Goal: Check status: Check status

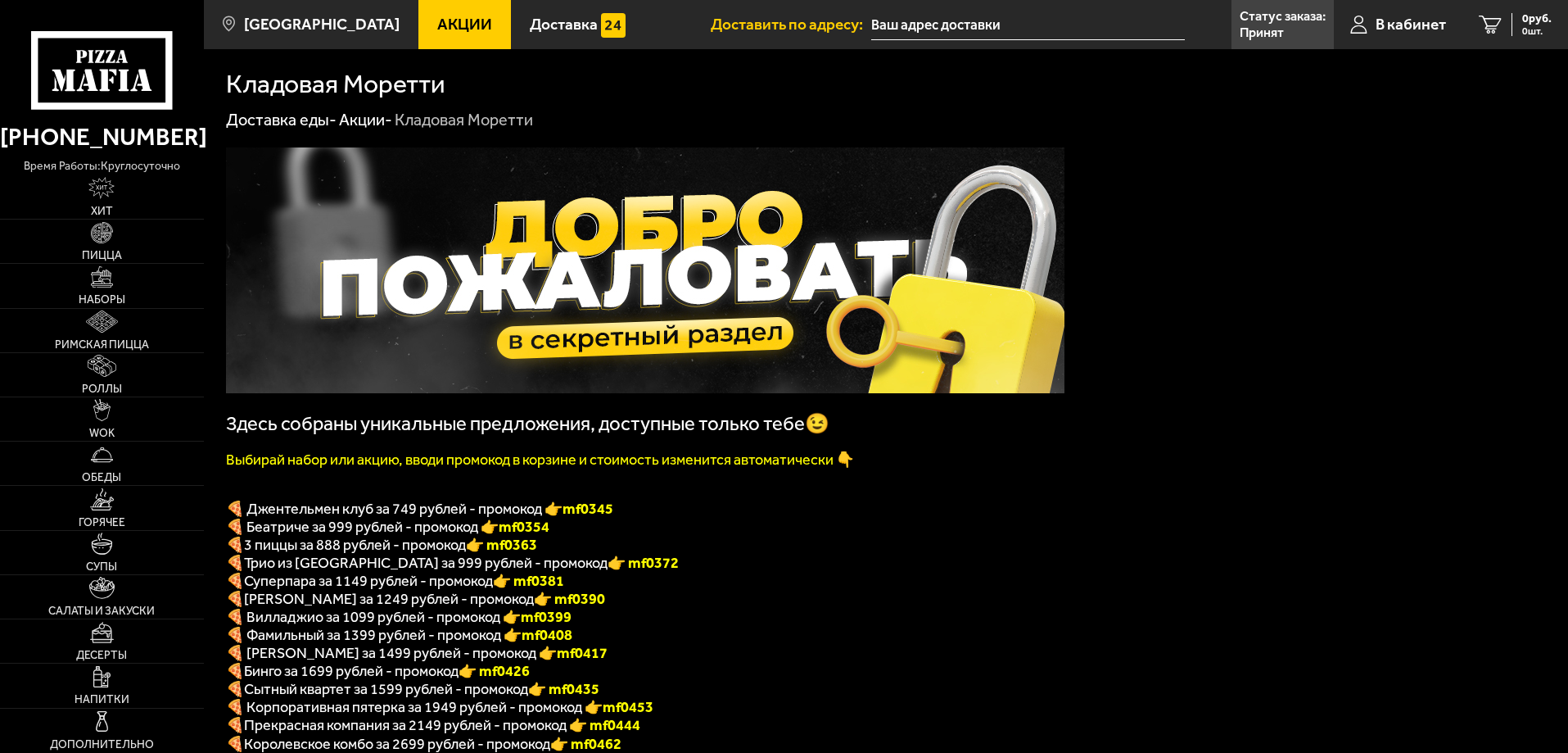
type input "[STREET_ADDRESS]"
click at [1239, 26] on p "Принят" at bounding box center [1261, 32] width 44 height 13
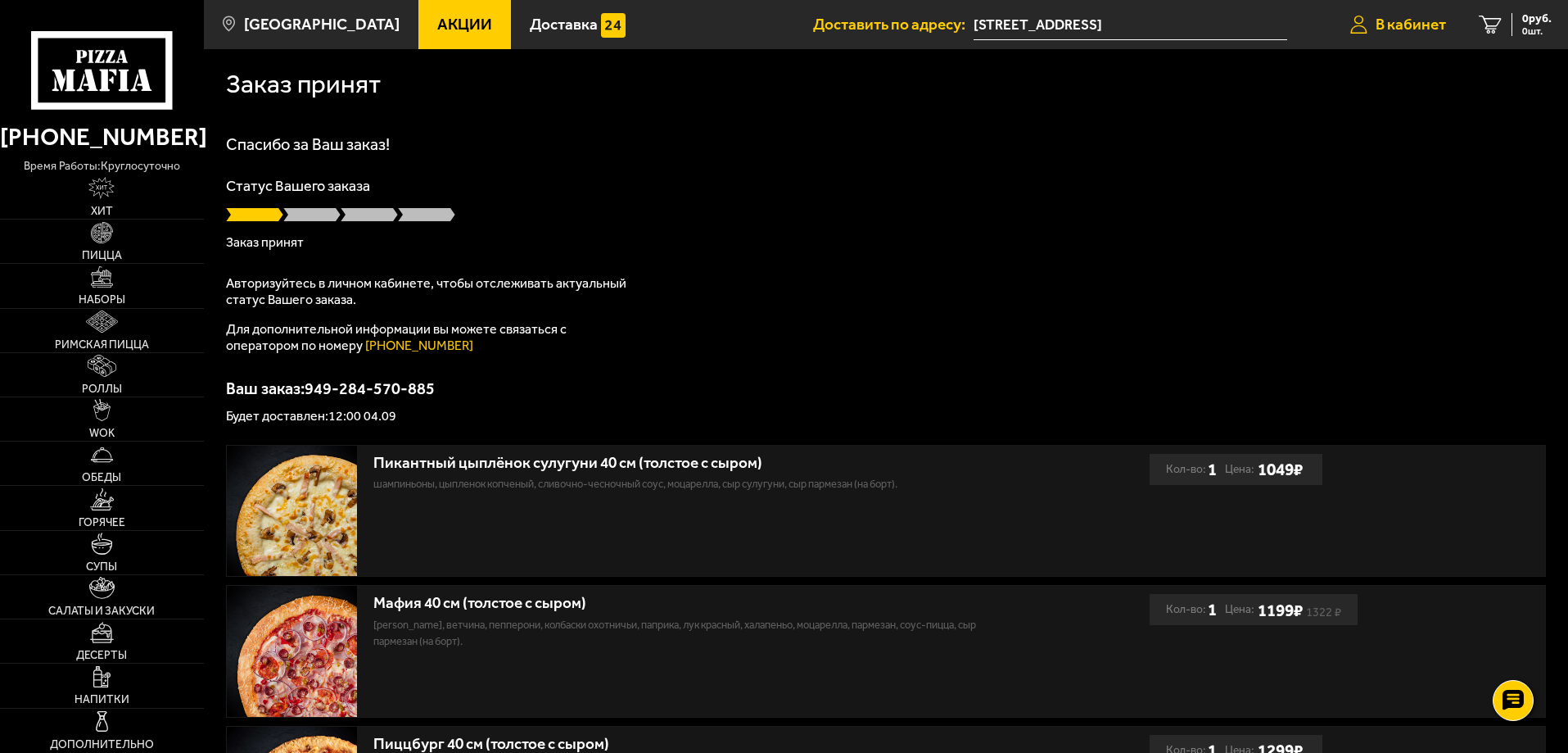
click at [1405, 37] on link "В кабинет" at bounding box center [1397, 24] width 128 height 49
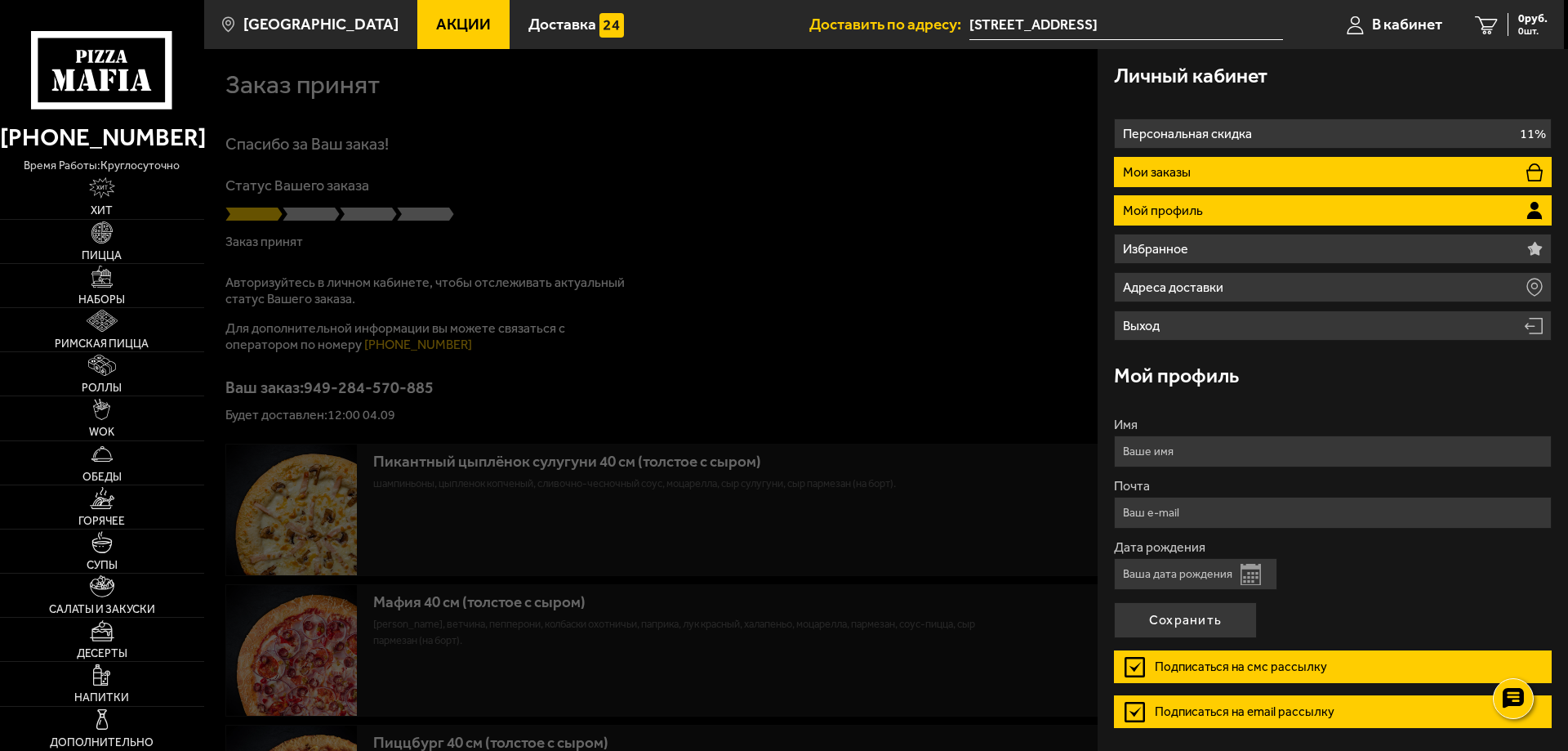
click at [1199, 174] on li "Мои заказы" at bounding box center [1332, 171] width 438 height 30
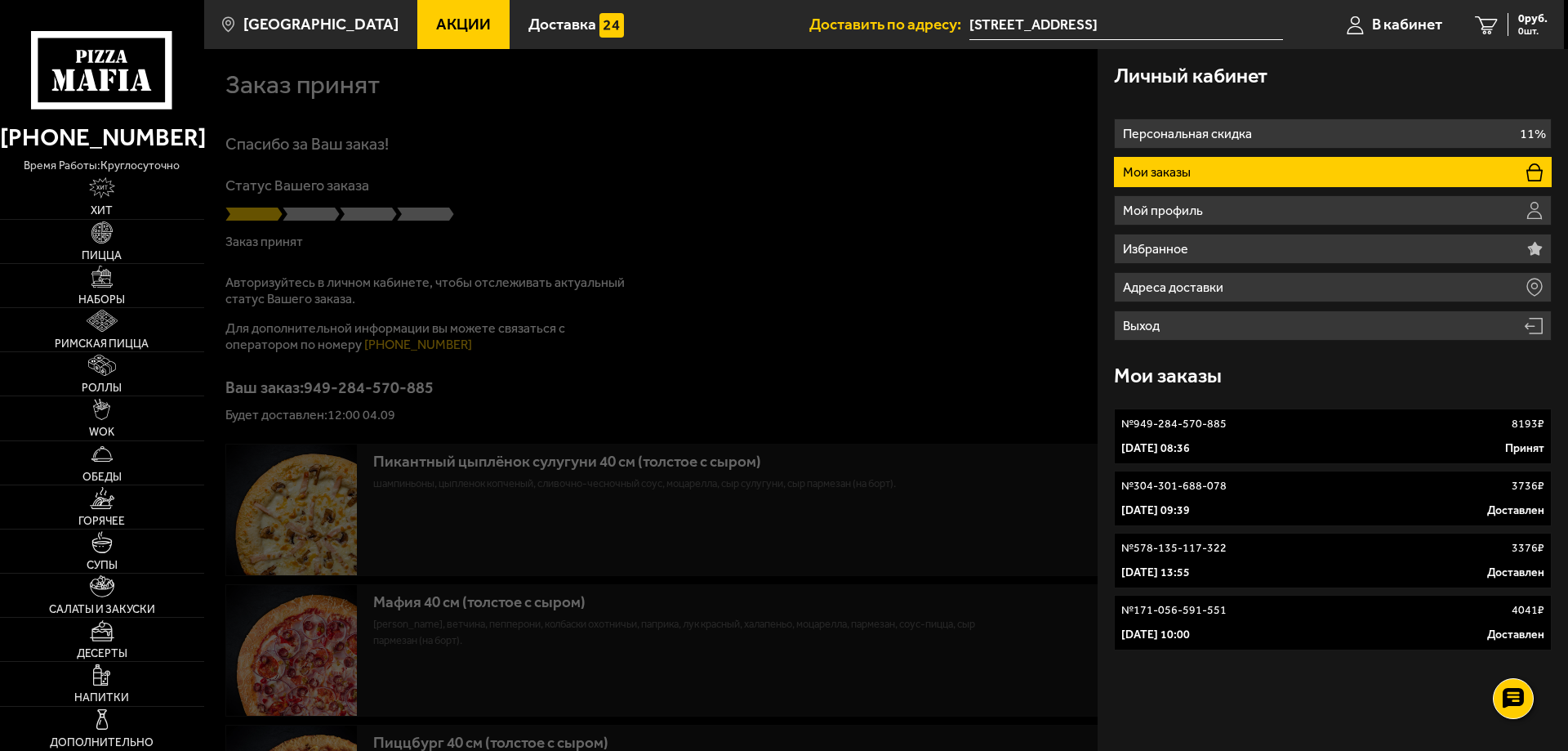
click at [1220, 439] on link "№ 949-284-570-885 8193 ₽ 4 сентября 2025 г. 08:36 Принят" at bounding box center [1332, 436] width 438 height 55
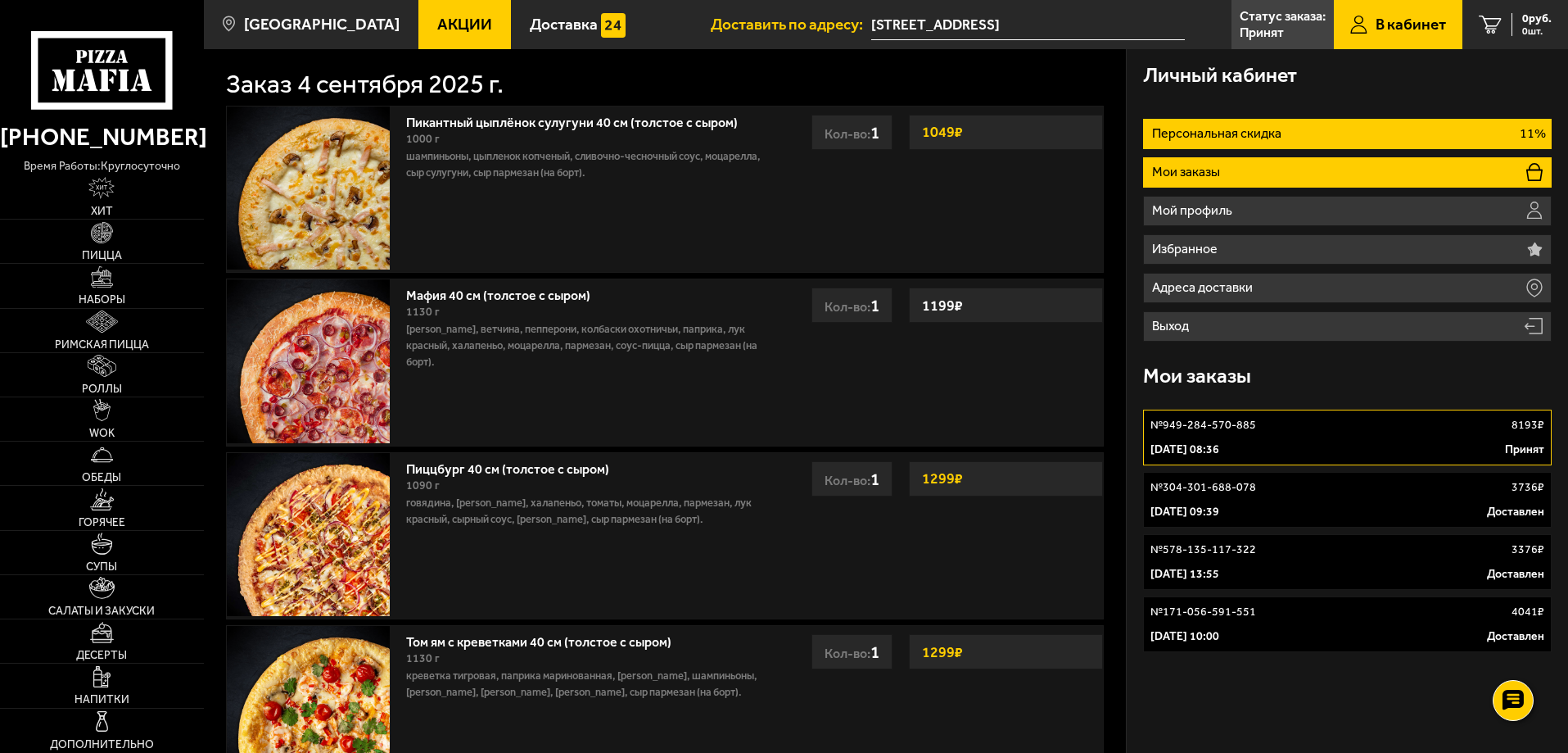
click at [1251, 138] on p "Персональная скидка" at bounding box center [1218, 133] width 133 height 13
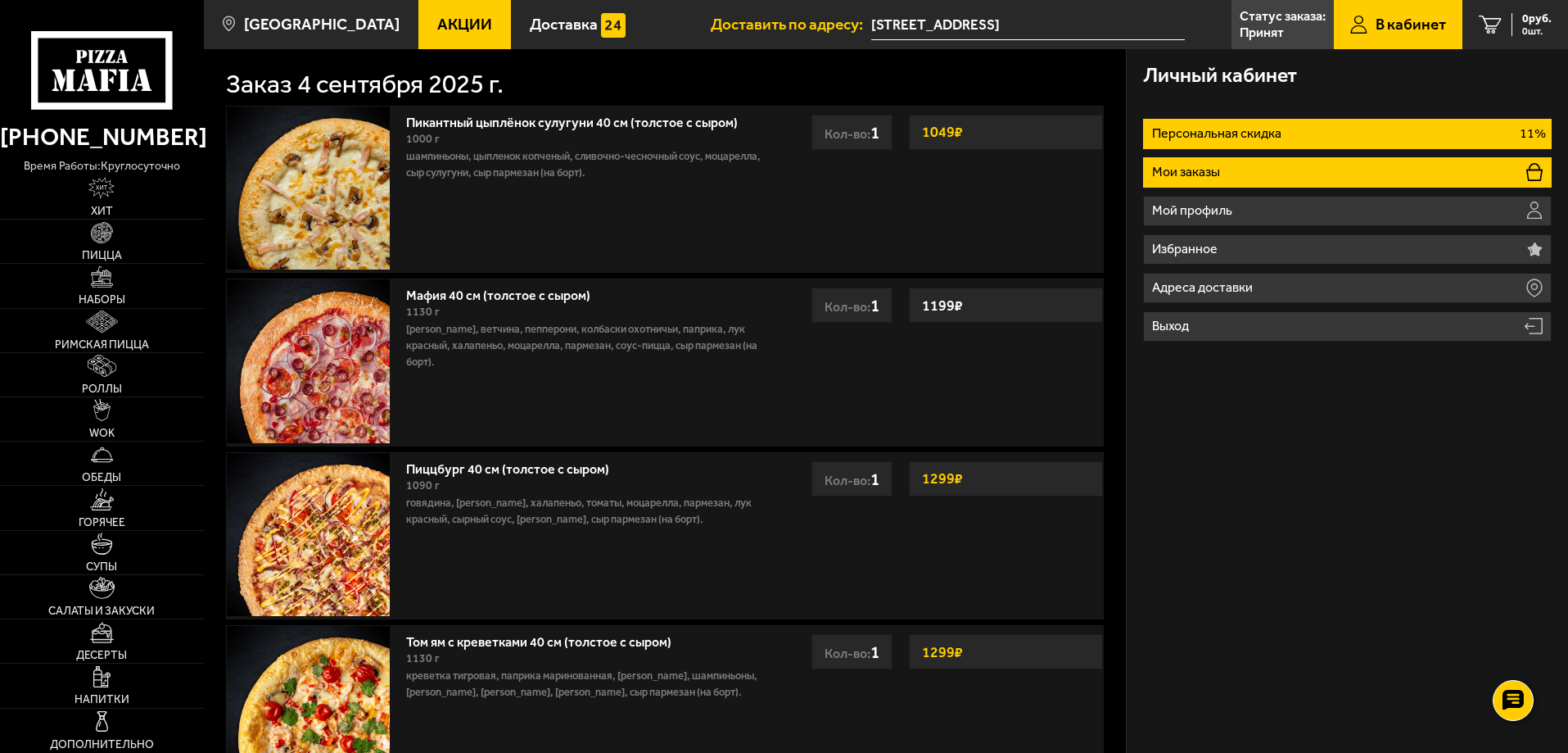
click at [1266, 169] on li "Мои заказы" at bounding box center [1346, 172] width 408 height 30
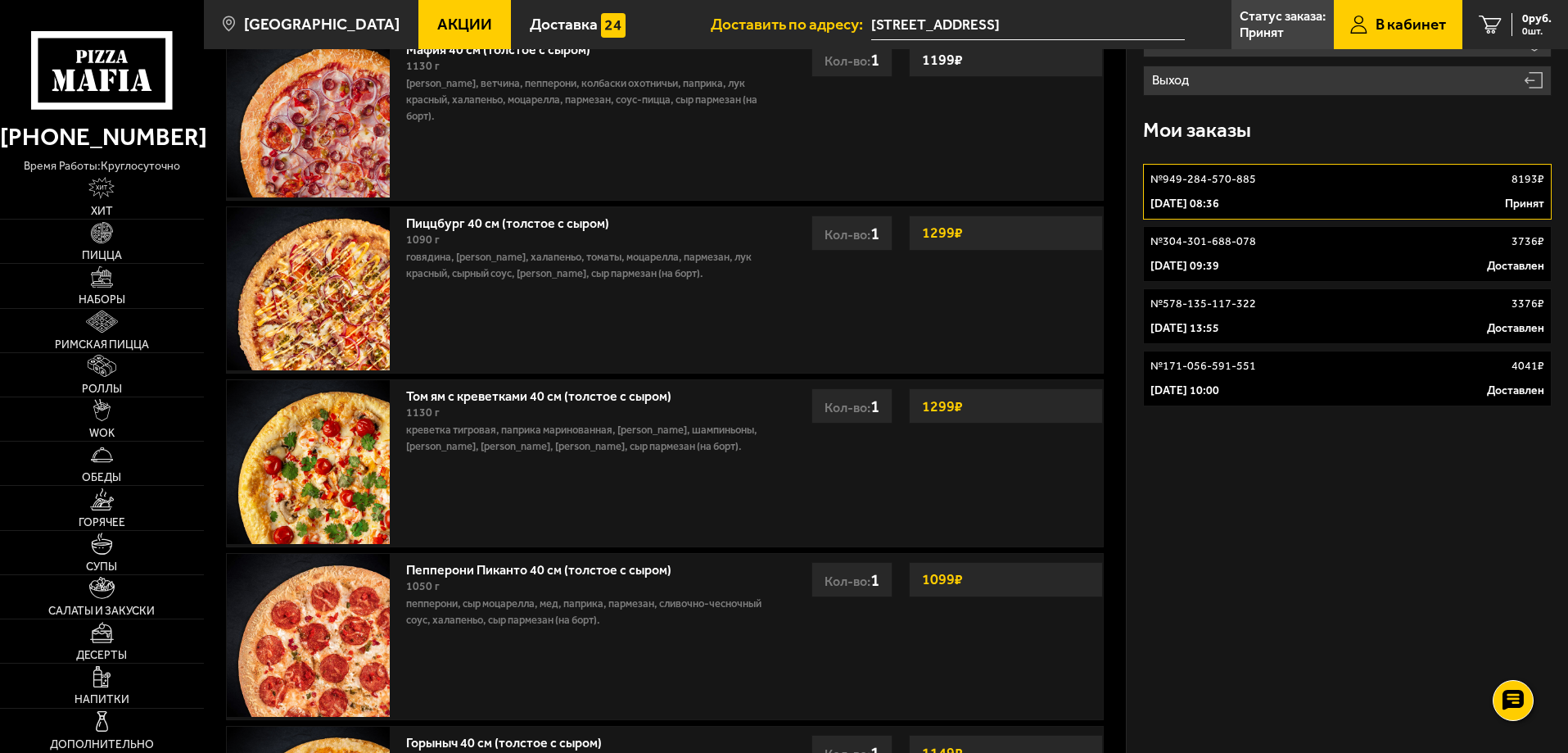
scroll to position [328, 0]
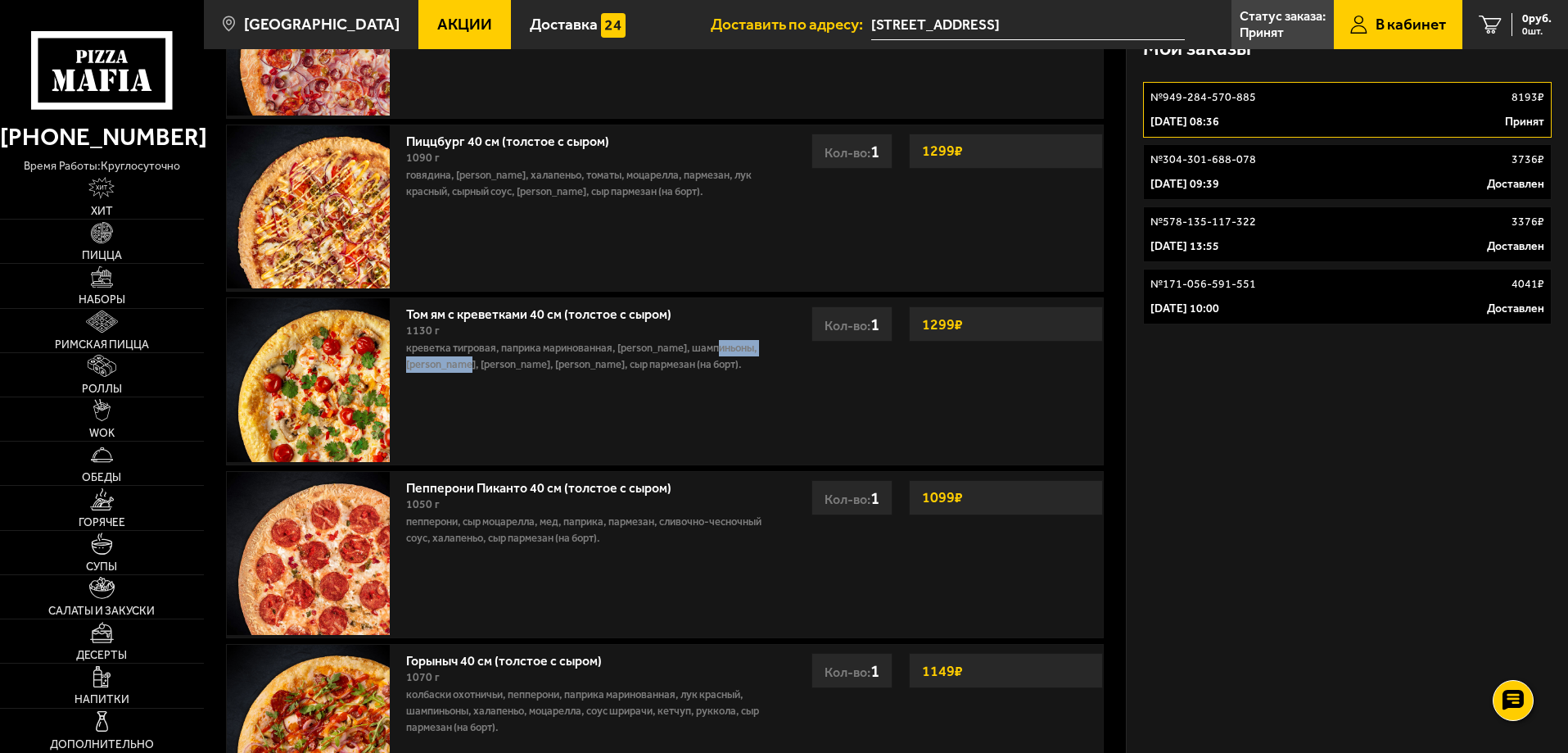
drag, startPoint x: 488, startPoint y: 371, endPoint x: 563, endPoint y: 366, distance: 75.2
click at [563, 366] on p "креветка тигровая, паприка маринованная, [PERSON_NAME], шампиньоны, [PERSON_NAM…" at bounding box center [585, 356] width 357 height 32
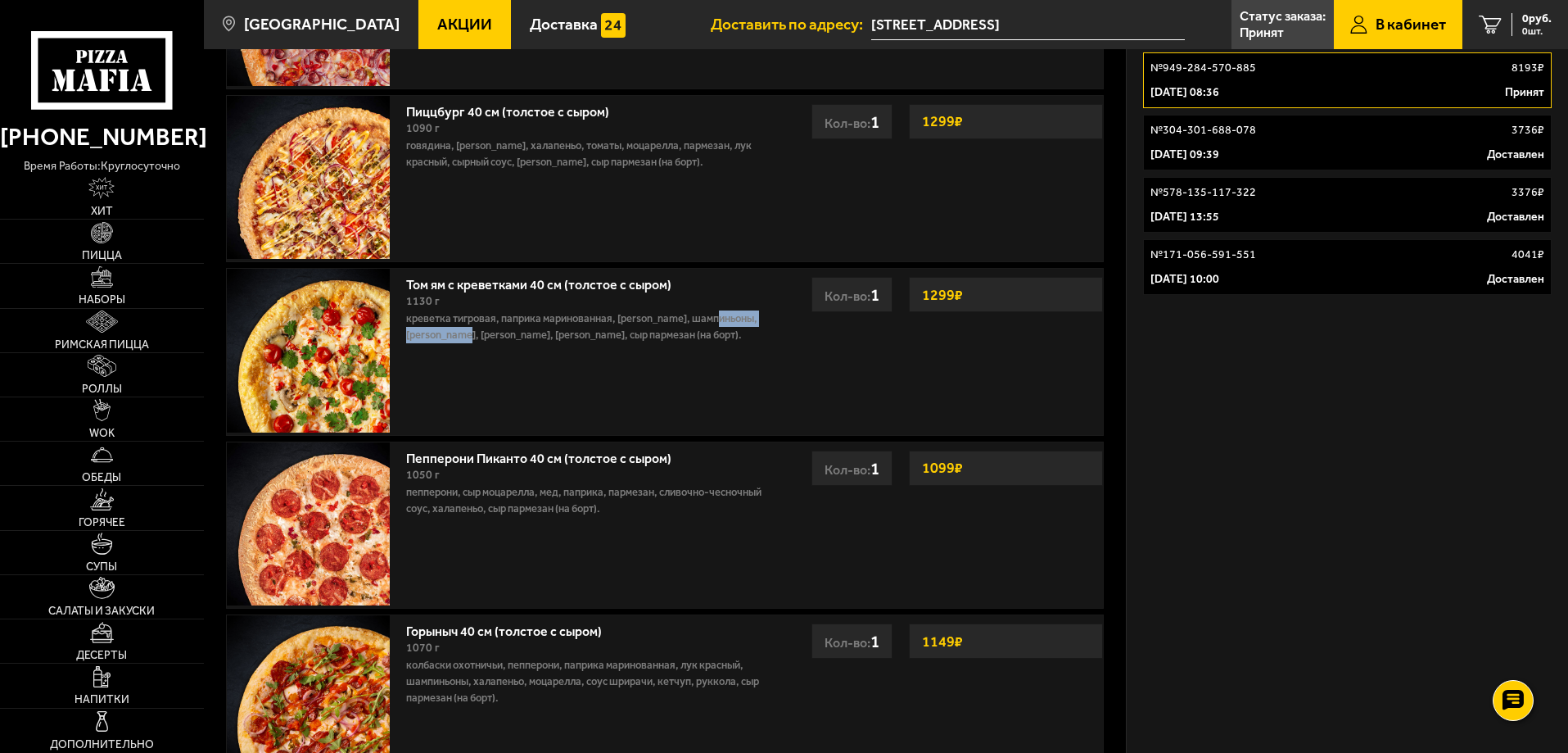
scroll to position [409, 0]
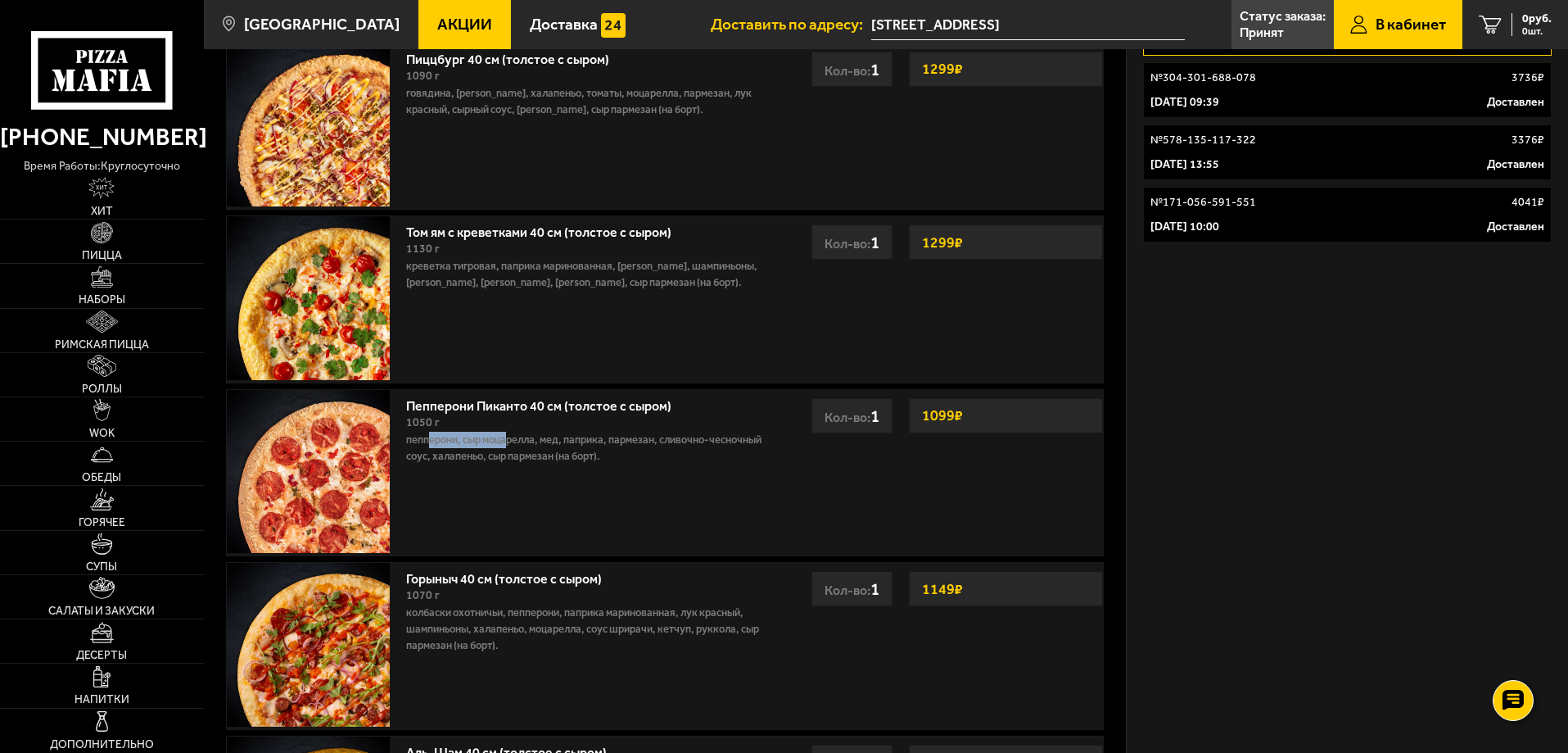
drag, startPoint x: 430, startPoint y: 440, endPoint x: 525, endPoint y: 440, distance: 95.0
click at [525, 440] on p "пепперони, сыр Моцарелла, мед, паприка, пармезан, сливочно-чесночный соус, хала…" at bounding box center [585, 447] width 357 height 32
drag, startPoint x: 443, startPoint y: 458, endPoint x: 514, endPoint y: 465, distance: 71.3
click at [514, 465] on p "пепперони, сыр Моцарелла, мед, паприка, пармезан, сливочно-чесночный соус, хала…" at bounding box center [585, 447] width 357 height 32
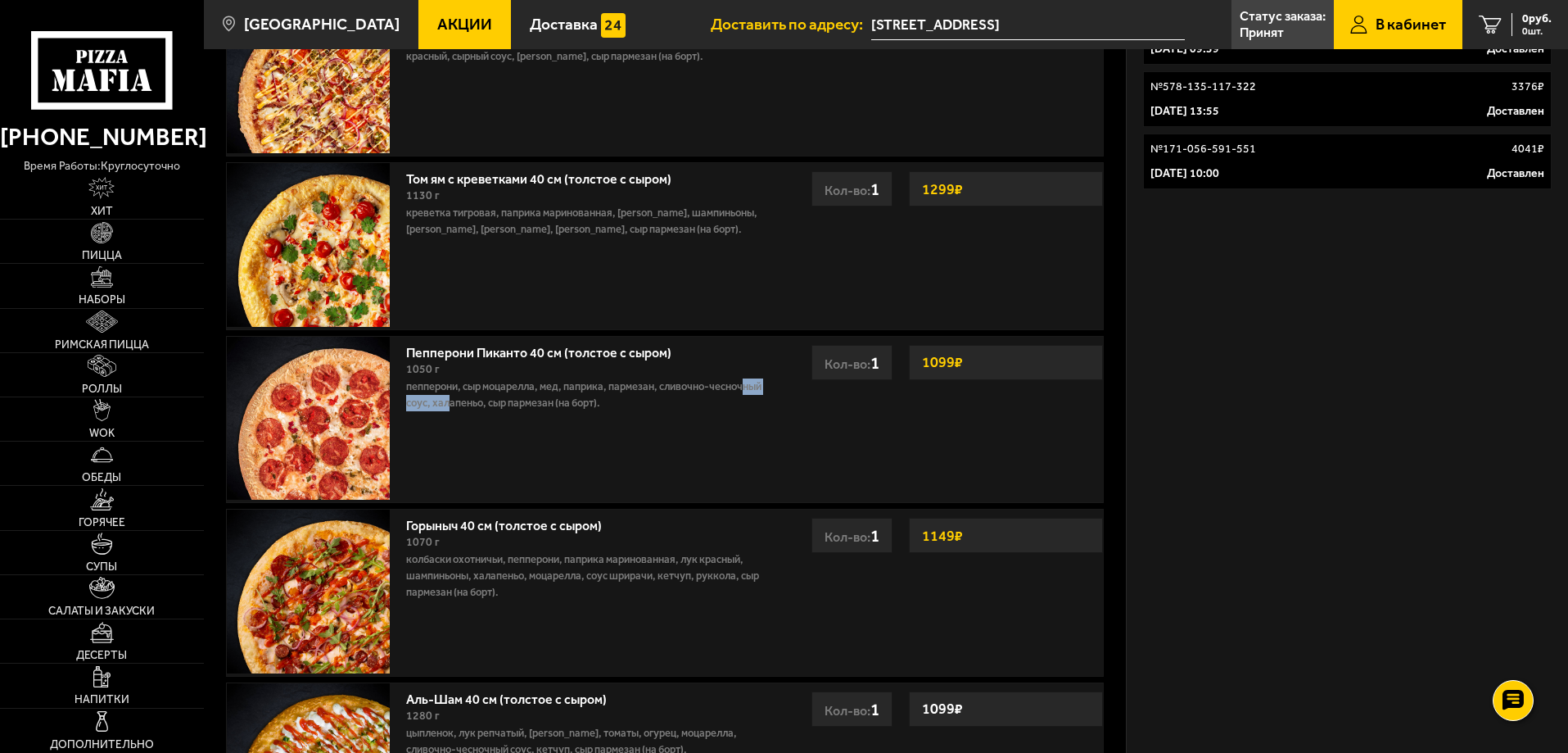
scroll to position [492, 0]
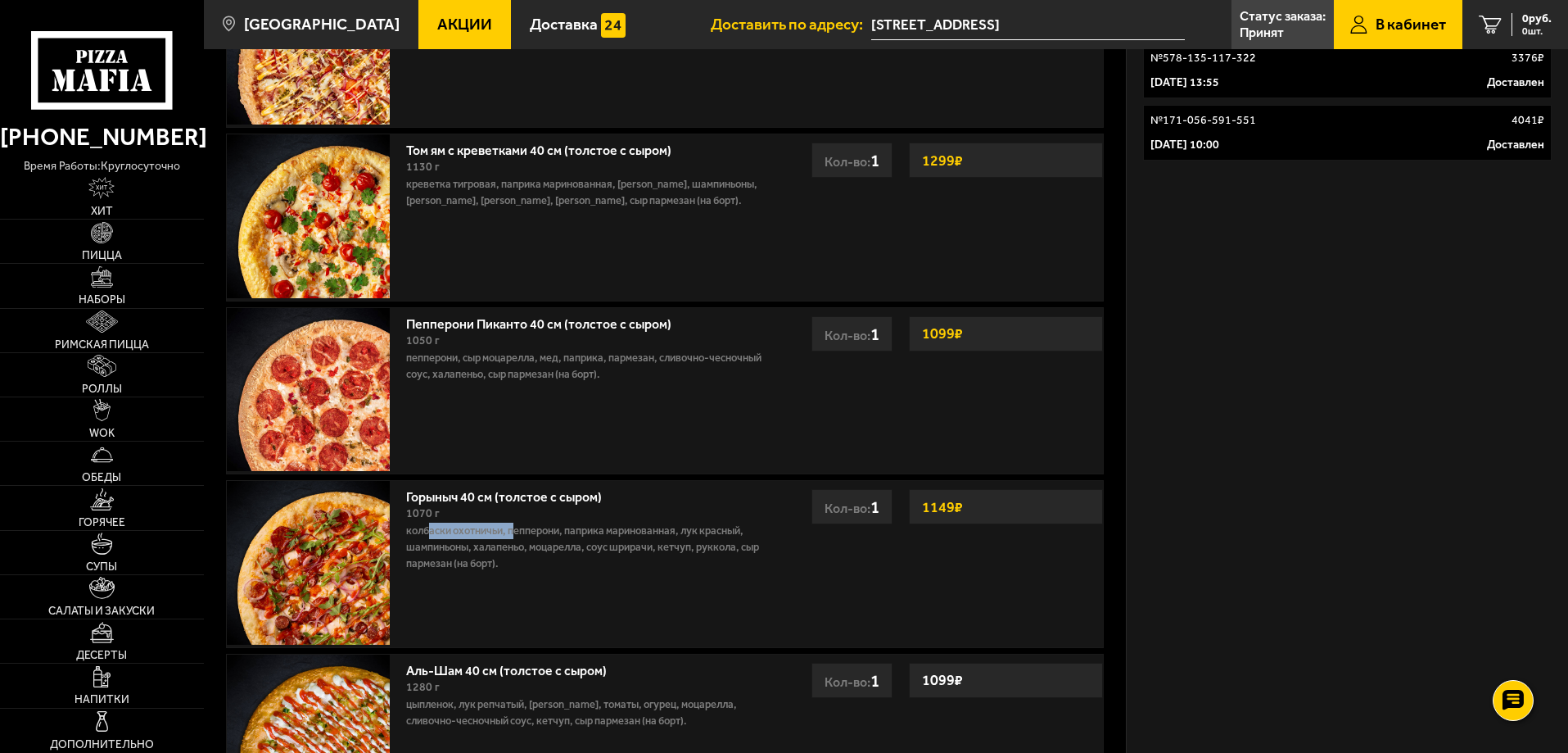
drag, startPoint x: 435, startPoint y: 537, endPoint x: 529, endPoint y: 530, distance: 94.3
click at [529, 530] on p "колбаски Охотничьи, пепперони, паприка маринованная, лук красный, шампиньоны, х…" at bounding box center [585, 547] width 357 height 49
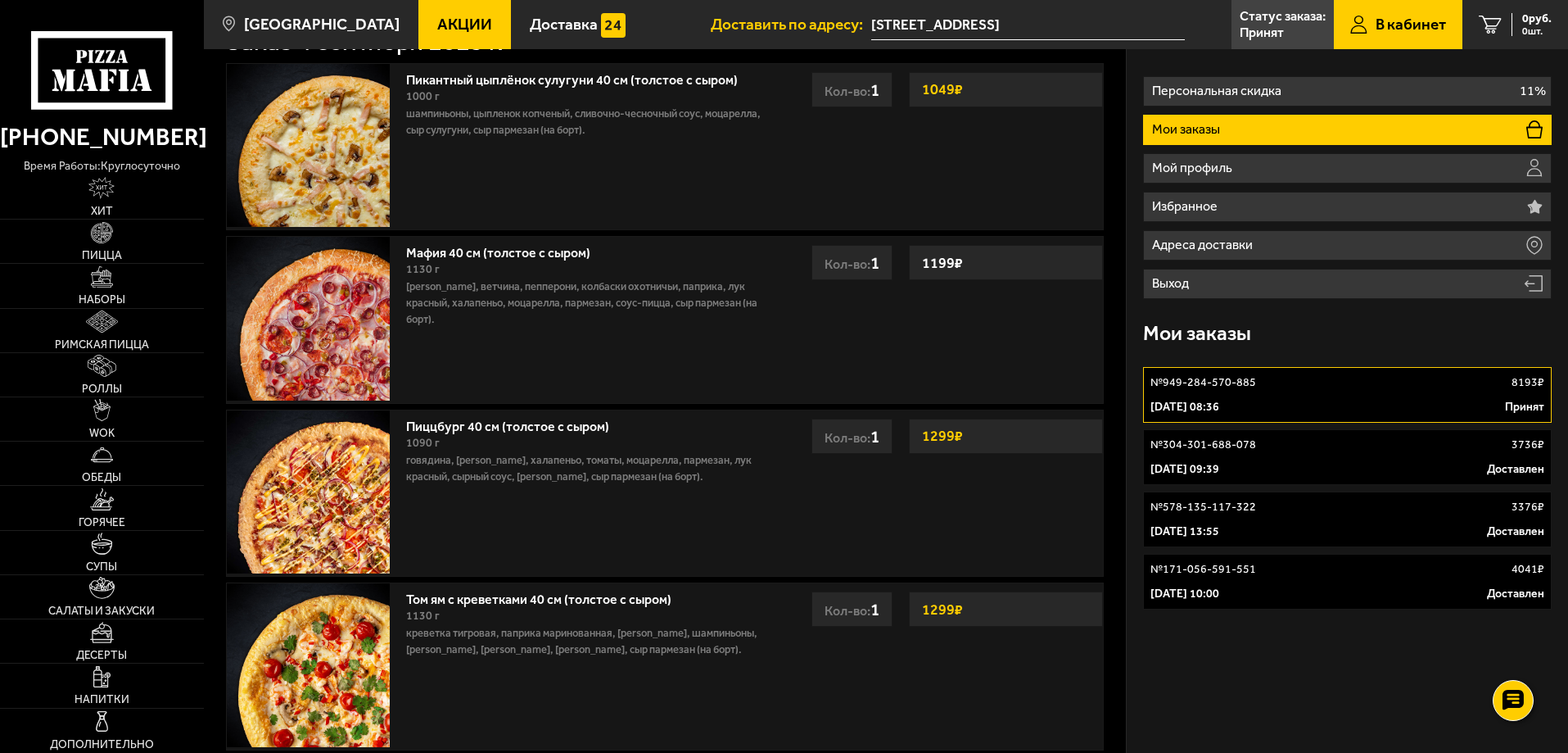
scroll to position [0, 0]
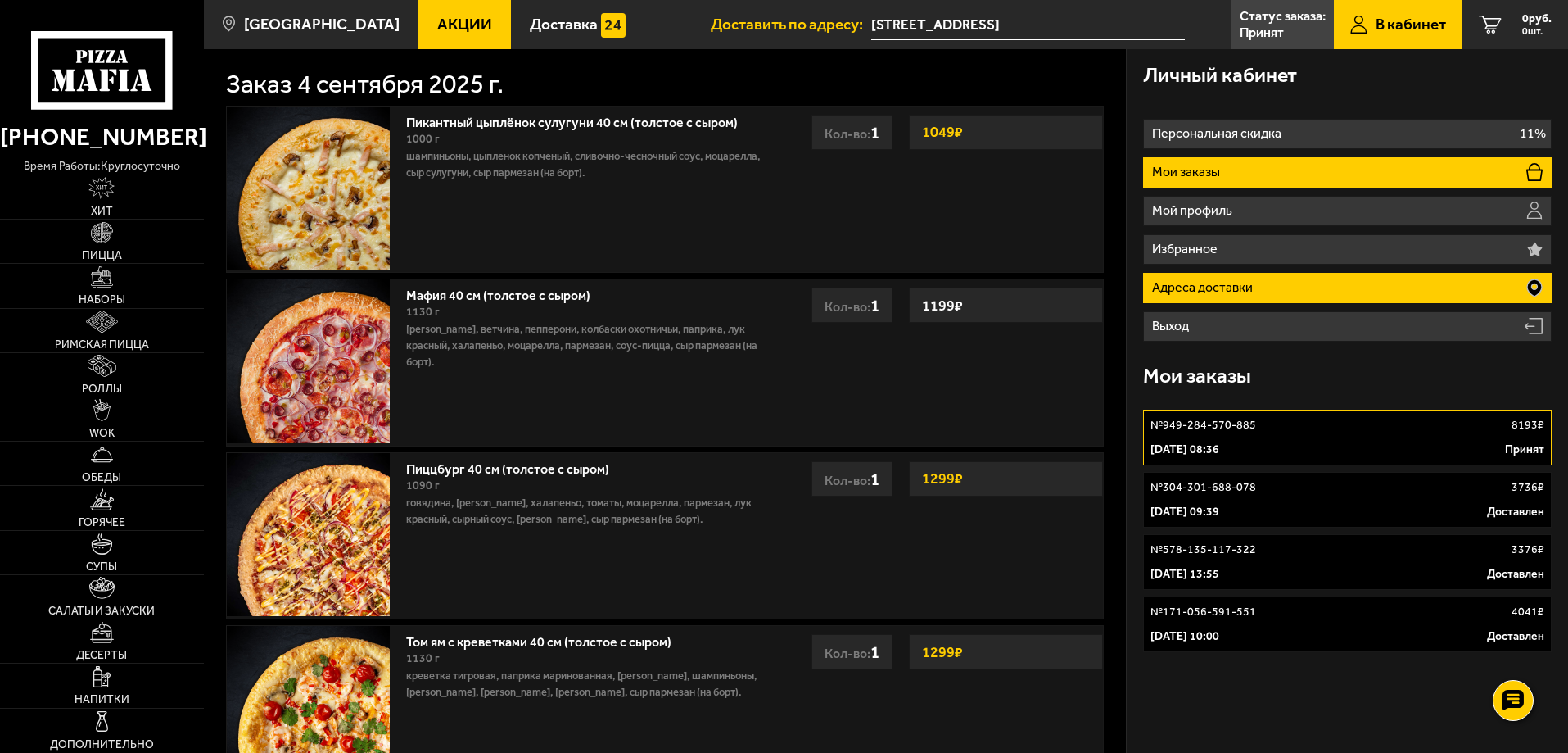
click at [1325, 289] on li "Адреса доставки" at bounding box center [1346, 287] width 408 height 30
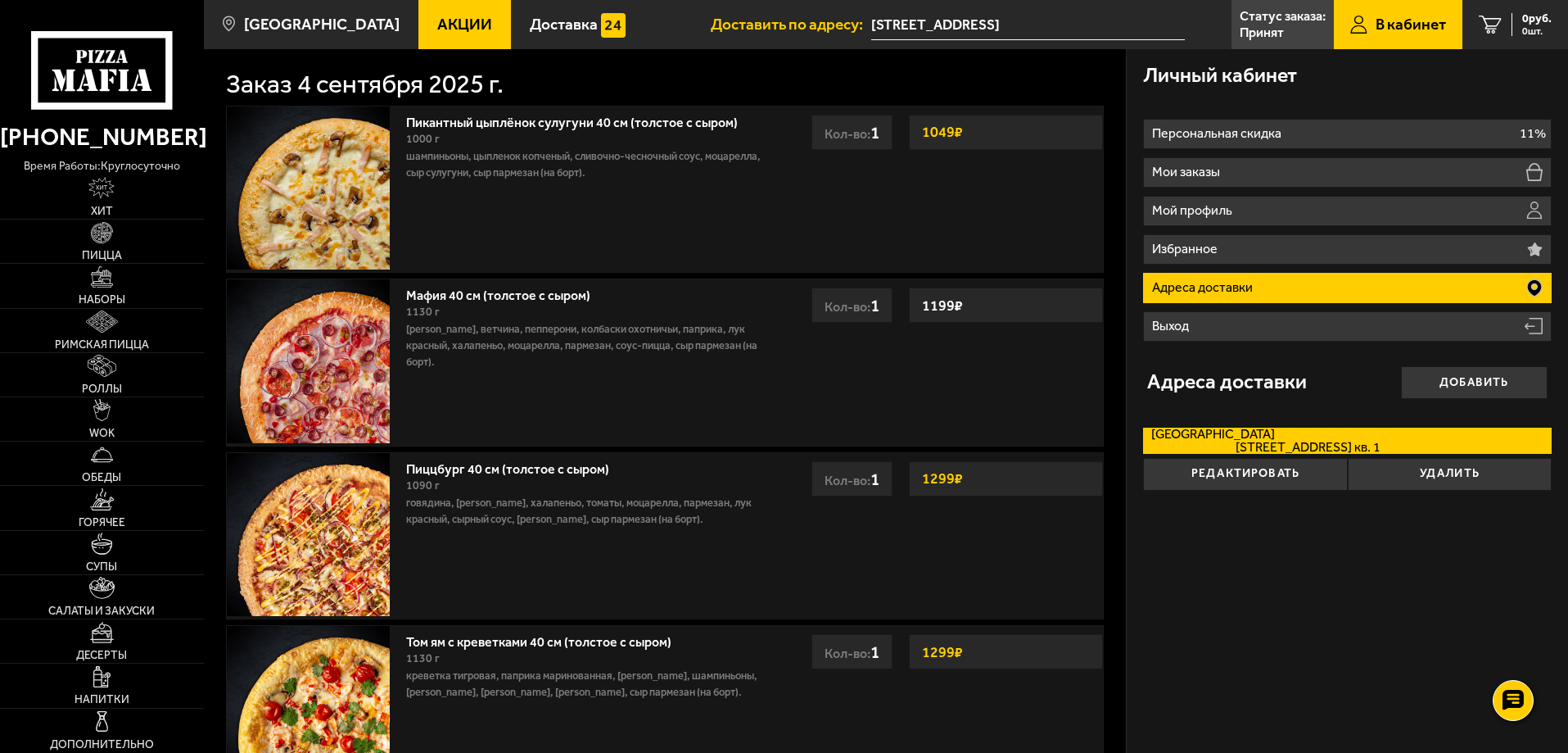
click at [1319, 443] on span "Ташкентская улица, дом 4к2У кв. 1" at bounding box center [1264, 447] width 228 height 13
click at [0, 0] on input "Санкт-Петербург Ташкентская улица, дом 4к2У кв. 1" at bounding box center [0, 0] width 0 height 0
click at [1280, 575] on div "Личный кабинет Персональная скидка 11% Мои заказы Мой профиль Избранное Адреса …" at bounding box center [1347, 759] width 441 height 1422
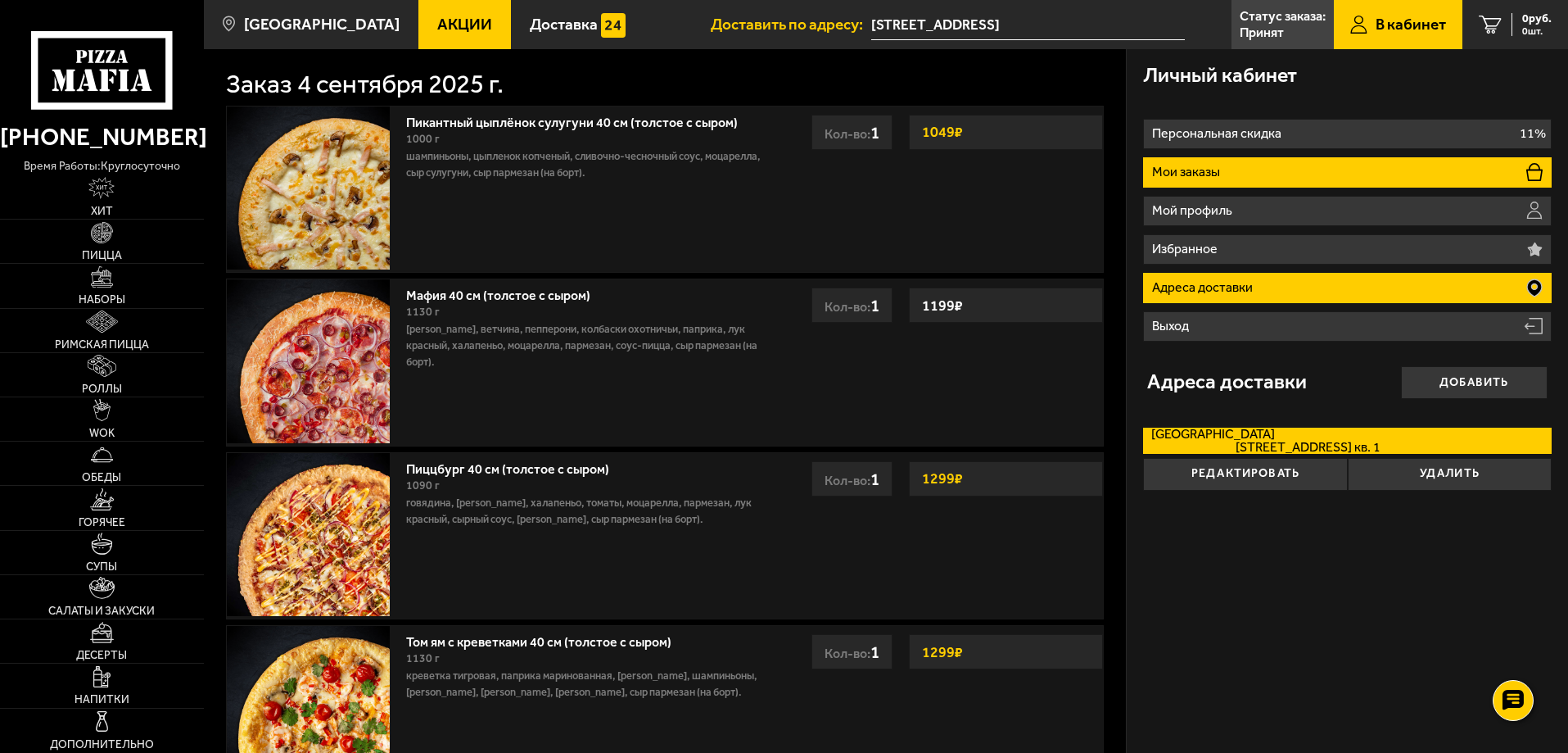
click at [1256, 174] on li "Мои заказы" at bounding box center [1346, 172] width 408 height 30
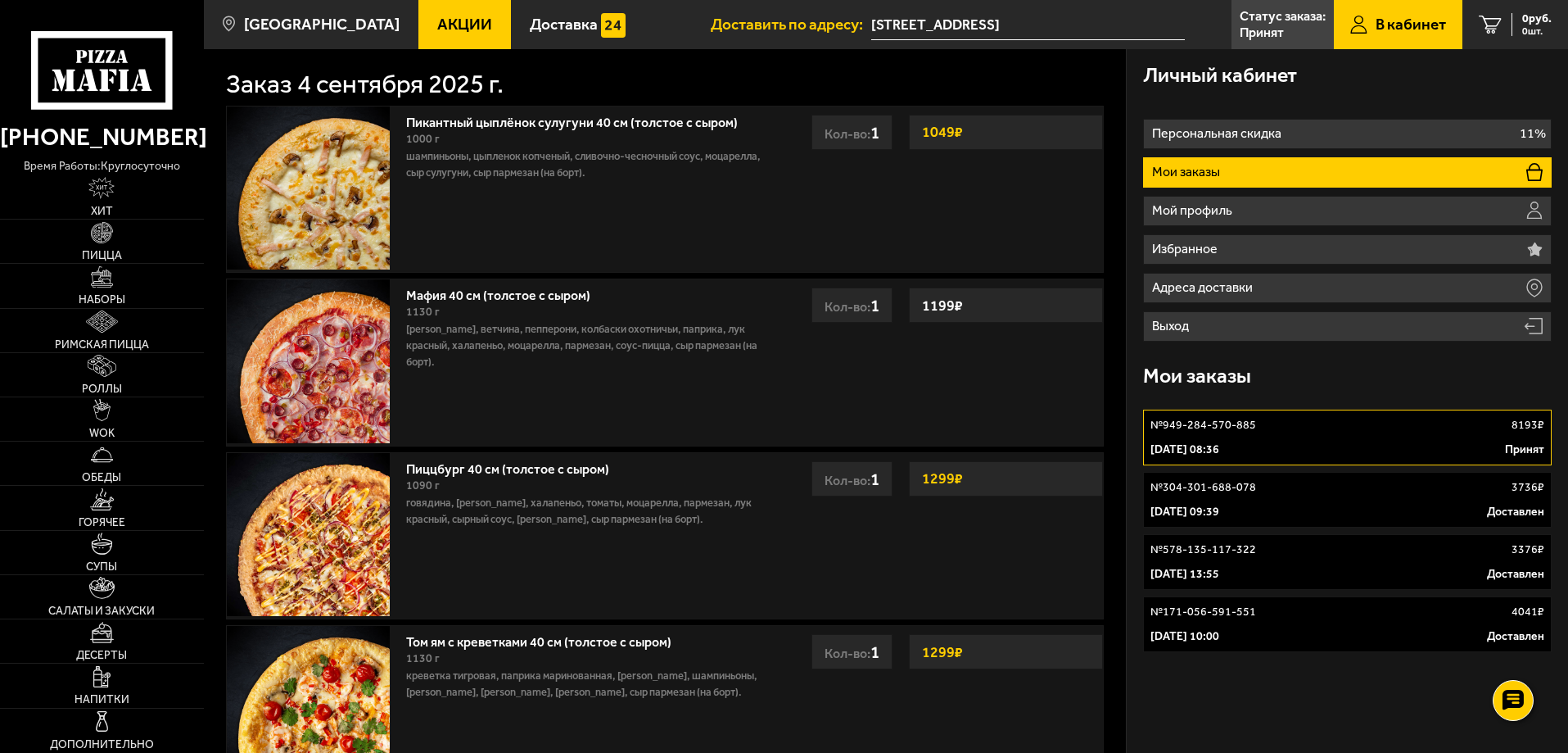
click at [1219, 443] on p "4 сентября 2025 г. 08:36" at bounding box center [1184, 450] width 68 height 17
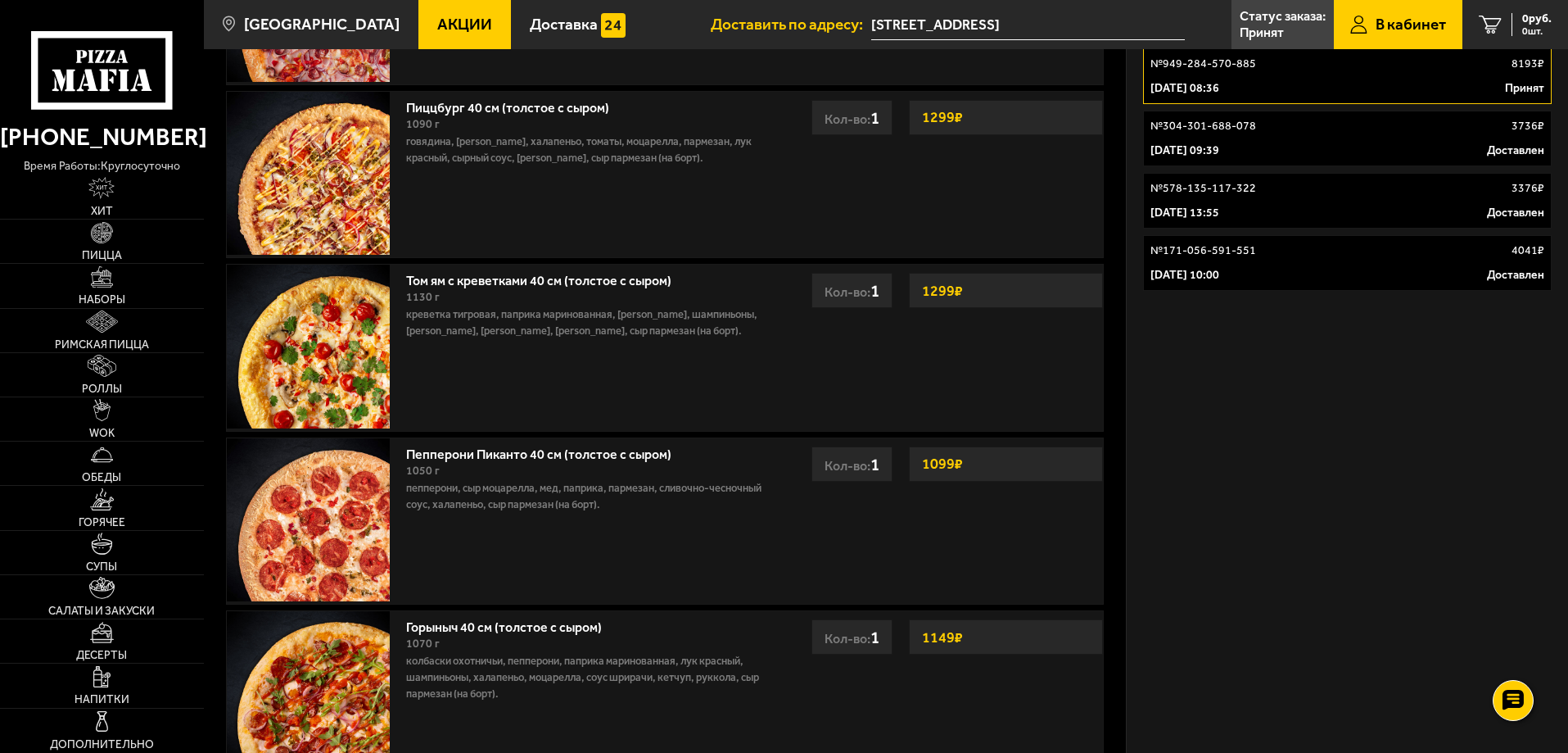
scroll to position [335, 0]
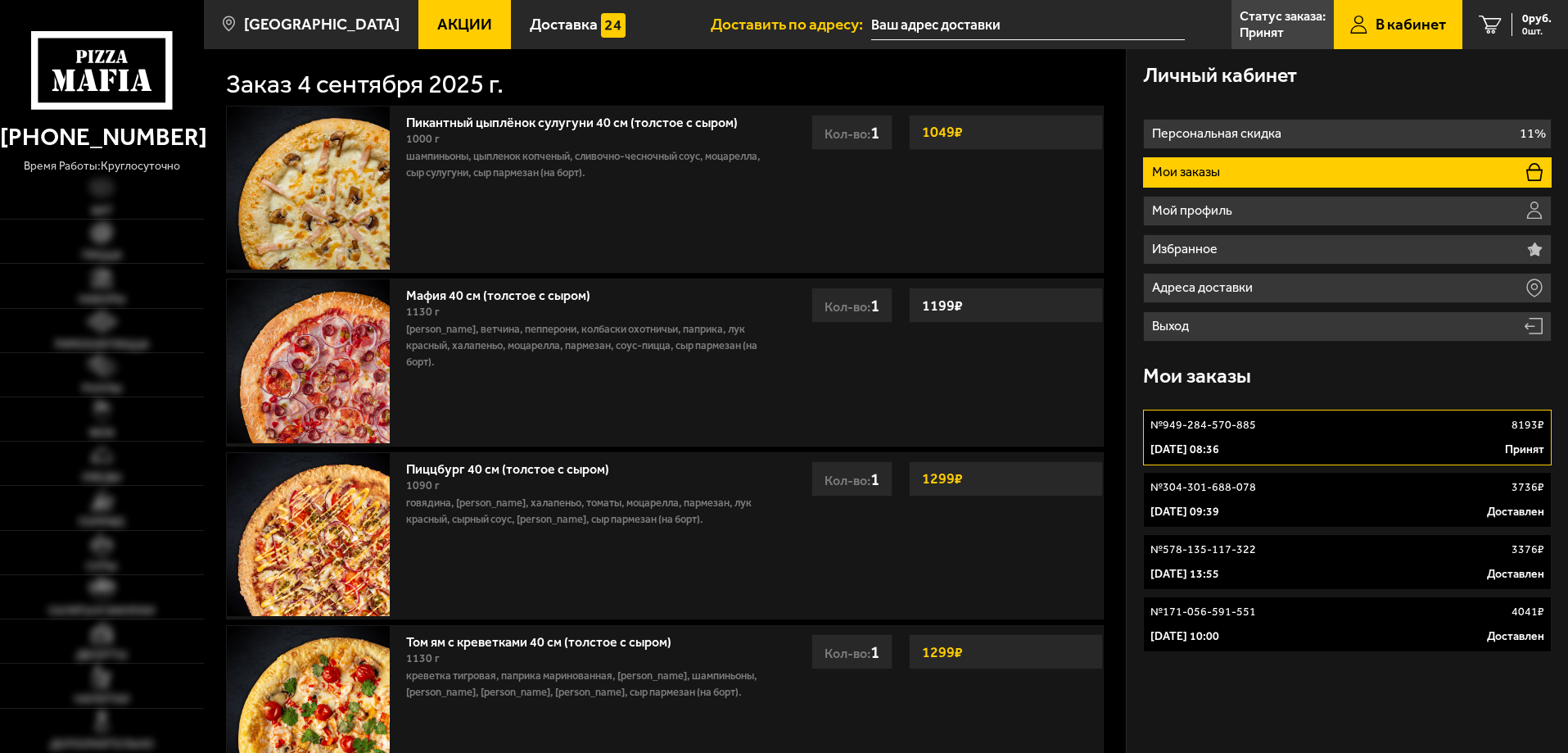
type input "[STREET_ADDRESS]"
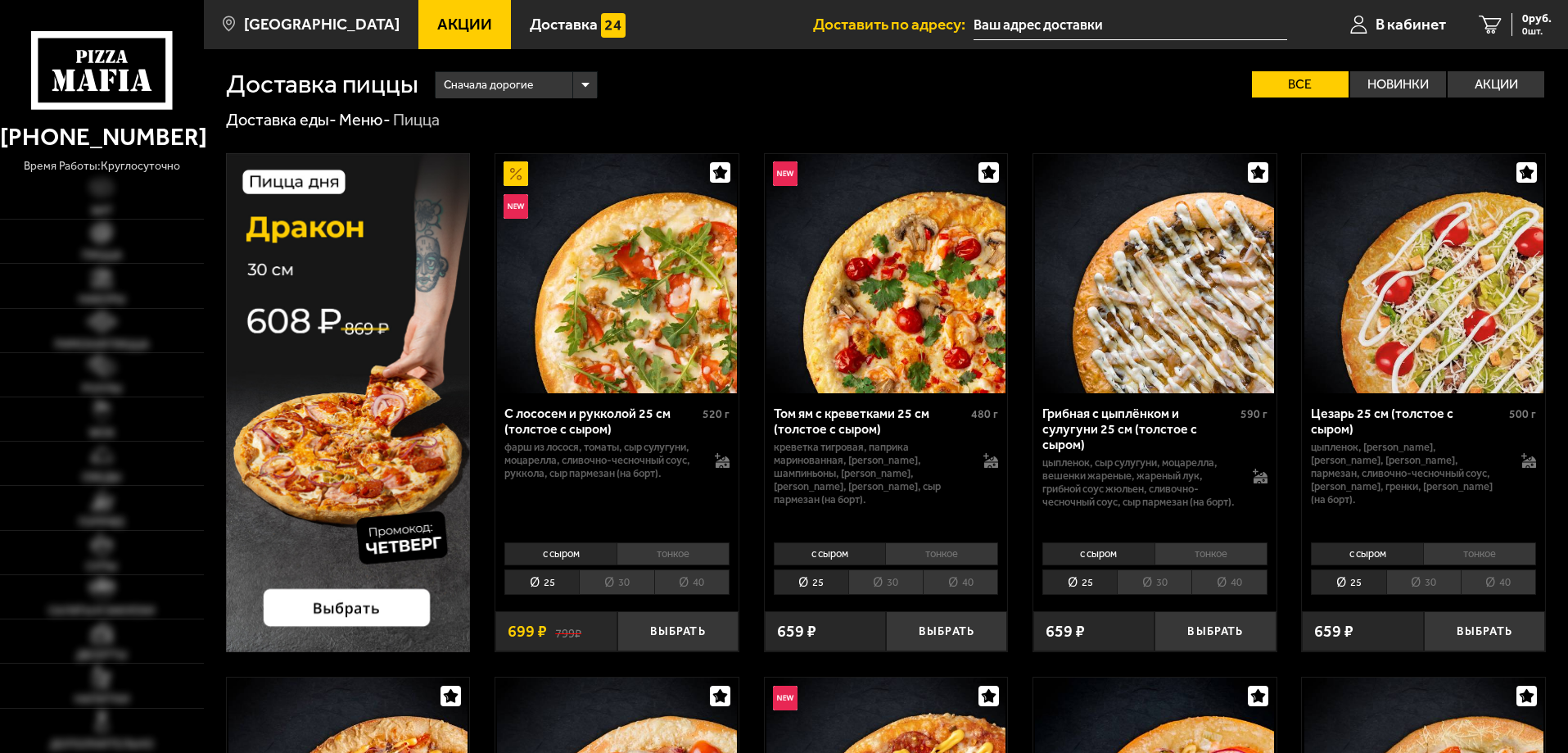
type input "[STREET_ADDRESS]"
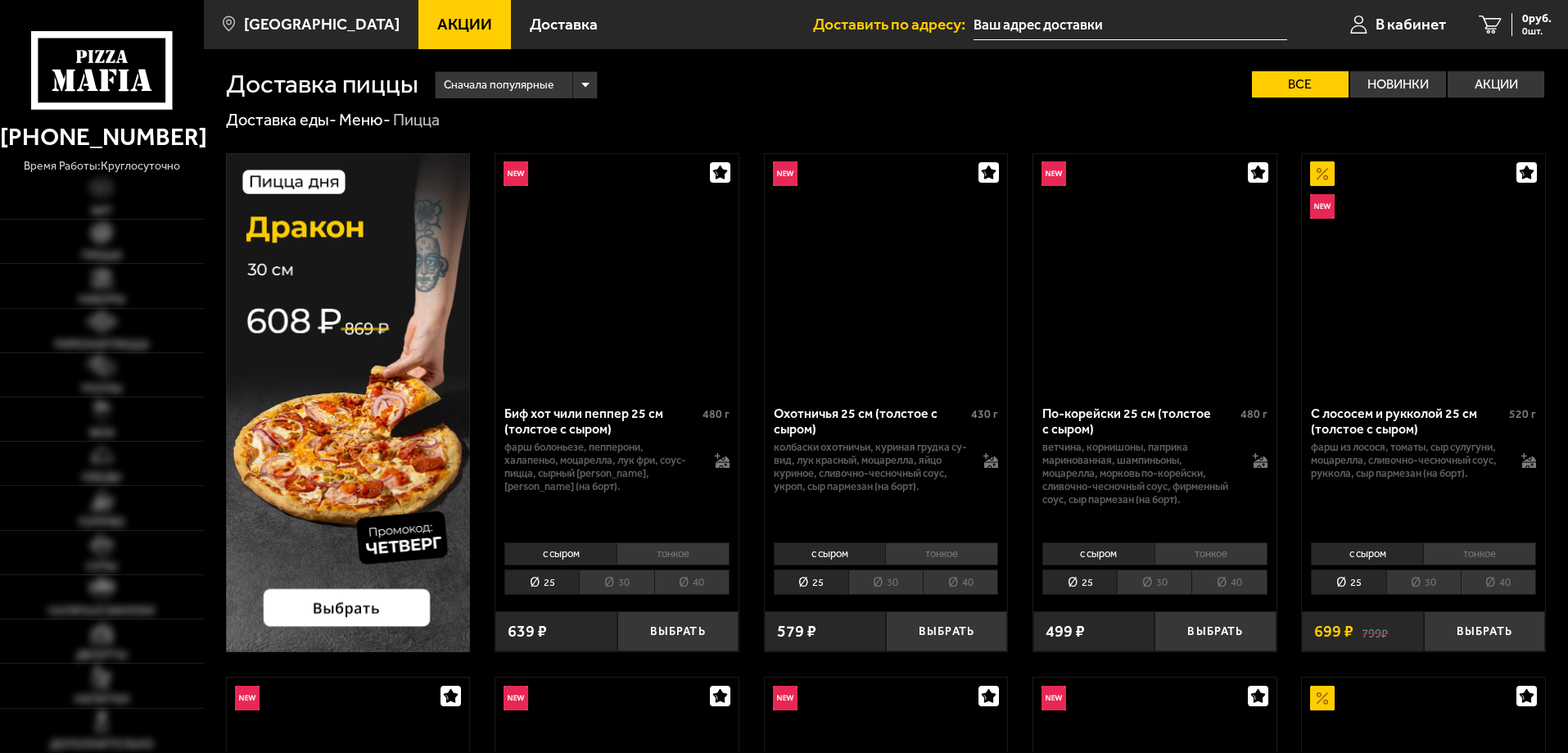
type input "[STREET_ADDRESS]"
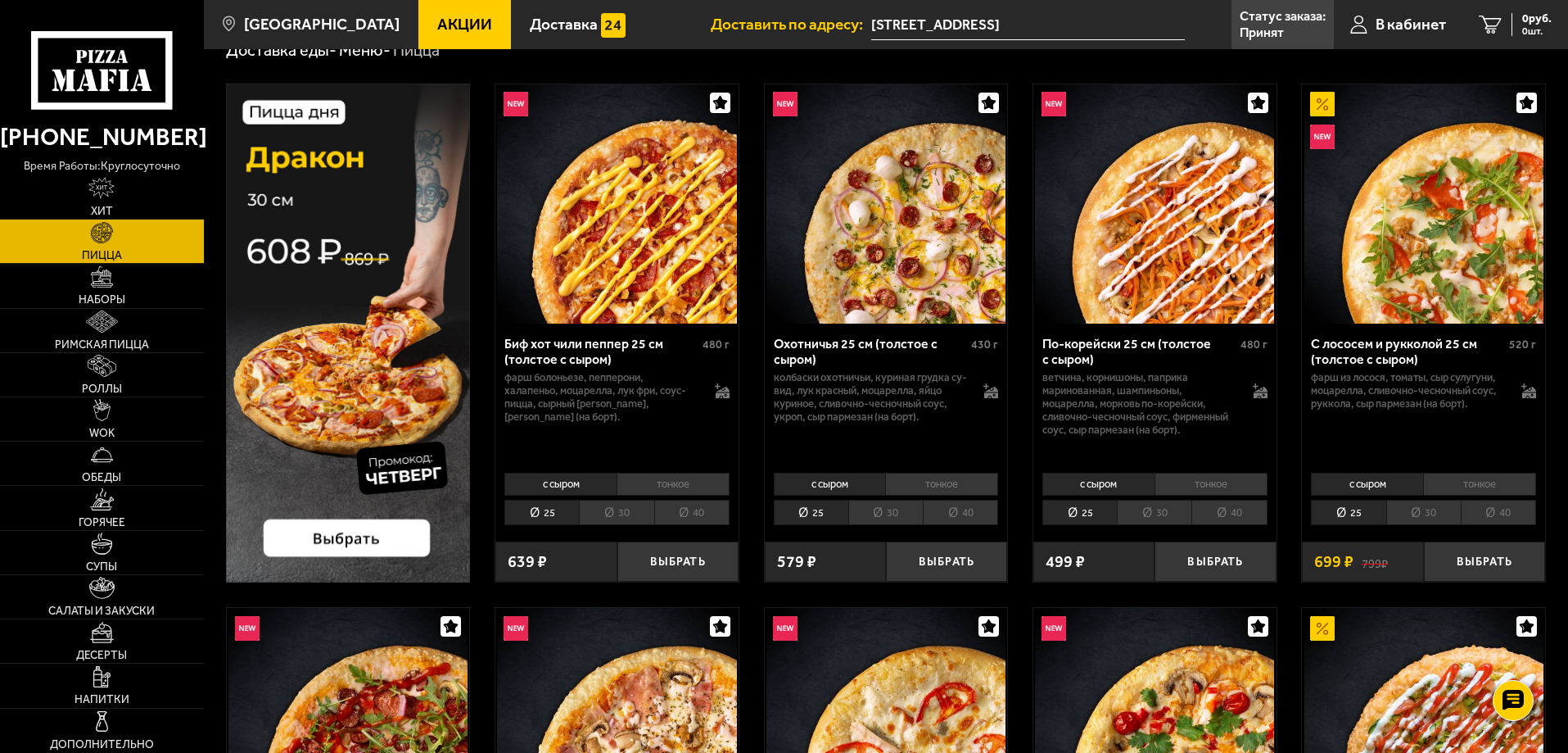
scroll to position [164, 0]
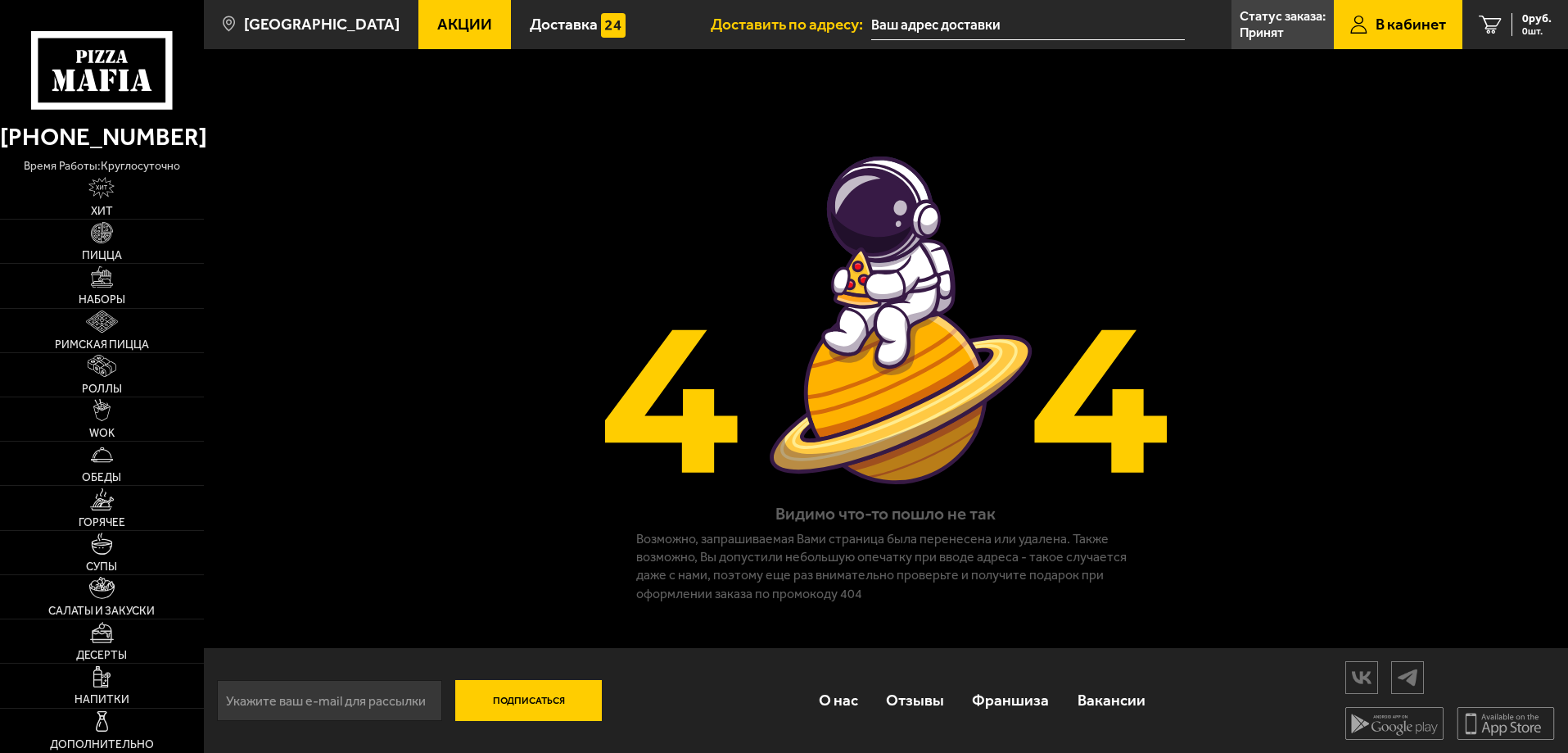
type input "[STREET_ADDRESS]"
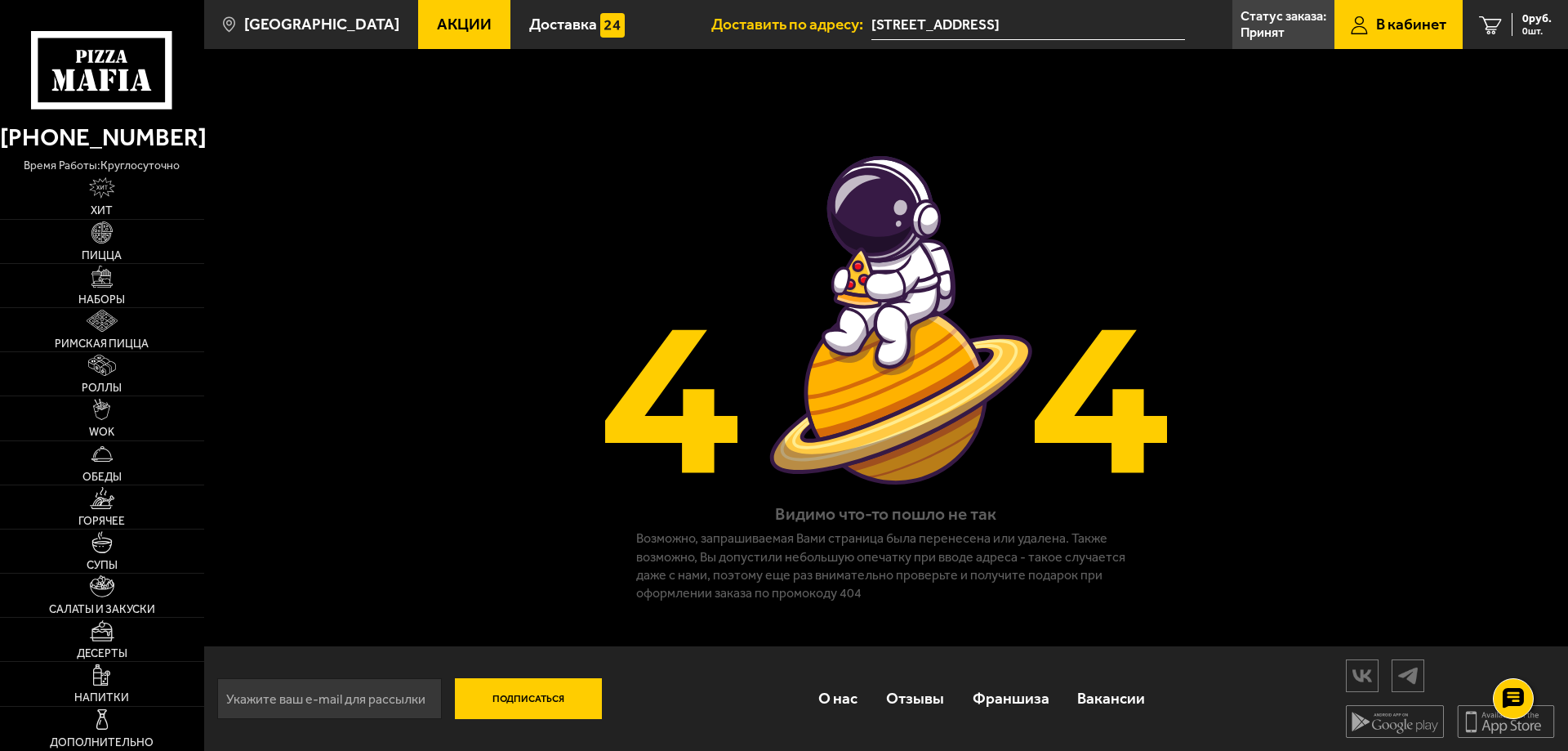
click at [1376, 22] on span "В кабинет" at bounding box center [1411, 24] width 70 height 16
click at [1241, 26] on p "Принят" at bounding box center [1263, 32] width 44 height 13
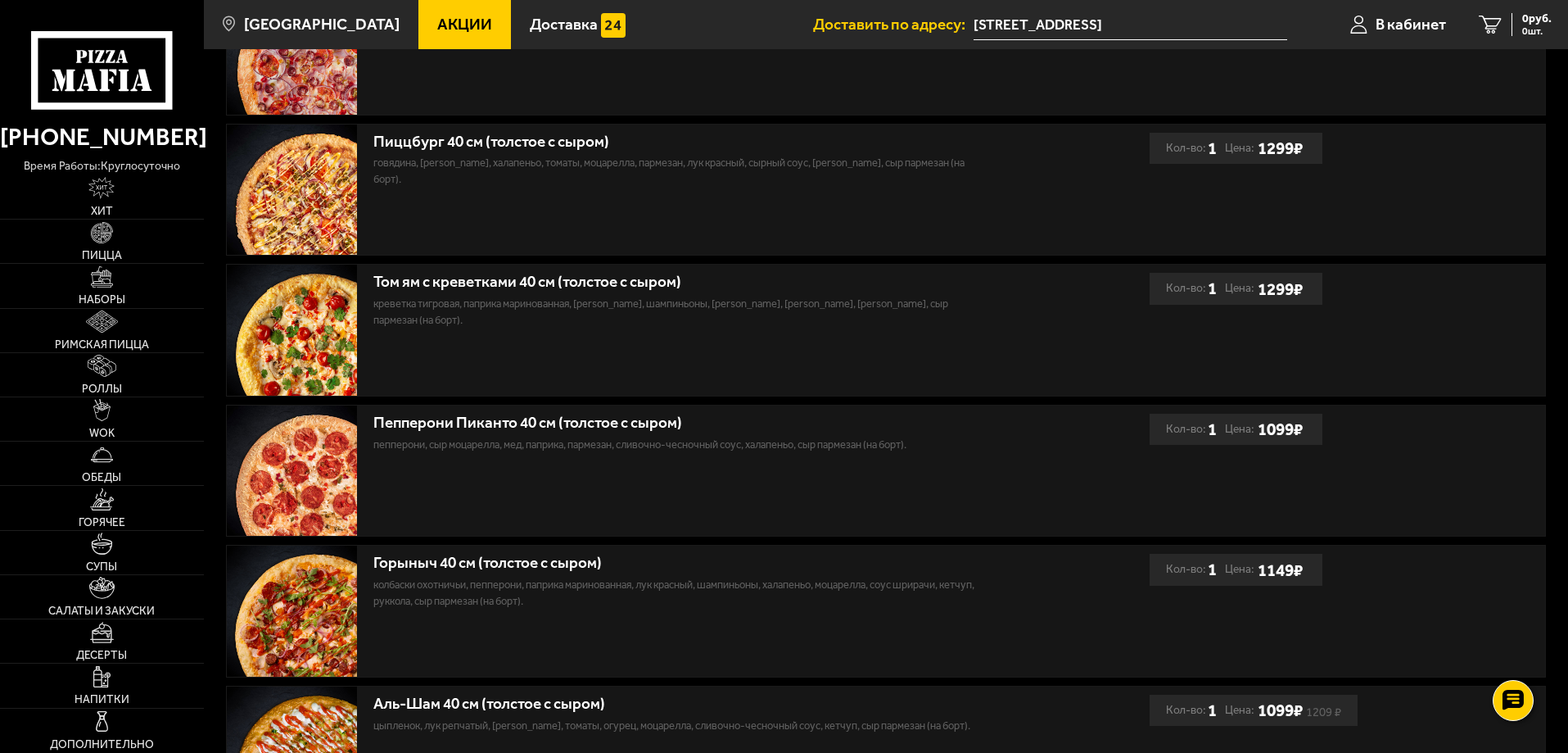
scroll to position [266, 0]
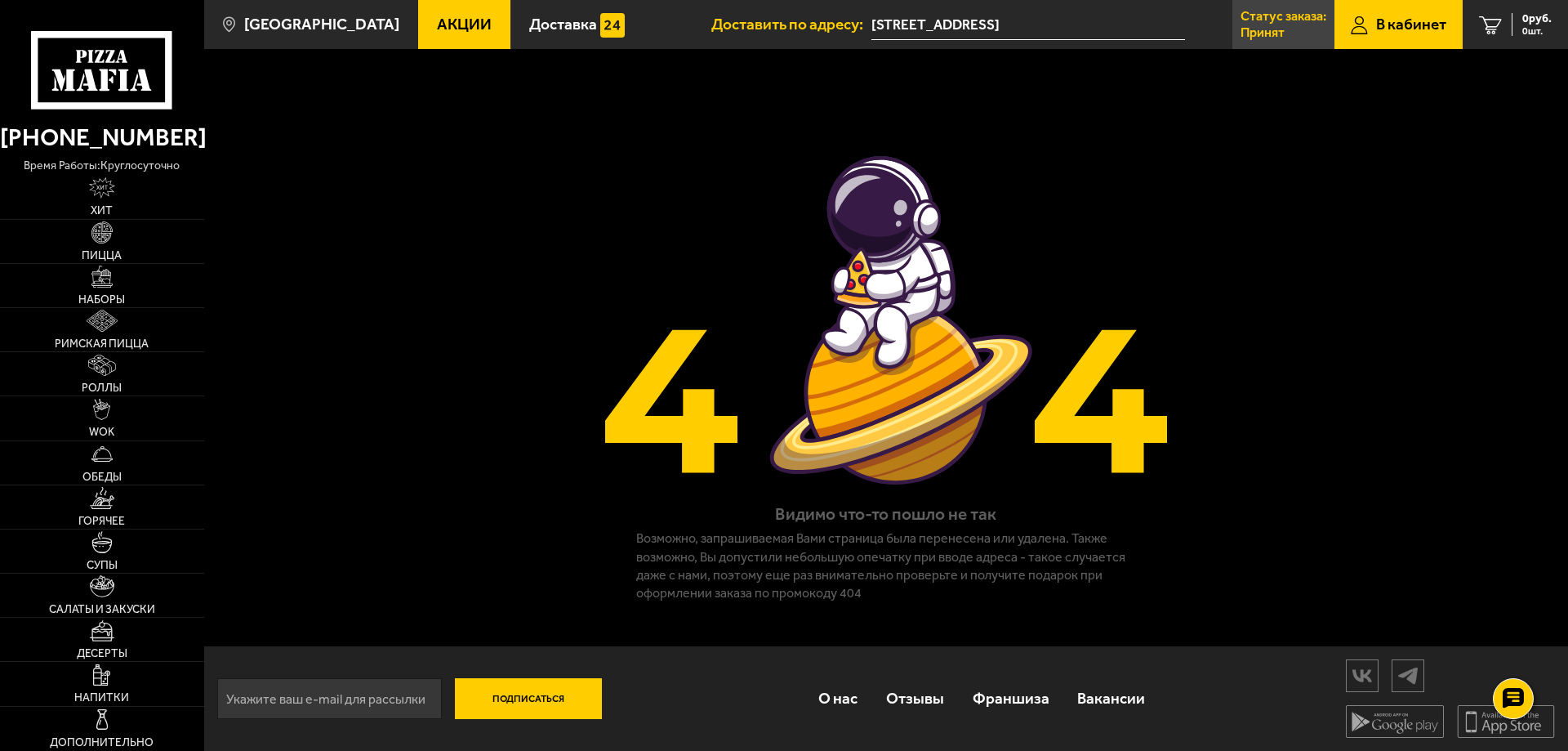
click at [1272, 18] on p "Статус заказа:" at bounding box center [1283, 17] width 86 height 13
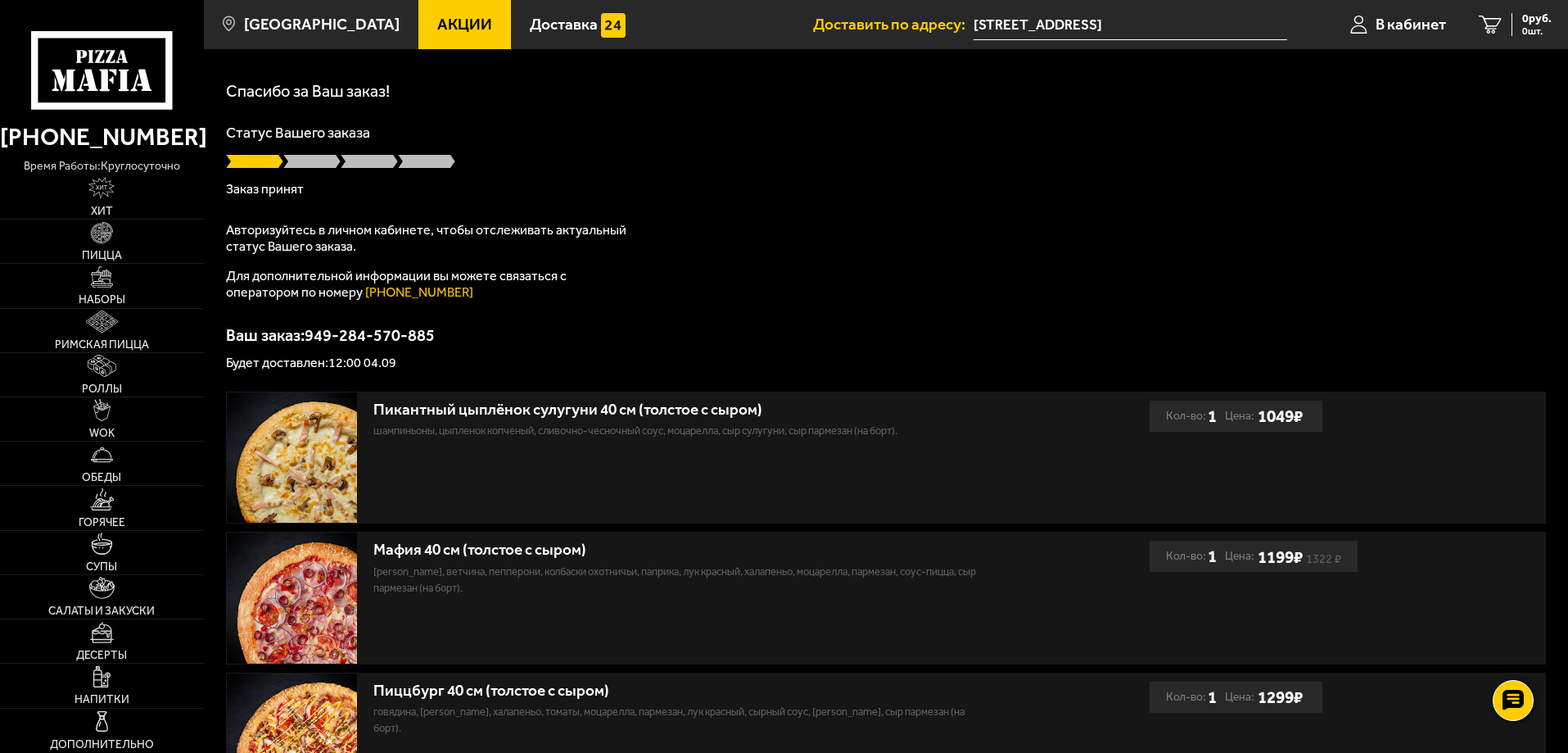
scroll to position [82, 0]
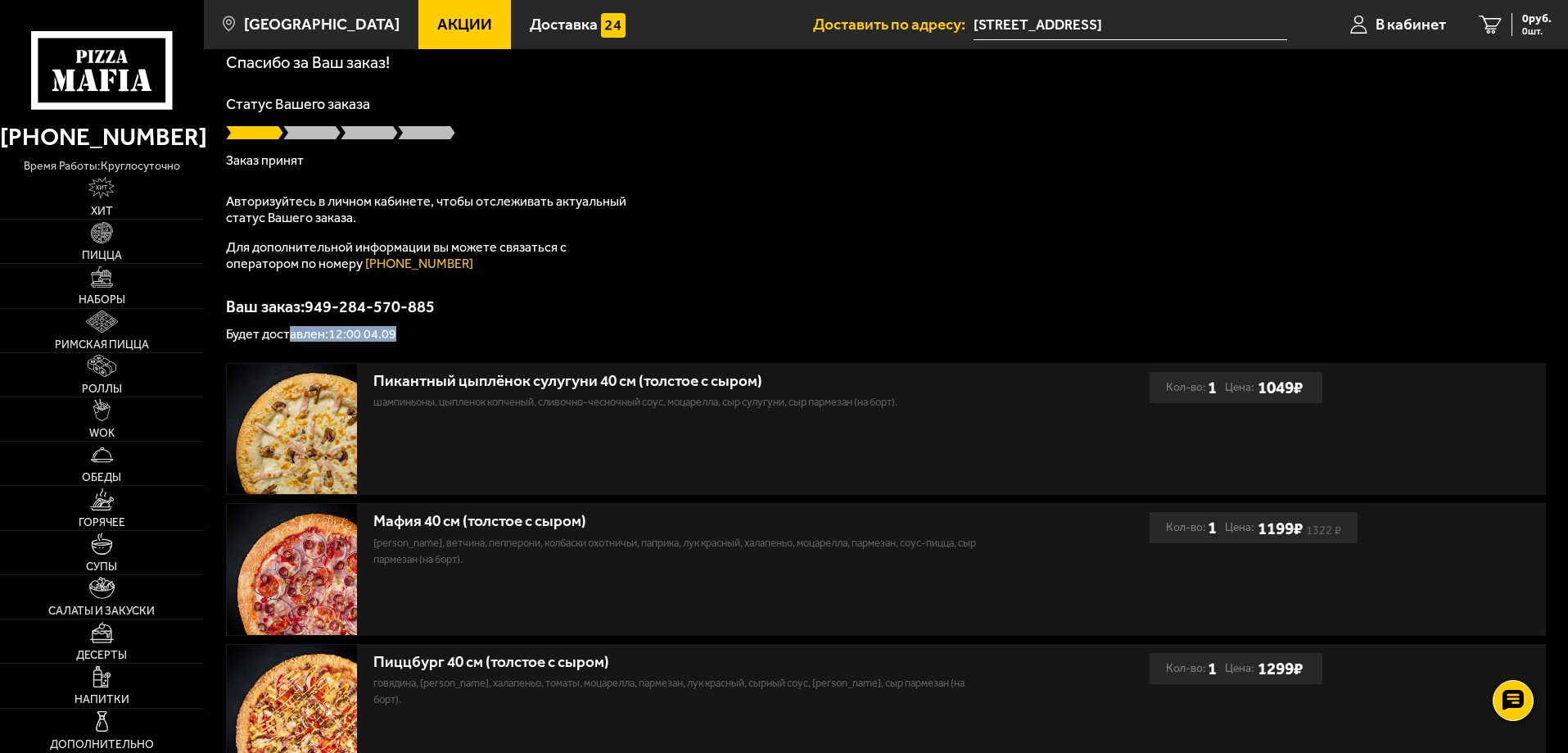
drag, startPoint x: 415, startPoint y: 335, endPoint x: 286, endPoint y: 335, distance: 129.0
click at [286, 335] on p "Будет доставлен: 12:00 04.09" at bounding box center [886, 334] width 1320 height 13
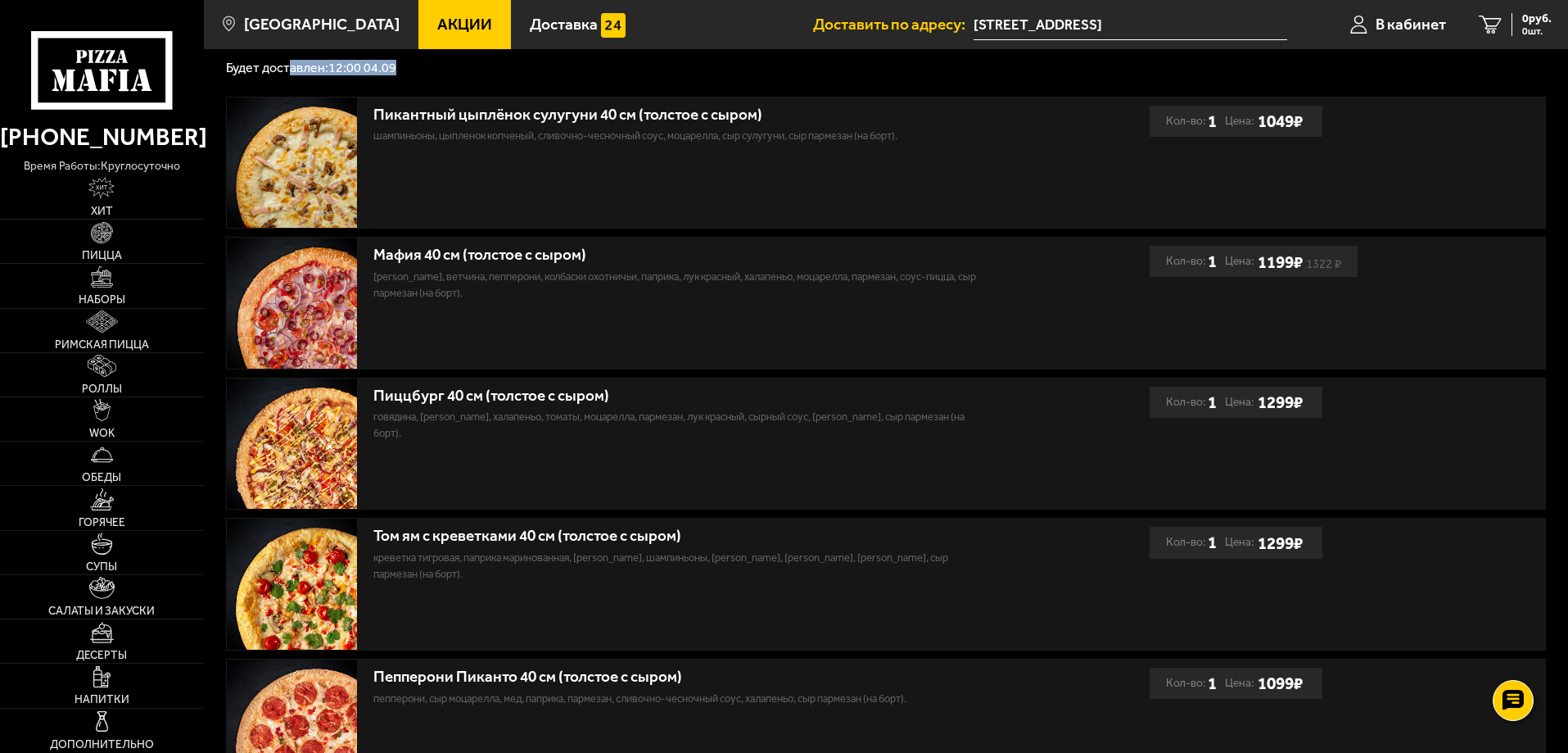
scroll to position [266, 0]
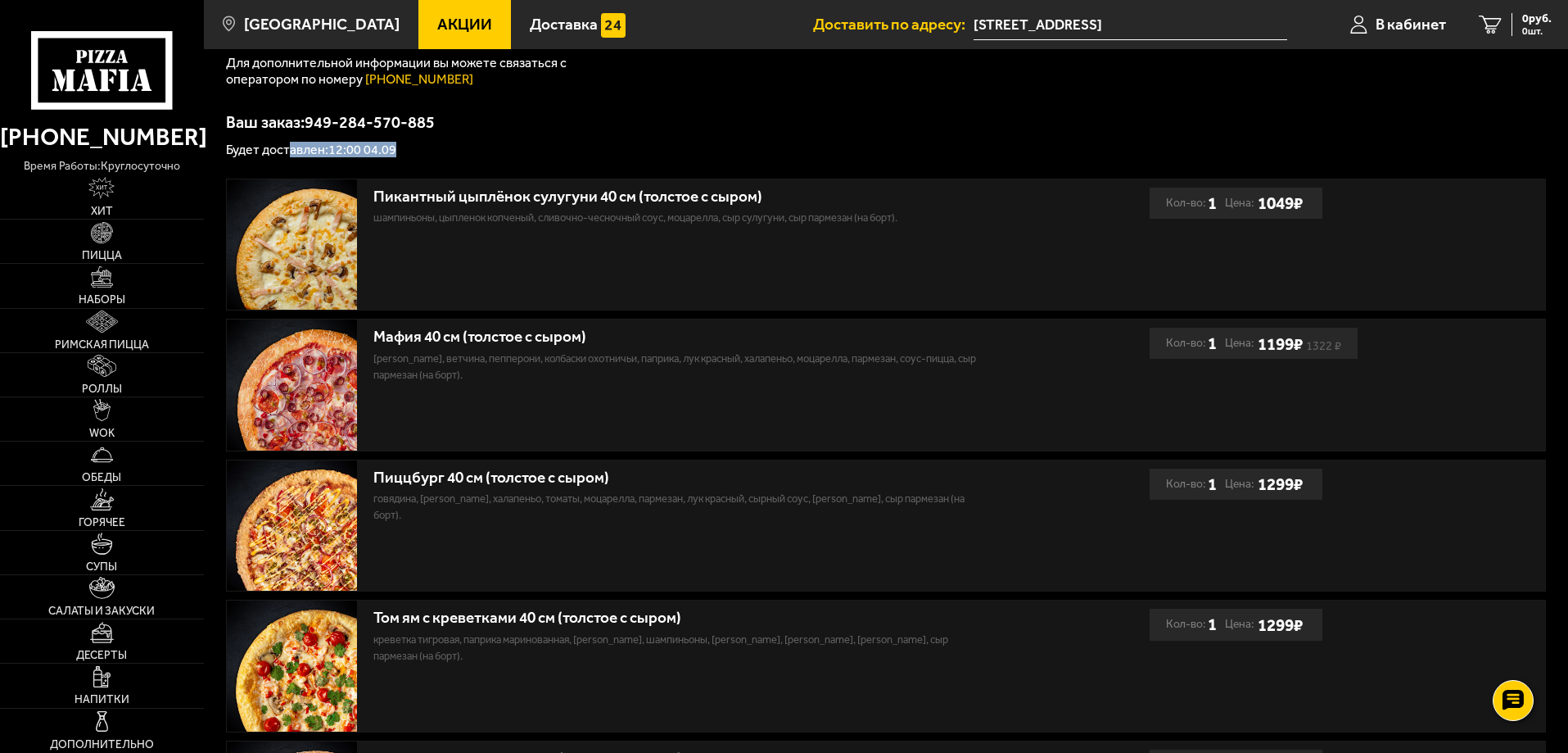
click at [695, 153] on p "Будет доставлен: 12:00 04.09" at bounding box center [886, 150] width 1320 height 13
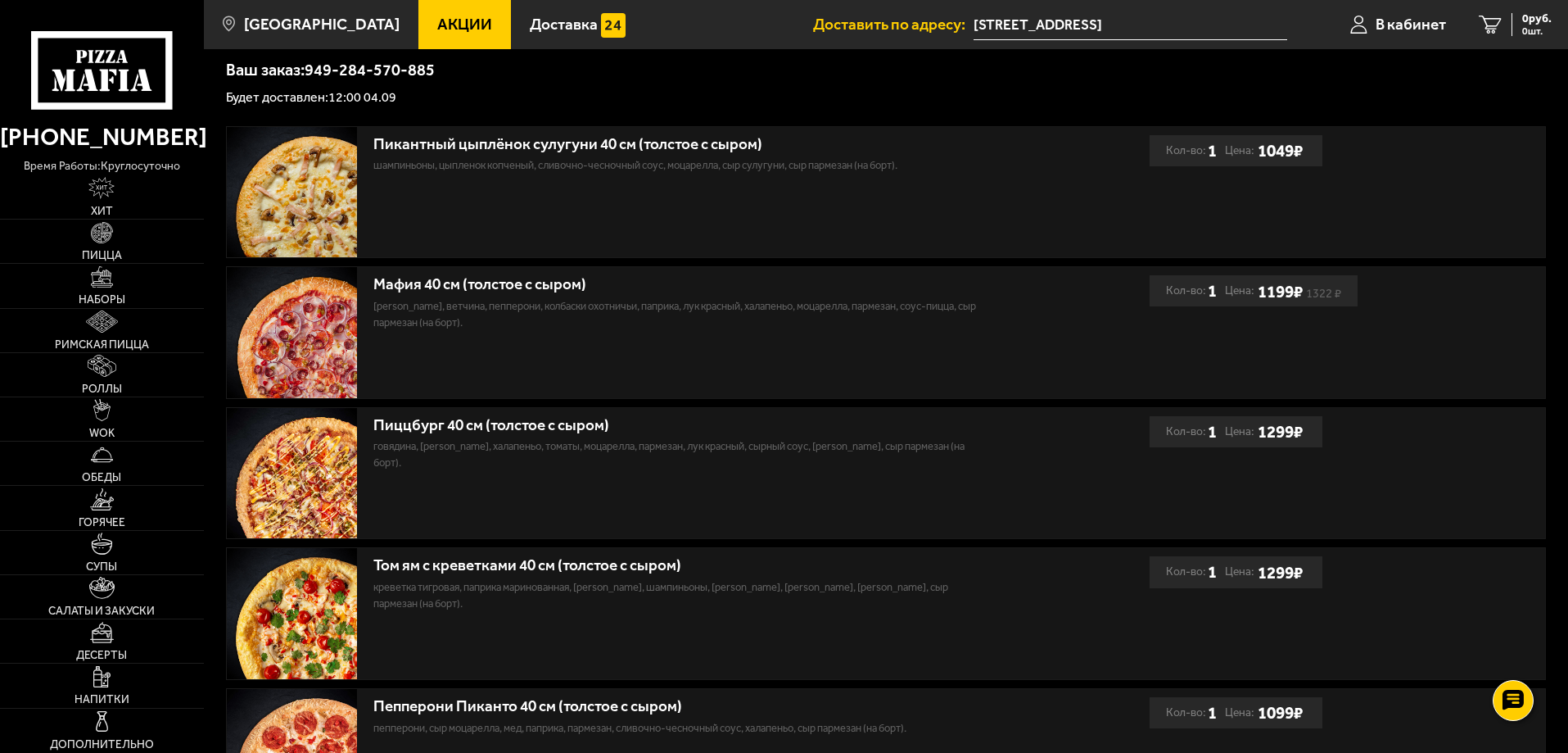
scroll to position [348, 0]
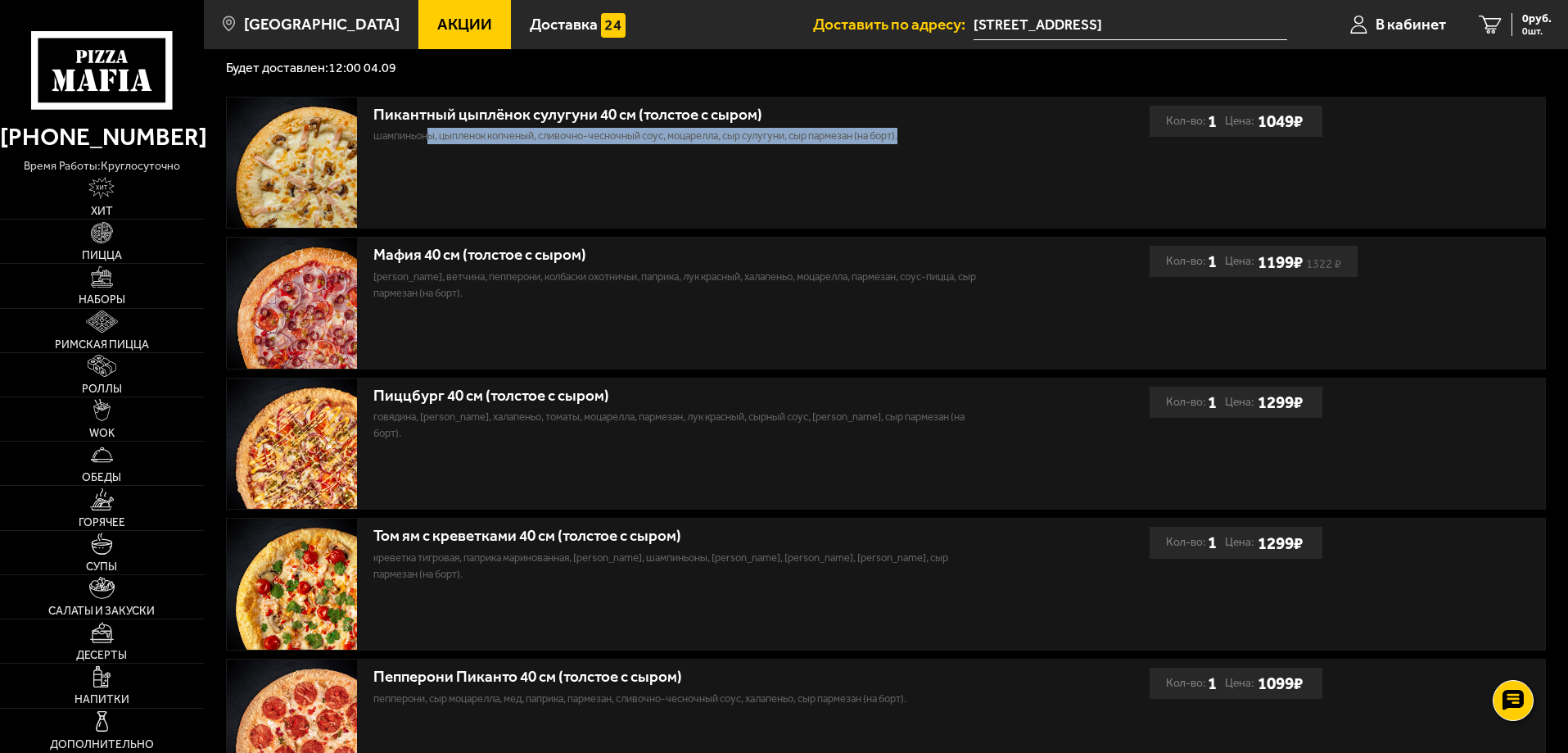
drag, startPoint x: 572, startPoint y: 139, endPoint x: 936, endPoint y: 133, distance: 364.0
click at [936, 133] on p "шампиньоны, цыпленок копченый, сливочно-чесночный соус, моцарелла, сыр сулугуни…" at bounding box center [681, 136] width 618 height 17
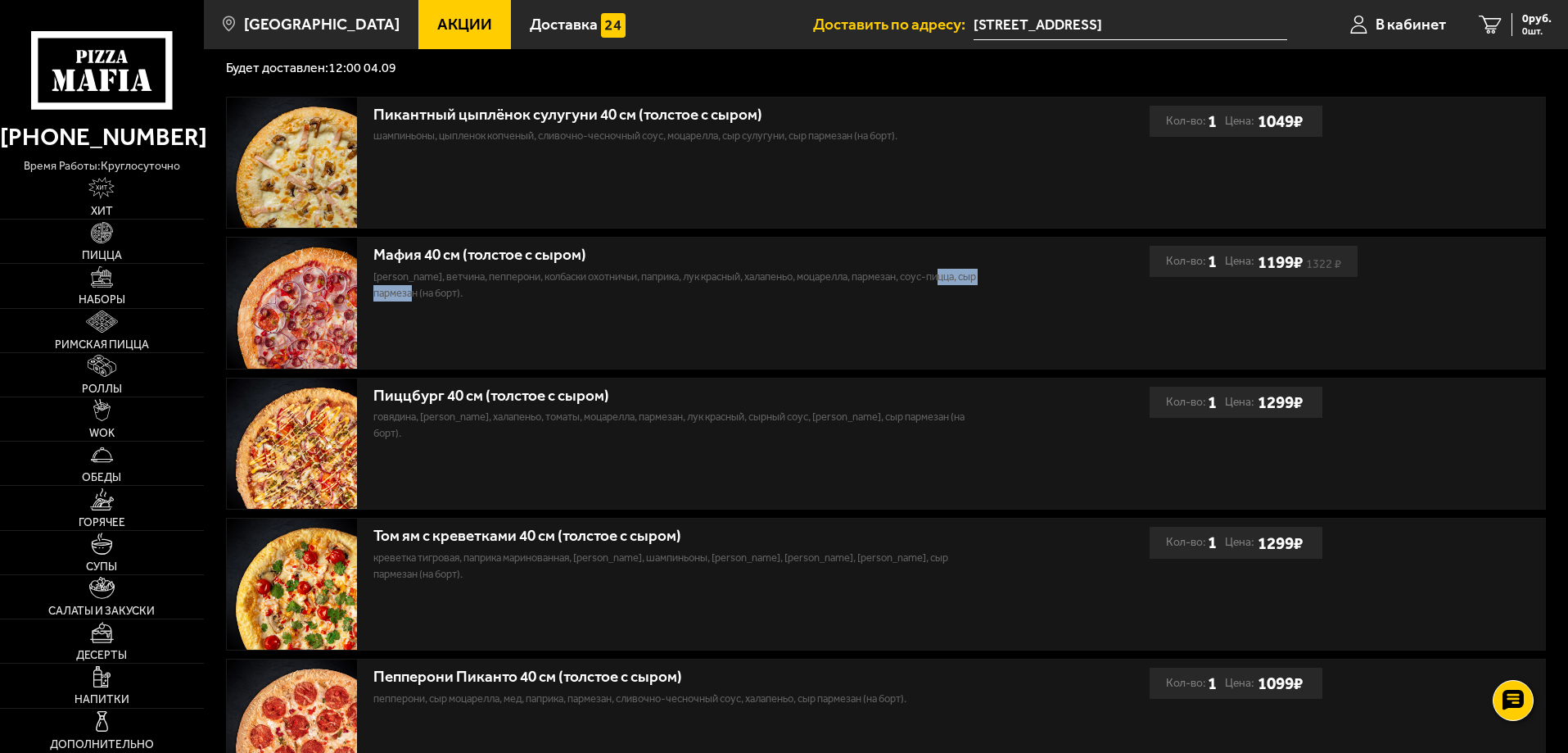
drag, startPoint x: 958, startPoint y: 273, endPoint x: 448, endPoint y: 288, distance: 510.2
click at [448, 288] on p "[PERSON_NAME], ветчина, пепперони, колбаски охотничьи, паприка, лук красный, ха…" at bounding box center [681, 285] width 618 height 32
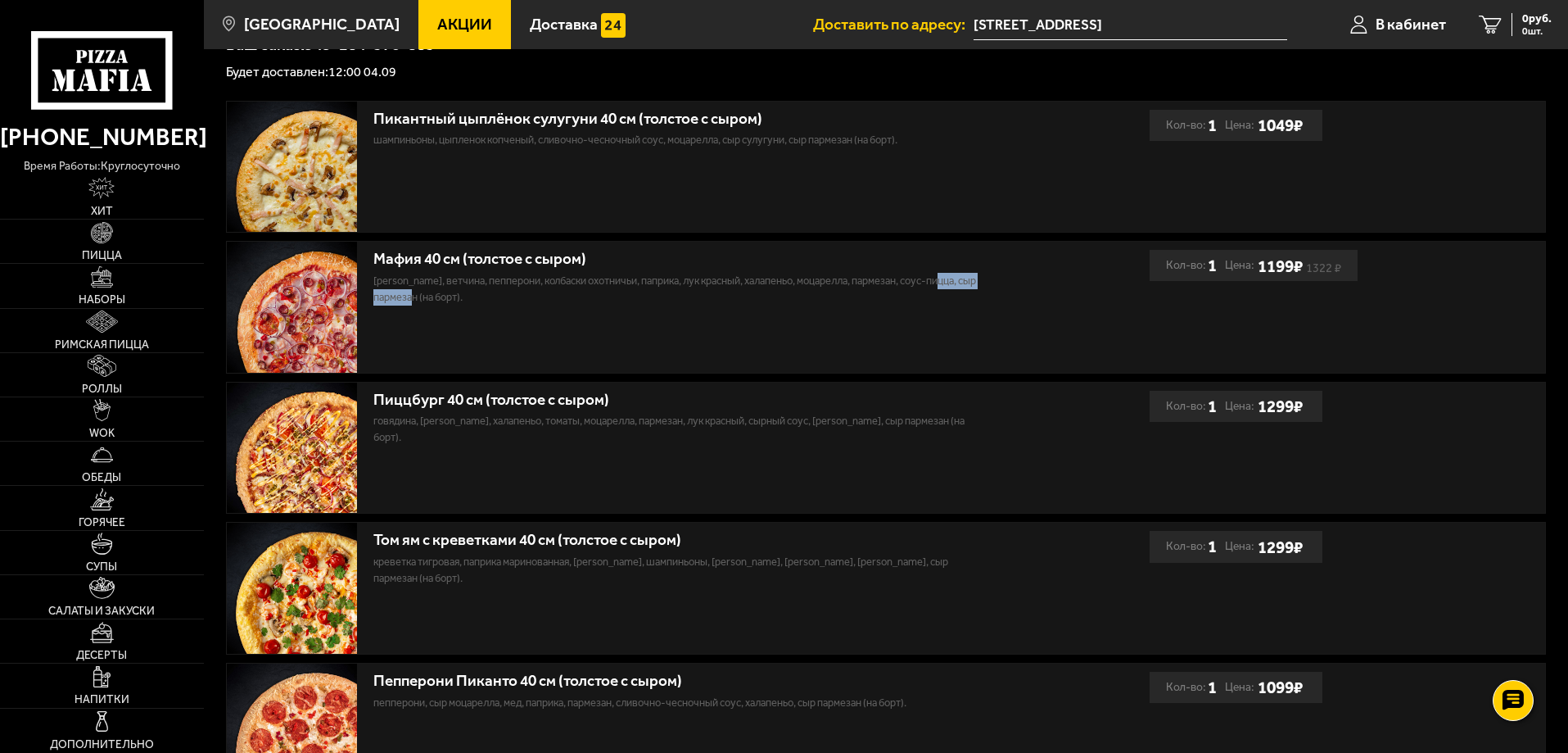
scroll to position [430, 0]
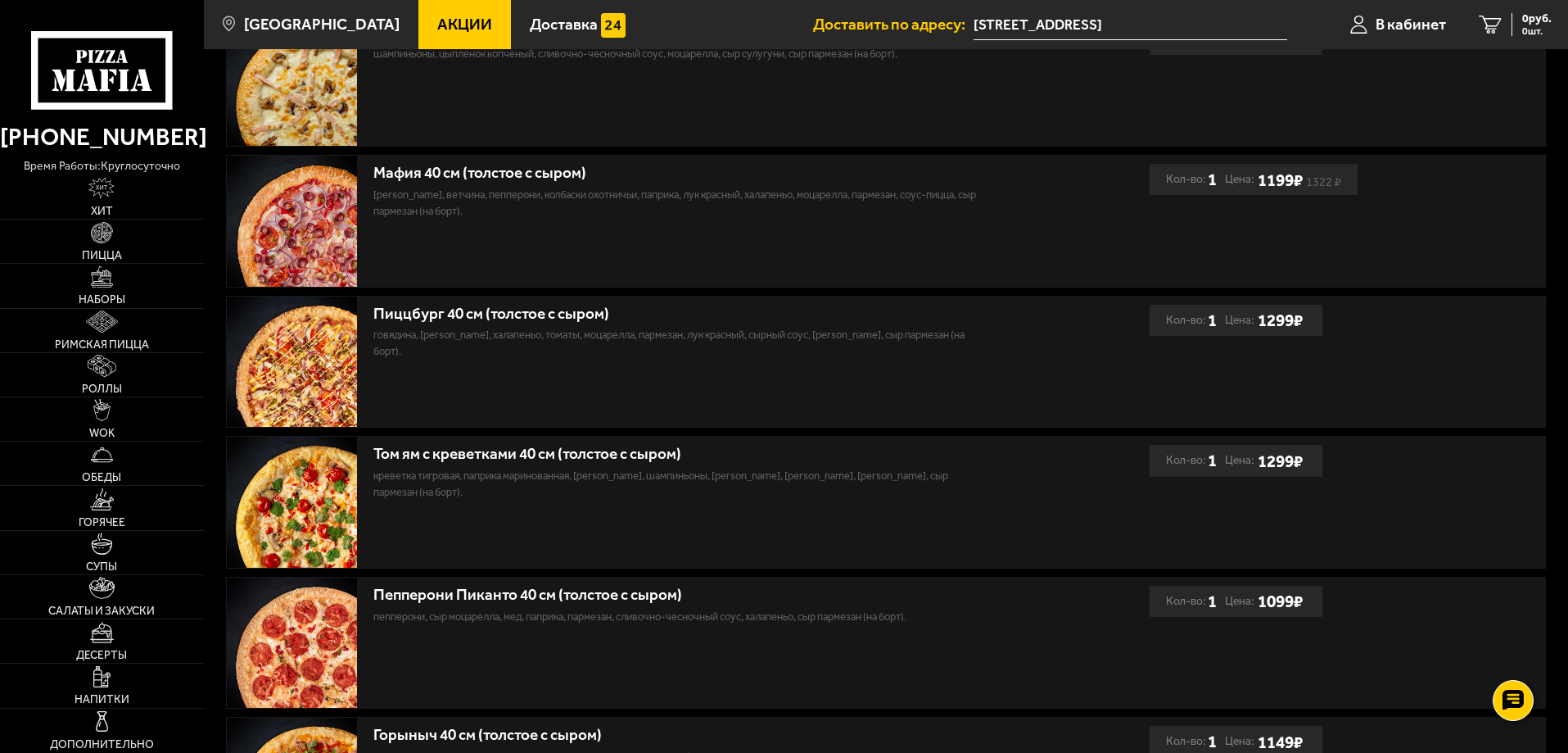
drag, startPoint x: 694, startPoint y: 218, endPoint x: 703, endPoint y: 214, distance: 9.8
click at [698, 217] on p "[PERSON_NAME], ветчина, пепперони, колбаски охотничьи, паприка, лук красный, ха…" at bounding box center [681, 202] width 618 height 32
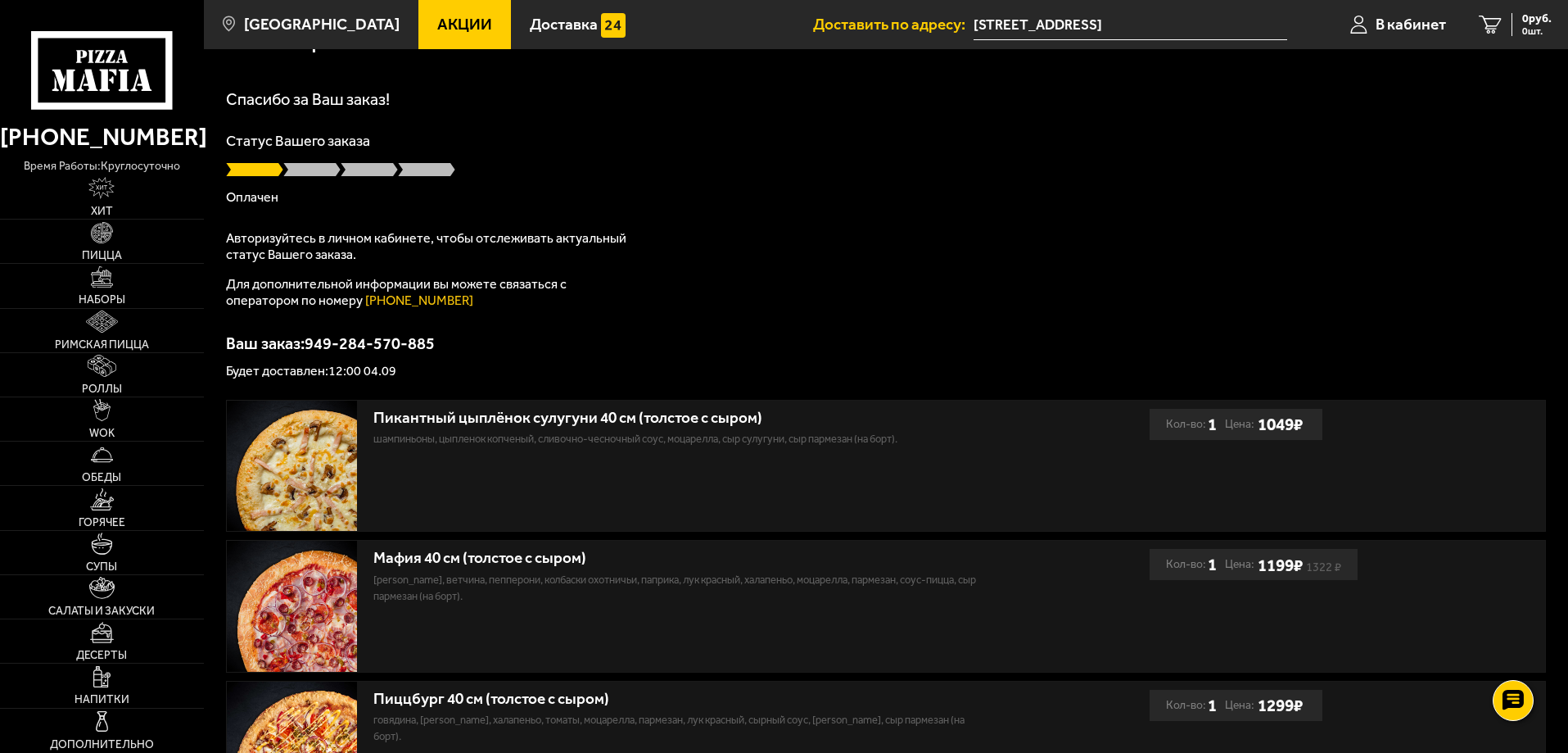
scroll to position [0, 0]
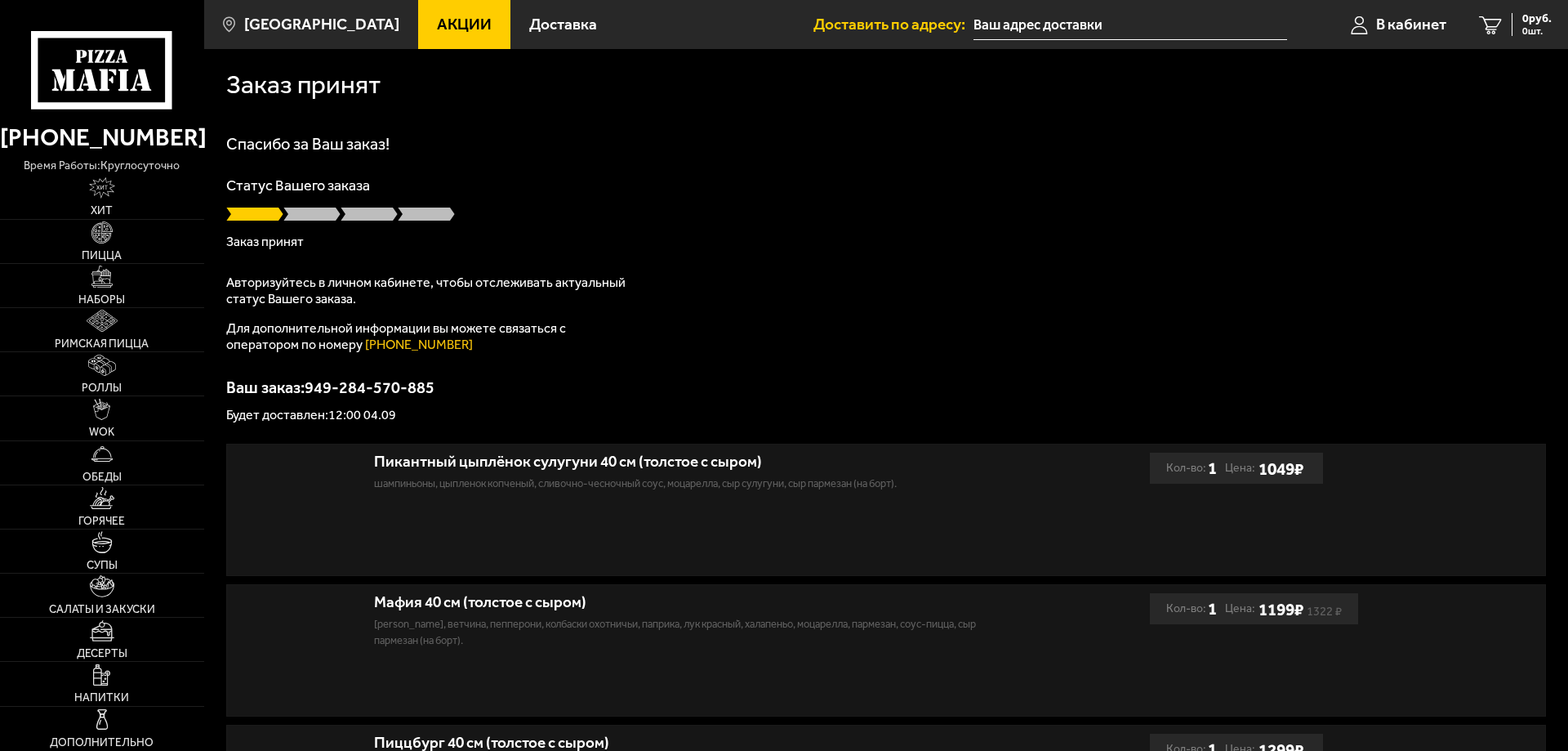
type input "[STREET_ADDRESS]"
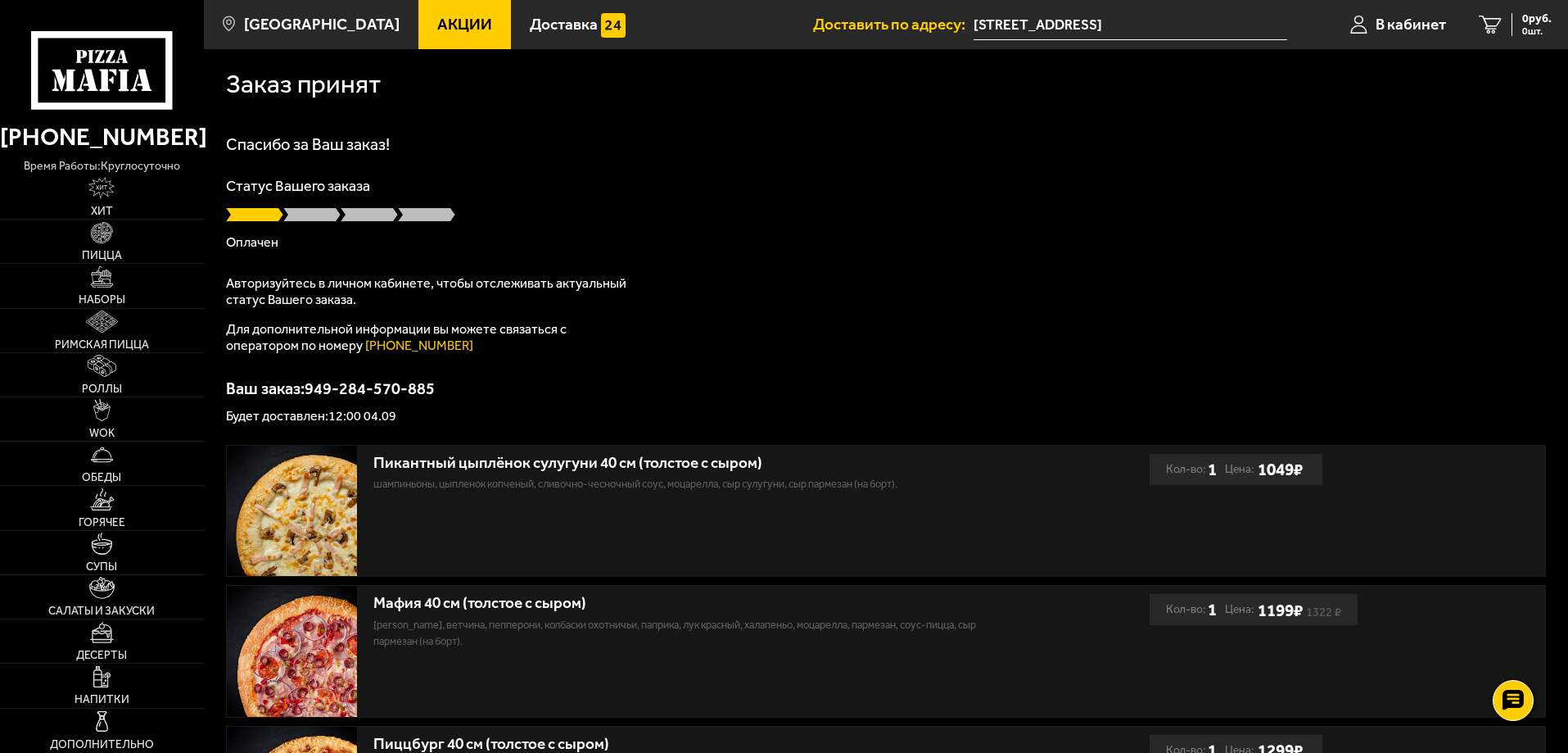
click at [784, 191] on p "Статус Вашего заказа" at bounding box center [886, 186] width 1320 height 15
drag, startPoint x: 251, startPoint y: 243, endPoint x: 303, endPoint y: 249, distance: 52.3
click at [303, 249] on p "Оплачен" at bounding box center [886, 242] width 1320 height 13
click at [340, 252] on div "Спасибо за Ваш заказ! Статус Вашего заказа [PERSON_NAME] Авторизуйтесь в личном…" at bounding box center [886, 279] width 1320 height 286
click at [1375, 25] on span "В кабинет" at bounding box center [1410, 24] width 70 height 16
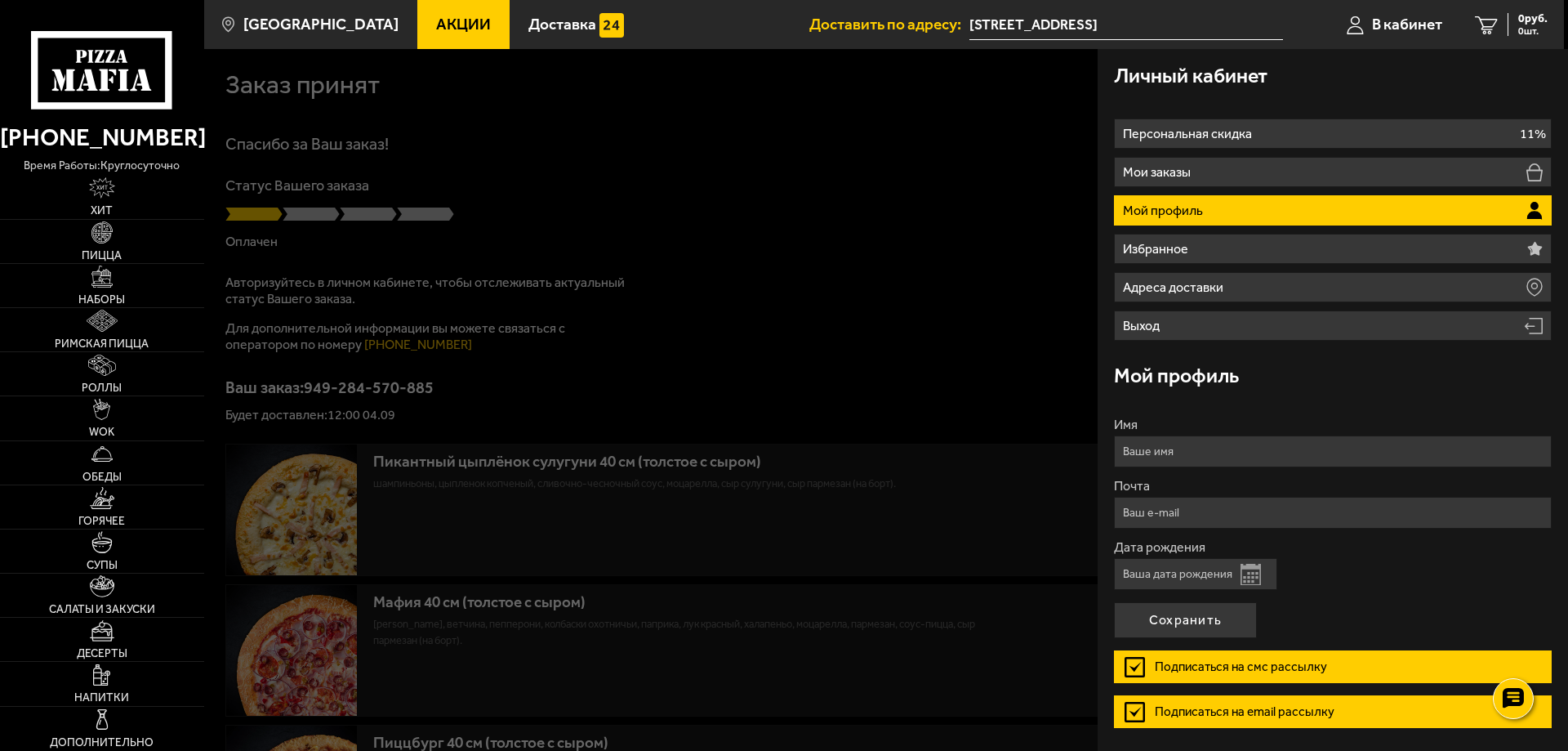
drag, startPoint x: 1183, startPoint y: 170, endPoint x: 950, endPoint y: 119, distance: 238.5
click at [950, 119] on div at bounding box center [989, 424] width 1568 height 751
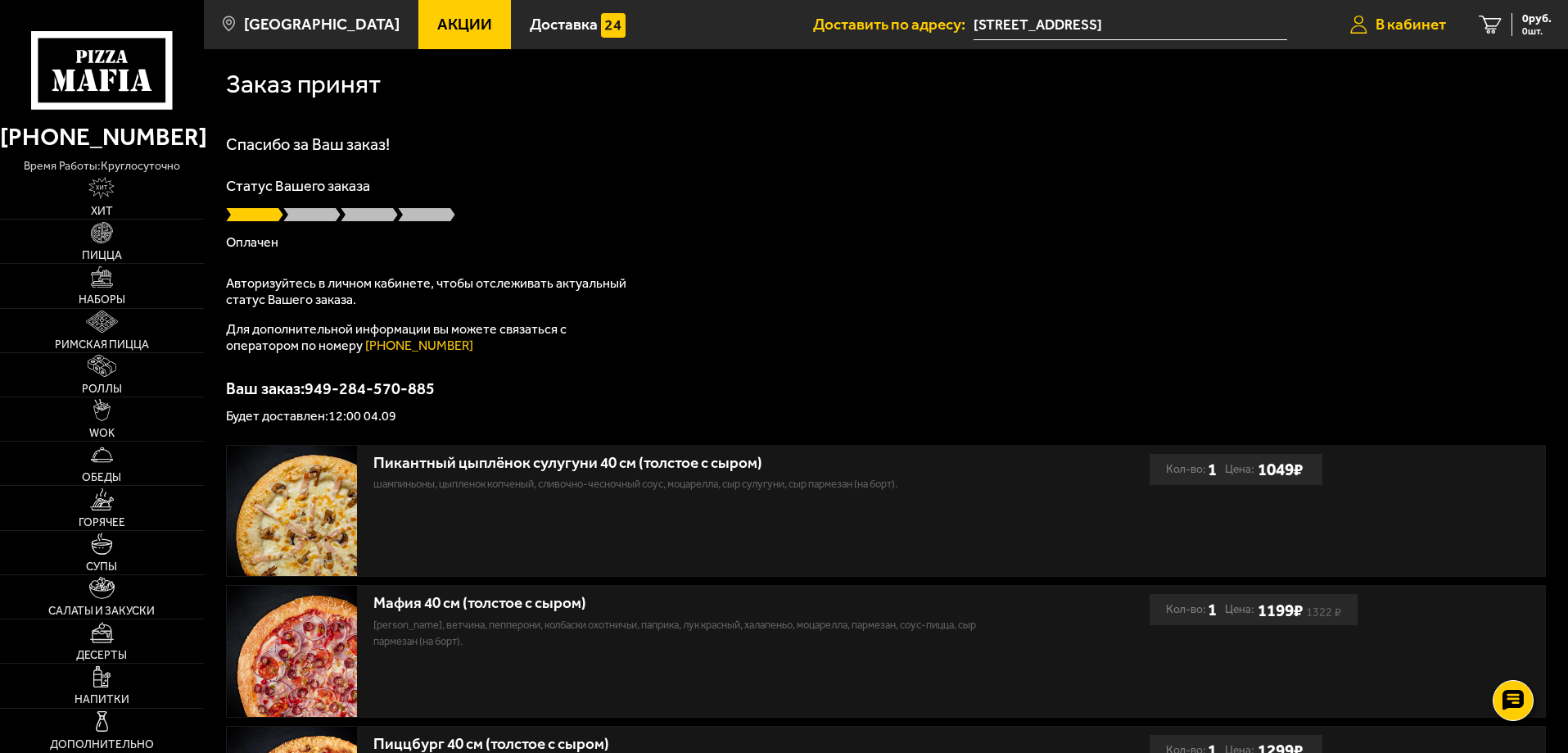
click at [1397, 17] on span "В кабинет" at bounding box center [1410, 24] width 70 height 16
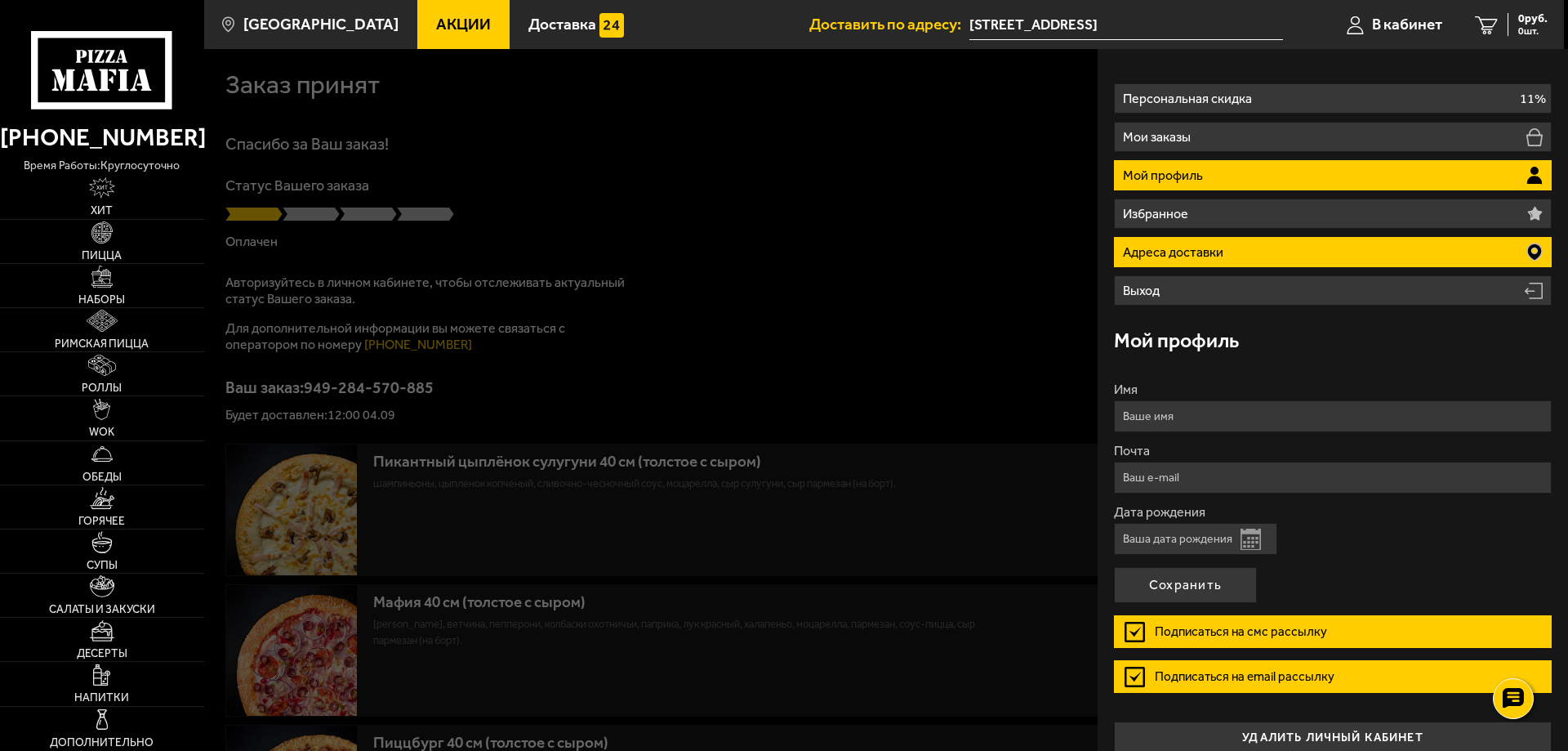
scroll to position [54, 0]
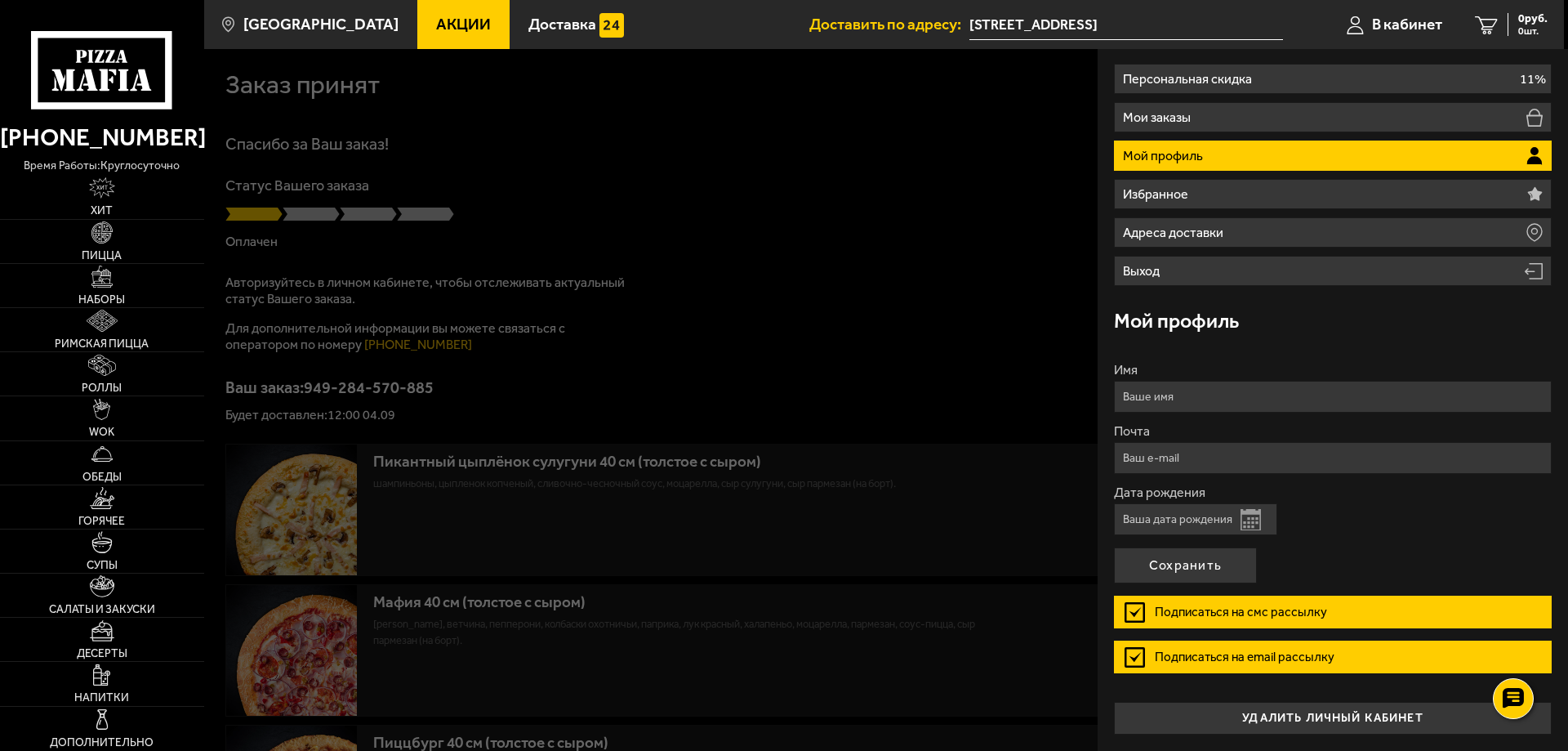
click at [1257, 516] on button "Открыть календарь" at bounding box center [1251, 519] width 20 height 21
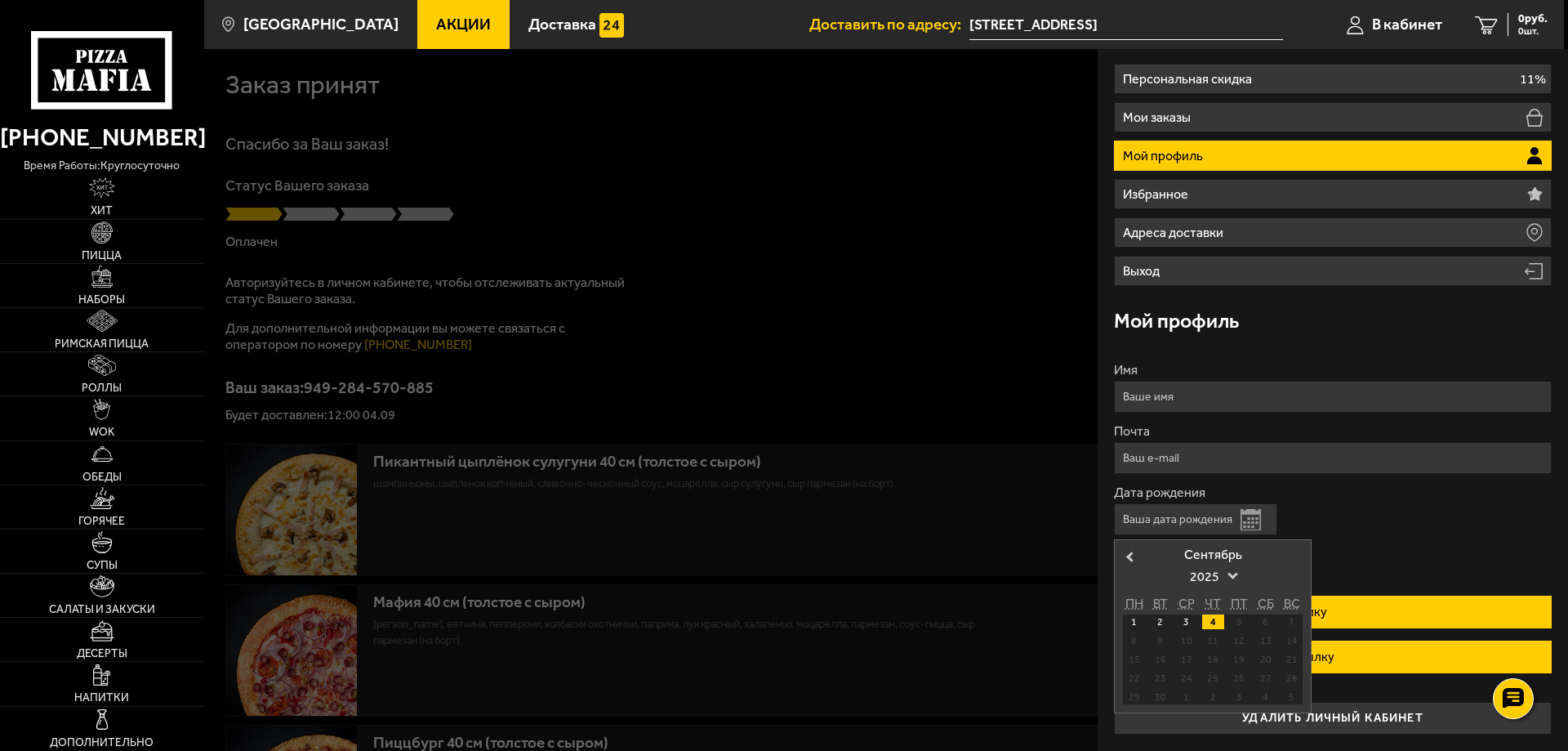
click at [1212, 624] on div "4" at bounding box center [1213, 622] width 22 height 15
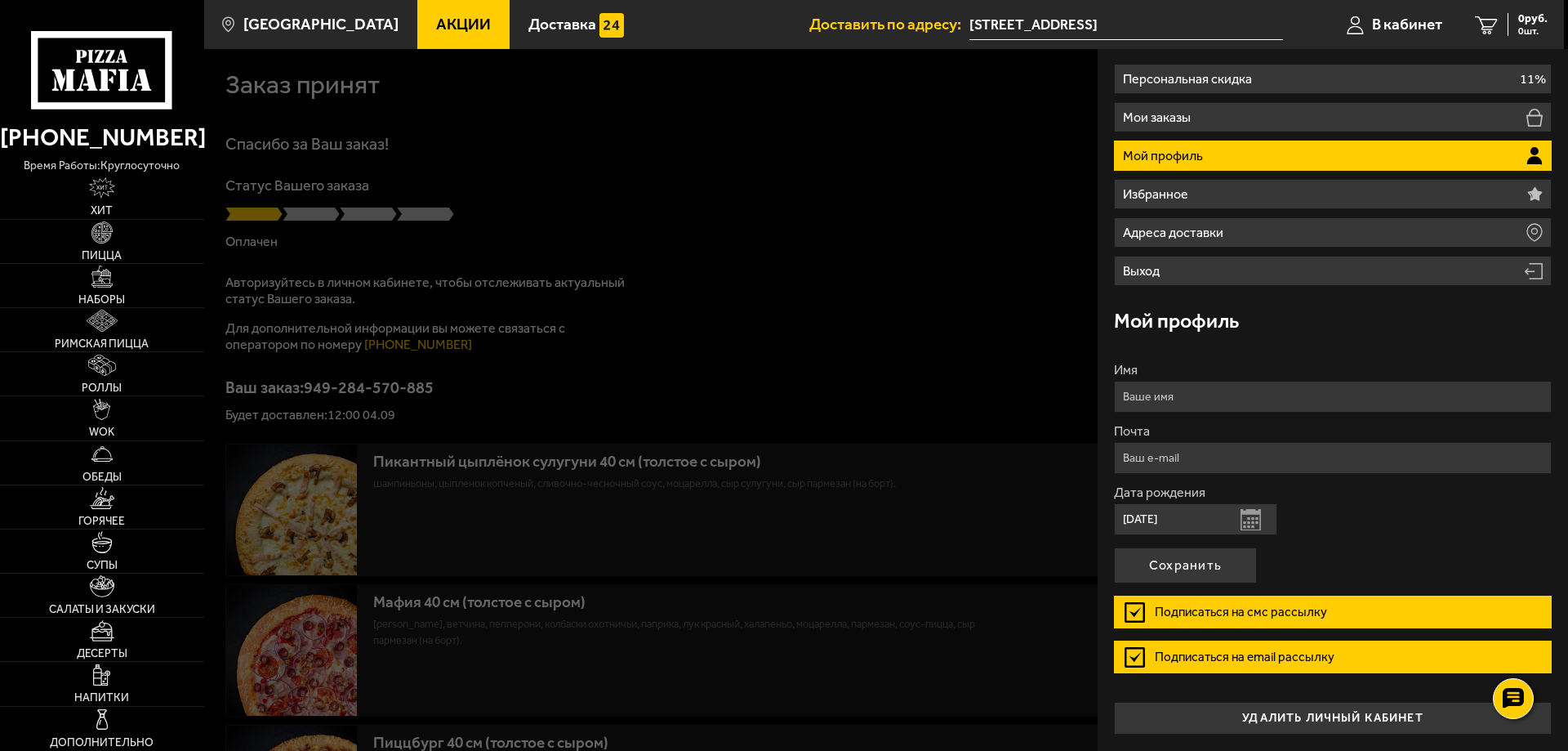
click at [1248, 524] on button "Открыть календарь" at bounding box center [1251, 519] width 20 height 21
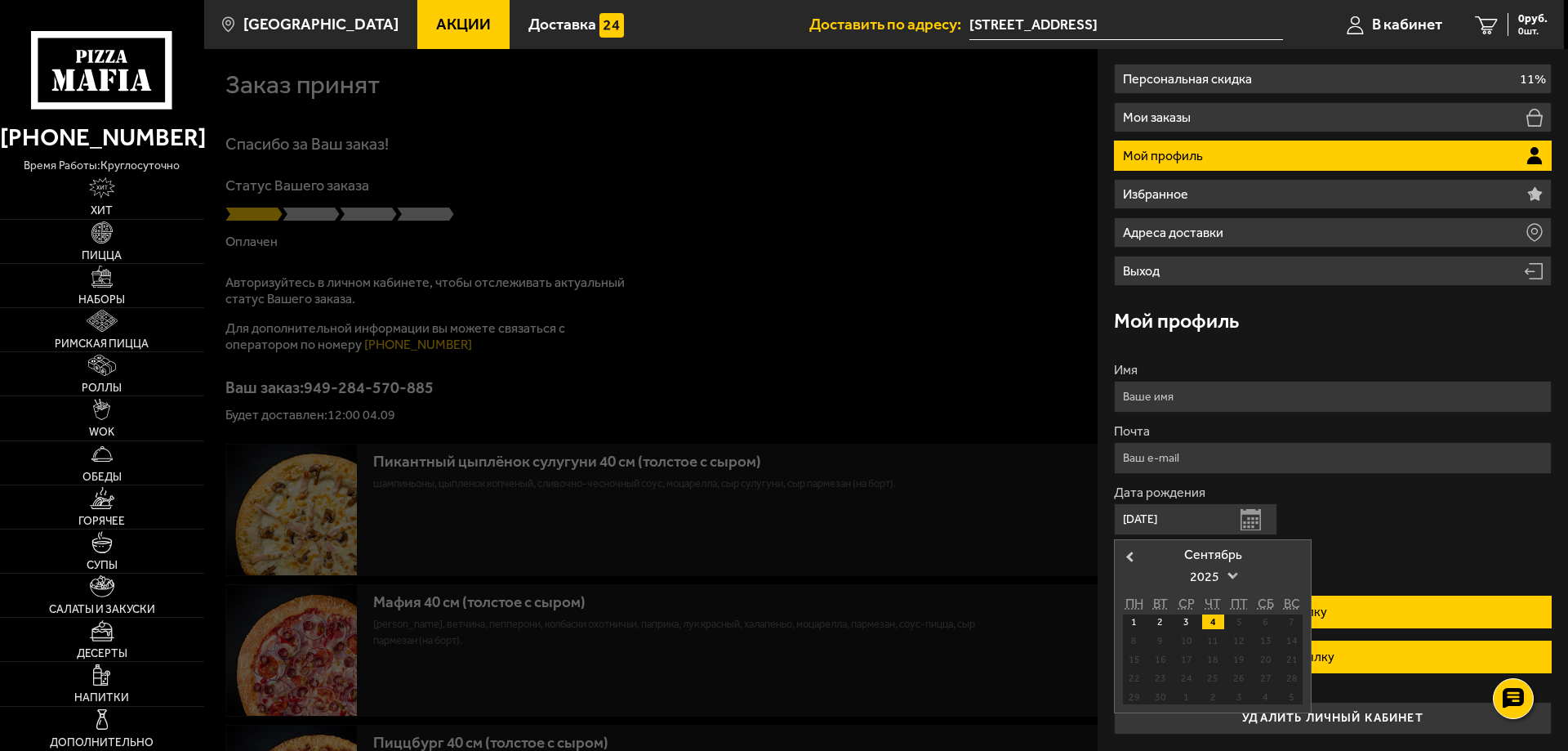
click at [1226, 575] on span "2025" at bounding box center [1213, 577] width 46 height 29
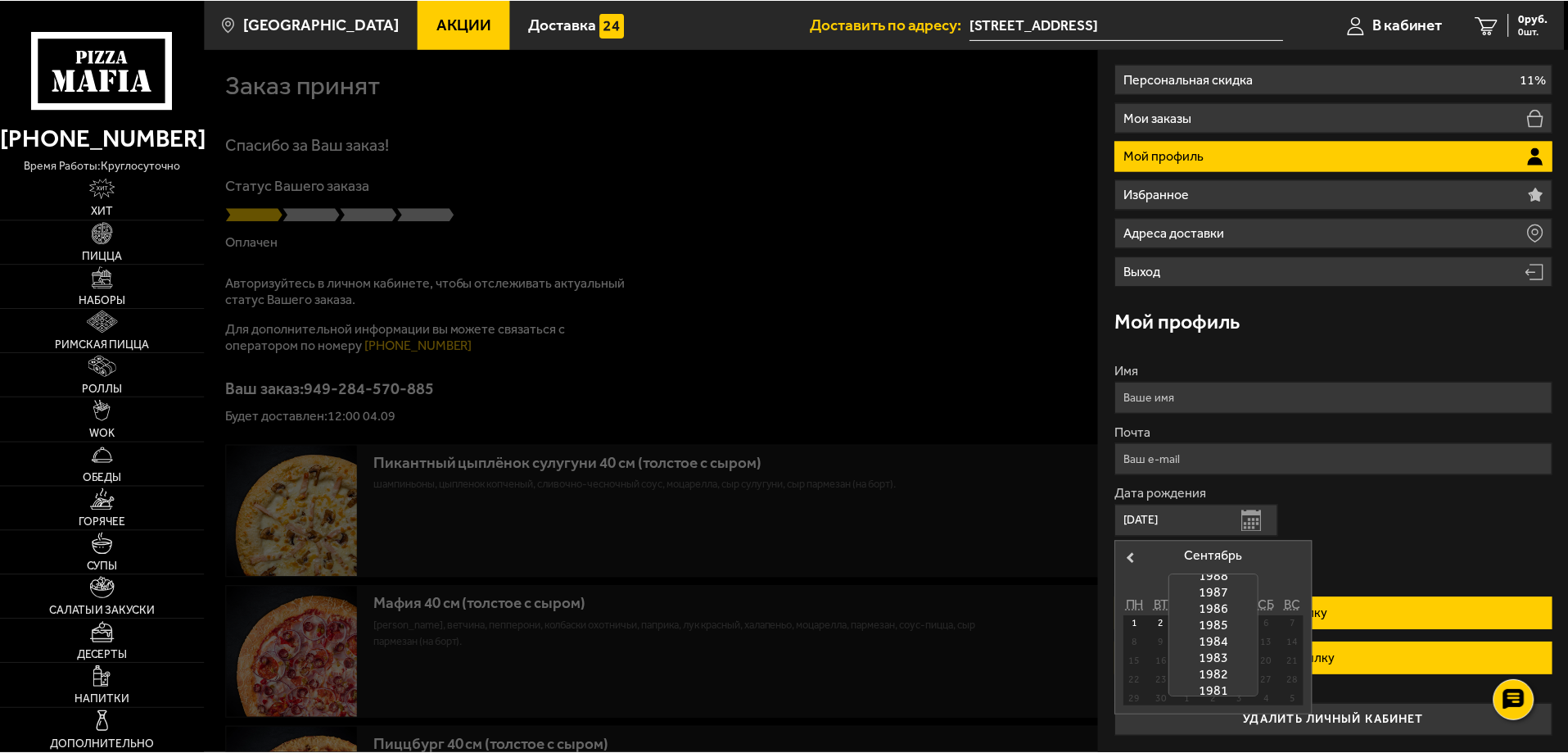
scroll to position [695, 0]
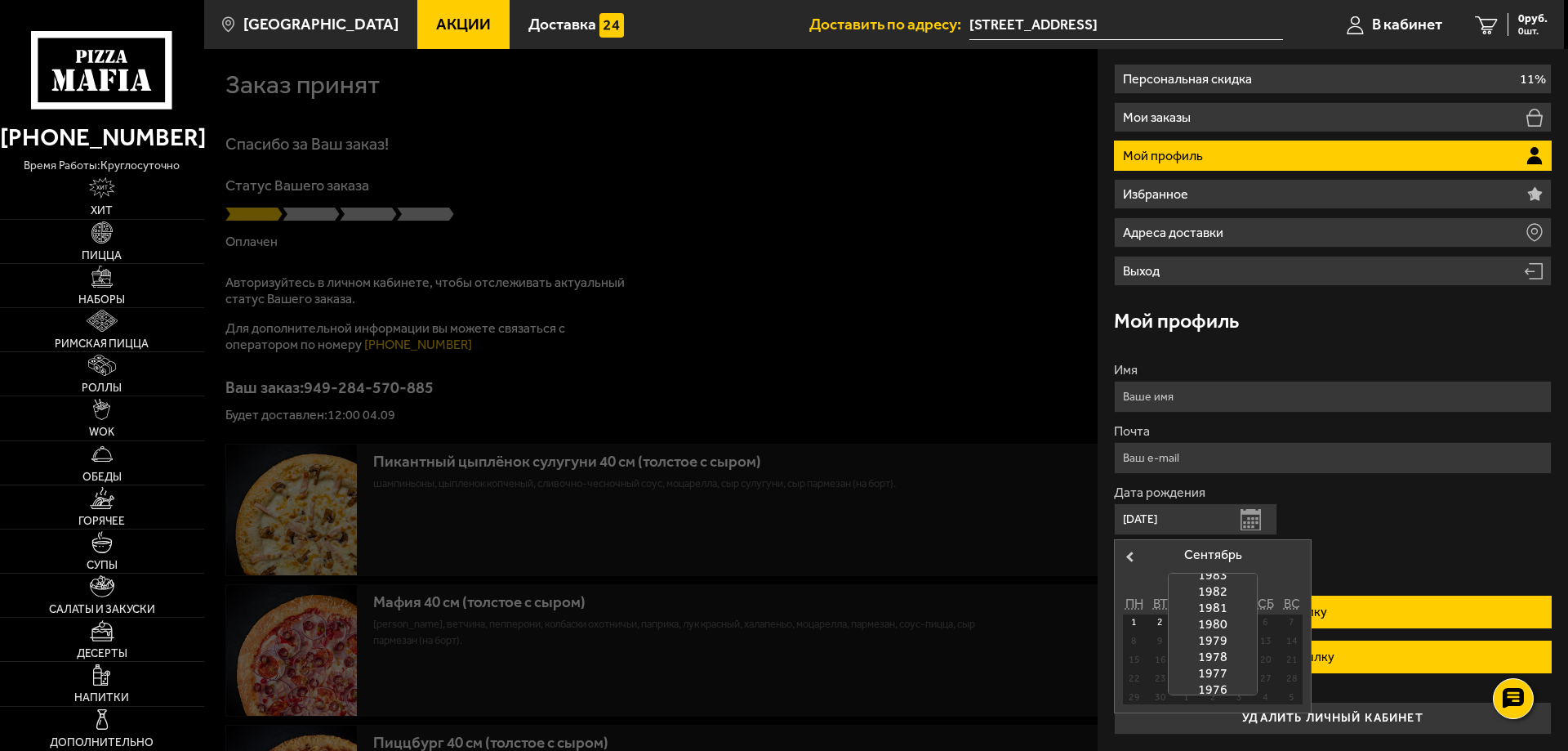
click at [1216, 640] on div "1979" at bounding box center [1213, 640] width 88 height 17
click at [1162, 642] on div "4" at bounding box center [1160, 640] width 22 height 15
type input "04.09.1979"
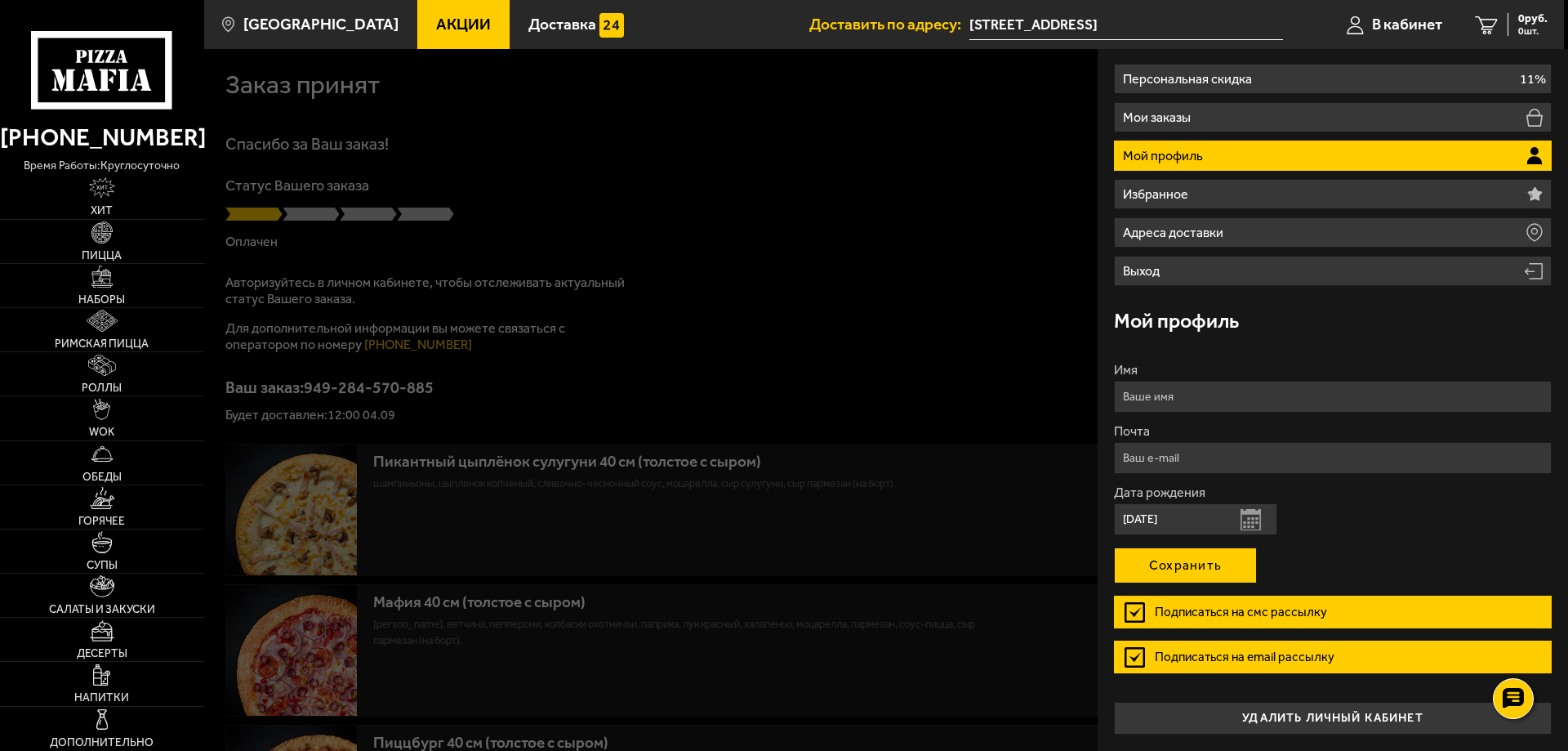
click at [1227, 573] on button "Сохранить" at bounding box center [1185, 565] width 143 height 36
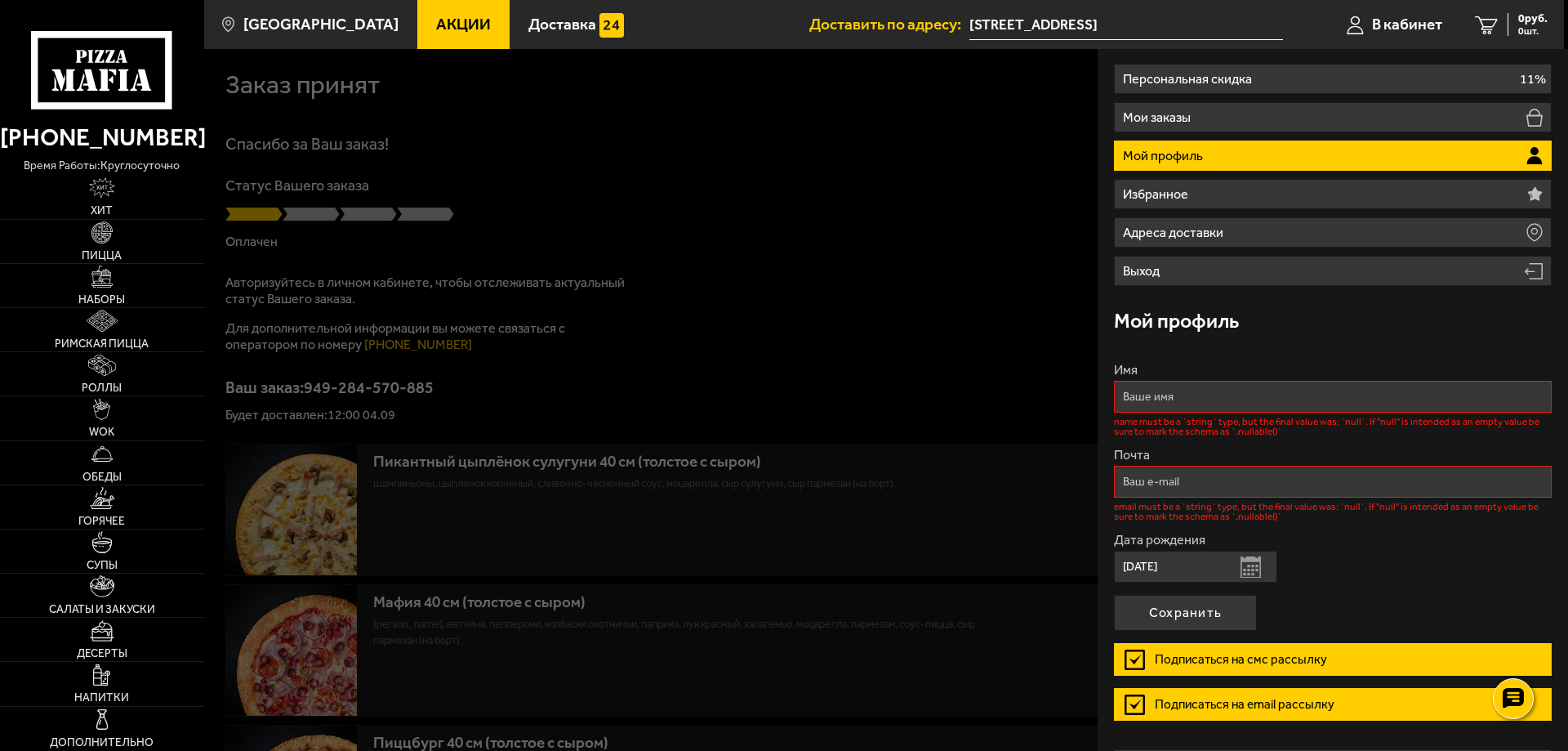
click at [1234, 401] on input "Имя" at bounding box center [1332, 396] width 438 height 32
type input "Вадим"
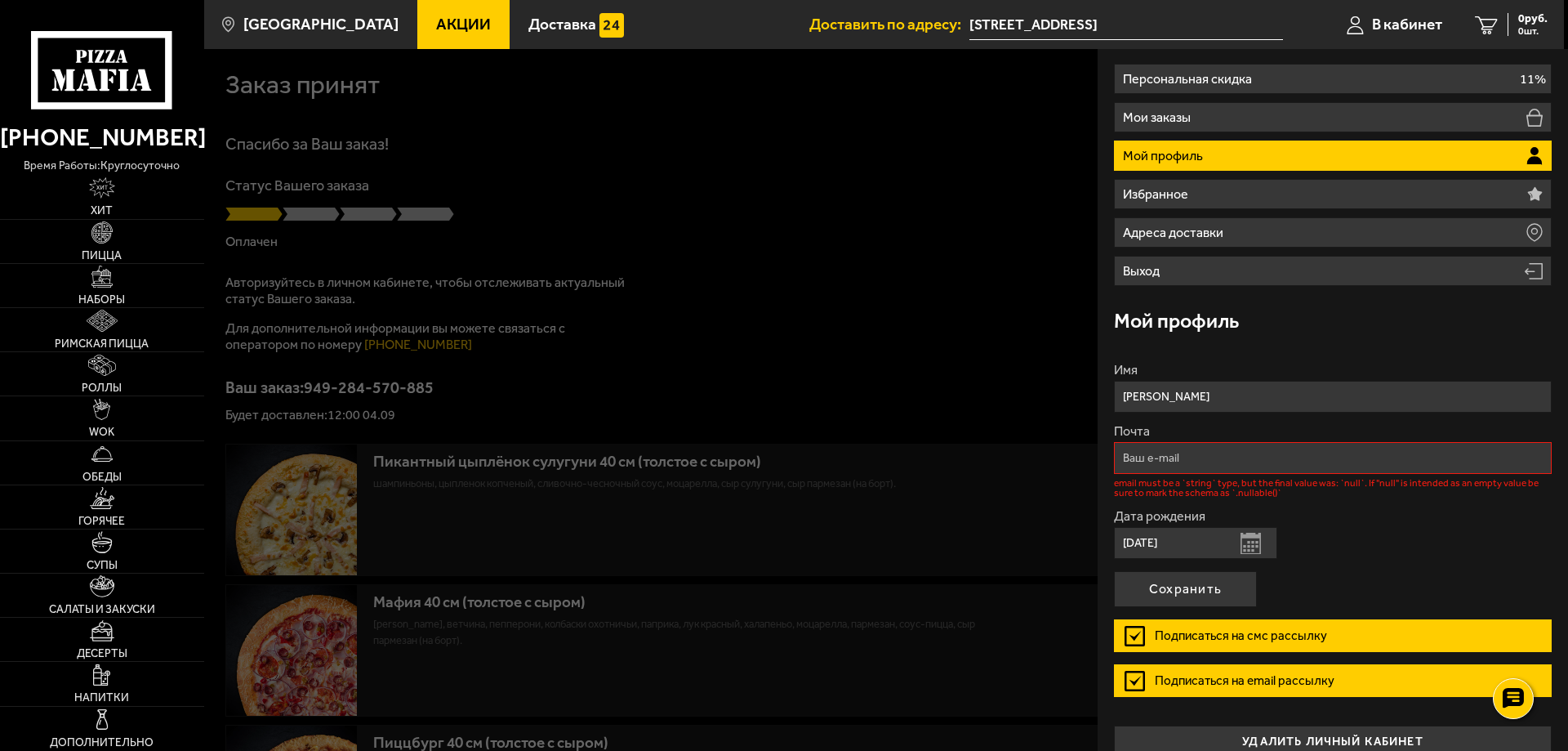
click at [1236, 478] on p "email must be a `string` type, but the final value was: `null`. If "null" is in…" at bounding box center [1332, 487] width 438 height 19
click at [1236, 463] on input "Почта" at bounding box center [1332, 458] width 438 height 32
type input "vadpro@mail.ru"
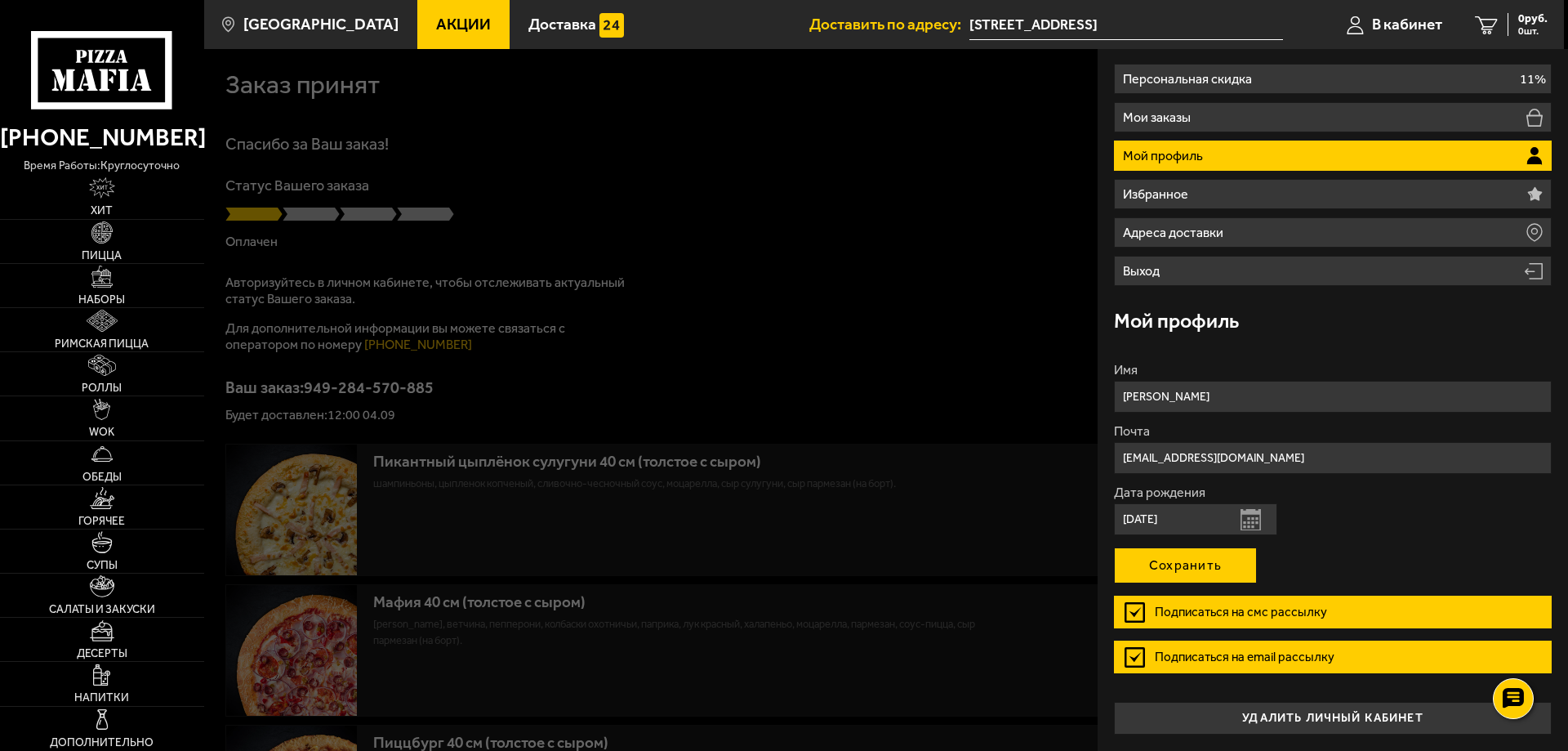
click at [1209, 579] on button "Сохранить" at bounding box center [1185, 565] width 143 height 36
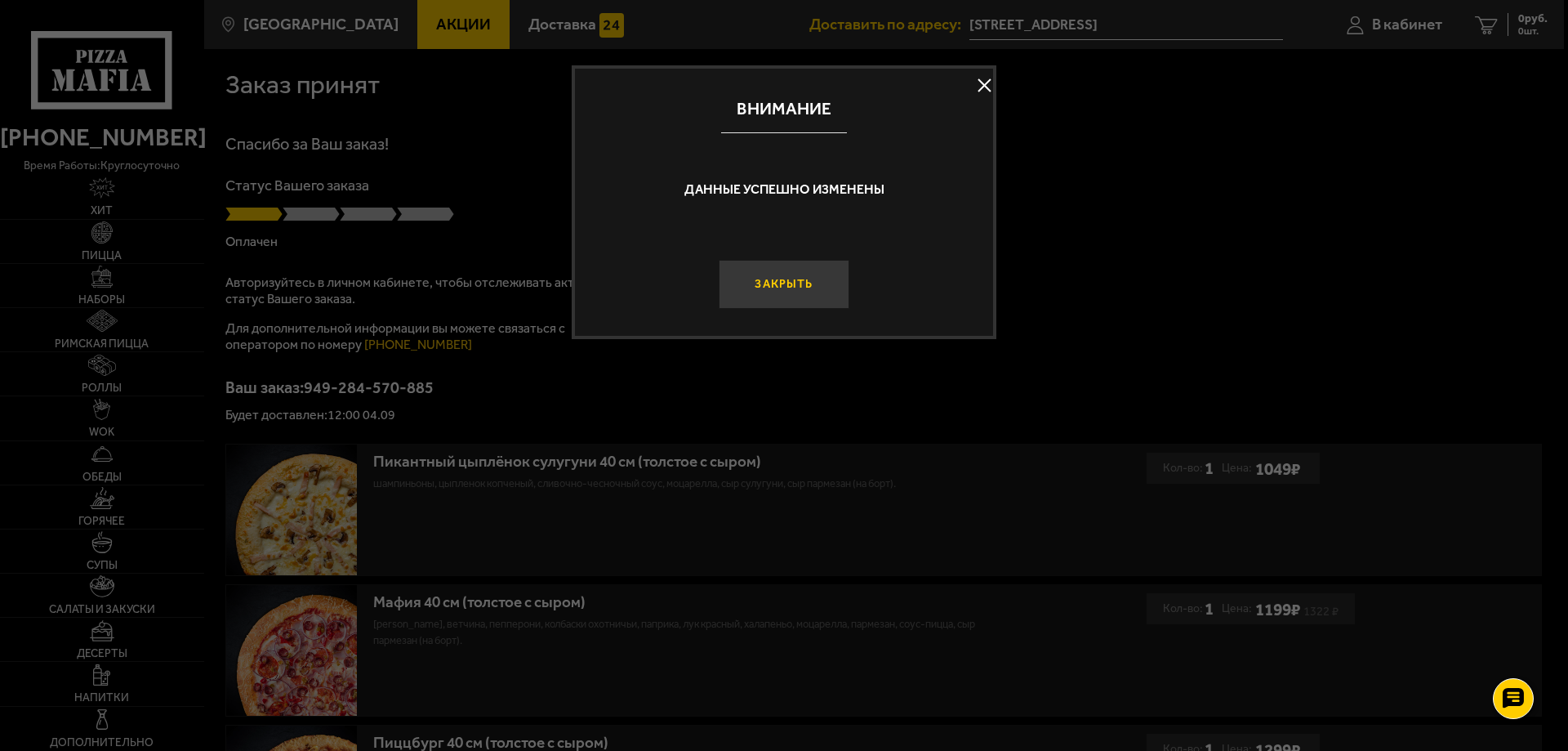
click at [811, 289] on button "Закрыть" at bounding box center [784, 284] width 131 height 49
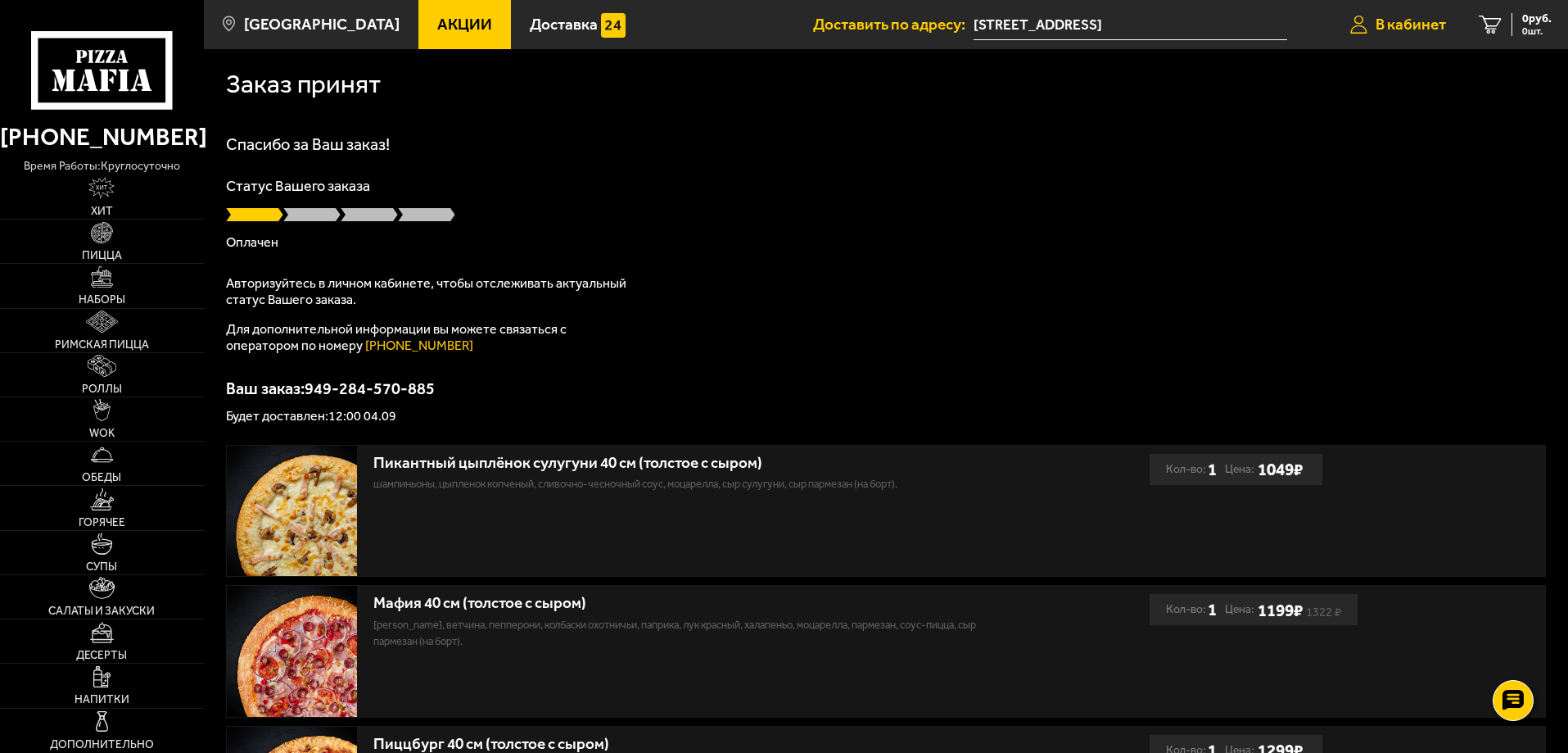
click at [1414, 17] on span "В кабинет" at bounding box center [1410, 24] width 70 height 16
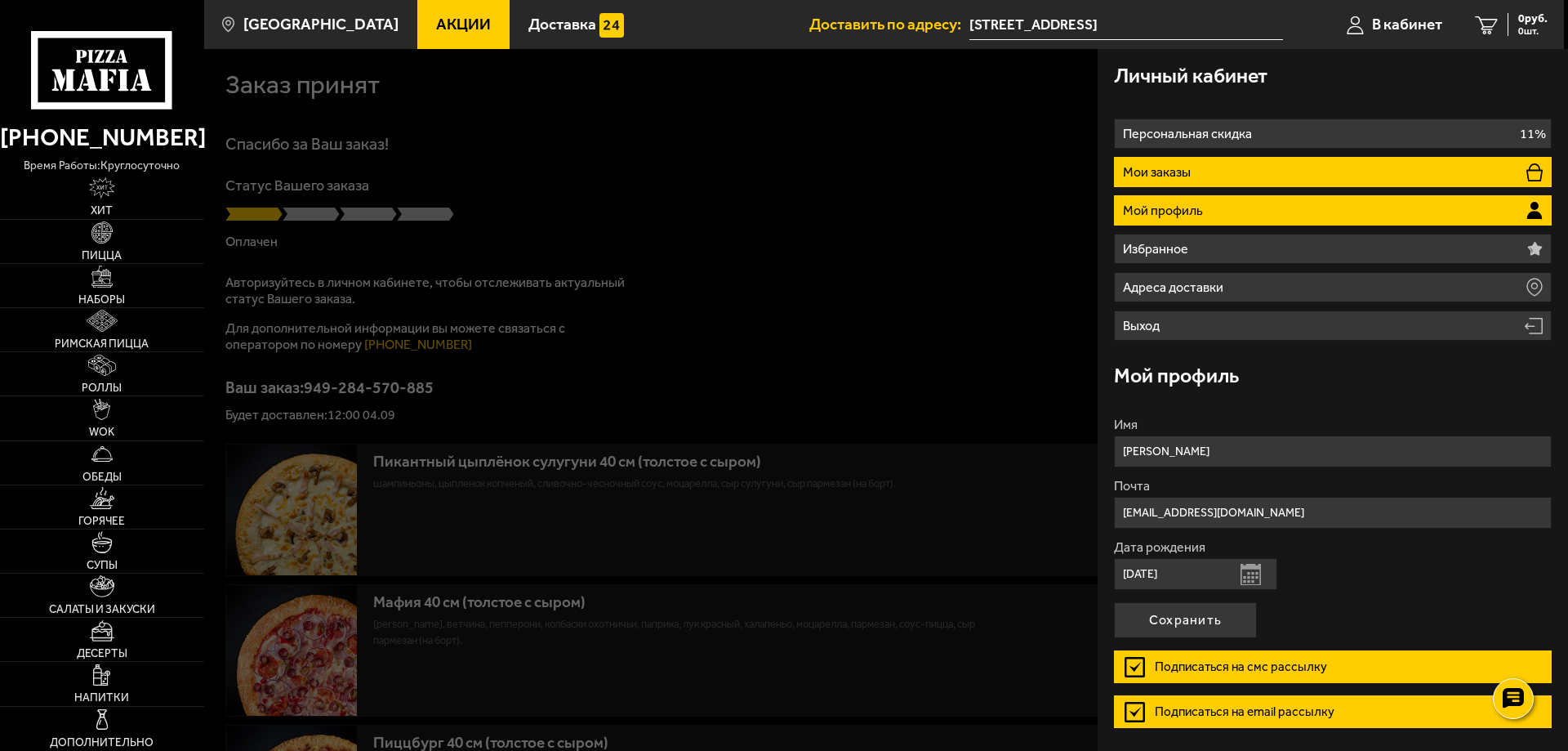
click at [1339, 165] on li "Мои заказы" at bounding box center [1332, 171] width 438 height 30
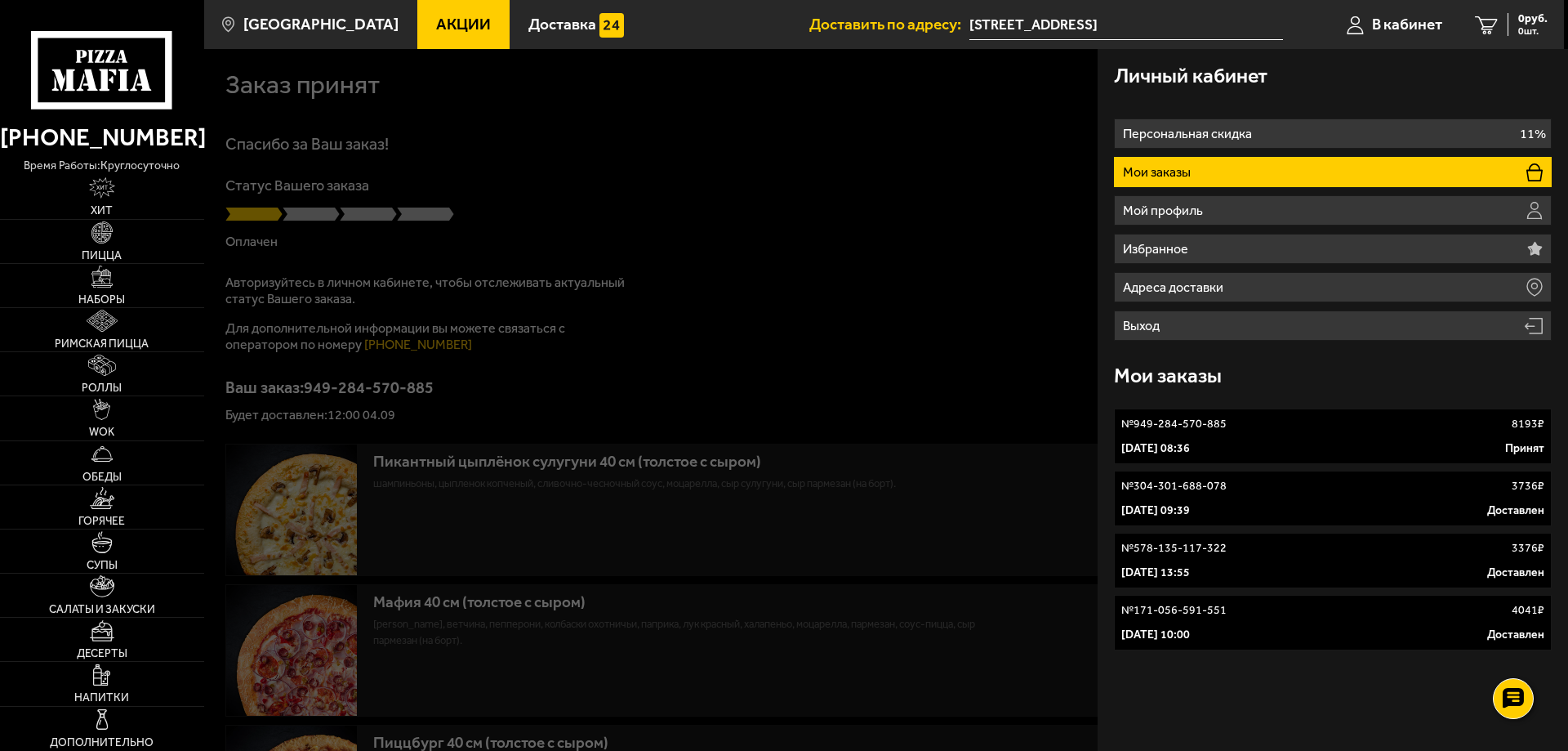
click at [808, 255] on div at bounding box center [989, 424] width 1568 height 751
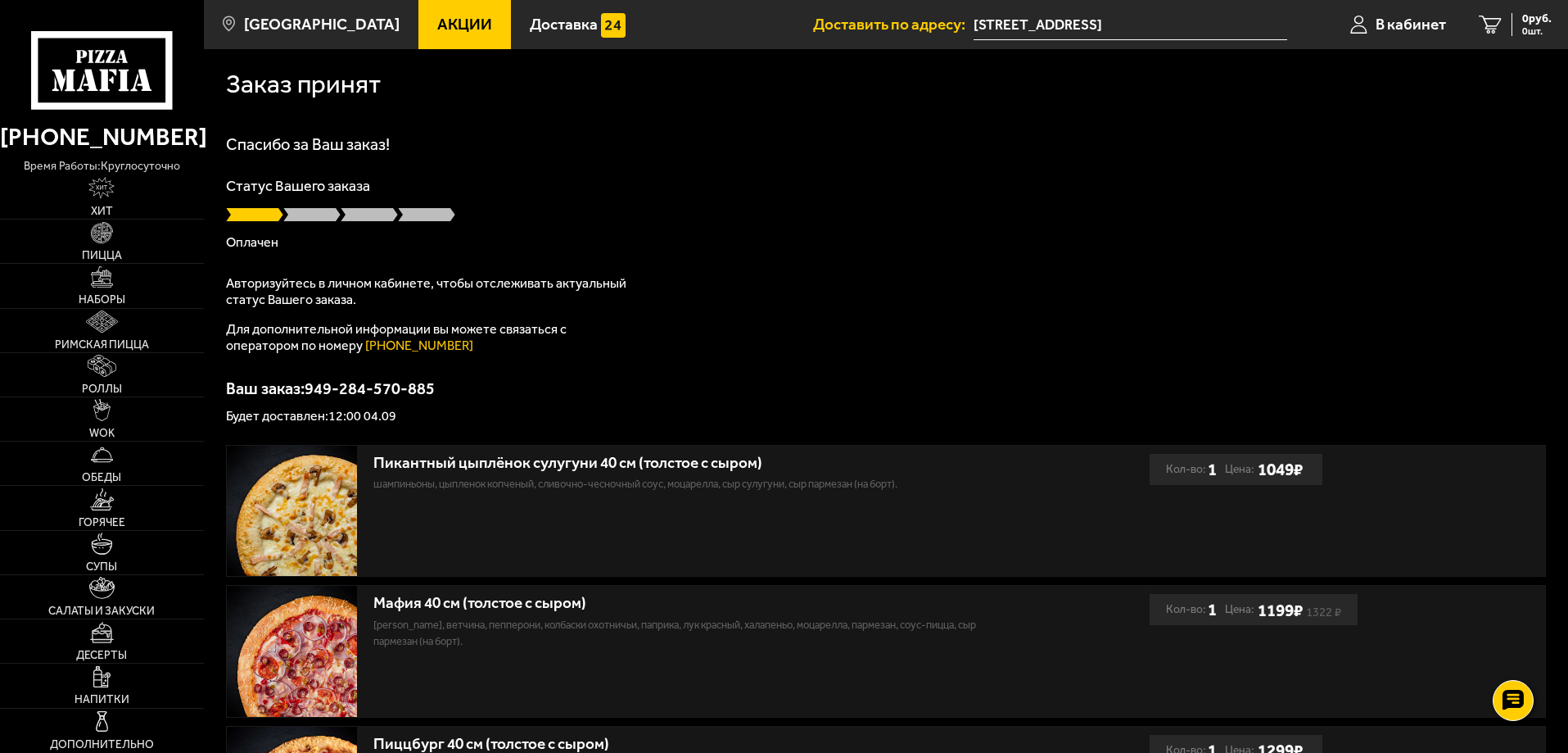
click at [636, 114] on div "Заказ принят Спасибо за Ваш заказ! Статус Вашего заказа Оплачен Авторизуйтесь в…" at bounding box center [886, 767] width 1364 height 1436
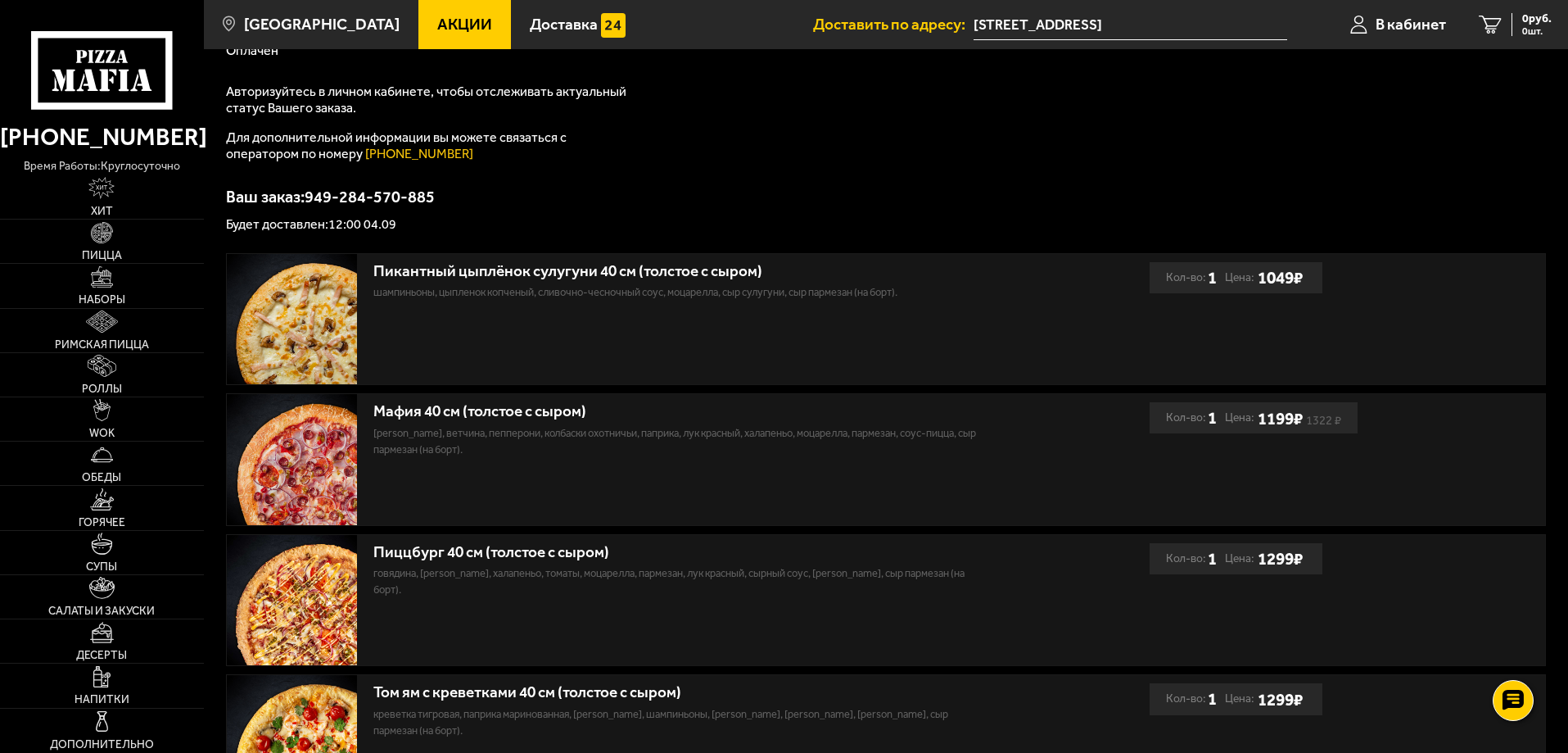
scroll to position [20, 0]
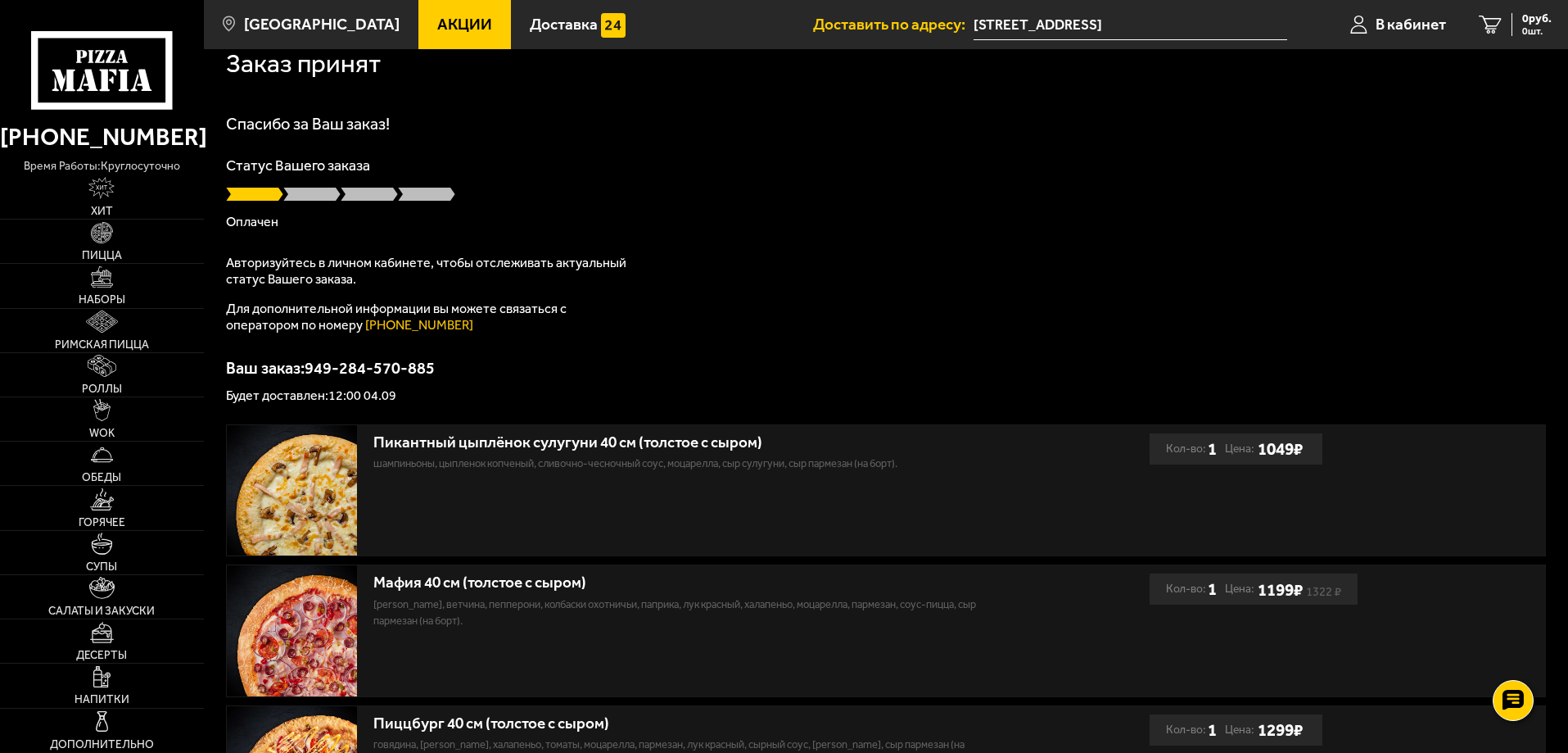
click at [701, 256] on div "Спасибо за Ваш заказ! Статус Вашего заказа [PERSON_NAME] Авторизуйтесь в личном…" at bounding box center [886, 259] width 1320 height 286
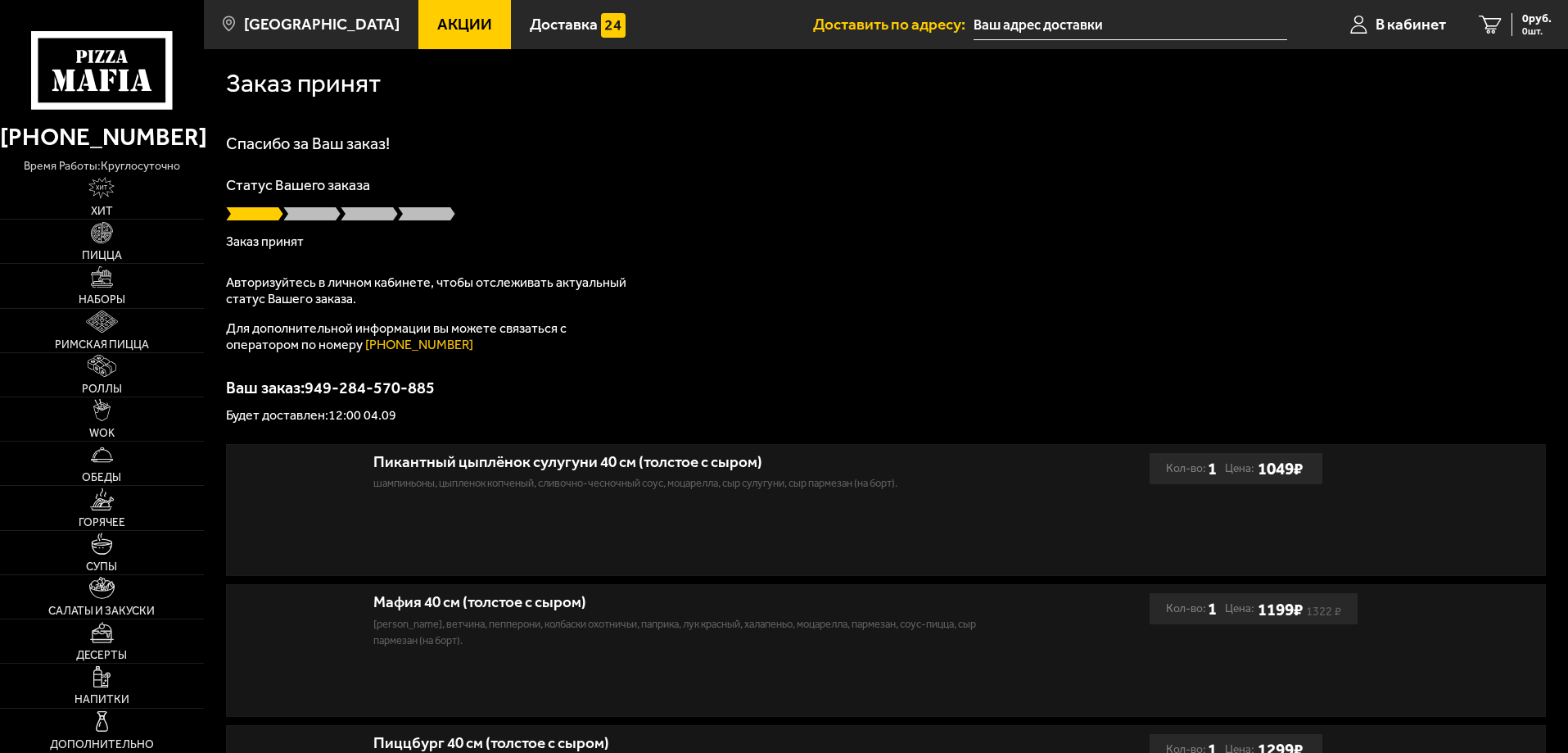
type input "[STREET_ADDRESS]"
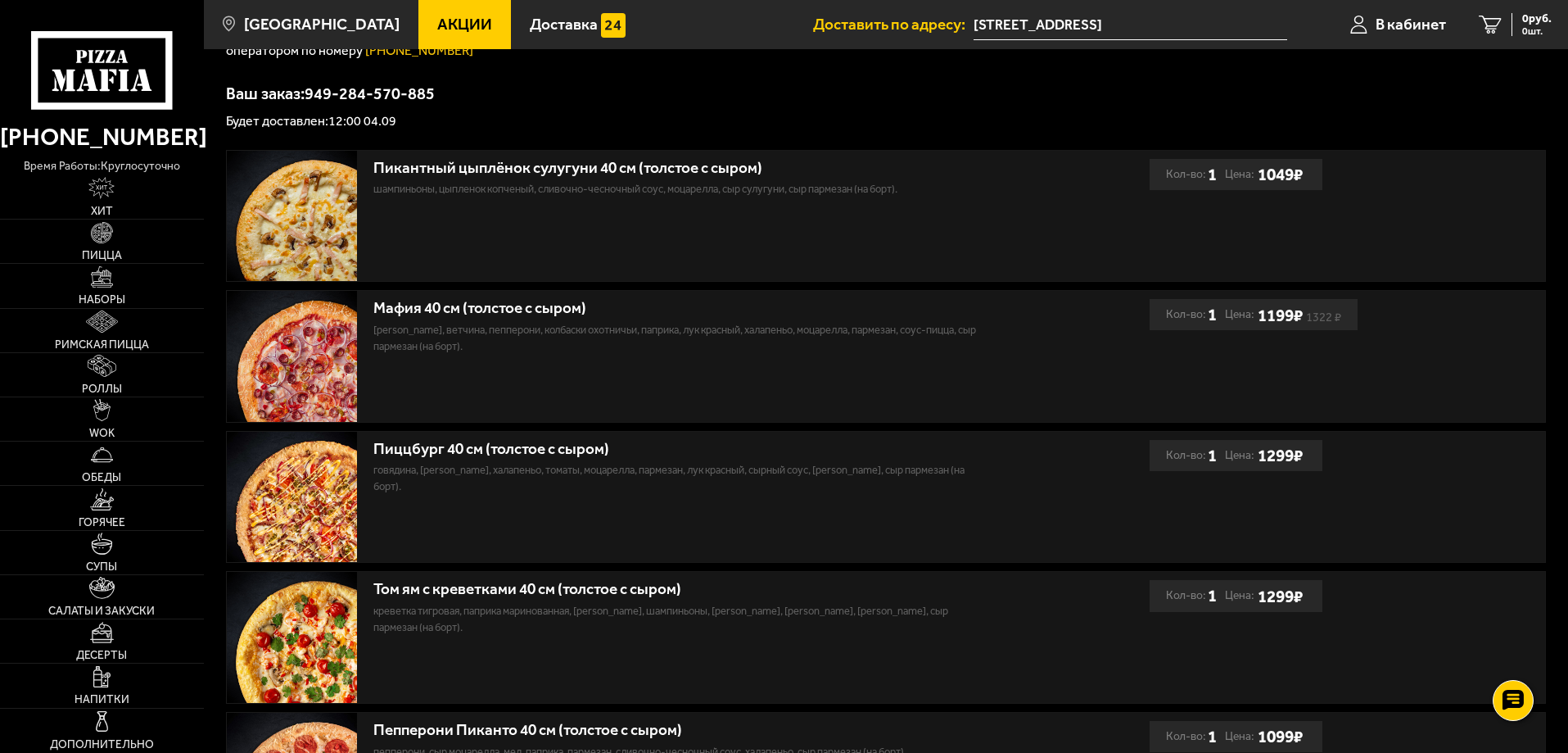
scroll to position [266, 0]
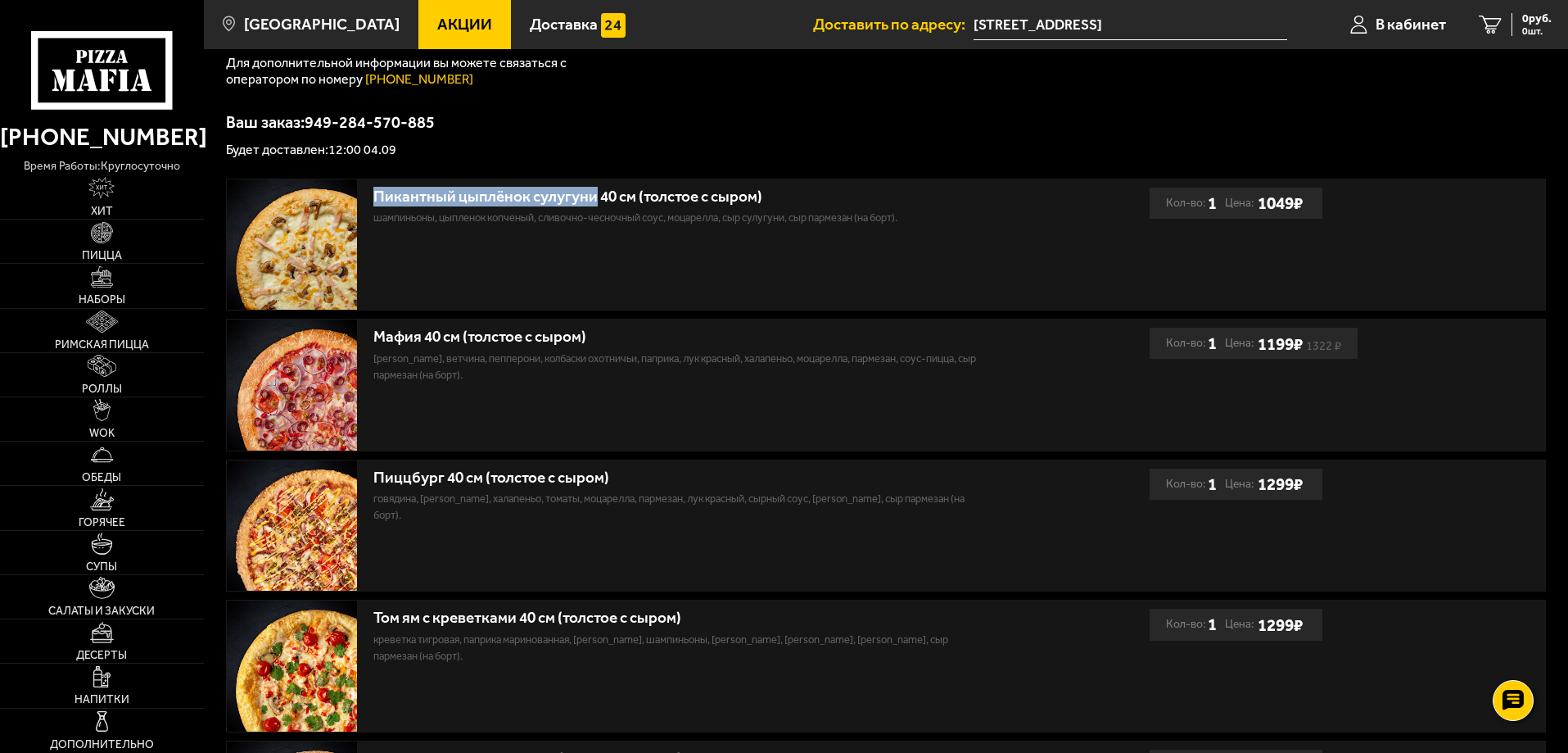
drag, startPoint x: 373, startPoint y: 190, endPoint x: 623, endPoint y: 190, distance: 250.0
click at [623, 190] on div "Пикантный цыплёнок сулугуни 40 см (толстое с сыром)" at bounding box center [681, 197] width 618 height 18
drag, startPoint x: 619, startPoint y: 195, endPoint x: 388, endPoint y: 197, distance: 231.0
click at [388, 197] on div "Пикантный цыплёнок сулугуни 40 см (толстое с сыром)" at bounding box center [681, 197] width 618 height 18
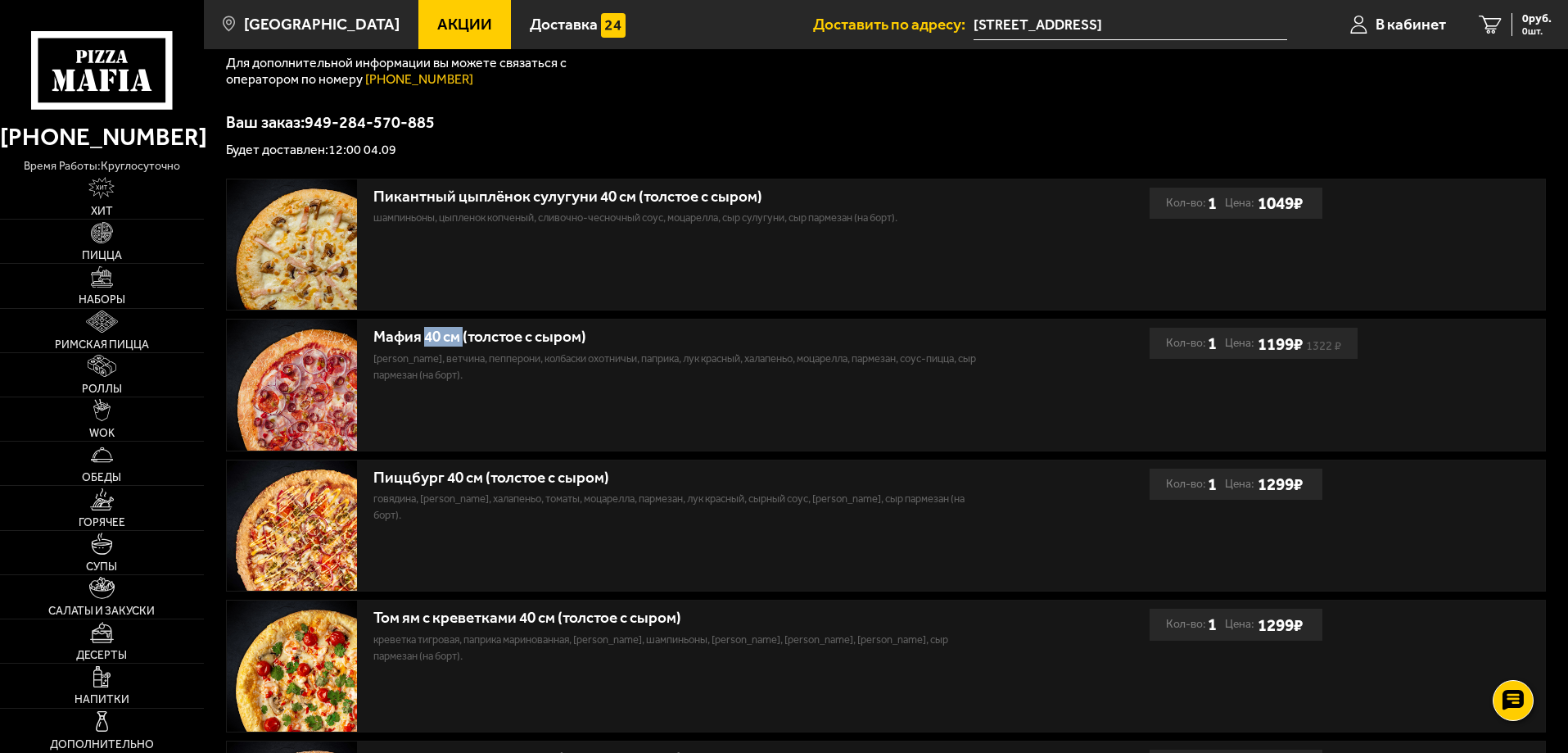
drag, startPoint x: 466, startPoint y: 337, endPoint x: 428, endPoint y: 337, distance: 38.0
click at [428, 337] on div "Мафия 40 см (толстое с сыром)" at bounding box center [681, 337] width 618 height 18
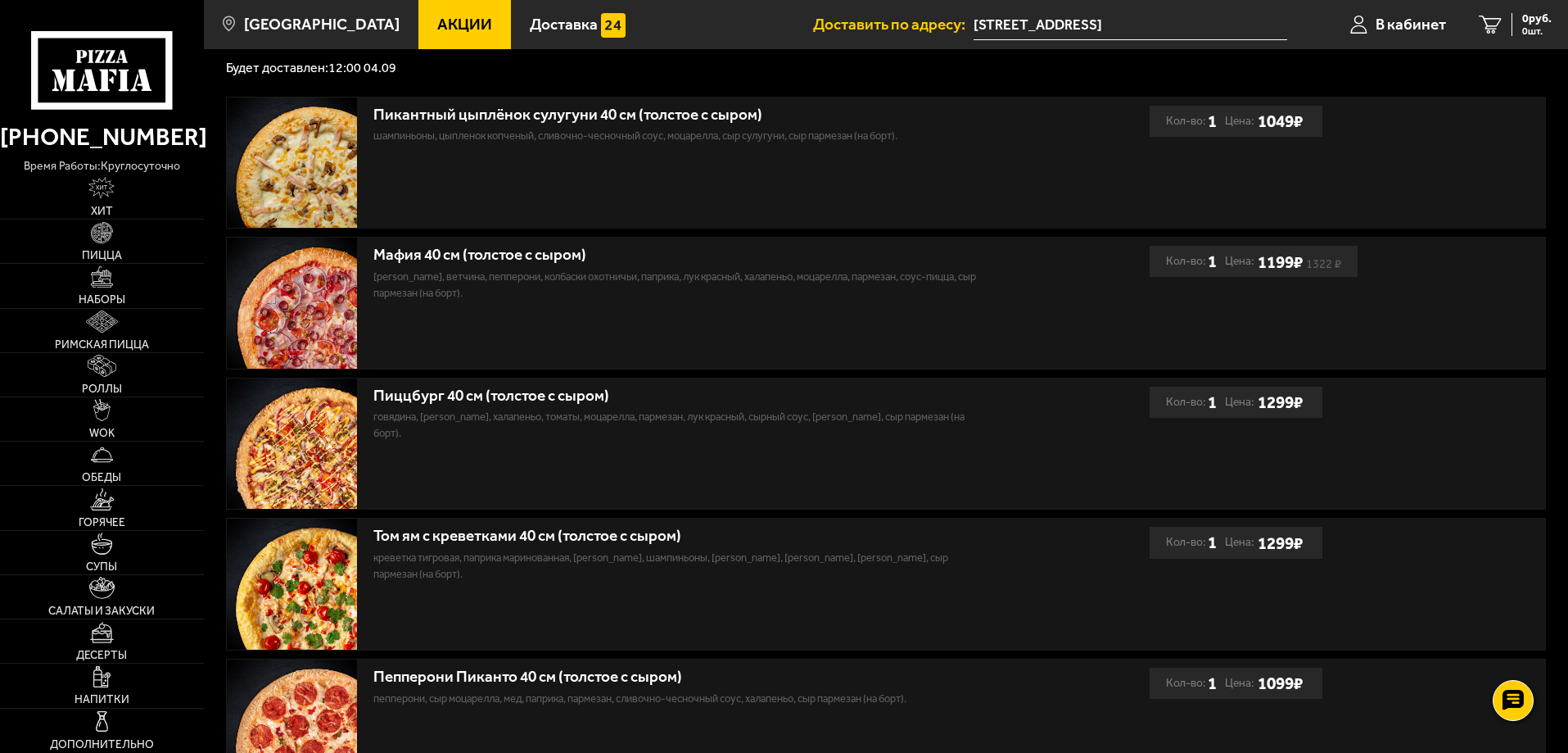
click at [620, 345] on div "Мафия 40 см (толстое с сыром) бекон, ветчина, пепперони, колбаски охотничьи, па…" at bounding box center [688, 303] width 923 height 131
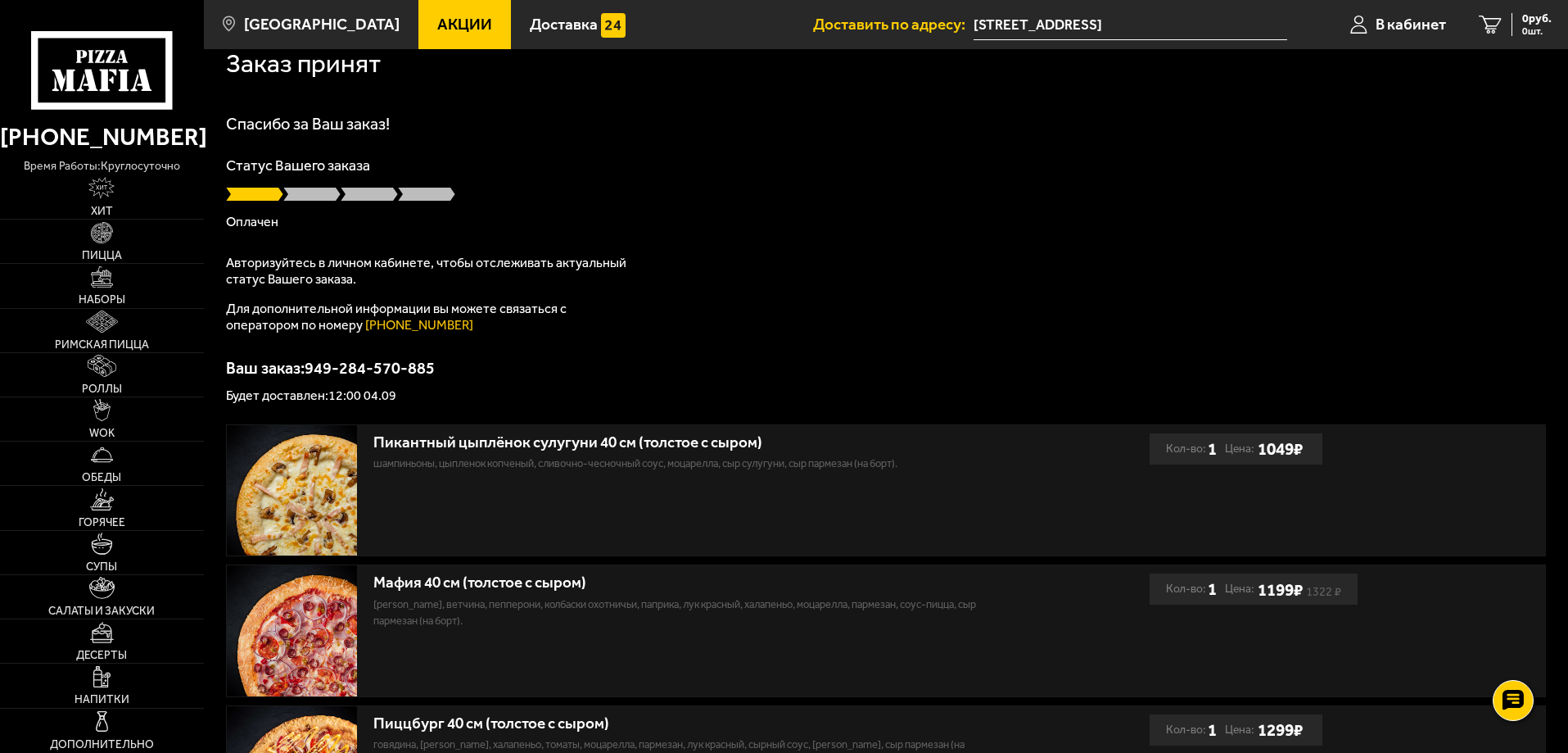
scroll to position [0, 0]
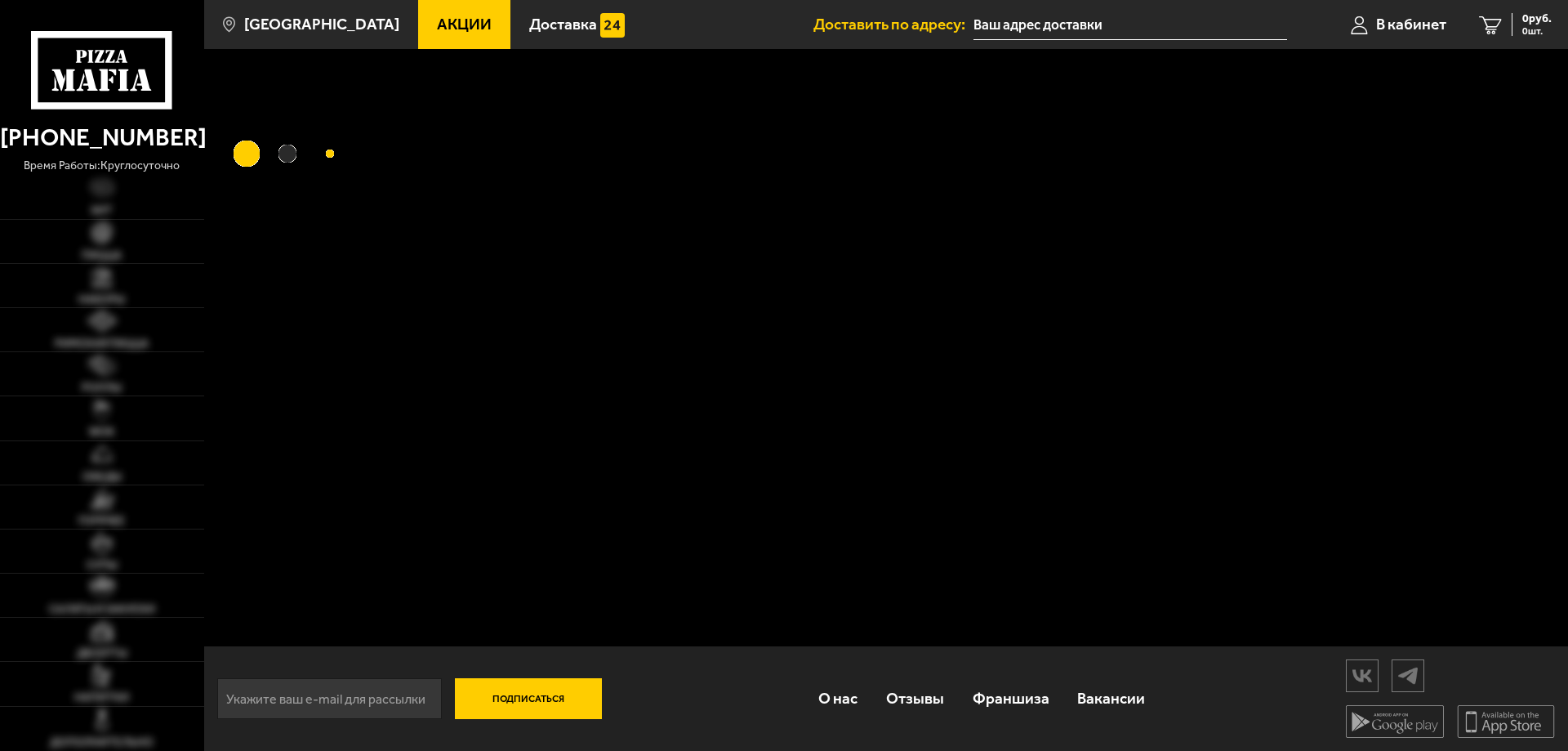
type input "[STREET_ADDRESS]"
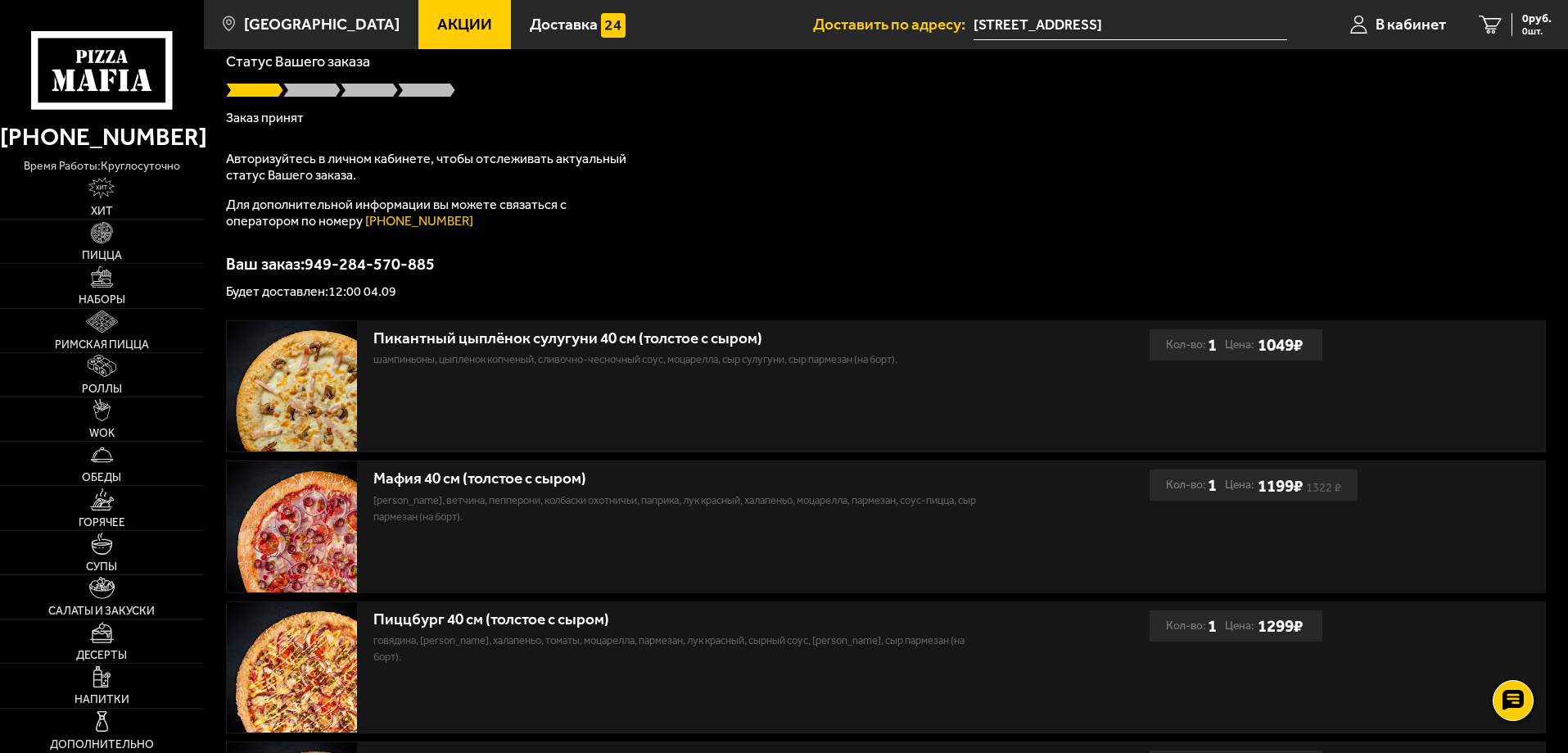
scroll to position [328, 0]
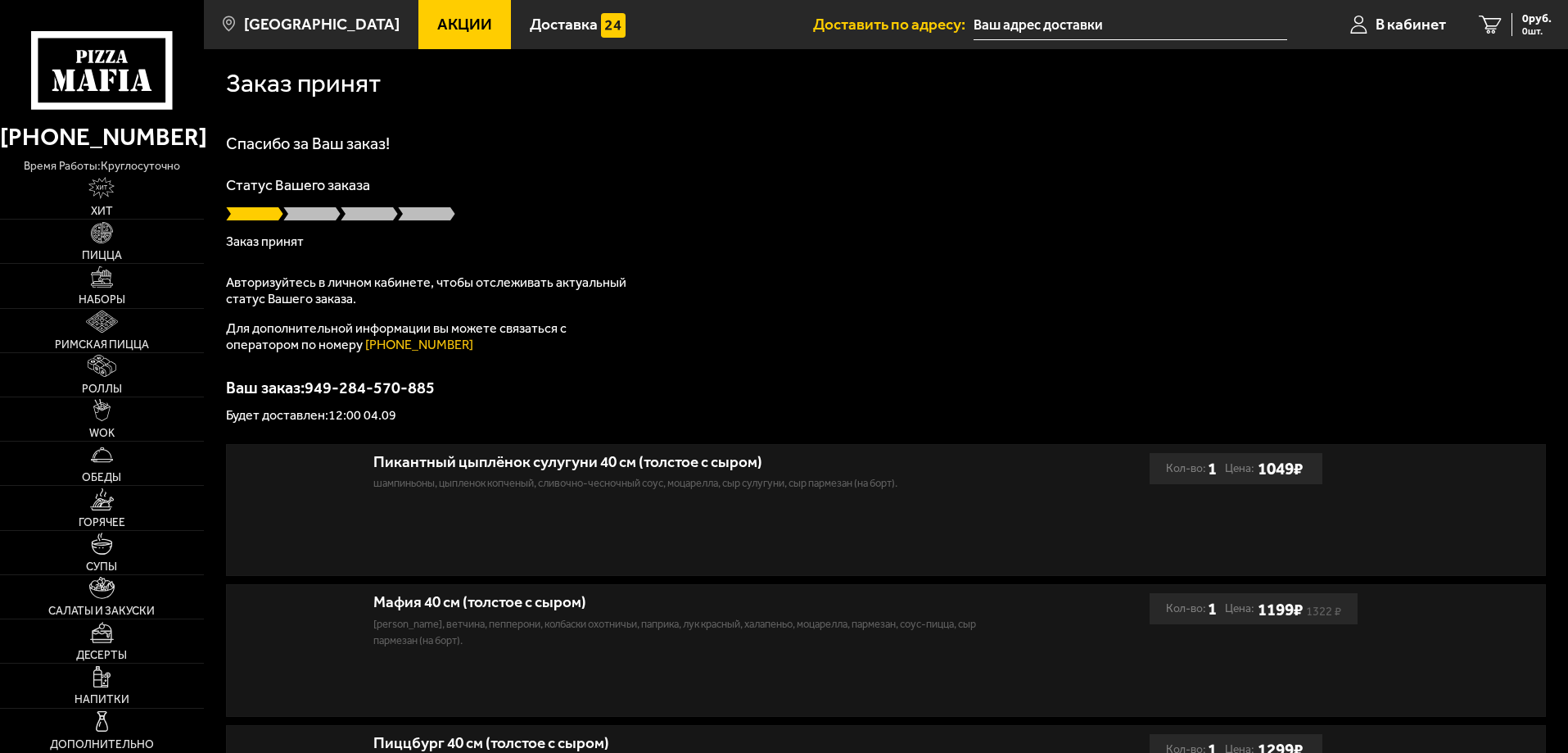
type input "[STREET_ADDRESS]"
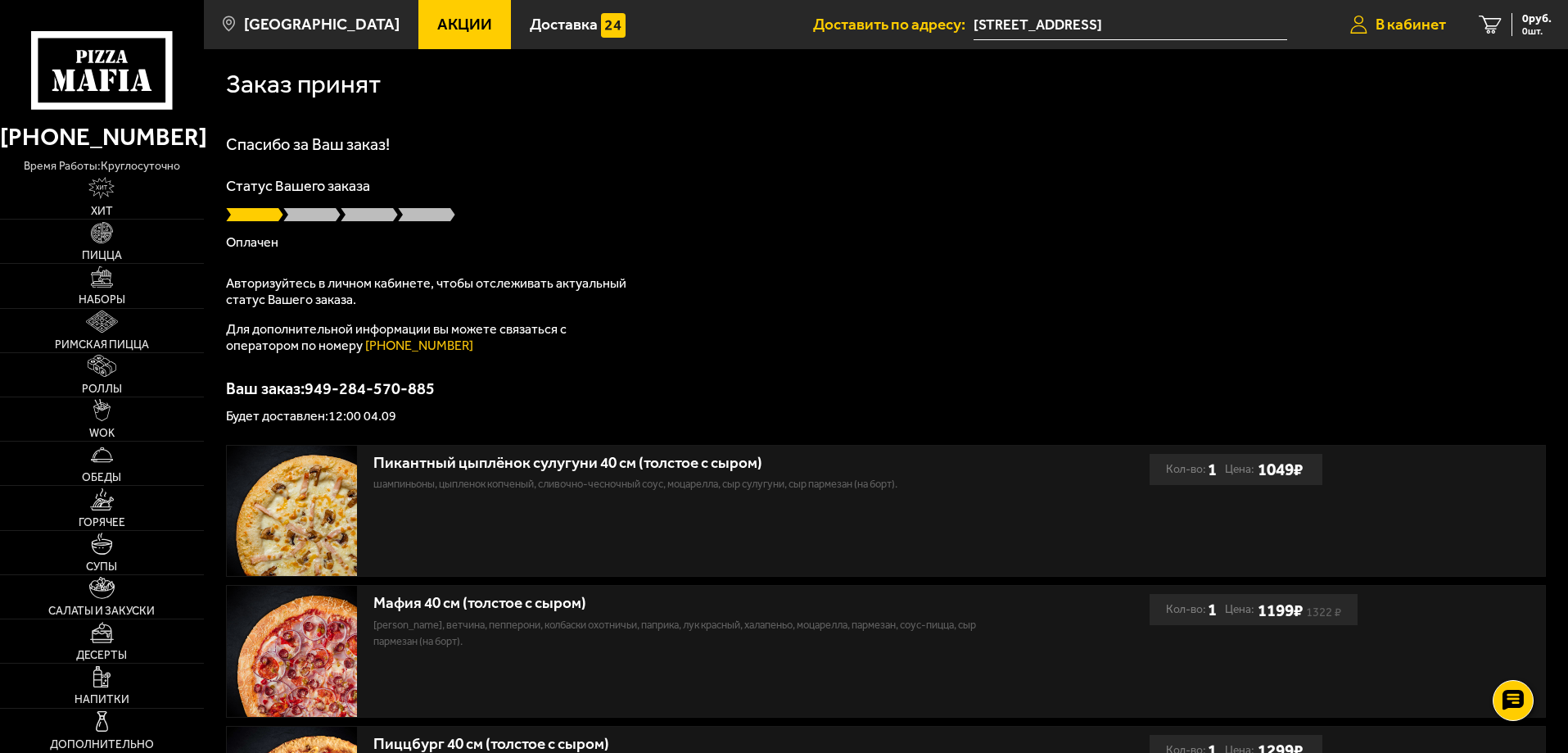
click at [1375, 25] on span "В кабинет" at bounding box center [1410, 24] width 70 height 16
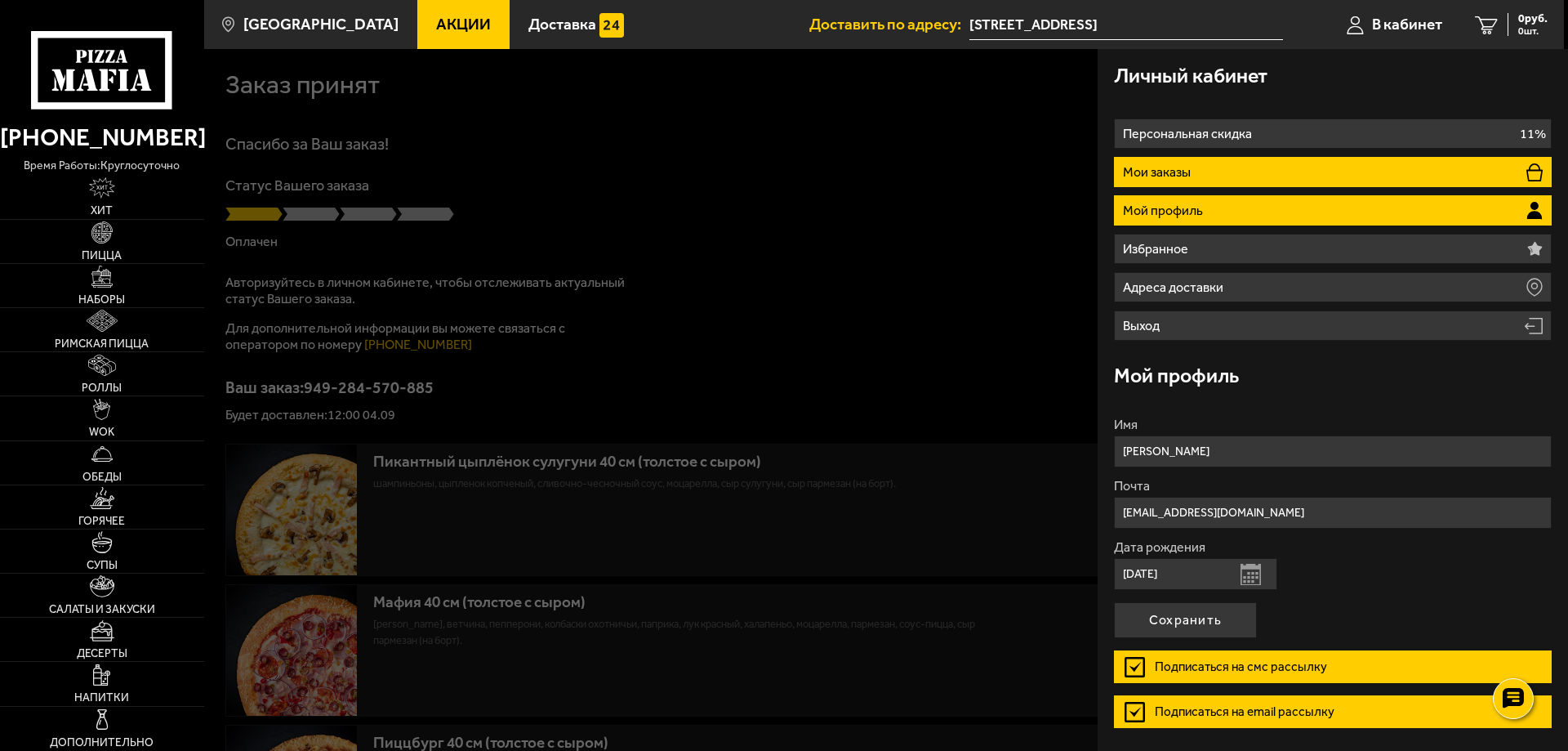
click at [1273, 176] on li "Мои заказы" at bounding box center [1332, 171] width 438 height 30
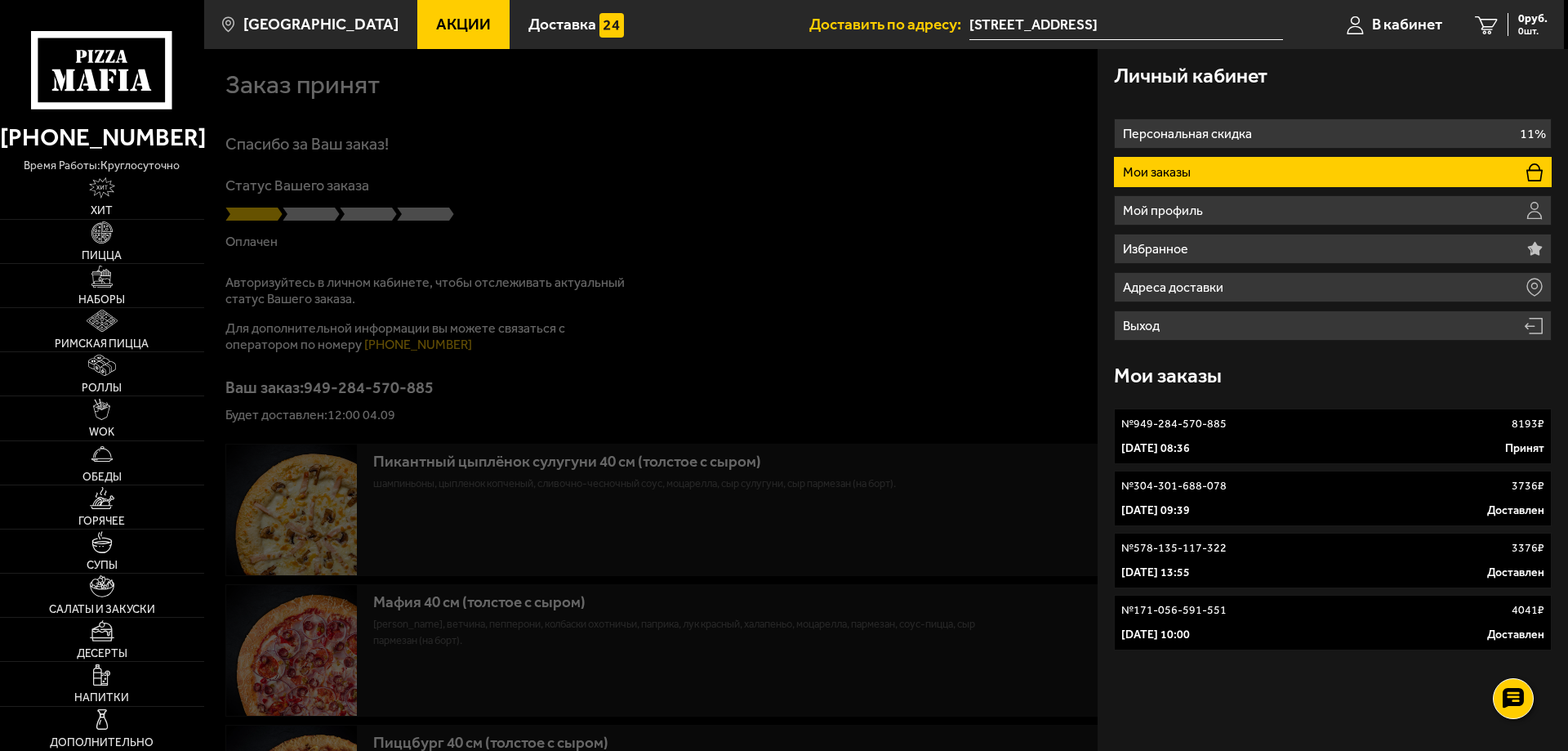
click at [774, 256] on div at bounding box center [989, 424] width 1568 height 751
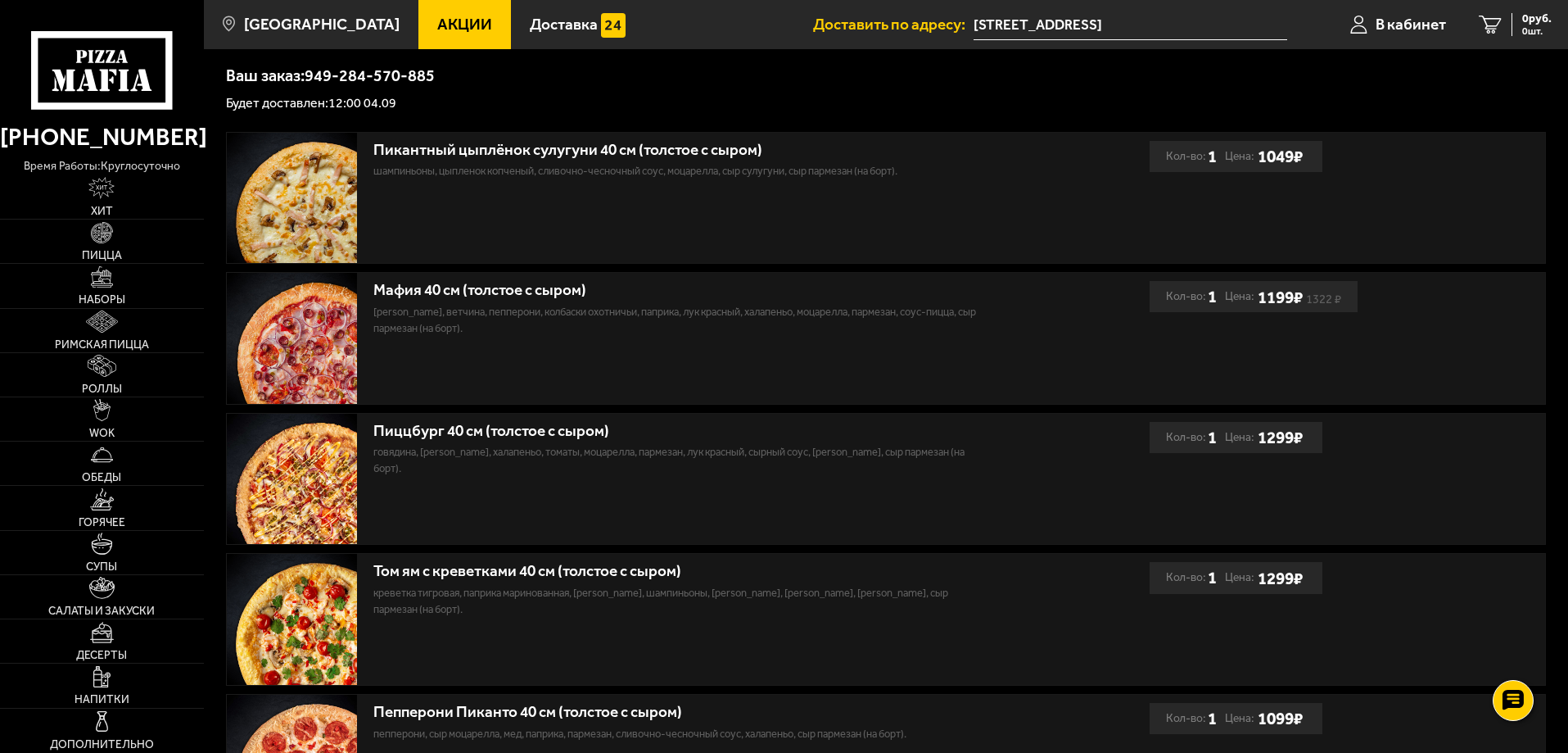
scroll to position [103, 0]
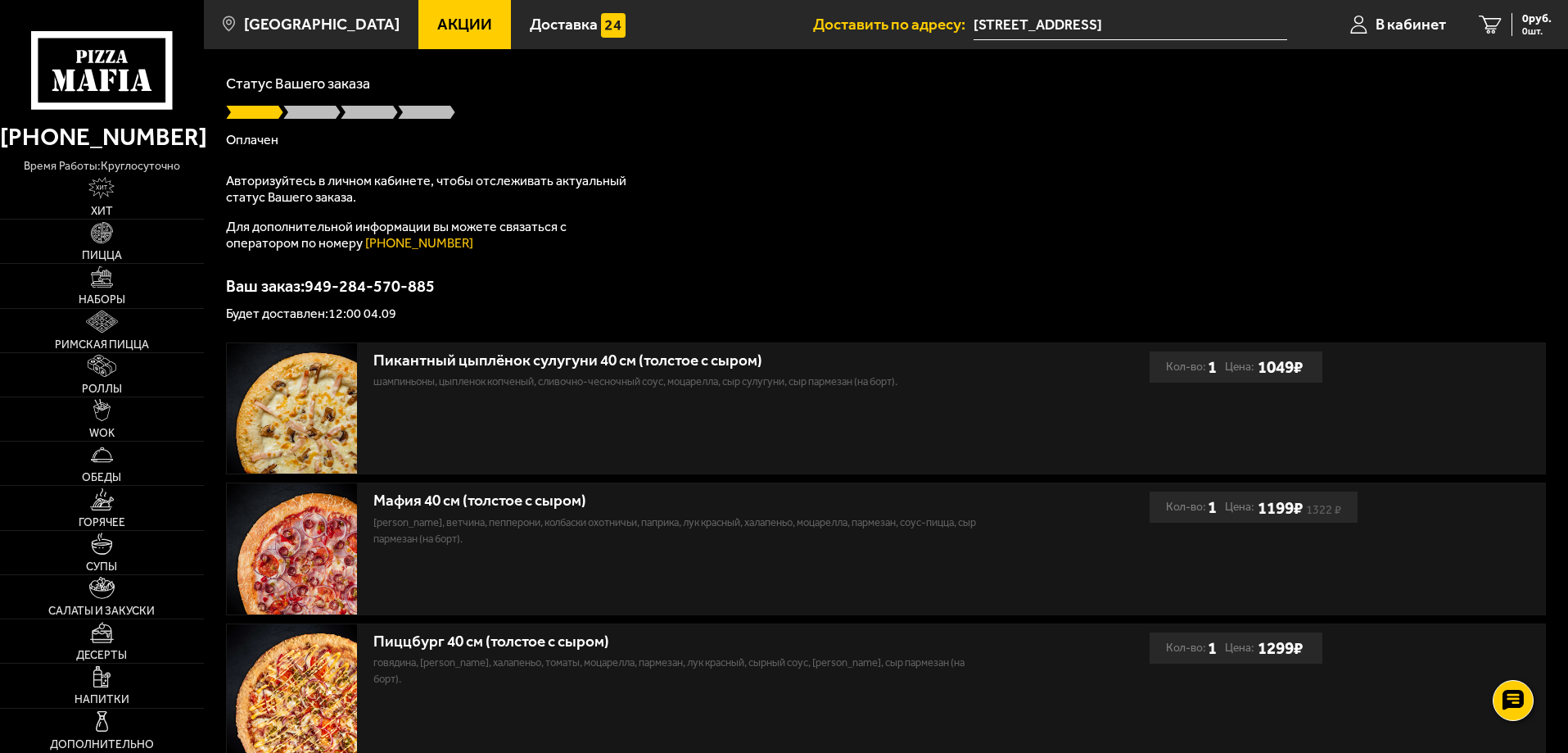
click at [862, 264] on div "Спасибо за Ваш заказ! Статус Вашего заказа Оплачен Авторизуйтесь в личном кабин…" at bounding box center [886, 176] width 1320 height 286
click at [862, 261] on div "Спасибо за Ваш заказ! Статус Вашего заказа Оплачен Авторизуйтесь в личном кабин…" at bounding box center [886, 176] width 1320 height 286
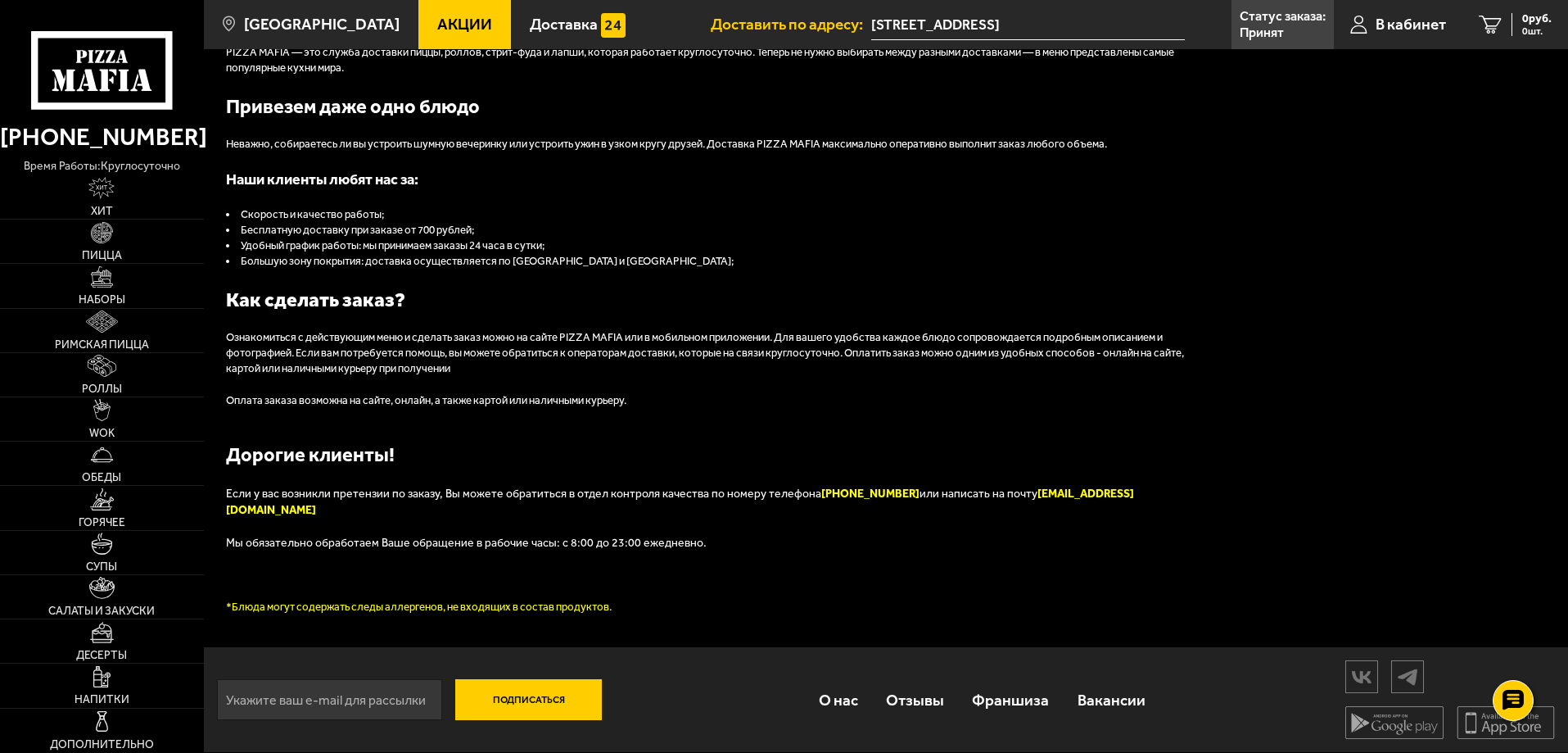
scroll to position [1896, 0]
click at [933, 700] on link "Отзывы" at bounding box center [914, 700] width 86 height 54
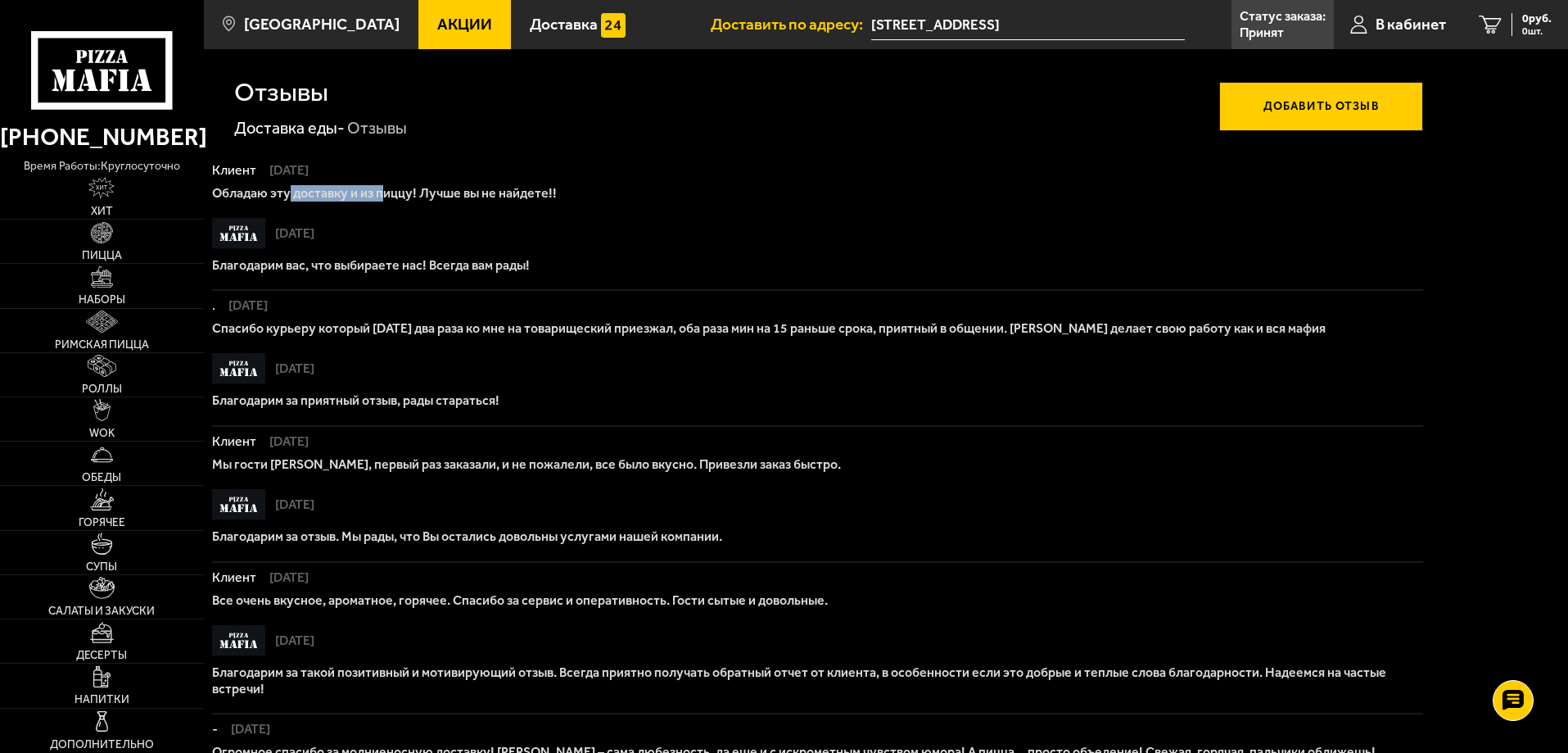
drag, startPoint x: 293, startPoint y: 199, endPoint x: 405, endPoint y: 191, distance: 112.3
click at [405, 191] on p "Обладаю эту доставку и из пиццу! Лучше вы не найдете!!" at bounding box center [817, 193] width 1211 height 17
drag, startPoint x: 451, startPoint y: 191, endPoint x: 551, endPoint y: 186, distance: 100.1
click at [551, 186] on p "Обладаю эту доставку и из пиццу! Лучше вы не найдете!!" at bounding box center [817, 193] width 1211 height 17
drag, startPoint x: 313, startPoint y: 185, endPoint x: 344, endPoint y: 184, distance: 31.0
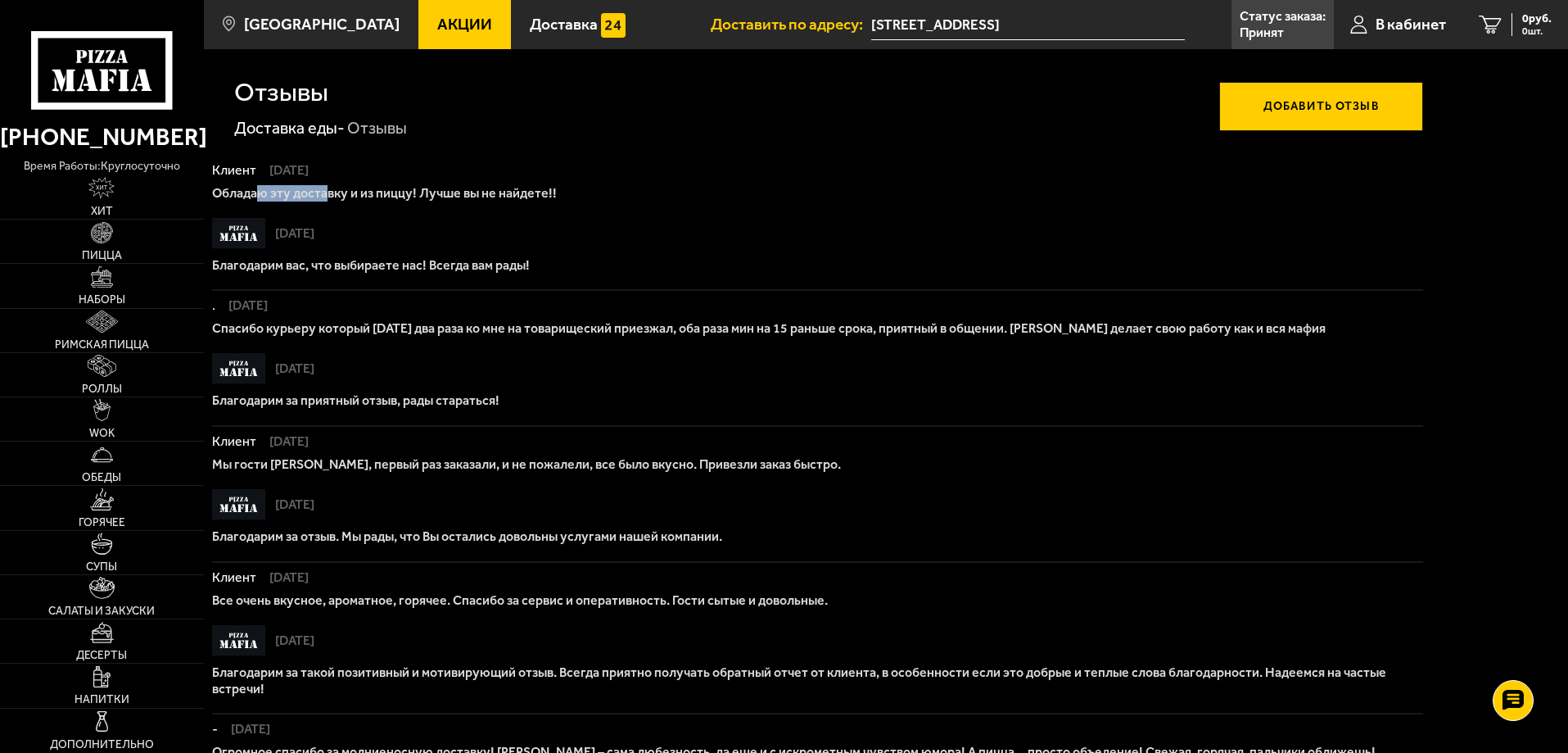
click at [343, 184] on div "Клиент 03.09.2025 Обладаю эту доставку и из пиццу! Лучше вы не найдете!!" at bounding box center [817, 182] width 1211 height 38
drag, startPoint x: 334, startPoint y: 324, endPoint x: 741, endPoint y: 337, distance: 407.2
click at [741, 336] on p "Спасибо курьеру который сегодня два раза ко мне на товарищеский приезжал, оба р…" at bounding box center [817, 329] width 1211 height 17
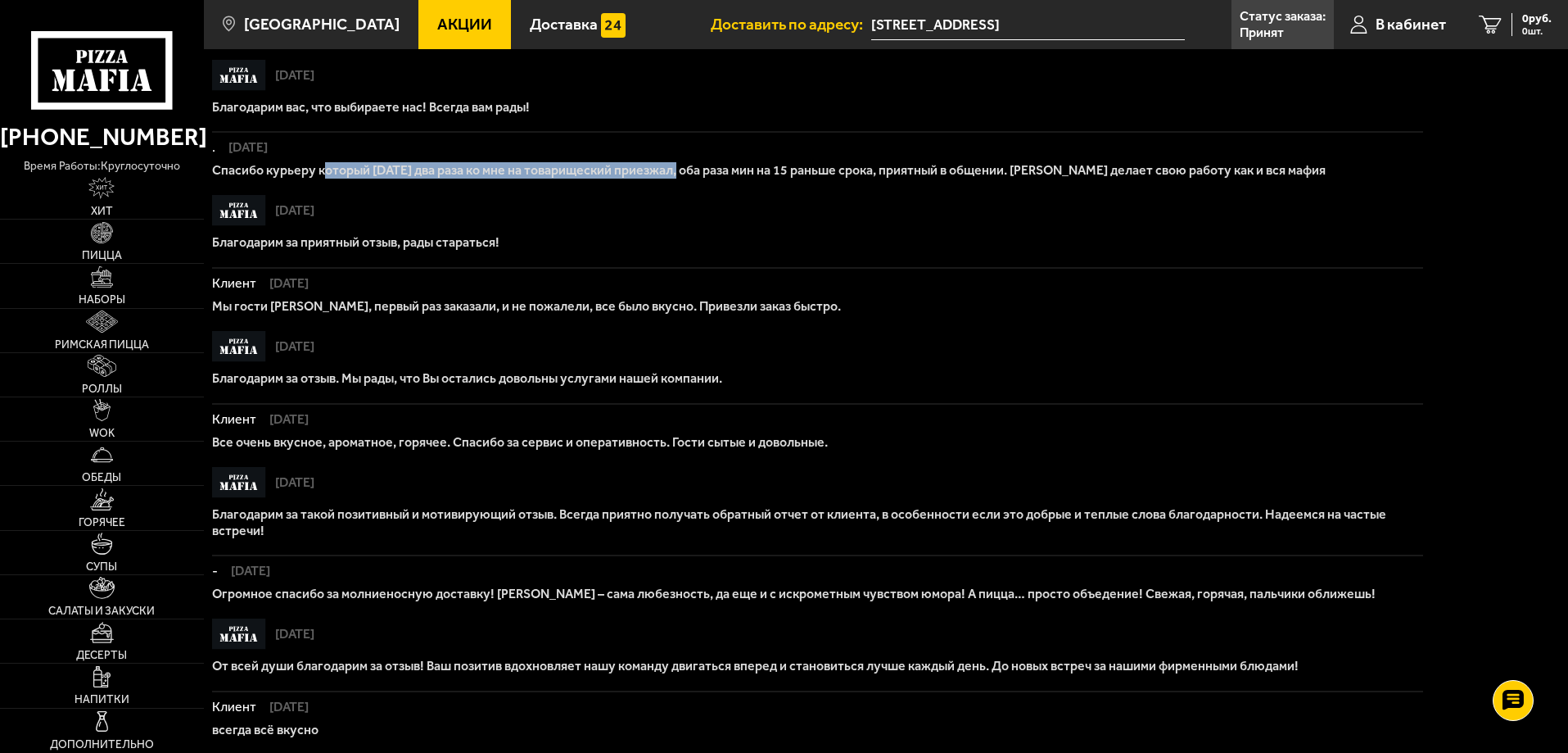
scroll to position [246, 0]
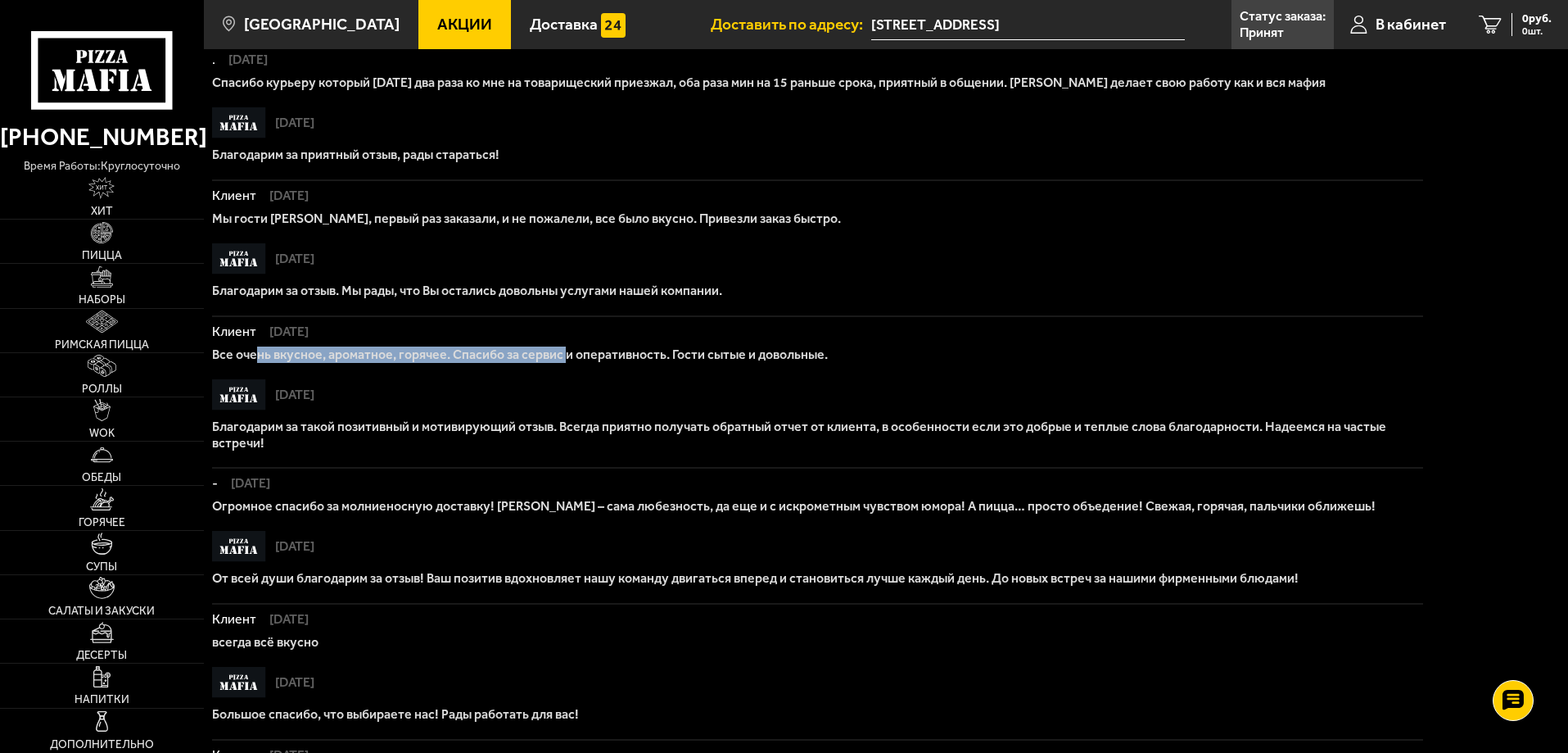
drag, startPoint x: 260, startPoint y: 370, endPoint x: 609, endPoint y: 369, distance: 349.0
click at [609, 363] on p "Все очень вкусное, ароматное, горячее. Спасибо за сервис и оперативность. Гости…" at bounding box center [817, 355] width 1211 height 17
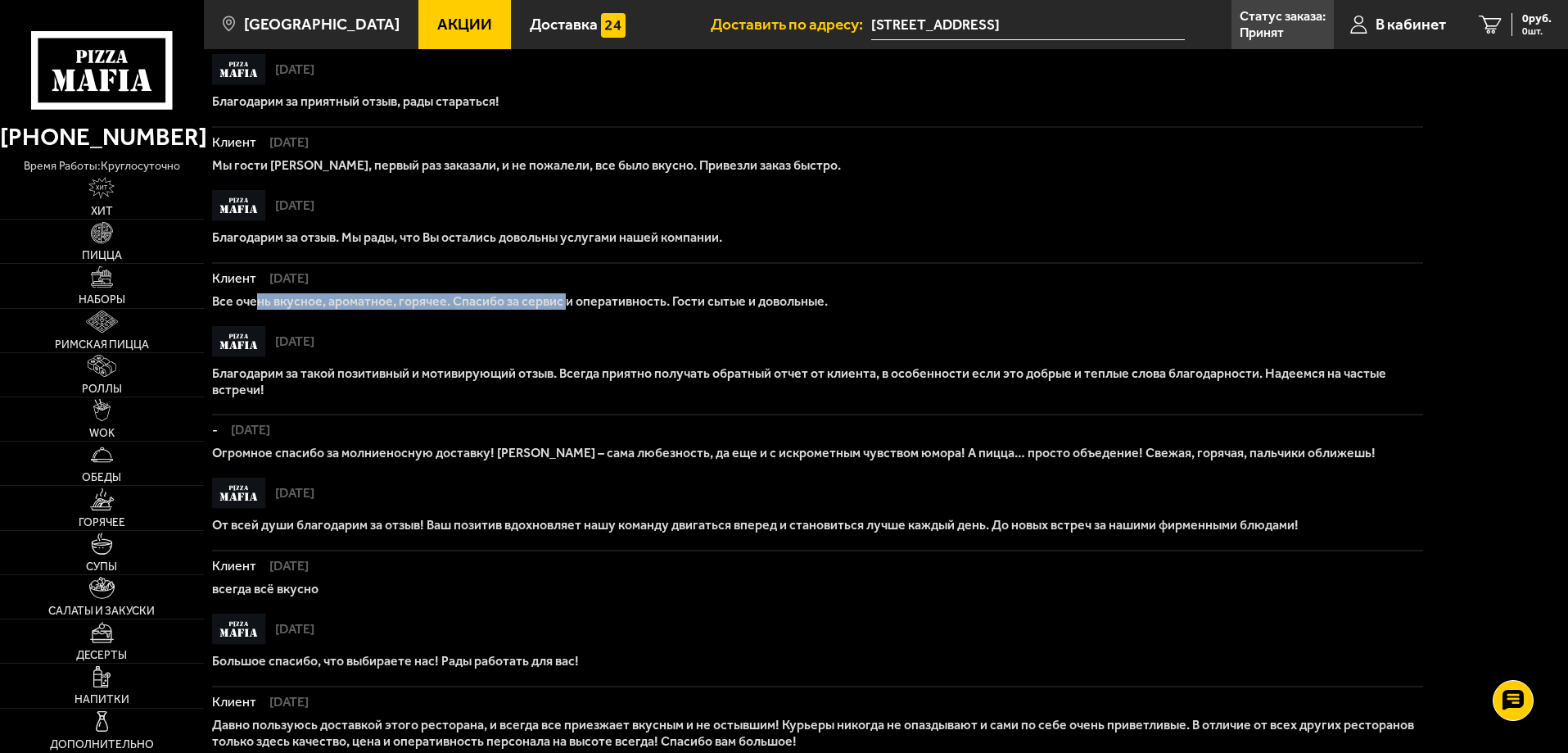
scroll to position [328, 0]
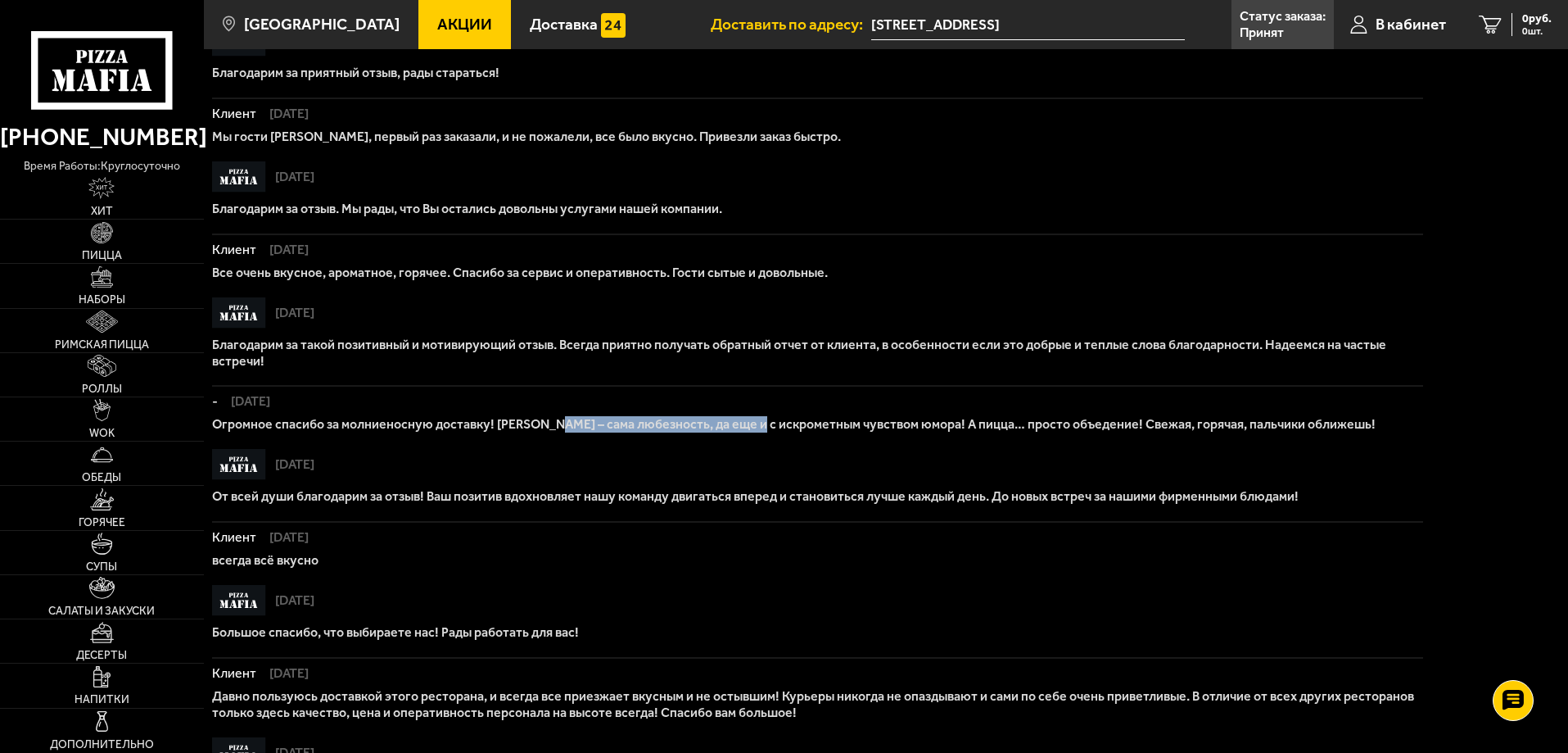
drag, startPoint x: 591, startPoint y: 443, endPoint x: 816, endPoint y: 441, distance: 225.0
click at [816, 432] on p "Огромное спасибо за молниеносную доставку! Курьер – сама любезность, да еще и с…" at bounding box center [817, 424] width 1211 height 17
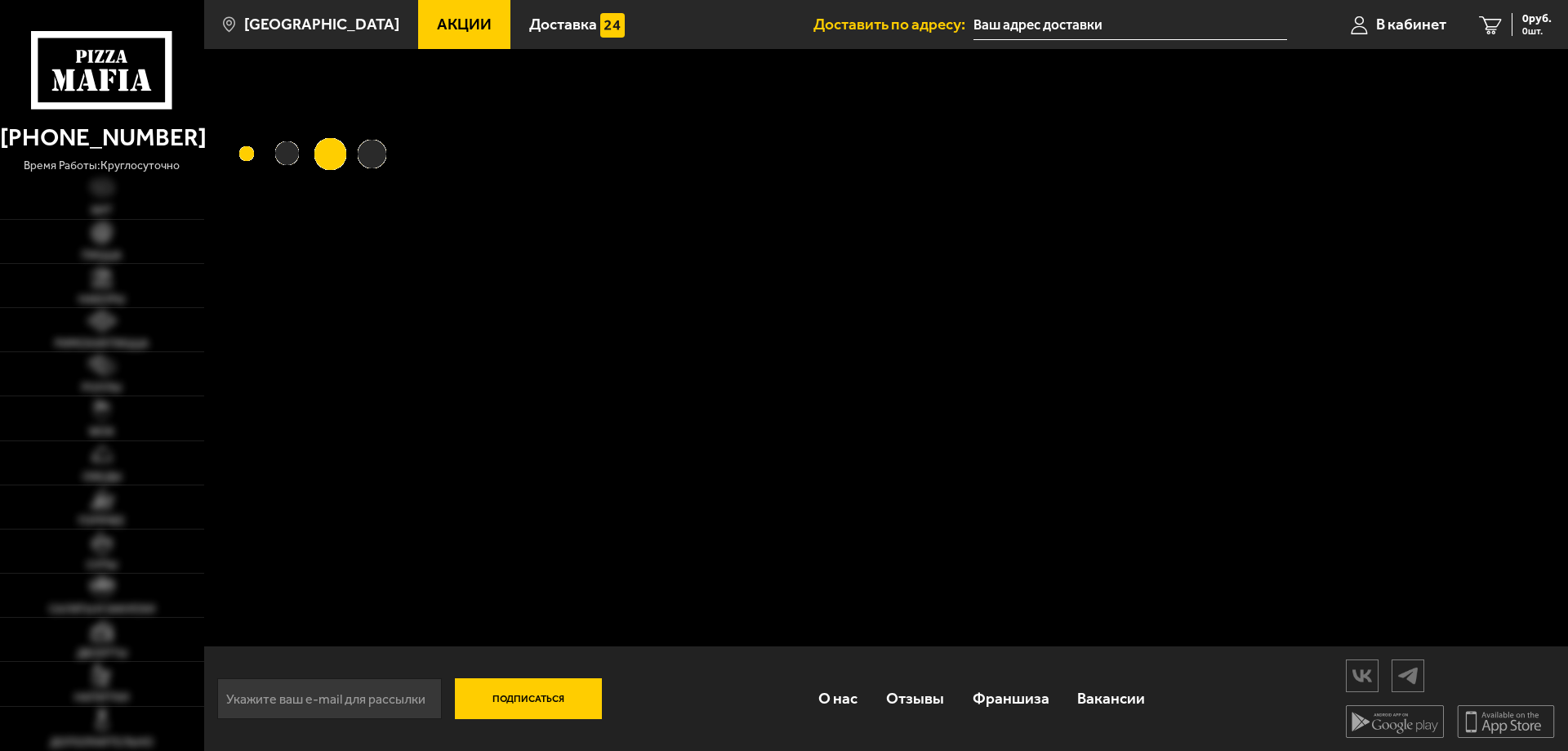
type input "[STREET_ADDRESS]"
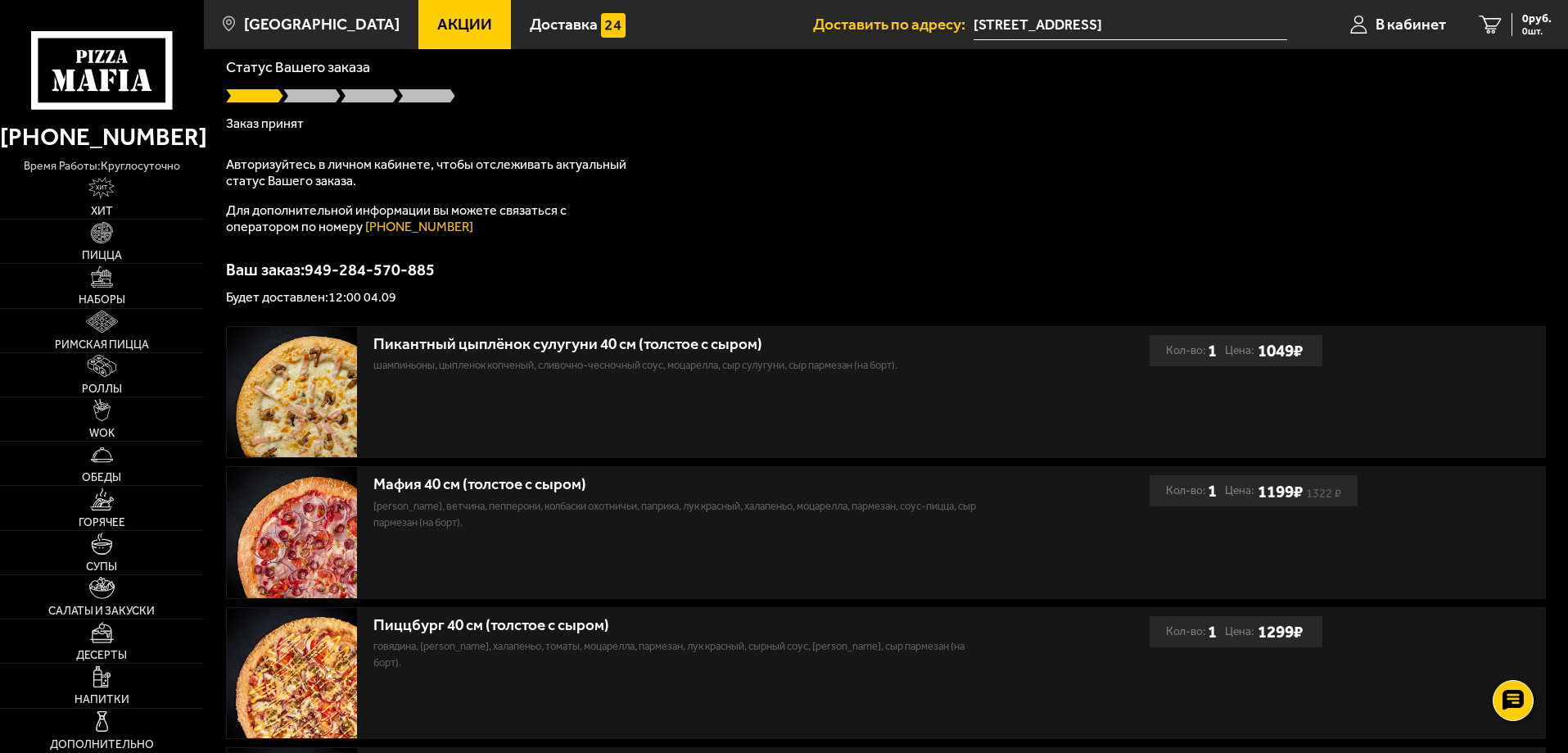
scroll to position [20, 0]
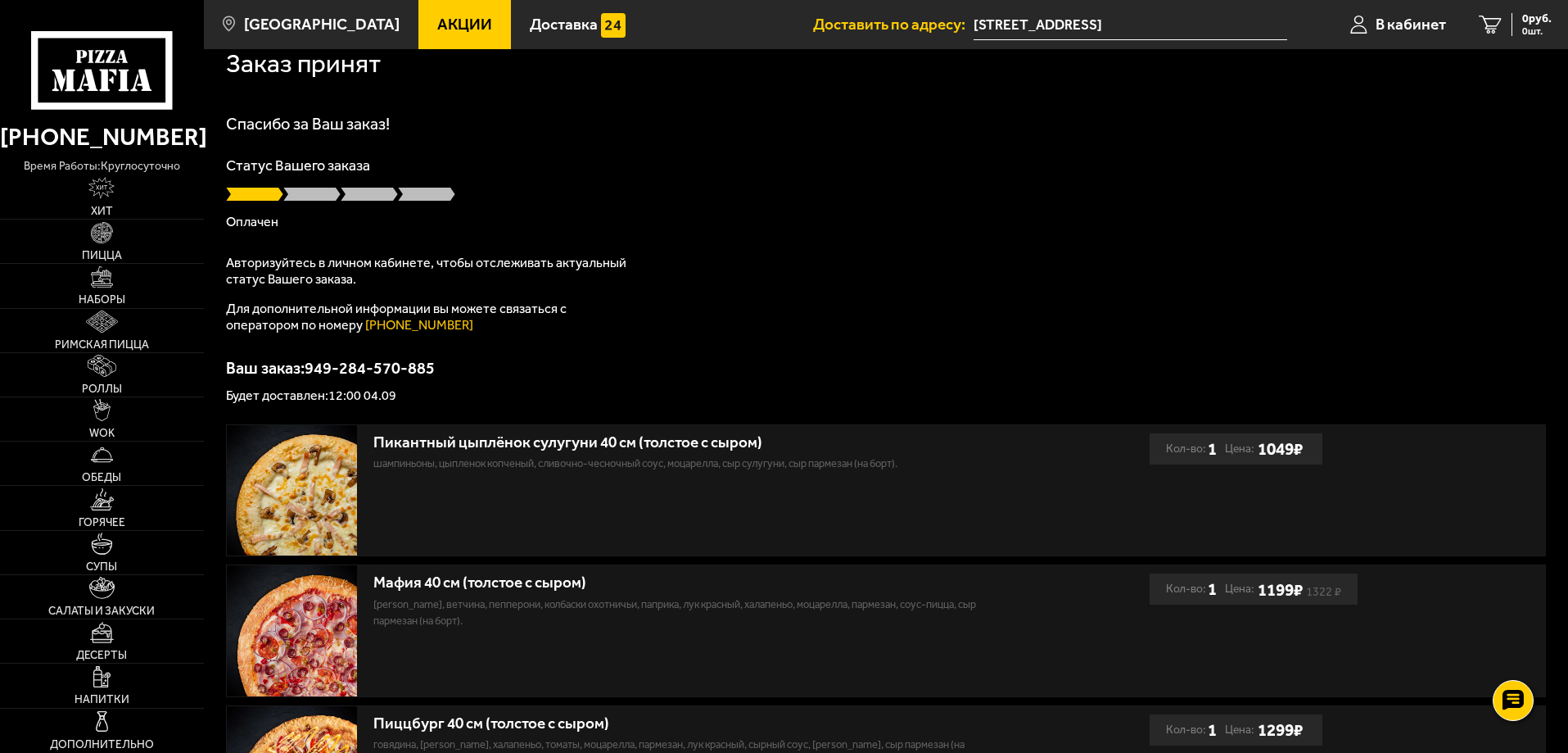
click at [328, 197] on span at bounding box center [312, 194] width 57 height 17
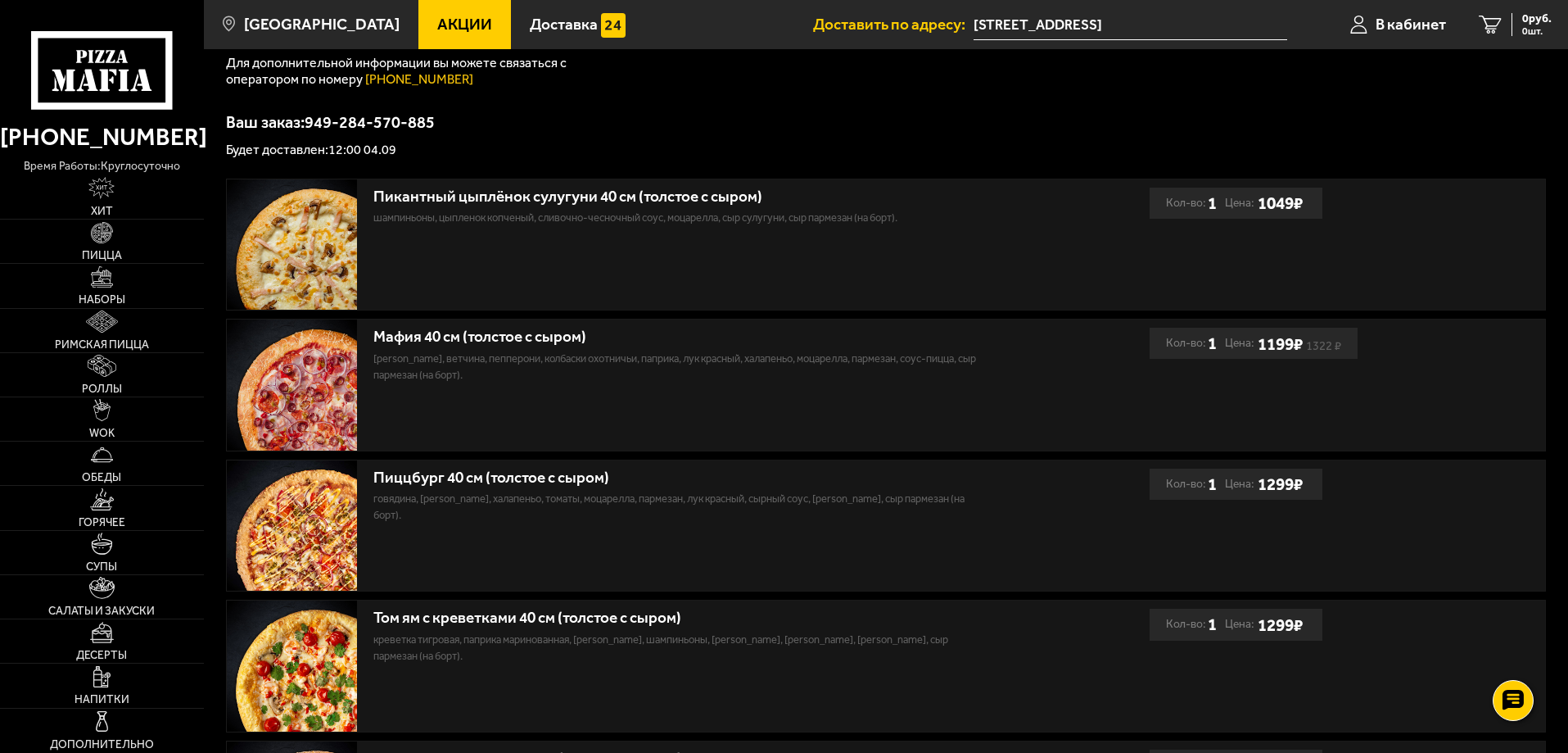
scroll to position [0, 0]
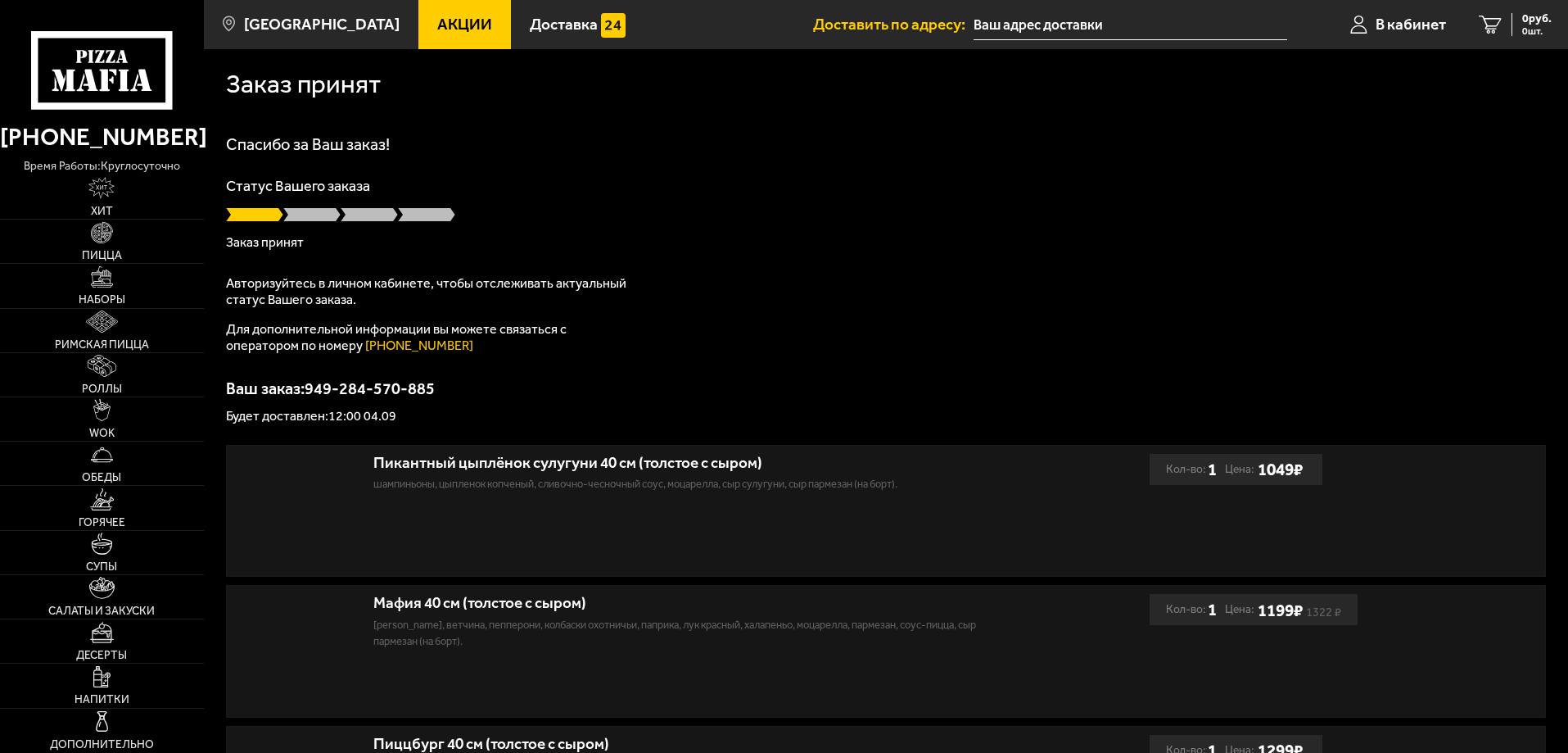
type input "[STREET_ADDRESS]"
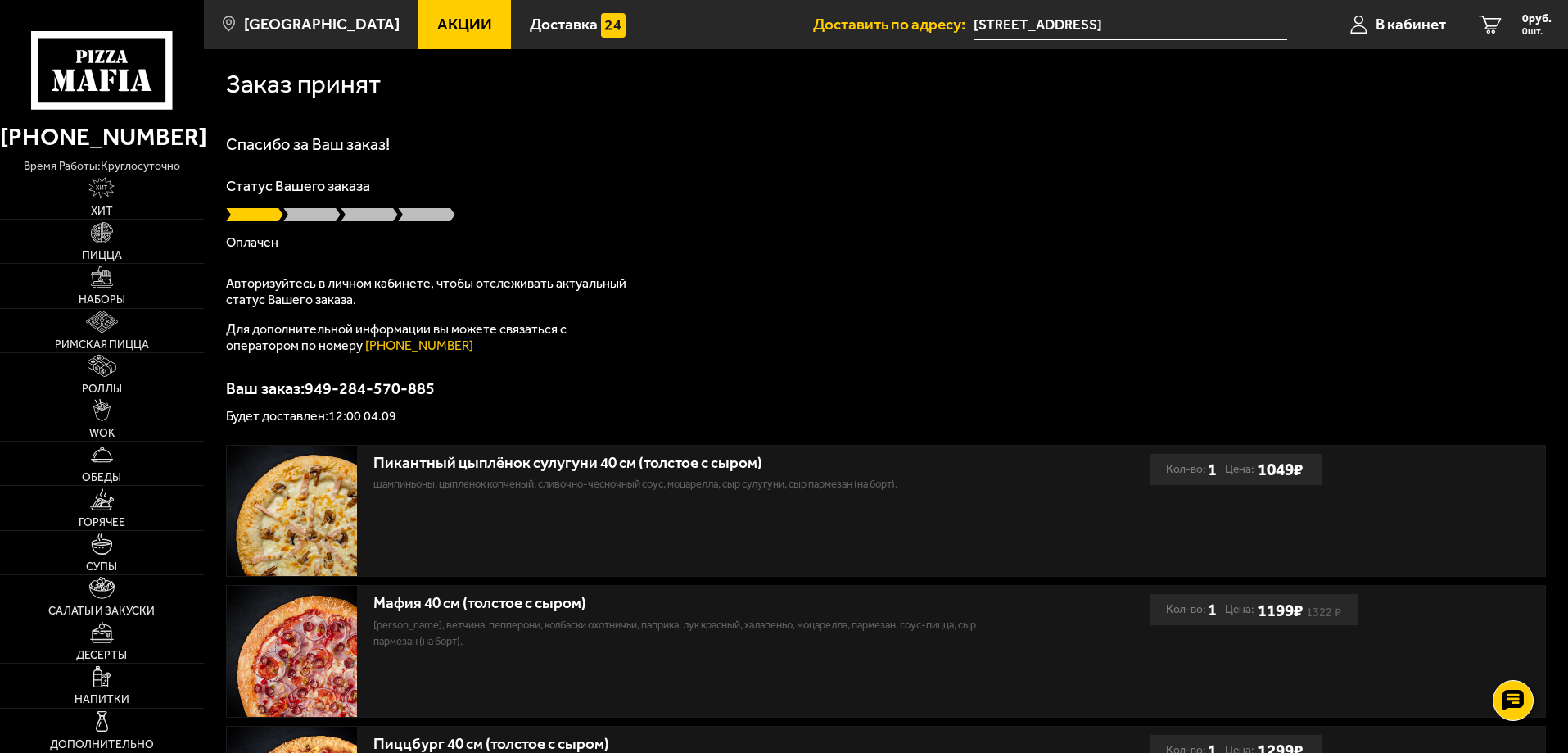
click at [710, 187] on p "Статус Вашего заказа" at bounding box center [886, 186] width 1320 height 15
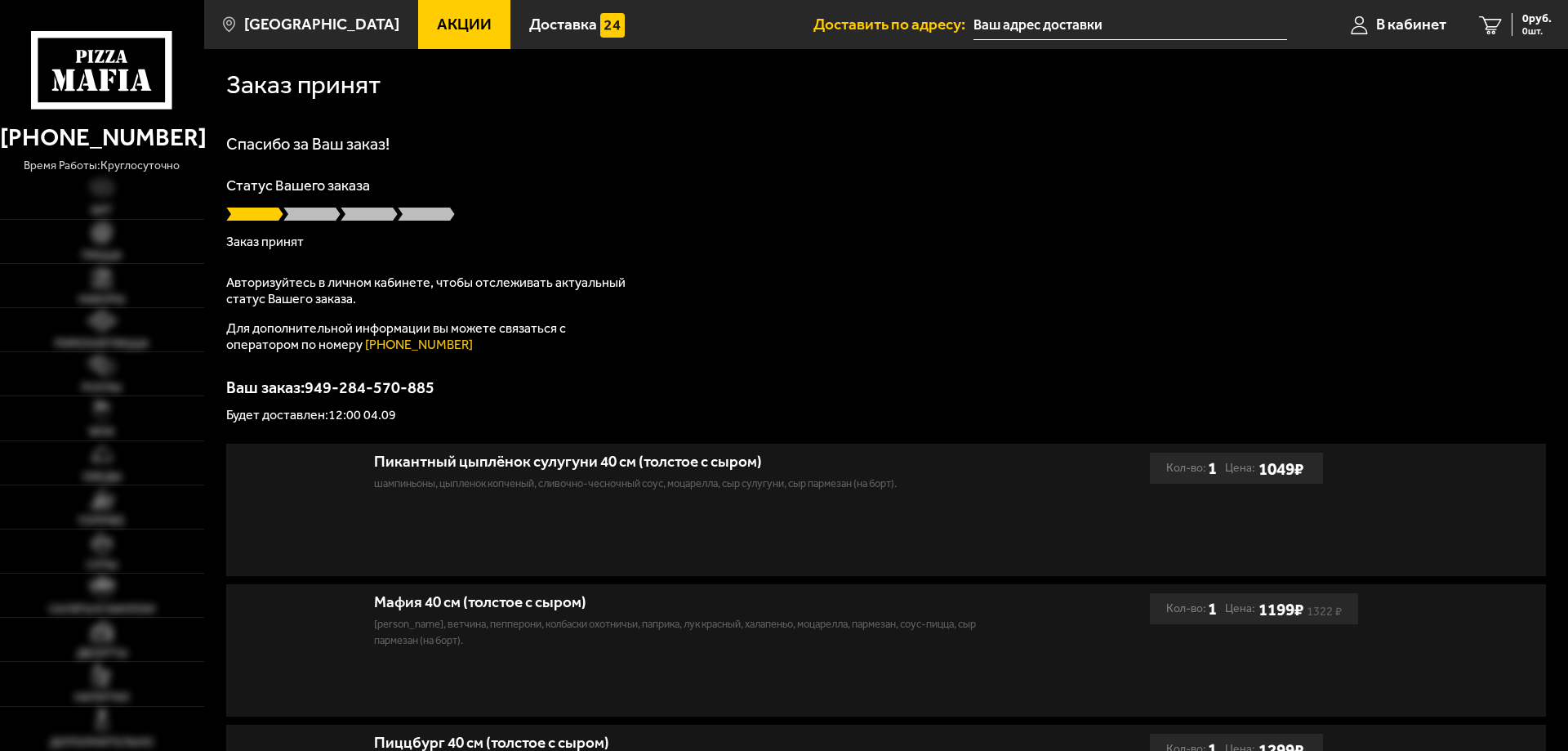
type input "[STREET_ADDRESS]"
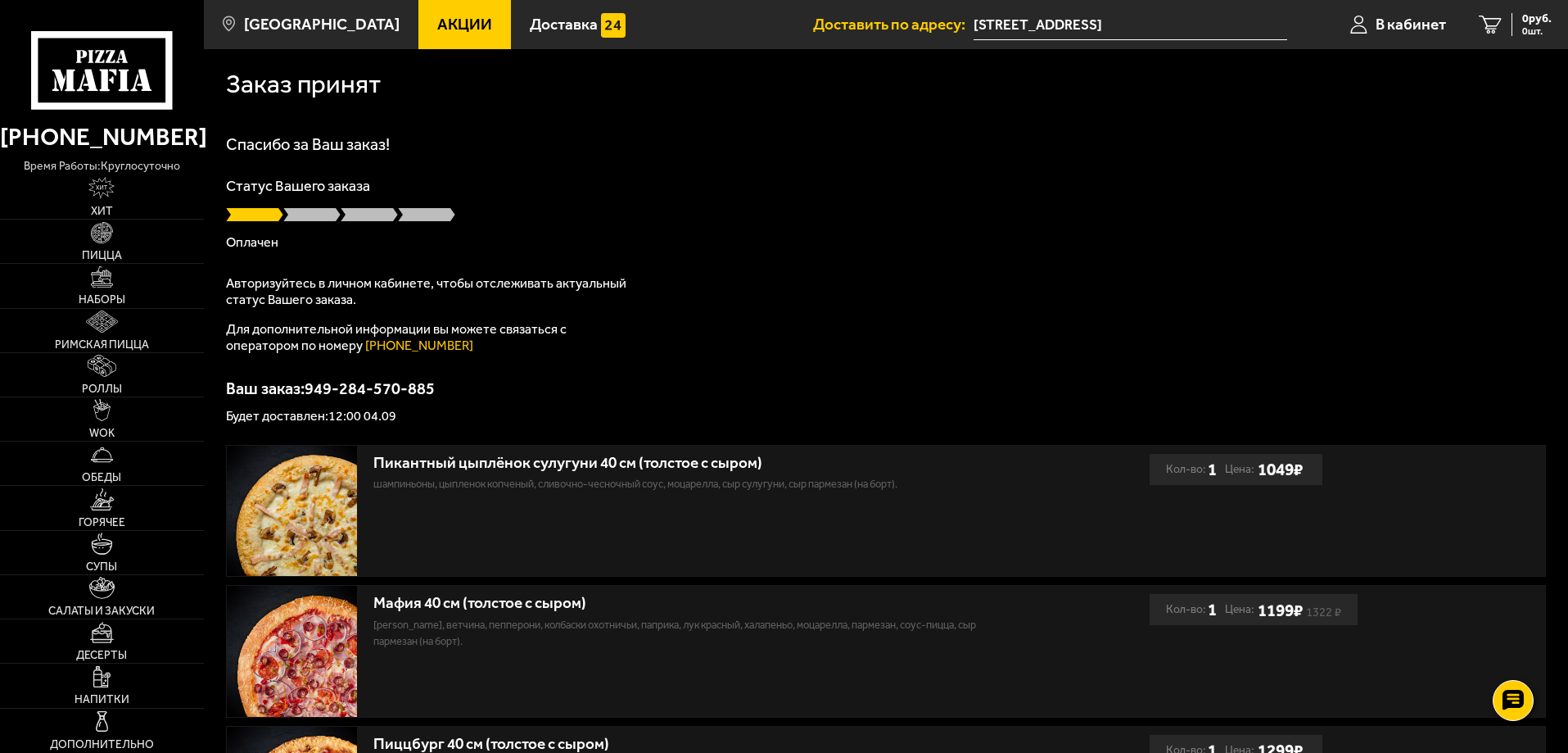
click at [665, 223] on div "Статус Вашего заказа Оплачен" at bounding box center [886, 213] width 1320 height 70
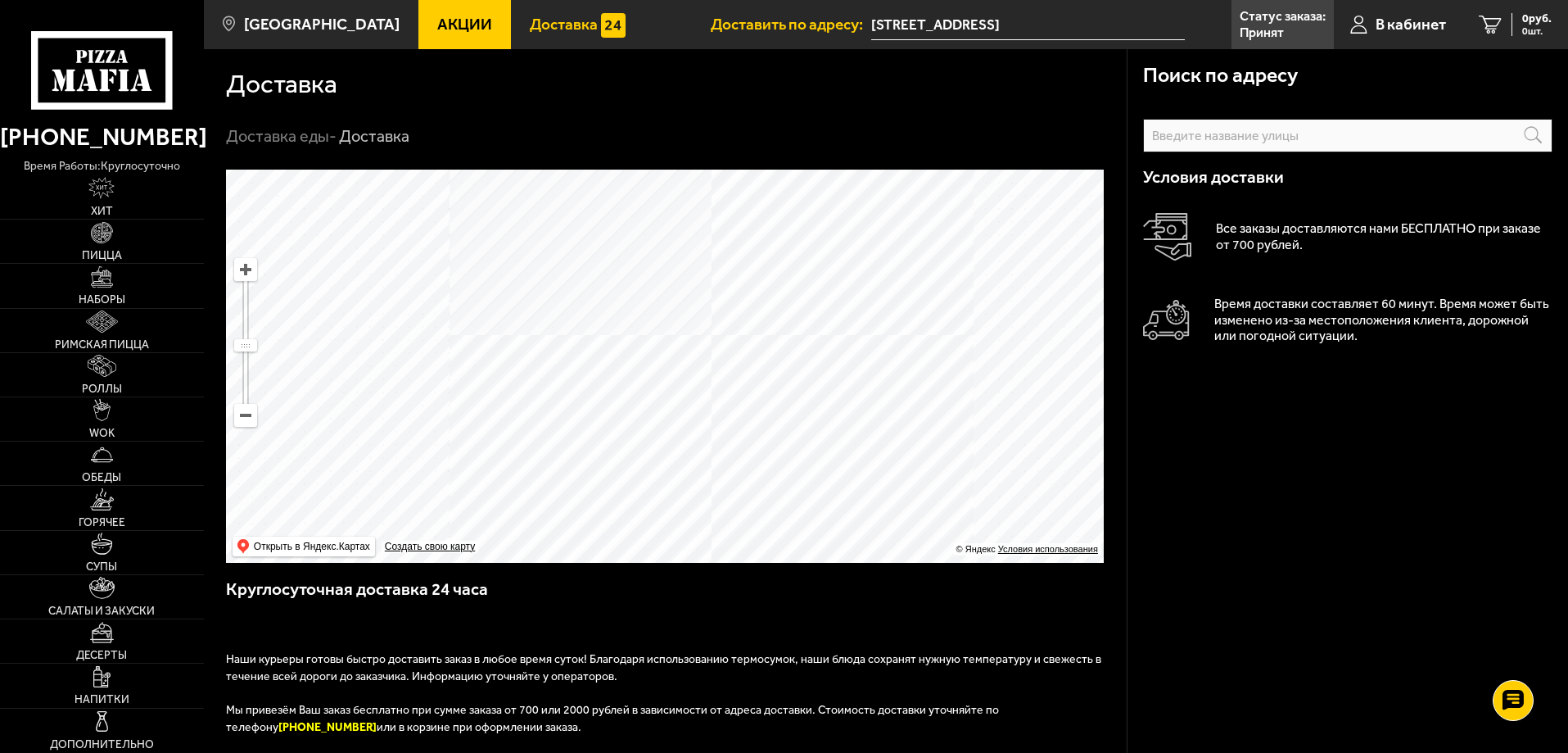
click at [143, 53] on icon at bounding box center [102, 70] width 140 height 78
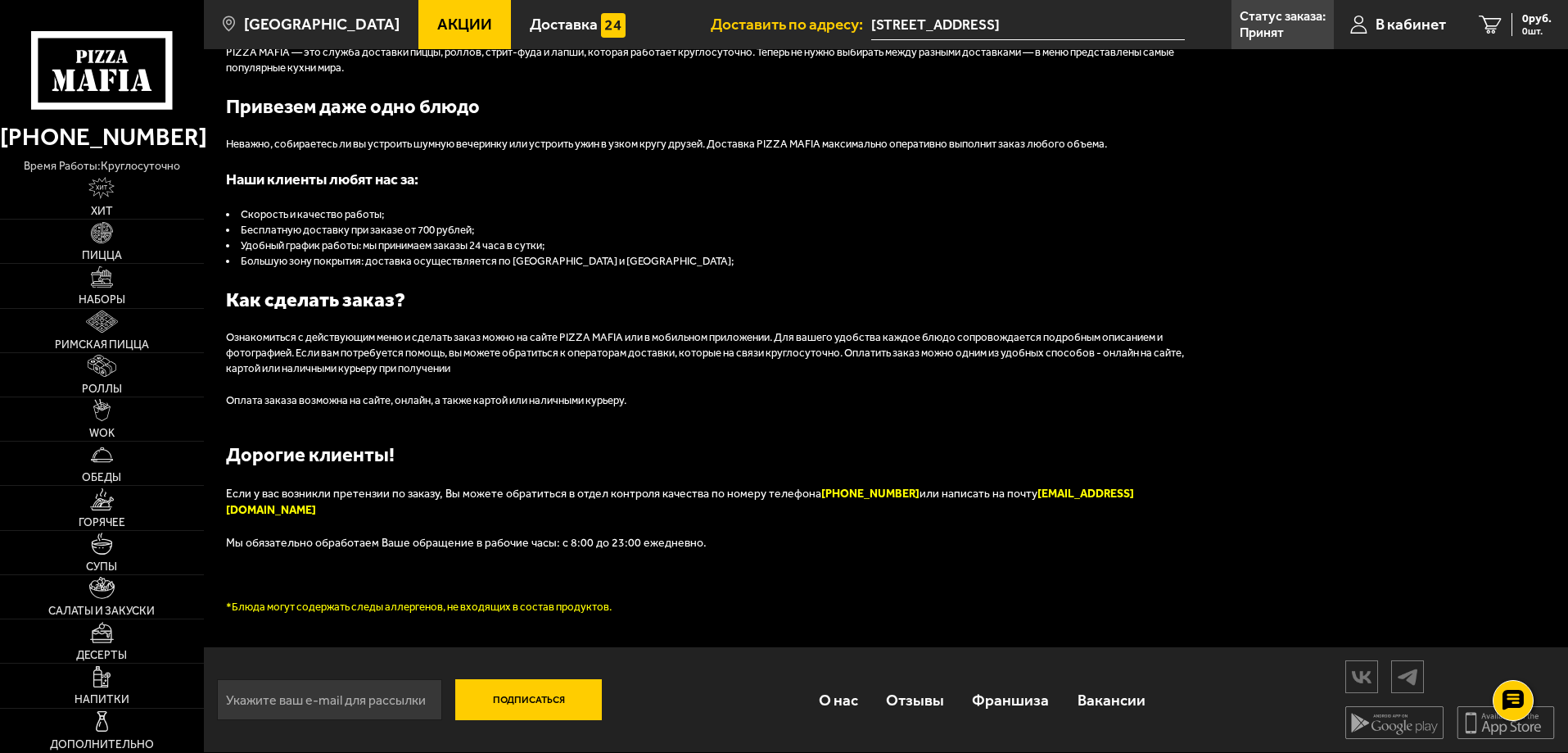
scroll to position [1896, 0]
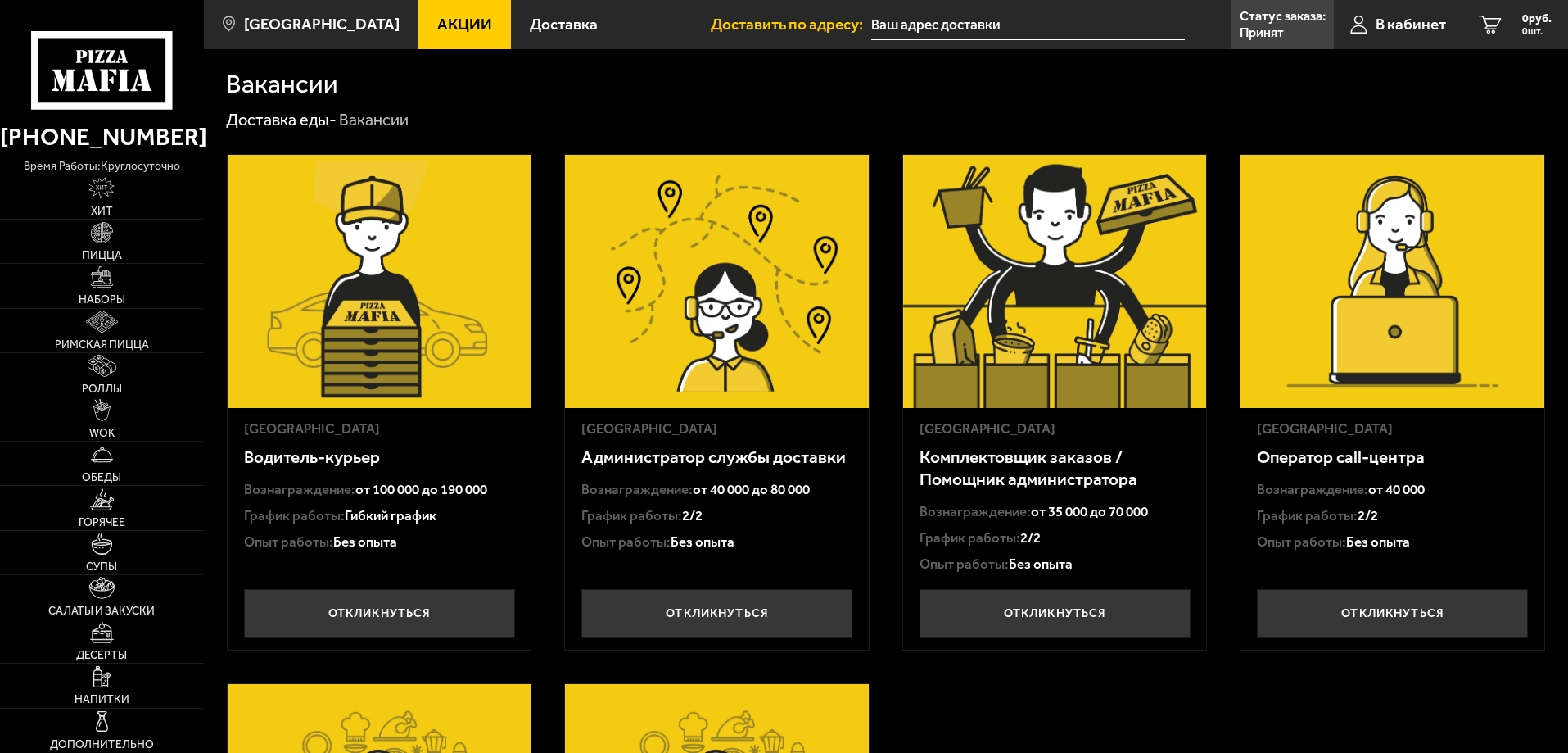
type input "[STREET_ADDRESS]"
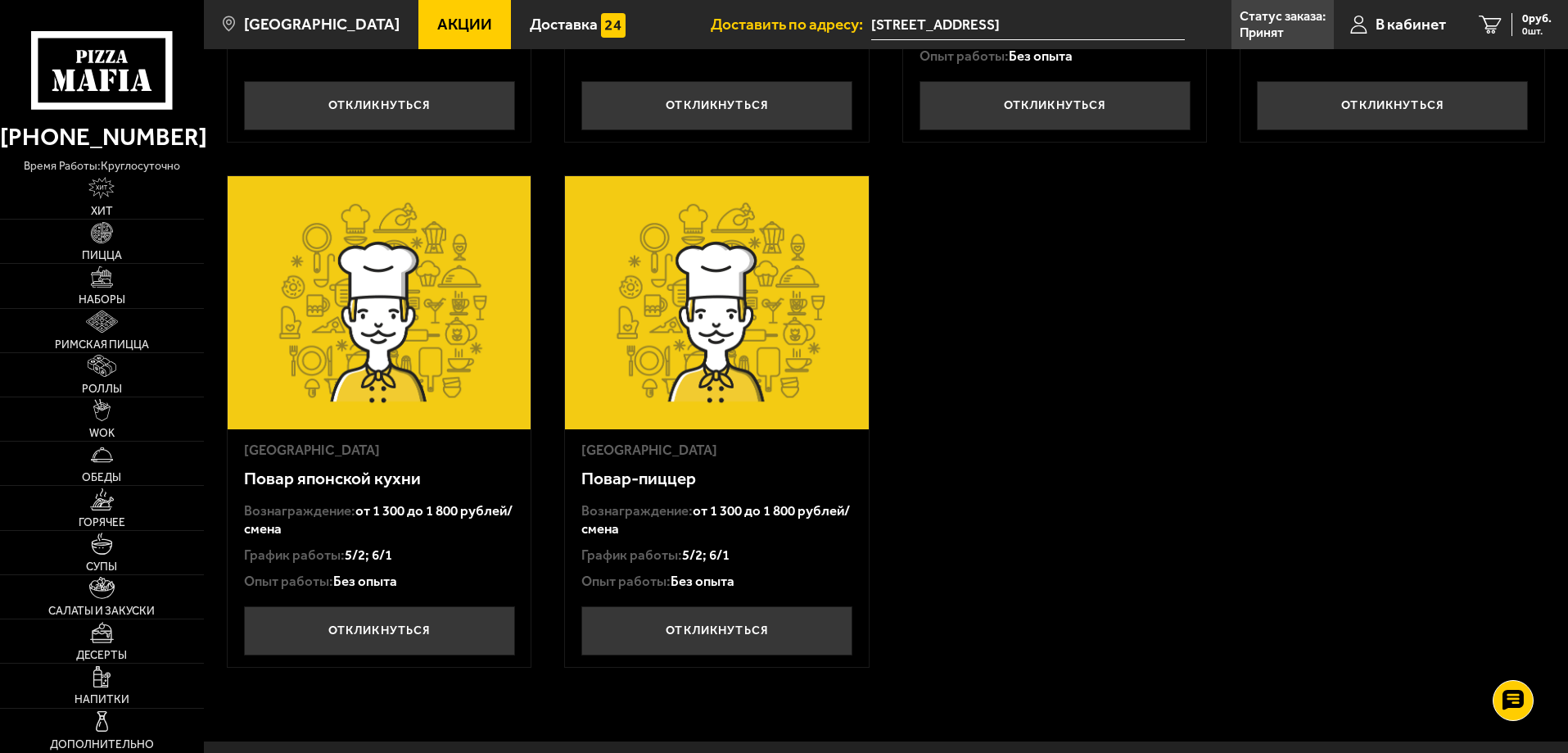
scroll to position [277, 0]
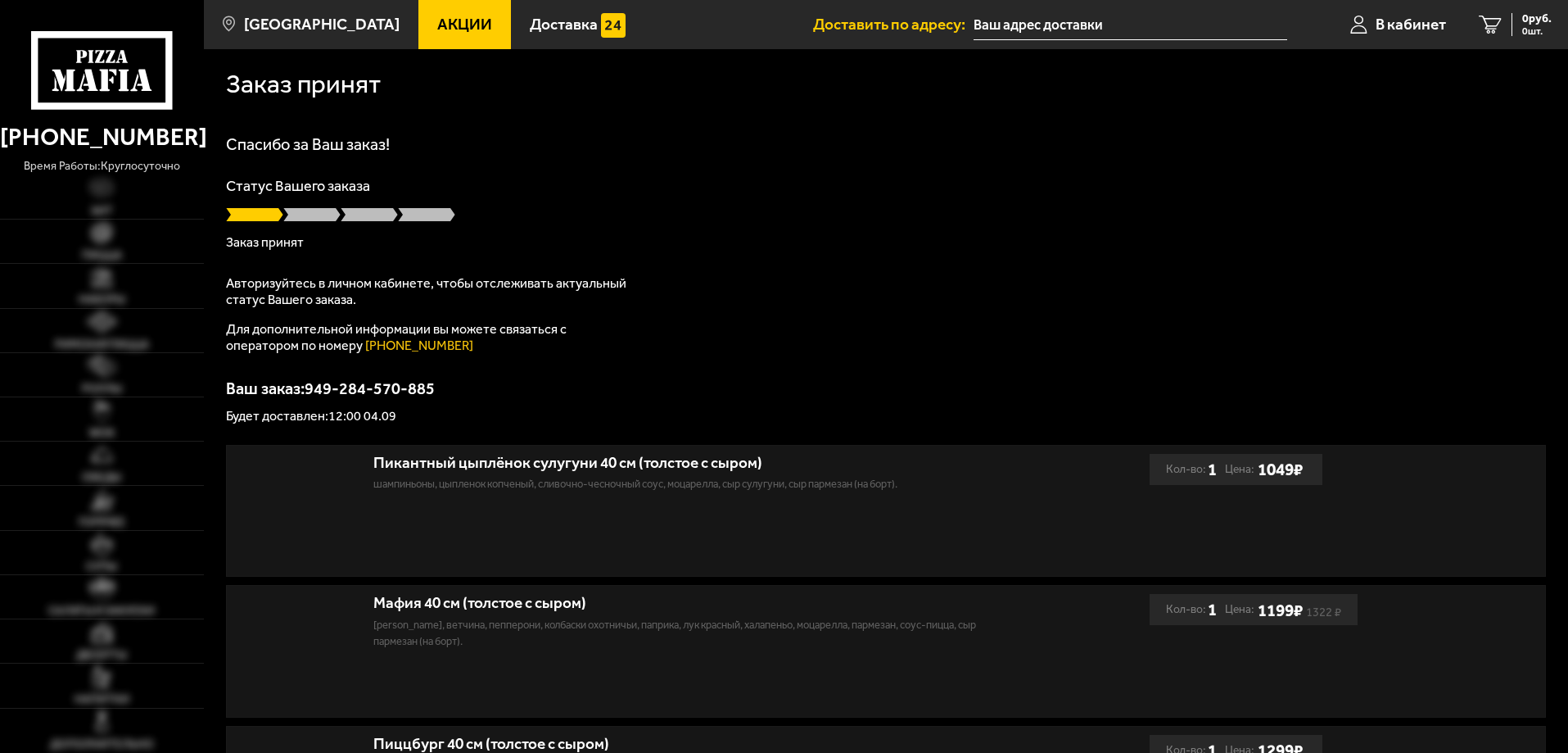
type input "[STREET_ADDRESS]"
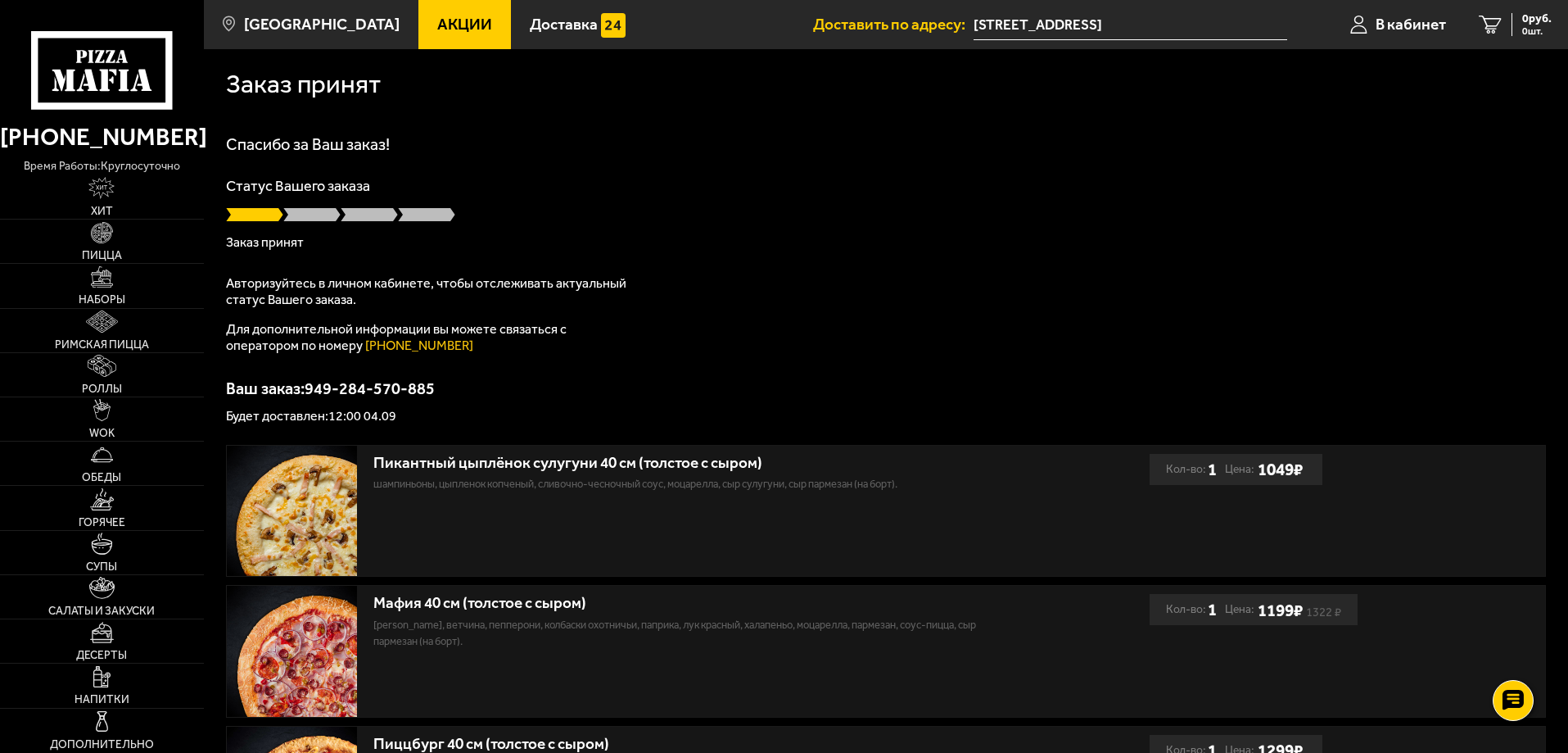
click at [320, 213] on span at bounding box center [312, 214] width 57 height 17
click at [1383, 17] on span "В кабинет" at bounding box center [1410, 24] width 70 height 16
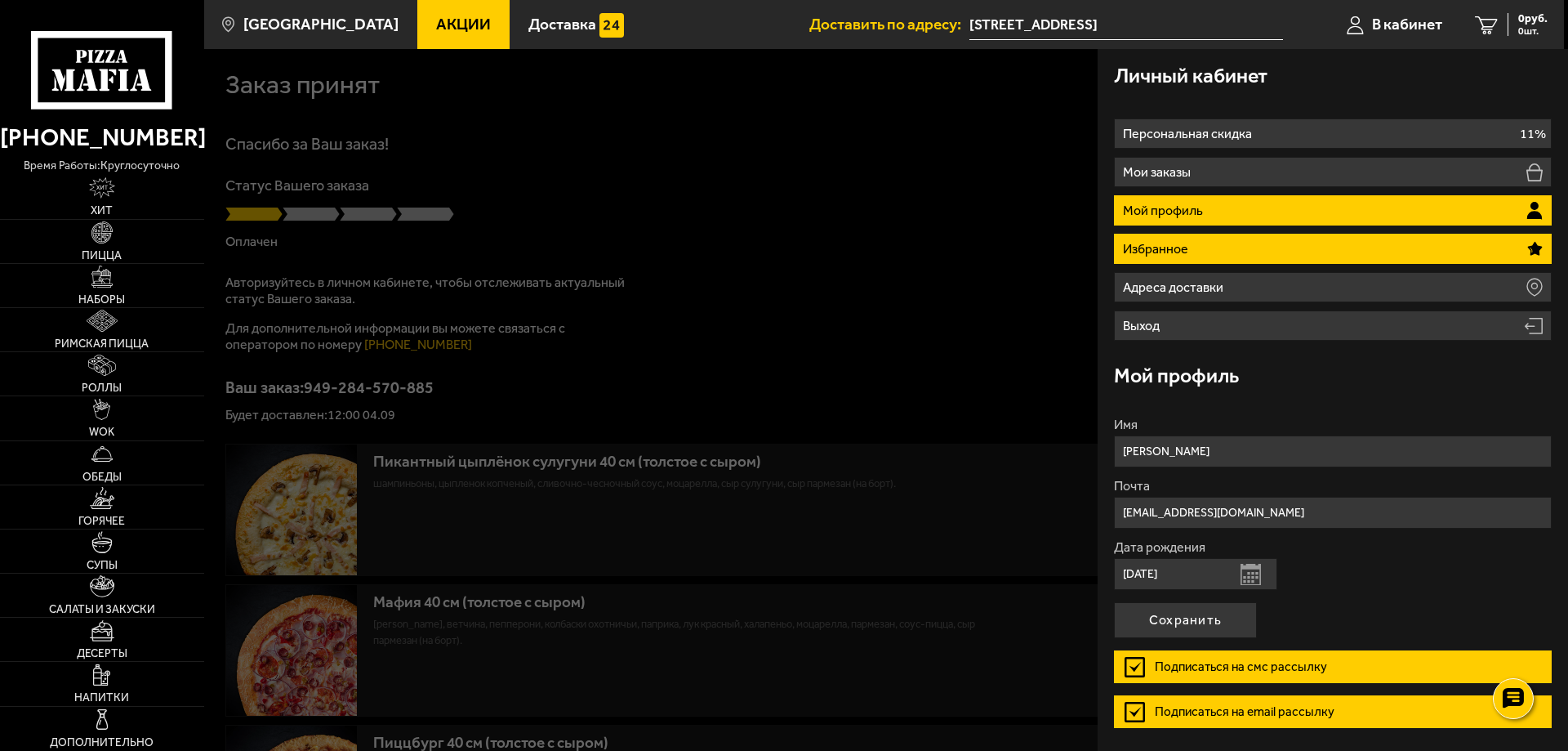
click at [1278, 249] on li "Избранное" at bounding box center [1332, 249] width 438 height 30
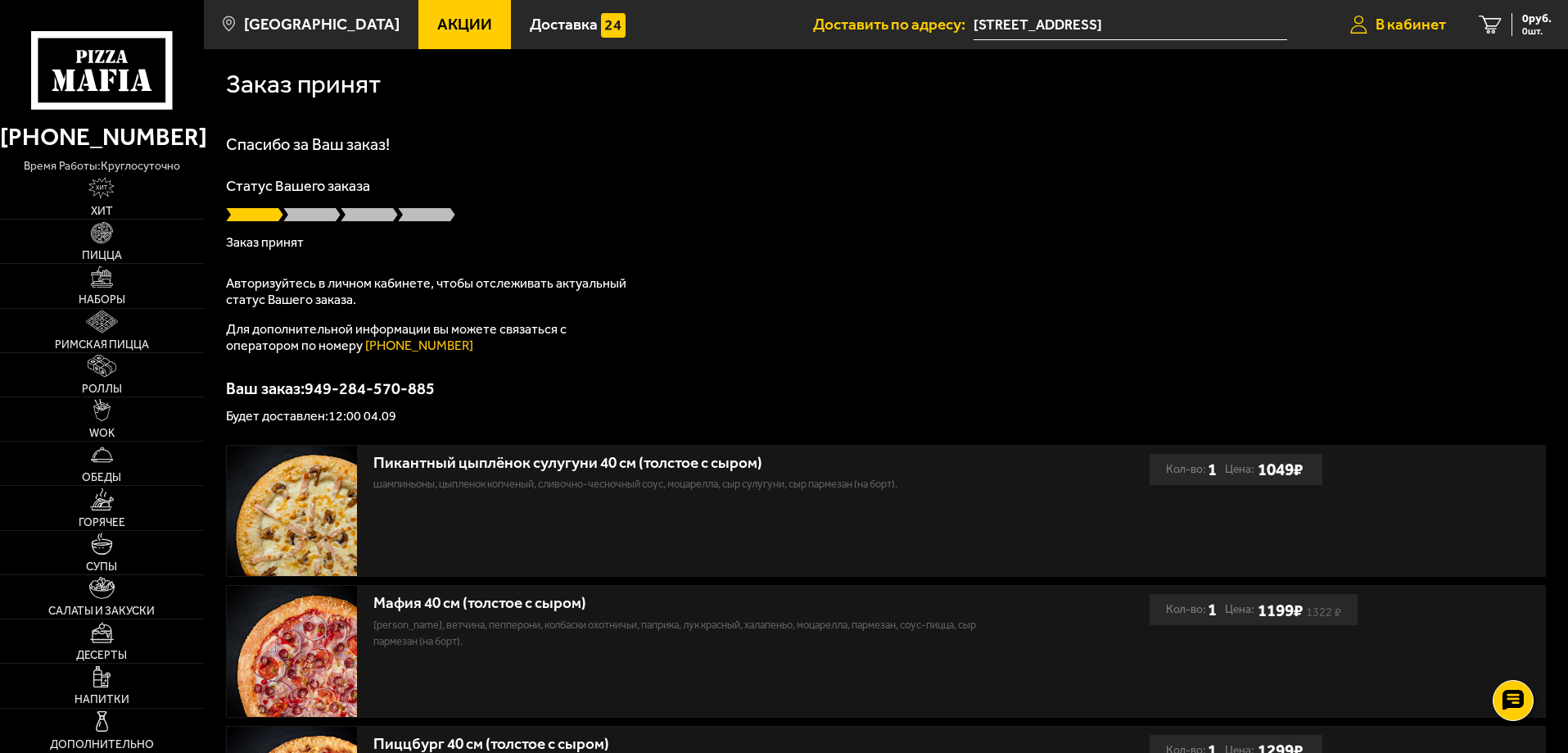
click at [1410, 18] on span "В кабинет" at bounding box center [1410, 24] width 70 height 16
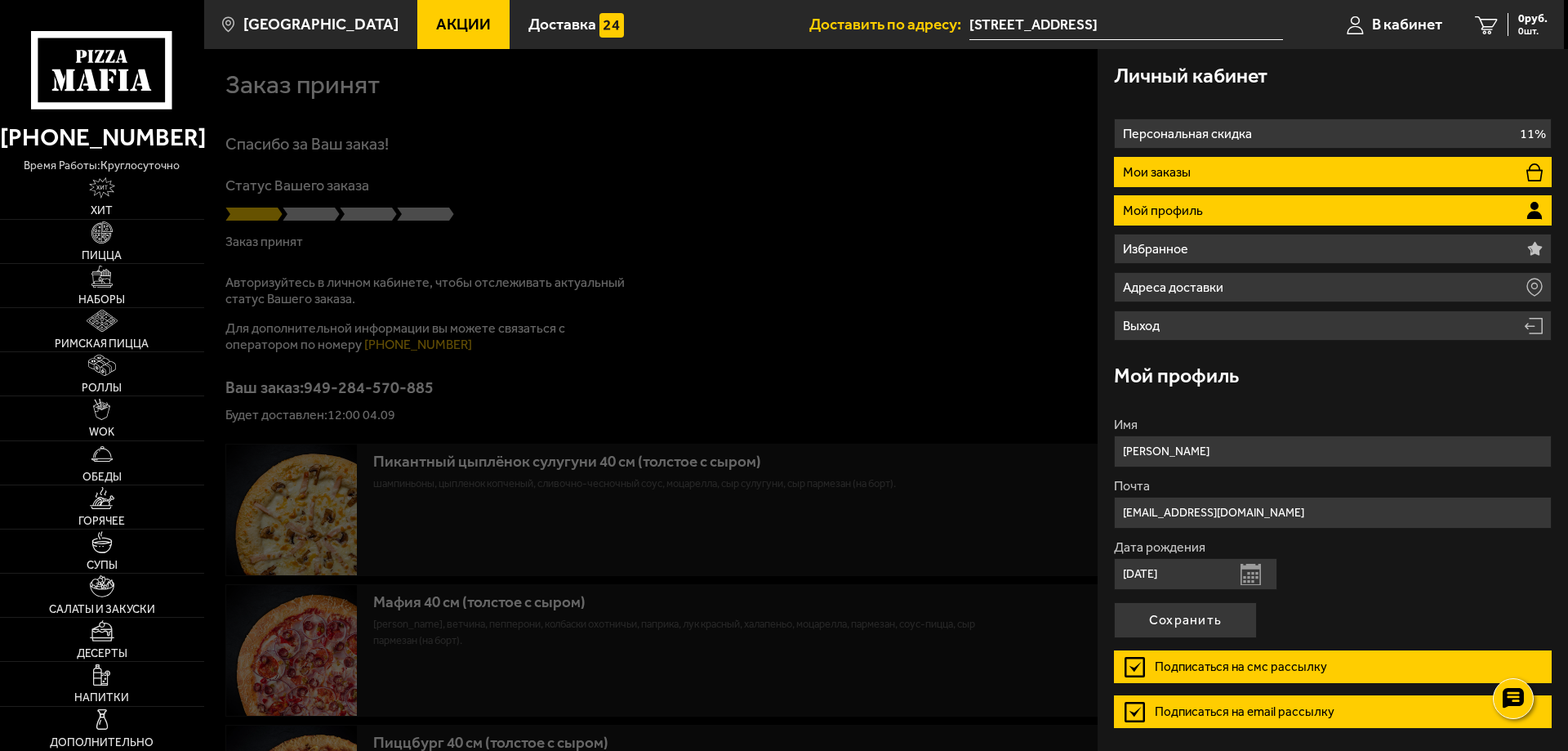
click at [1316, 164] on li "Мои заказы" at bounding box center [1332, 171] width 438 height 30
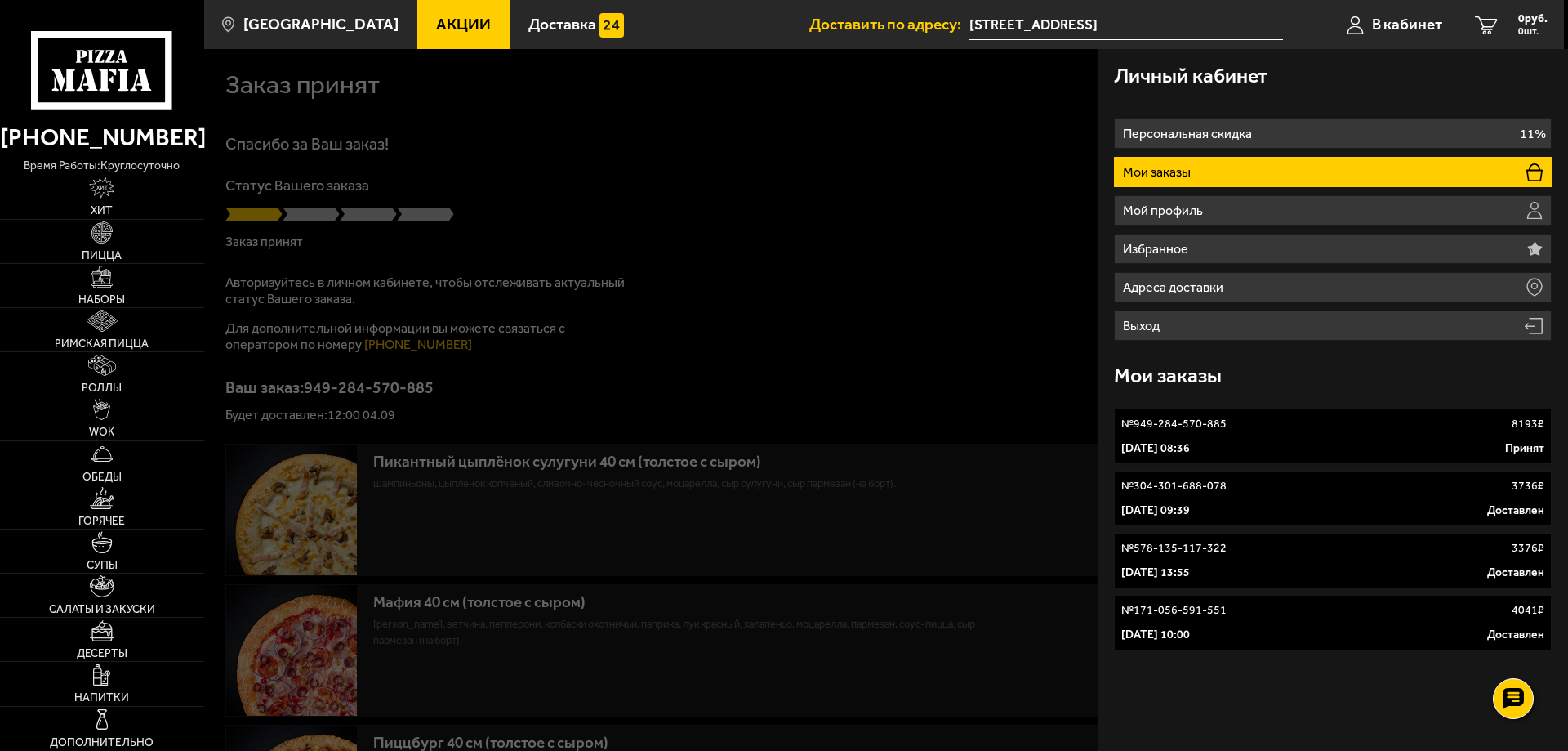
click at [1304, 420] on div "№ 949-284-570-885 8193 ₽" at bounding box center [1332, 424] width 423 height 17
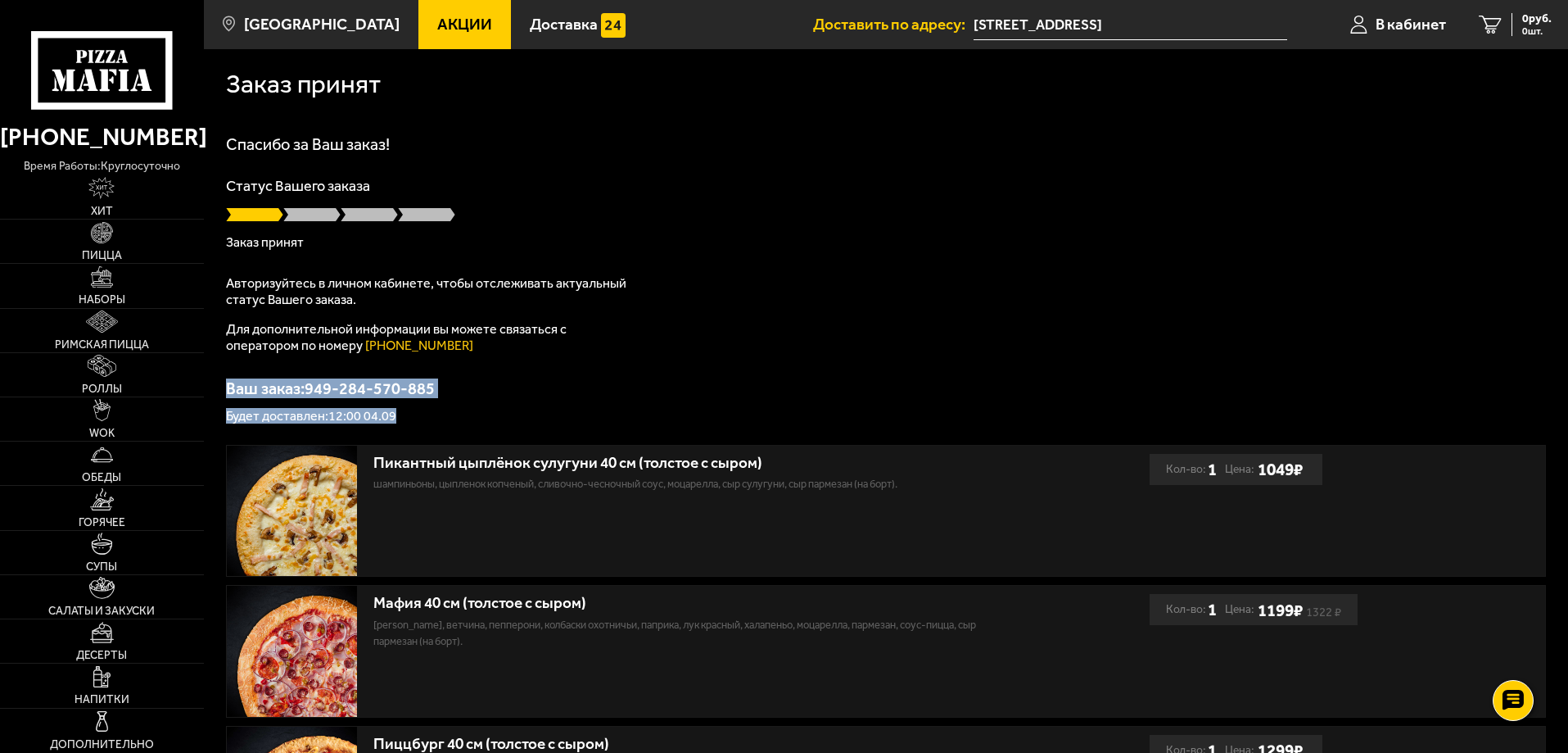
drag, startPoint x: 445, startPoint y: 410, endPoint x: 208, endPoint y: 385, distance: 238.3
click at [208, 385] on div "Заказ принят Спасибо за Ваш заказ! Статус Вашего заказа Заказ принят Авторизуйт…" at bounding box center [886, 767] width 1364 height 1436
click at [606, 200] on div "Статус Вашего заказа Заказ принят" at bounding box center [886, 213] width 1320 height 70
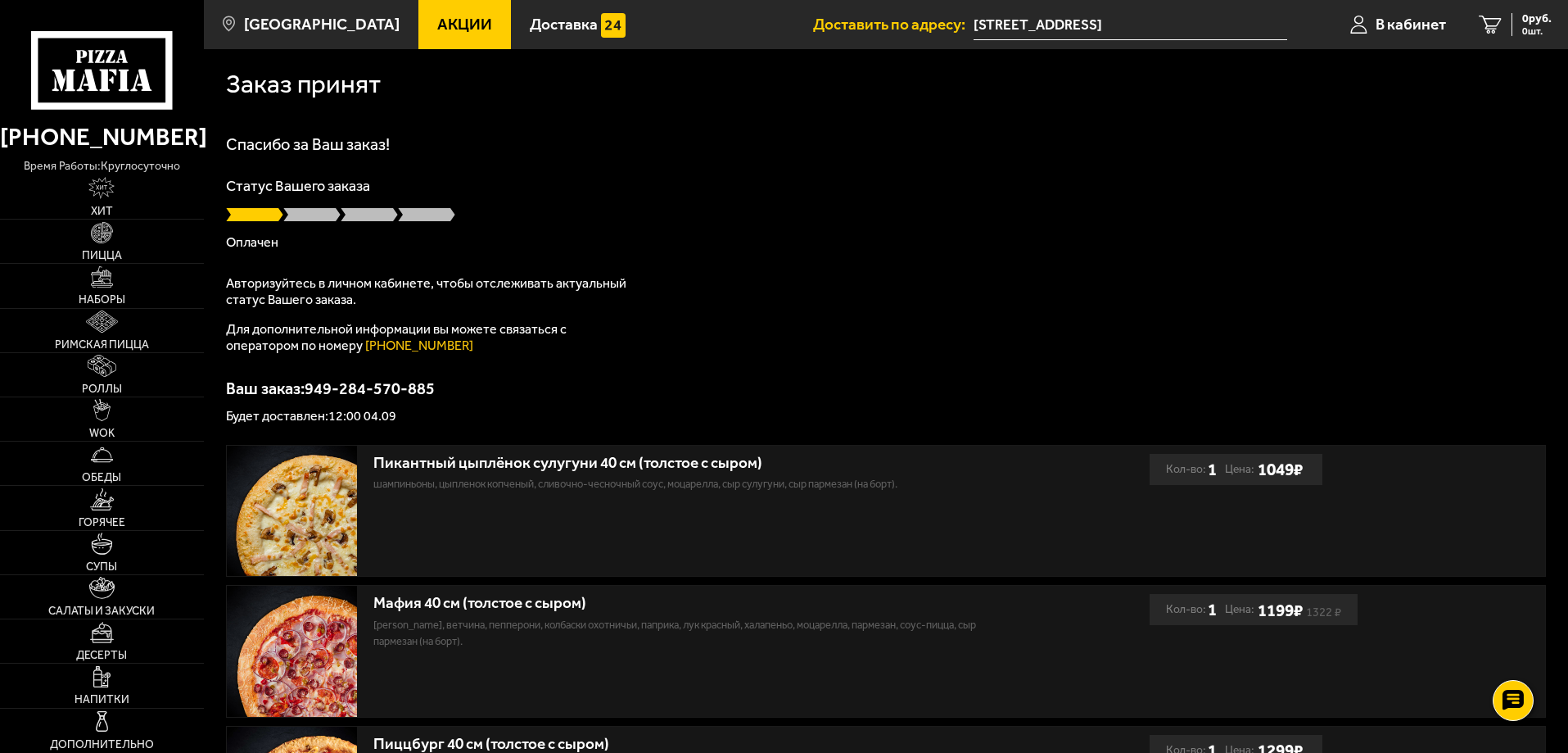
click at [783, 319] on div "Спасибо за Ваш заказ! Статус Вашего заказа Оплачен Авторизуйтесь в личном кабин…" at bounding box center [886, 279] width 1320 height 286
click at [706, 225] on div "Статус Вашего заказа Готовится" at bounding box center [886, 213] width 1320 height 70
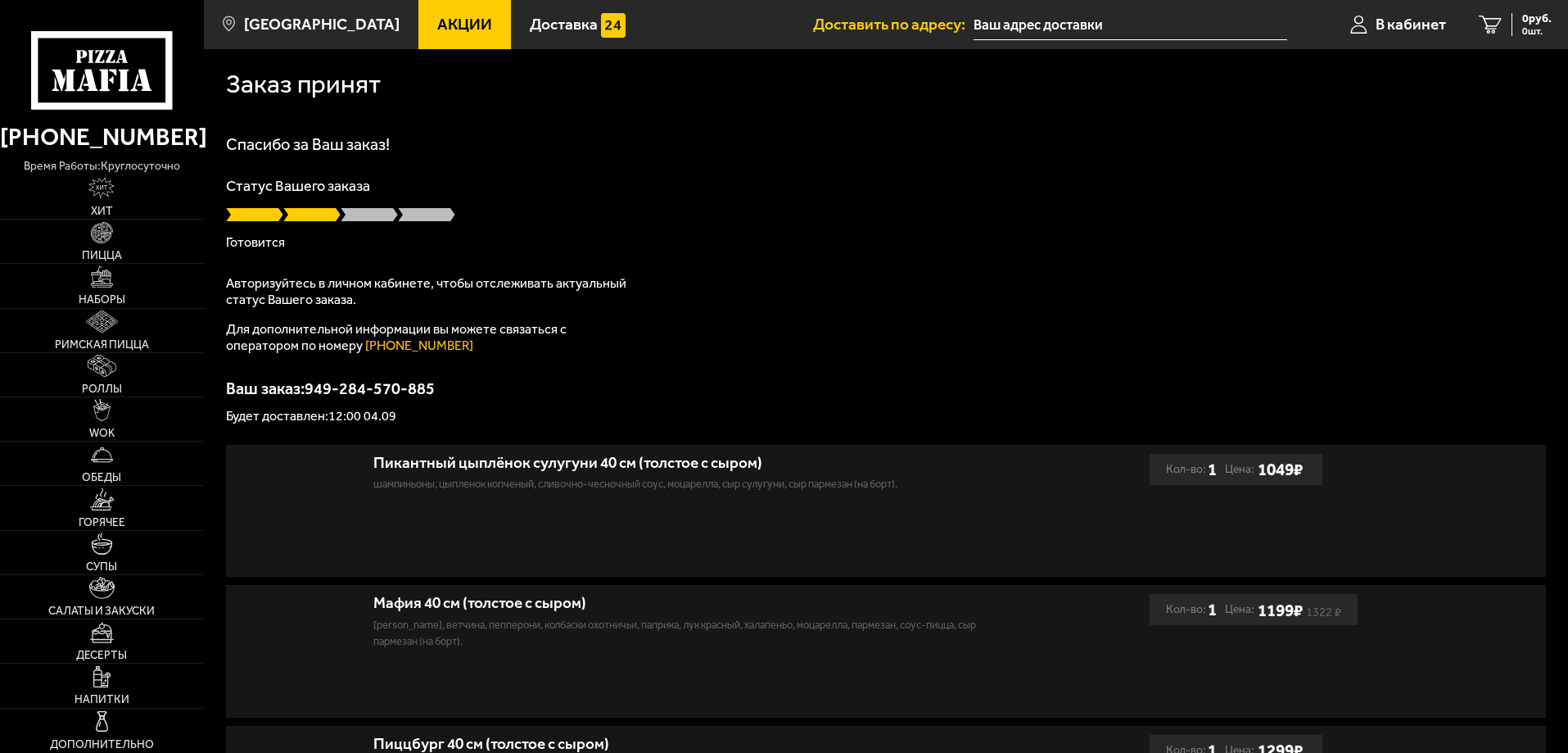
type input "[STREET_ADDRESS]"
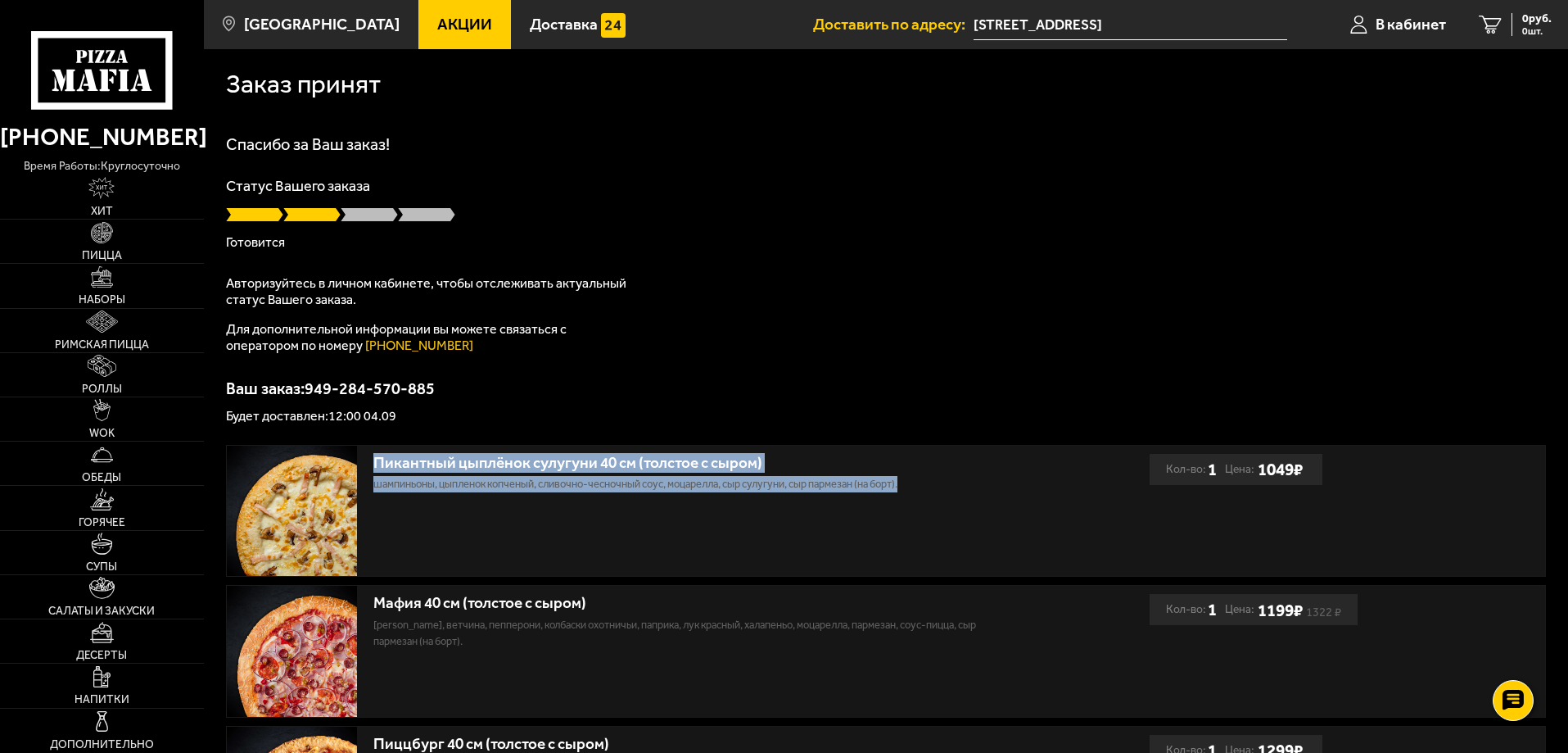
drag, startPoint x: 930, startPoint y: 480, endPoint x: 375, endPoint y: 471, distance: 555.1
click at [375, 471] on div "Пикантный цыплёнок сулугуни 40 см (толстое с сыром) шампиньоны, цыпленок копчен…" at bounding box center [681, 468] width 618 height 47
copy div "Пикантный цыплёнок сулугуни 40 см (толстое с сыром) шампиньоны, цыпленок копчен…"
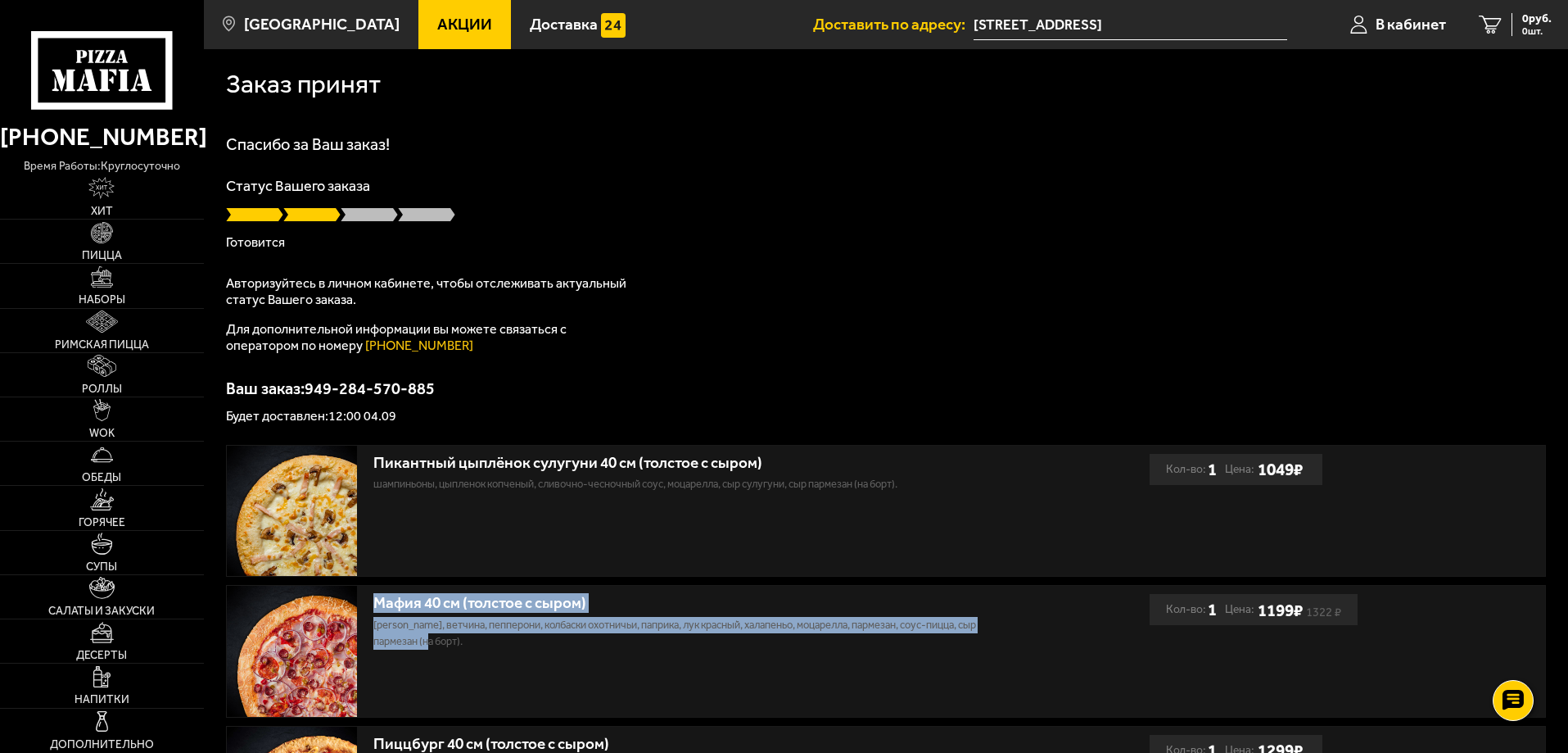
drag, startPoint x: 500, startPoint y: 651, endPoint x: 371, endPoint y: 604, distance: 137.3
click at [371, 604] on div "Мафия 40 см (толстое с сыром) бекон, ветчина, пепперони, колбаски охотничьи, па…" at bounding box center [688, 651] width 923 height 131
copy div "Мафия 40 см (толстое с сыром) бекон, ветчина, пепперони, колбаски охотничьи, па…"
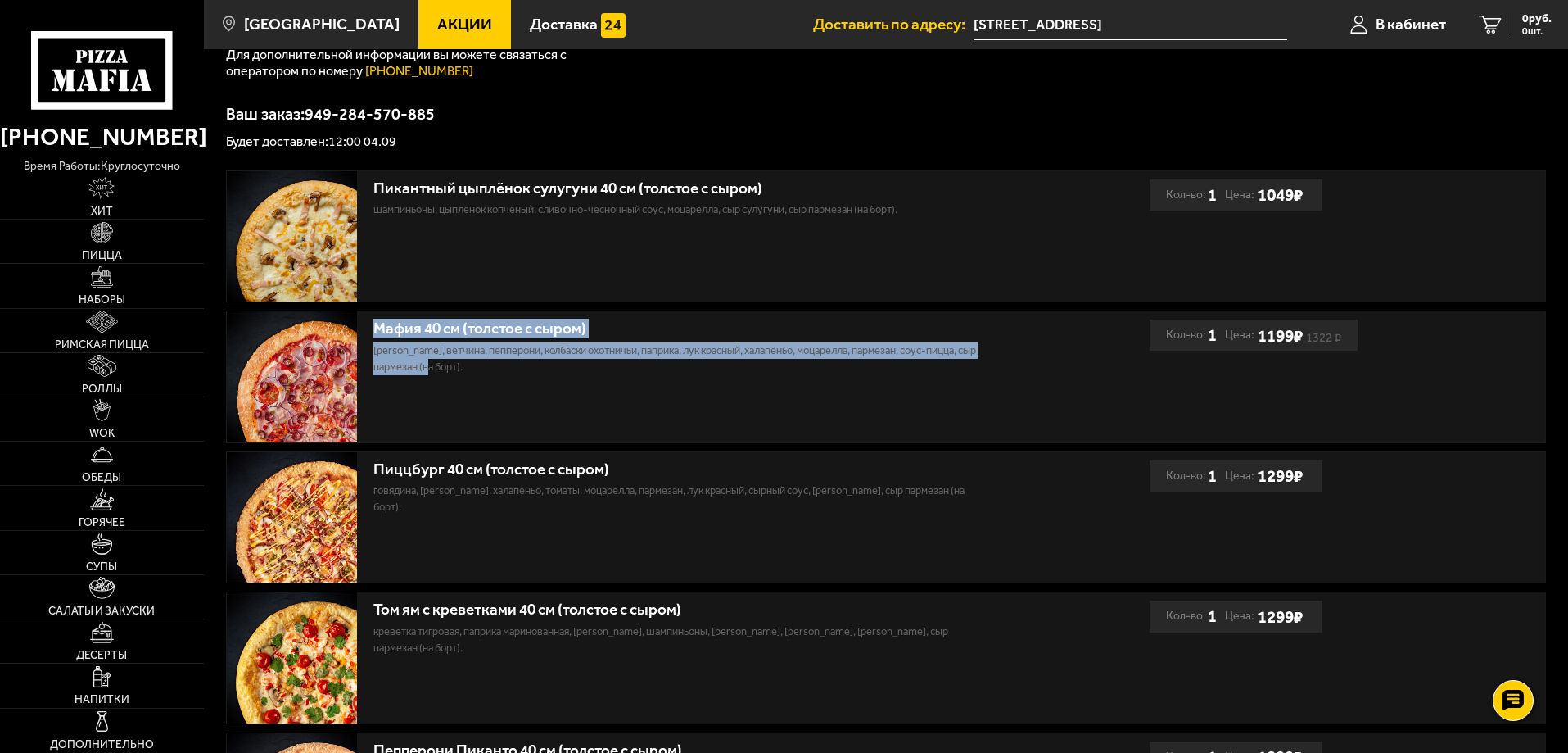
scroll to position [409, 0]
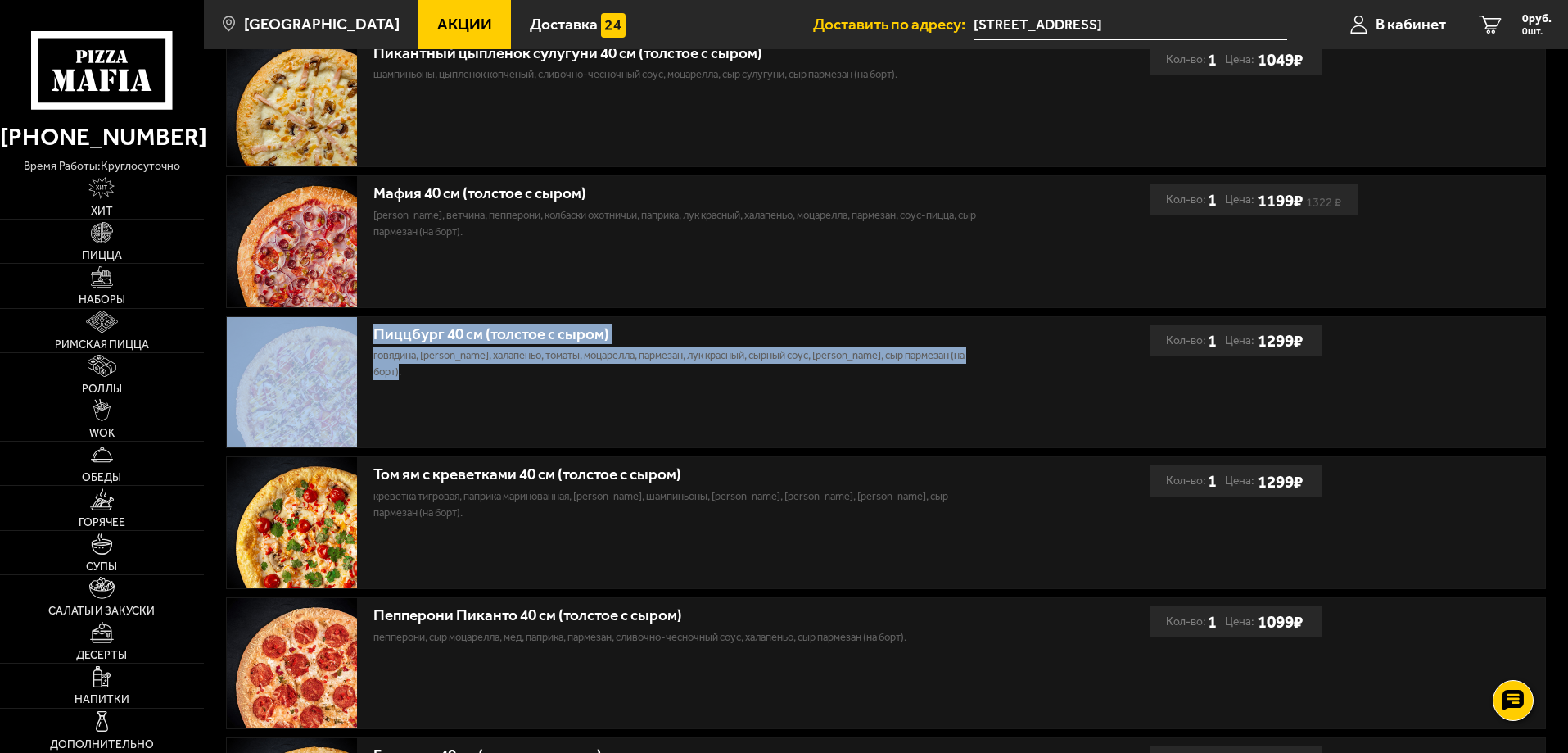
drag, startPoint x: 478, startPoint y: 383, endPoint x: 345, endPoint y: 334, distance: 141.7
click at [345, 334] on div "Пиццбург 40 см (толстое с сыром) говядина, бекон жареный, халапеньо, томаты, мо…" at bounding box center [688, 383] width 923 height 131
copy div "Пиццбург 40 см (толстое с сыром) говядина, бекон жареный, халапеньо, томаты, мо…"
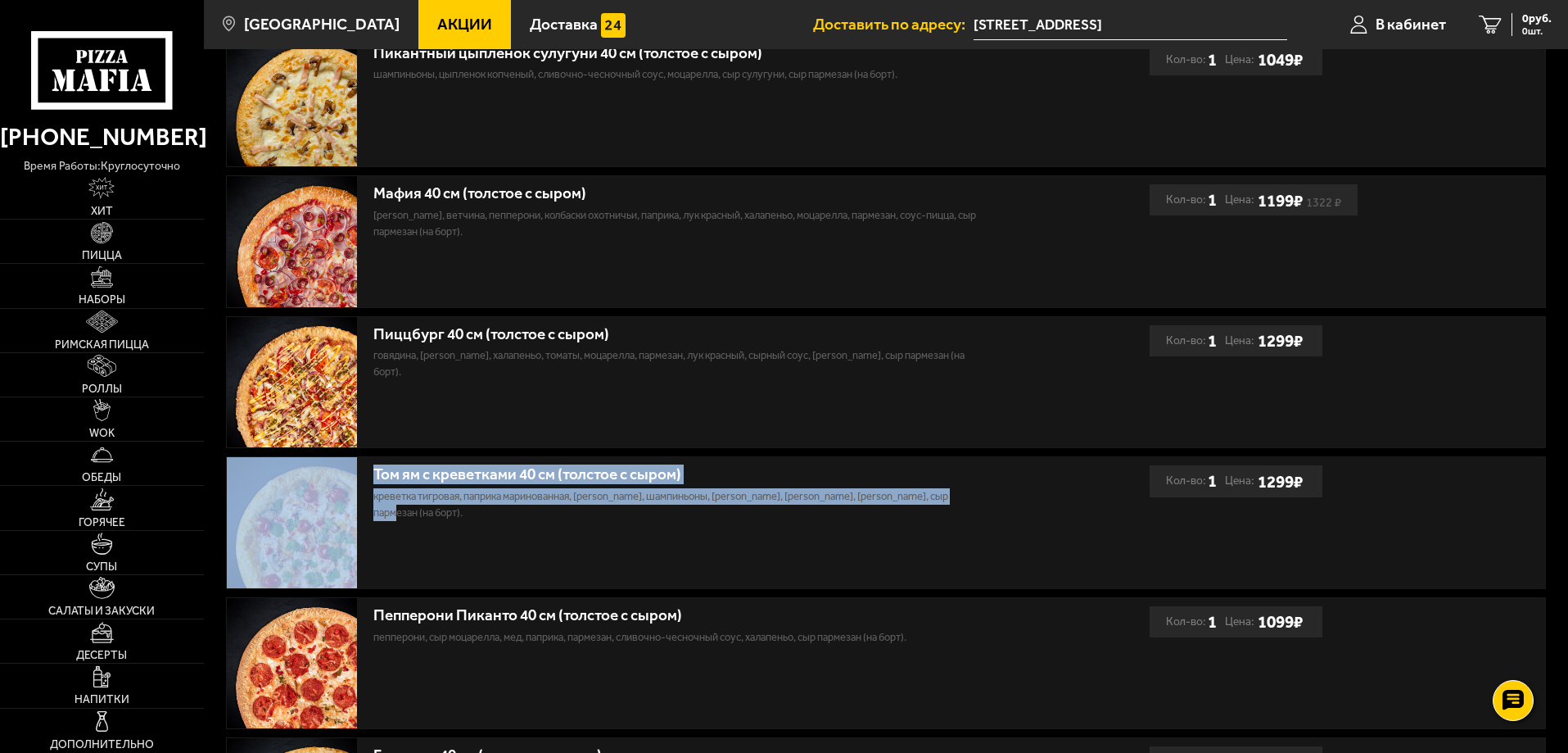
drag, startPoint x: 998, startPoint y: 503, endPoint x: 358, endPoint y: 496, distance: 640.0
click at [358, 496] on div "Том ям с креветками 40 см (толстое с сыром) креветка тигровая, паприка маринова…" at bounding box center [688, 523] width 923 height 131
copy div "Том ям с креветками 40 см (толстое с сыром) креветка тигровая, паприка маринова…"
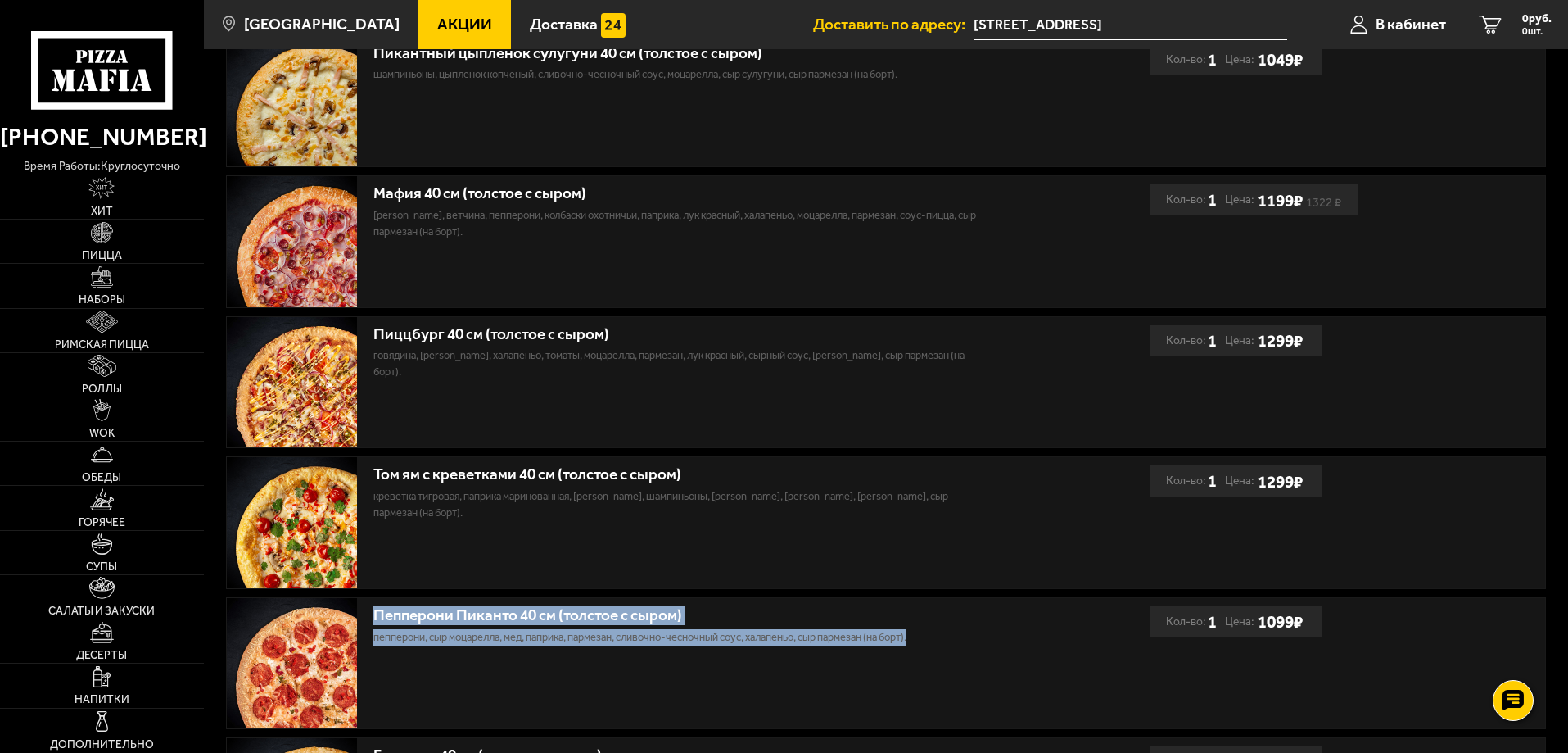
drag, startPoint x: 941, startPoint y: 638, endPoint x: 369, endPoint y: 609, distance: 572.7
click at [372, 610] on div "Пепперони Пиканто 40 см (толстое с сыром) пепперони, сыр Моцарелла, мед, паприк…" at bounding box center [688, 663] width 923 height 131
copy div "Пепперони Пиканто 40 см (толстое с сыром) пепперони, сыр Моцарелла, мед, паприк…"
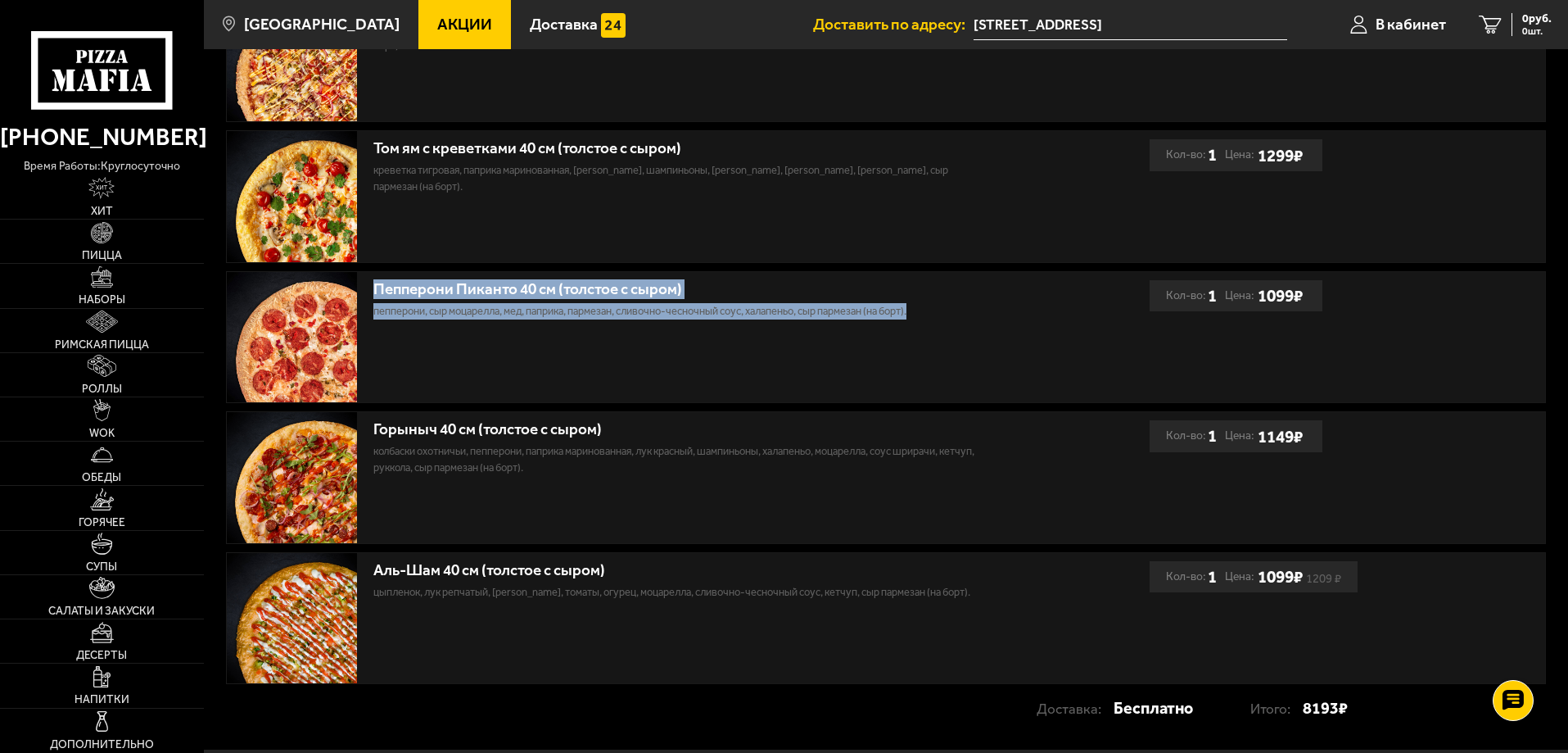
scroll to position [840, 0]
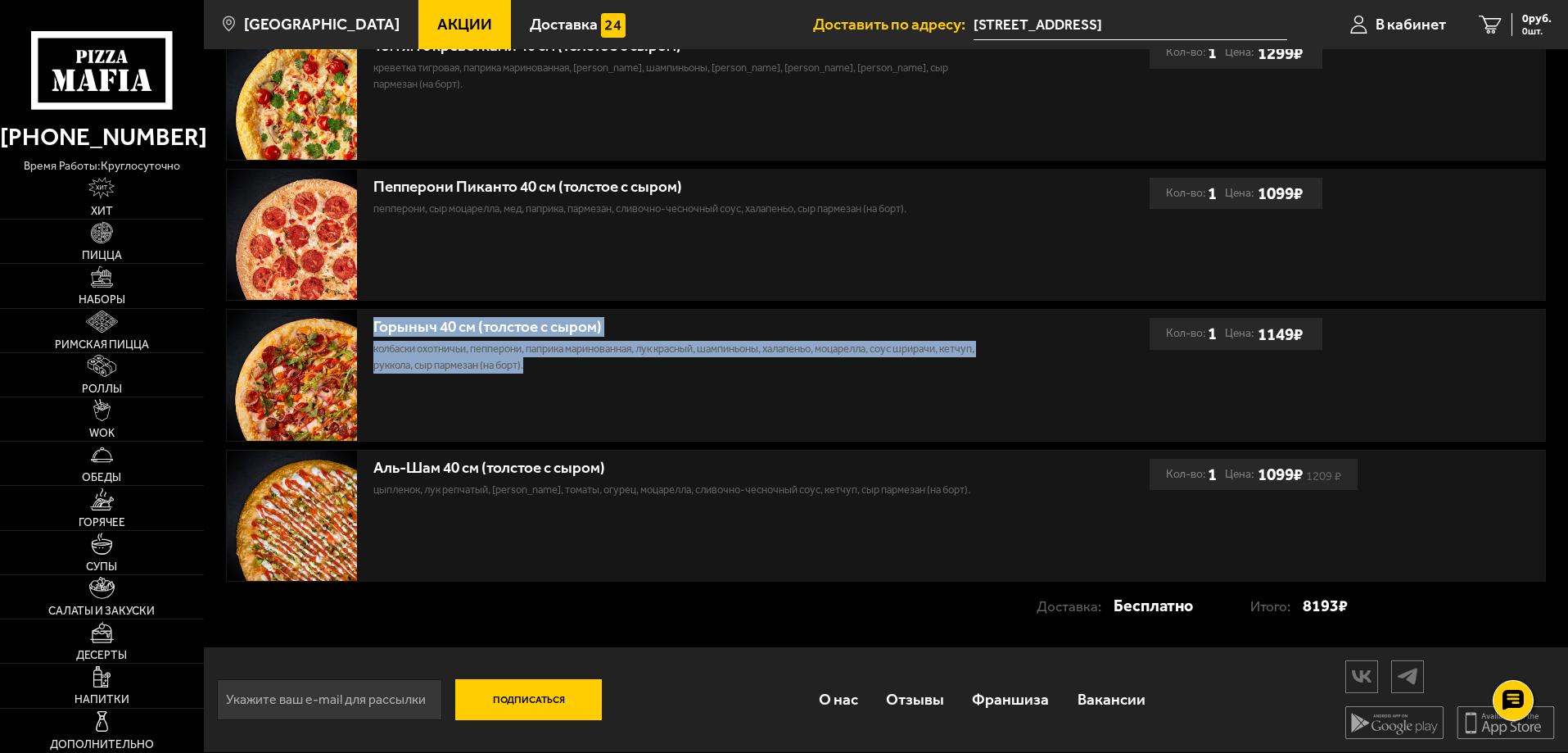
drag, startPoint x: 534, startPoint y: 352, endPoint x: 375, endPoint y: 307, distance: 165.2
click at [375, 307] on div "Пикантный цыплёнок сулугуни 40 см (толстое с сыром) шампиньоны, цыпленок копчен…" at bounding box center [886, 95] width 1320 height 976
copy div "Горыныч 40 см (толстое с сыром) колбаски Охотничьи, пепперони, паприка маринова…"
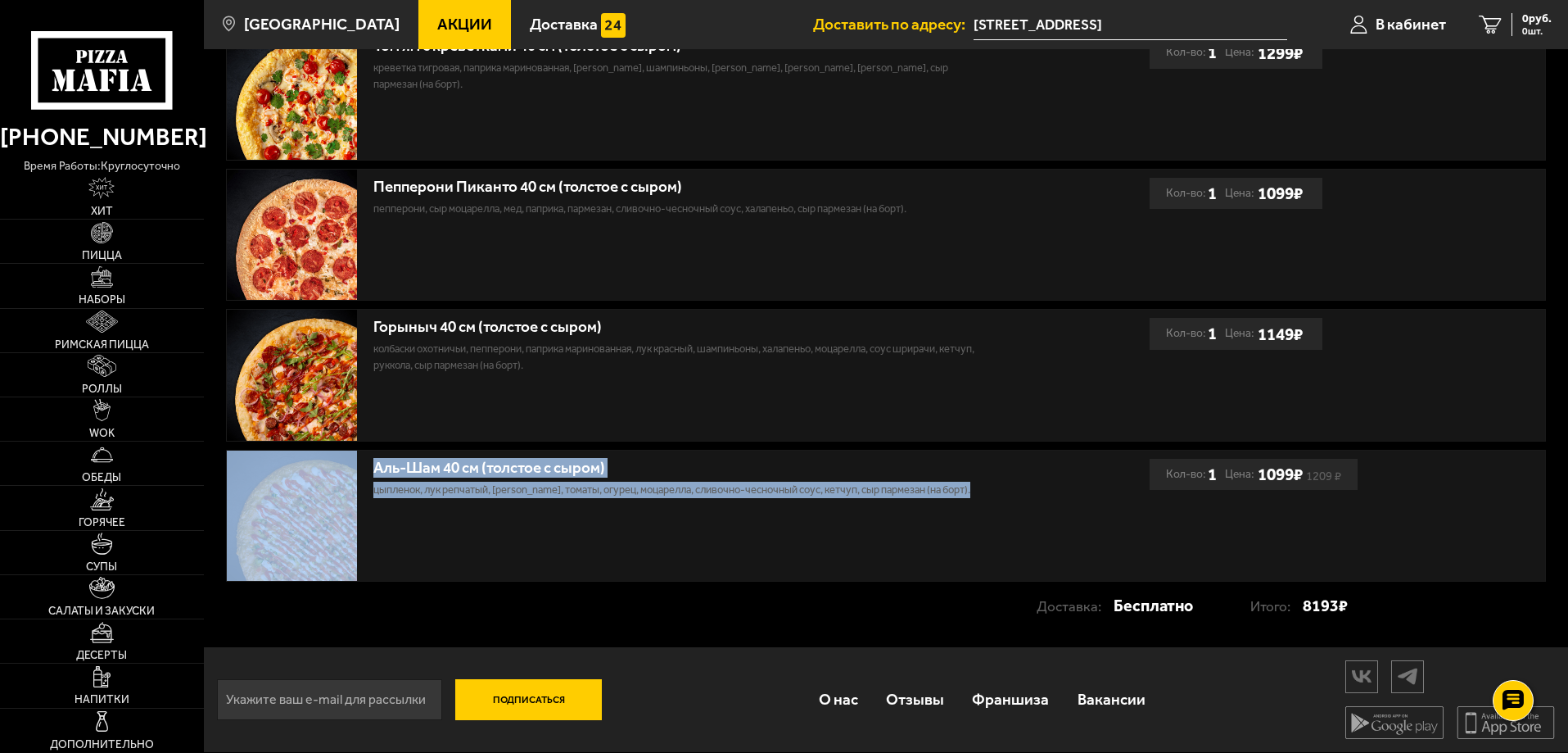
drag, startPoint x: 955, startPoint y: 485, endPoint x: 327, endPoint y: 464, distance: 628.4
click at [327, 464] on div "Аль-Шам 40 см (толстое с сыром) цыпленок, лук репчатый, салат айсберг, томаты, …" at bounding box center [688, 516] width 923 height 131
copy div "Аль-Шам 40 см (толстое с сыром) цыпленок, лук репчатый, салат айсберг, томаты, …"
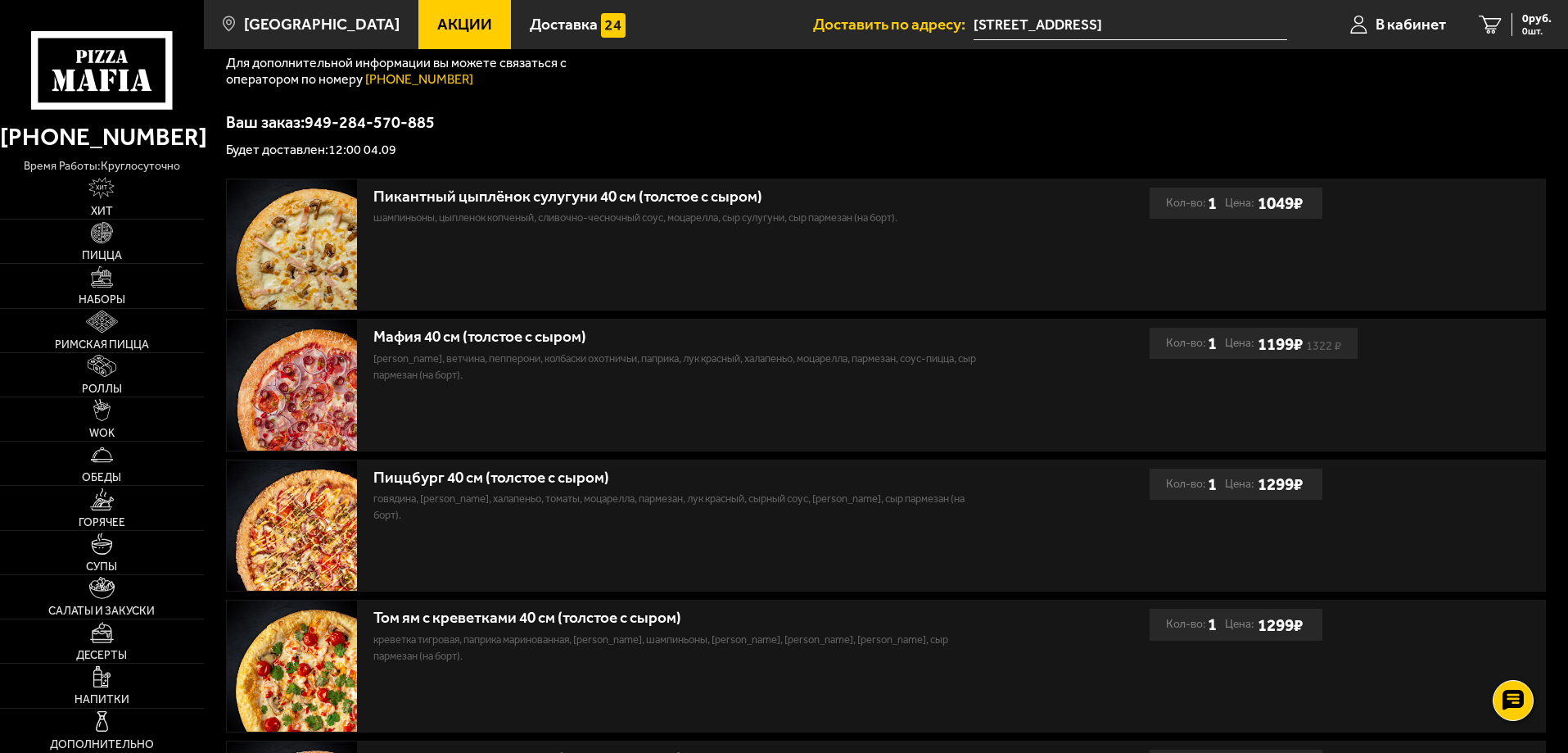
scroll to position [0, 0]
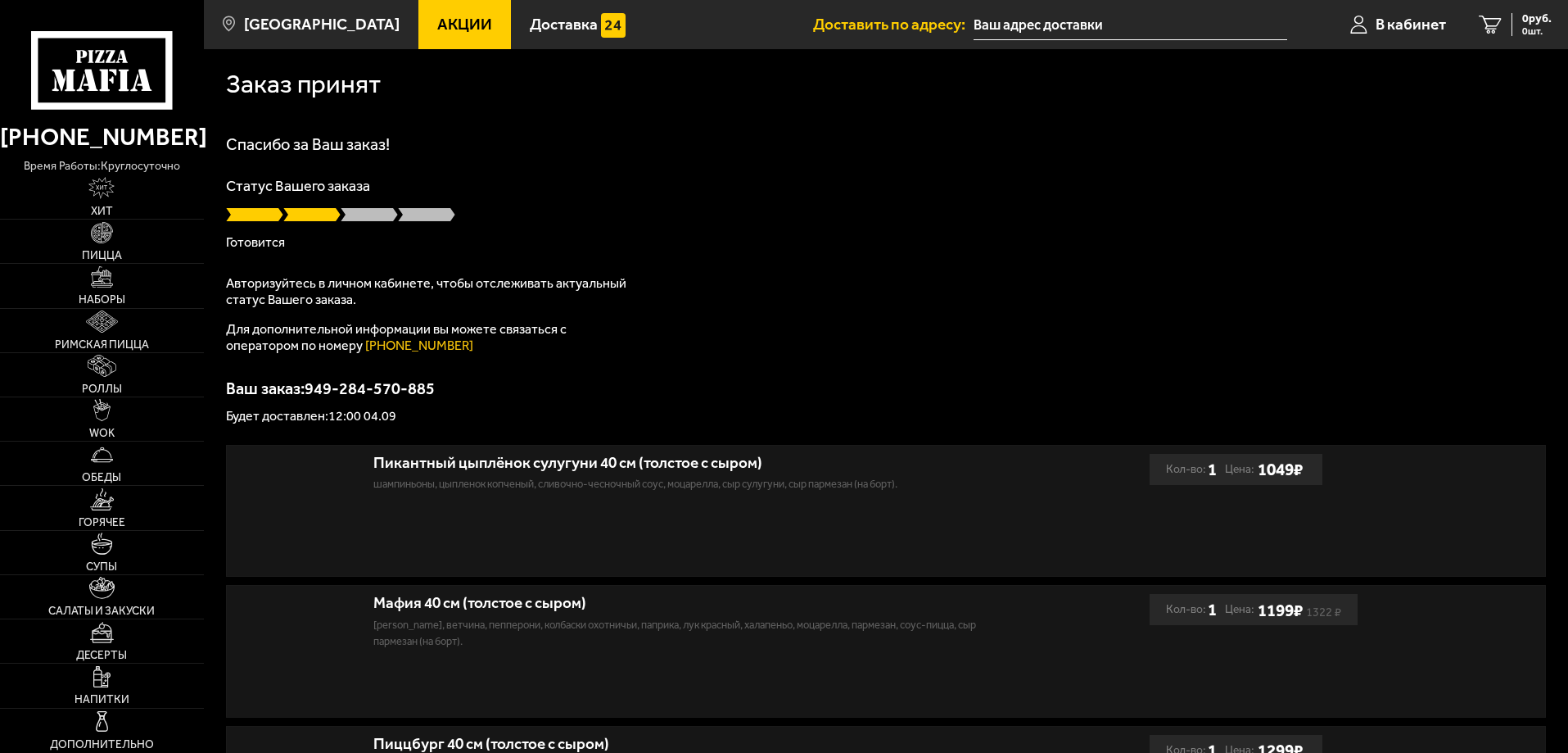
type input "[STREET_ADDRESS]"
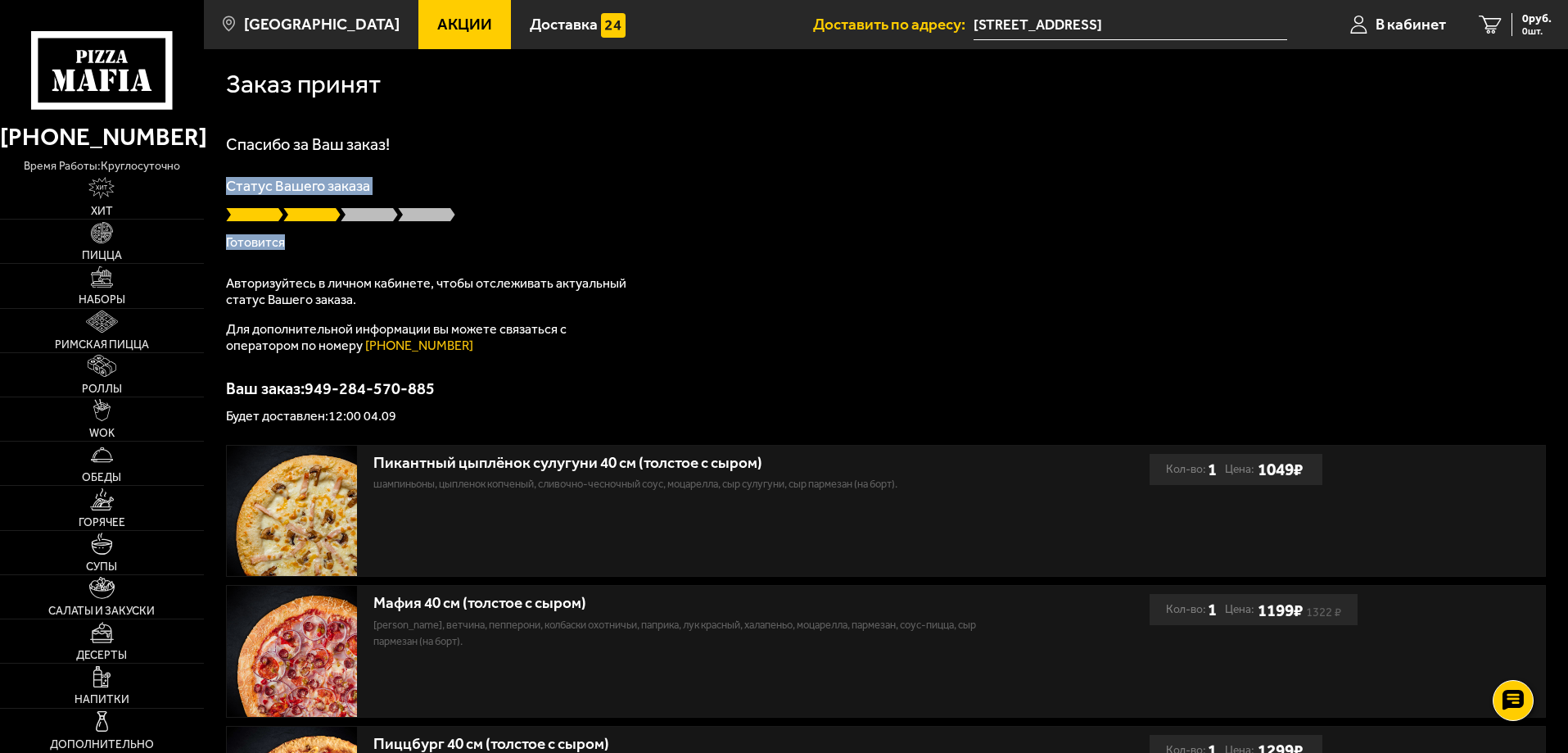
drag, startPoint x: 309, startPoint y: 247, endPoint x: 227, endPoint y: 193, distance: 98.2
click at [227, 193] on div "Статус Вашего заказа Готовится" at bounding box center [886, 213] width 1320 height 70
copy div "Статус Вашего заказа Готовится"
click at [812, 244] on p "Готовится" at bounding box center [886, 242] width 1320 height 13
type input "[STREET_ADDRESS]"
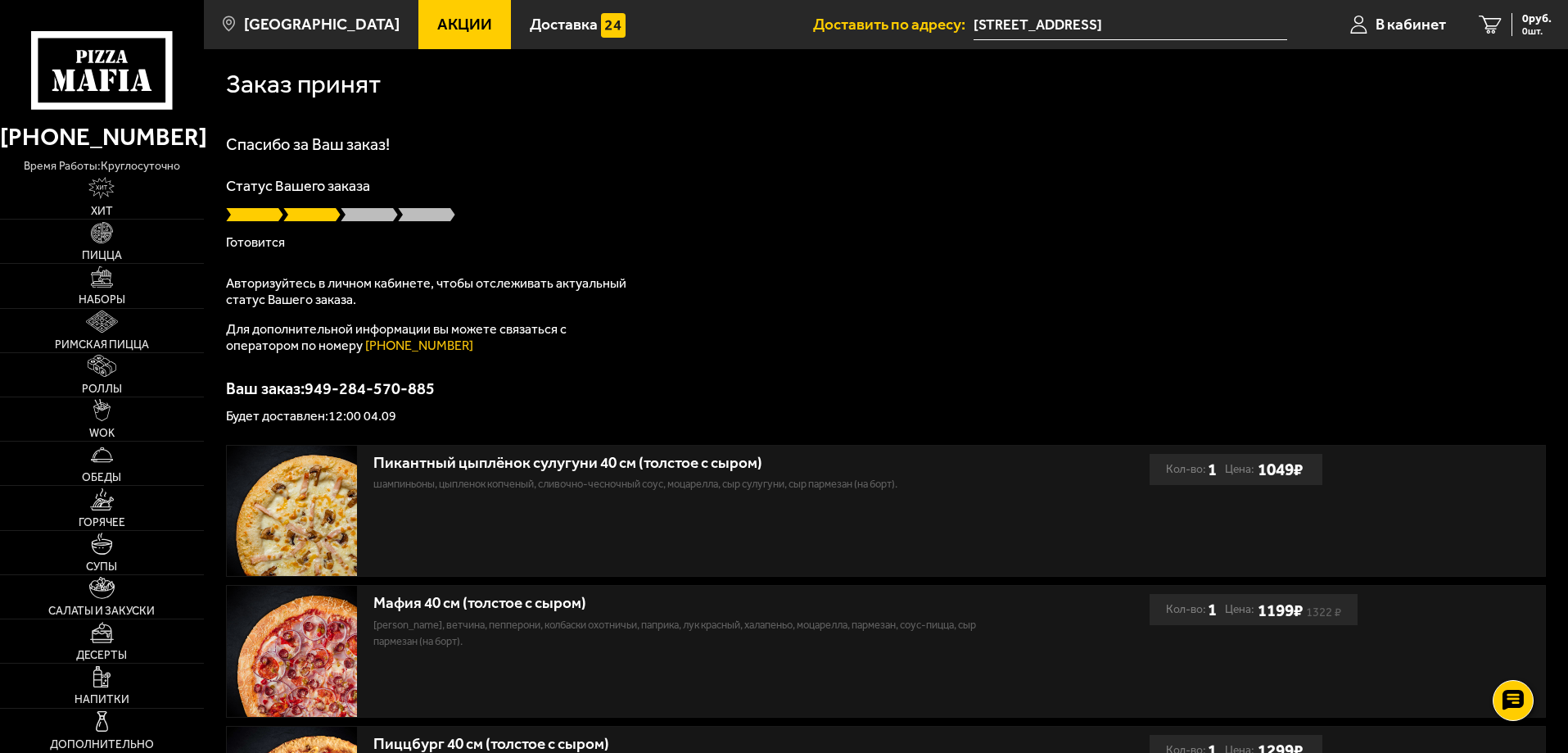
click at [703, 214] on div at bounding box center [886, 214] width 1320 height 17
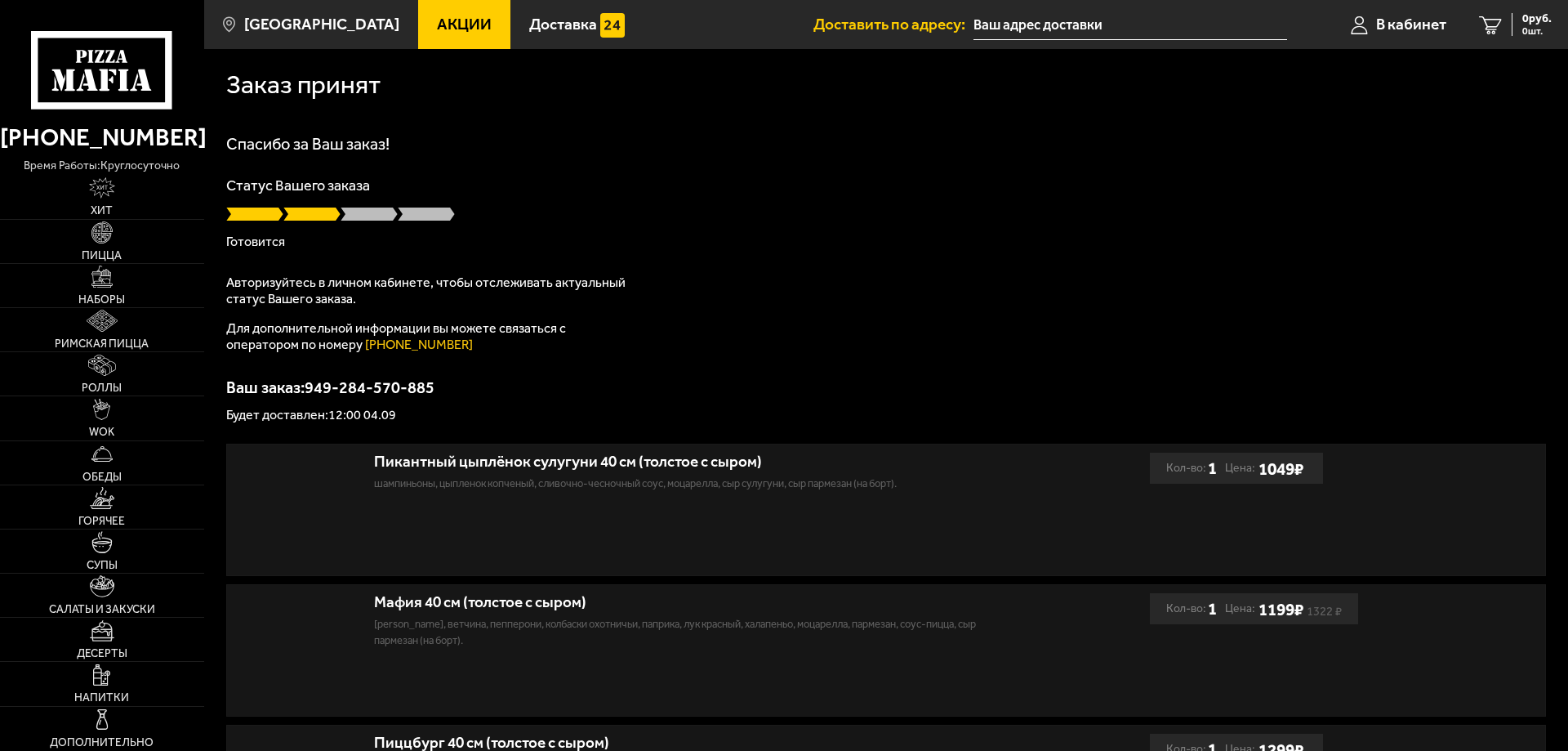
type input "[STREET_ADDRESS]"
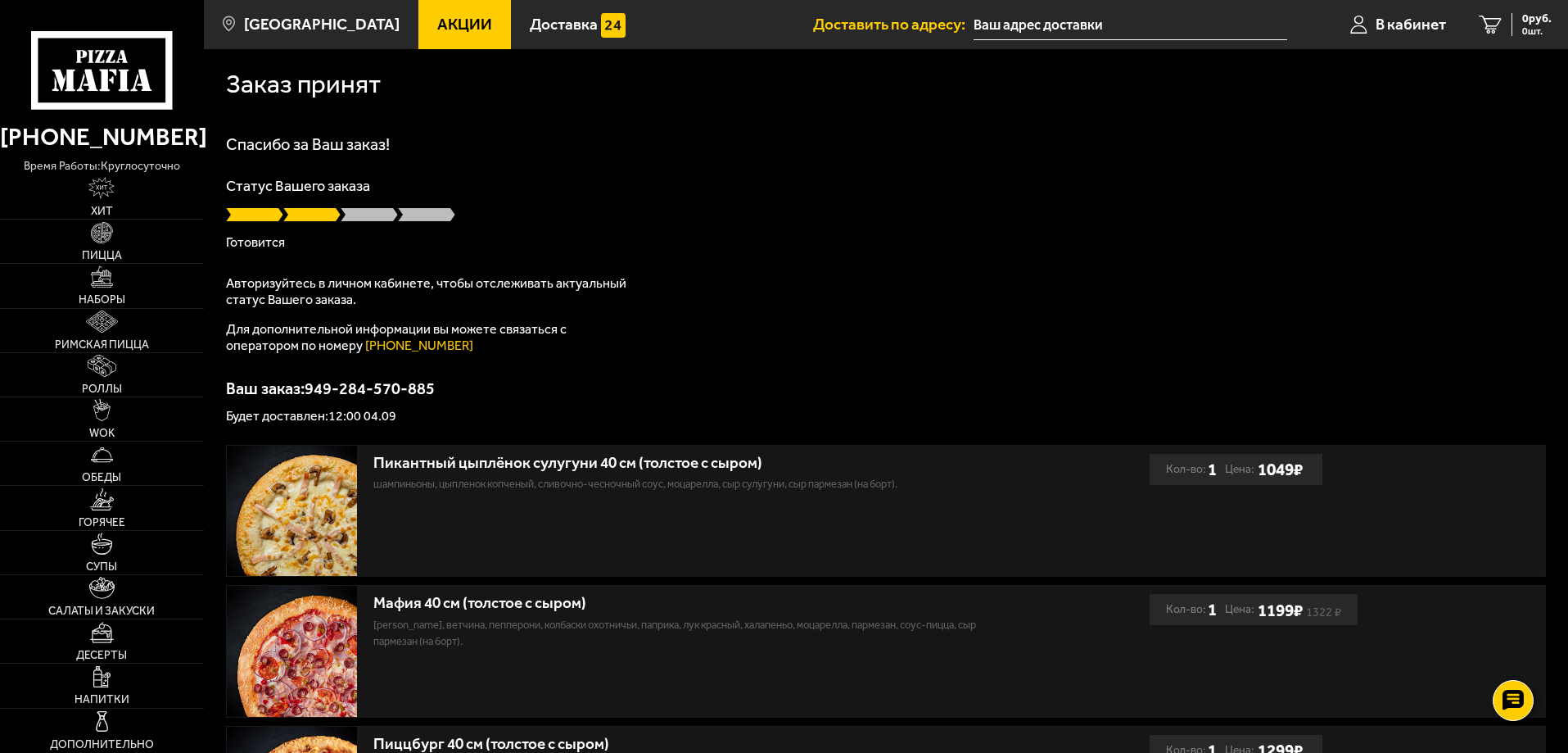
type input "[STREET_ADDRESS]"
click at [786, 302] on div "Спасибо за Ваш заказ! Статус Вашего заказа [PERSON_NAME] Авторизуйтесь в личном…" at bounding box center [886, 279] width 1320 height 286
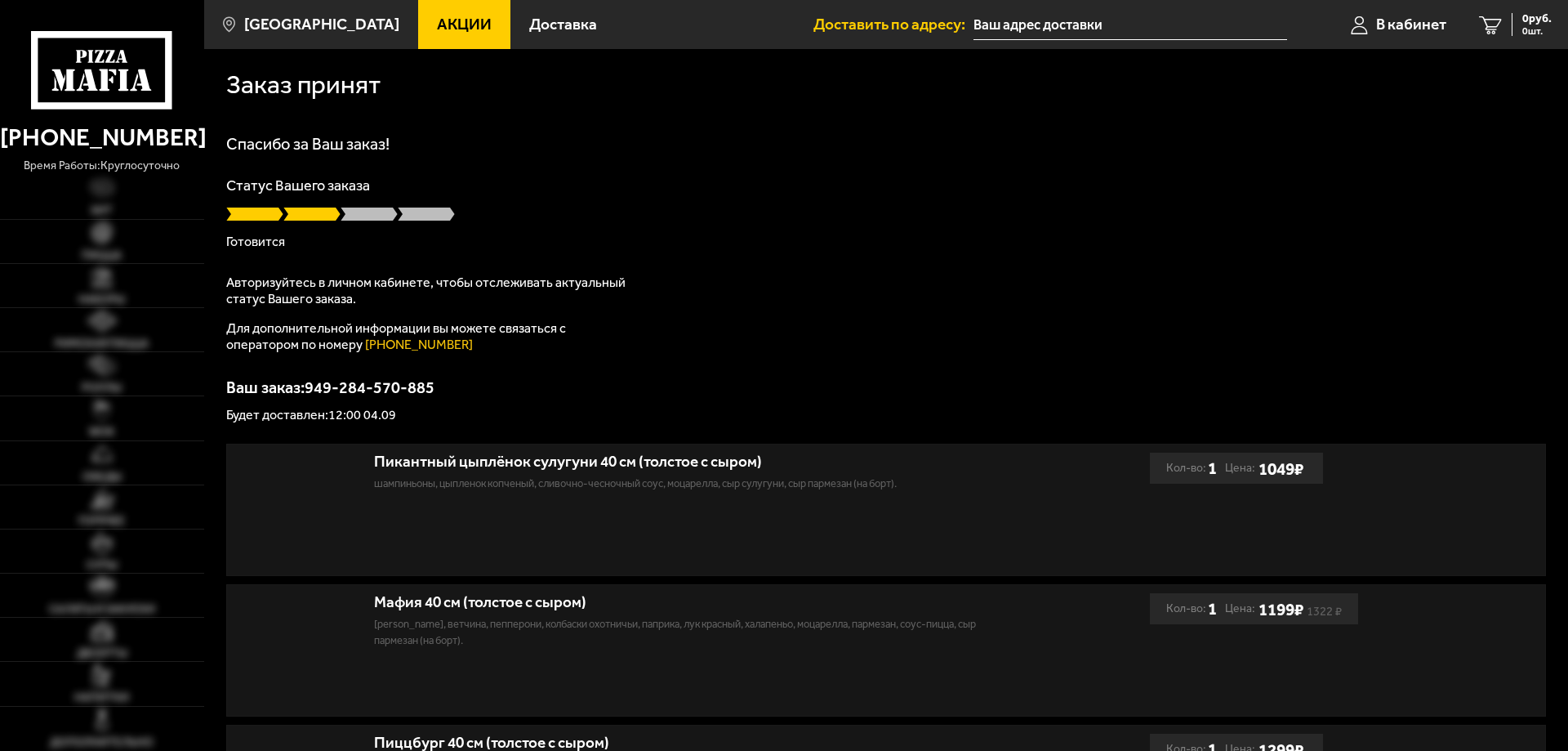
type input "[STREET_ADDRESS]"
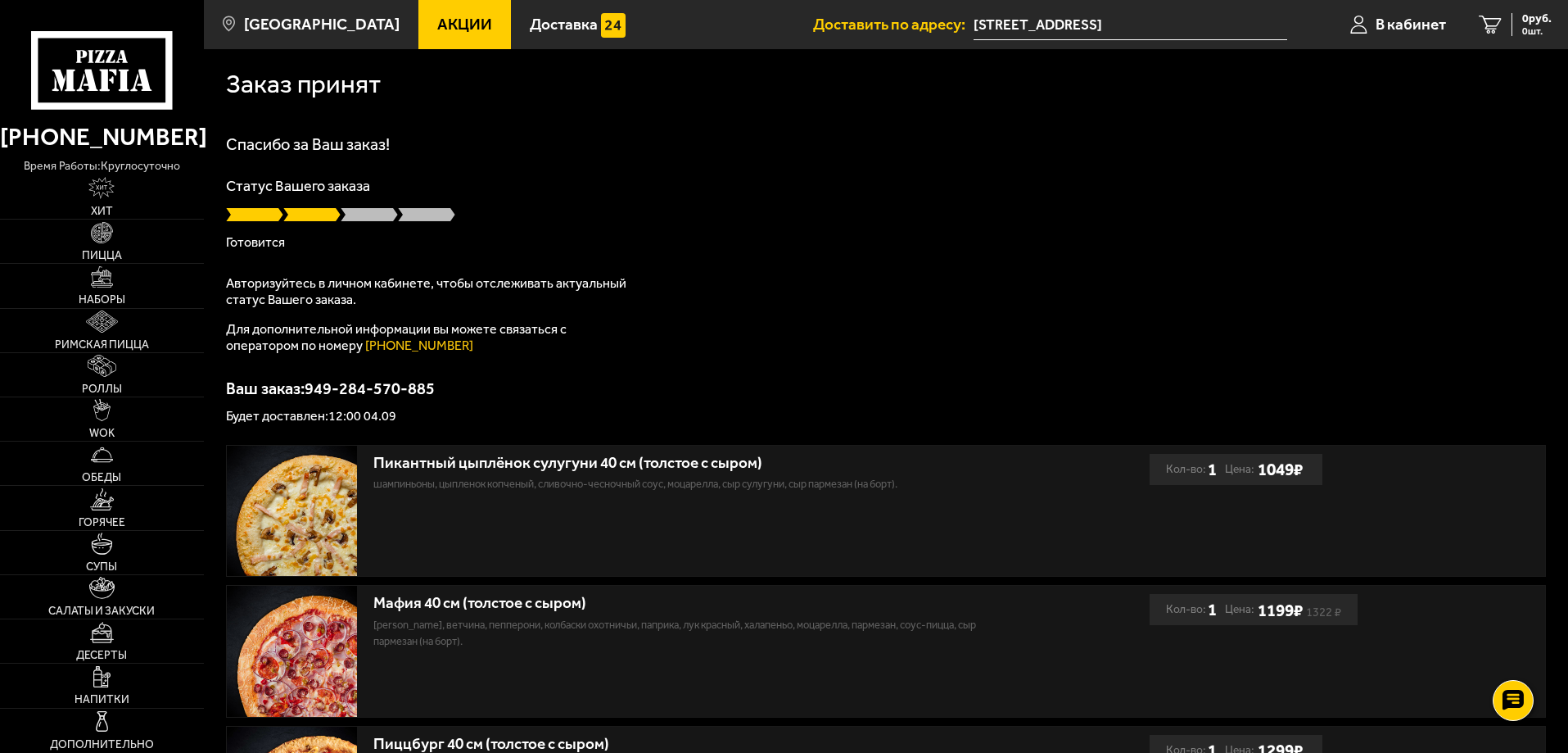
click at [827, 234] on div "Статус Вашего заказа Готовится" at bounding box center [886, 213] width 1320 height 70
type input "[STREET_ADDRESS]"
click at [1395, 32] on span "В кабинет" at bounding box center [1410, 24] width 70 height 16
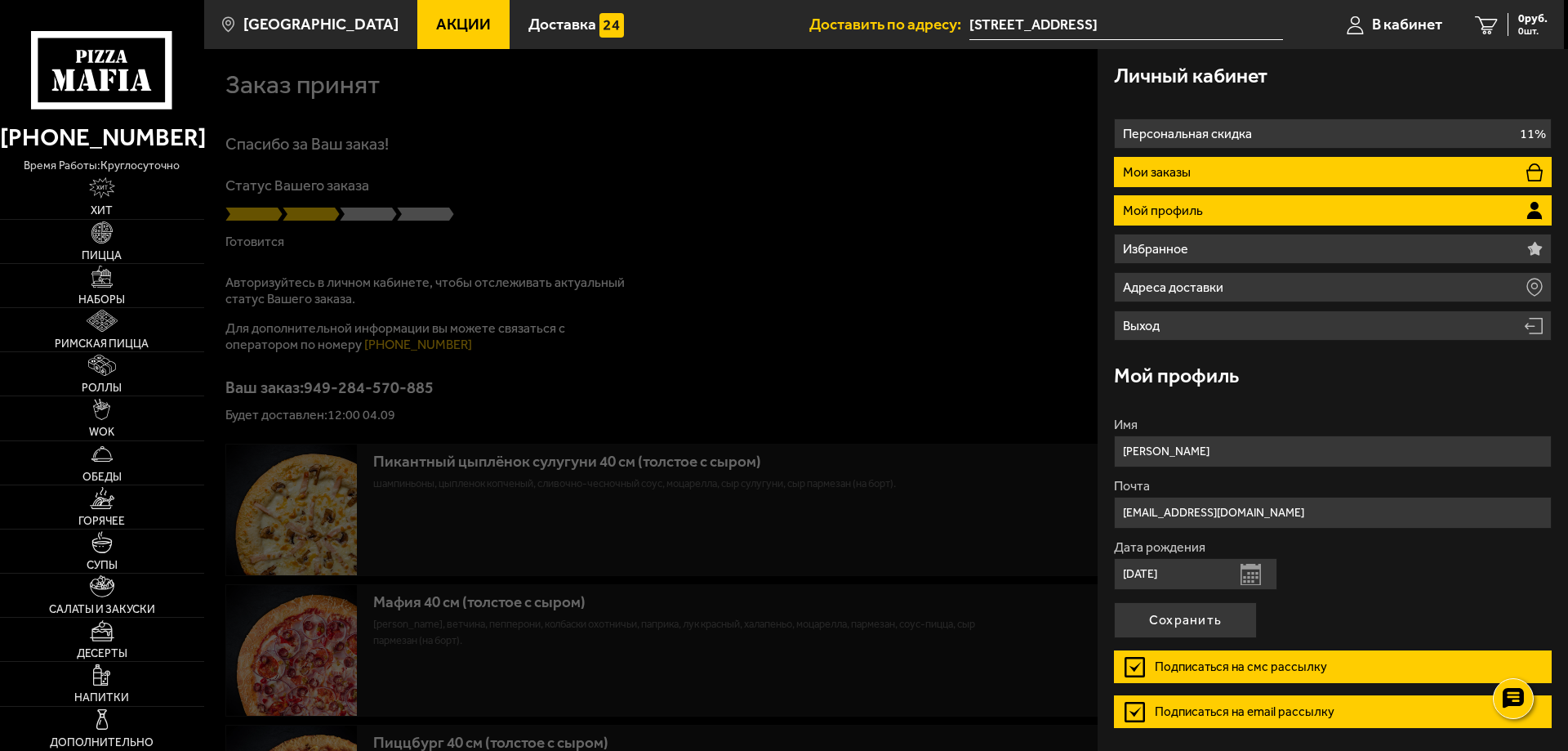
click at [1293, 160] on li "Мои заказы" at bounding box center [1332, 171] width 438 height 30
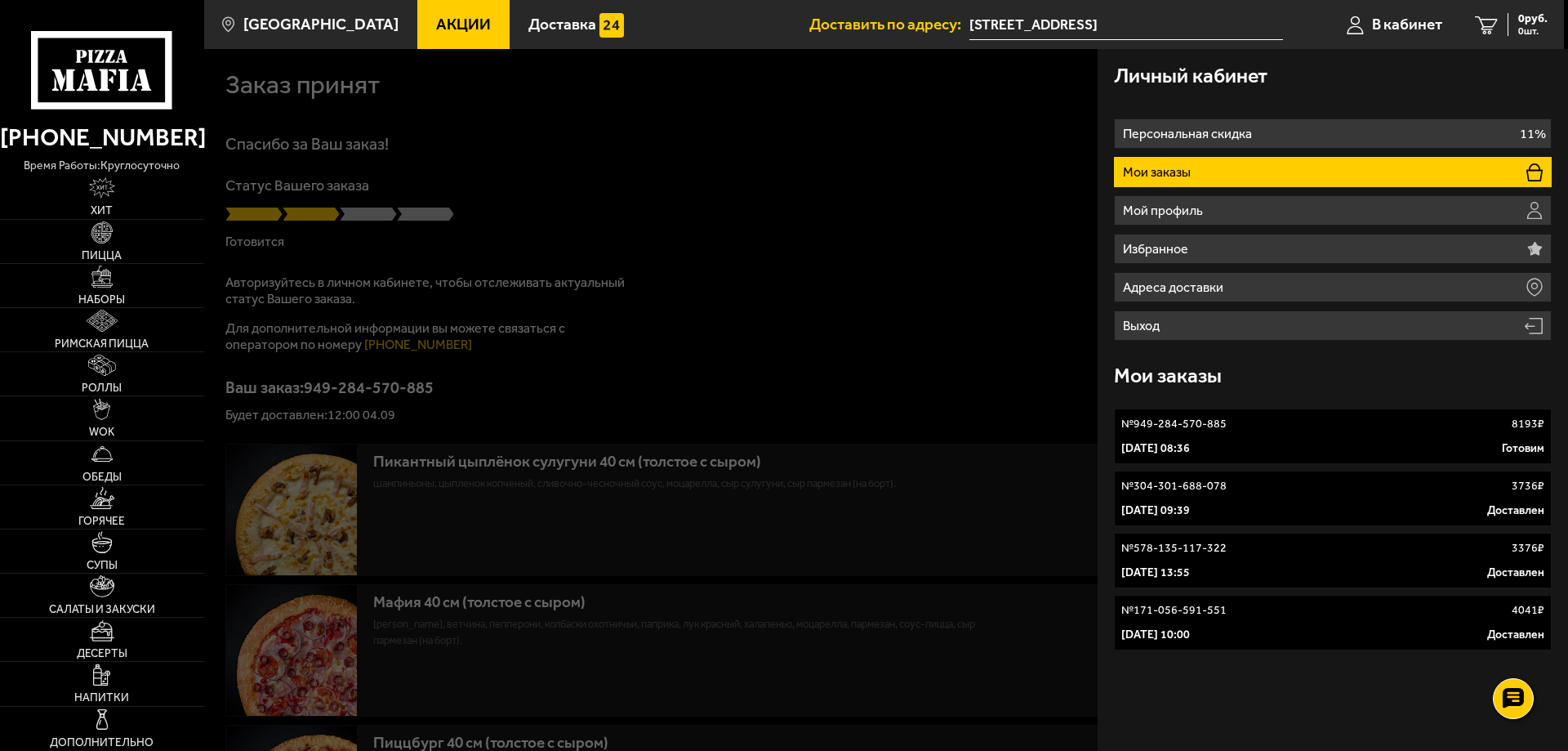
click at [1305, 436] on link "№ 949-284-570-885 8193 ₽ 4 сентября 2025 г. 08:36 Готовим" at bounding box center [1332, 436] width 438 height 55
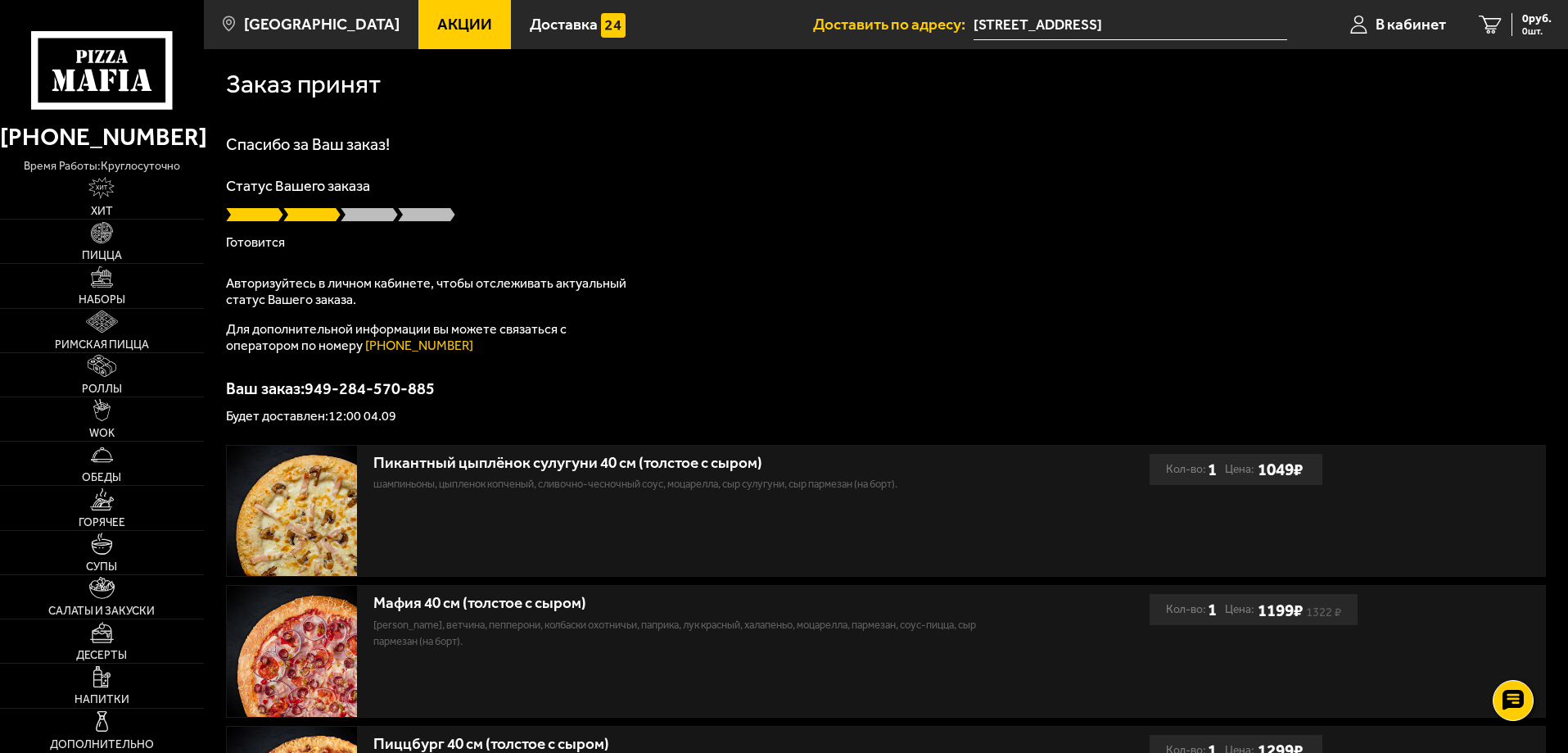
click at [1189, 20] on input "[STREET_ADDRESS]" at bounding box center [1130, 25] width 314 height 30
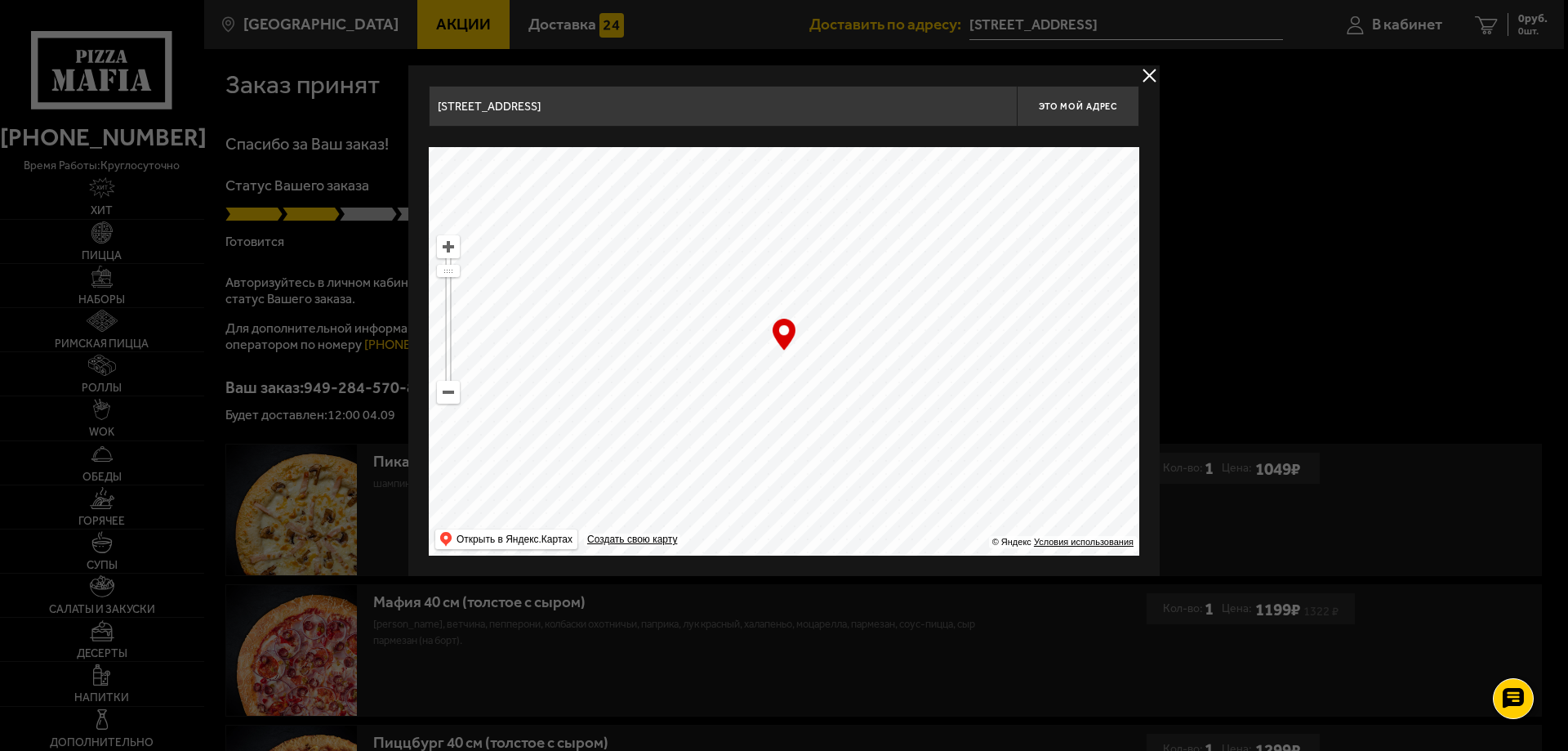
click at [439, 396] on ymaps at bounding box center [448, 392] width 21 height 21
click at [440, 396] on ymaps at bounding box center [448, 392] width 21 height 21
drag, startPoint x: 595, startPoint y: 423, endPoint x: 1054, endPoint y: 546, distance: 475.2
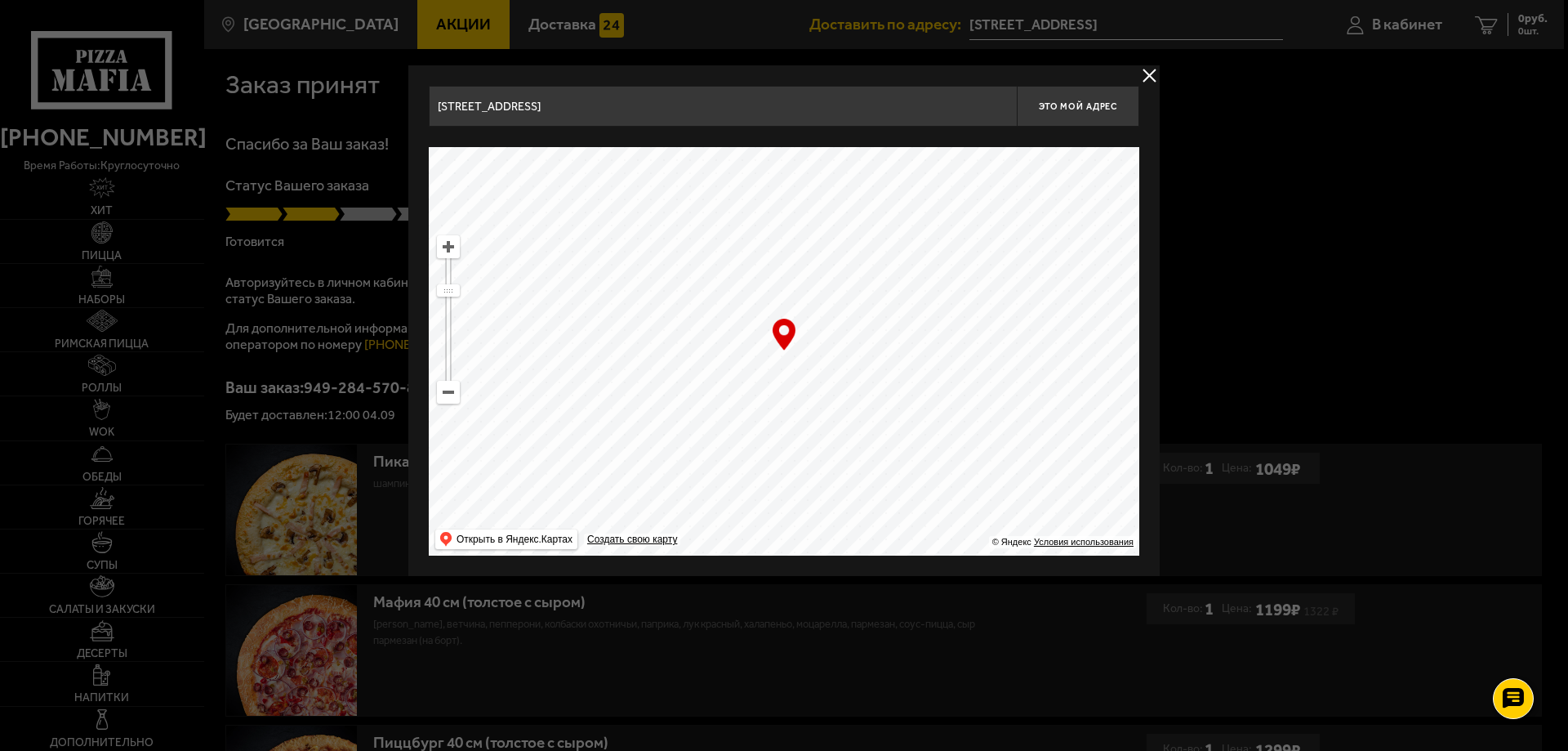
click at [1054, 546] on ymaps "… © Яндекс Условия использования Открыть в Яндекс.Картах Создать свою карту" at bounding box center [783, 351] width 710 height 408
drag, startPoint x: 895, startPoint y: 369, endPoint x: 888, endPoint y: 514, distance: 145.2
click at [888, 514] on ymaps at bounding box center [783, 351] width 710 height 408
drag, startPoint x: 836, startPoint y: 289, endPoint x: 828, endPoint y: 339, distance: 50.6
click at [828, 339] on ymaps at bounding box center [783, 351] width 710 height 408
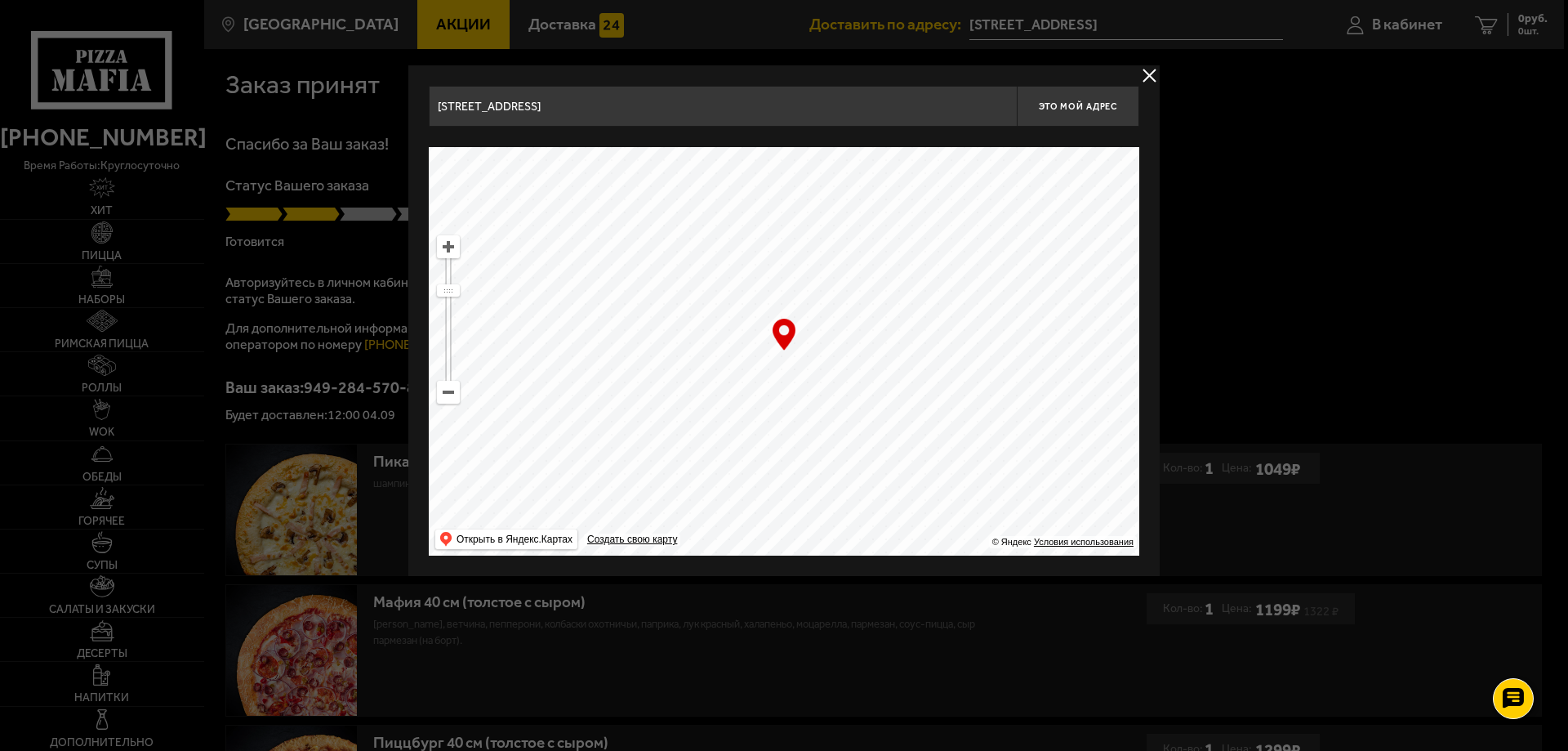
drag, startPoint x: 745, startPoint y: 234, endPoint x: 824, endPoint y: 370, distance: 157.3
click at [764, 346] on ymaps at bounding box center [783, 351] width 710 height 408
click at [849, 371] on ymaps at bounding box center [783, 351] width 710 height 408
click at [835, 355] on ymaps at bounding box center [783, 351] width 710 height 408
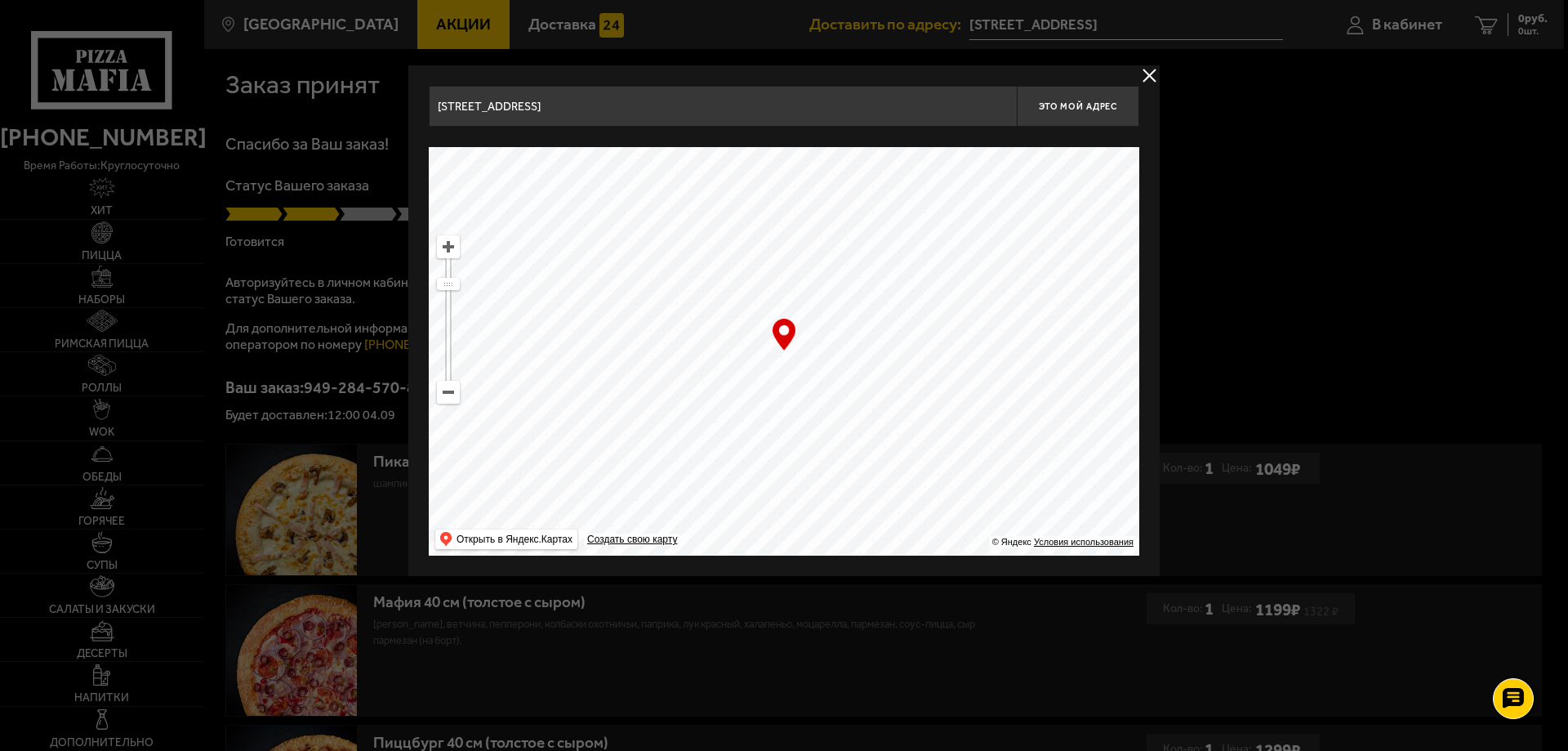
drag, startPoint x: 837, startPoint y: 363, endPoint x: 901, endPoint y: 327, distance: 73.4
click at [901, 327] on ymaps at bounding box center [783, 351] width 710 height 408
click at [895, 333] on ymaps at bounding box center [783, 351] width 710 height 408
drag, startPoint x: 965, startPoint y: 336, endPoint x: 1082, endPoint y: 213, distance: 169.8
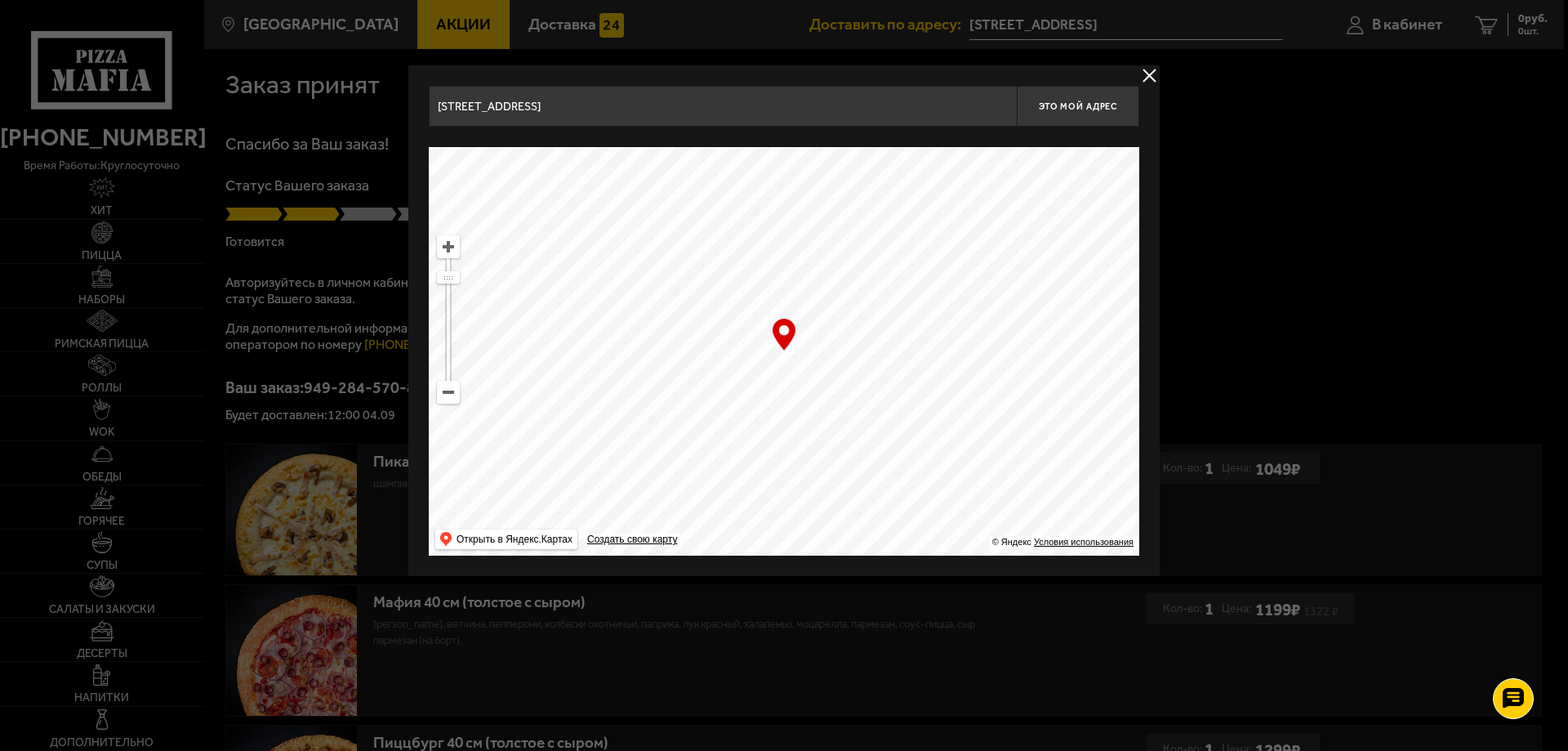
click at [1082, 213] on ymaps at bounding box center [783, 351] width 710 height 408
drag, startPoint x: 988, startPoint y: 346, endPoint x: 1006, endPoint y: 352, distance: 19.0
click at [1006, 352] on ymaps at bounding box center [783, 351] width 710 height 408
drag, startPoint x: 887, startPoint y: 341, endPoint x: 849, endPoint y: 424, distance: 91.3
click at [849, 424] on ymaps at bounding box center [783, 351] width 710 height 408
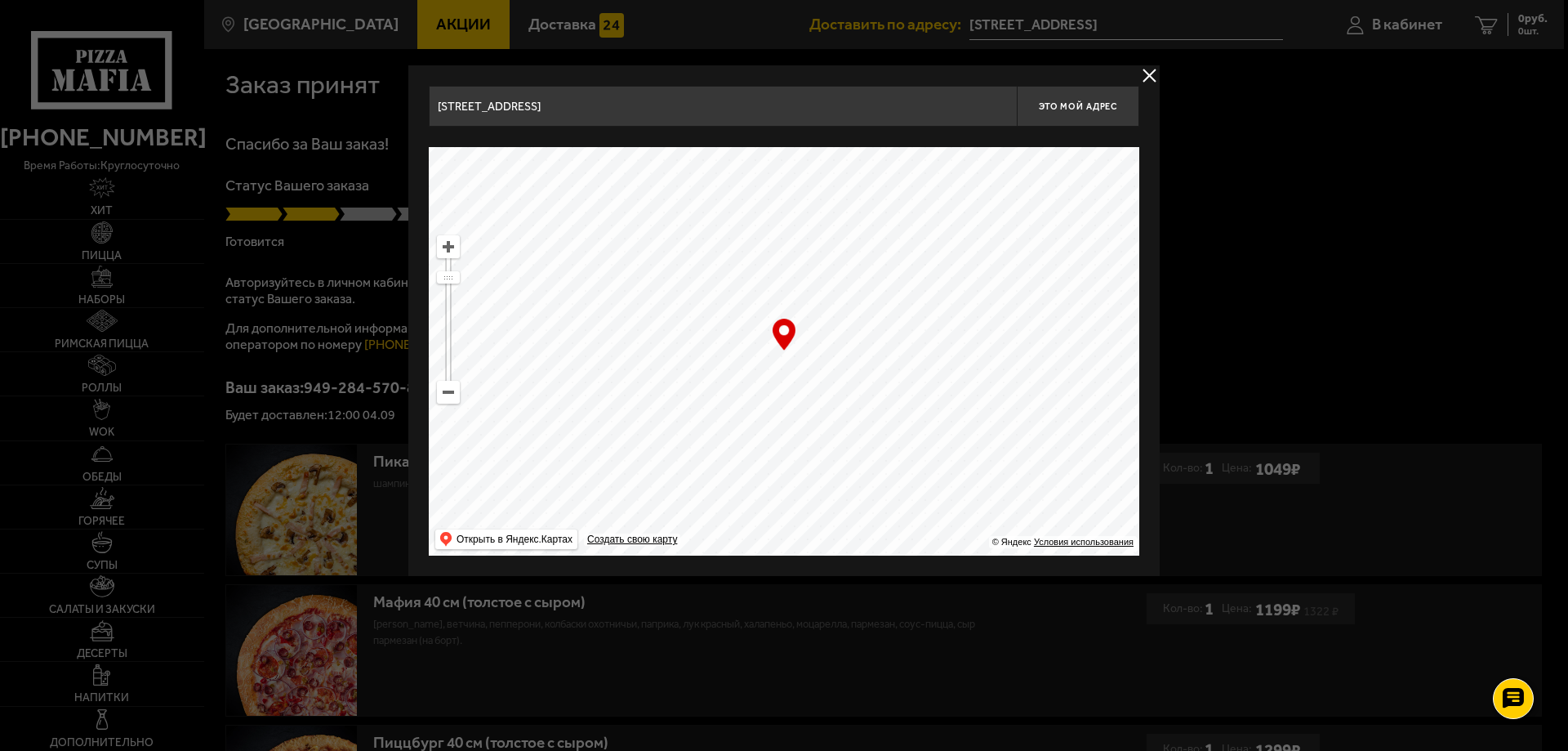
click at [834, 363] on ymaps at bounding box center [783, 351] width 710 height 408
drag, startPoint x: 809, startPoint y: 351, endPoint x: 838, endPoint y: 405, distance: 61.3
click at [838, 405] on ymaps at bounding box center [783, 351] width 710 height 408
click at [838, 393] on ymaps at bounding box center [783, 351] width 710 height 408
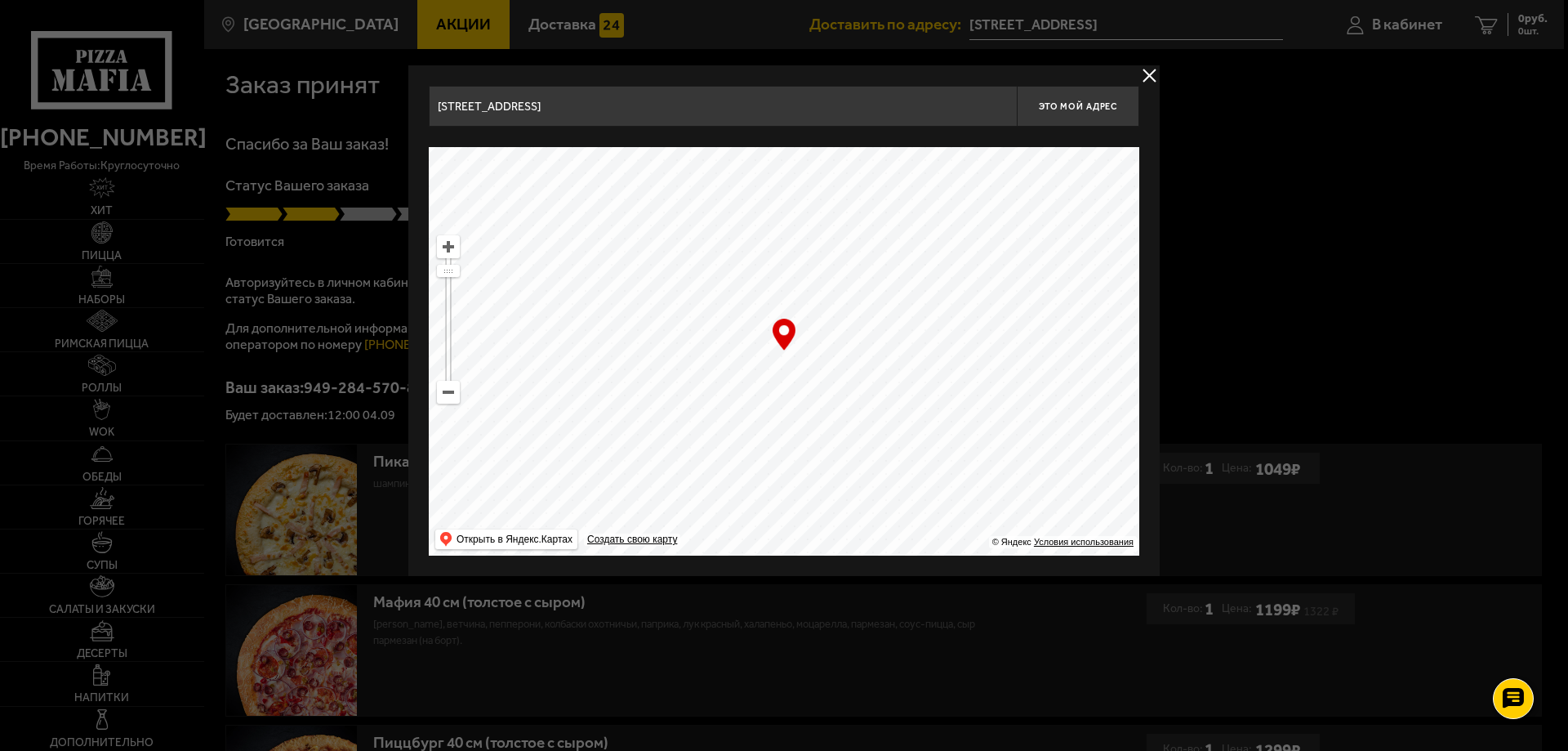
click at [838, 393] on ymaps at bounding box center [783, 351] width 710 height 408
drag, startPoint x: 821, startPoint y: 377, endPoint x: 984, endPoint y: 416, distance: 167.6
click at [984, 416] on ymaps at bounding box center [783, 351] width 710 height 408
click at [819, 413] on ymaps at bounding box center [783, 351] width 710 height 408
drag, startPoint x: 825, startPoint y: 411, endPoint x: 805, endPoint y: 344, distance: 69.9
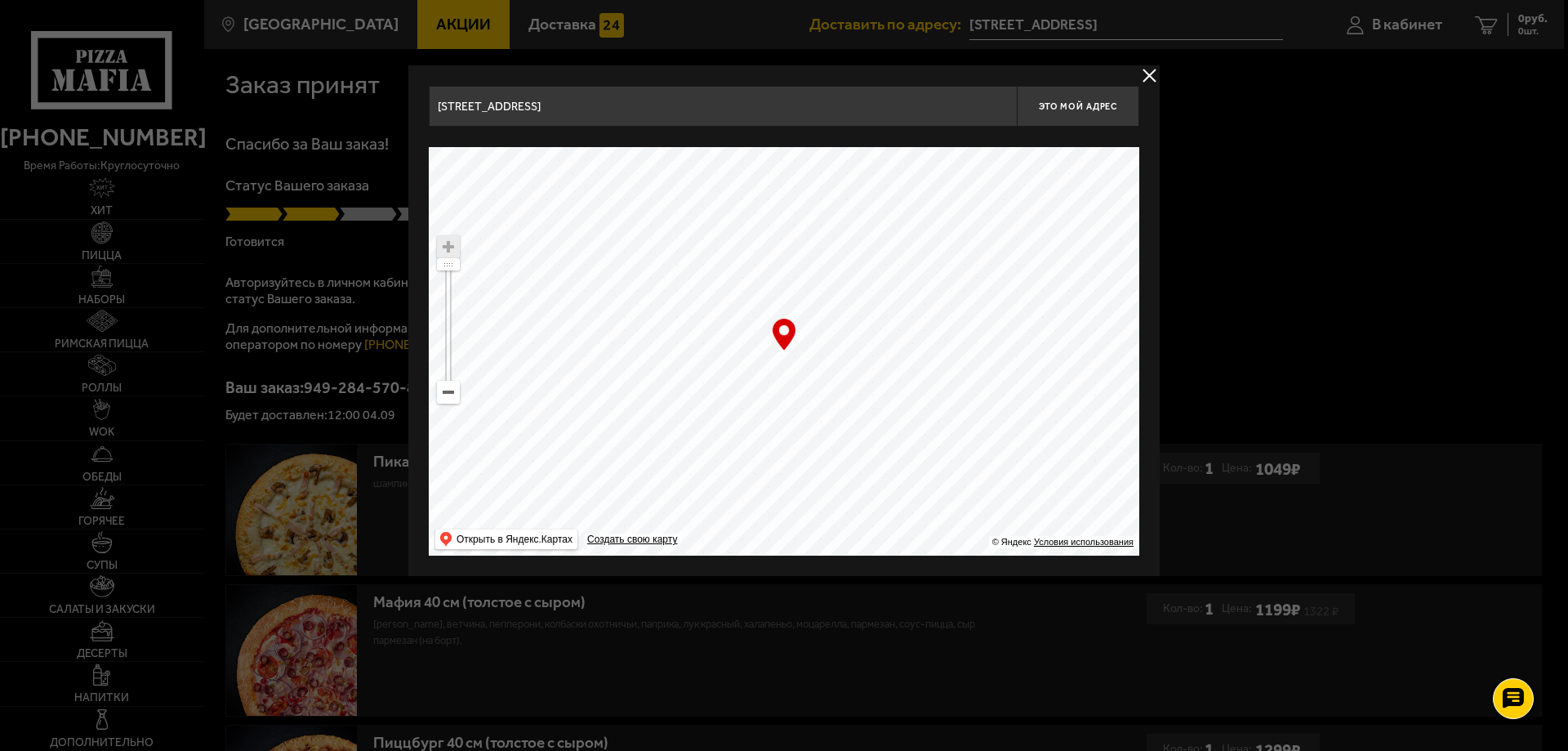
click at [805, 344] on ymaps at bounding box center [783, 351] width 710 height 408
type input "Ташкентская улица, 4к2У"
click at [1076, 102] on span "Это мой адрес" at bounding box center [1078, 107] width 78 height 11
type input "Ташкентская улица, 4к2У"
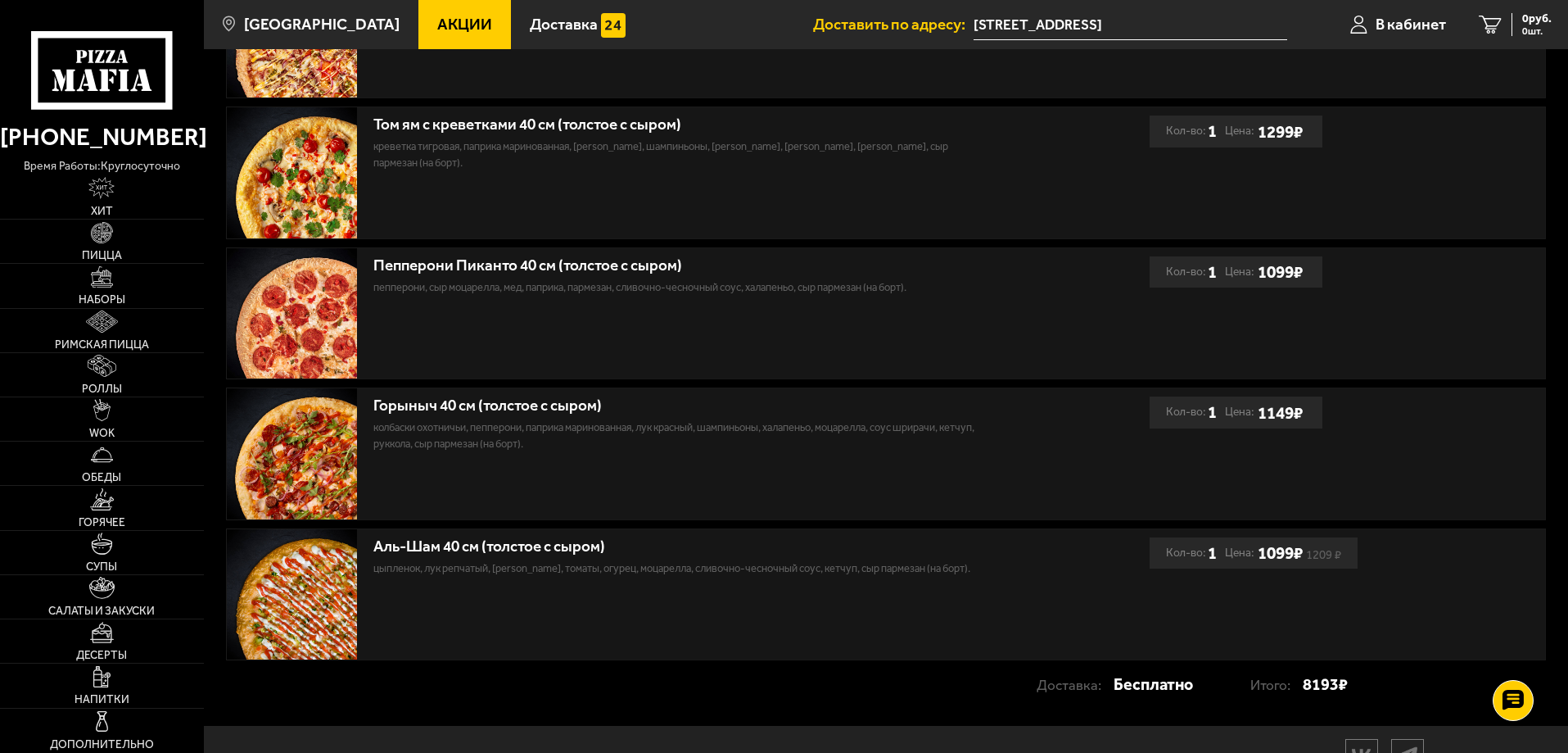
scroll to position [840, 0]
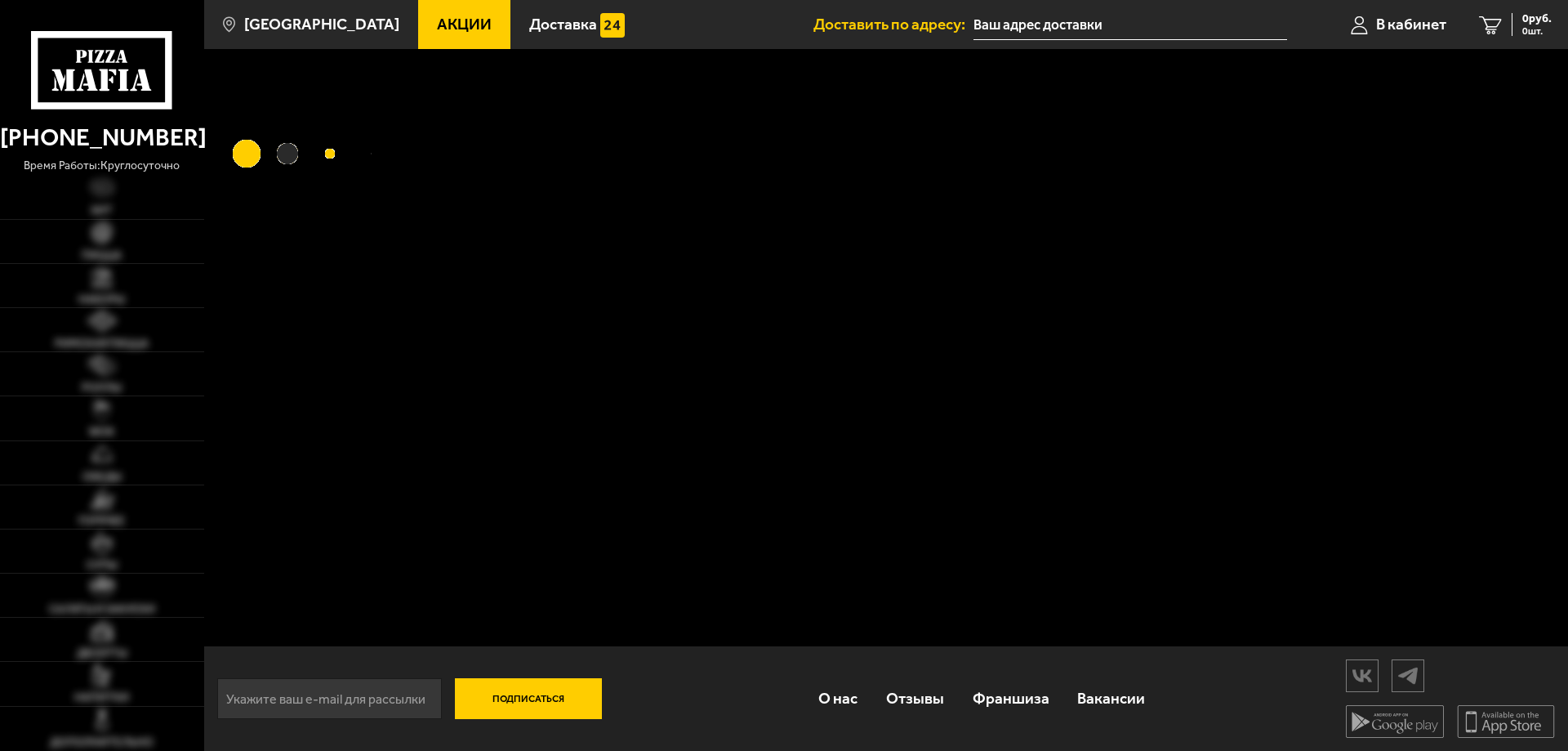
type input "[STREET_ADDRESS]"
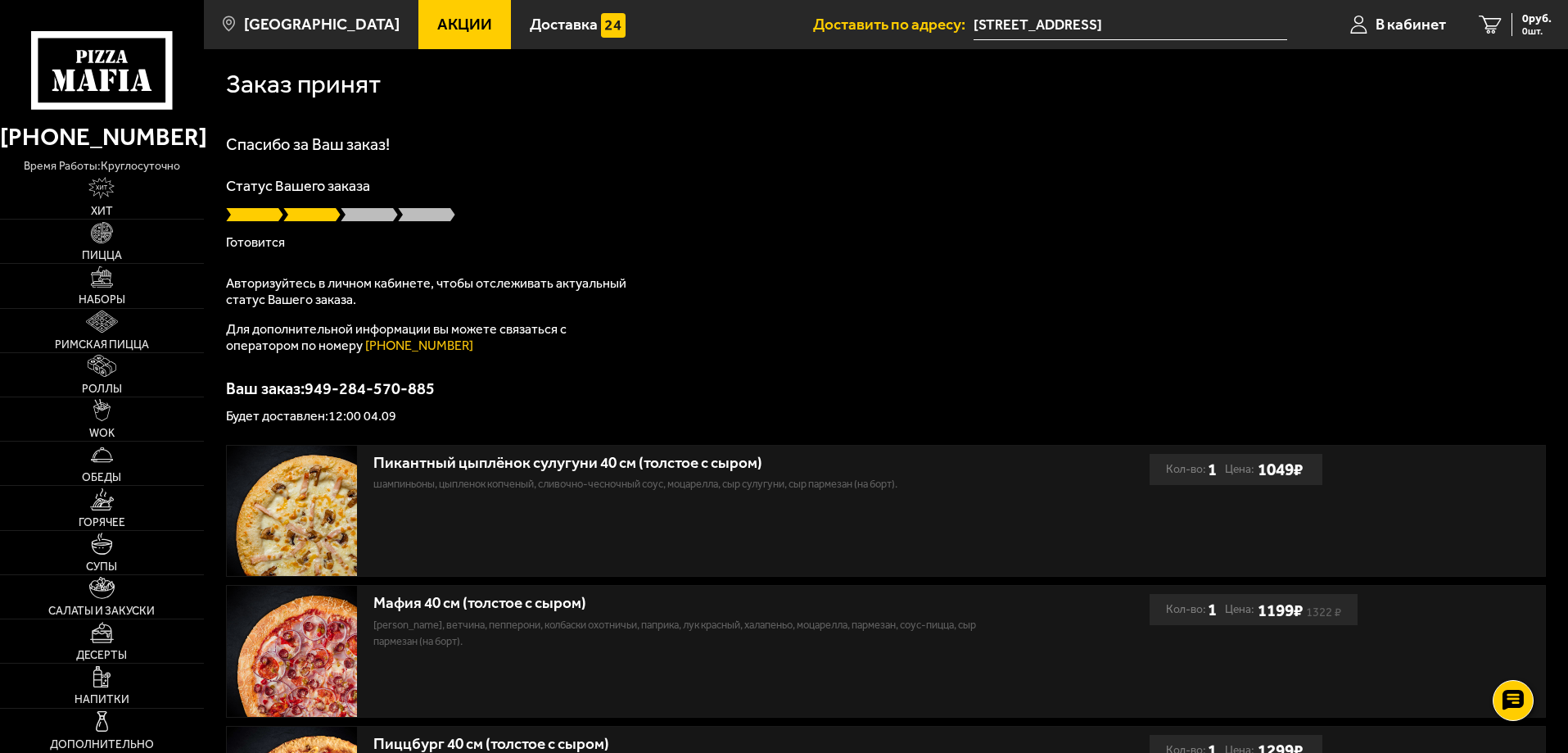
click at [822, 356] on div "Спасибо за Ваш заказ! Статус Вашего заказа [PERSON_NAME] Авторизуйтесь в личном…" at bounding box center [886, 279] width 1320 height 286
type input "[STREET_ADDRESS]"
click at [1419, 22] on span "В кабинет" at bounding box center [1410, 24] width 70 height 16
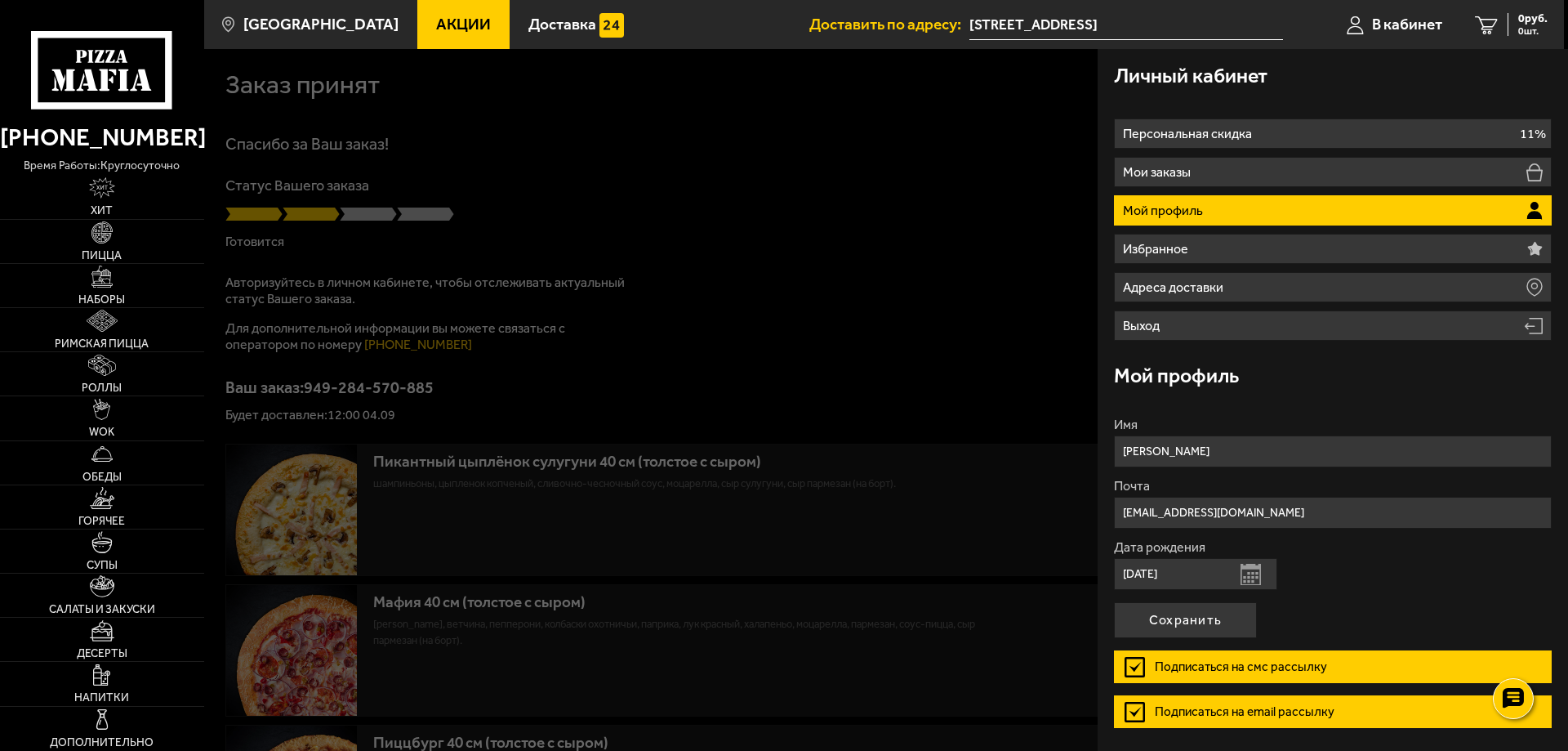
click at [1273, 212] on li "Мой профиль" at bounding box center [1332, 210] width 438 height 30
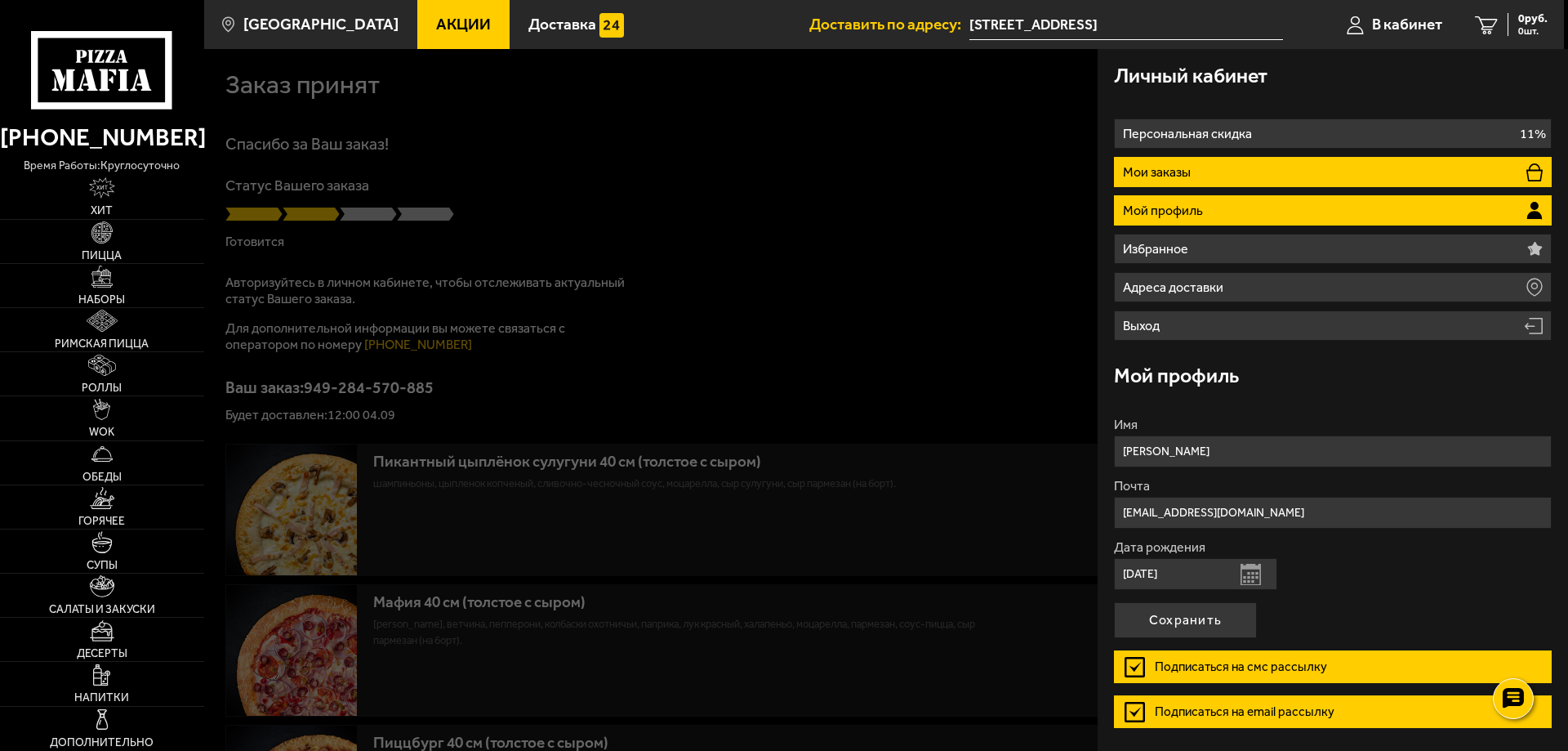
click at [1272, 171] on li "Мои заказы" at bounding box center [1332, 171] width 438 height 30
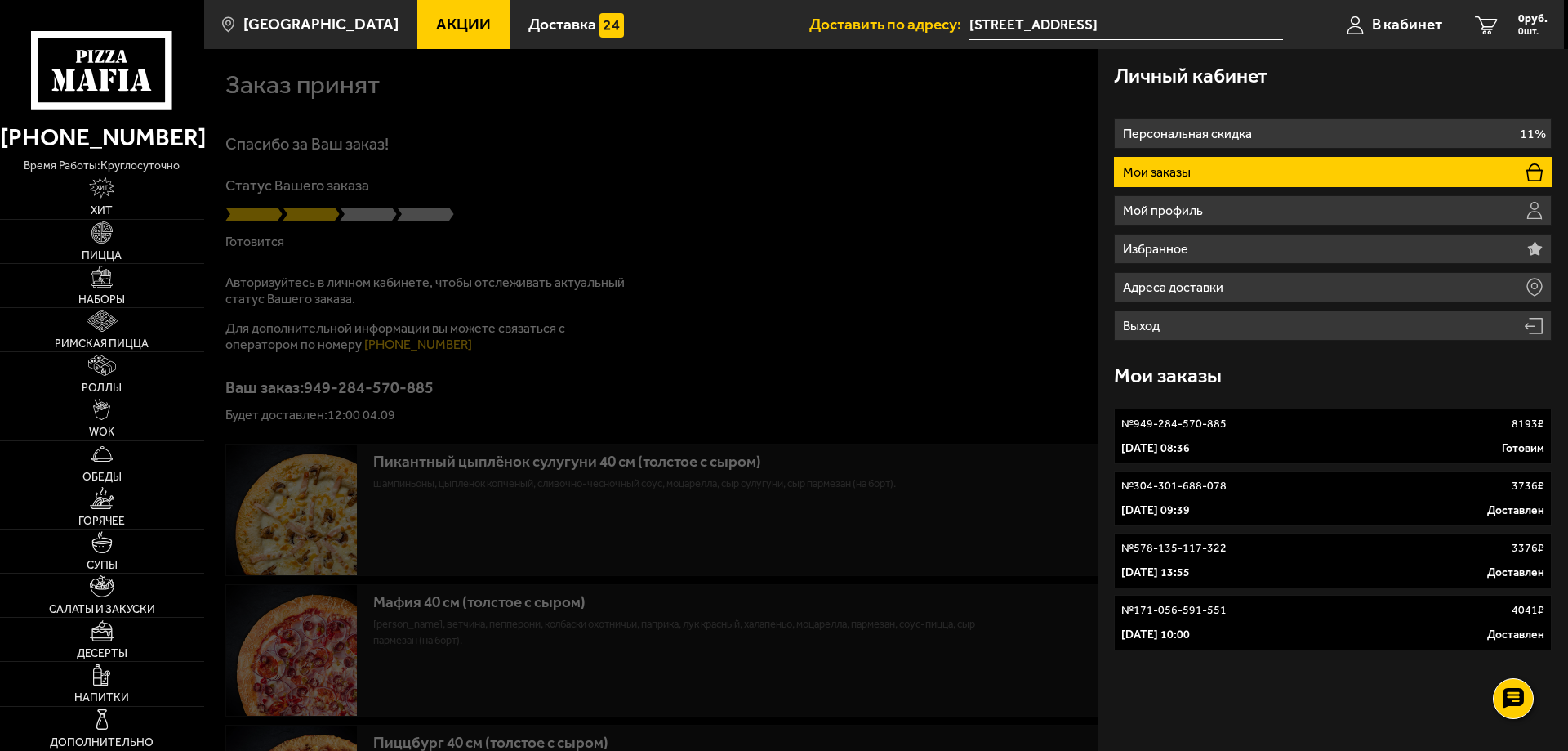
click at [1383, 434] on link "№ 949-284-570-885 8193 ₽ 4 сентября 2025 г. 08:36 Готовим" at bounding box center [1332, 436] width 438 height 55
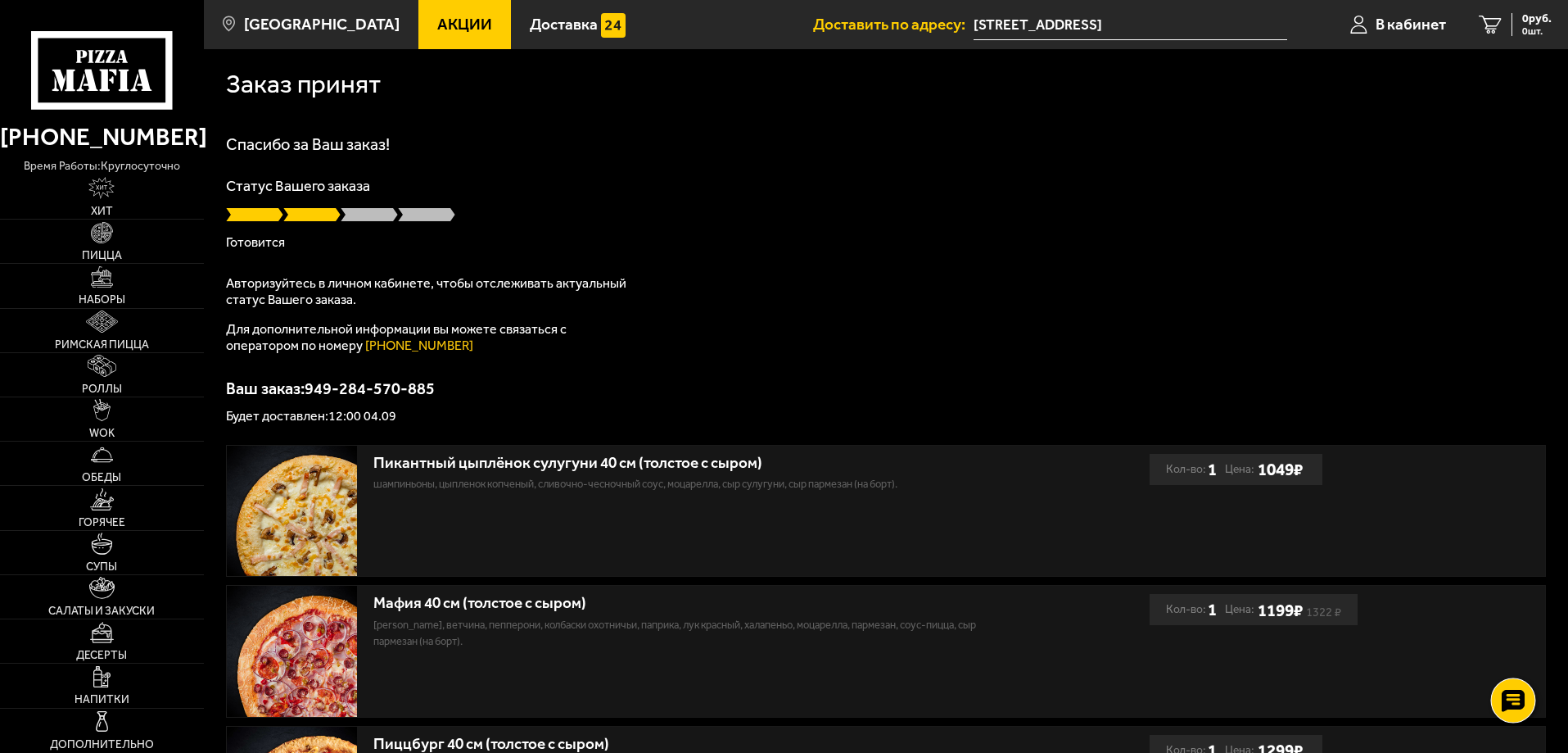
click at [1514, 696] on icon at bounding box center [1513, 700] width 24 height 23
click at [1528, 658] on link at bounding box center [1513, 650] width 43 height 43
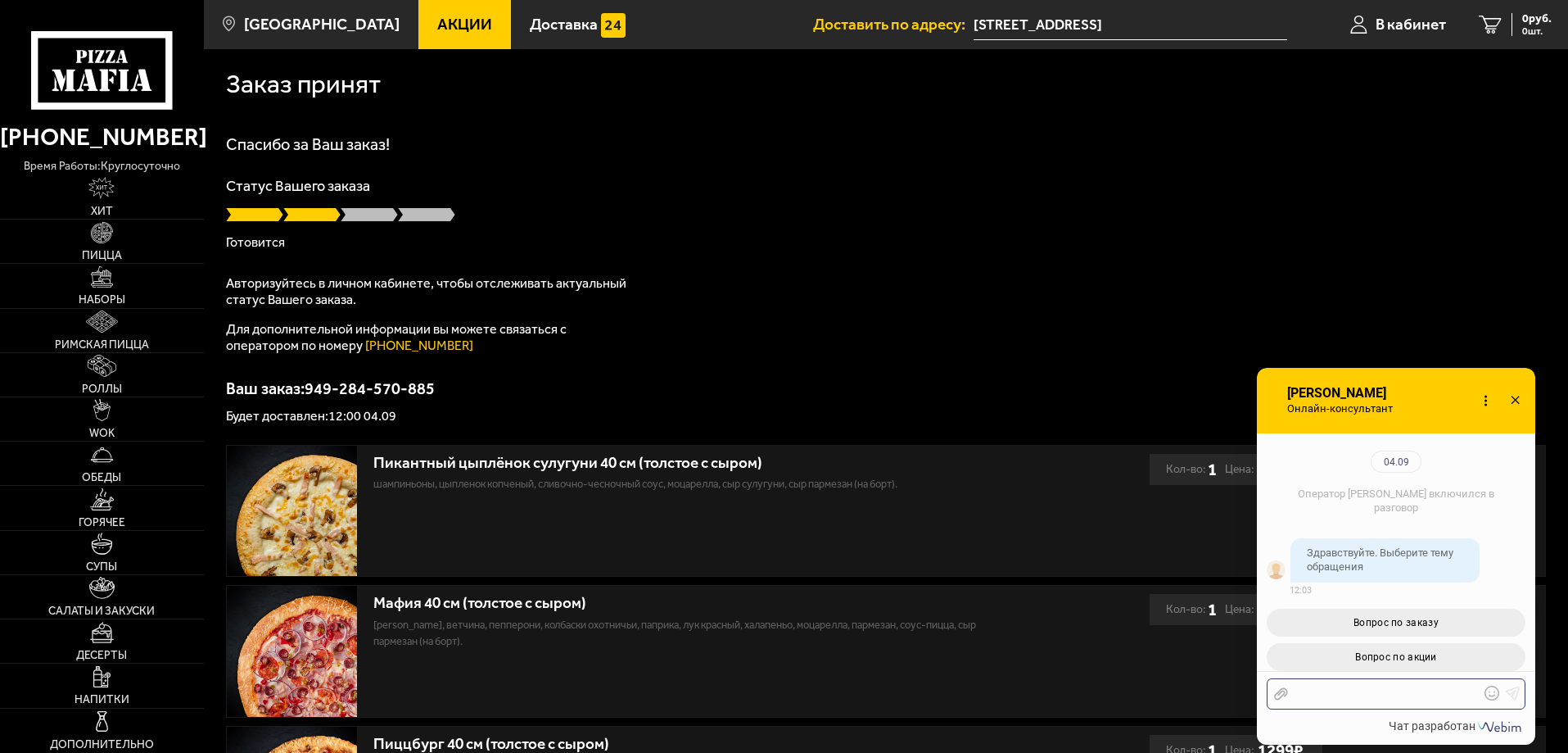
scroll to position [178, 0]
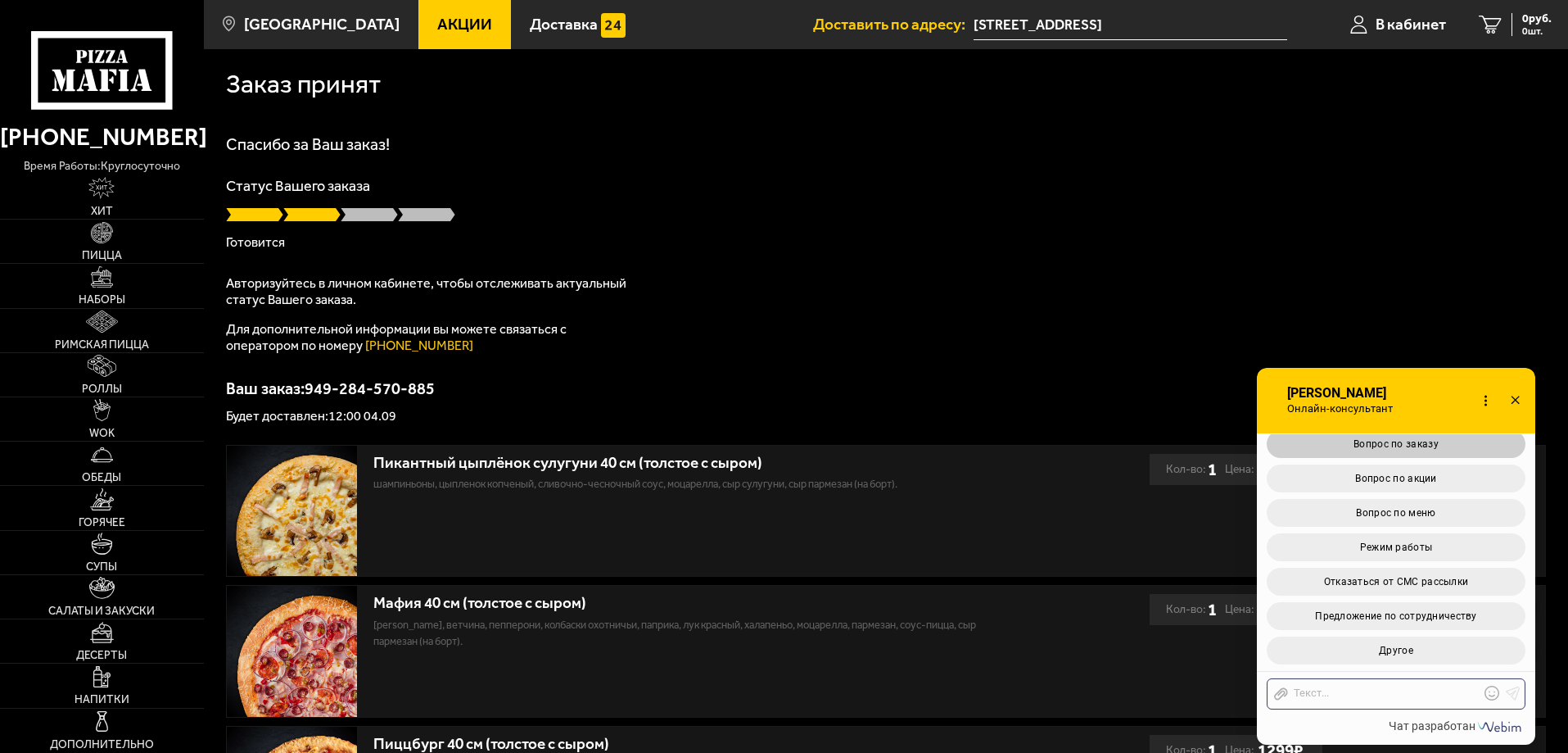
click at [1424, 449] on span "Вопрос по заказу" at bounding box center [1395, 443] width 85 height 11
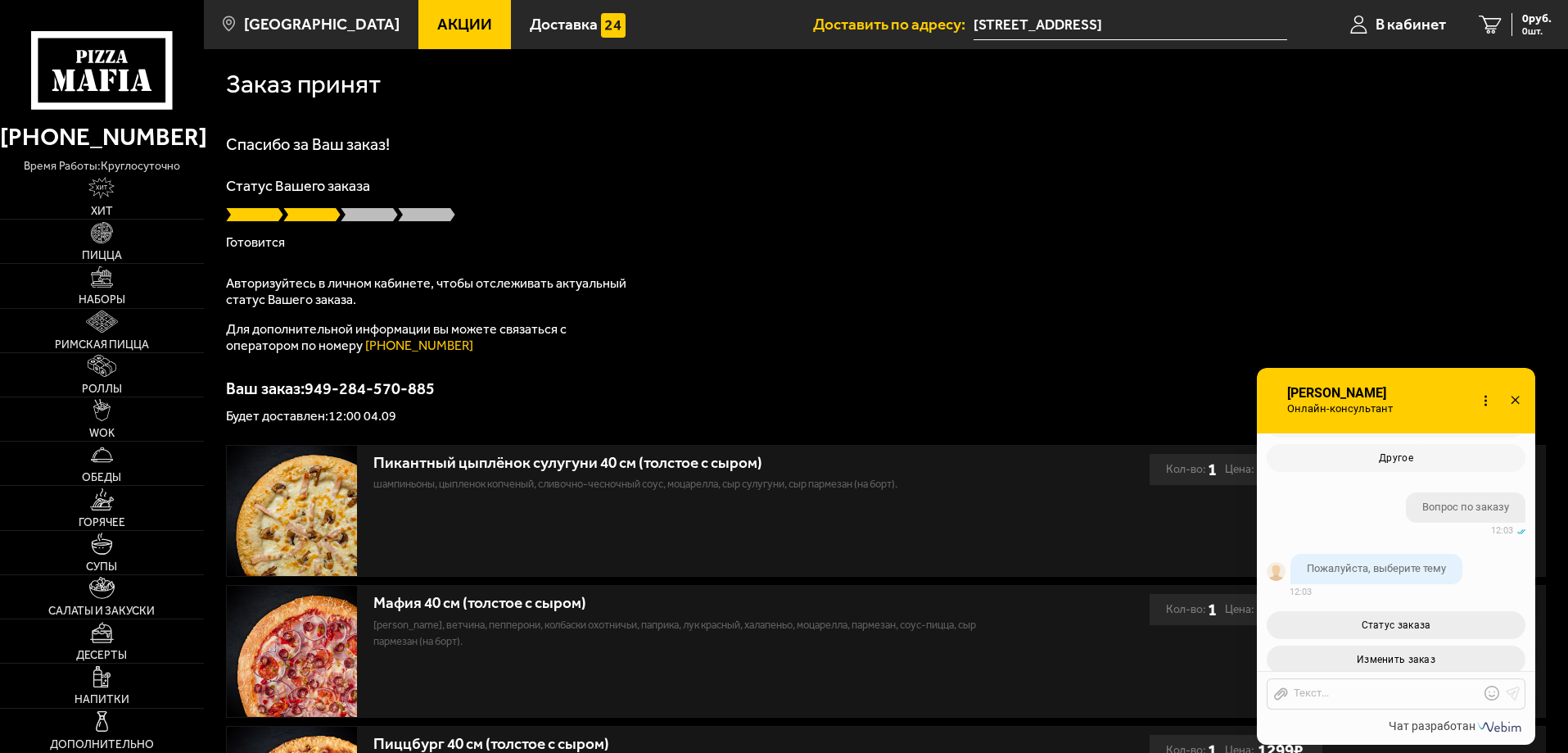
scroll to position [470, 0]
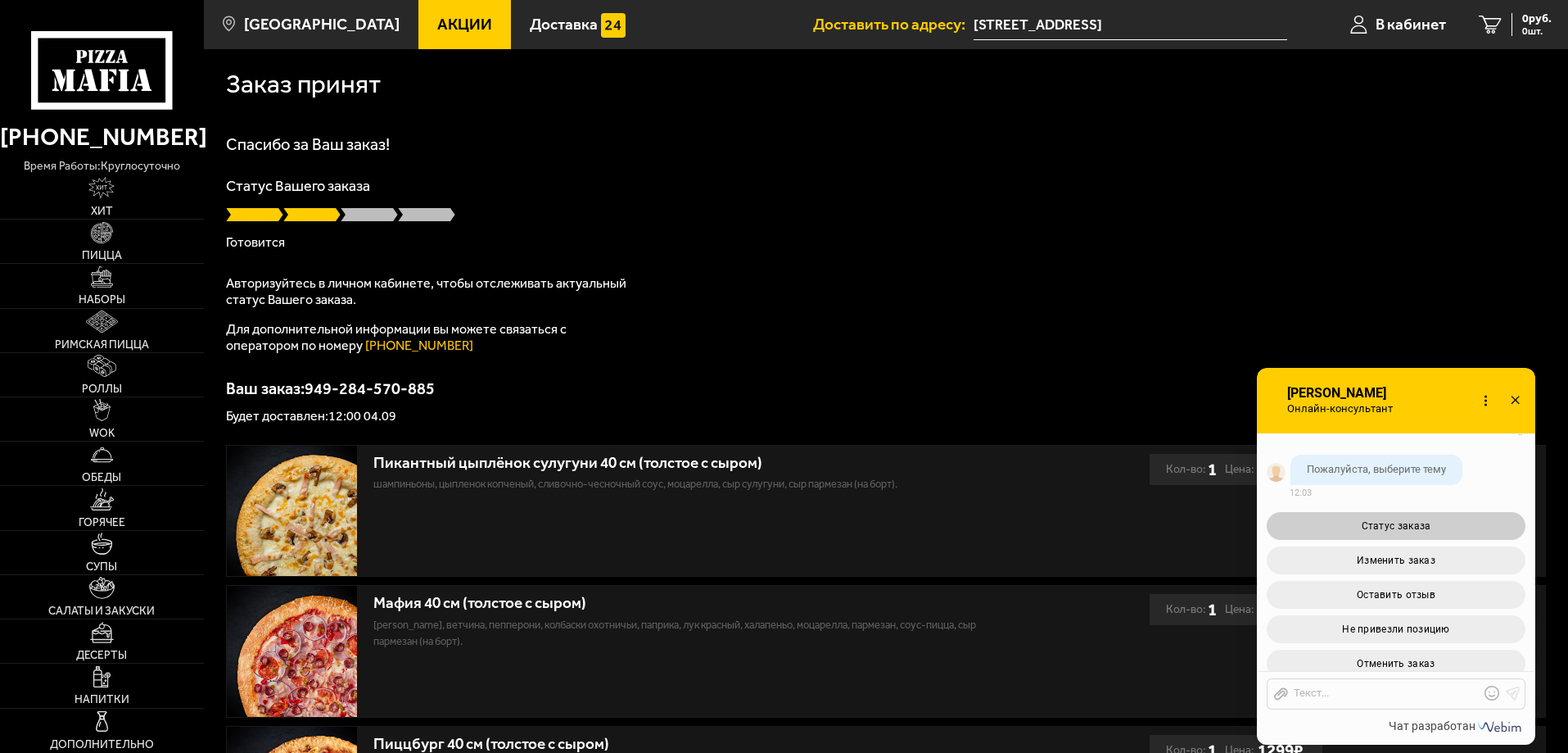
click at [1481, 522] on button "Статус заказа" at bounding box center [1395, 526] width 259 height 28
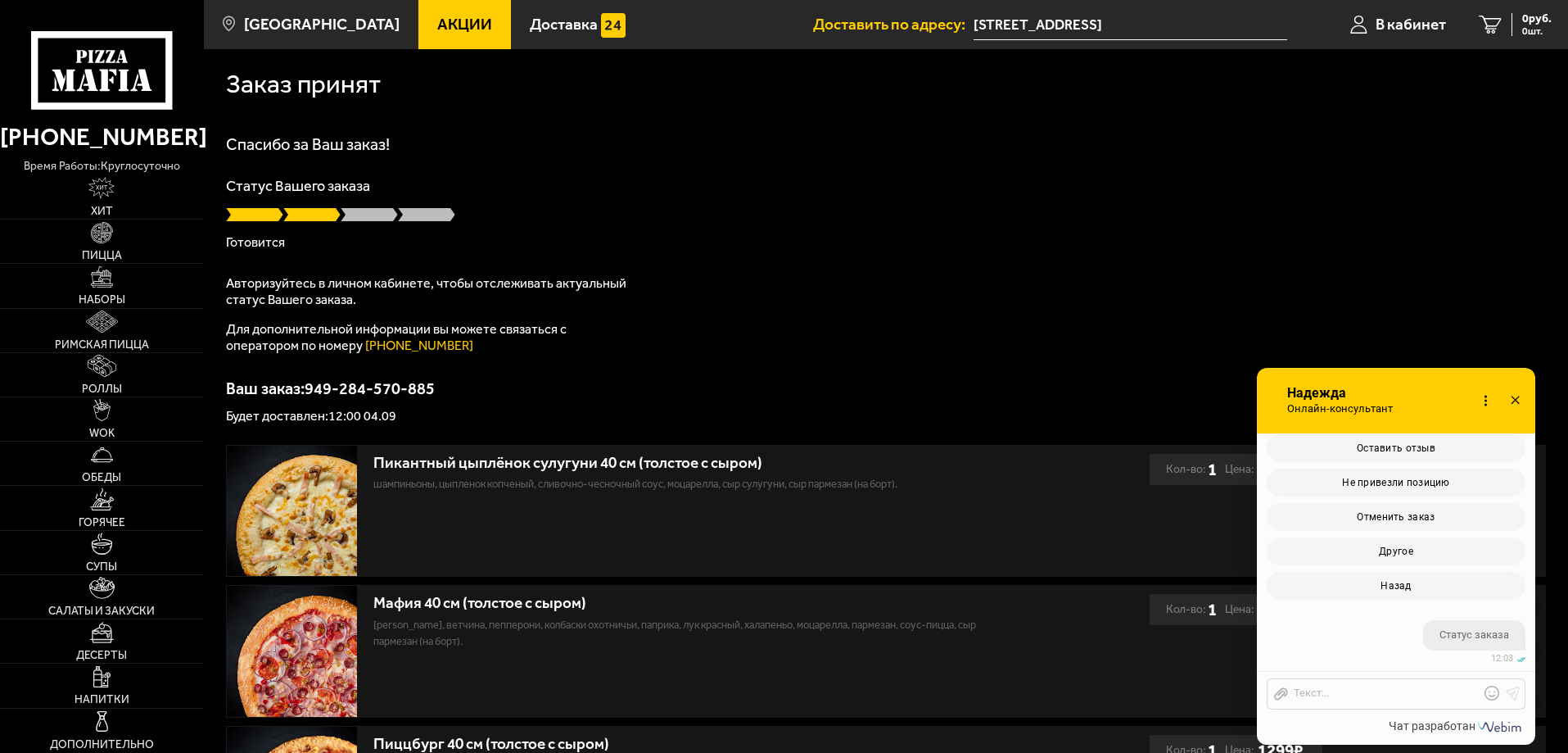
scroll to position [759, 0]
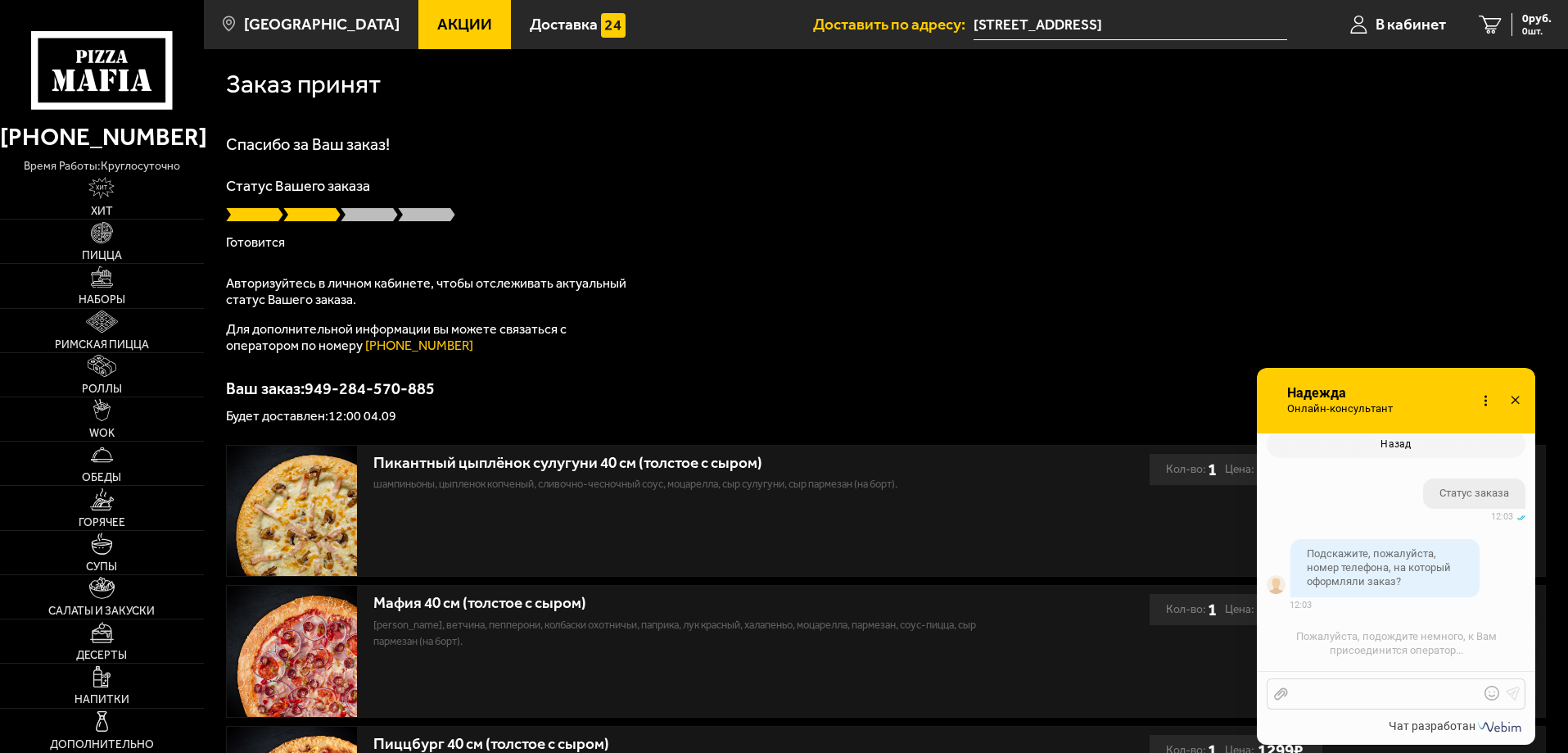
click at [1389, 696] on div at bounding box center [1382, 694] width 191 height 15
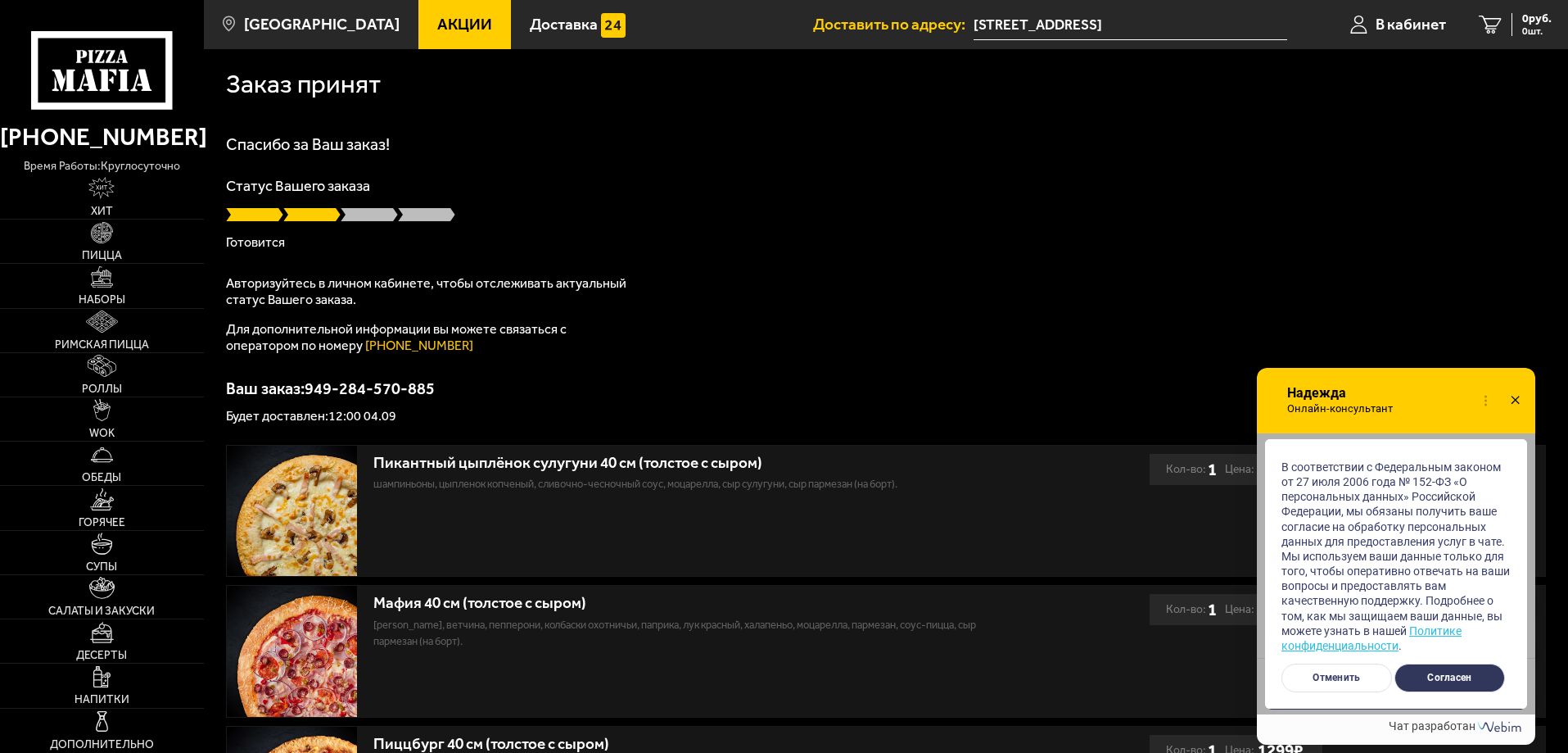
click at [1415, 671] on button "Согласен" at bounding box center [1450, 677] width 111 height 29
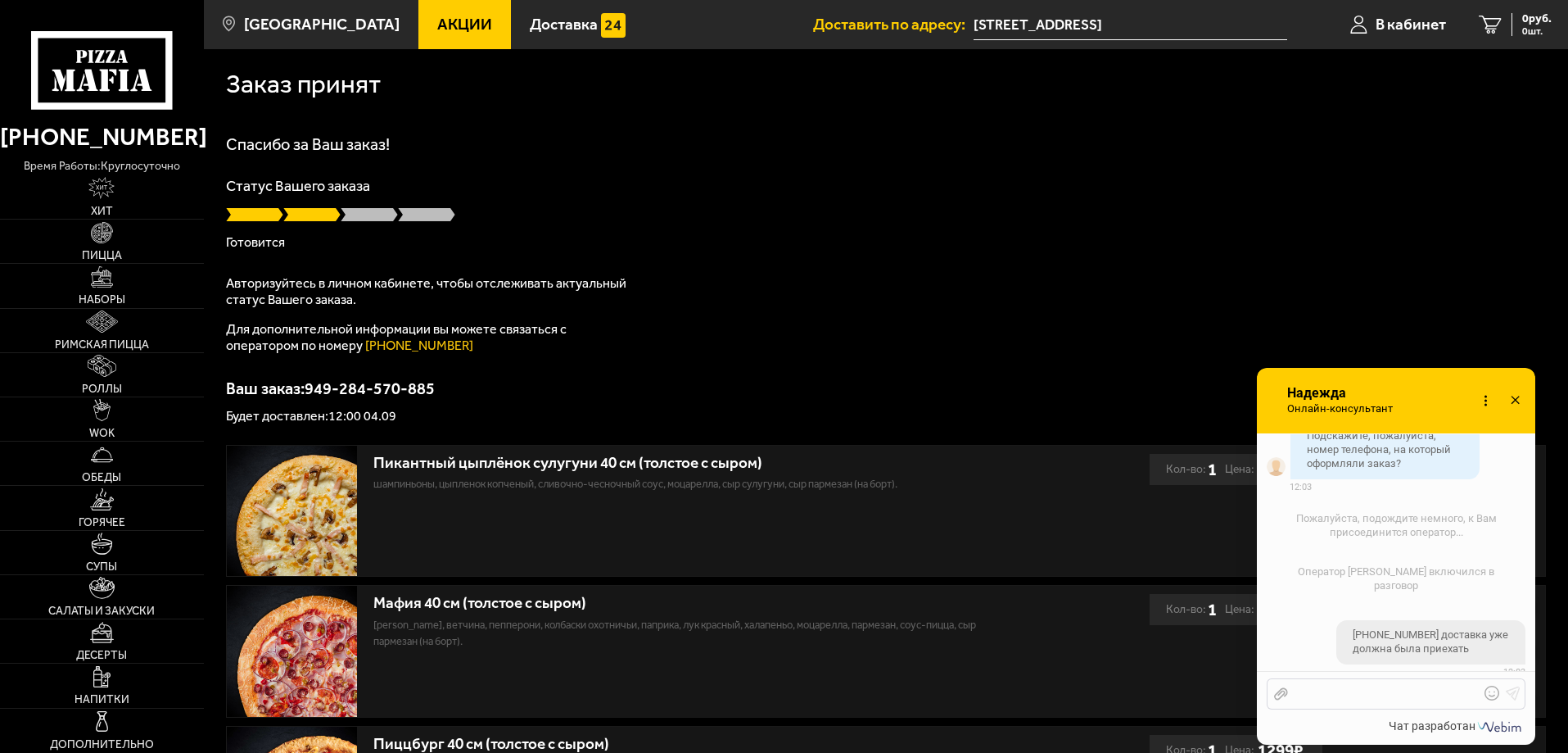
click at [1421, 693] on div at bounding box center [1382, 694] width 191 height 15
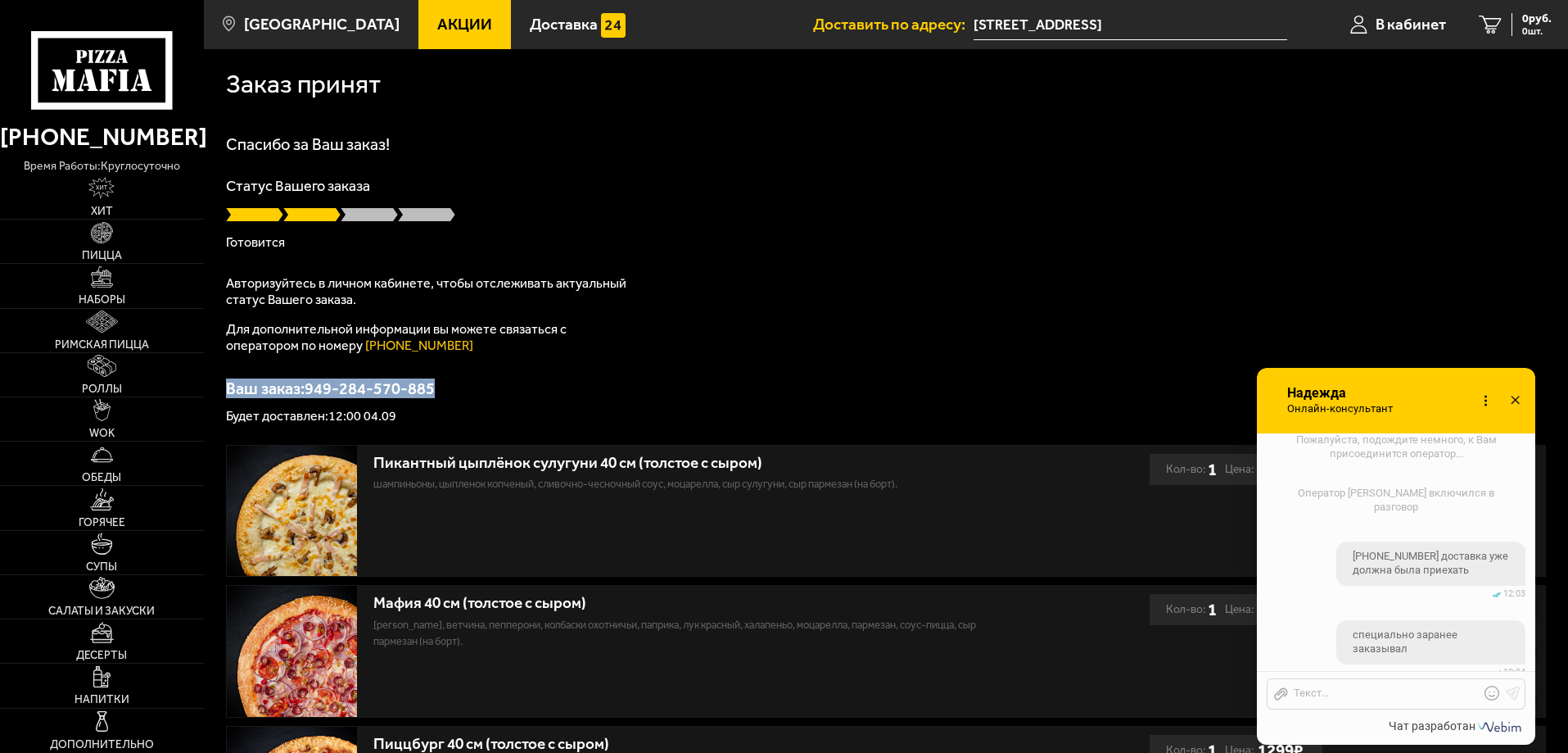
drag, startPoint x: 458, startPoint y: 388, endPoint x: 223, endPoint y: 383, distance: 235.1
click at [223, 383] on div "Заказ принят Спасибо за Ваш заказ! Статус Вашего заказа Готовится Авторизуйтесь…" at bounding box center [886, 767] width 1364 height 1436
drag, startPoint x: 420, startPoint y: 411, endPoint x: 205, endPoint y: 379, distance: 217.4
click at [205, 379] on div "Заказ принят Спасибо за Ваш заказ! Статус Вашего заказа Готовится Авторизуйтесь…" at bounding box center [886, 767] width 1364 height 1436
copy div "Ваш заказ: 949-284-570-885 Будет доставлен: 12:00 04.09"
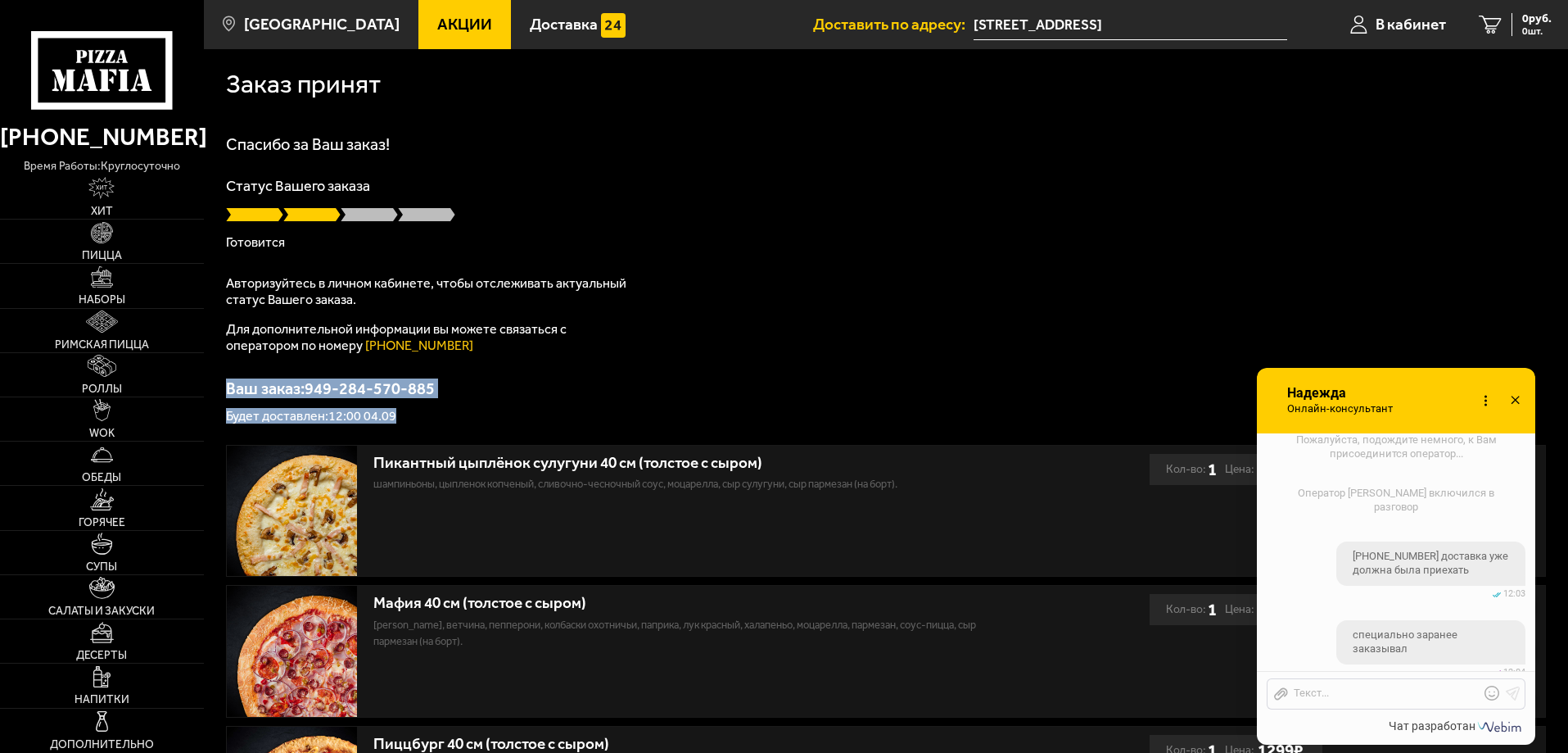
scroll to position [1043, 0]
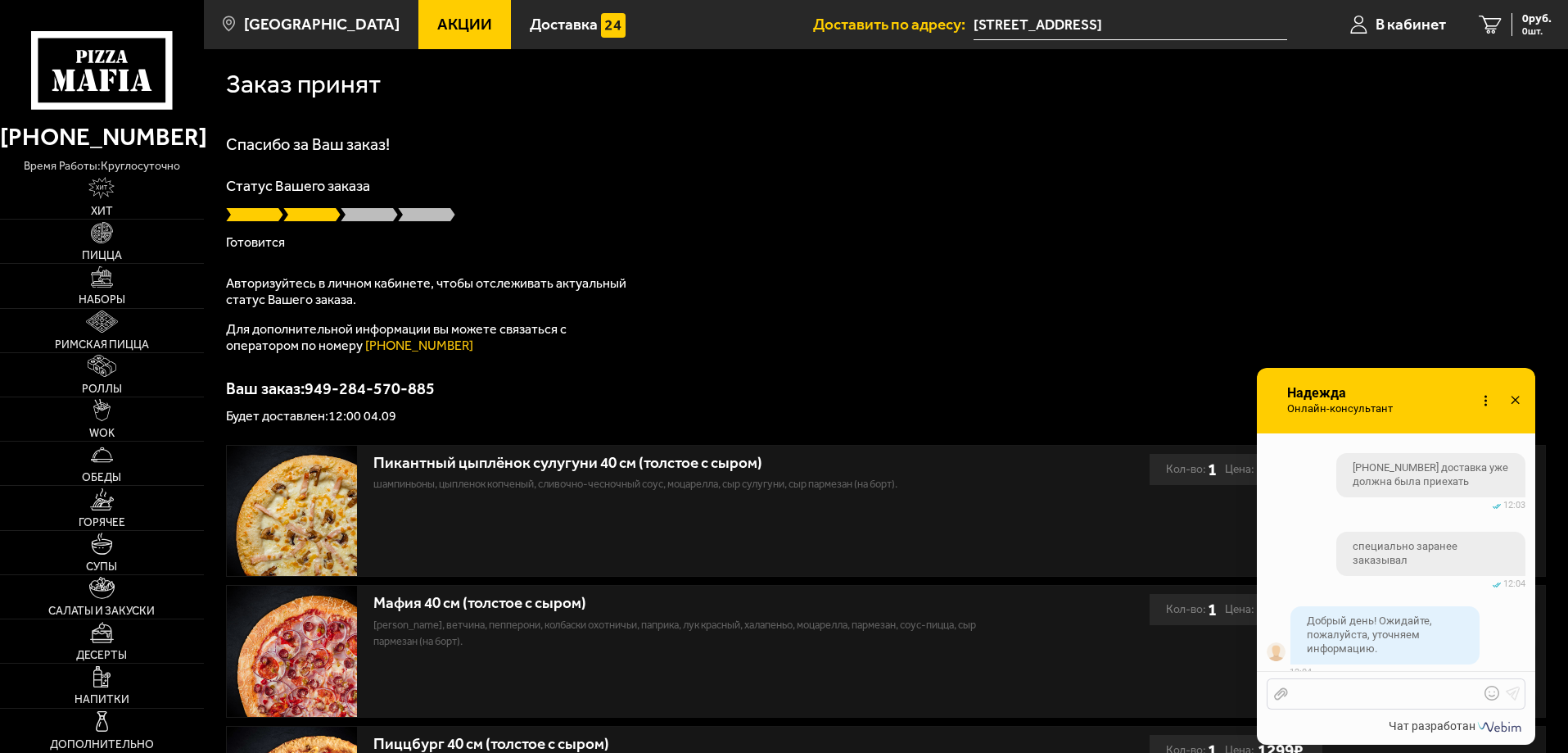
click at [1369, 689] on div at bounding box center [1382, 694] width 191 height 15
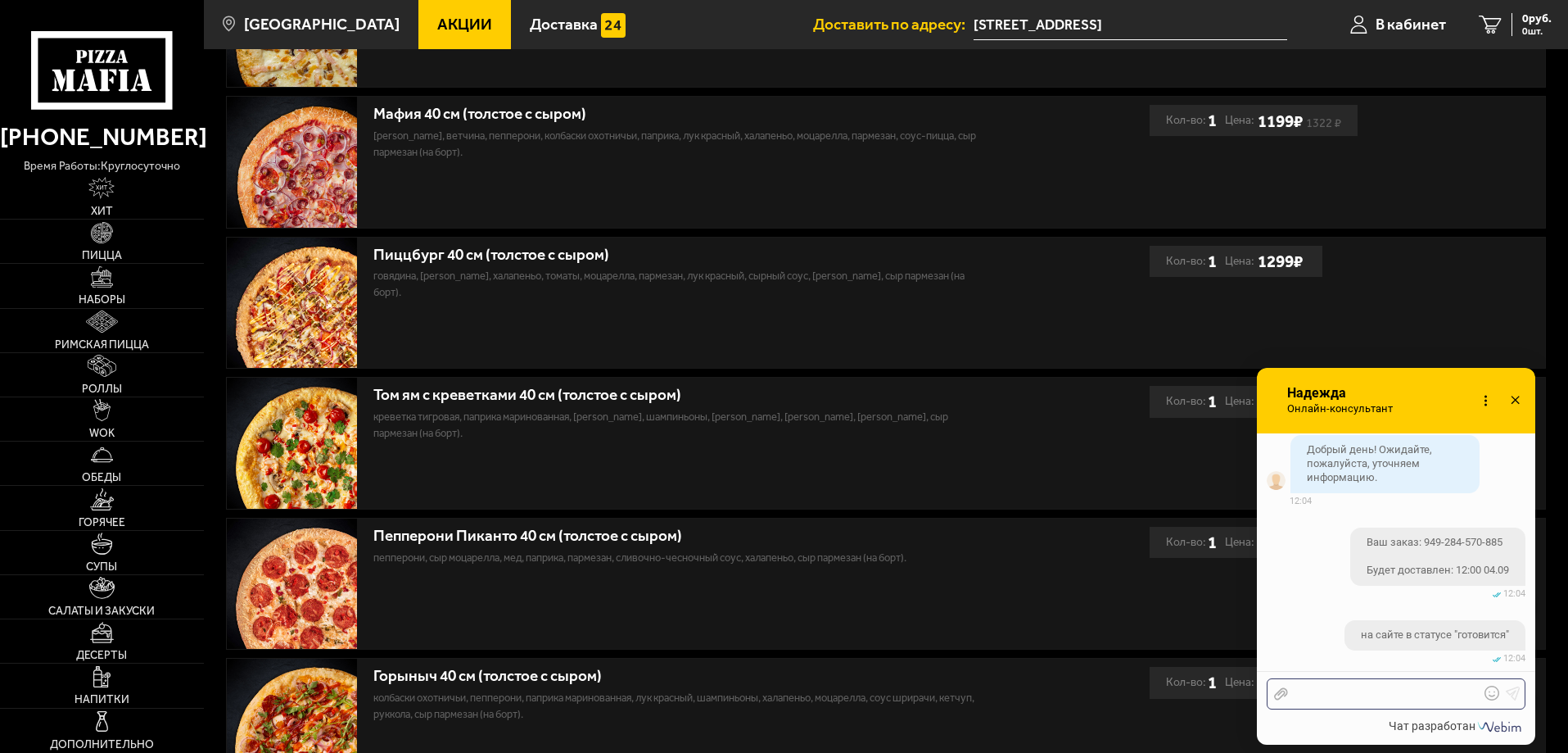
scroll to position [409, 0]
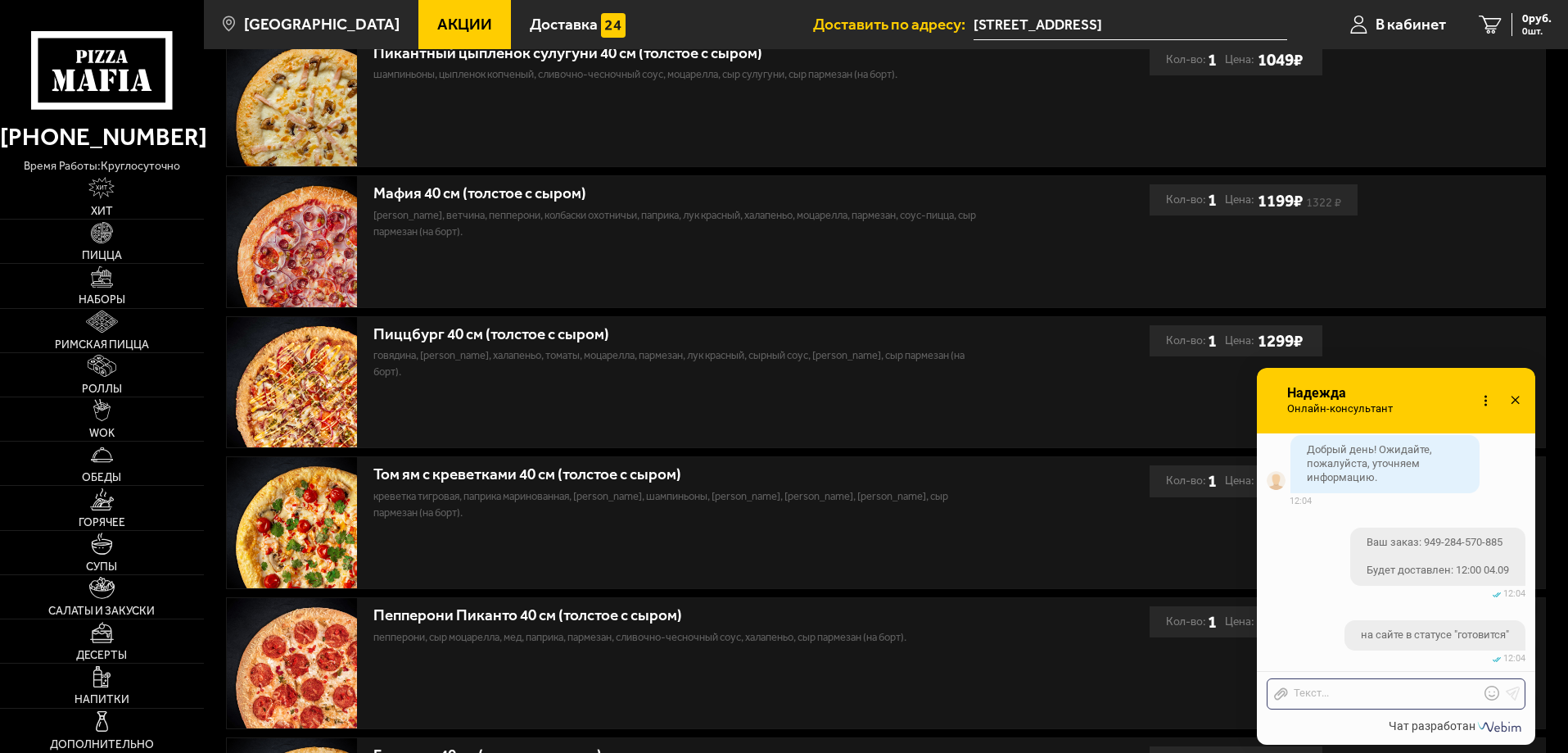
click at [1478, 404] on icon at bounding box center [1486, 401] width 24 height 24
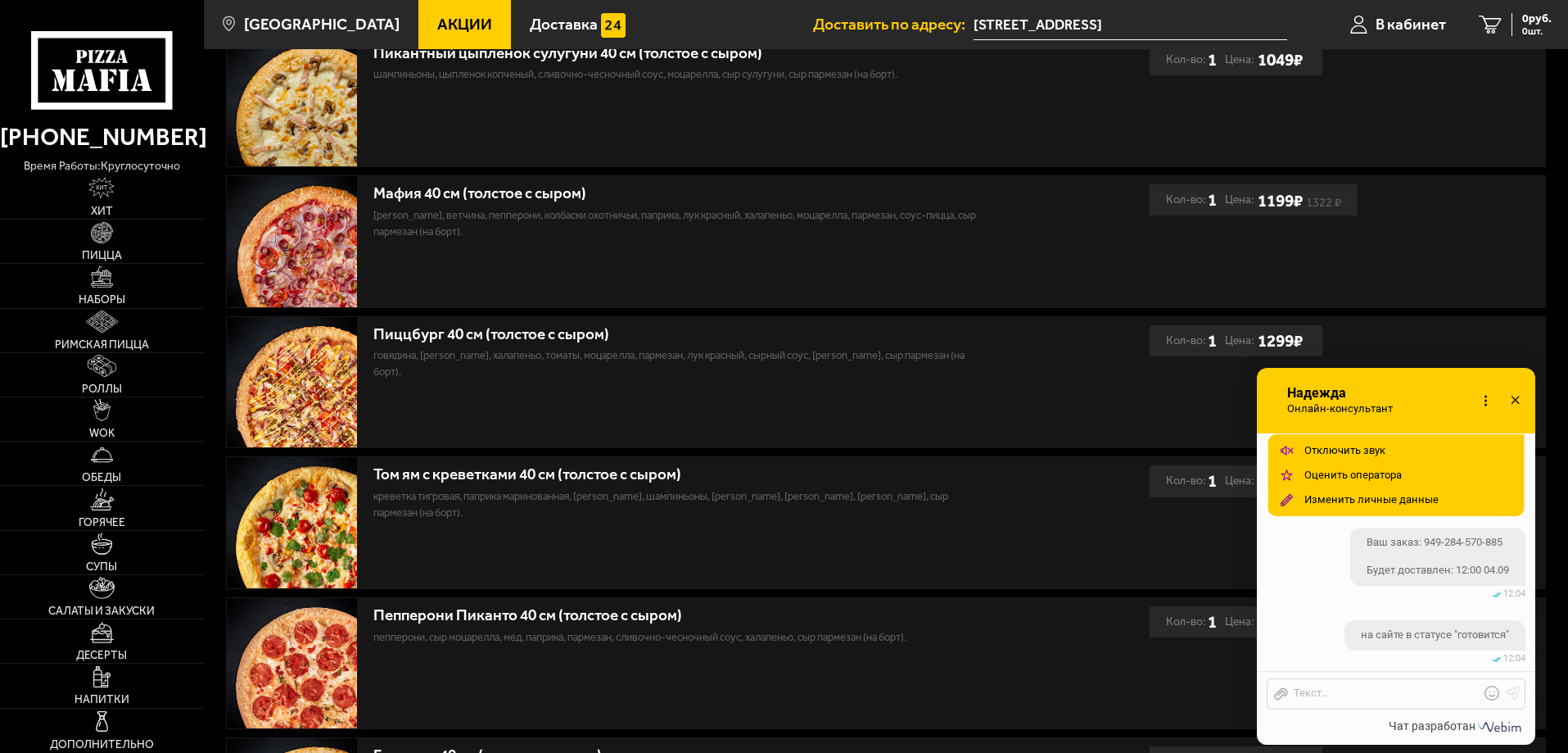
click at [1488, 405] on icon at bounding box center [1486, 401] width 24 height 24
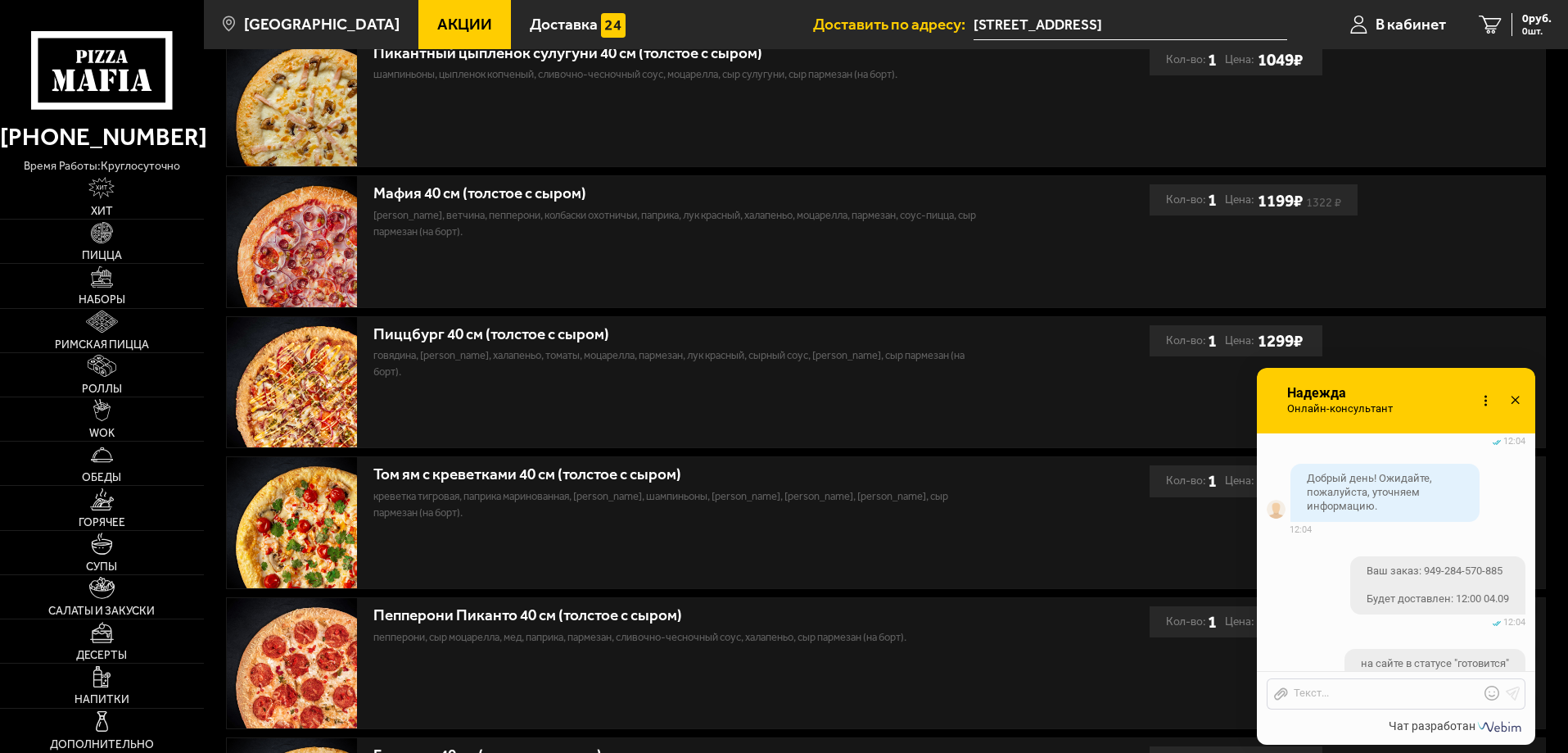
scroll to position [1215, 0]
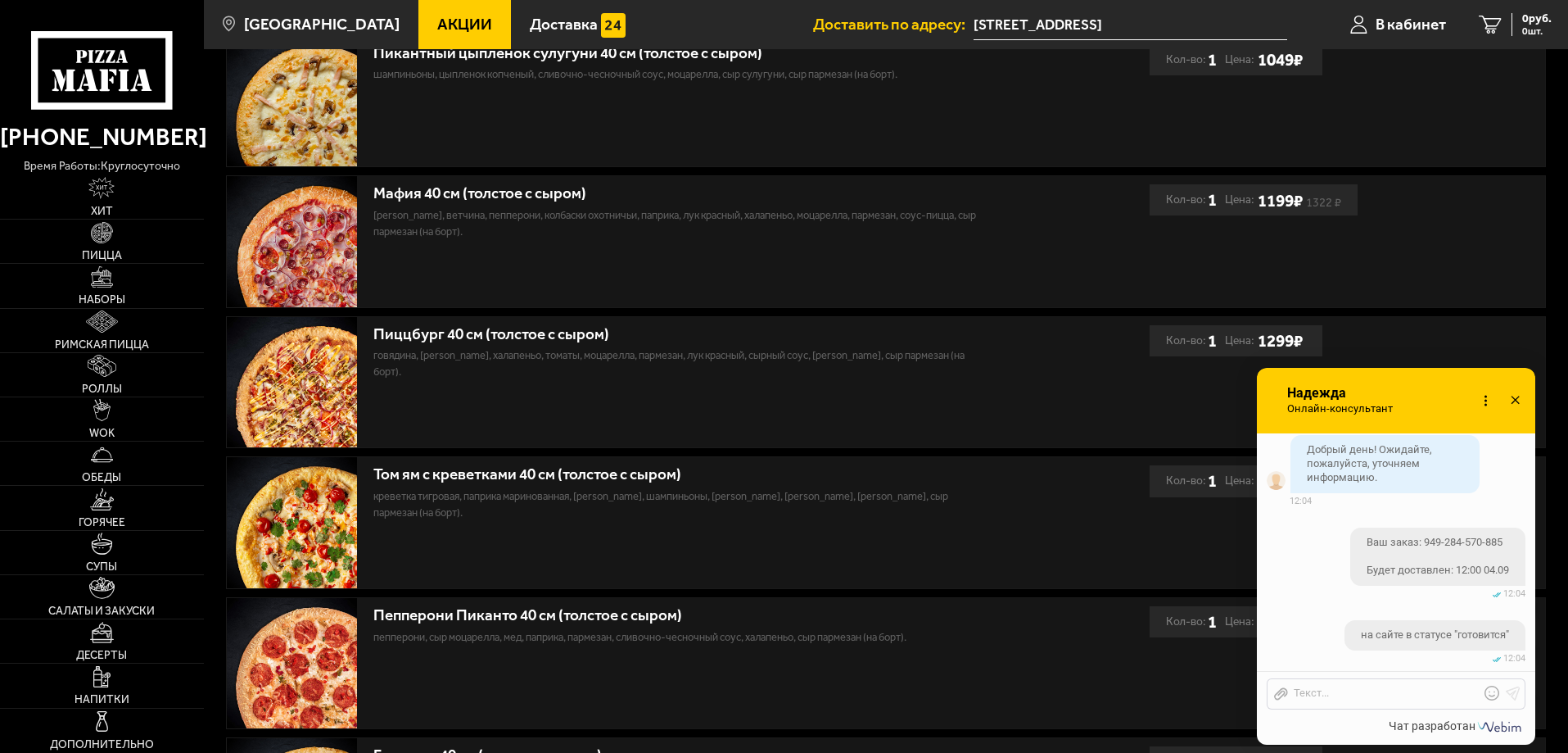
click at [1212, 19] on input "[STREET_ADDRESS]" at bounding box center [1130, 25] width 314 height 30
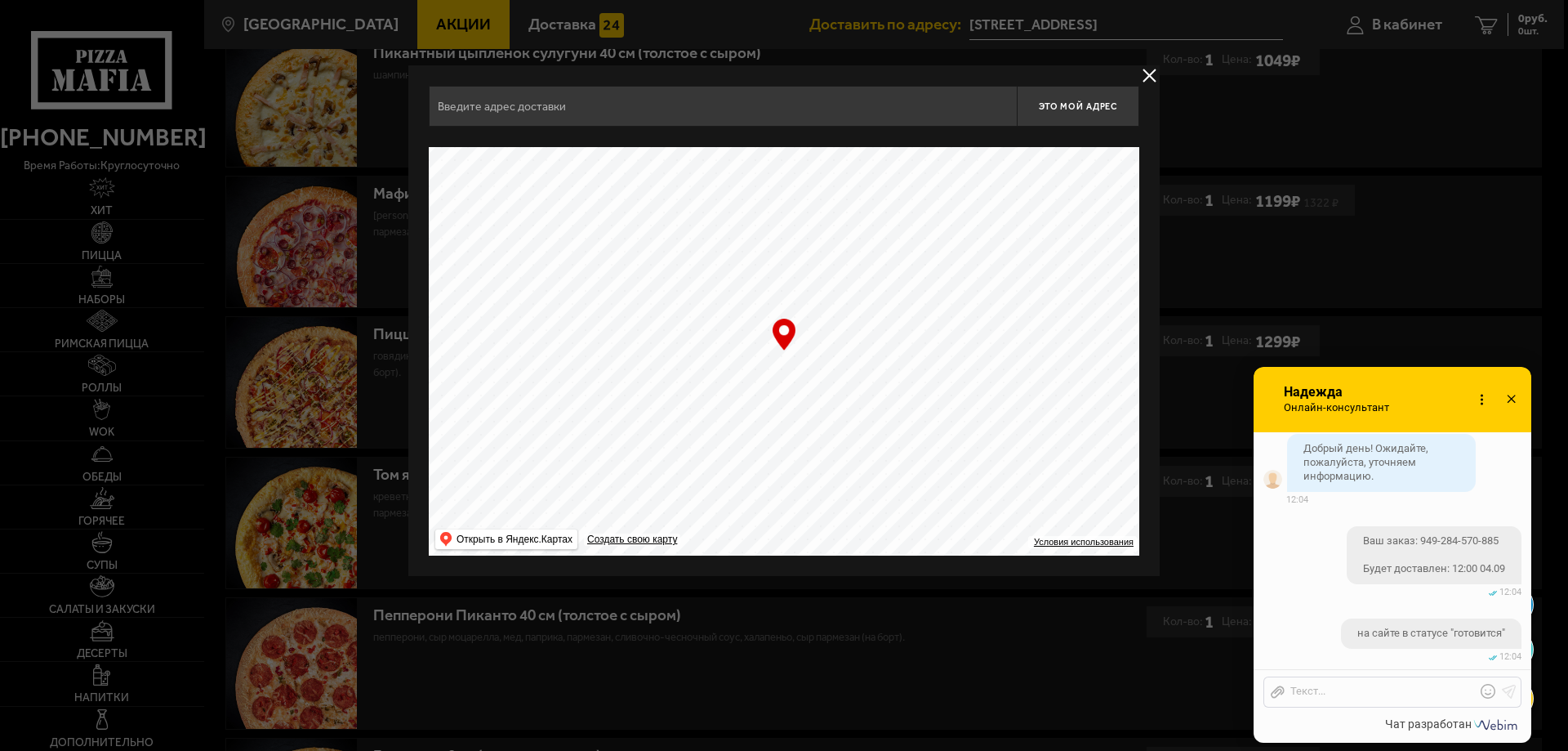
type input "Ташкентская улица, 4к2У"
click at [775, 338] on div "… © Яндекс Условия использования Открыть в Яндекс.Картах Создать свою карту" at bounding box center [783, 351] width 710 height 408
click at [1074, 102] on span "Это мой адрес" at bounding box center [1078, 107] width 78 height 11
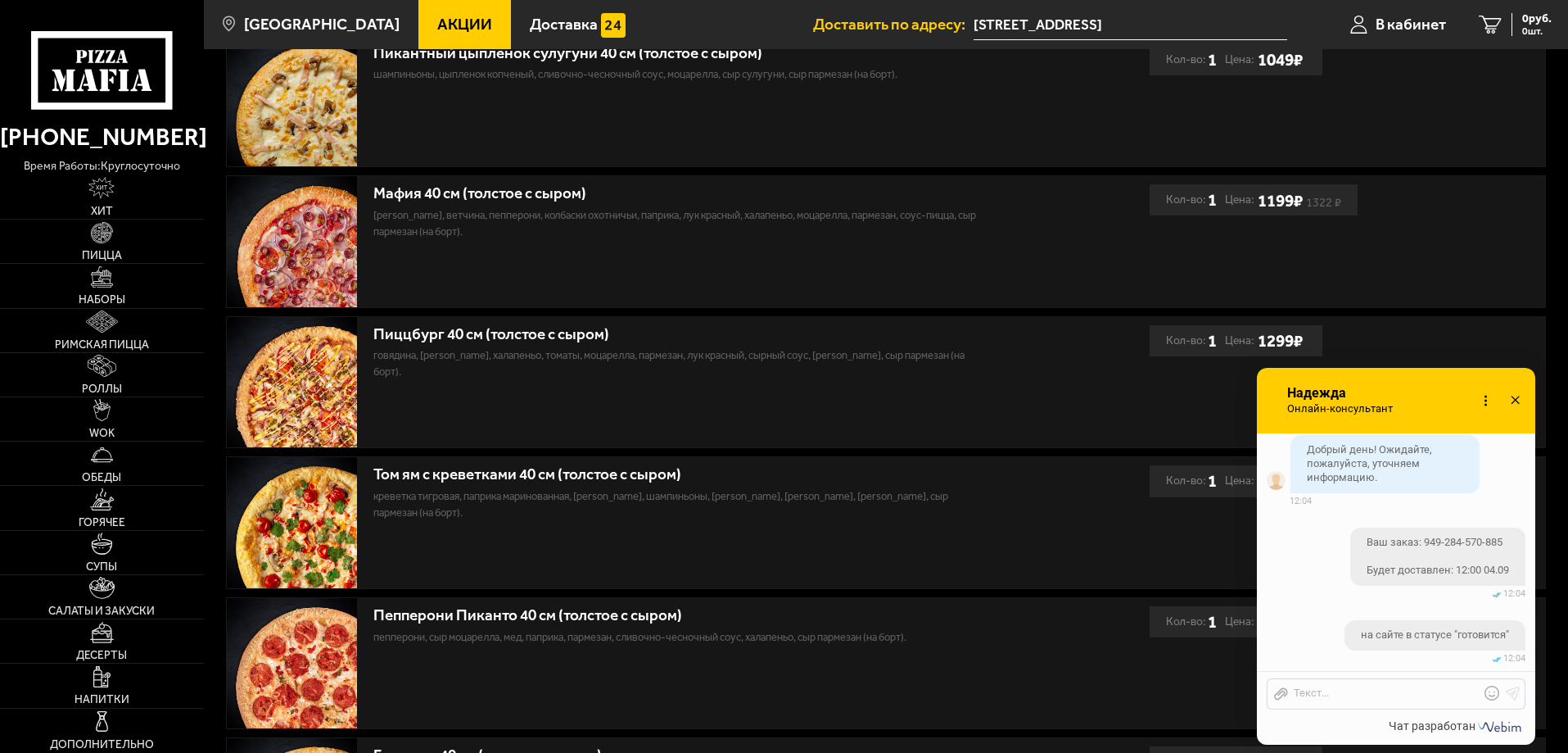
scroll to position [1276, 0]
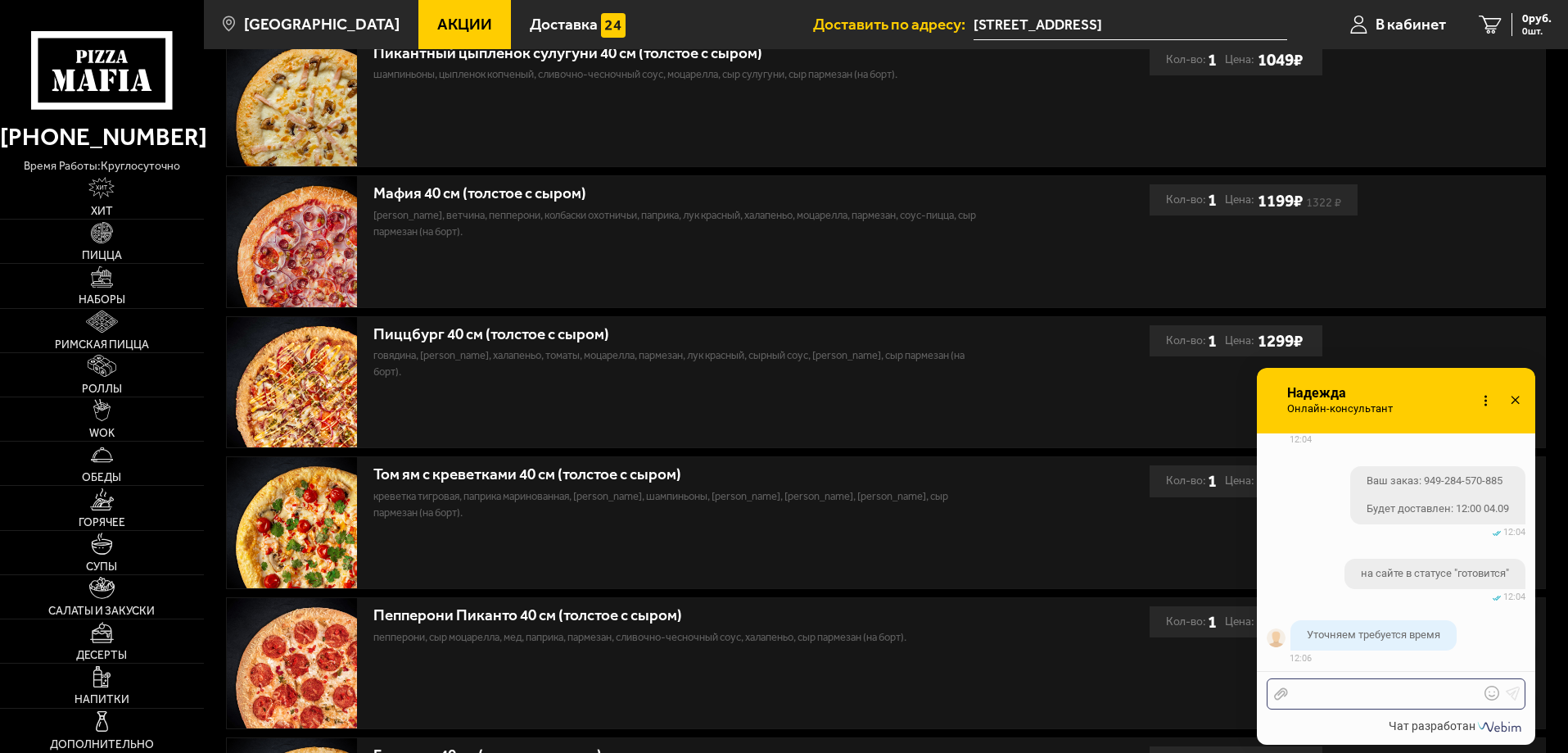
click at [1386, 693] on div at bounding box center [1382, 694] width 191 height 15
click at [1387, 693] on div at bounding box center [1382, 694] width 191 height 15
click at [1423, 698] on div "оформлен в 8:37" at bounding box center [1382, 694] width 191 height 15
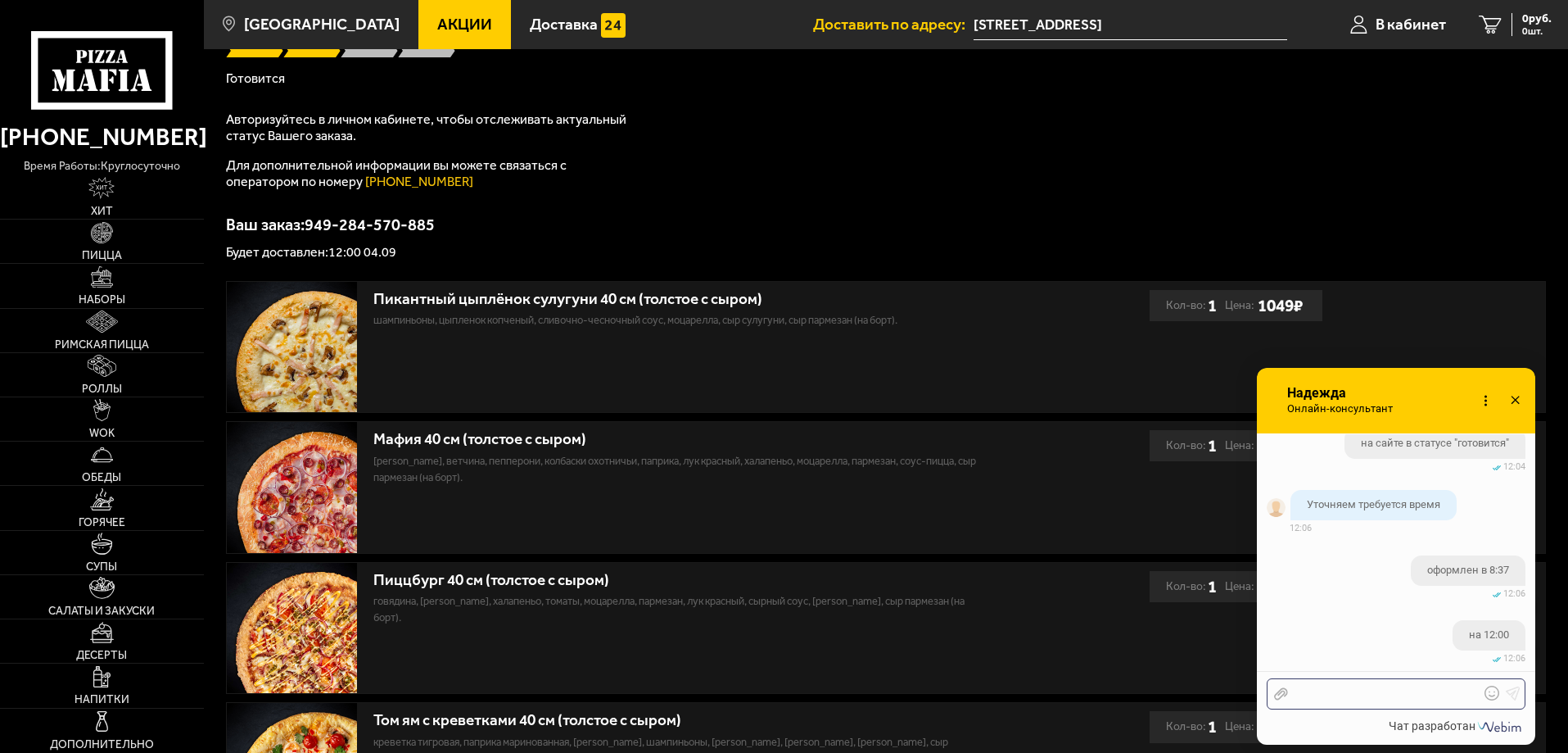
scroll to position [0, 0]
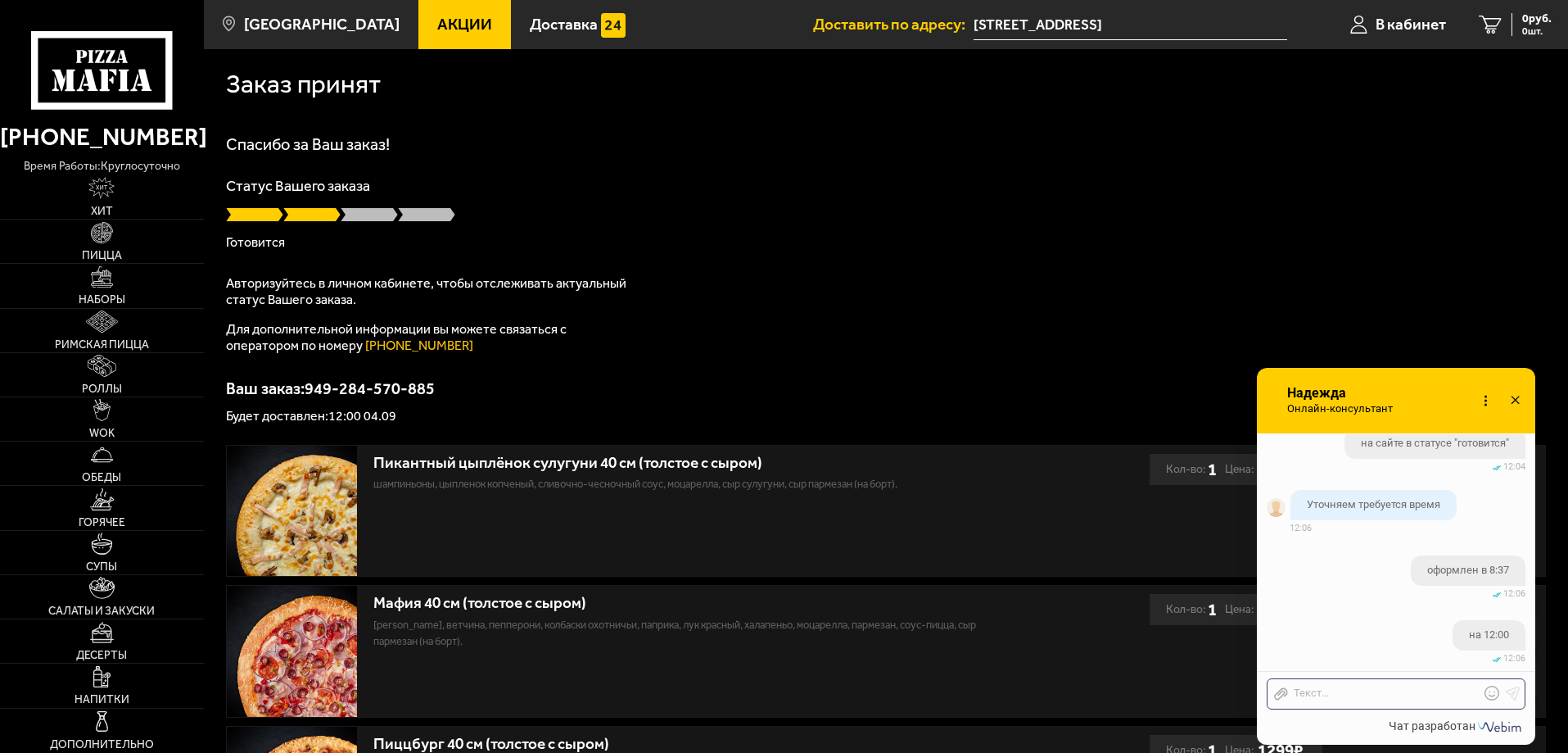
click at [686, 263] on div "Спасибо за Ваш заказ! Статус Вашего заказа Готовится Авторизуйтесь в личном каб…" at bounding box center [886, 279] width 1320 height 286
click at [774, 245] on p "Готовится" at bounding box center [886, 242] width 1320 height 13
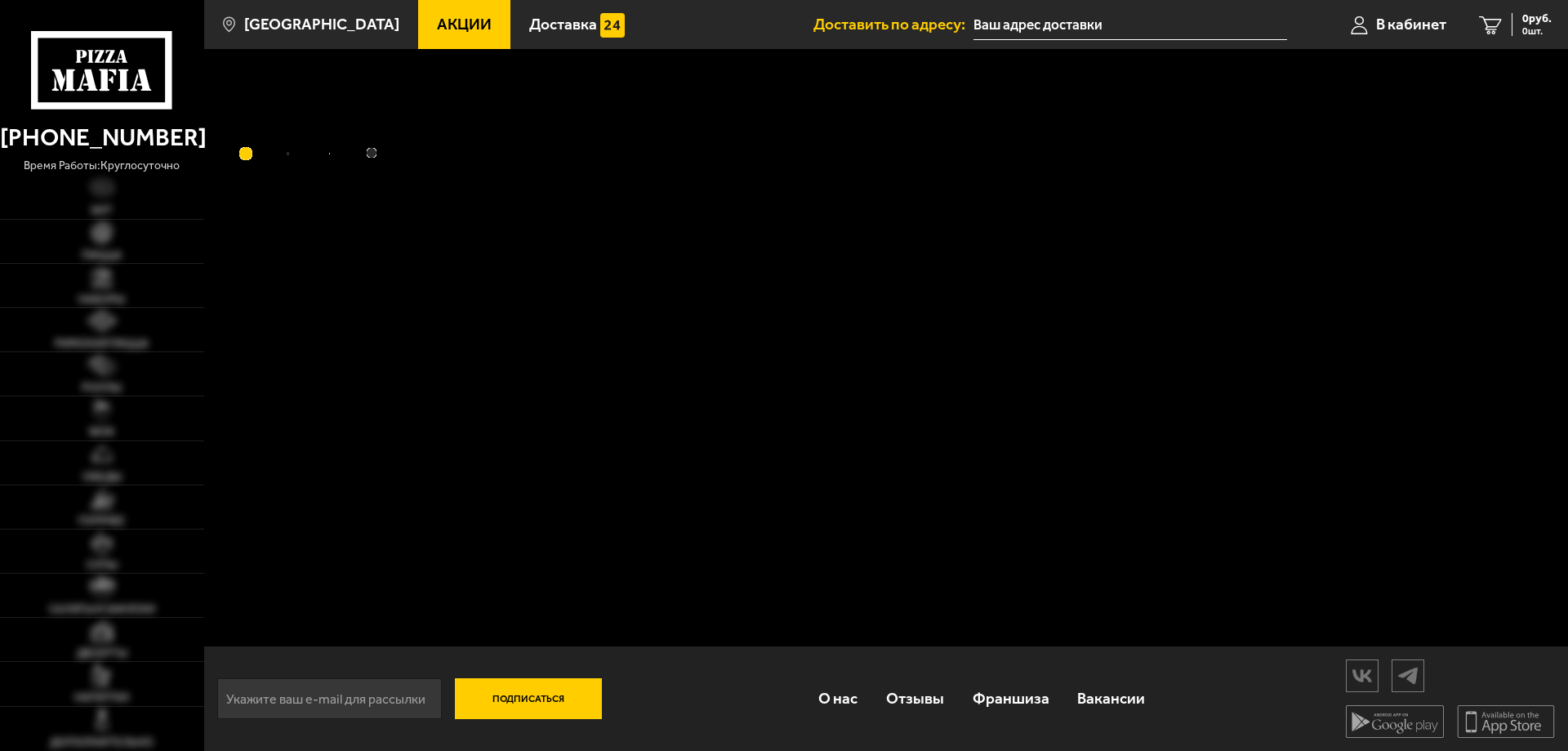
type input "[STREET_ADDRESS]"
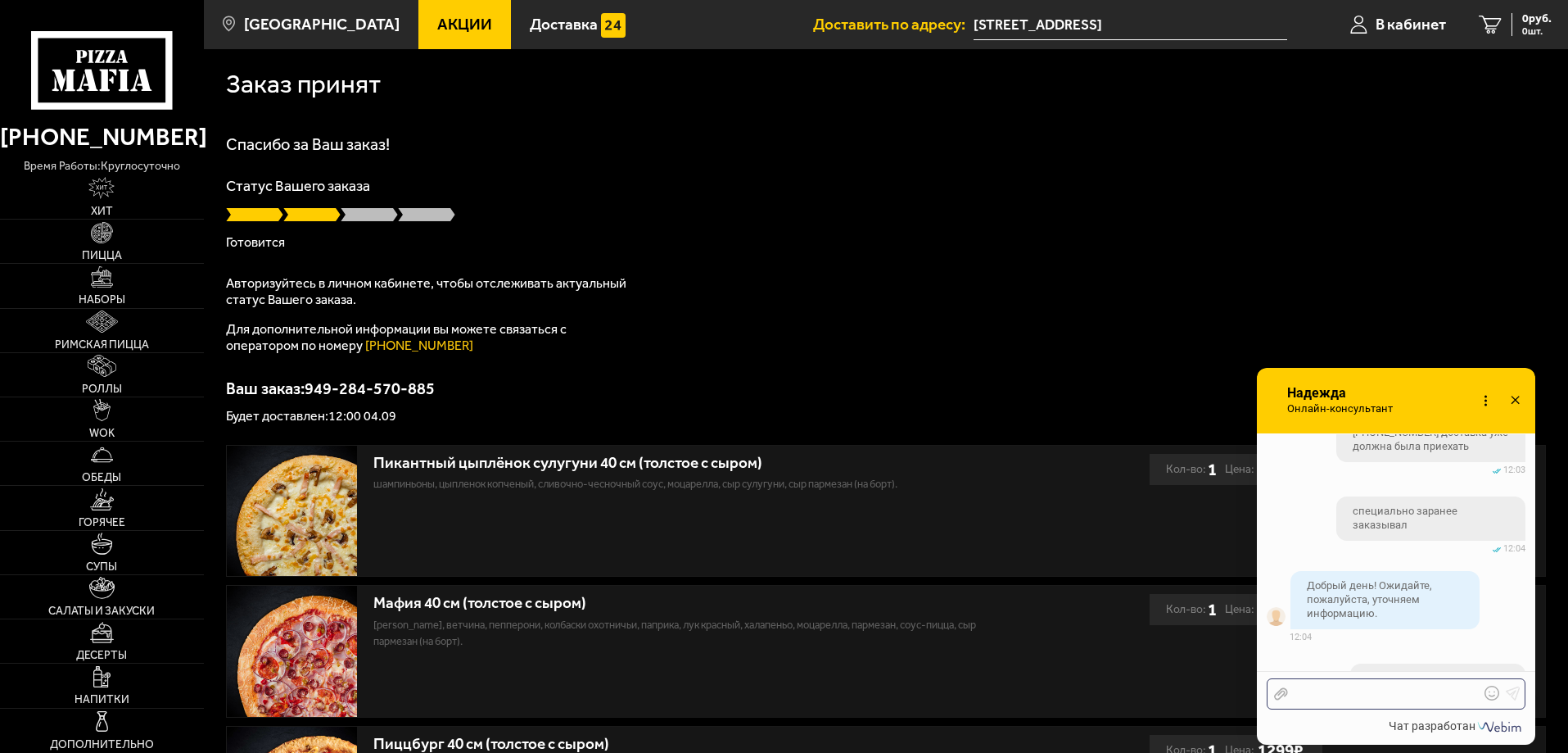
scroll to position [1406, 0]
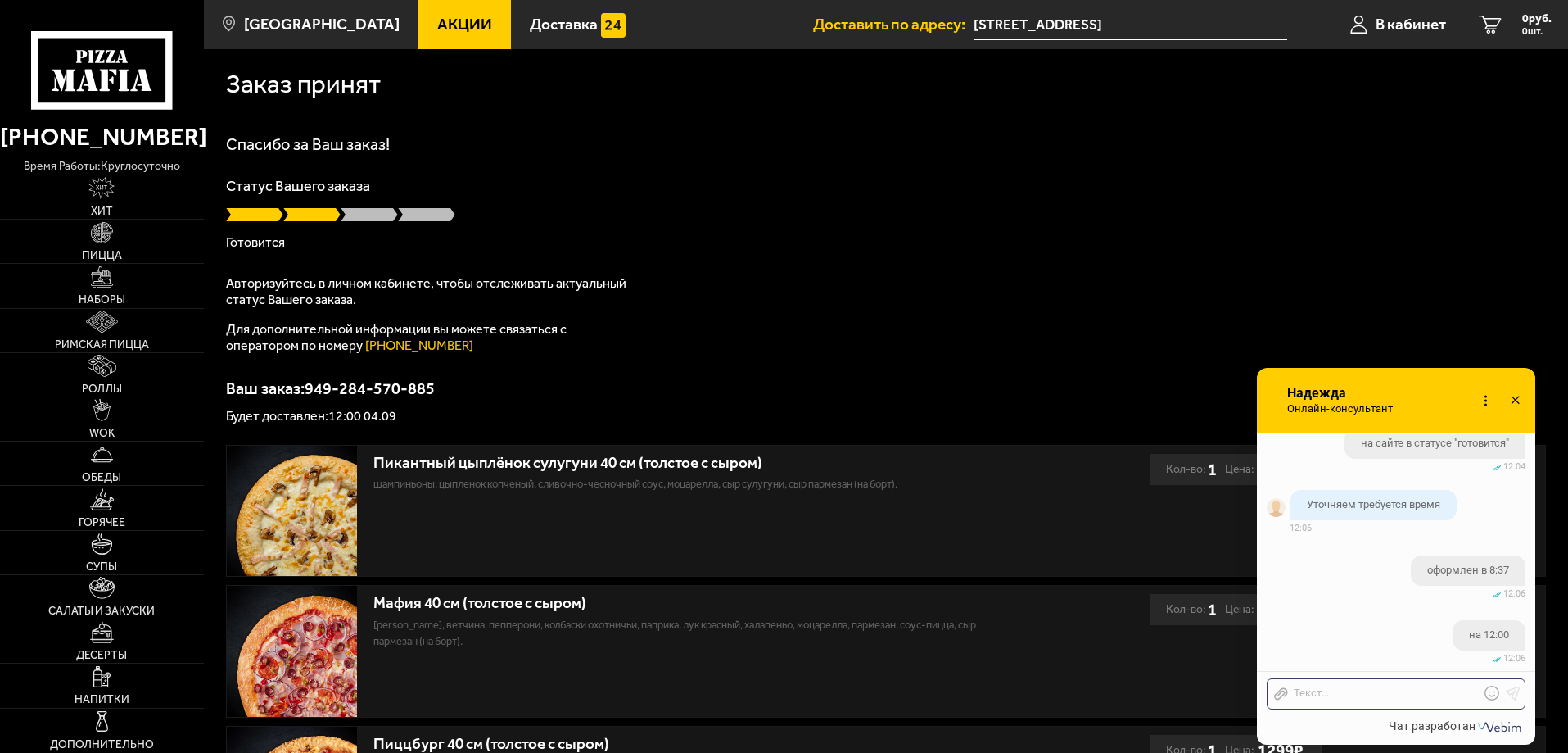
click at [952, 343] on div "Спасибо за Ваш заказ! Статус Вашего заказа [PERSON_NAME] Авторизуйтесь в личном…" at bounding box center [886, 279] width 1320 height 286
click at [1366, 697] on div at bounding box center [1382, 694] width 191 height 15
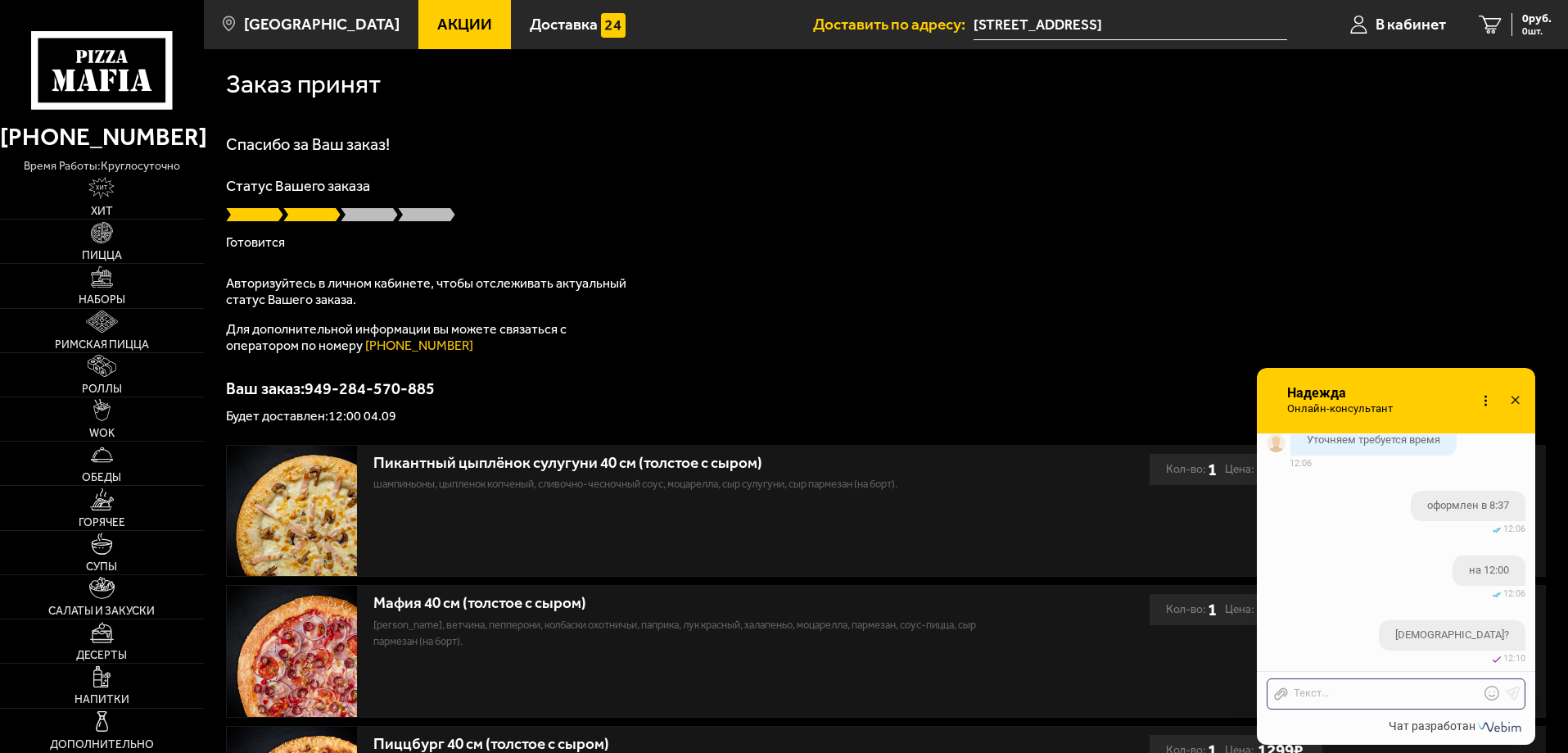
click at [984, 323] on div "Спасибо за Ваш заказ! Статус Вашего заказа [PERSON_NAME] Авторизуйтесь в личном…" at bounding box center [886, 279] width 1320 height 286
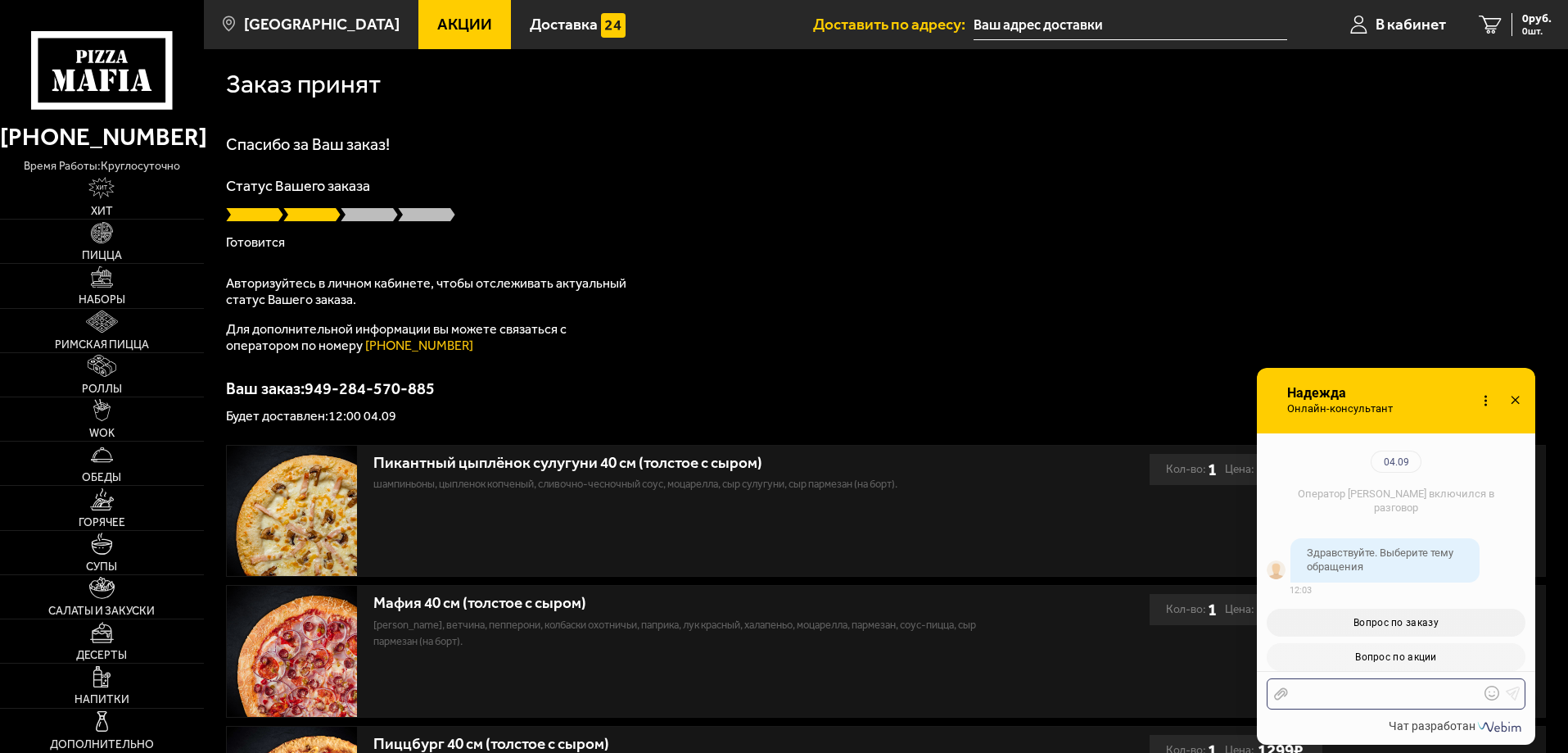
scroll to position [1471, 0]
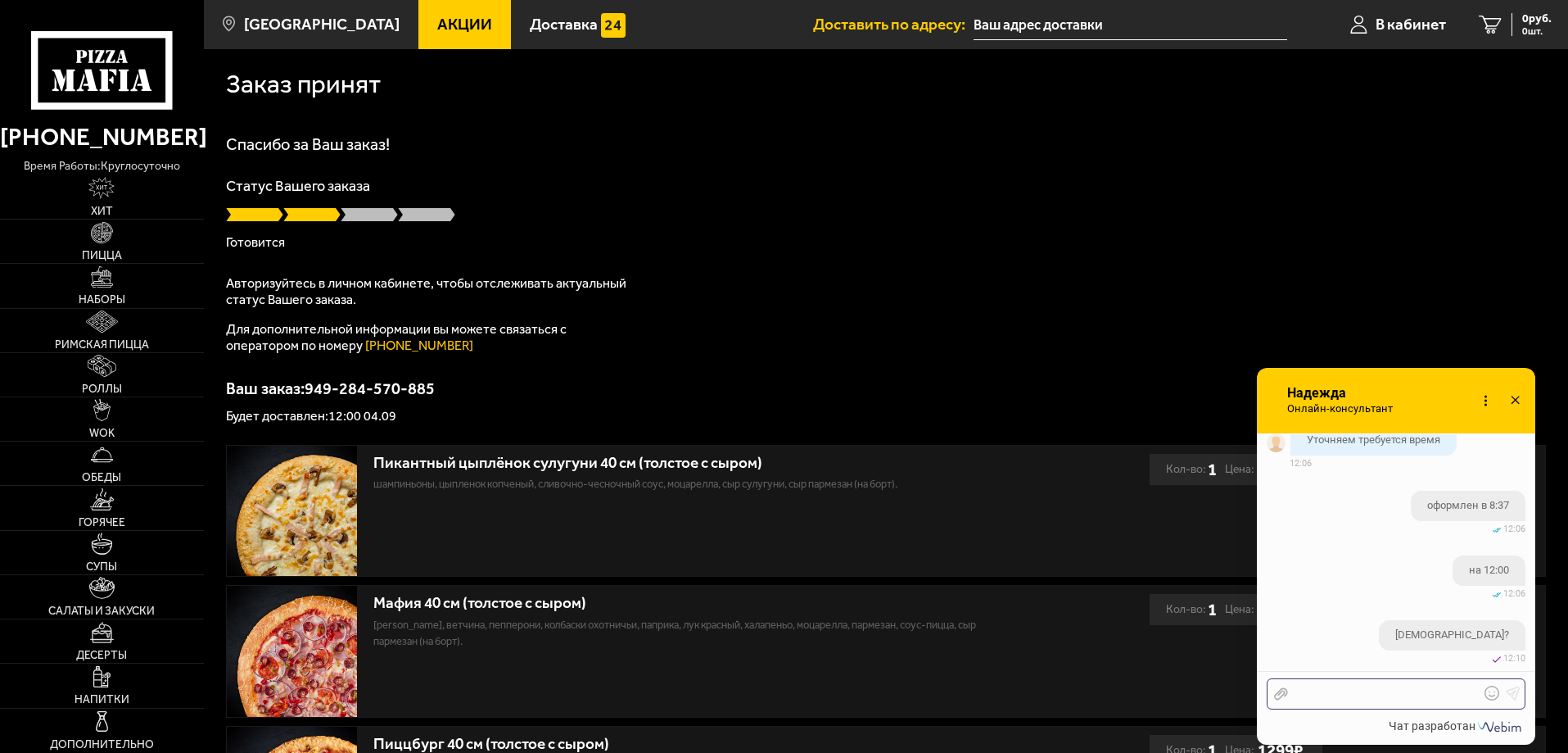
type input "[STREET_ADDRESS]"
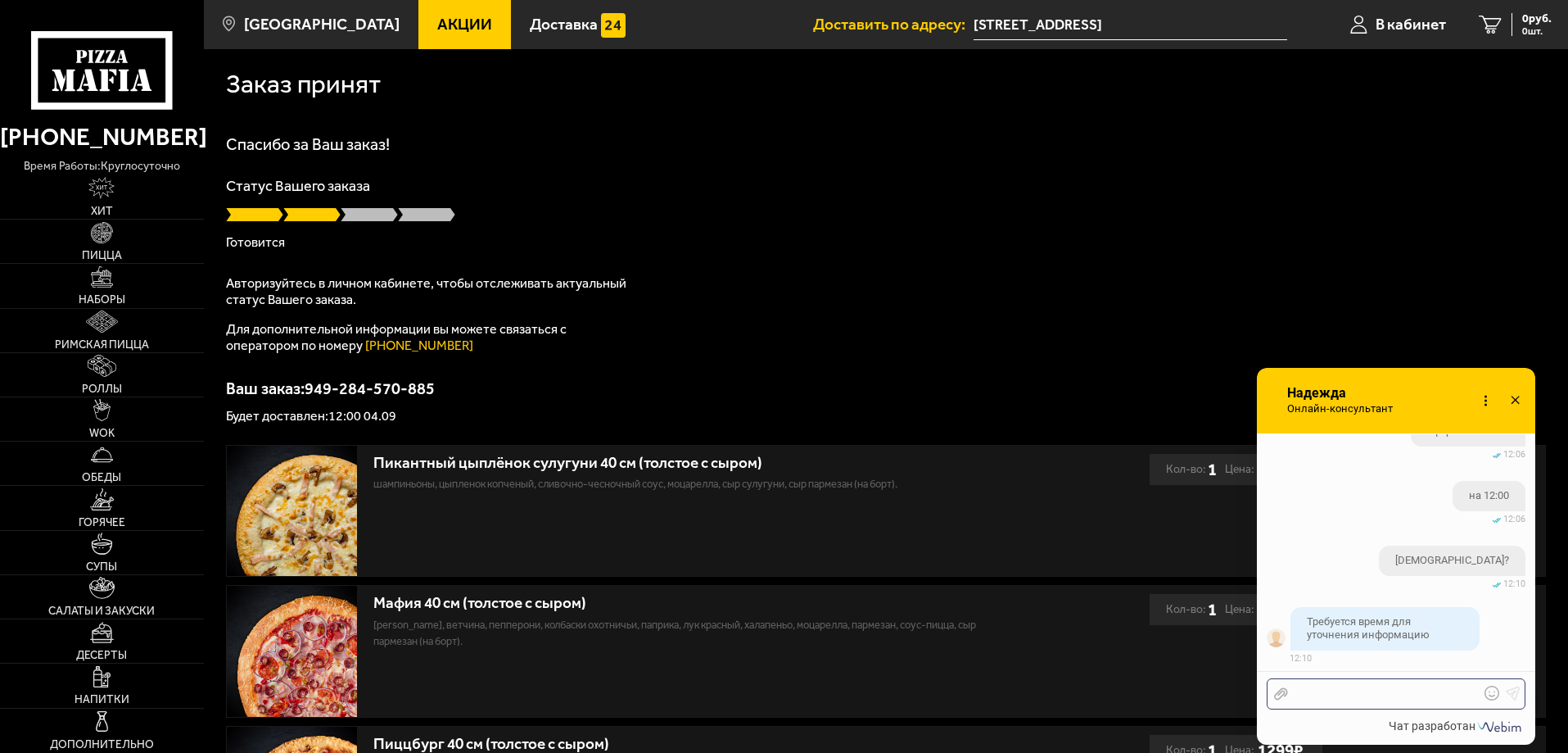
click at [1355, 696] on div at bounding box center [1382, 694] width 191 height 15
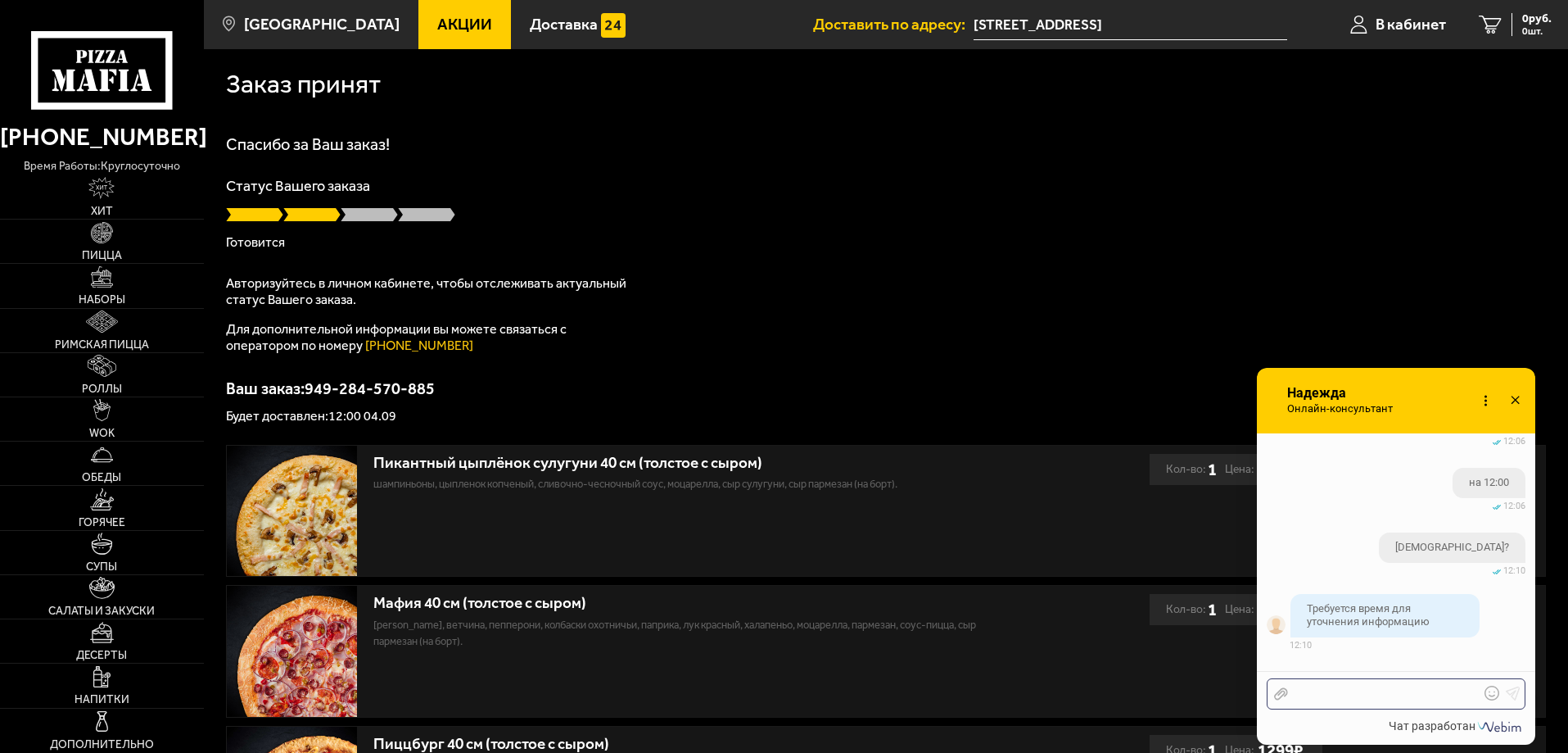
scroll to position [1624, 0]
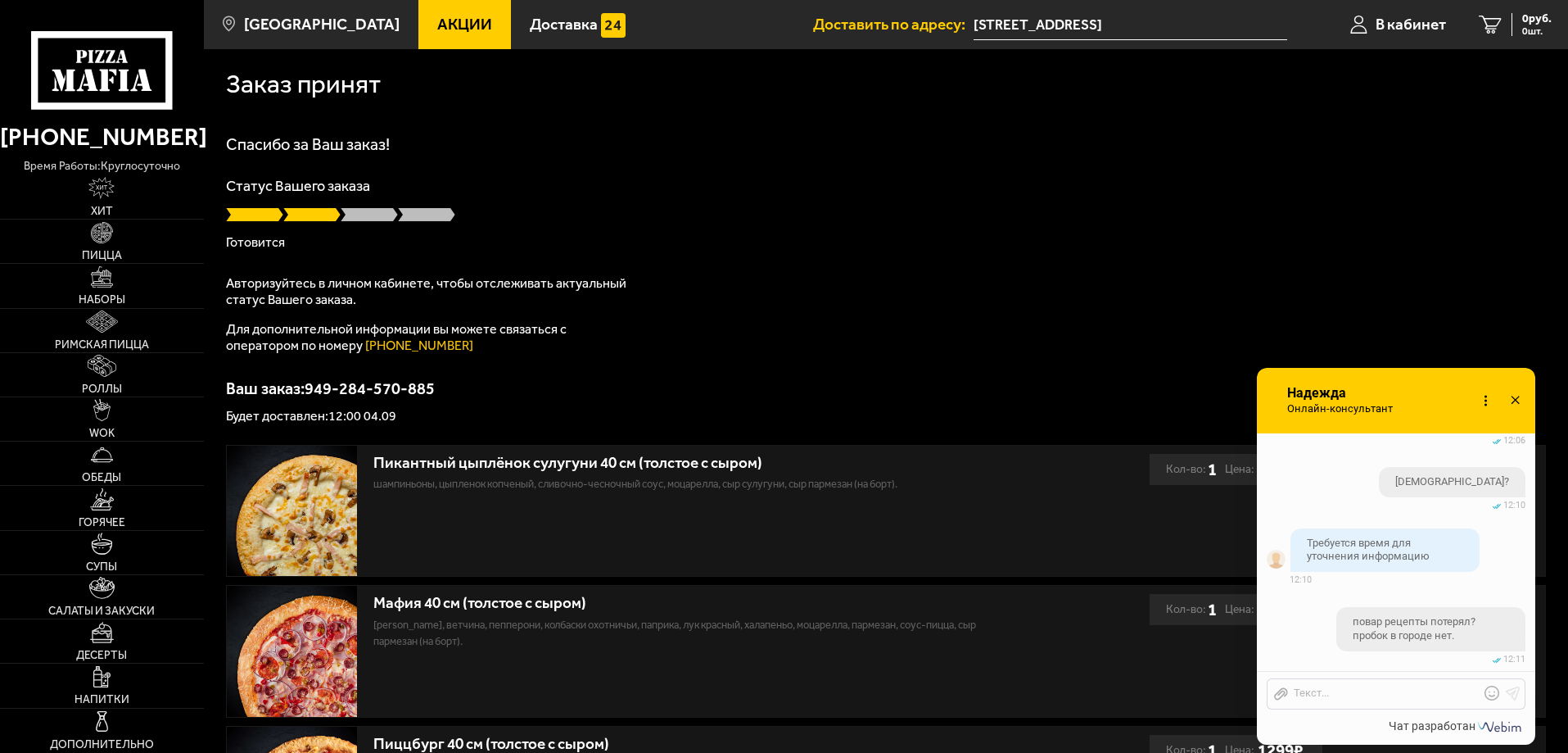
click at [842, 169] on div "Спасибо за Ваш заказ! Статус Вашего заказа [PERSON_NAME] Авторизуйтесь в личном…" at bounding box center [886, 279] width 1320 height 286
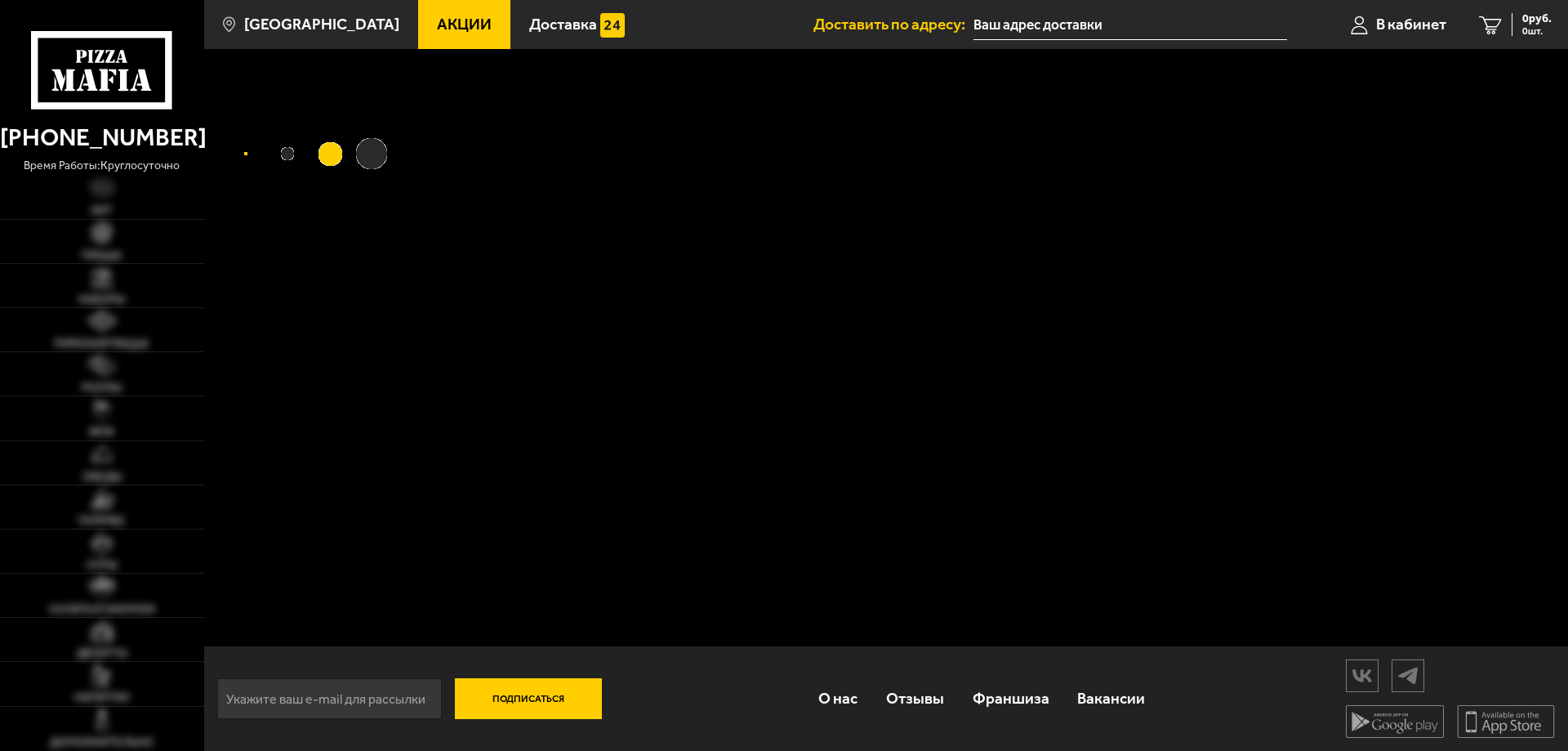
type input "[STREET_ADDRESS]"
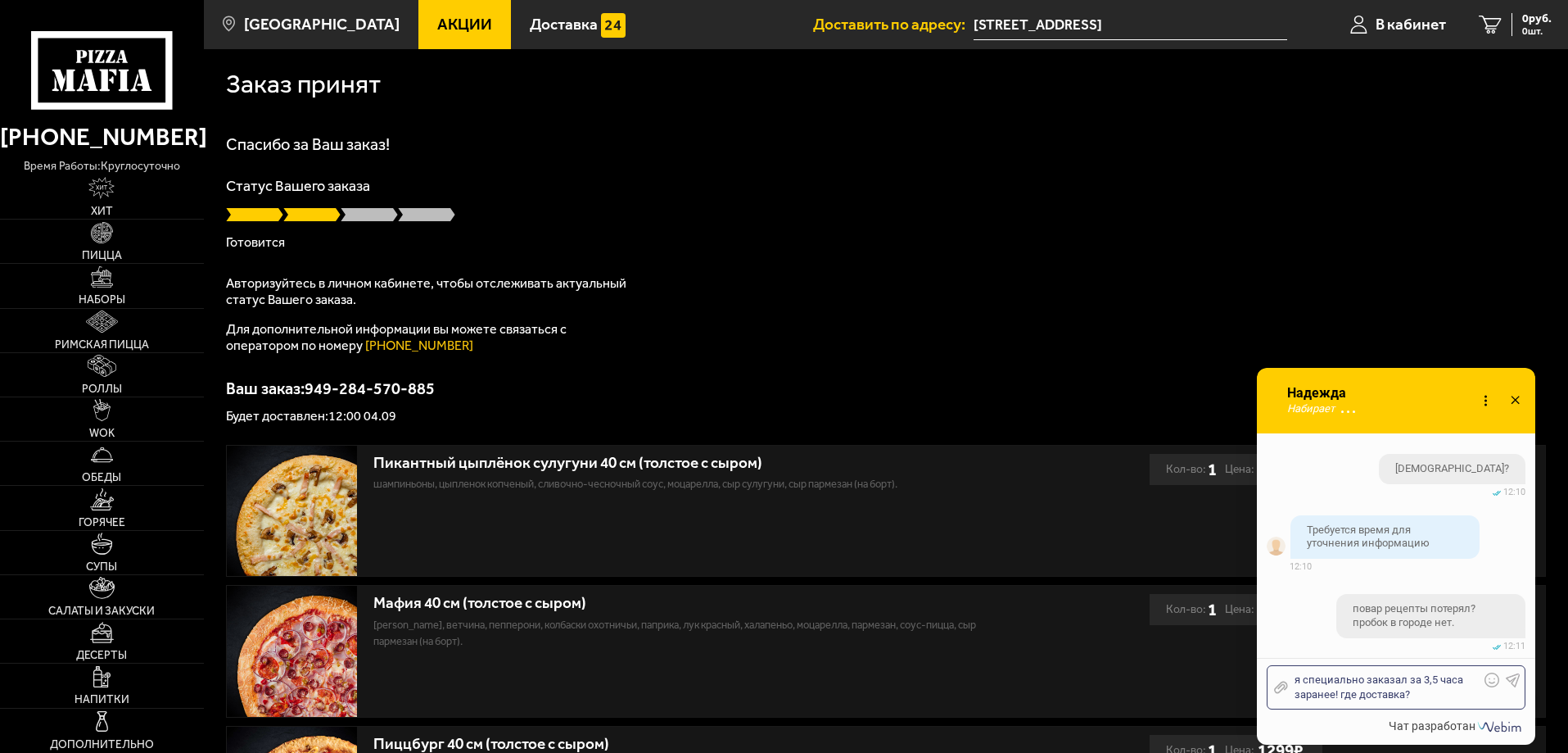
scroll to position [1703, 0]
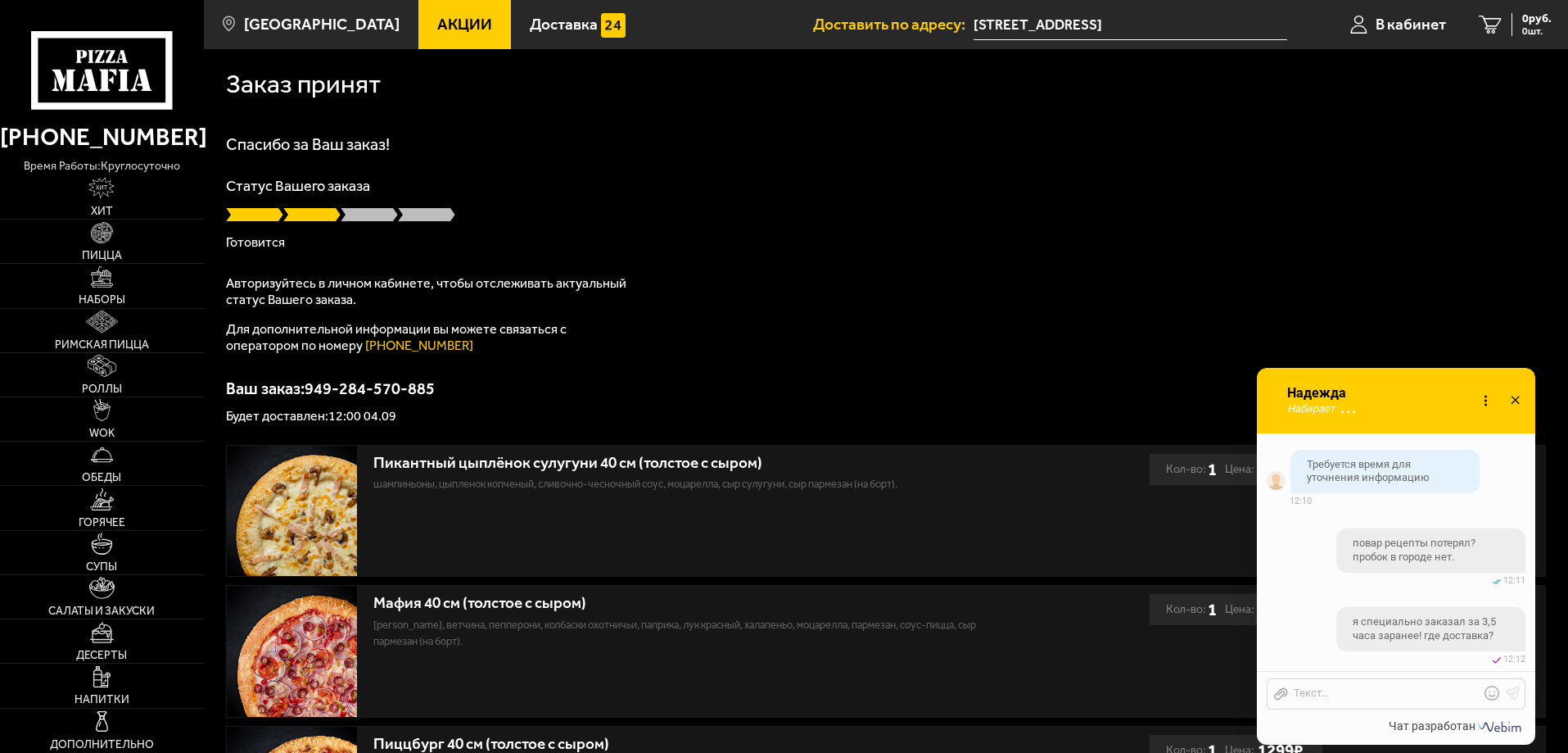
click at [852, 184] on p "Статус Вашего заказа" at bounding box center [886, 186] width 1320 height 15
click at [597, 162] on div "Спасибо за Ваш заказ! Статус Вашего заказа [PERSON_NAME] Авторизуйтесь в личном…" at bounding box center [886, 279] width 1320 height 286
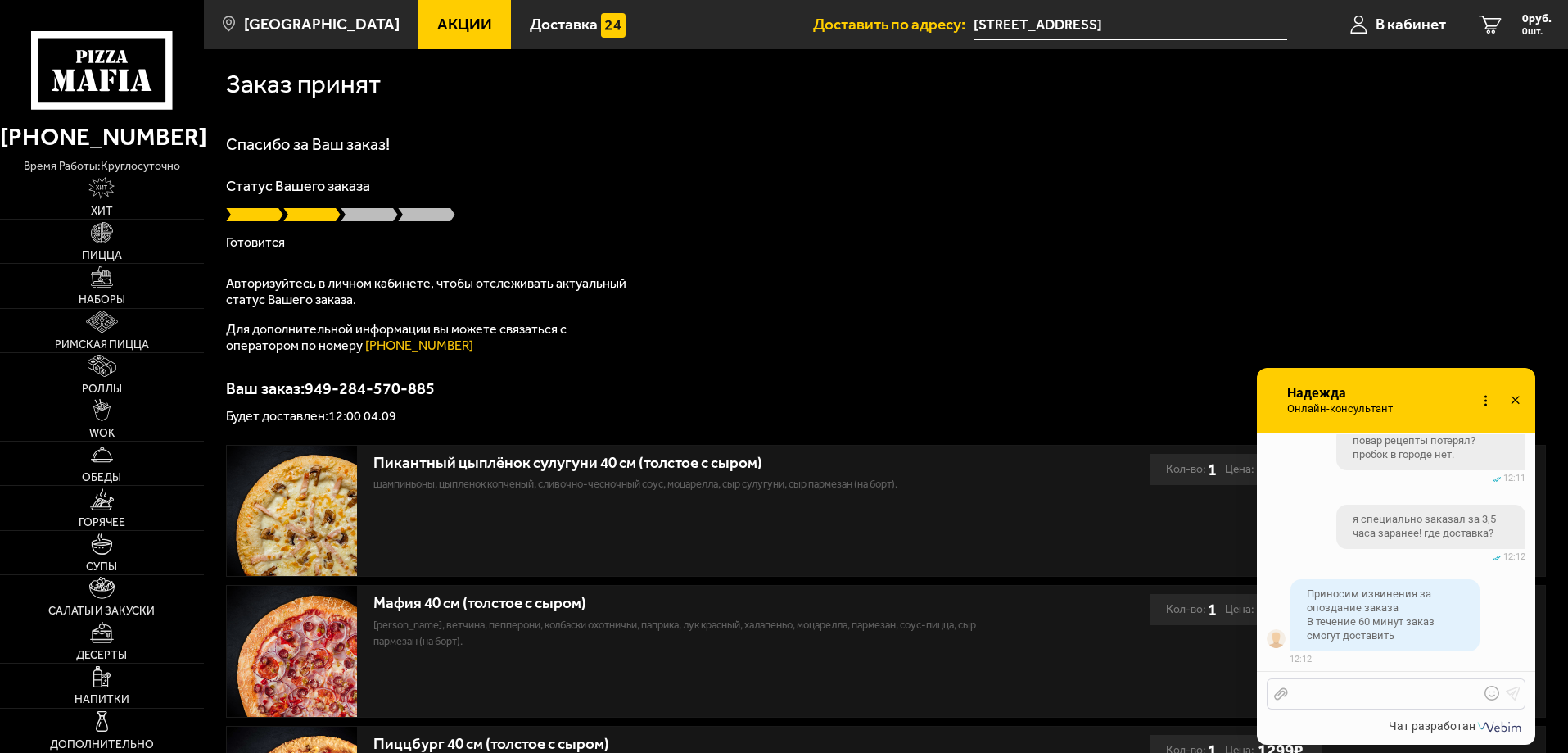
click at [1350, 687] on div at bounding box center [1382, 694] width 191 height 15
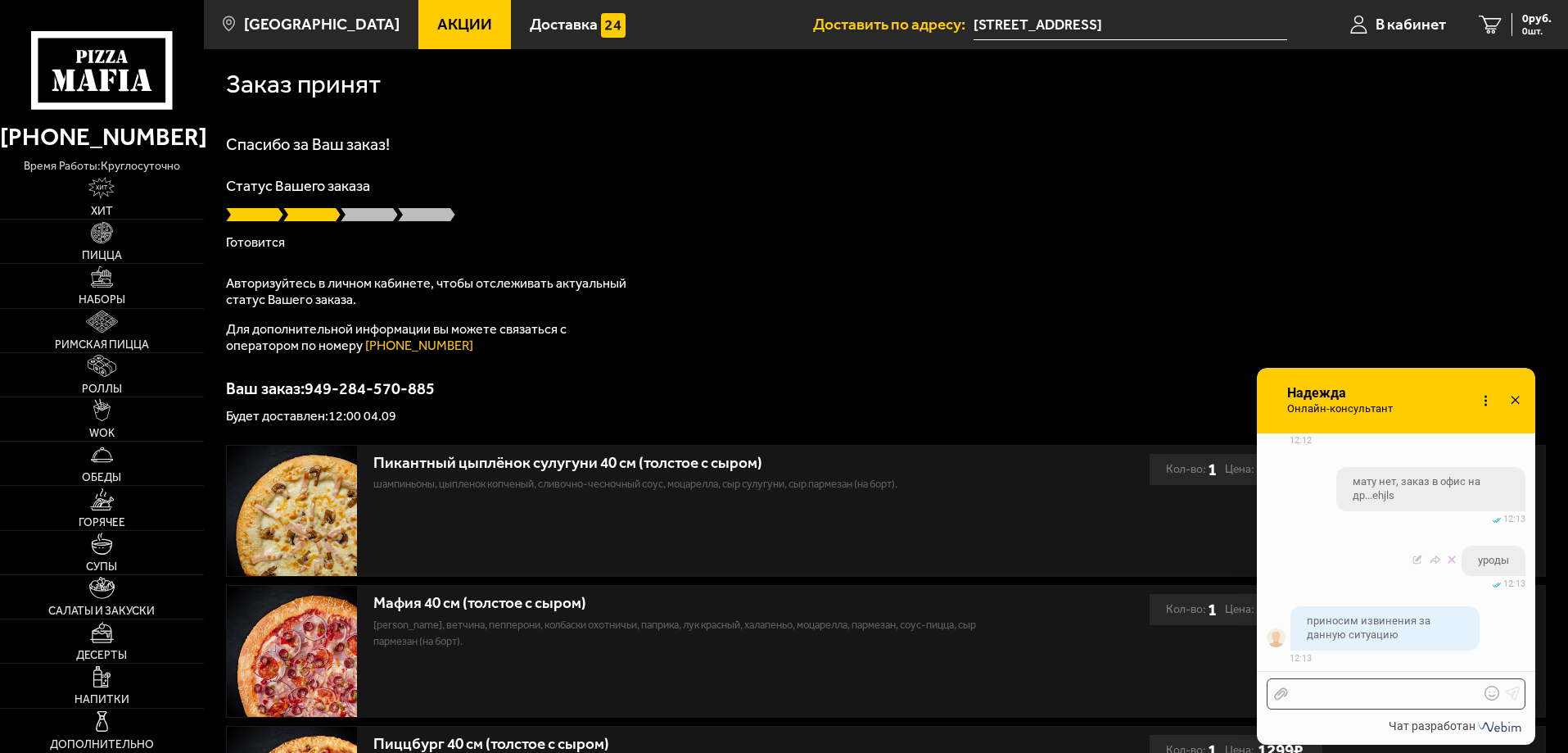
scroll to position [2131, 0]
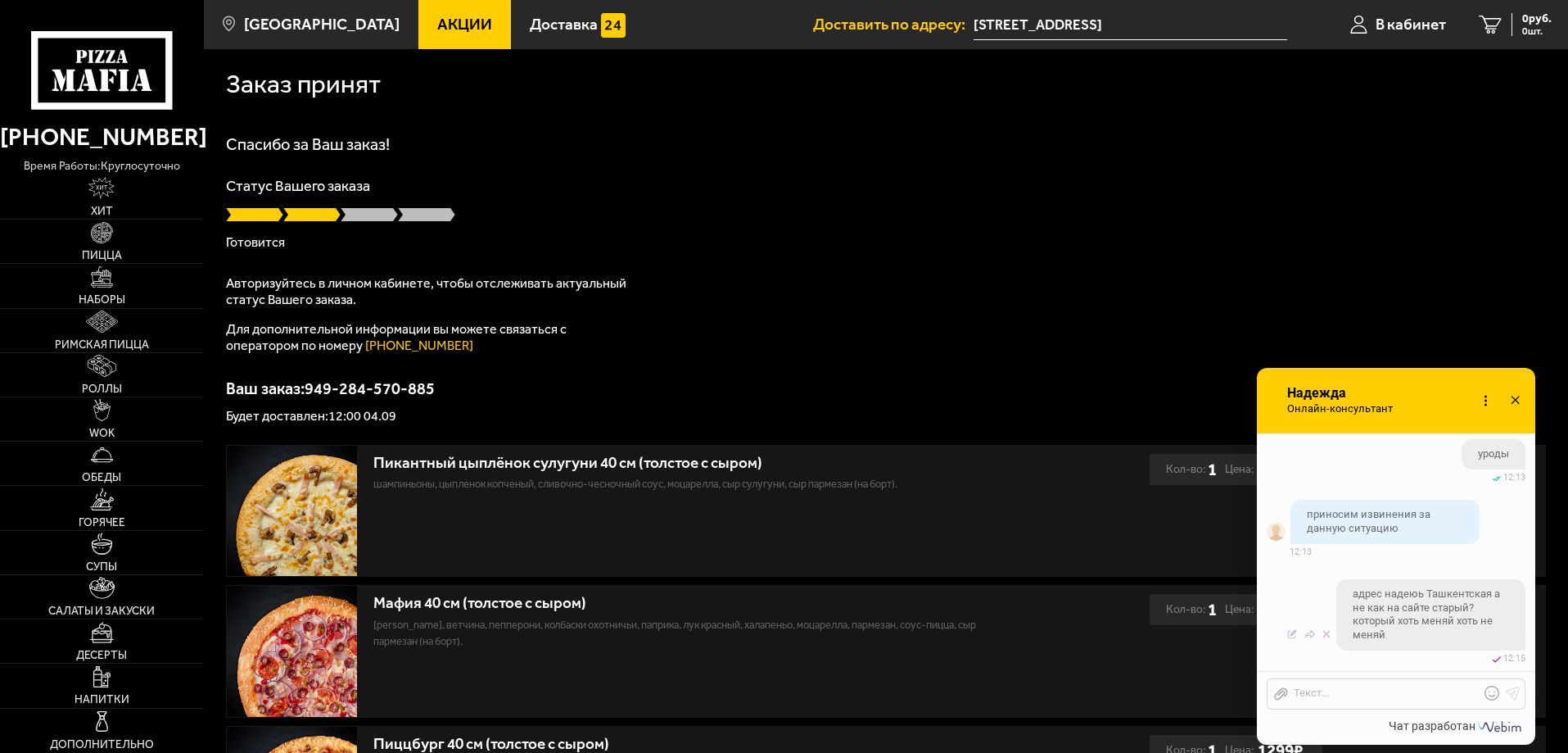
drag, startPoint x: 1457, startPoint y: 601, endPoint x: 1441, endPoint y: 618, distance: 23.3
click at [1441, 618] on span "адрес надеюь Ташкентская а не как на сайте старый? который хоть меняй хоть не м…" at bounding box center [1429, 615] width 156 height 55
click at [1291, 637] on icon at bounding box center [1292, 634] width 11 height 11
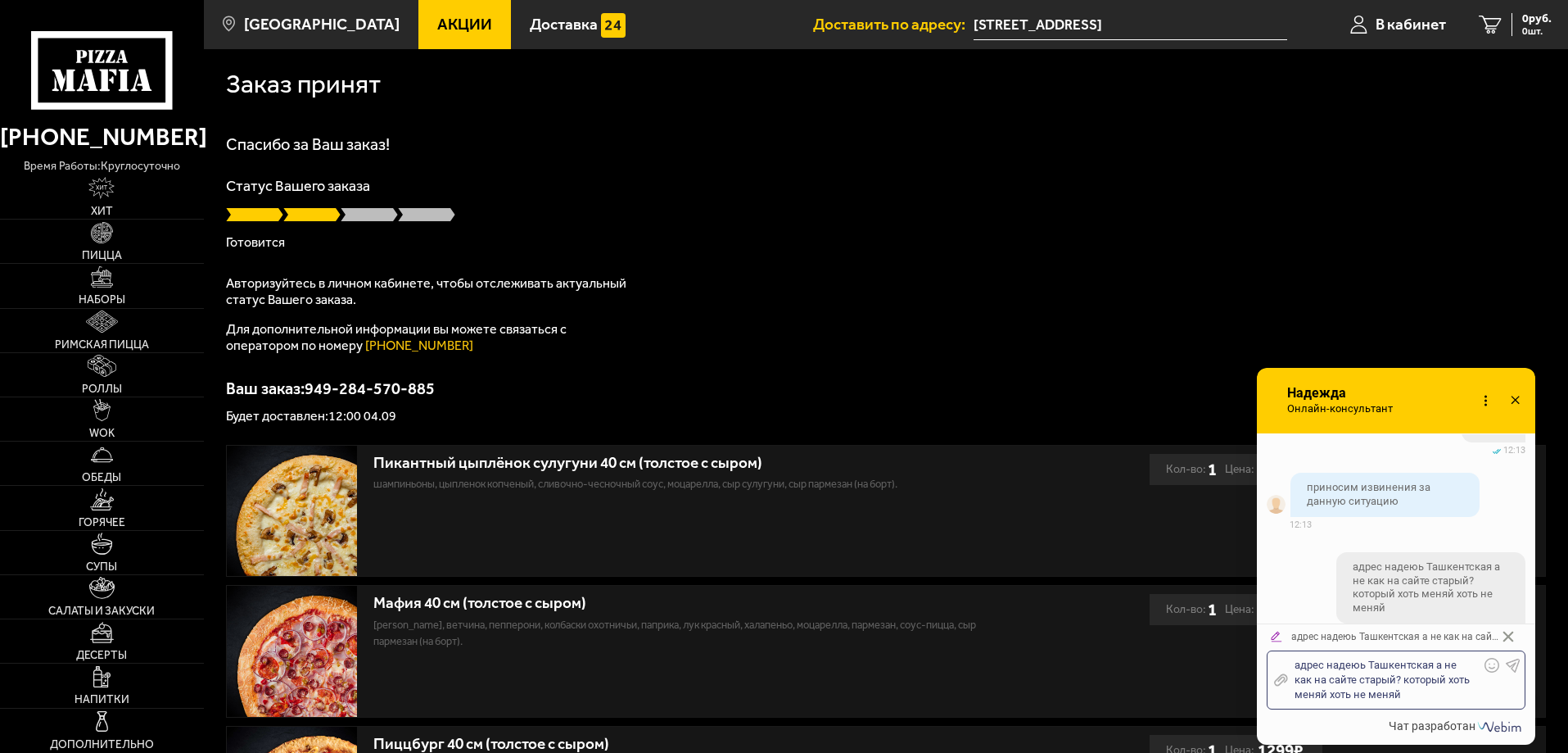
click at [1360, 666] on div "адрес надеюь Ташкентская а не как на сайте старый? который хоть меняй хоть не м…" at bounding box center [1382, 680] width 191 height 44
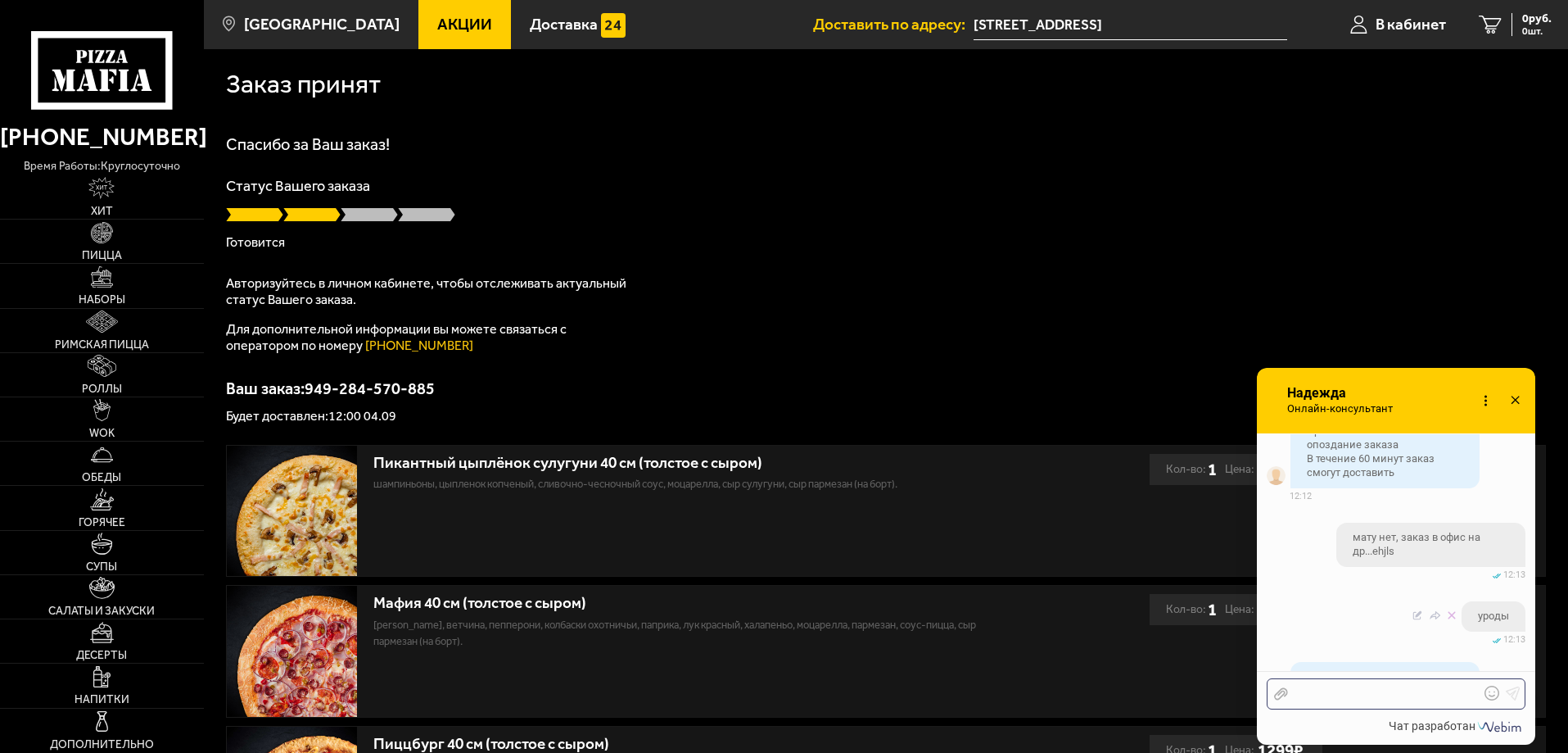
scroll to position [1966, 0]
click at [650, 252] on div "Спасибо за Ваш заказ! Статус Вашего заказа [PERSON_NAME] Авторизуйтесь в личном…" at bounding box center [886, 279] width 1320 height 286
drag, startPoint x: 715, startPoint y: 278, endPoint x: 722, endPoint y: 272, distance: 9.2
click at [716, 277] on div "Спасибо за Ваш заказ! Статус Вашего заказа [PERSON_NAME] Авторизуйтесь в личном…" at bounding box center [886, 279] width 1320 height 286
click at [1495, 638] on use at bounding box center [1496, 630] width 30 height 40
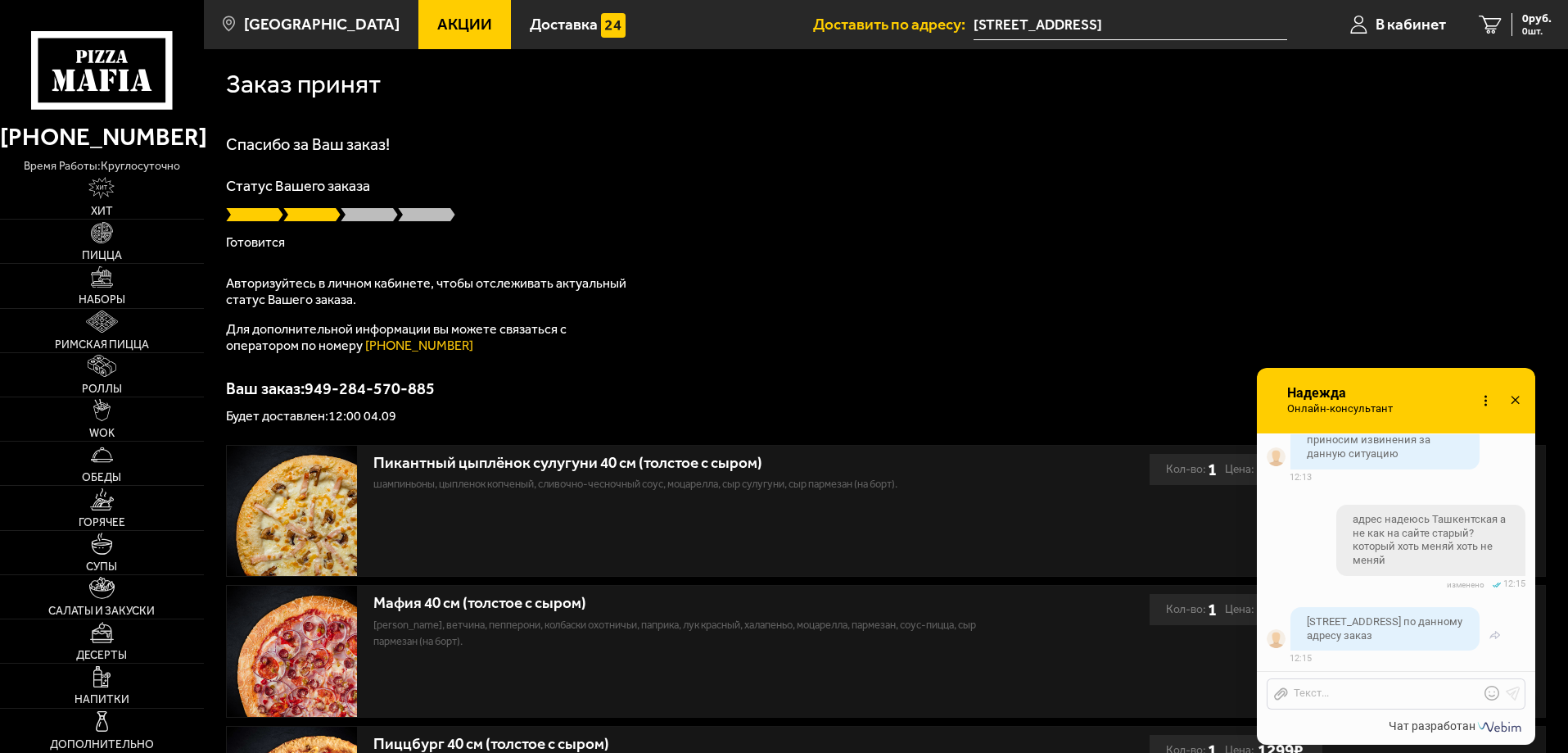
scroll to position [2204, 0]
click at [1393, 696] on div at bounding box center [1382, 694] width 191 height 15
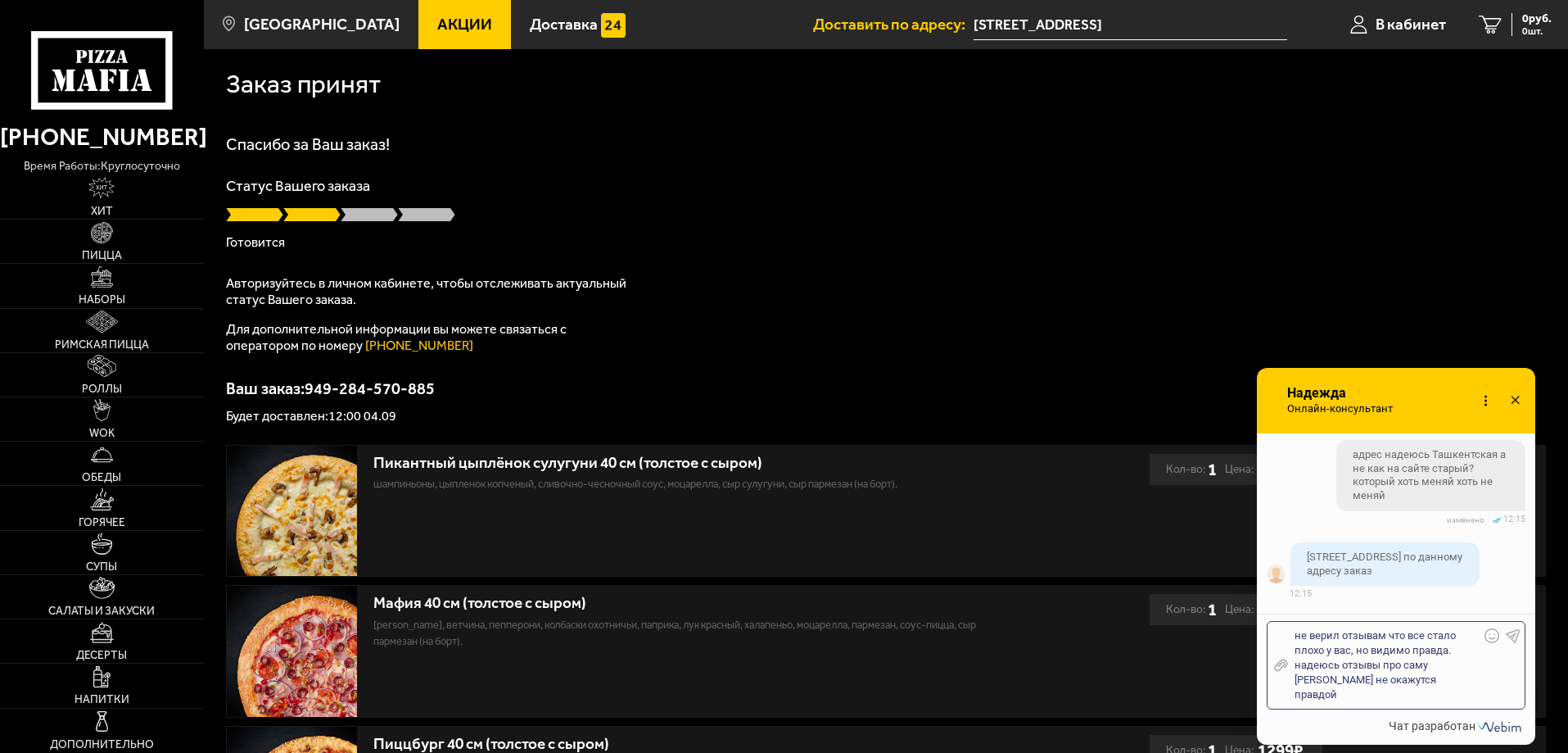
scroll to position [2390, 0]
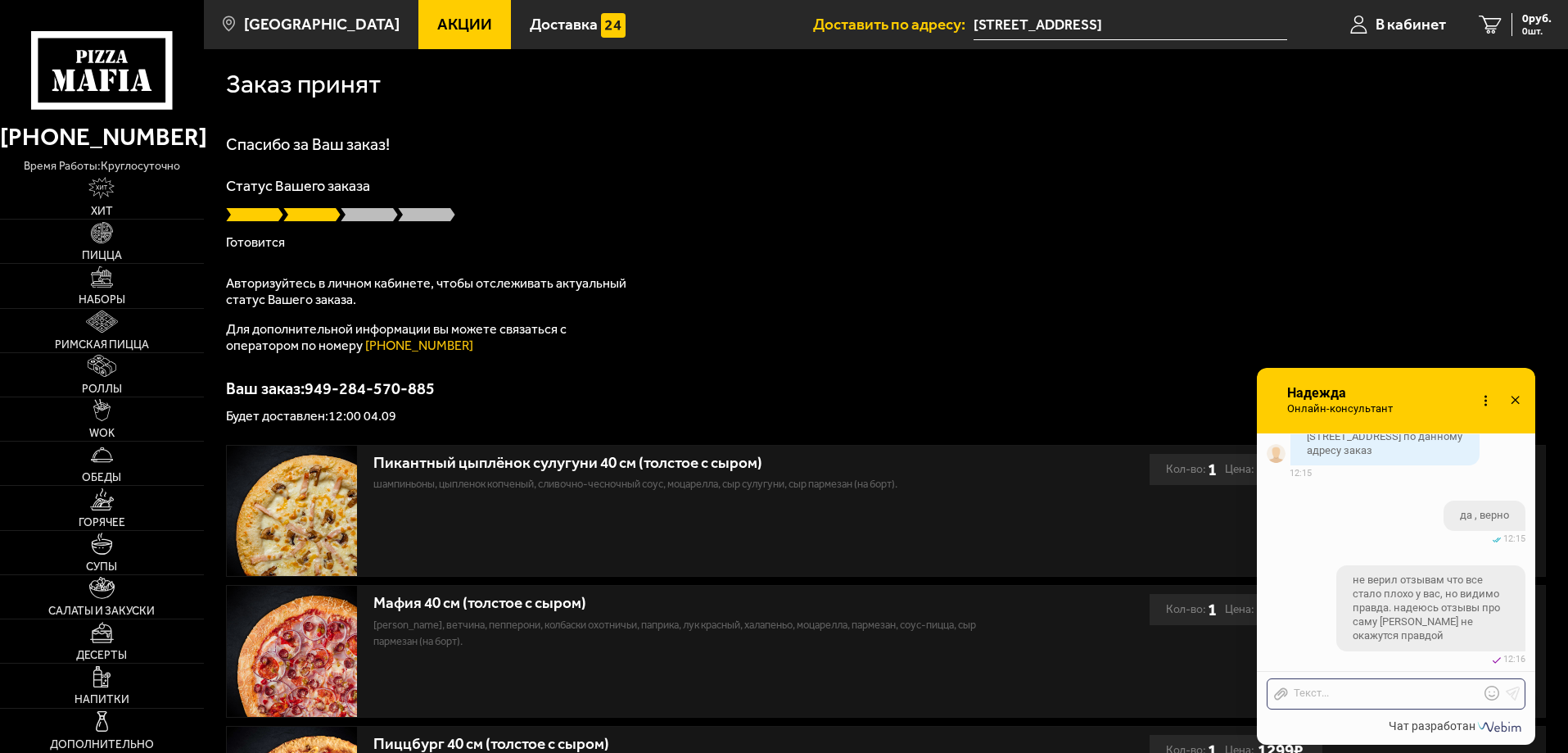
click at [710, 262] on div "Спасибо за Ваш заказ! Статус Вашего заказа Готовится Авторизуйтесь в личном каб…" at bounding box center [886, 279] width 1320 height 286
click at [703, 292] on div "Спасибо за Ваш заказ! Статус Вашего заказа Готовится Авторизуйтесь в личном каб…" at bounding box center [886, 279] width 1320 height 286
click at [553, 299] on p "Авторизуйтесь в личном кабинете, чтобы отслеживать актуальный статус Вашего зак…" at bounding box center [430, 291] width 409 height 32
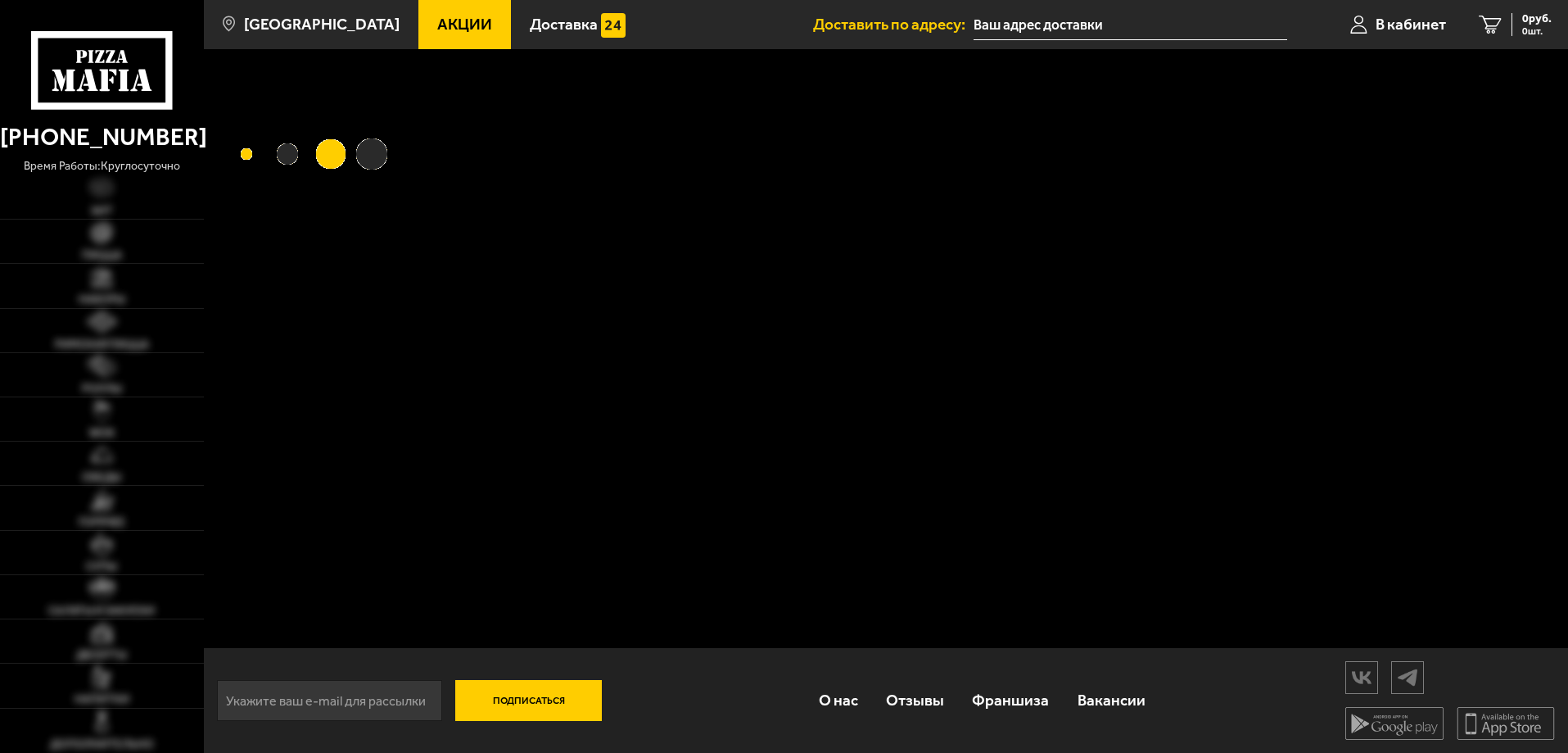
type input "[STREET_ADDRESS]"
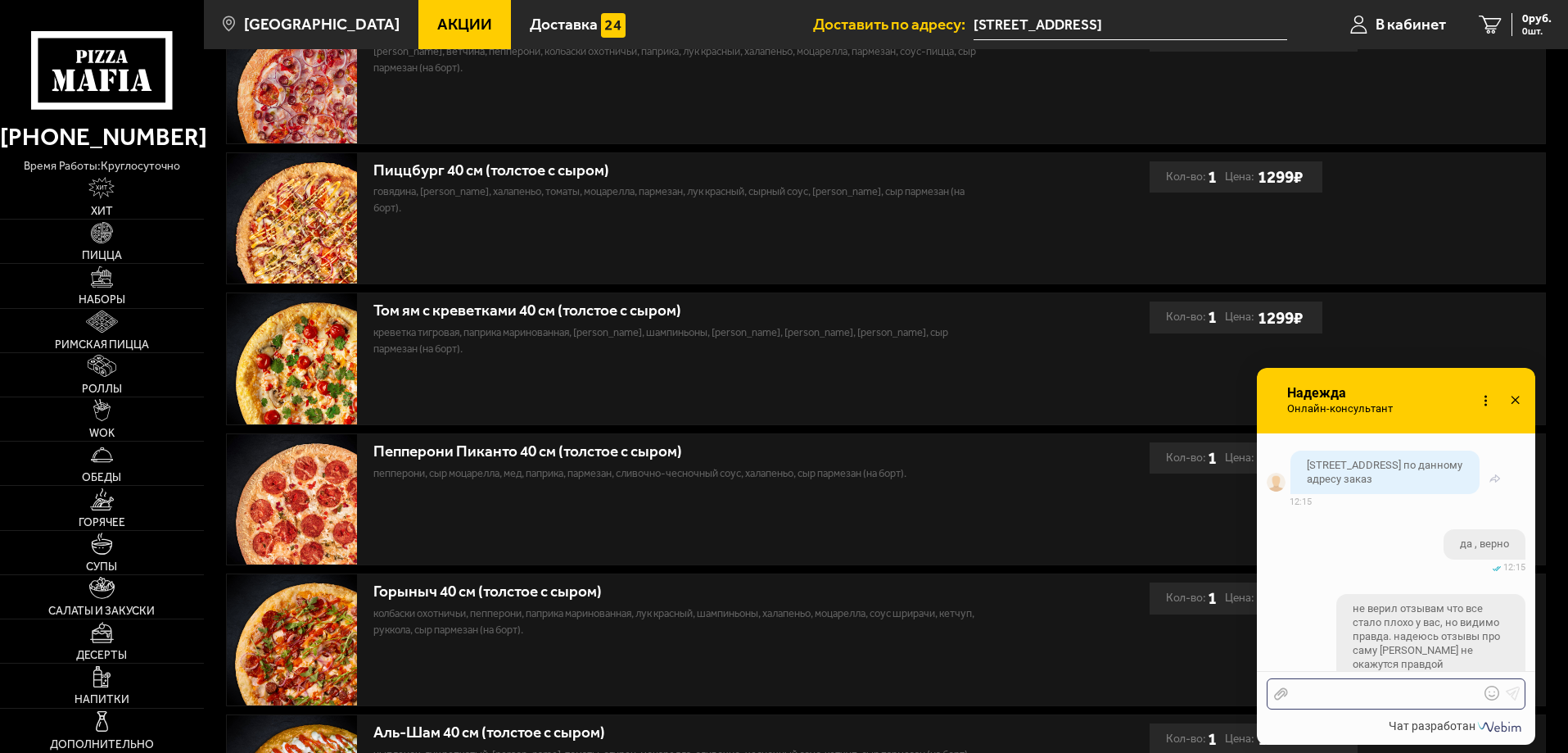
scroll to position [2390, 0]
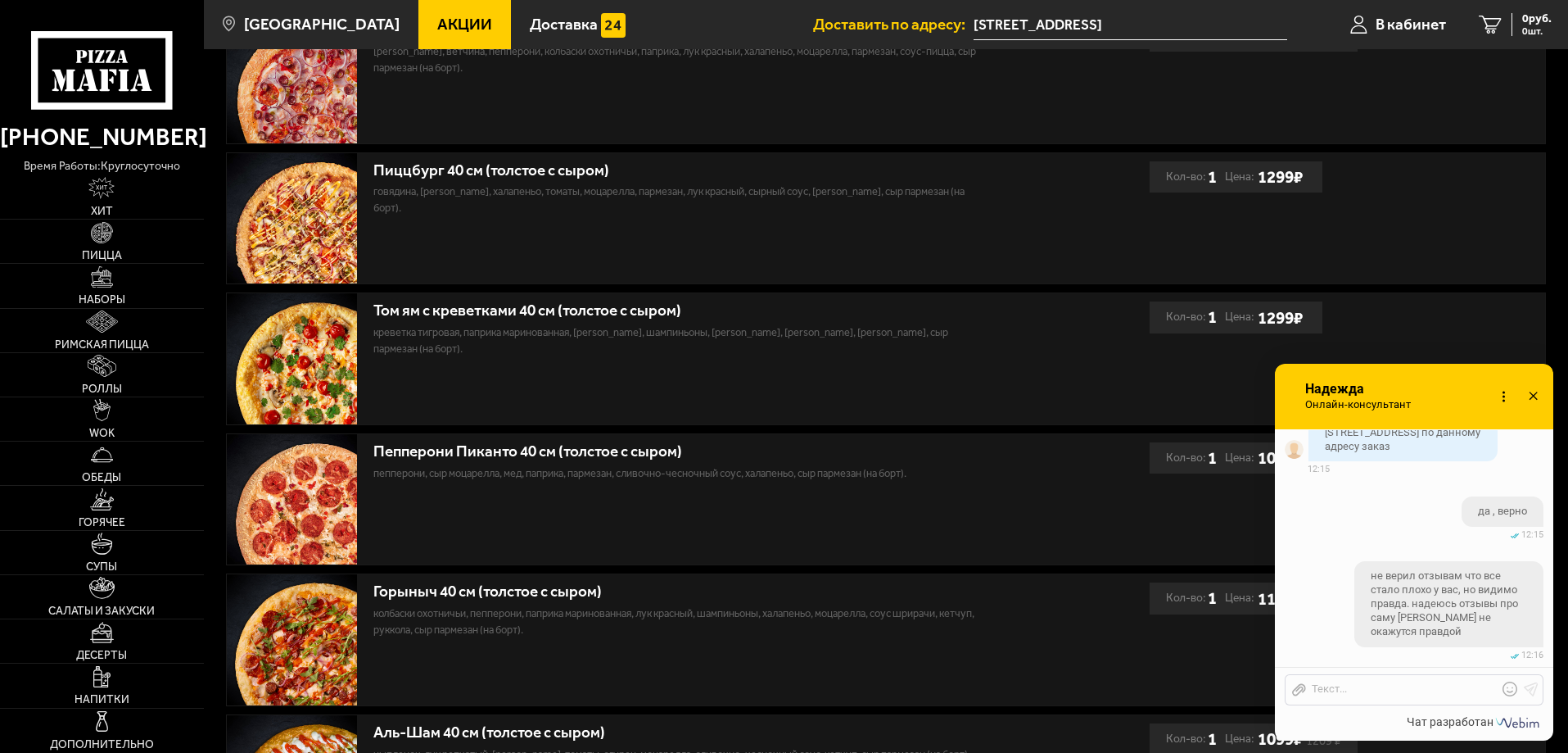
drag, startPoint x: 1512, startPoint y: 395, endPoint x: 1530, endPoint y: 392, distance: 18.2
click at [1530, 392] on icon at bounding box center [1533, 397] width 24 height 24
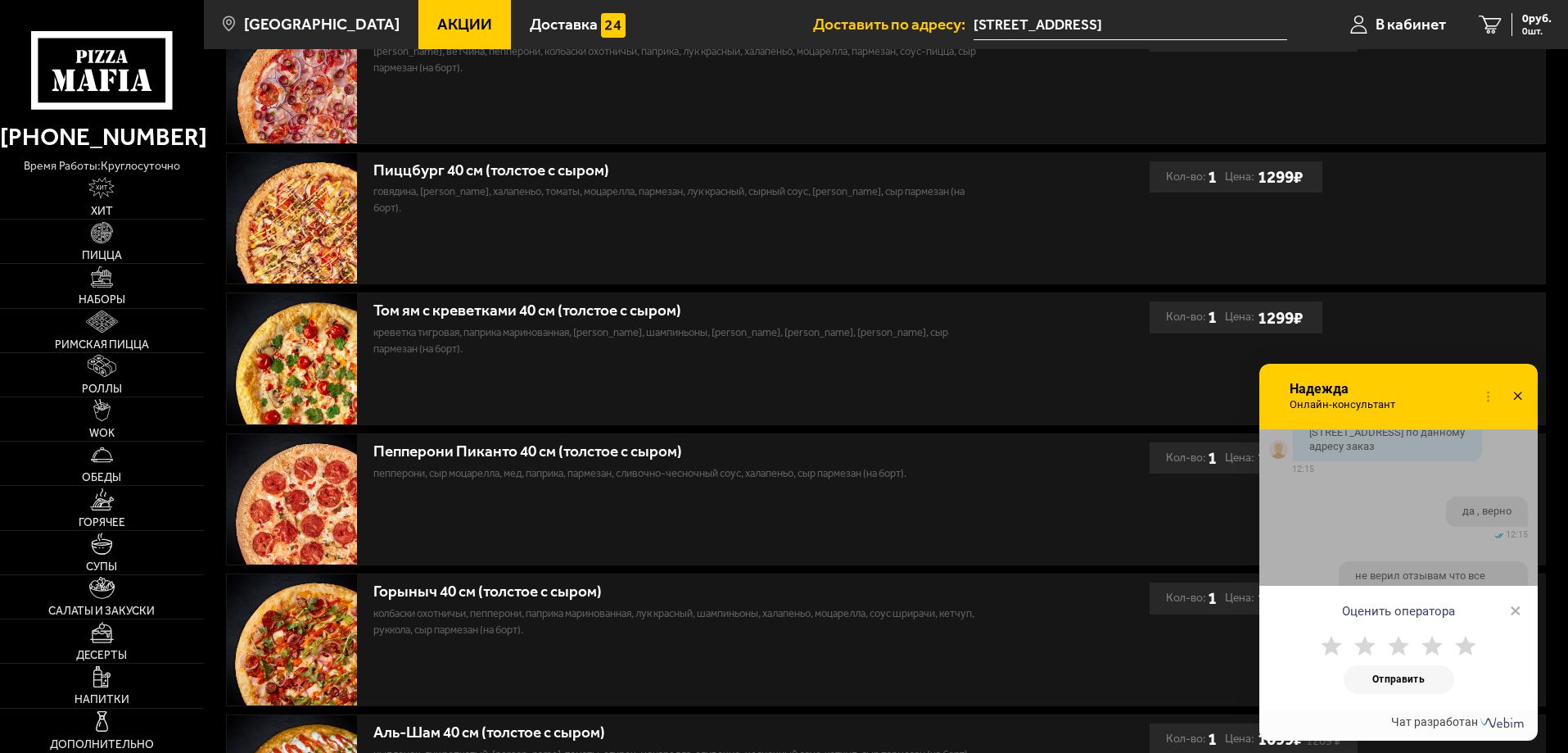
click at [1521, 611] on div "Оценить оператора ×" at bounding box center [1397, 606] width 278 height 41
click at [1518, 611] on span "×" at bounding box center [1515, 610] width 11 height 25
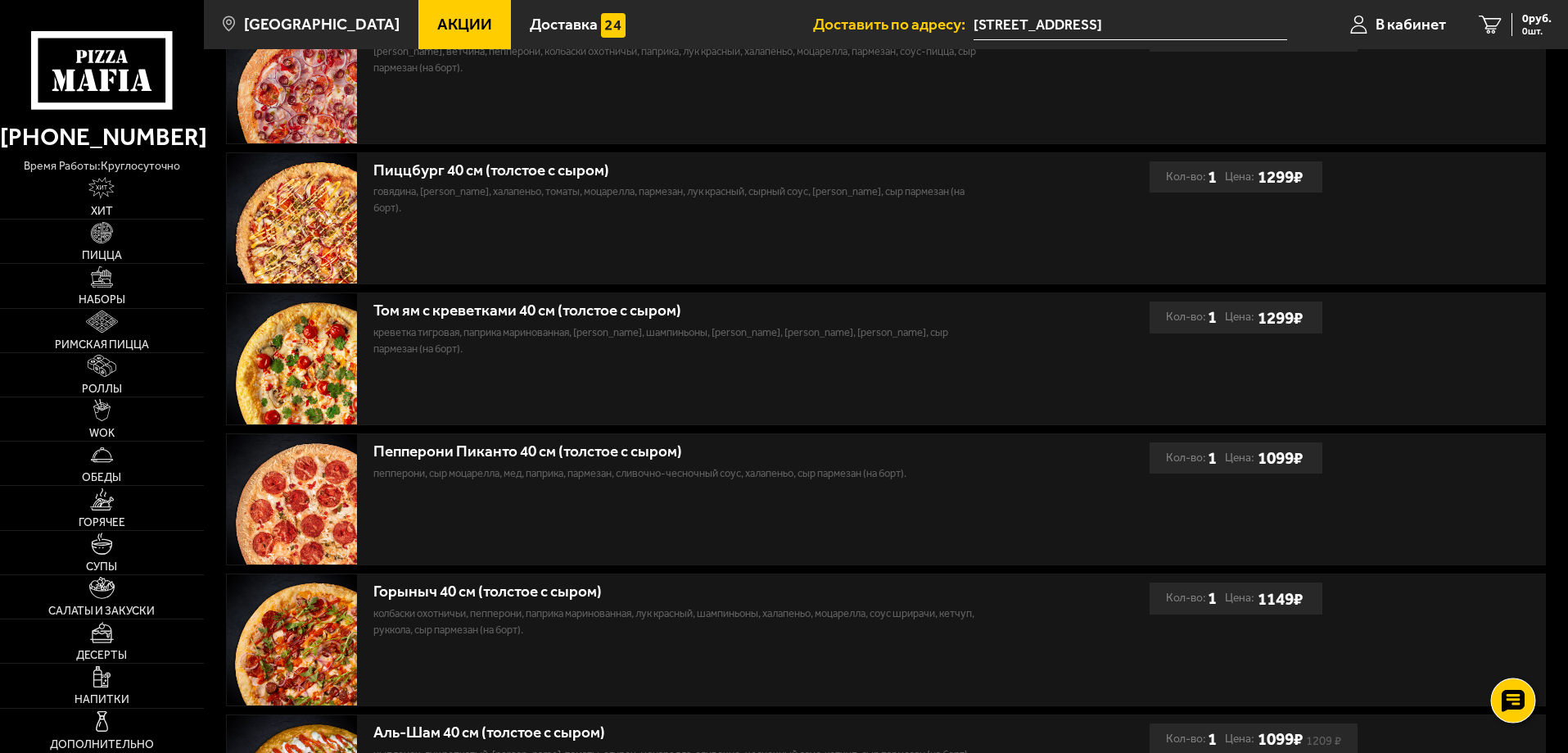
click at [1510, 694] on icon at bounding box center [1513, 700] width 24 height 23
click at [1516, 662] on icon at bounding box center [1513, 650] width 24 height 23
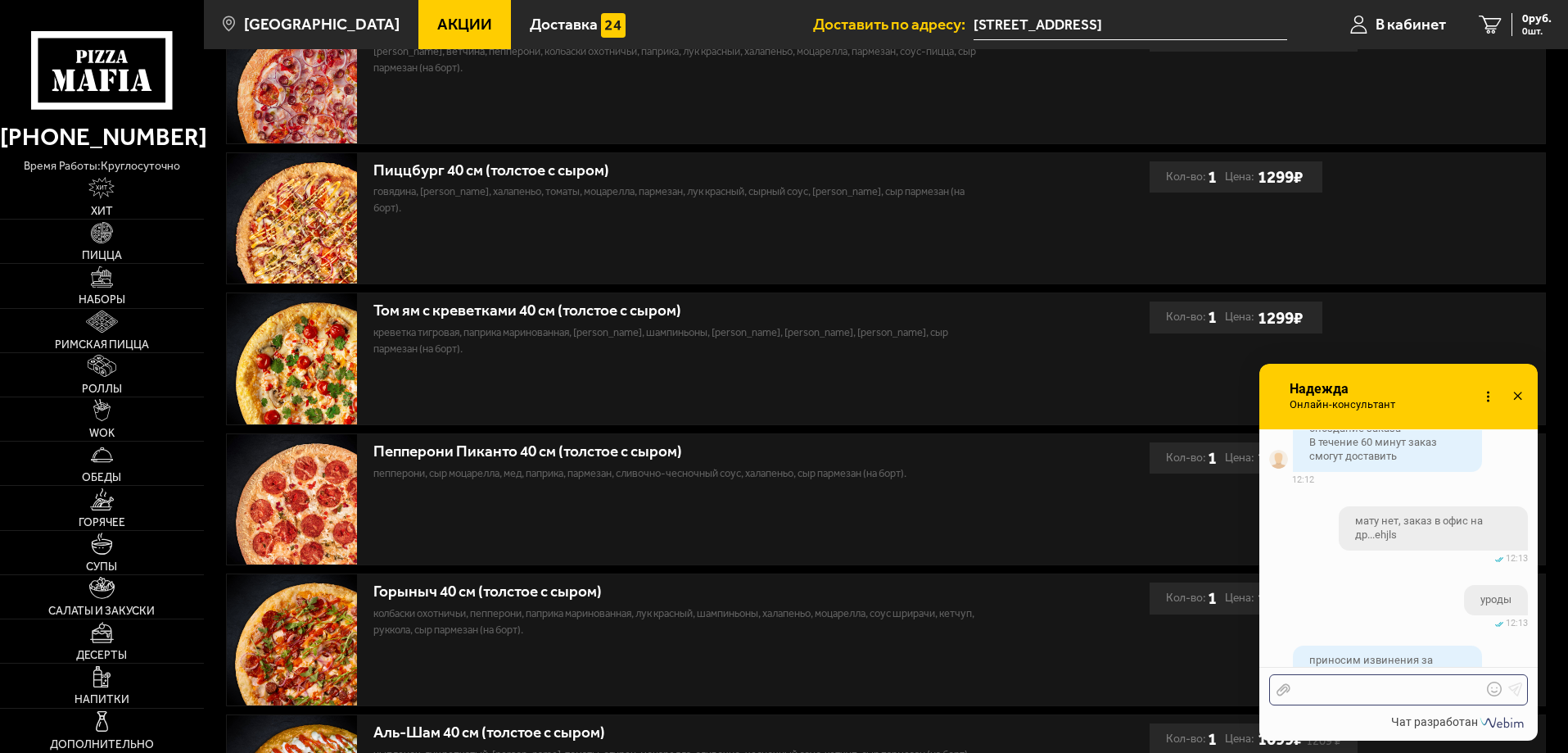
scroll to position [2226, 0]
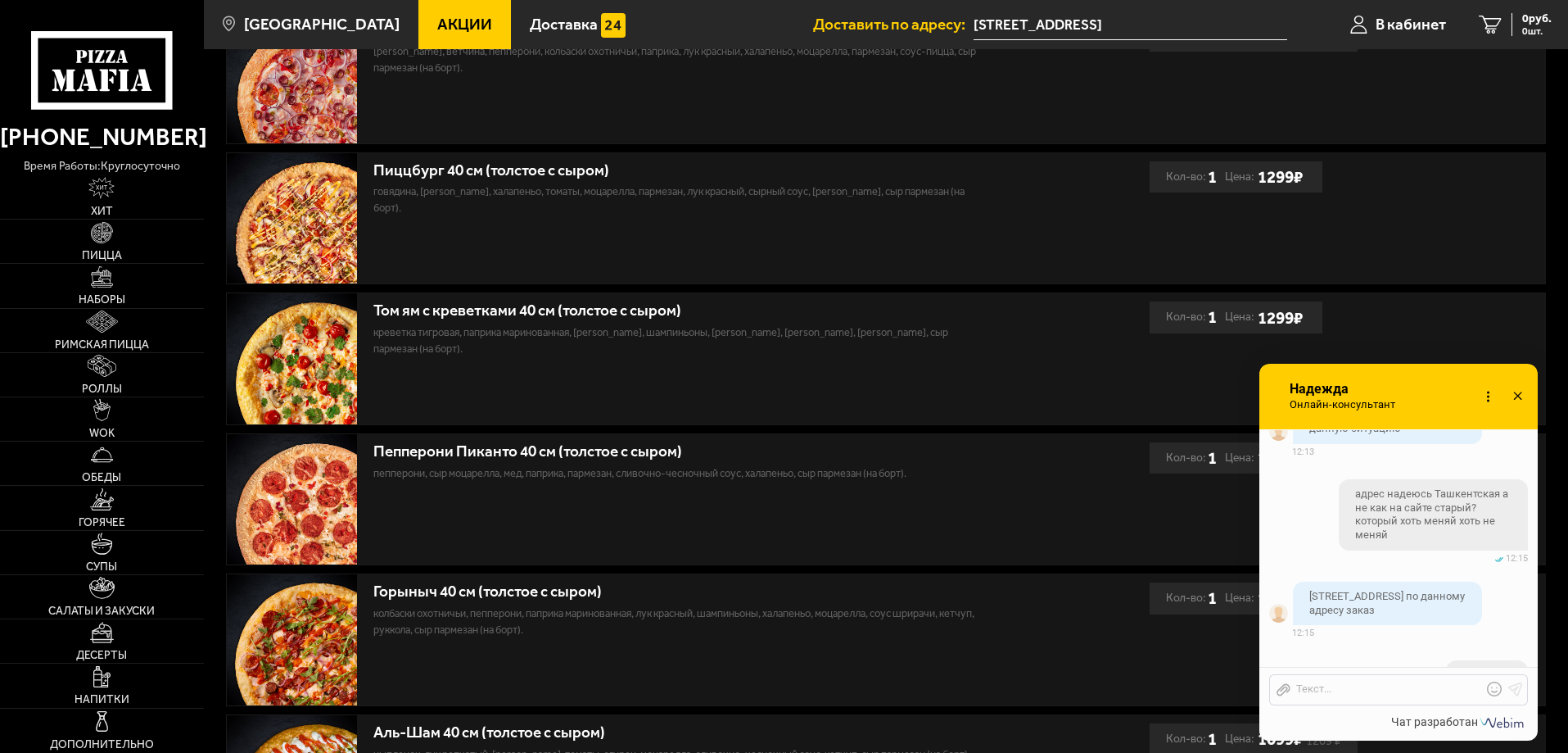
click at [1517, 389] on icon at bounding box center [1517, 397] width 24 height 24
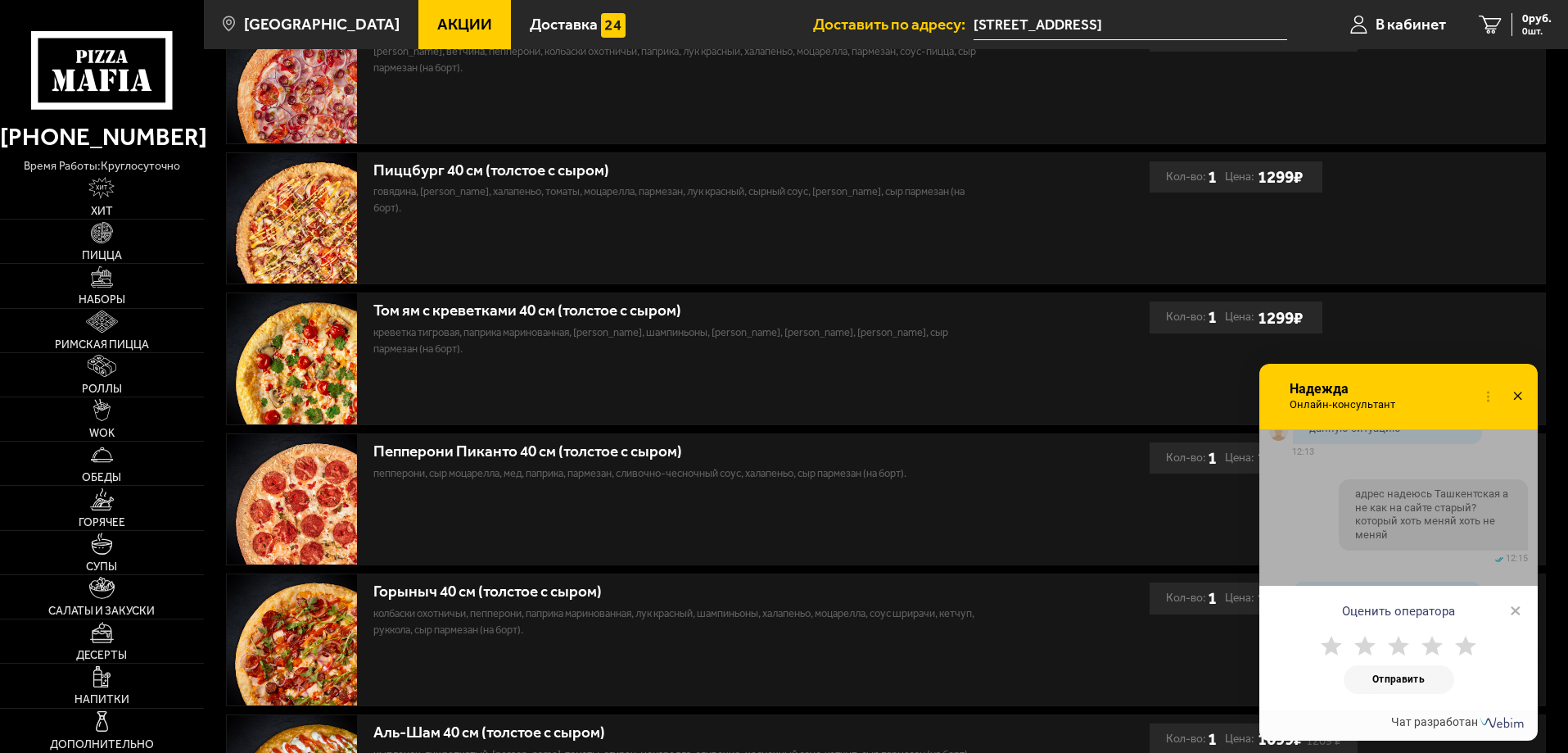
click at [1514, 393] on icon at bounding box center [1517, 397] width 24 height 24
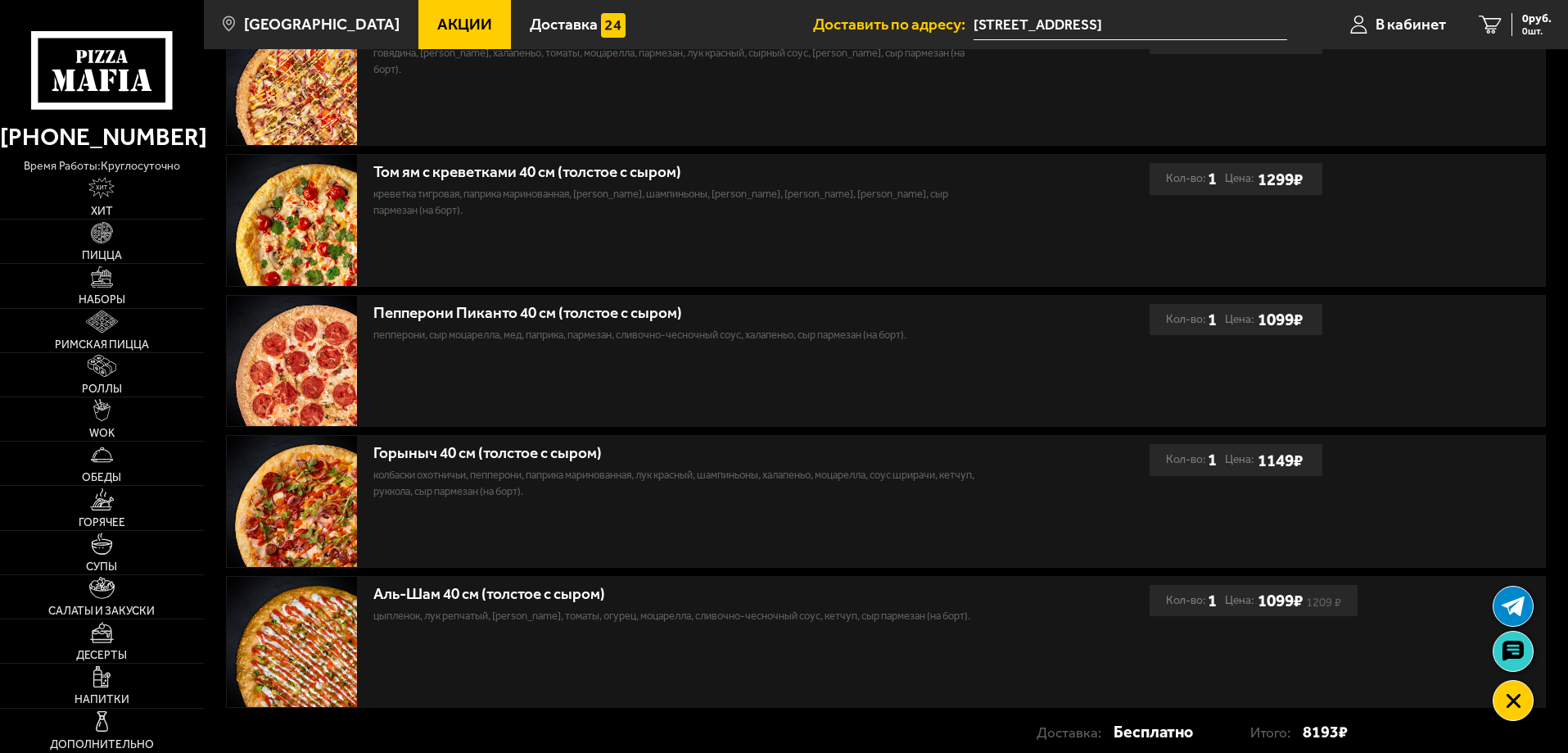
scroll to position [594, 0]
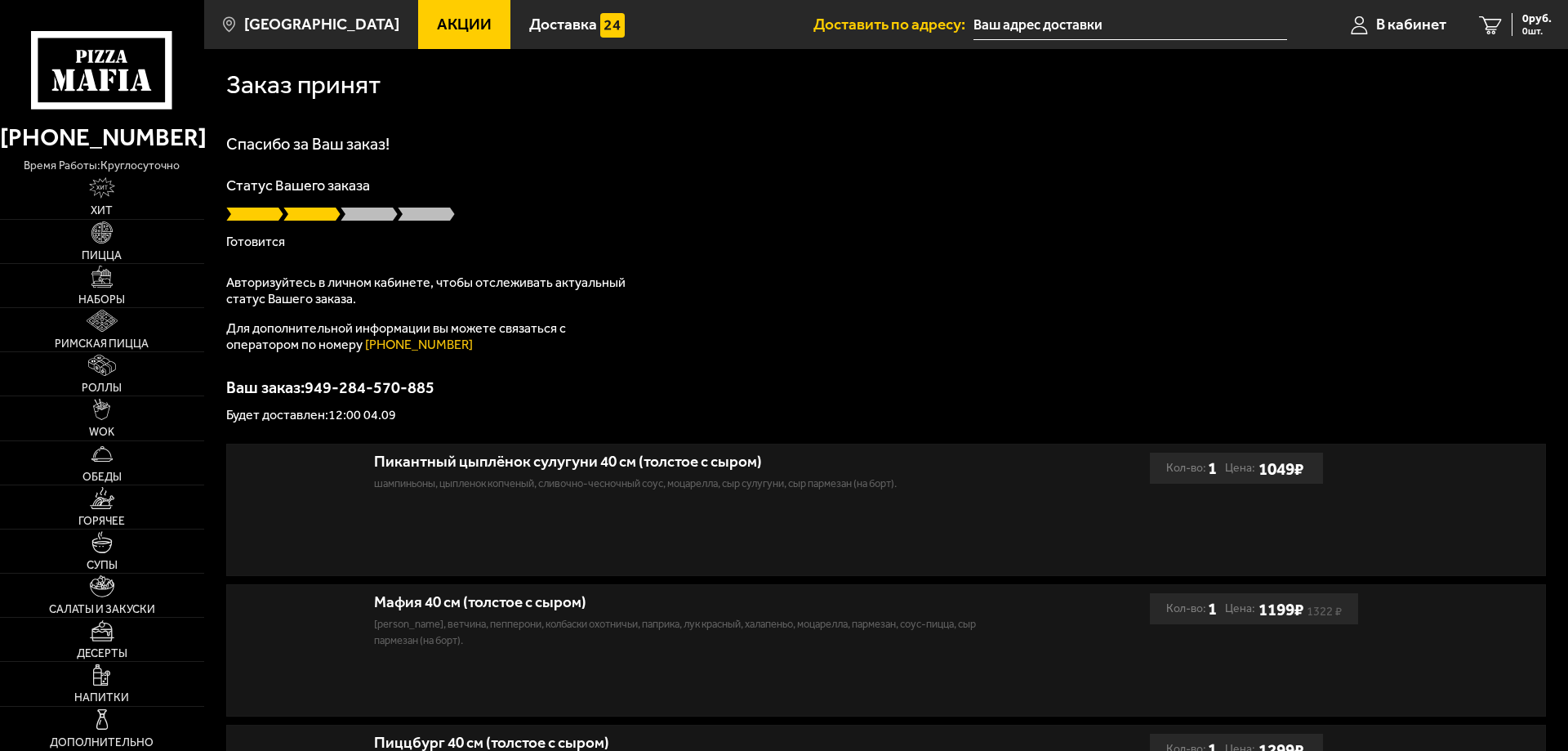
type input "[STREET_ADDRESS]"
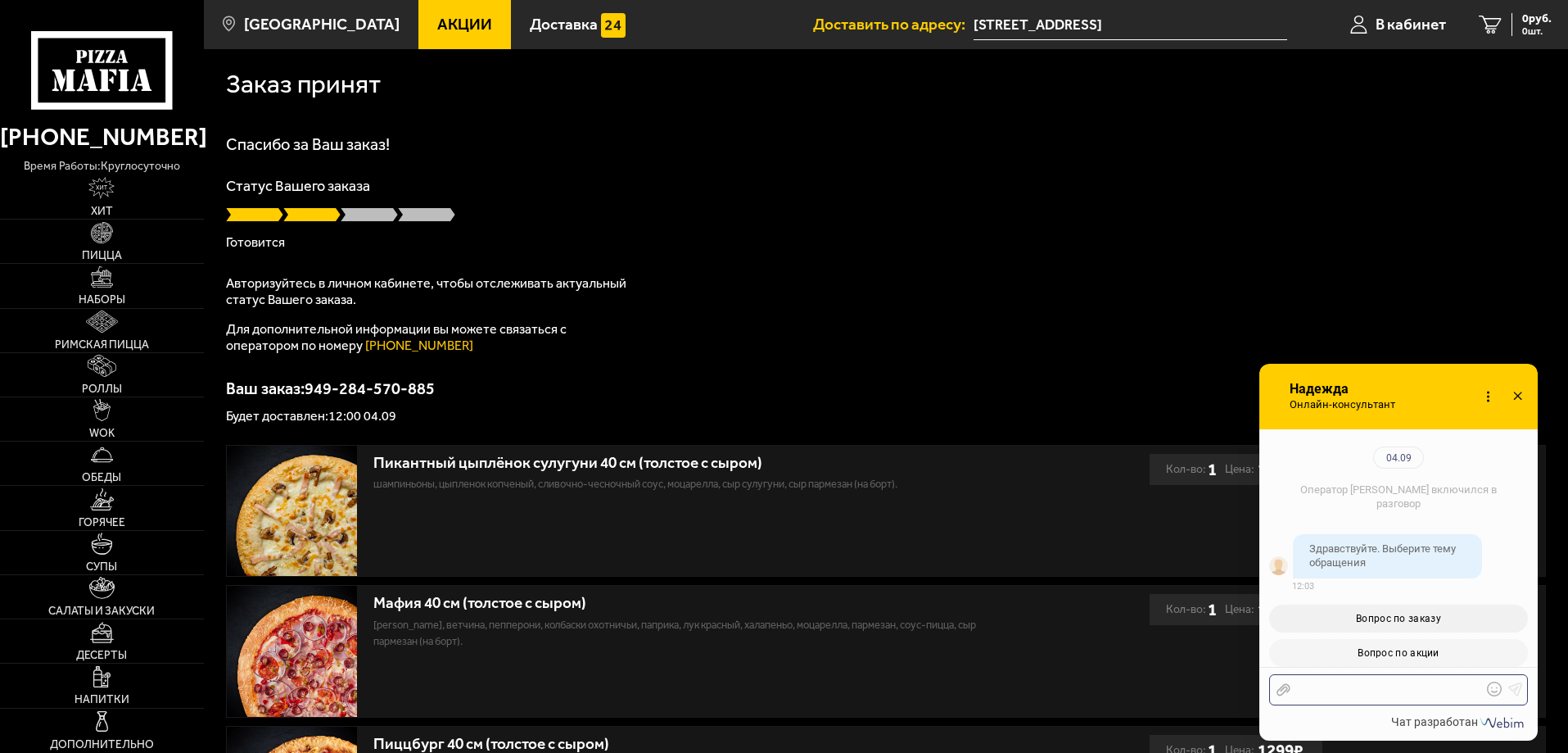
scroll to position [2464, 0]
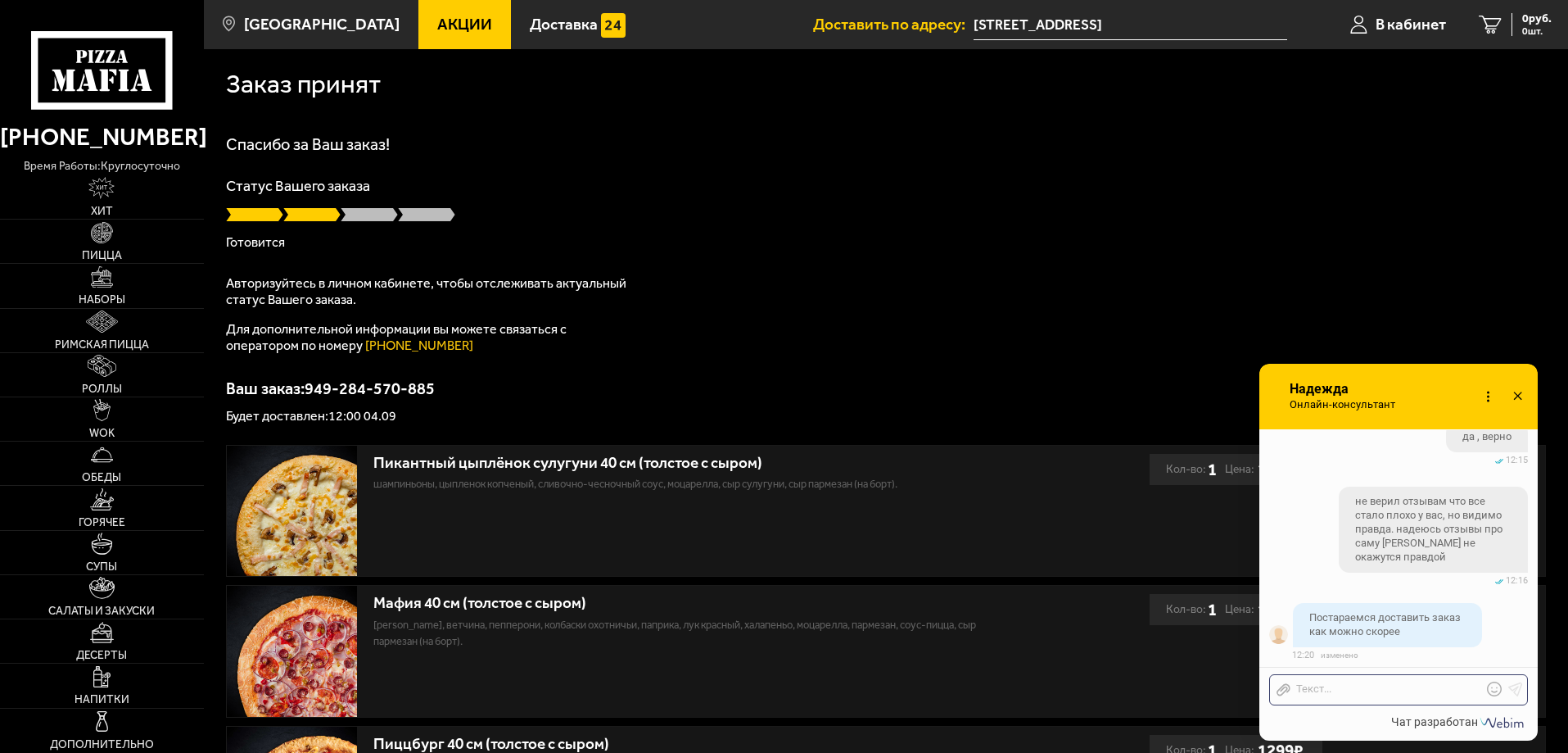
click at [1518, 391] on icon at bounding box center [1517, 397] width 24 height 24
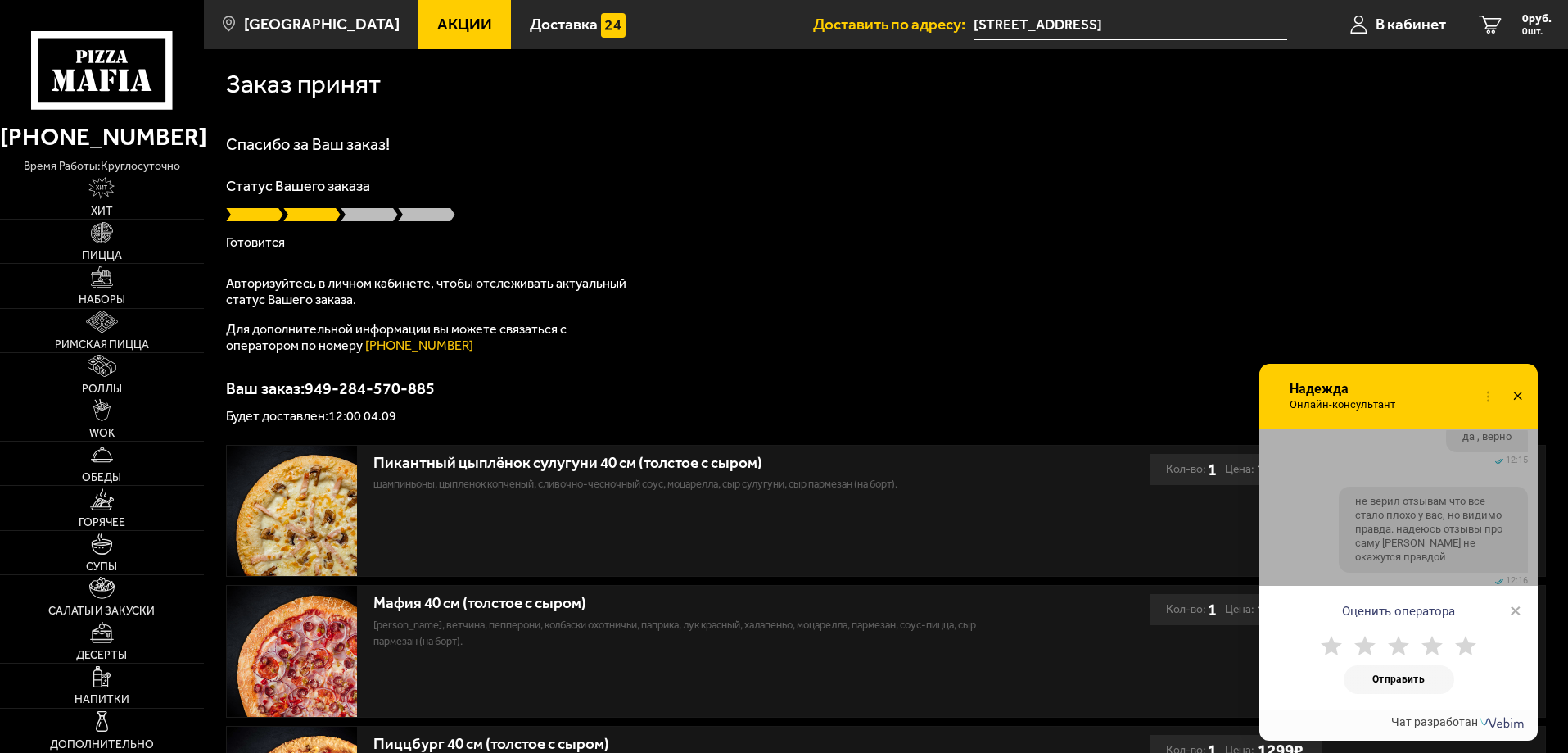
click at [1518, 400] on icon at bounding box center [1517, 397] width 24 height 24
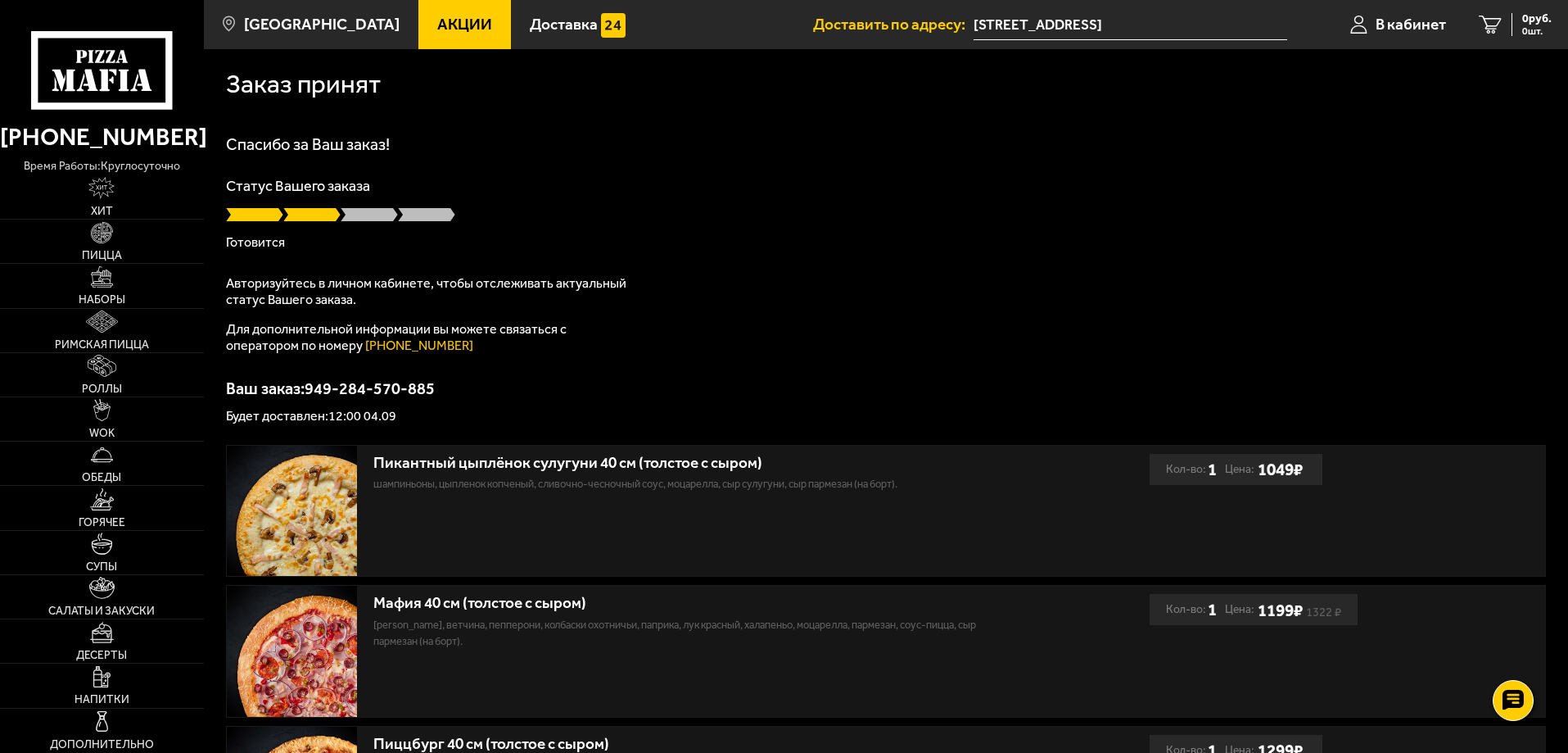
click at [742, 255] on div "Спасибо за Ваш заказ! Статус Вашего заказа [PERSON_NAME] Авторизуйтесь в личном…" at bounding box center [886, 279] width 1320 height 286
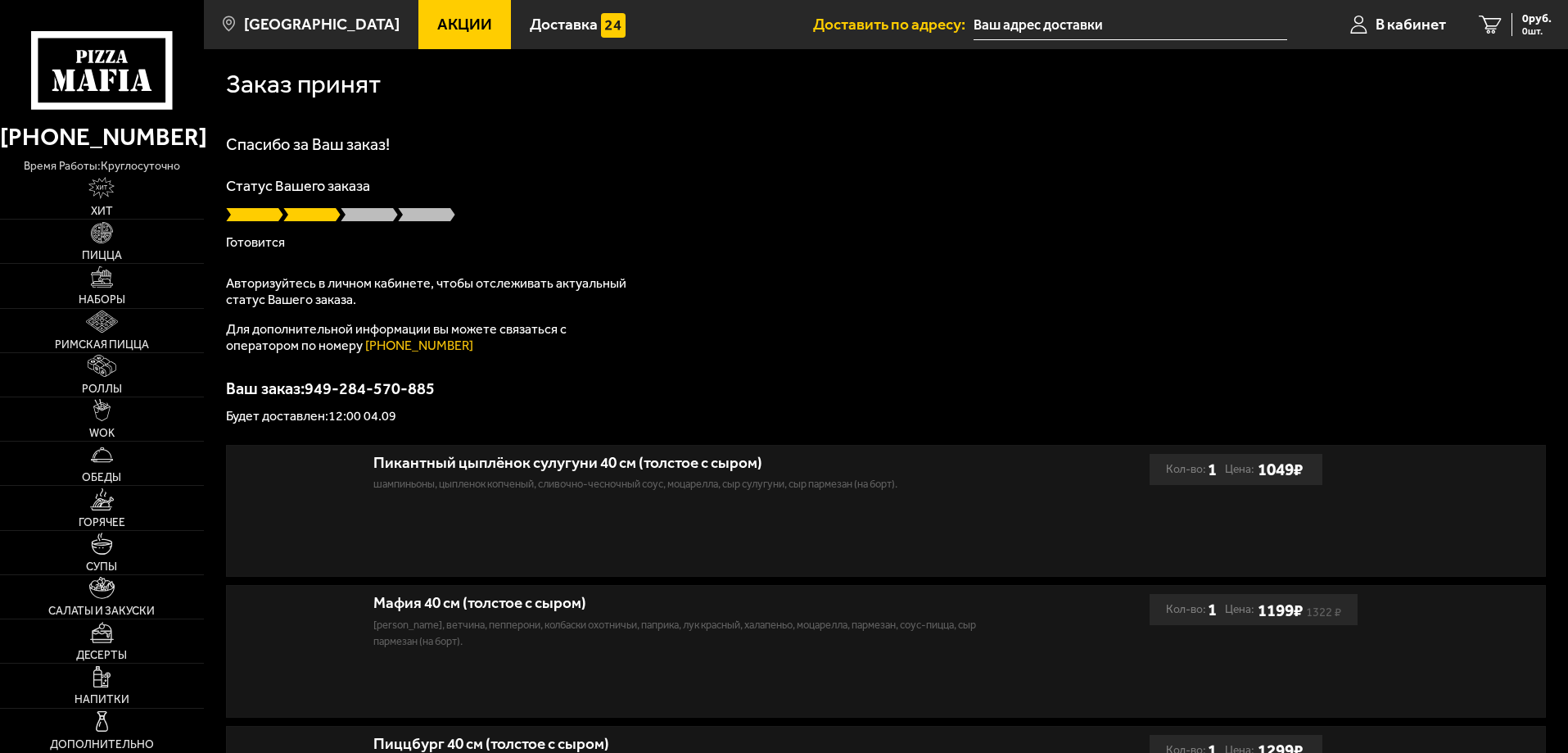
type input "[STREET_ADDRESS]"
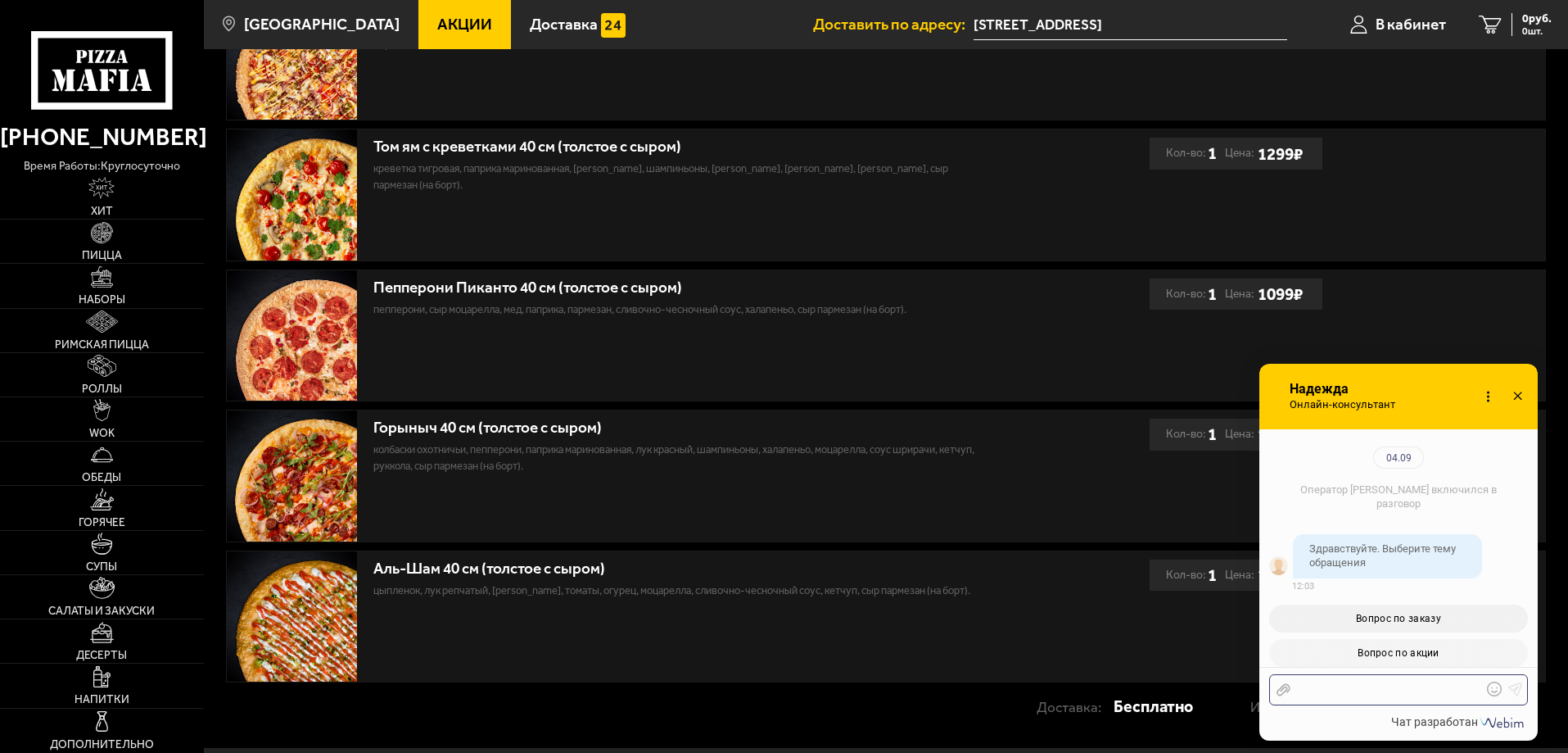
scroll to position [2554, 0]
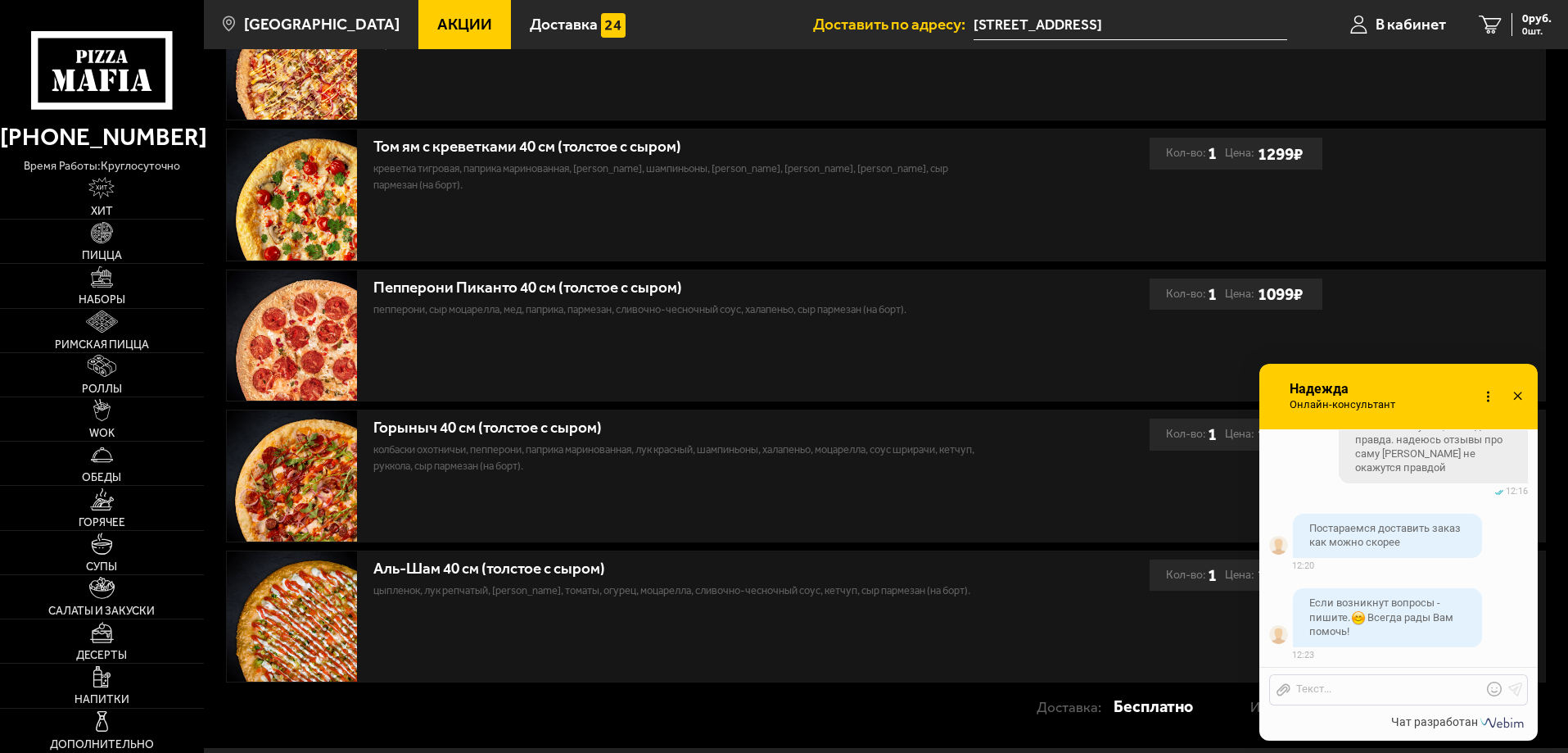
click at [1523, 391] on icon at bounding box center [1517, 397] width 24 height 24
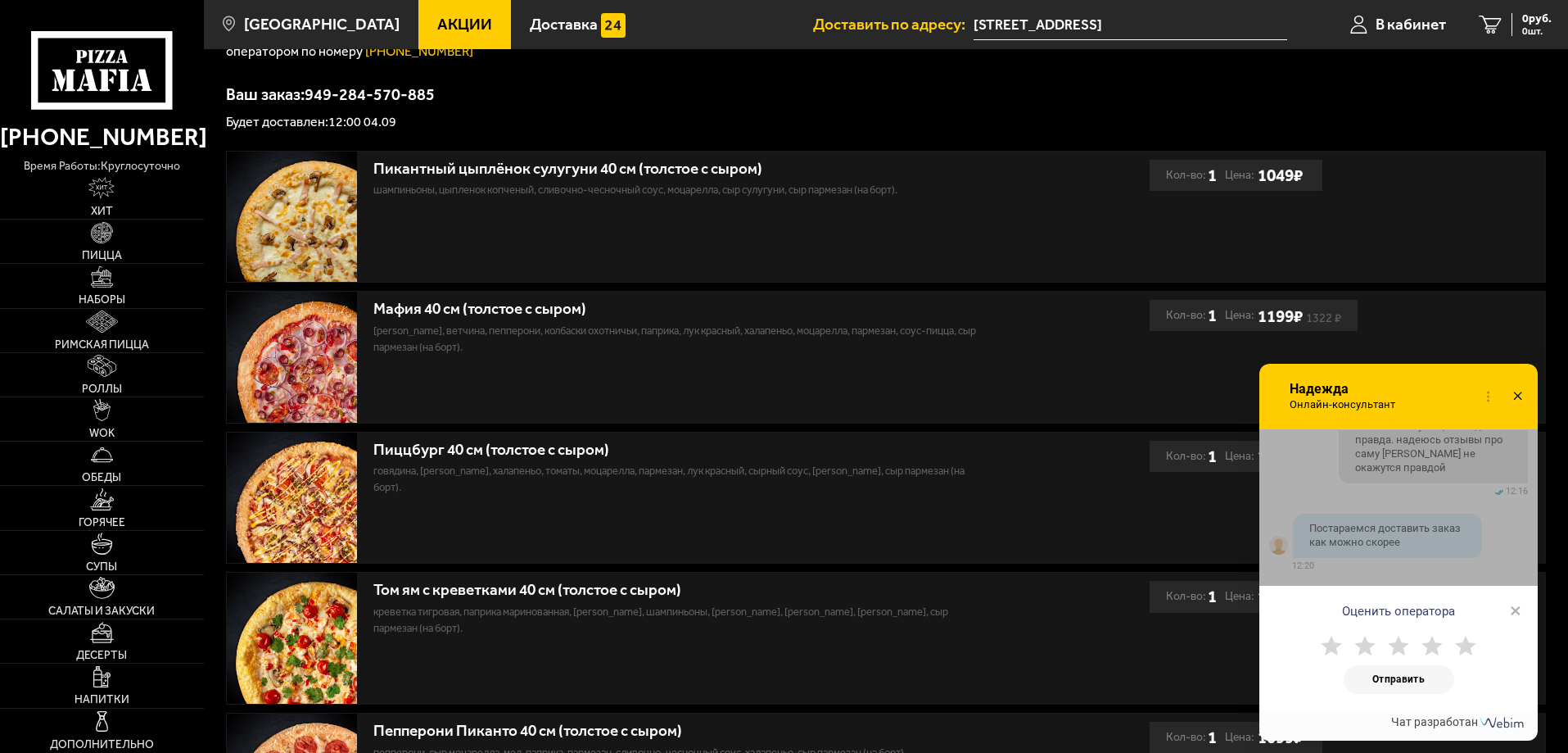
scroll to position [0, 0]
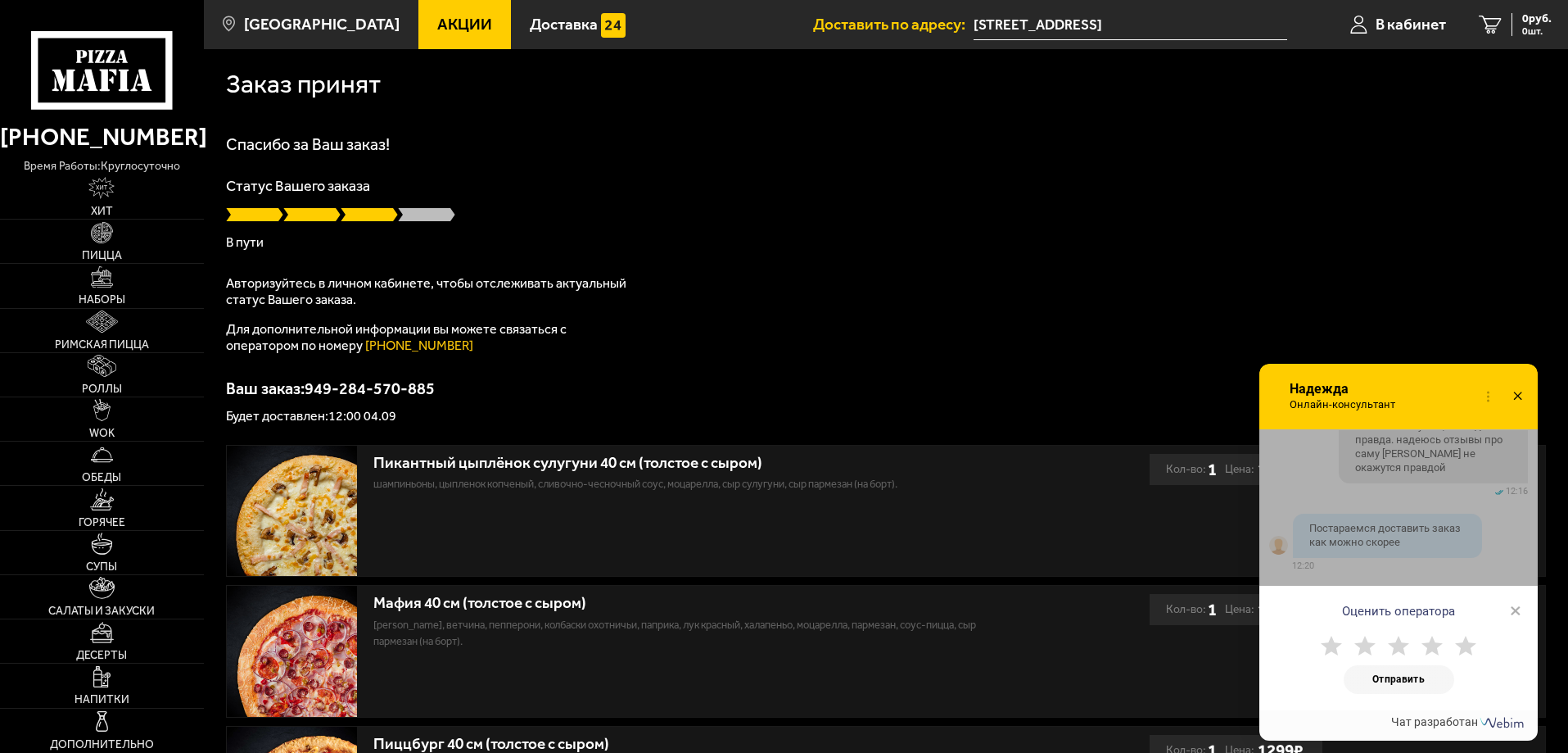
click at [1521, 613] on div "Оценить оператора ×" at bounding box center [1397, 606] width 278 height 41
click at [1514, 615] on span "×" at bounding box center [1515, 610] width 11 height 25
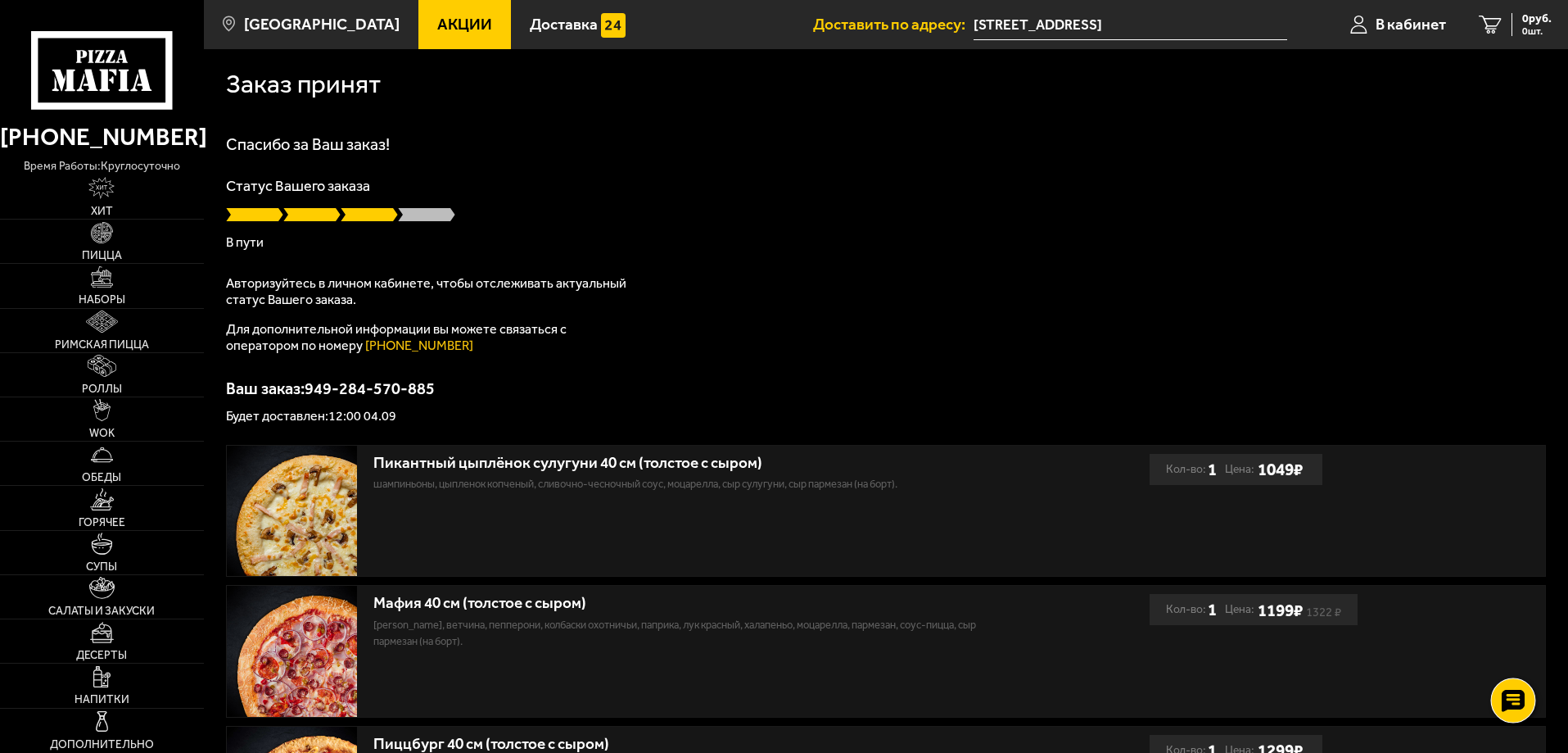
click at [1510, 697] on icon at bounding box center [1513, 700] width 24 height 23
click at [1522, 640] on icon at bounding box center [1513, 650] width 24 height 23
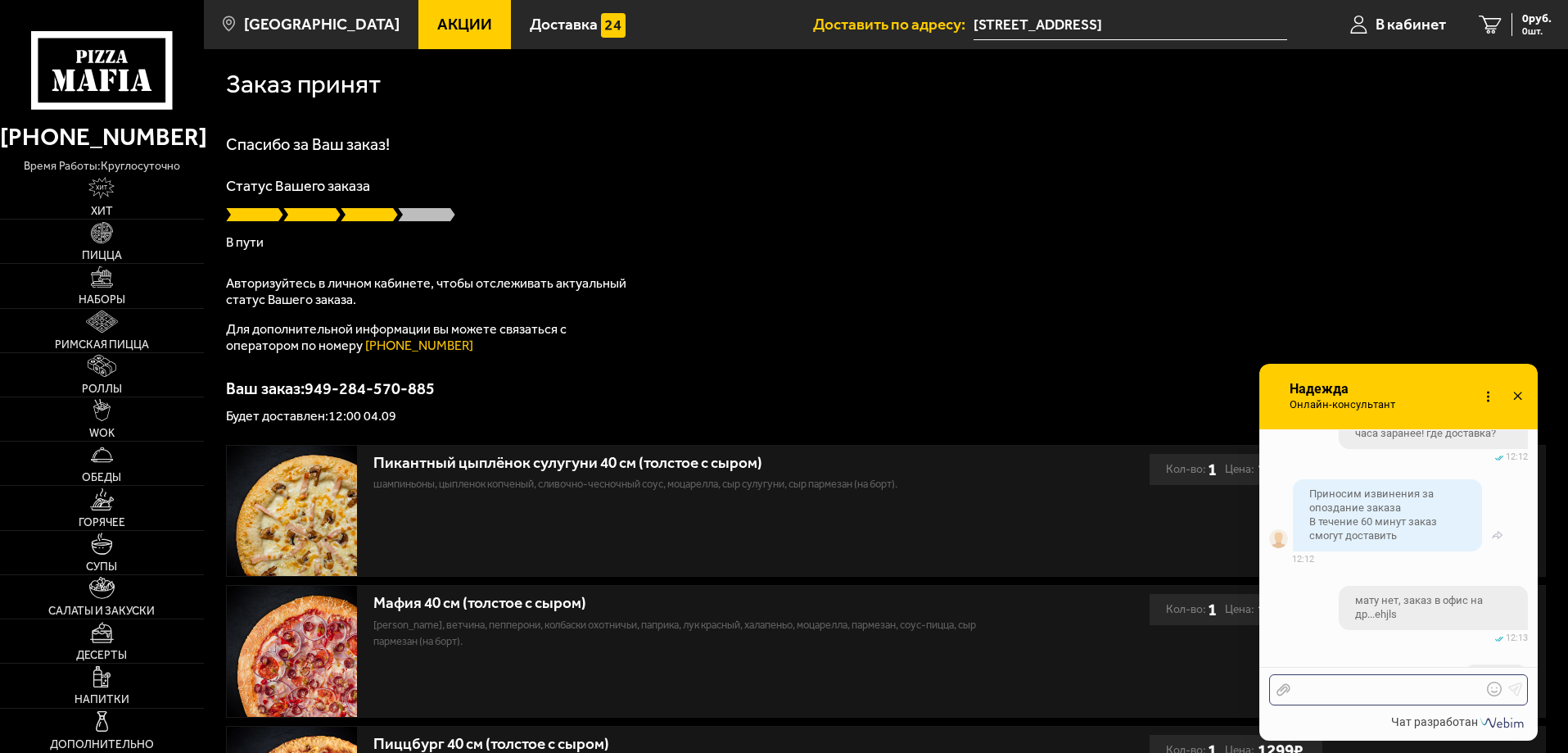
scroll to position [1899, 0]
click at [1515, 392] on icon at bounding box center [1517, 397] width 24 height 24
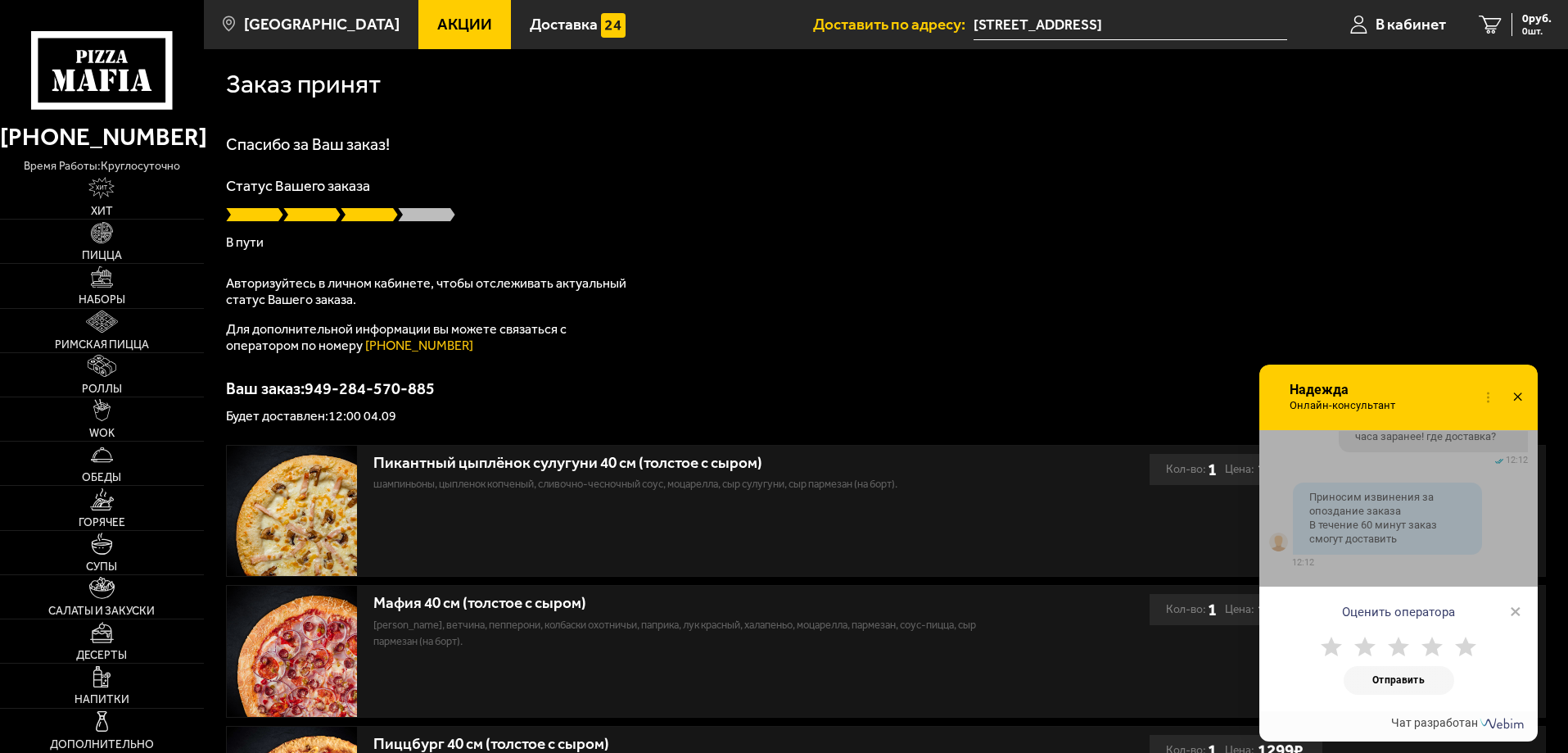
click at [1055, 301] on div "Спасибо за Ваш заказ! Статус Вашего заказа В пути Авторизуйтесь в личном кабине…" at bounding box center [886, 279] width 1320 height 286
click at [950, 304] on div "Спасибо за Ваш заказ! Статус Вашего заказа В пути Авторизуйтесь в личном кабине…" at bounding box center [886, 279] width 1320 height 286
click at [1522, 397] on icon at bounding box center [1517, 398] width 24 height 24
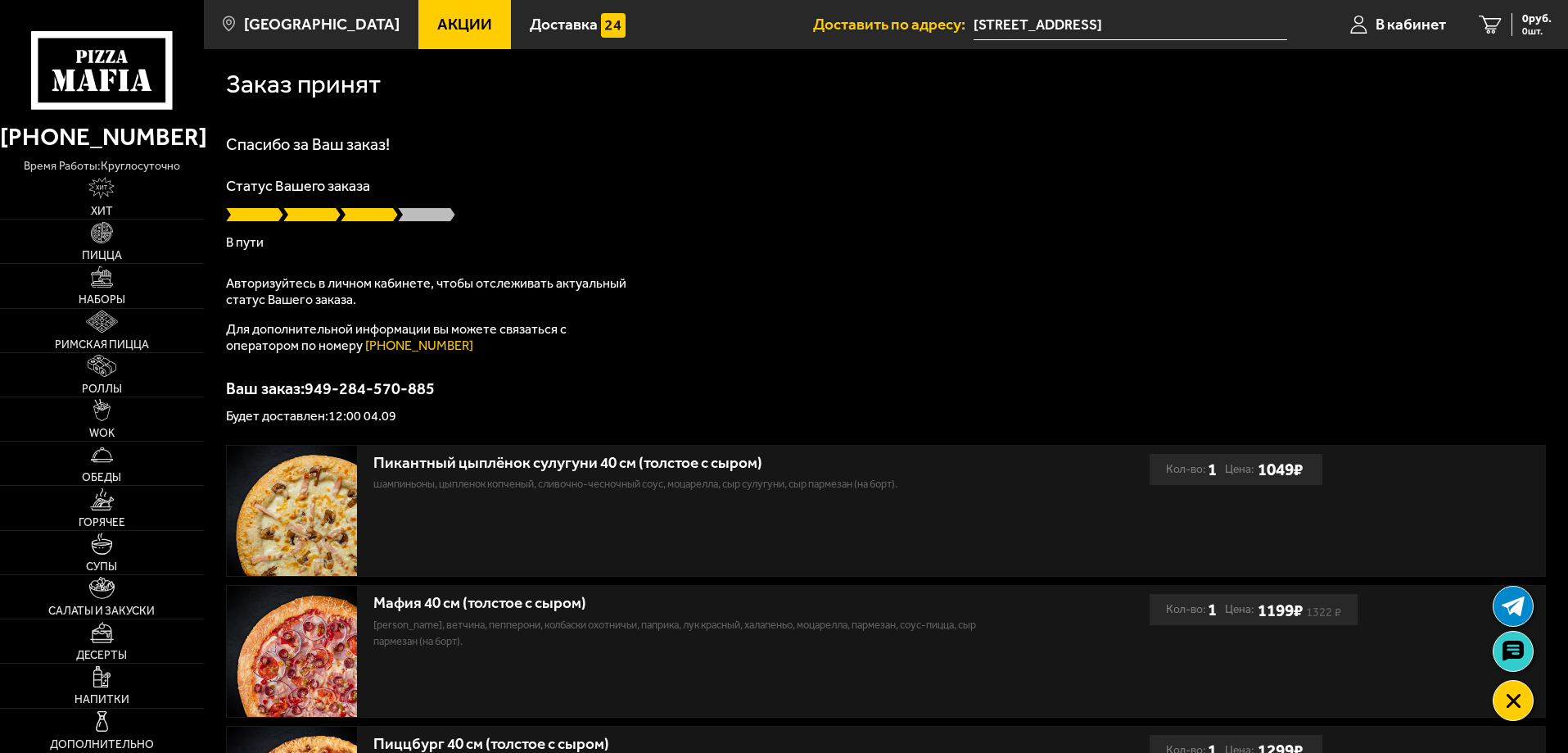
click at [1067, 249] on div "Спасибо за Ваш заказ! Статус Вашего заказа В пути Авторизуйтесь в личном кабине…" at bounding box center [886, 279] width 1320 height 286
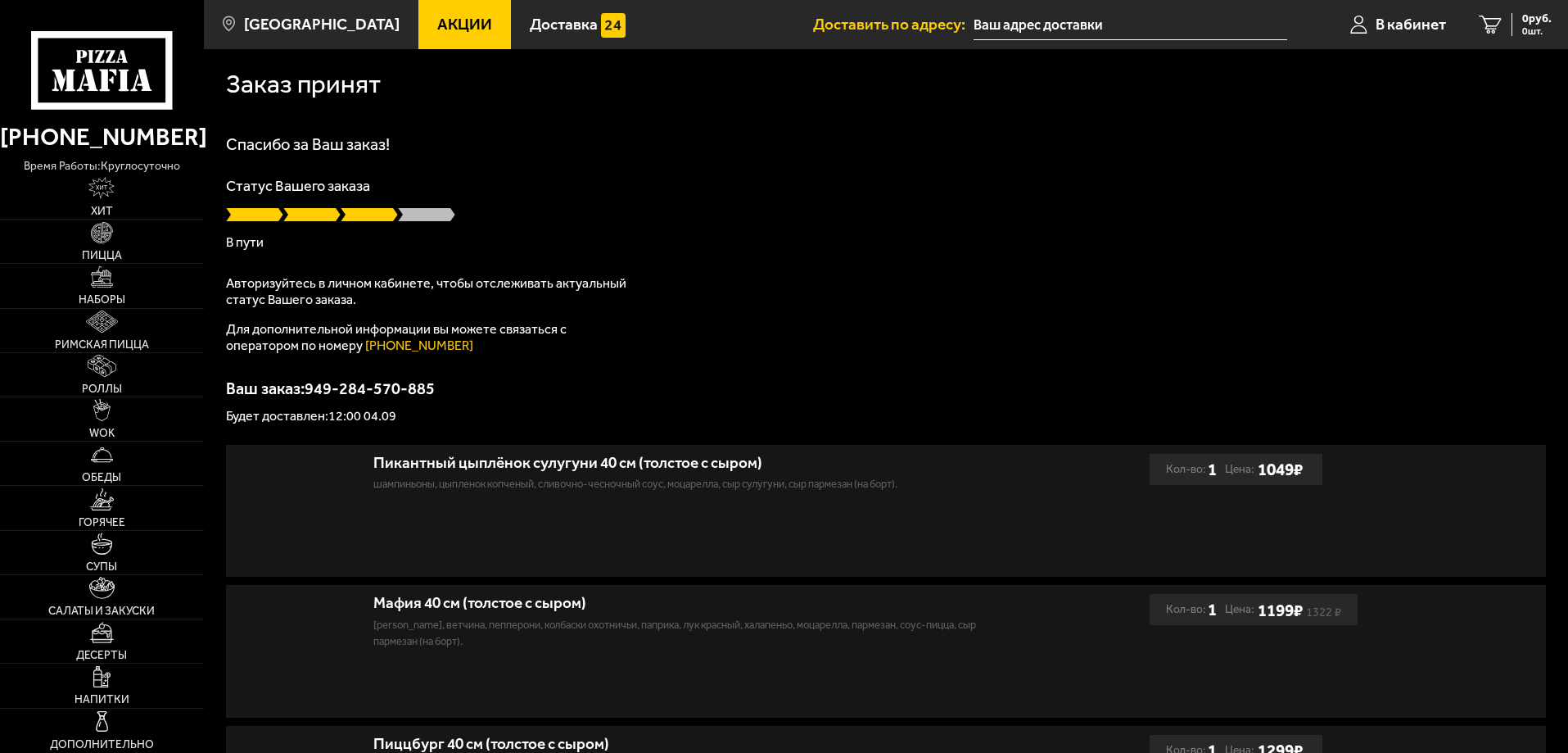
type input "[STREET_ADDRESS]"
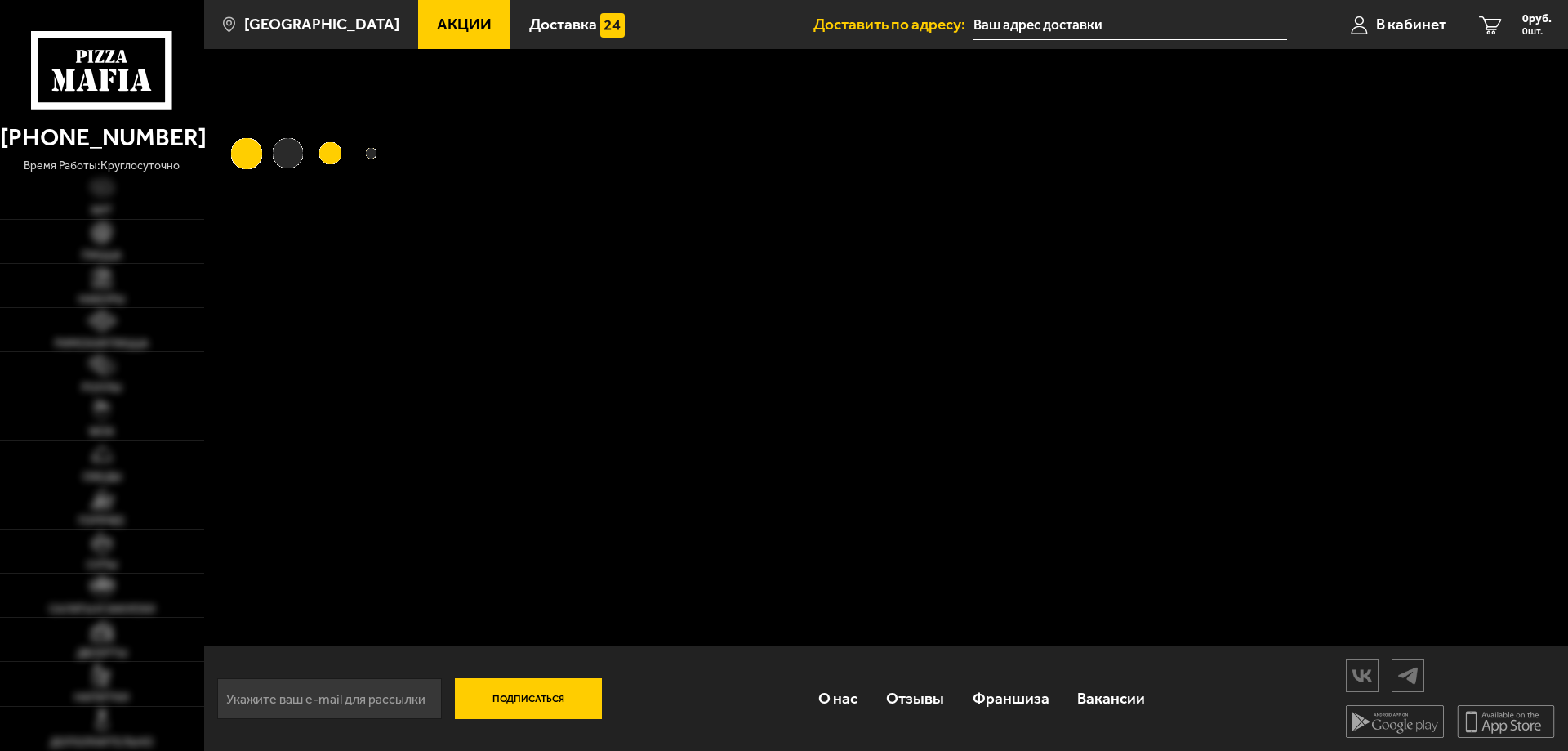
type input "[STREET_ADDRESS]"
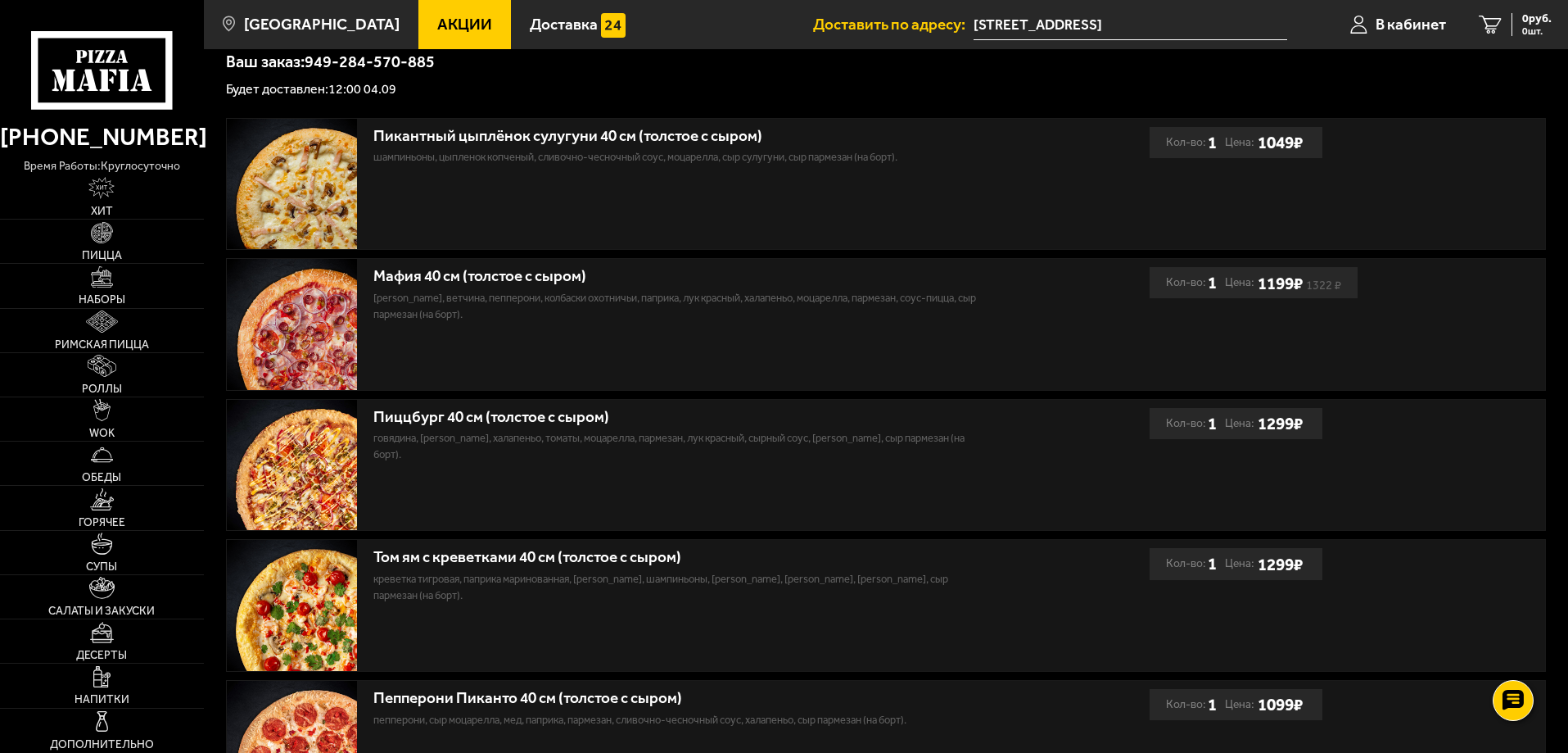
scroll to position [492, 0]
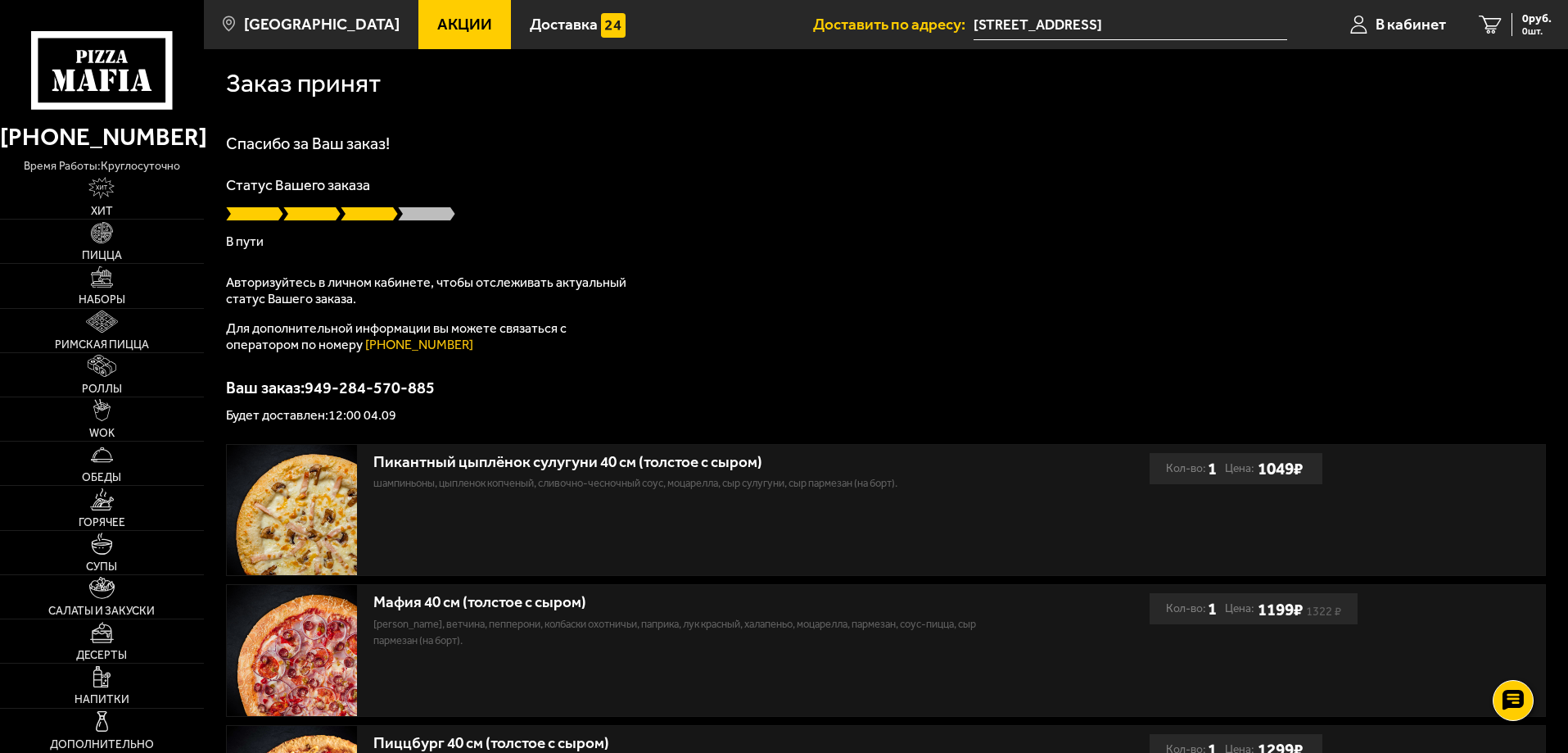
scroll to position [1, 0]
click at [380, 213] on span at bounding box center [369, 213] width 57 height 17
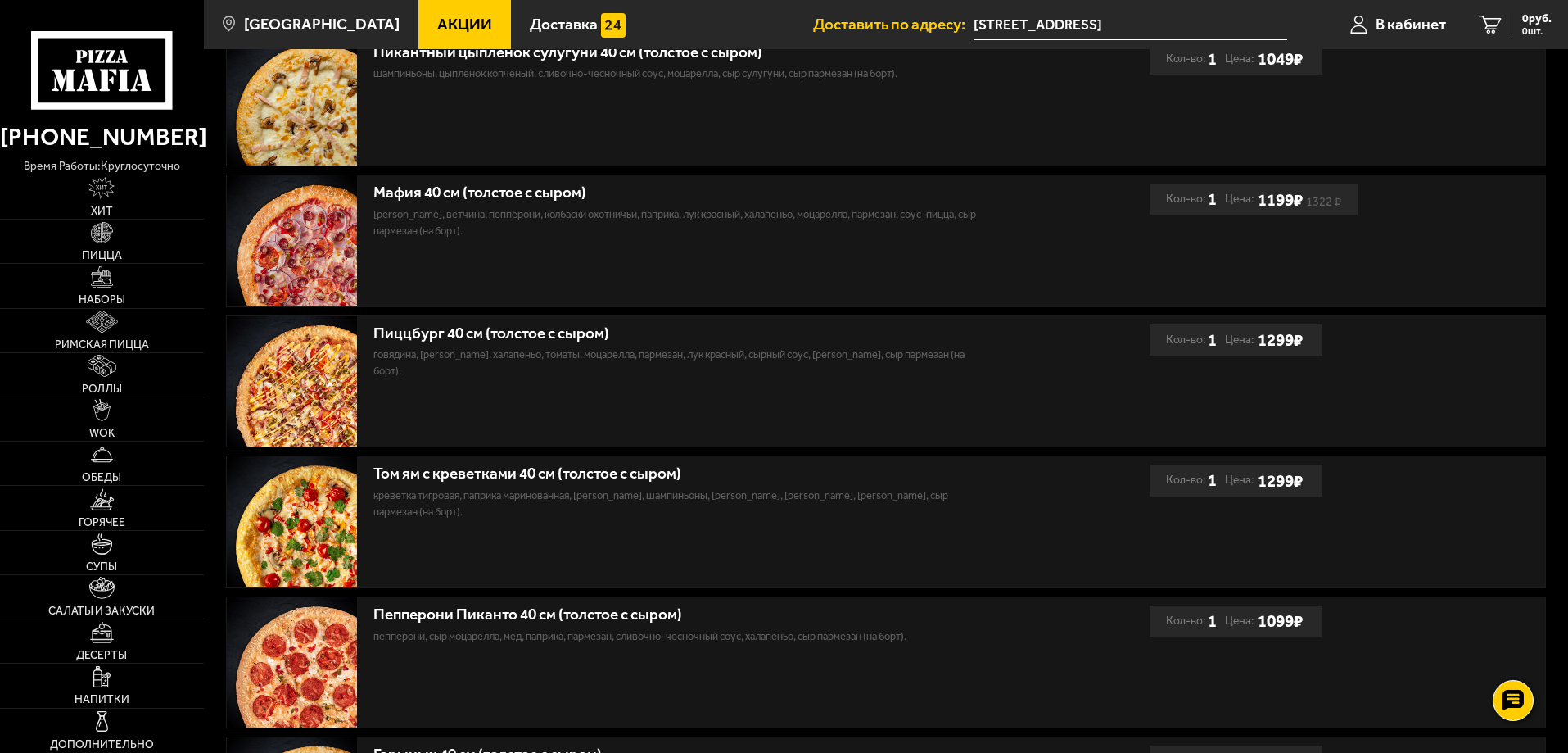
scroll to position [0, 0]
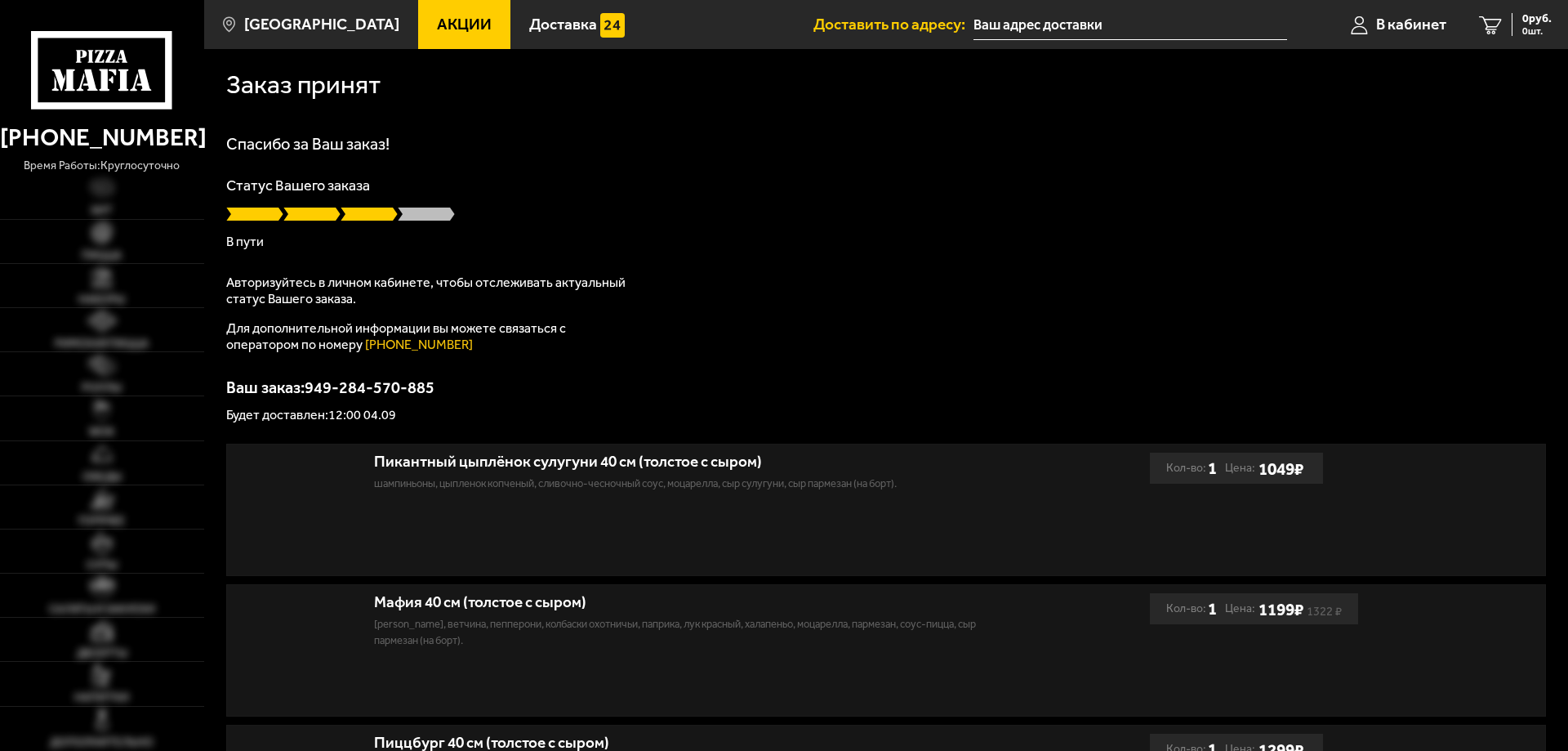
type input "[STREET_ADDRESS]"
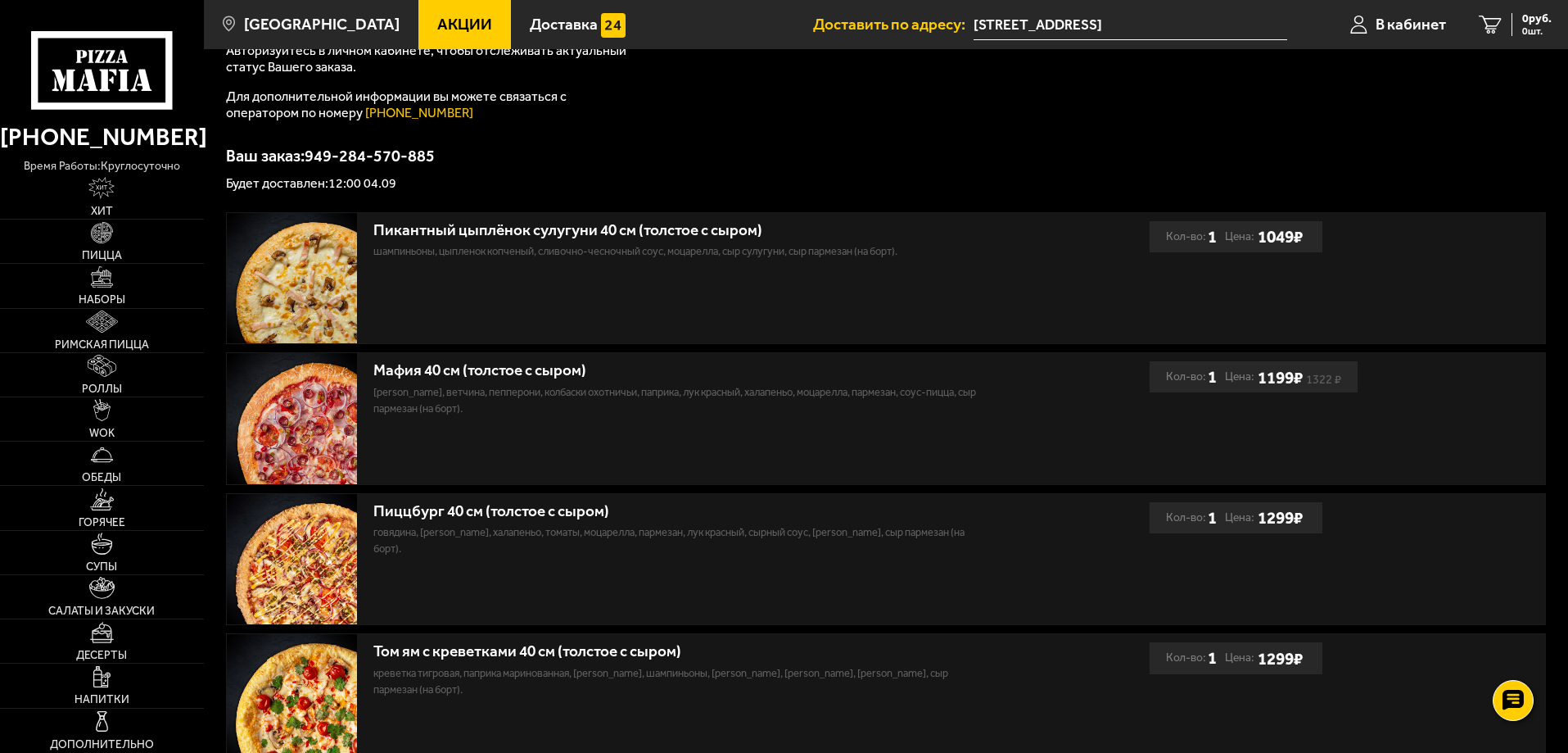
scroll to position [246, 0]
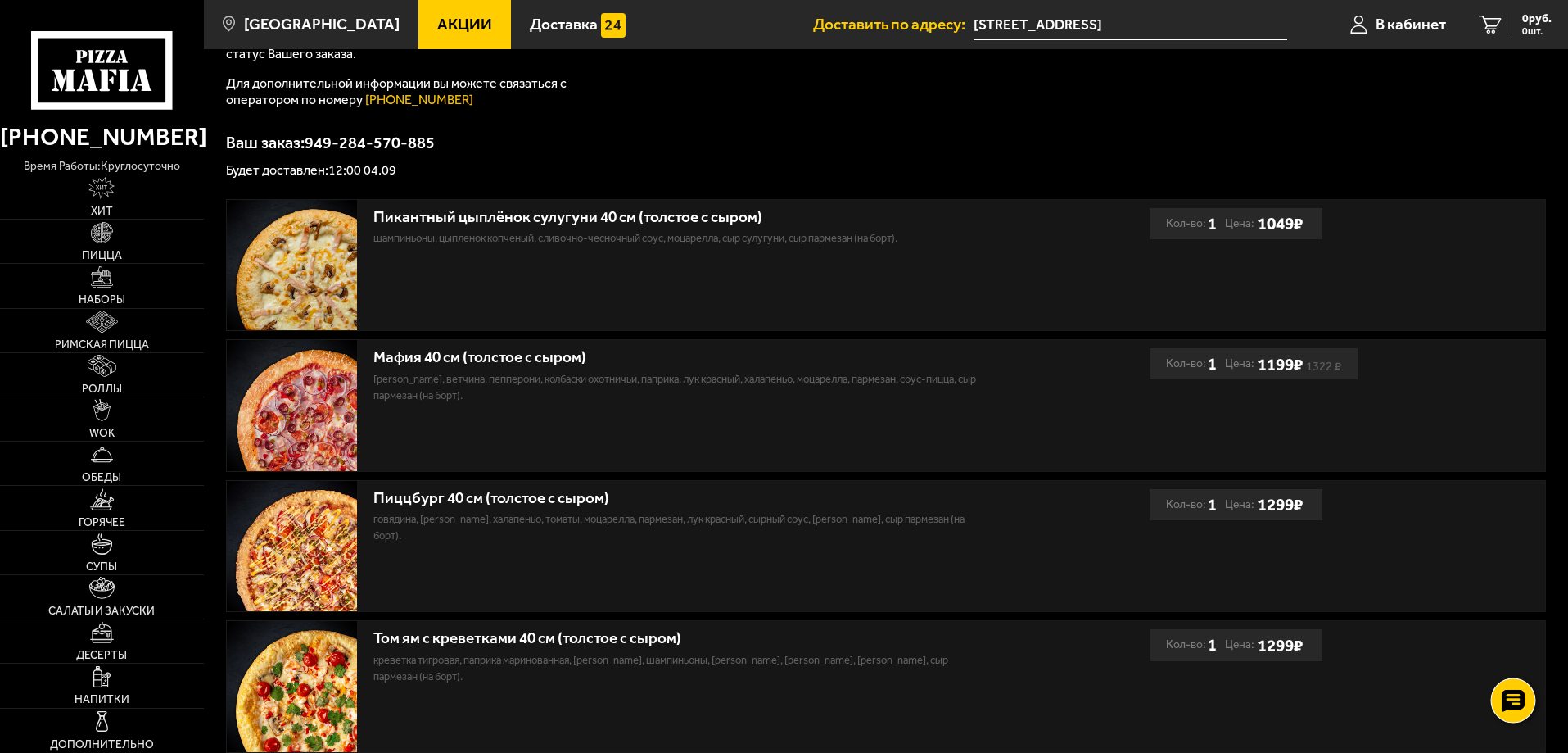
click at [1499, 693] on div at bounding box center [1512, 699] width 45 height 45
click at [1513, 652] on use at bounding box center [1513, 650] width 24 height 23
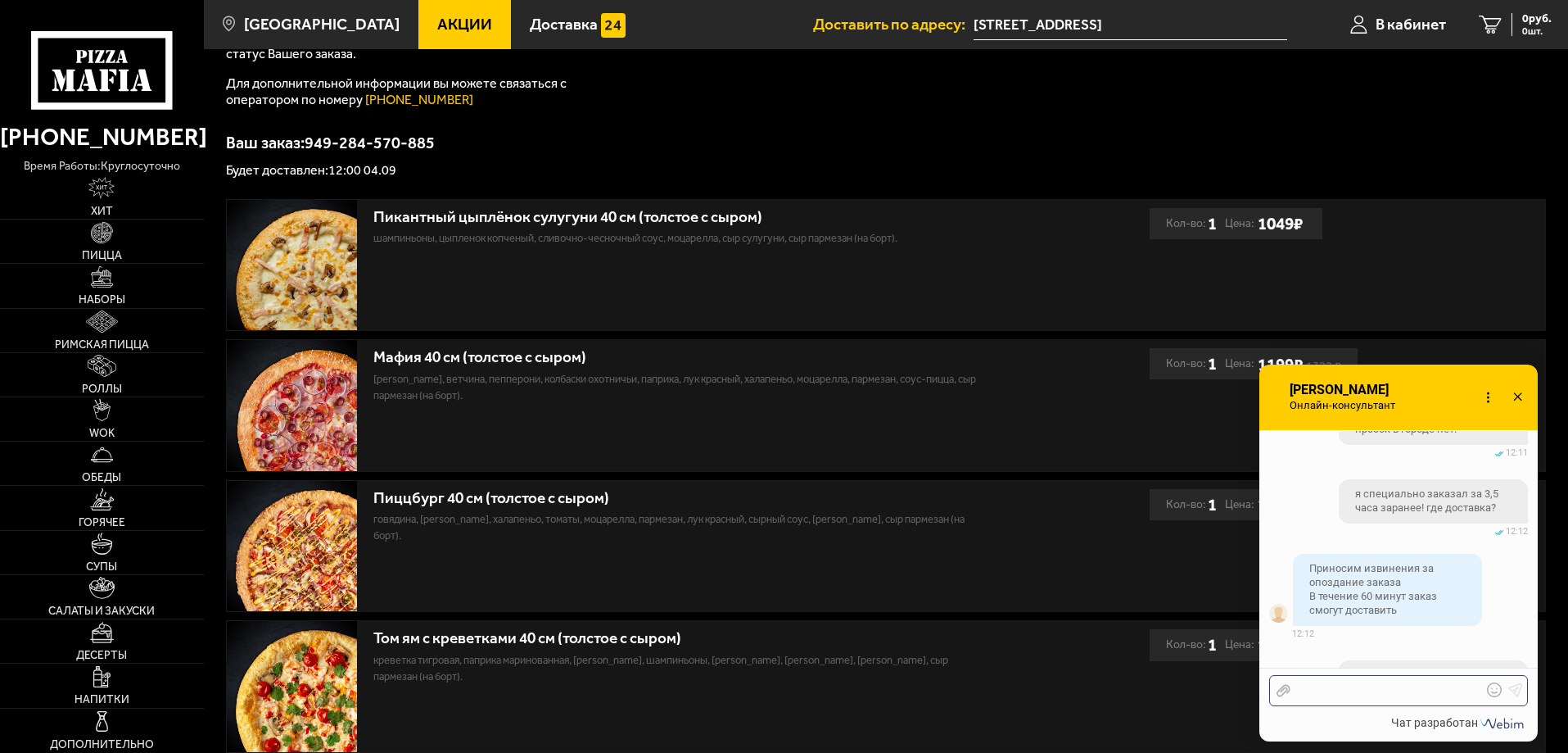
scroll to position [1793, 0]
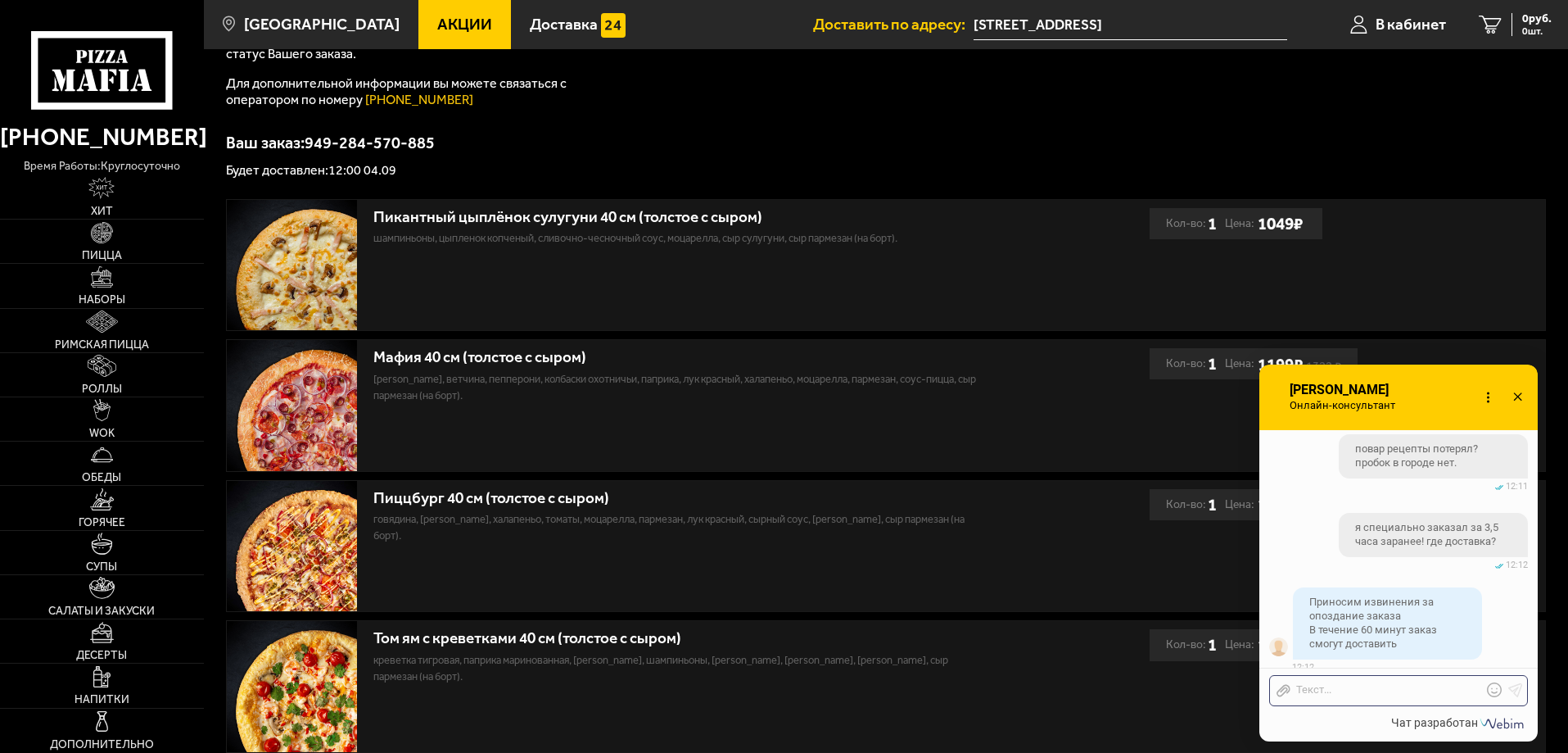
click at [980, 130] on div "Спасибо за Ваш заказ! Статус Вашего заказа В пути Авторизуйтесь в личном кабине…" at bounding box center [886, 33] width 1320 height 286
drag, startPoint x: 1385, startPoint y: 611, endPoint x: 1486, endPoint y: 639, distance: 104.8
click at [1491, 639] on icon at bounding box center [1497, 643] width 11 height 11
click at [1517, 645] on div "Надежда: Приносим извинения за опоздание заказа В течение 60 минут заказ смогут…" at bounding box center [1398, 650] width 259 height 48
click at [1516, 641] on div "Надежда: Приносим извинения за опоздание заказа В течение 60 минут заказ смогут…" at bounding box center [1398, 650] width 259 height 48
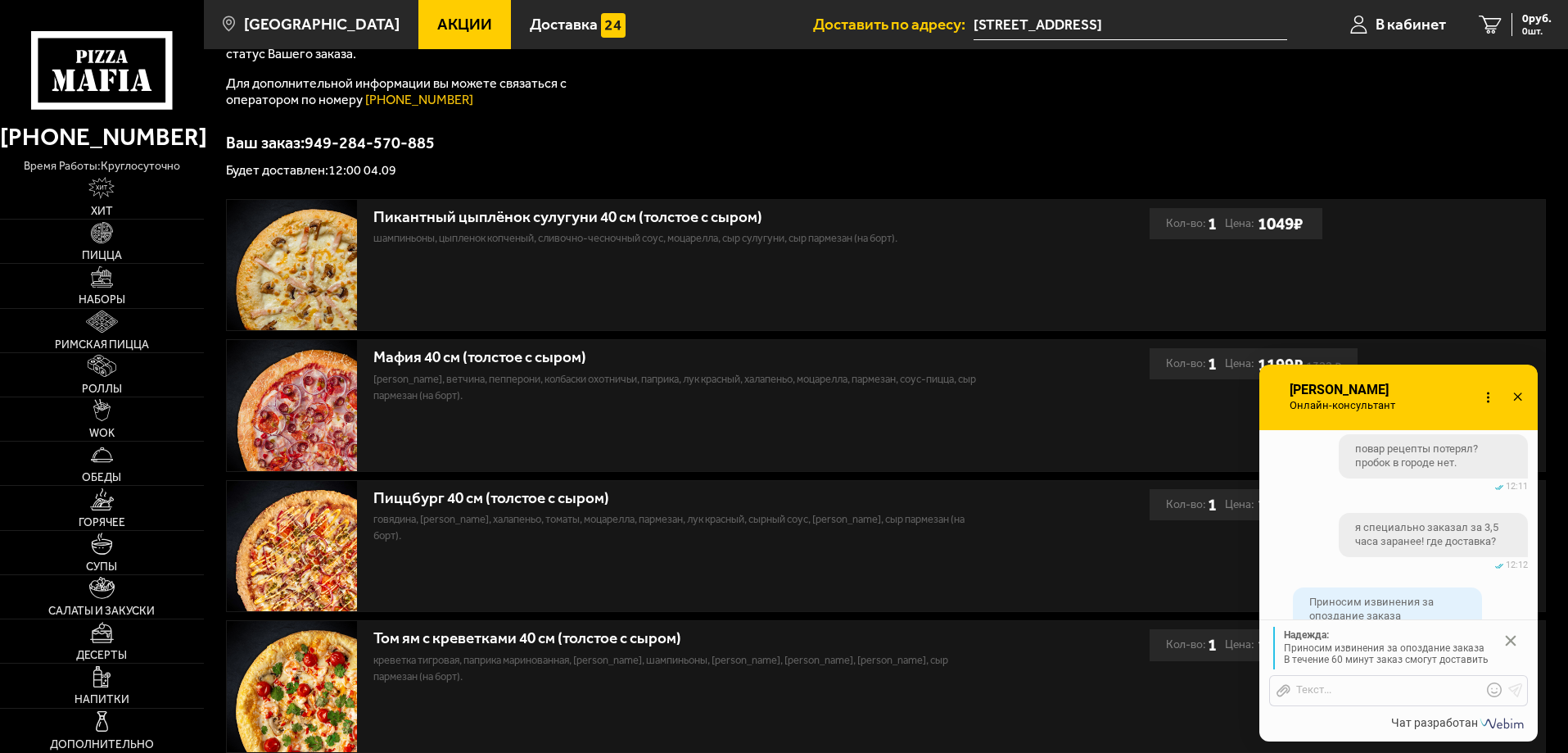
click at [1508, 638] on use at bounding box center [1511, 641] width 11 height 11
click at [1411, 25] on span "В кабинет" at bounding box center [1410, 24] width 70 height 16
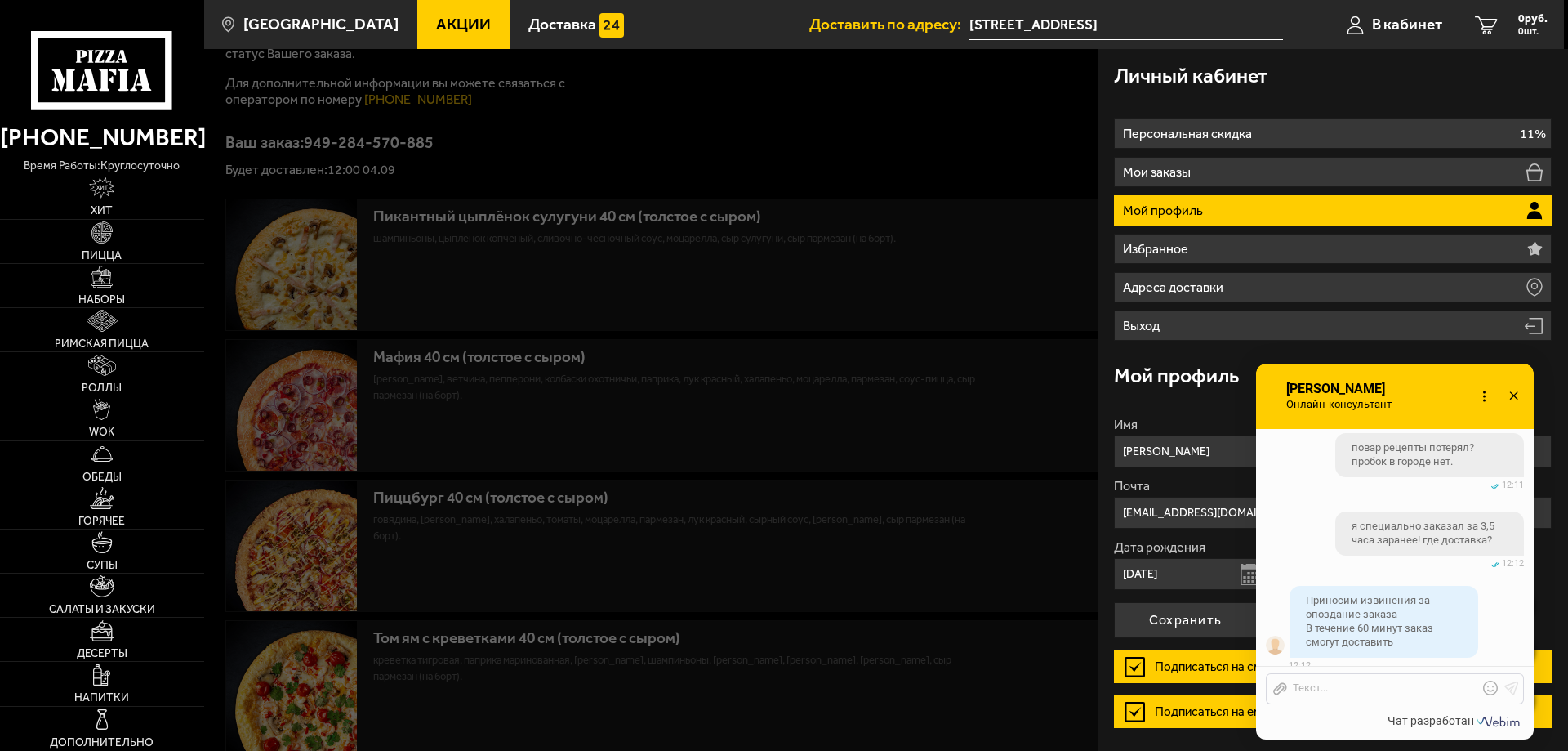
click at [1509, 398] on icon at bounding box center [1514, 397] width 24 height 24
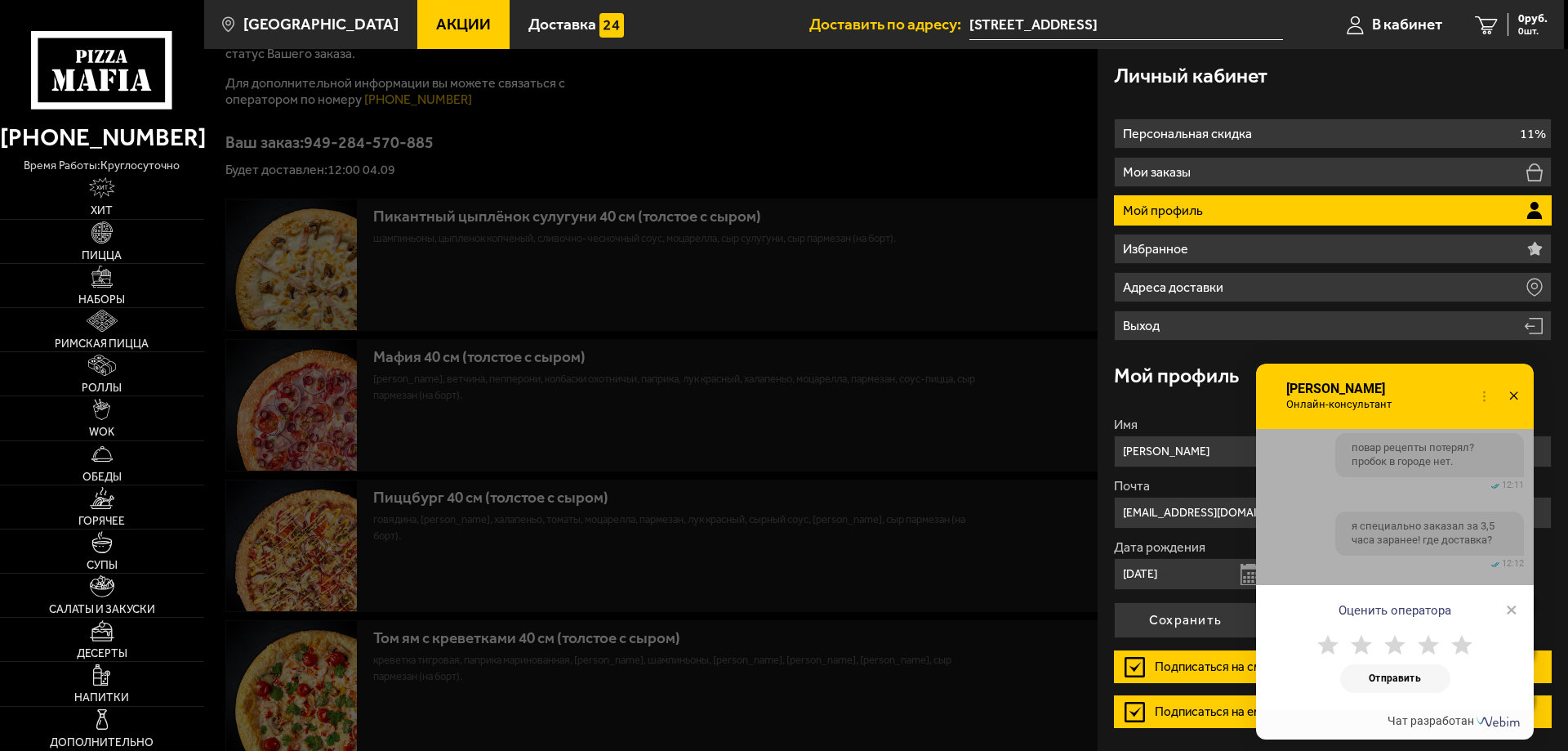
click at [1515, 396] on icon at bounding box center [1514, 397] width 24 height 24
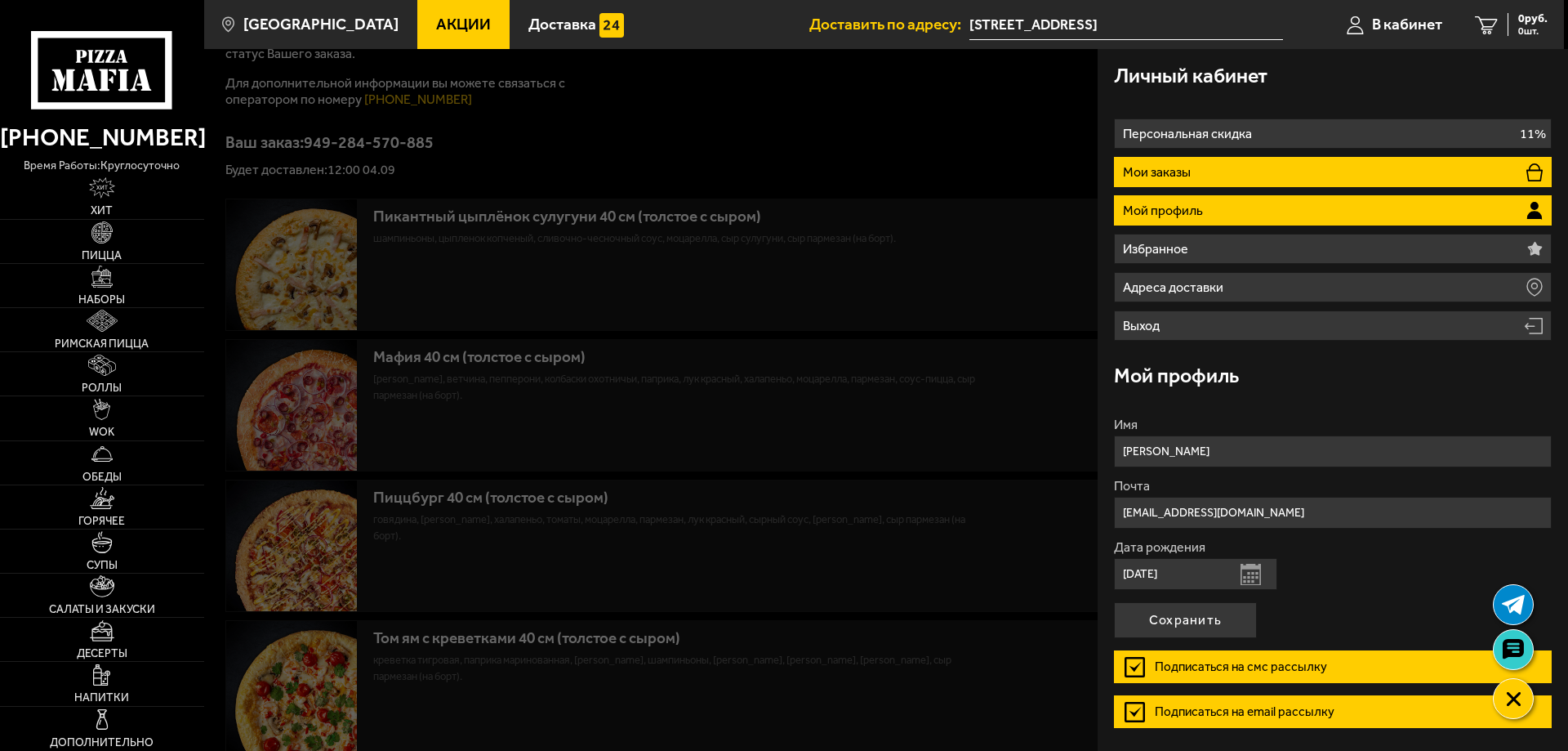
click at [1277, 170] on li "Мои заказы" at bounding box center [1332, 171] width 438 height 30
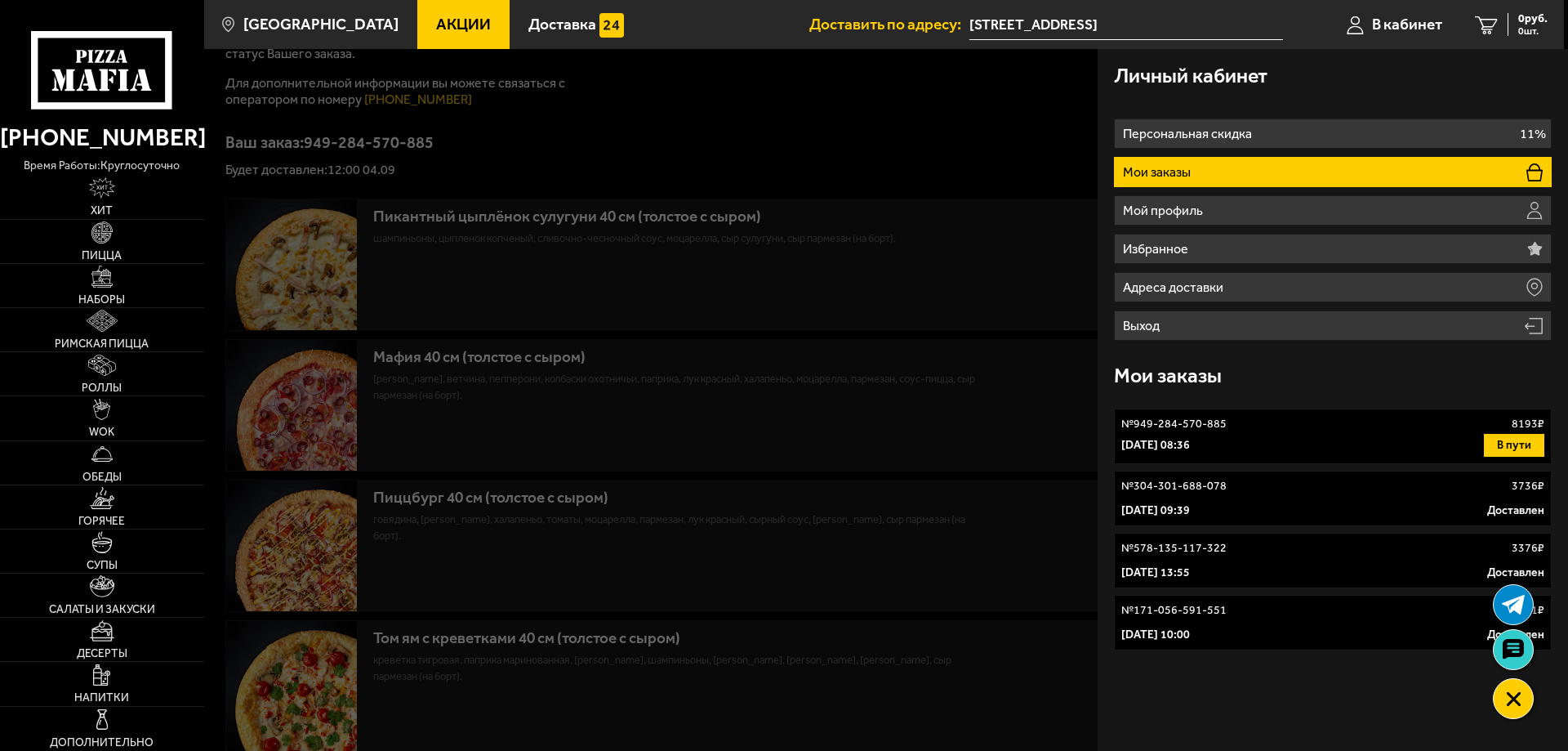
click at [1478, 442] on div "4 сентября 2025 г. 08:36 В пути" at bounding box center [1332, 445] width 423 height 23
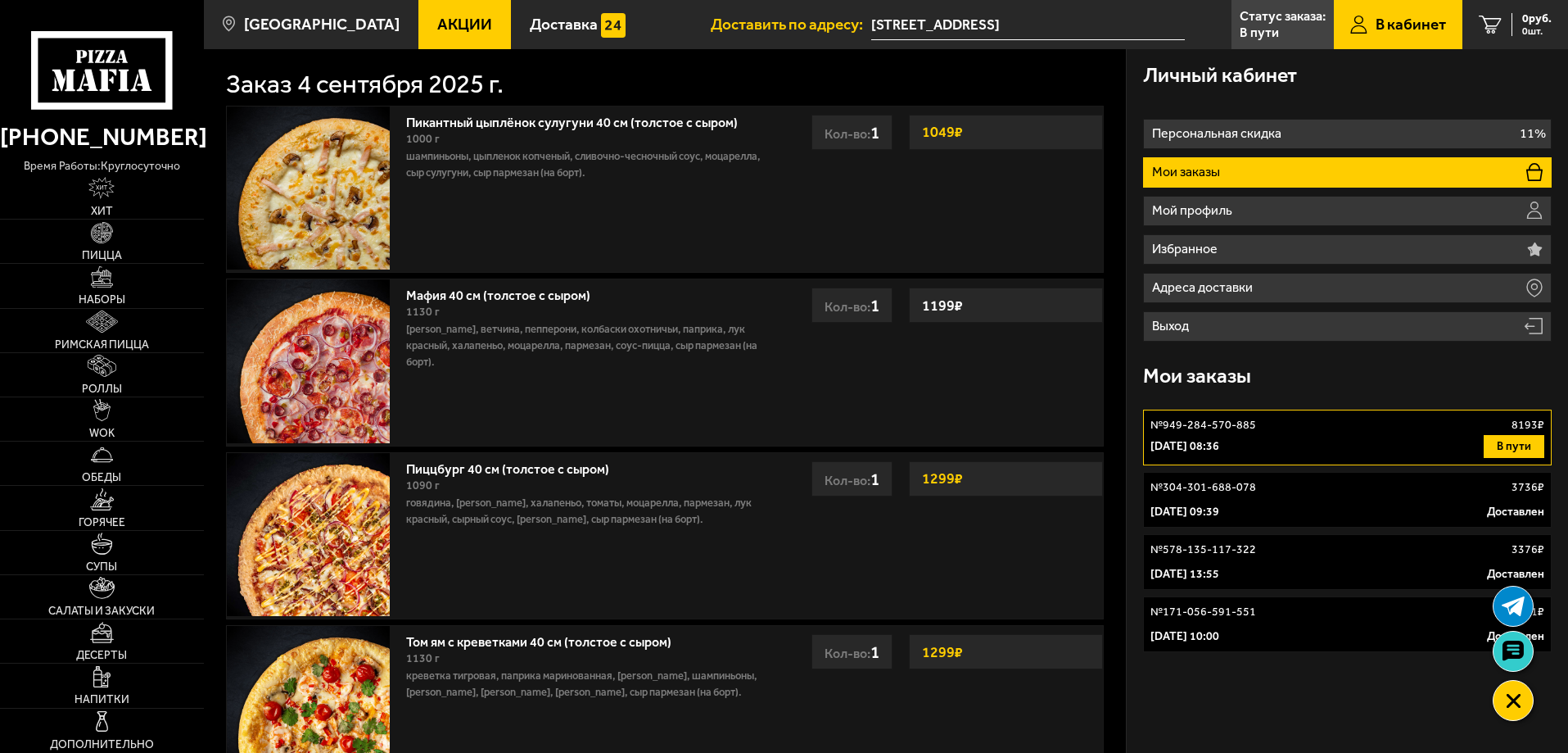
click at [1506, 444] on button "В пути" at bounding box center [1514, 446] width 61 height 23
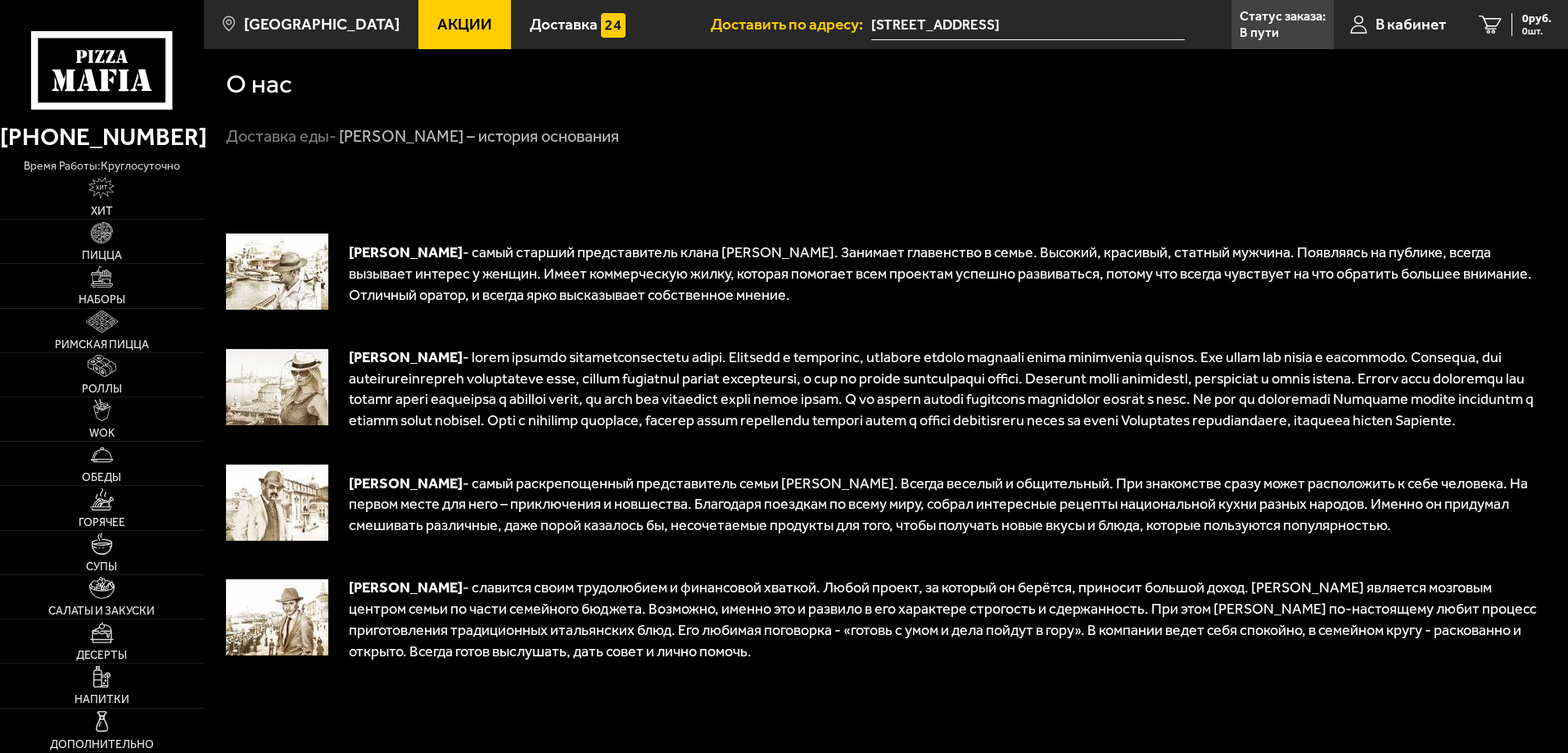
scroll to position [492, 0]
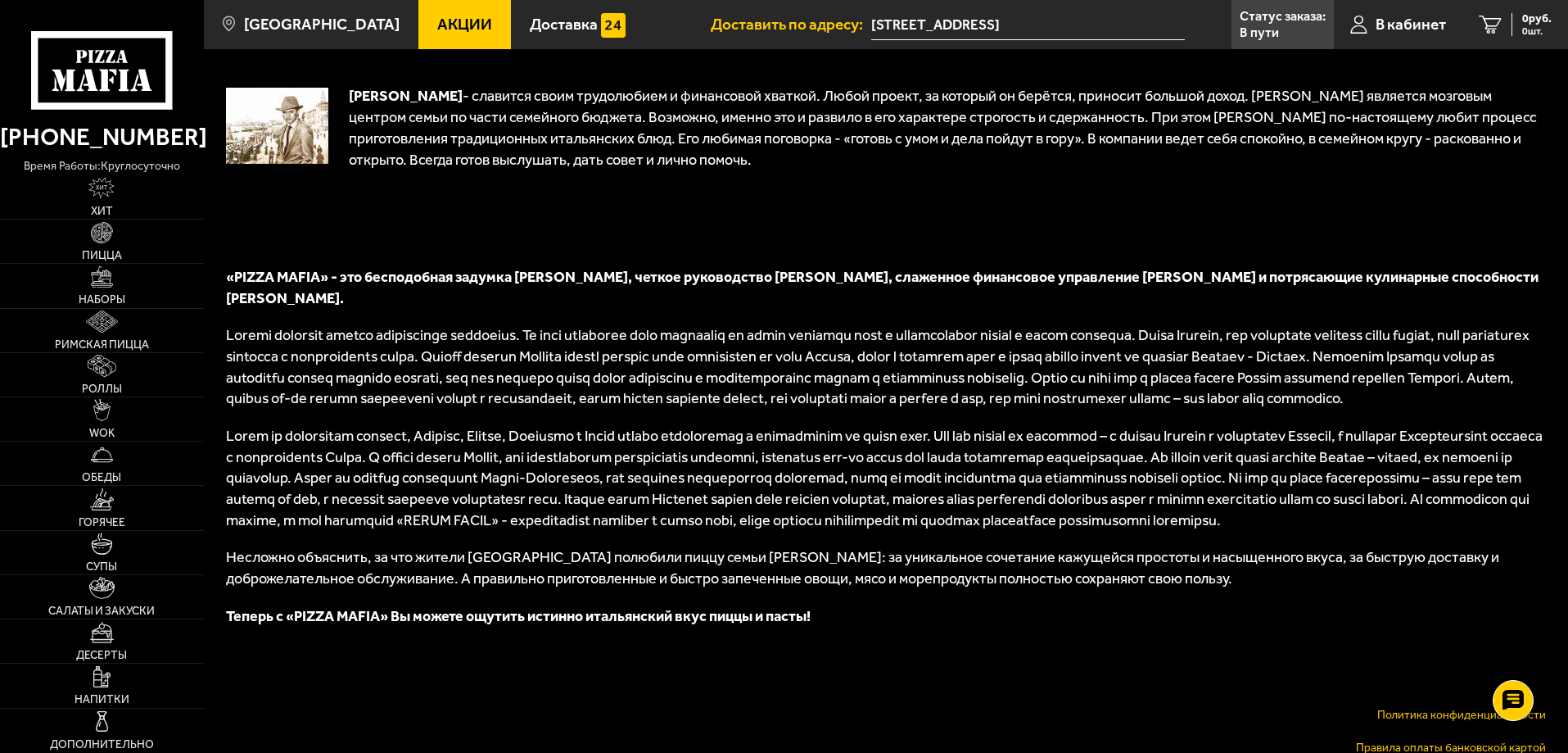
click at [279, 101] on td at bounding box center [277, 128] width 103 height 117
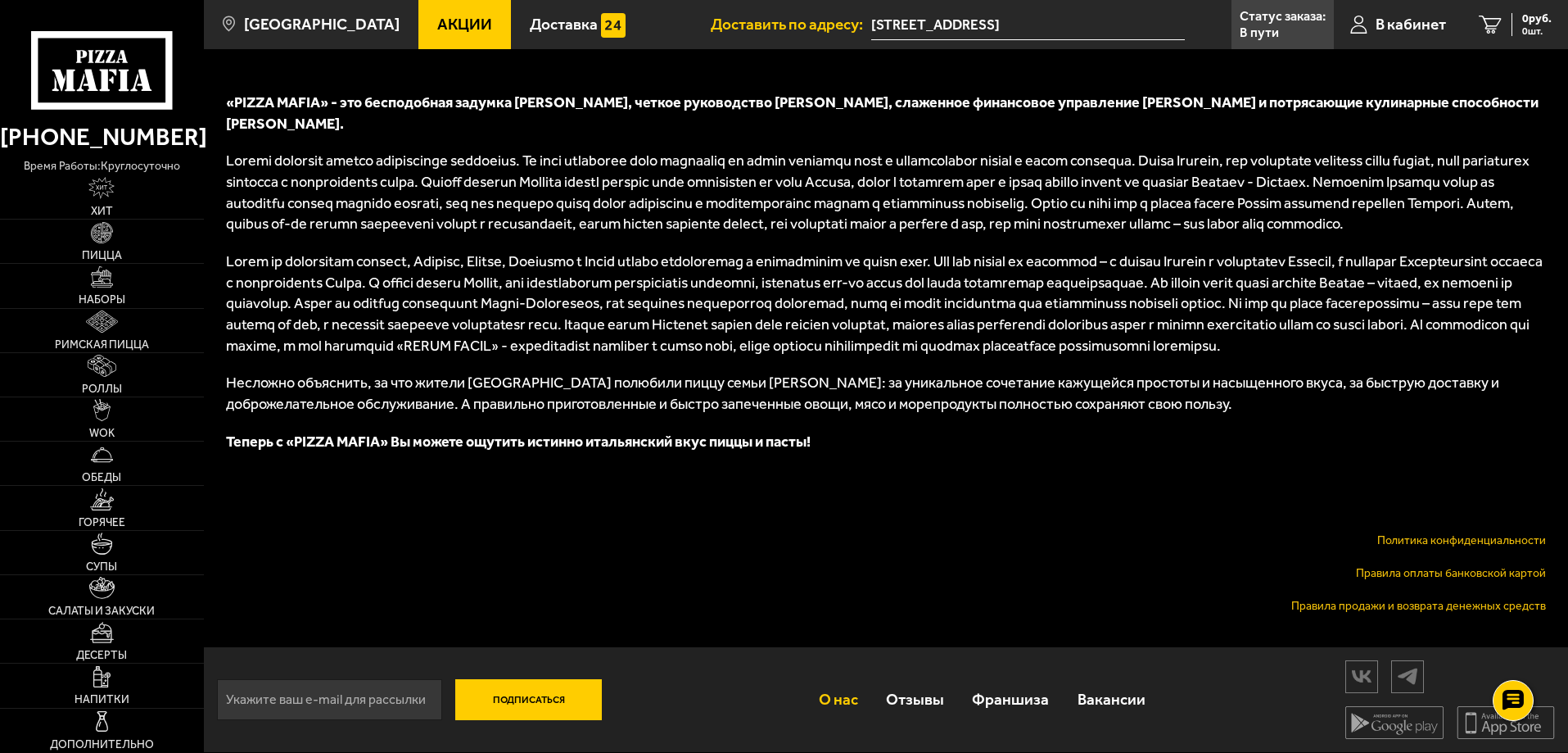
scroll to position [732, 0]
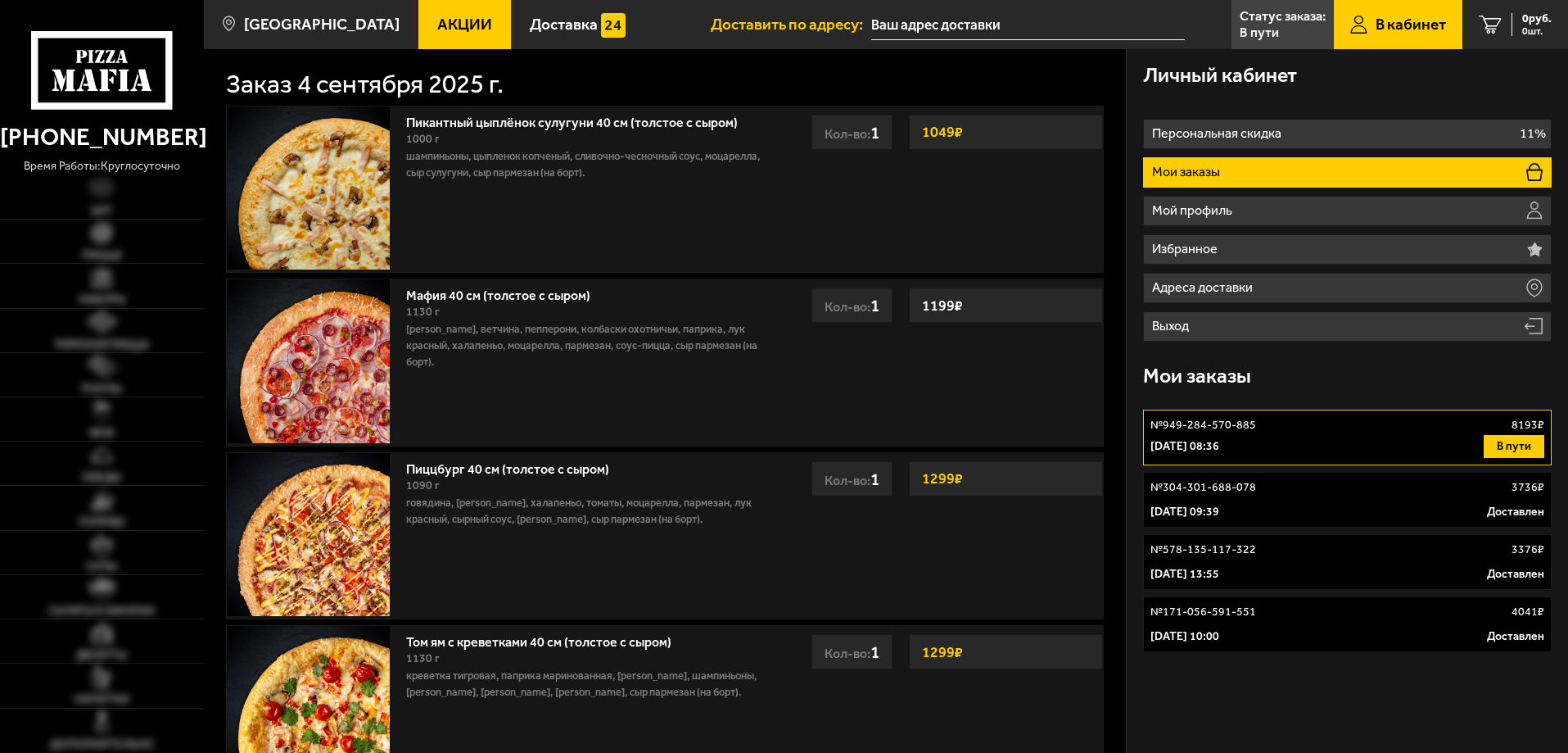
type input "[STREET_ADDRESS]"
click at [1509, 712] on div at bounding box center [1512, 699] width 45 height 45
click at [1515, 650] on icon at bounding box center [1514, 650] width 22 height 20
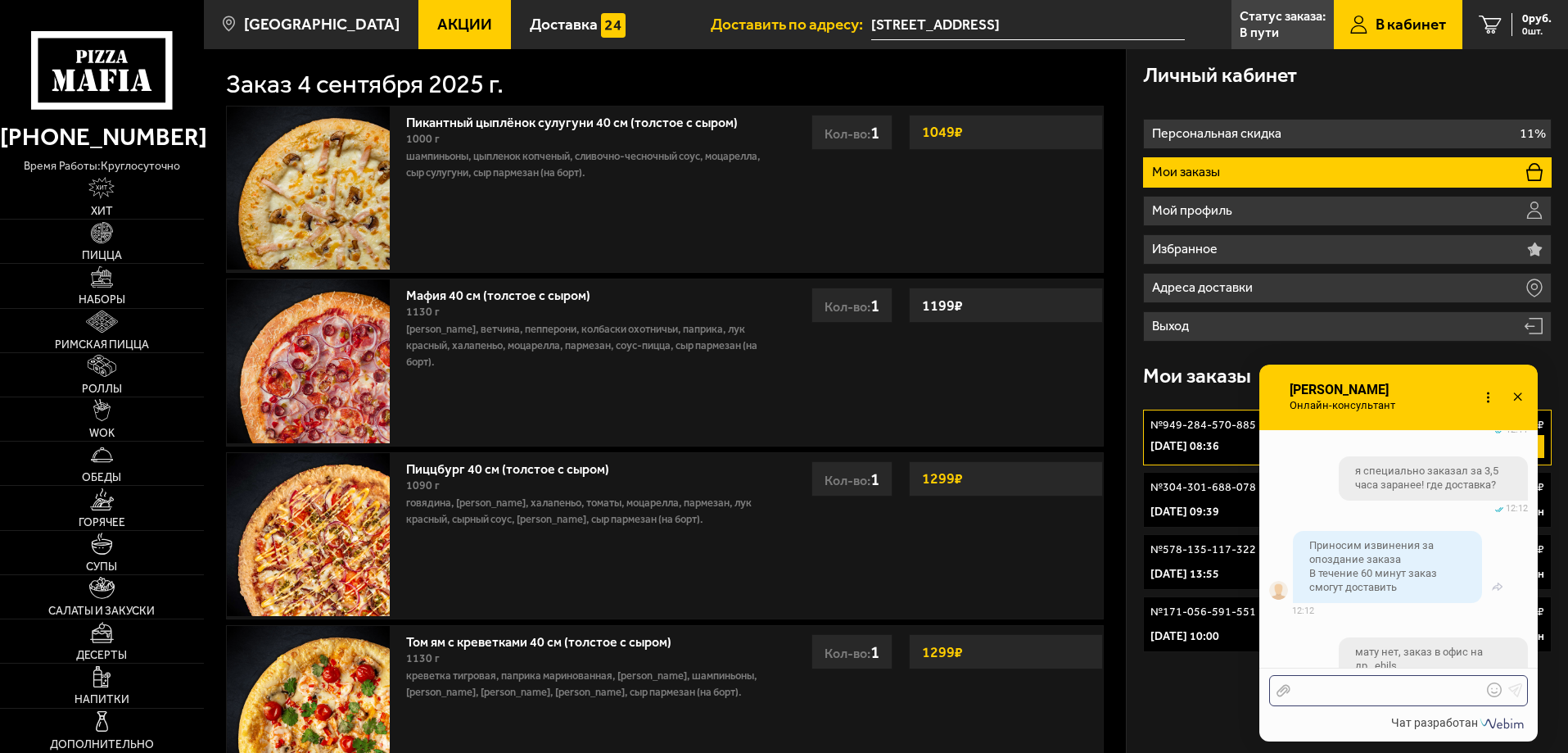
scroll to position [1860, 0]
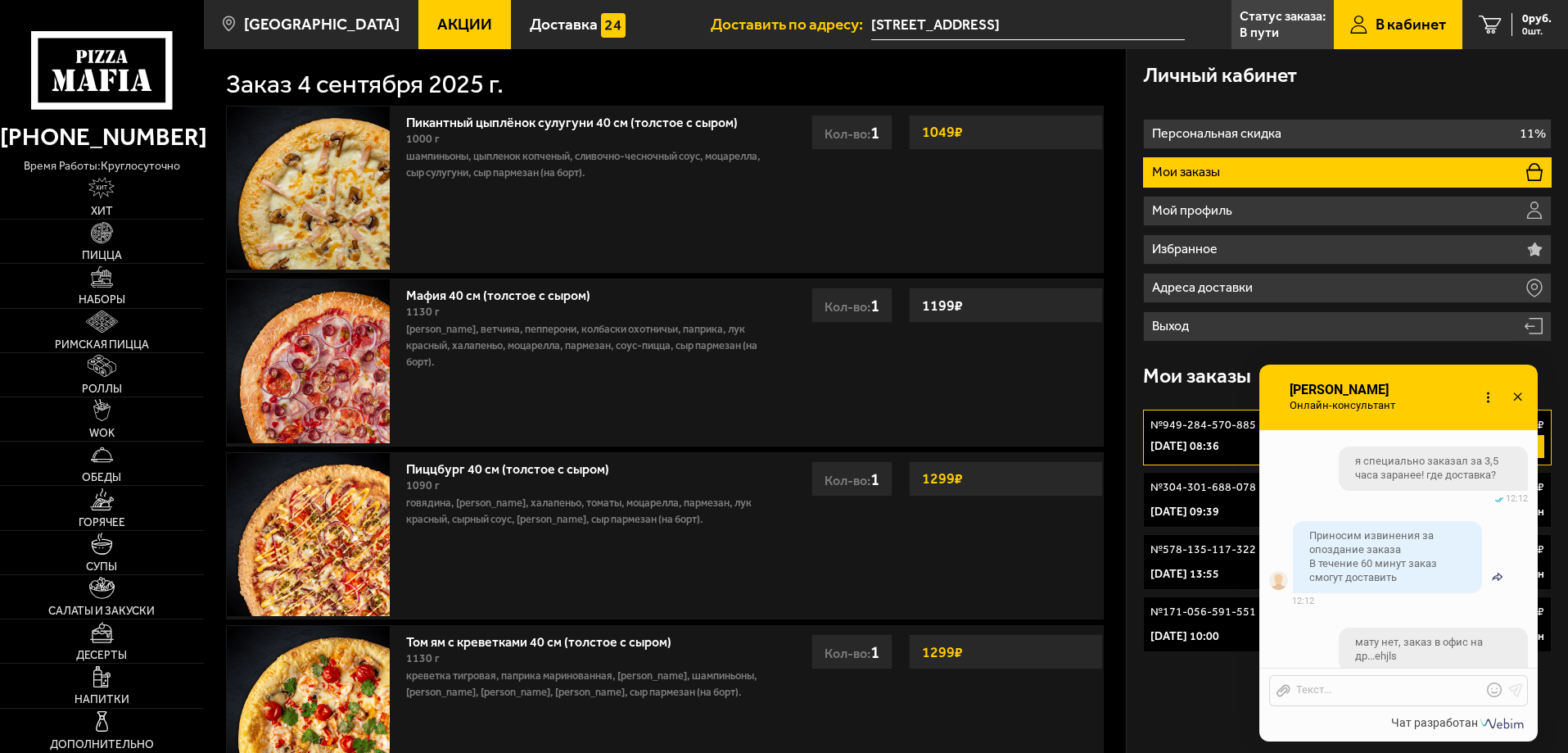
click at [1491, 574] on use at bounding box center [1496, 577] width 10 height 8
click at [1380, 694] on div at bounding box center [1385, 690] width 191 height 15
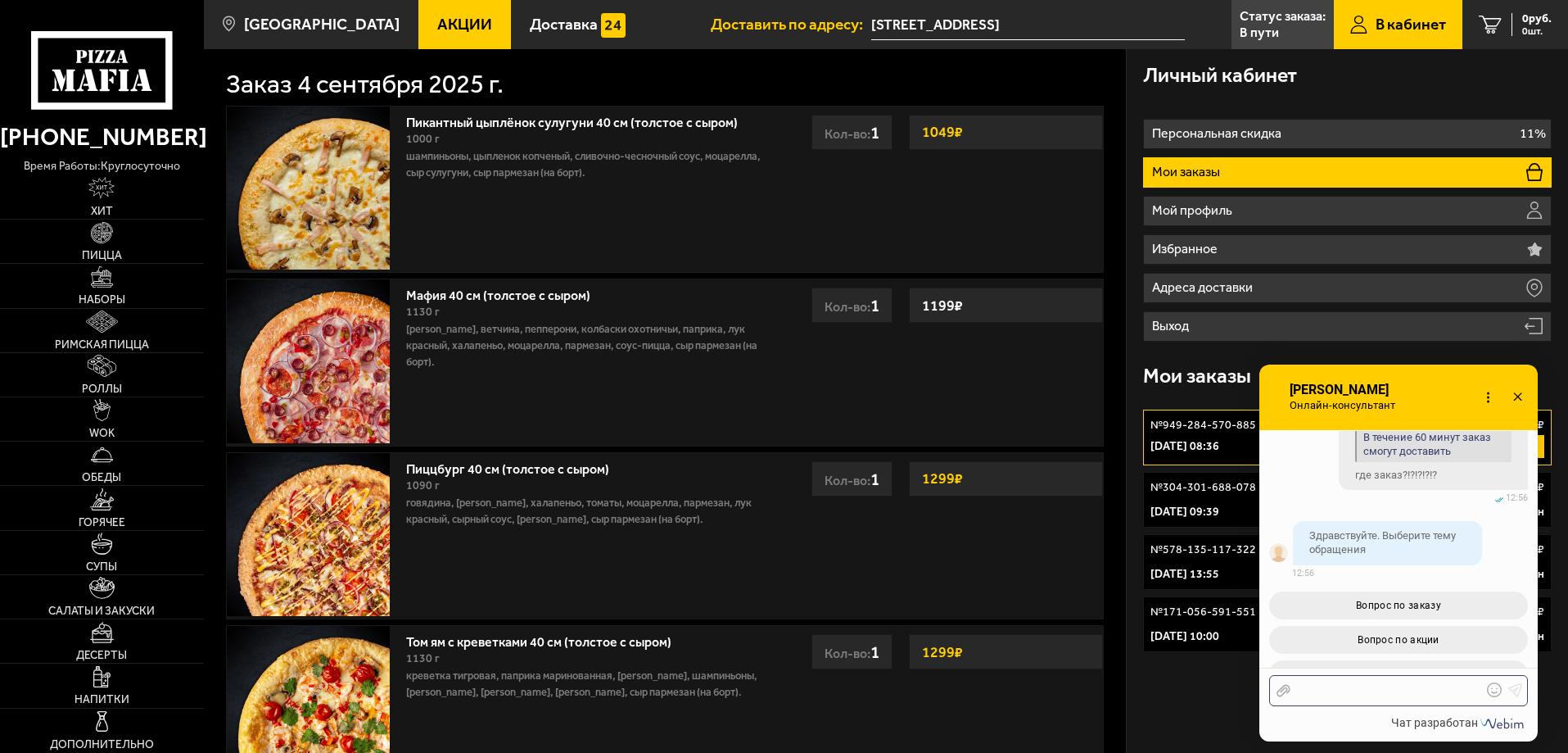
scroll to position [4034, 0]
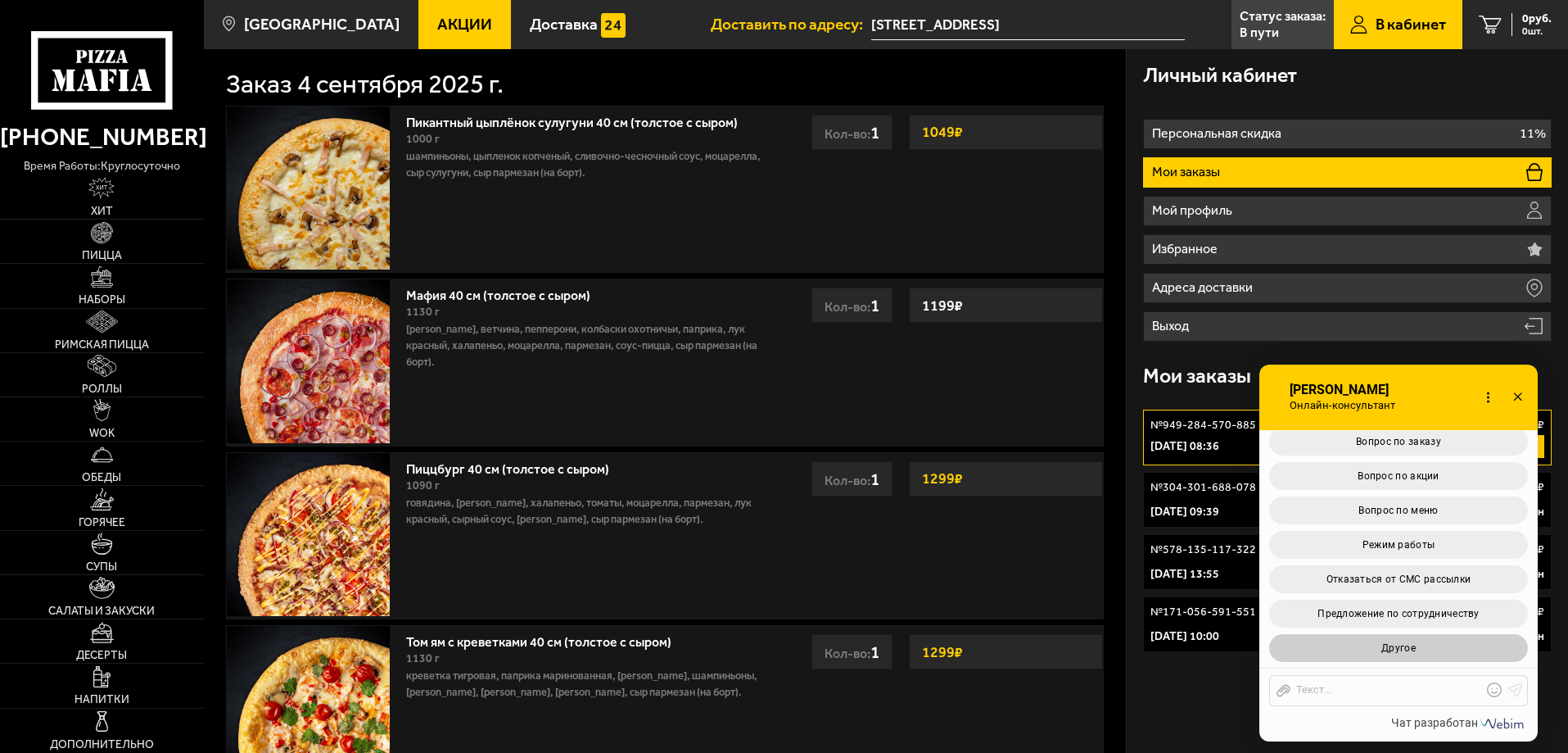
click at [1434, 635] on button "Другое" at bounding box center [1398, 648] width 259 height 28
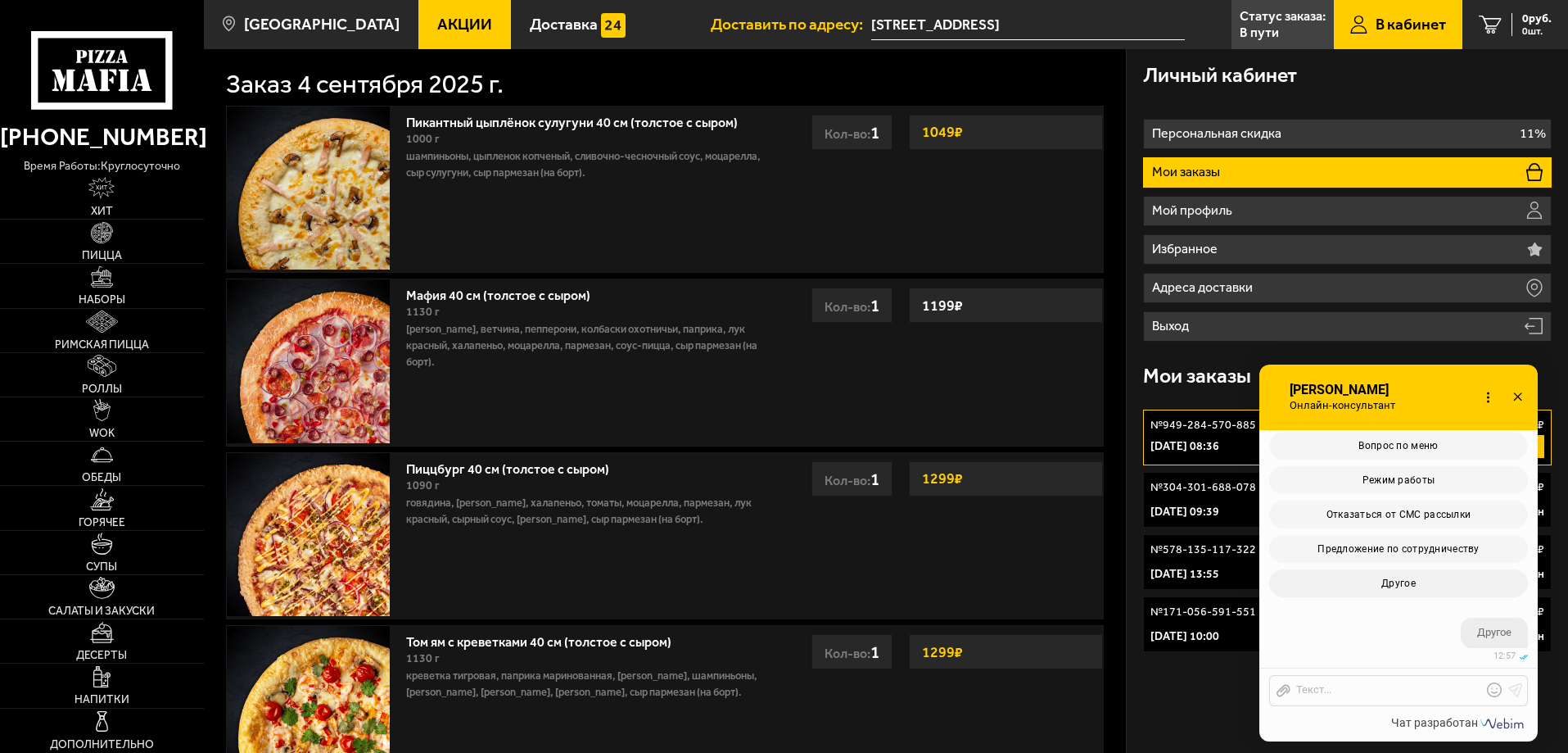
scroll to position [4254, 0]
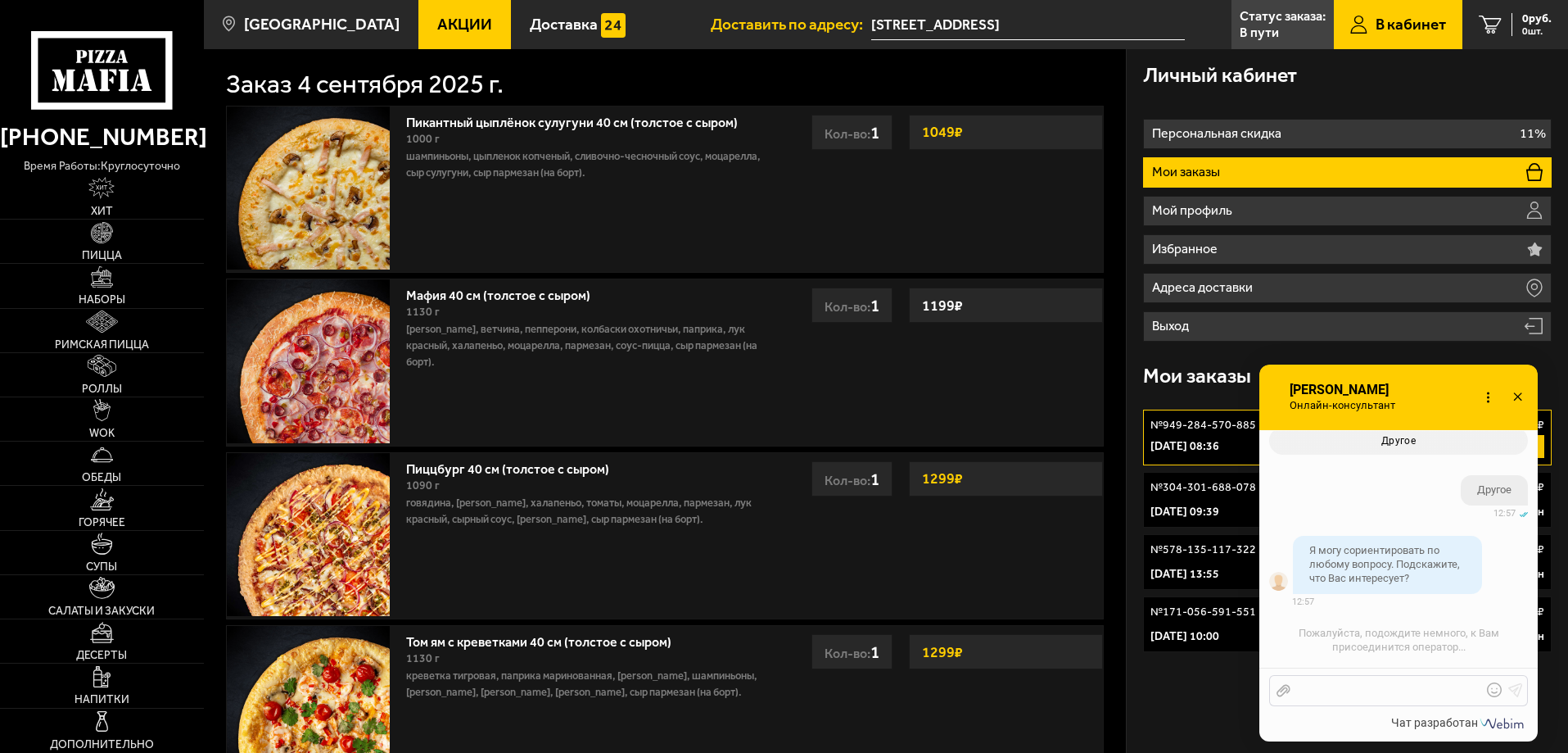
click at [1371, 696] on div at bounding box center [1385, 690] width 191 height 15
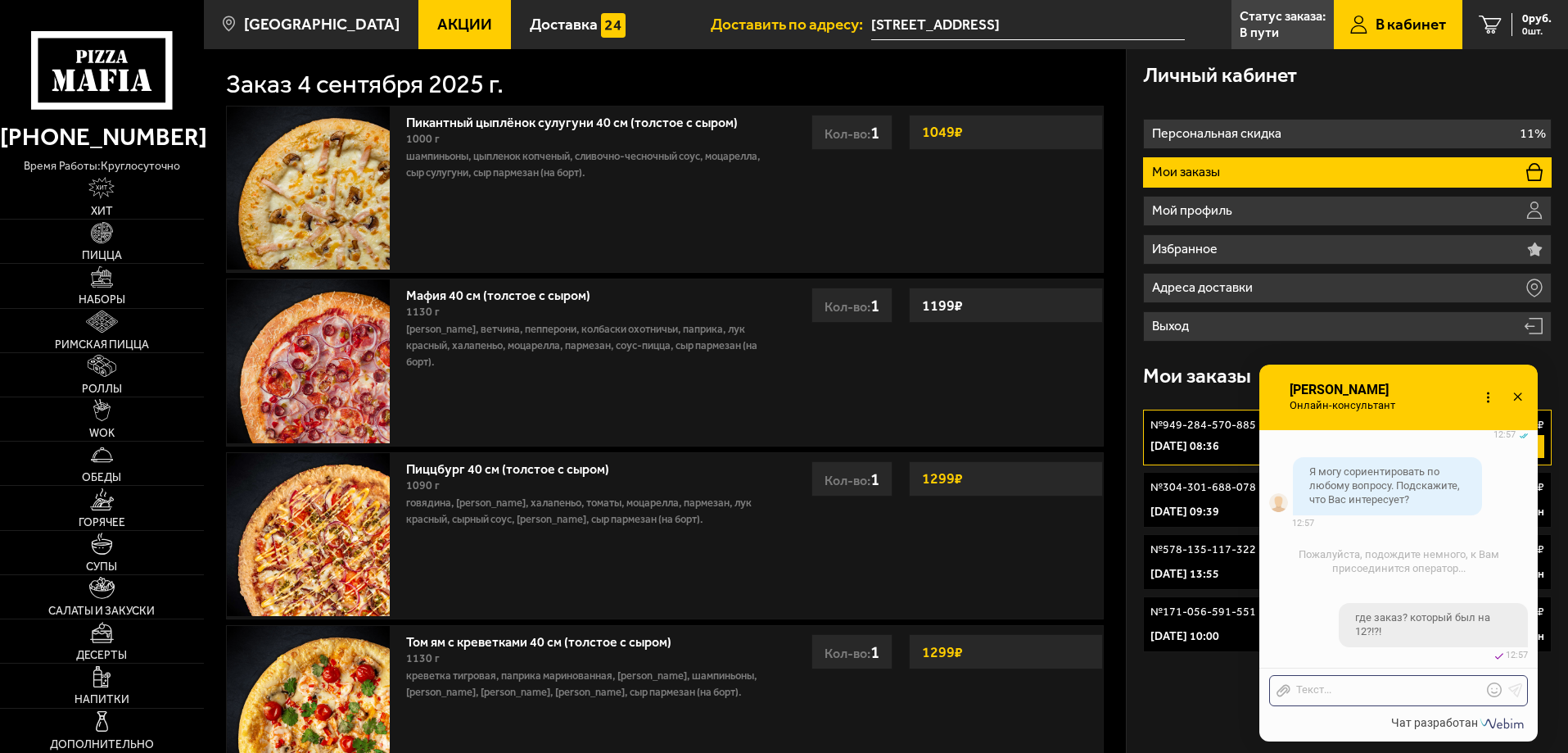
click at [710, 98] on div "Пикантный цыплёнок сулугуни 40 см (толстое с сыром) 1000 г шампиньоны, цыпленок…" at bounding box center [665, 704] width 922 height 1215
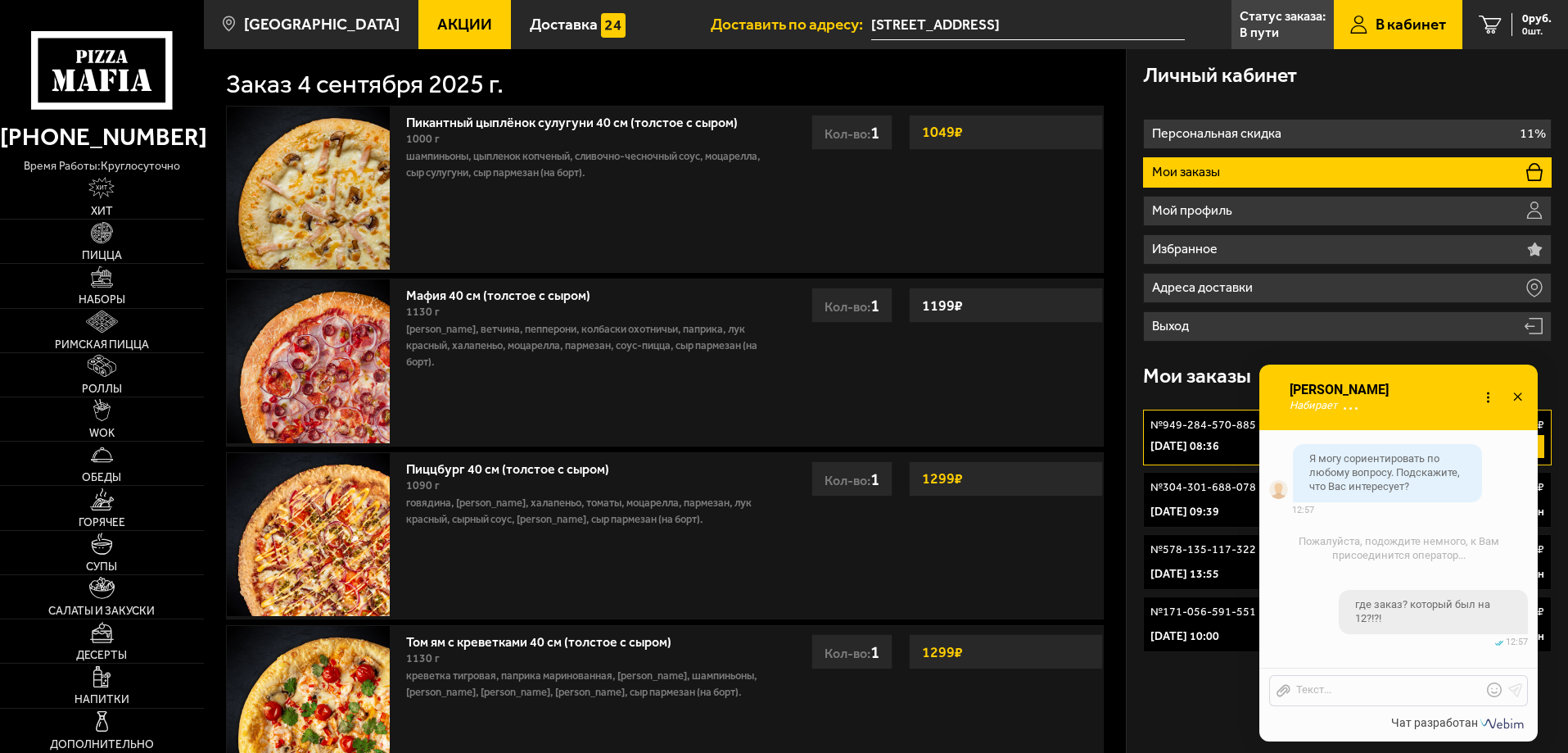
scroll to position [4372, 0]
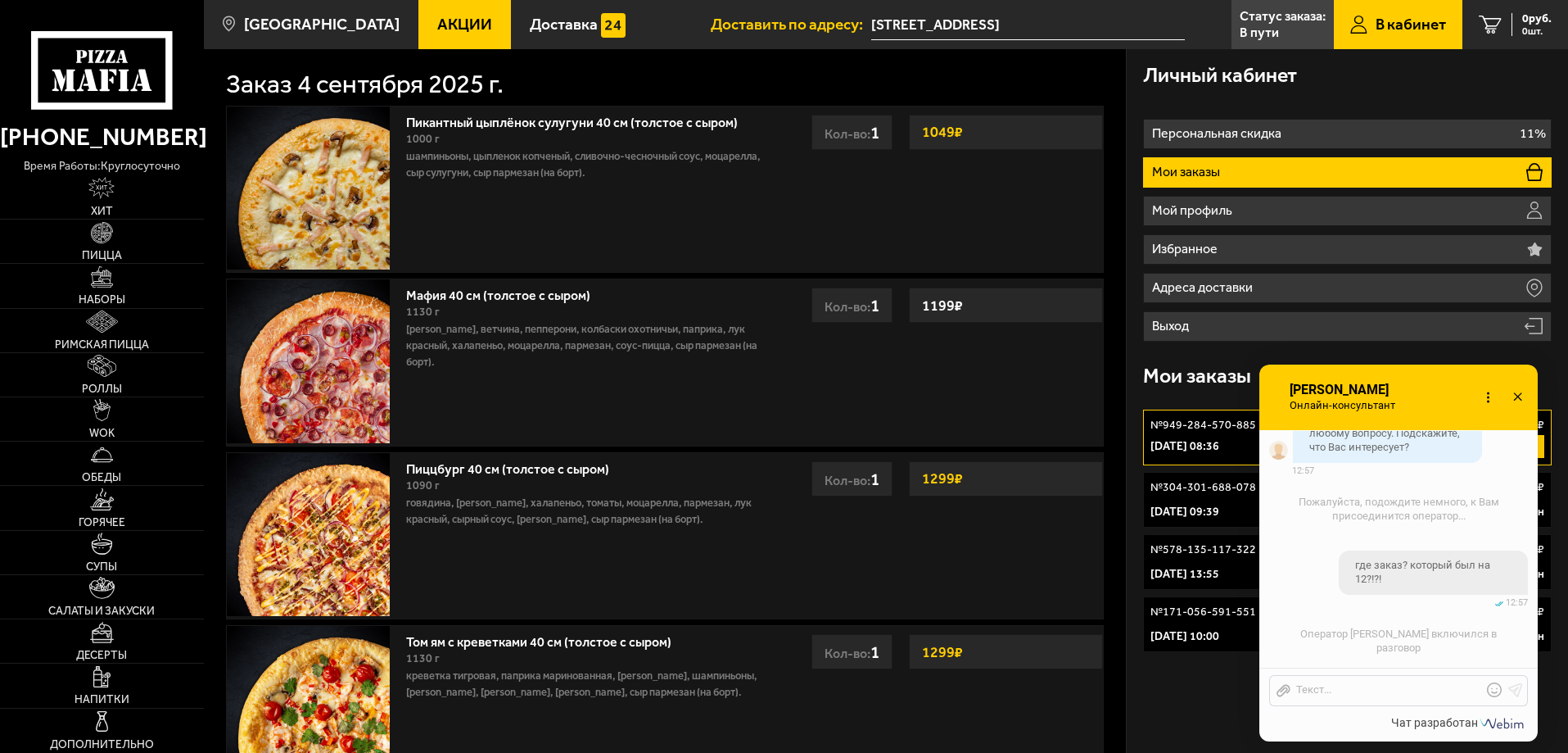
click at [1221, 174] on p "Мои заказы" at bounding box center [1188, 172] width 72 height 13
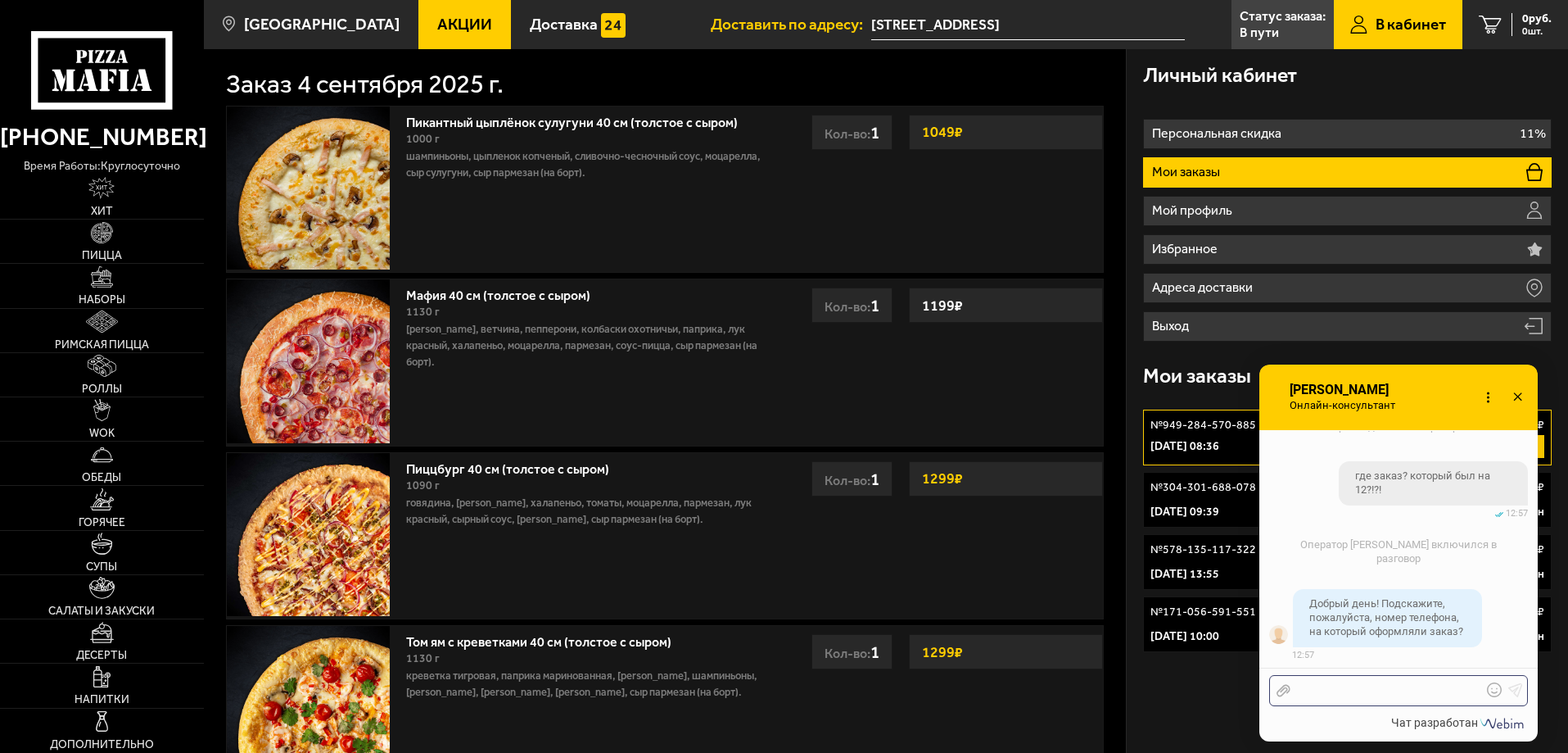
click at [1359, 698] on div "Отправить файл Текст..." at bounding box center [1398, 690] width 259 height 31
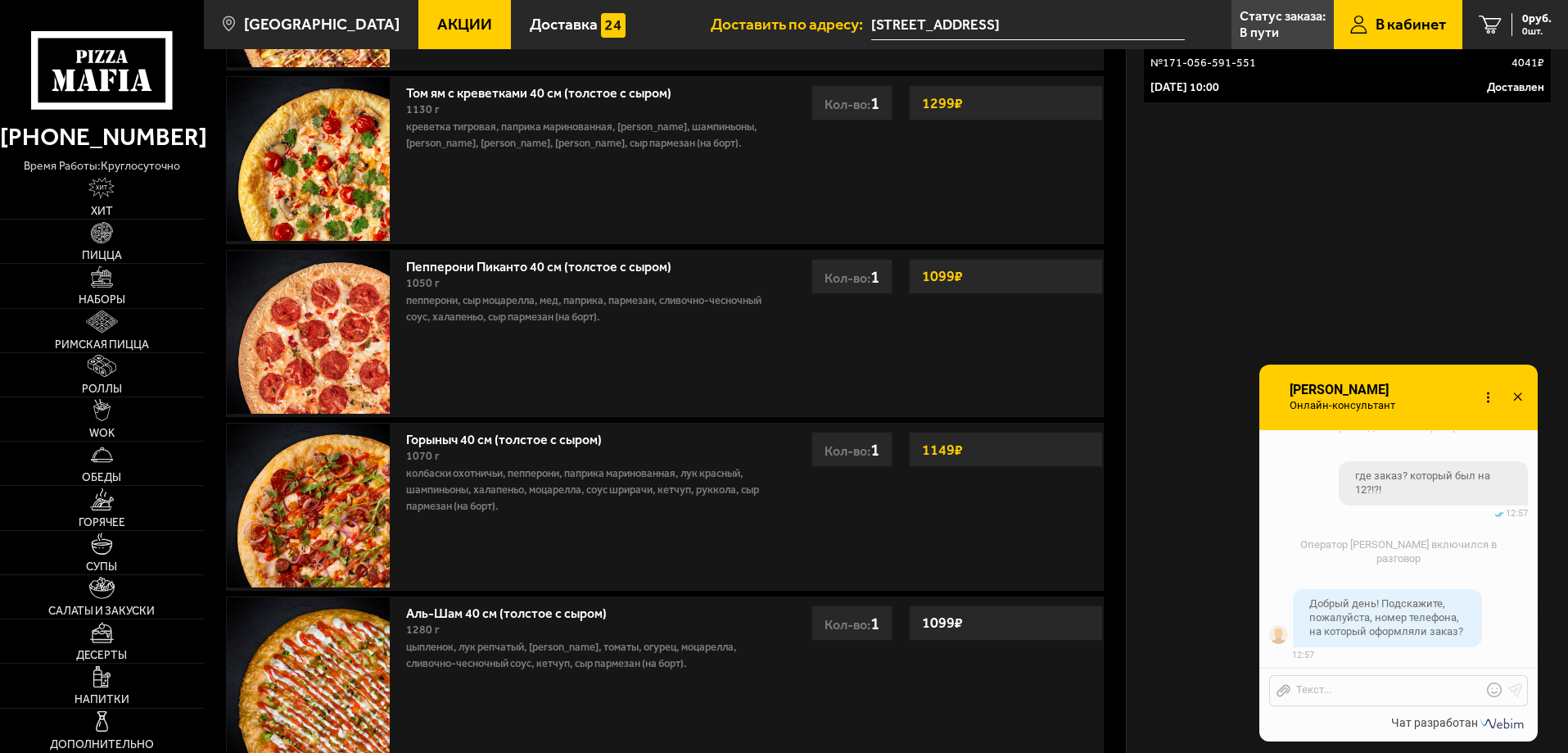
scroll to position [659, 0]
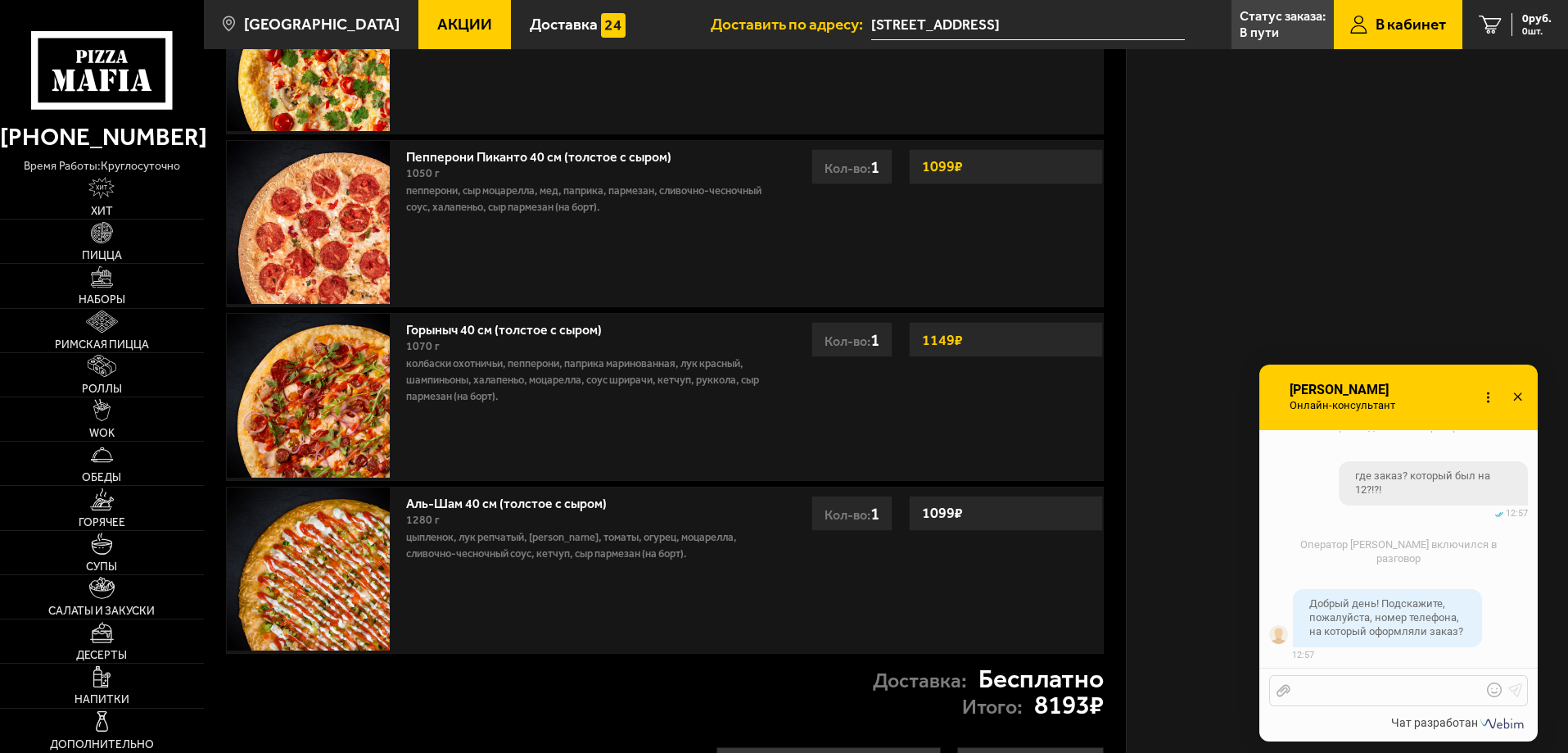
click at [1370, 689] on div at bounding box center [1385, 690] width 191 height 15
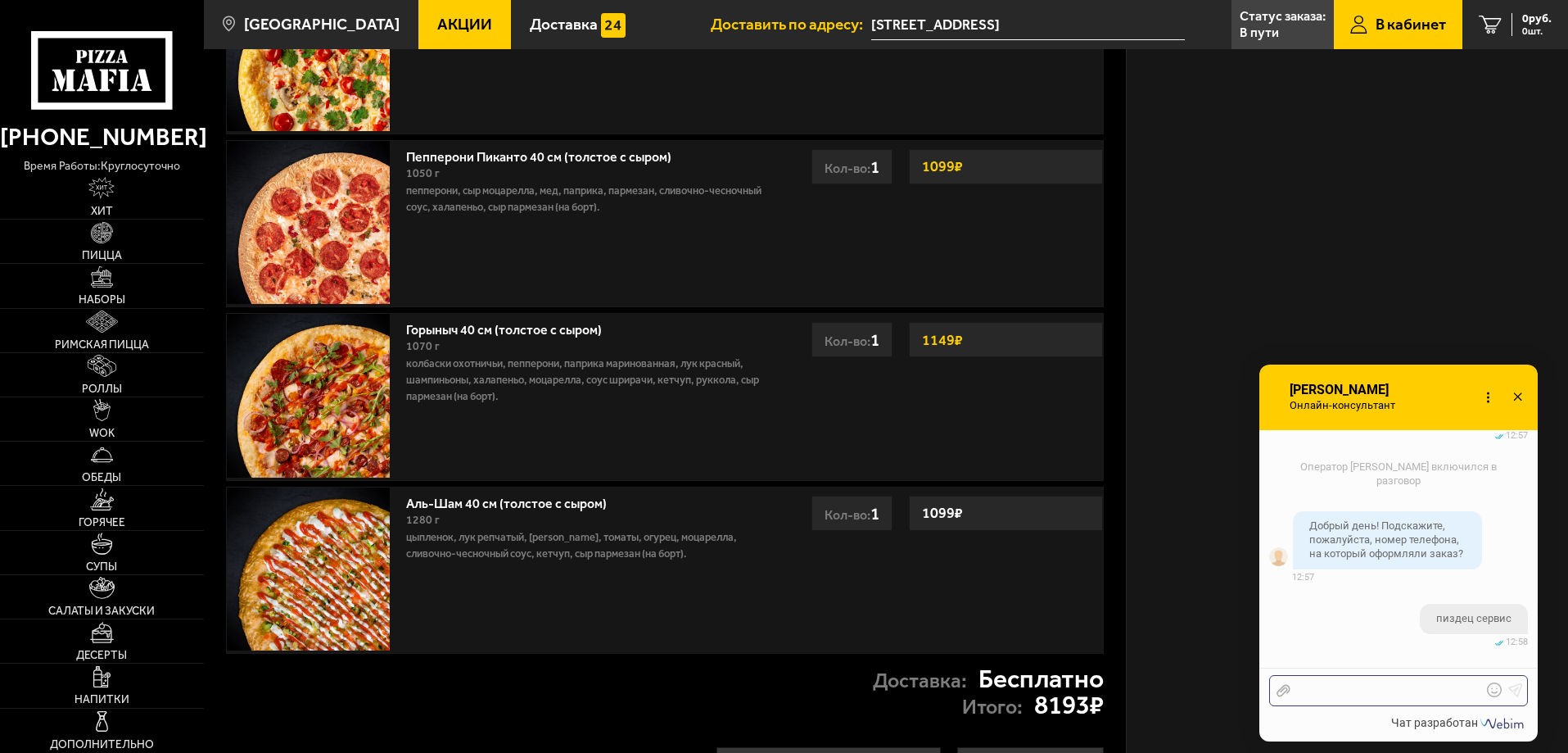
scroll to position [4604, 0]
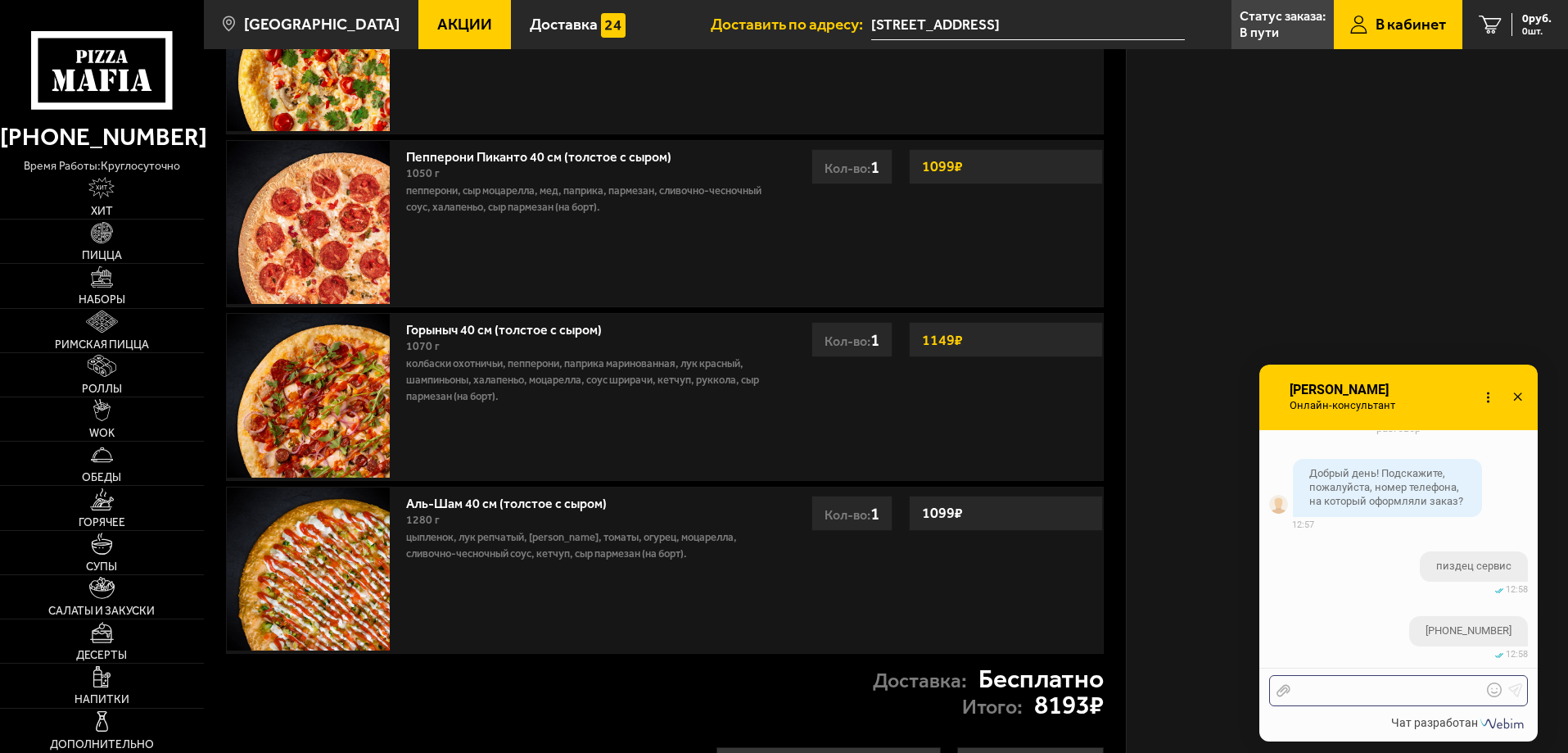
click at [1393, 685] on div at bounding box center [1385, 690] width 191 height 15
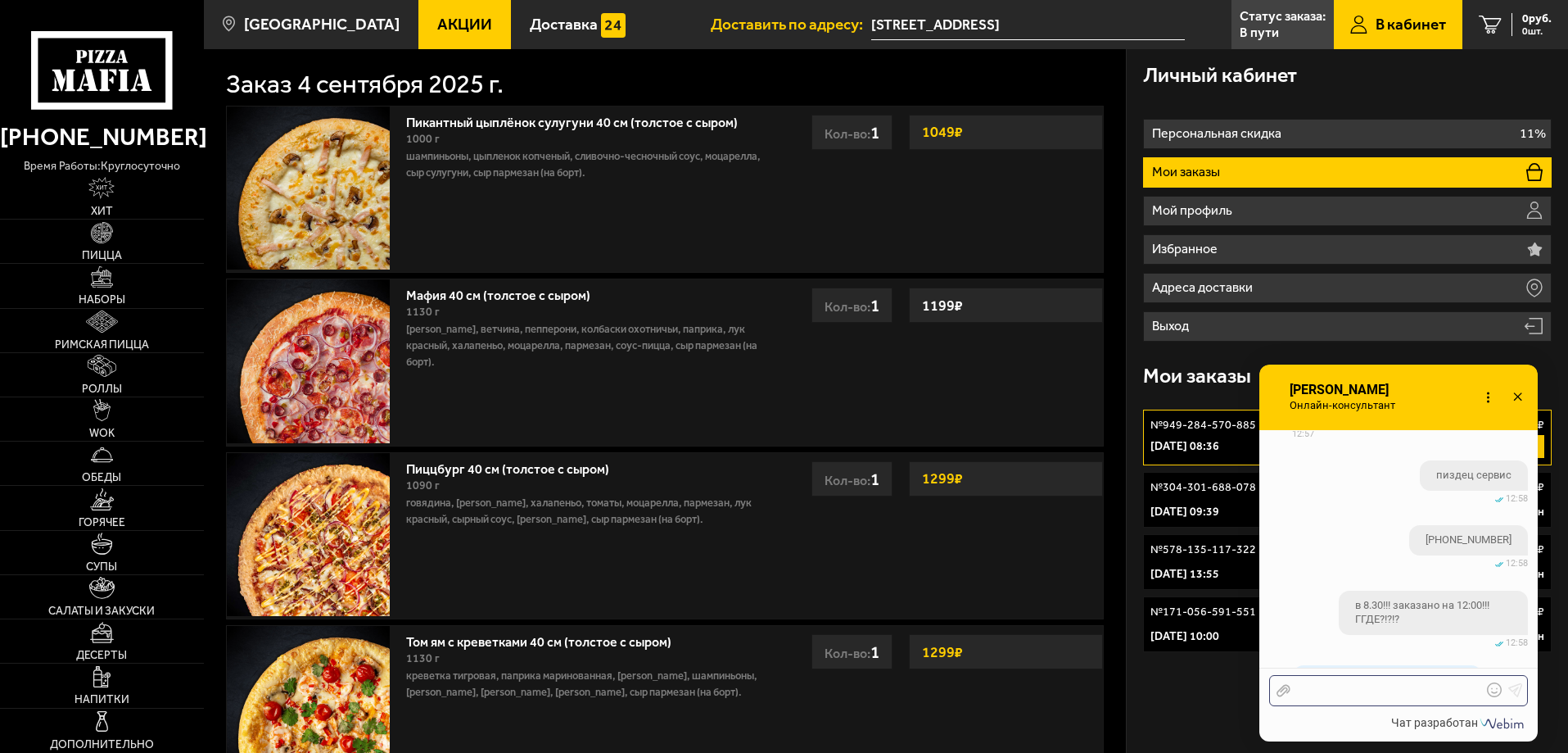
scroll to position [4771, 0]
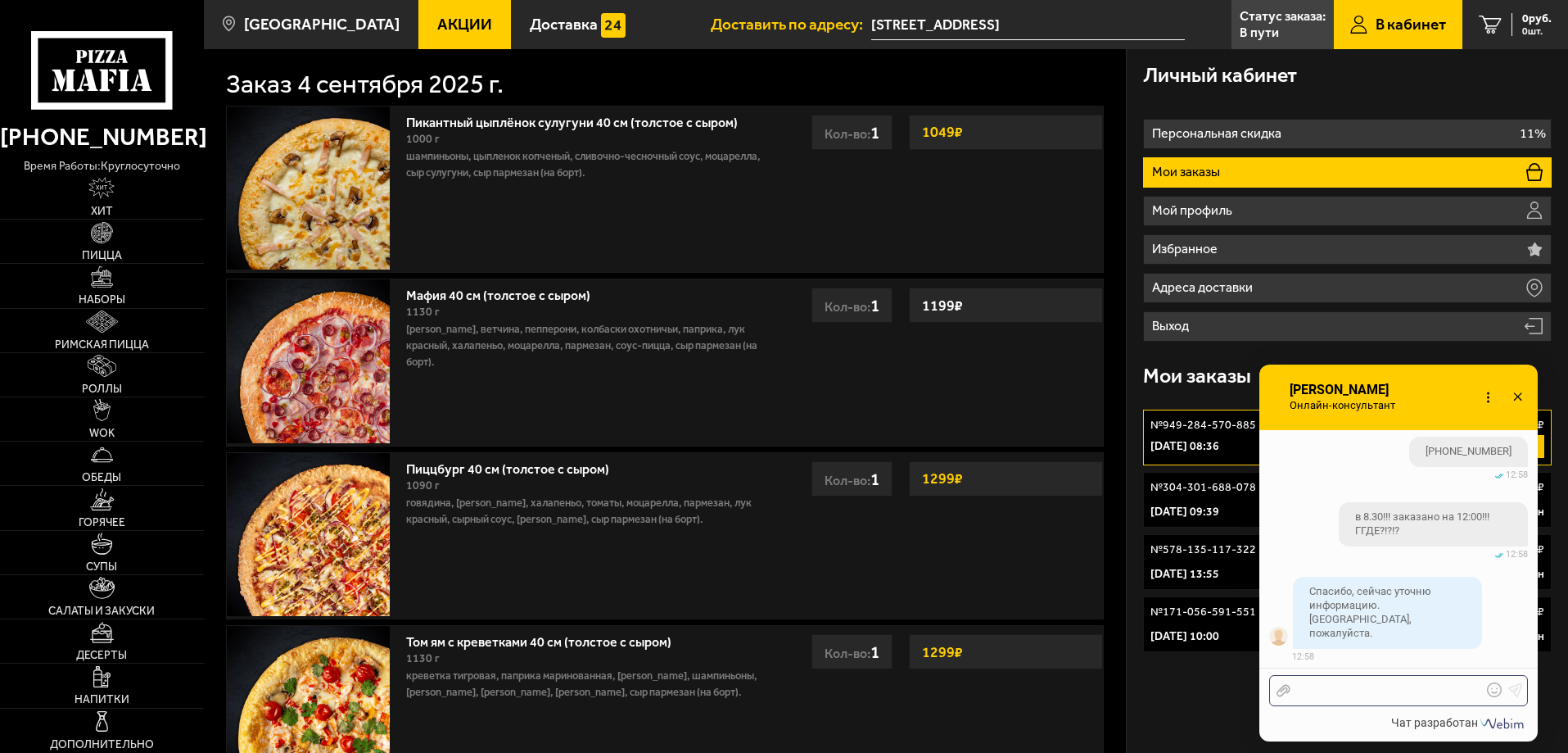
click at [1448, 686] on div at bounding box center [1385, 690] width 191 height 15
click at [1445, 691] on div at bounding box center [1385, 690] width 191 height 15
click at [1445, 698] on div "Отправить файл Текст..." at bounding box center [1398, 690] width 259 height 31
click at [1445, 695] on div at bounding box center [1385, 690] width 191 height 15
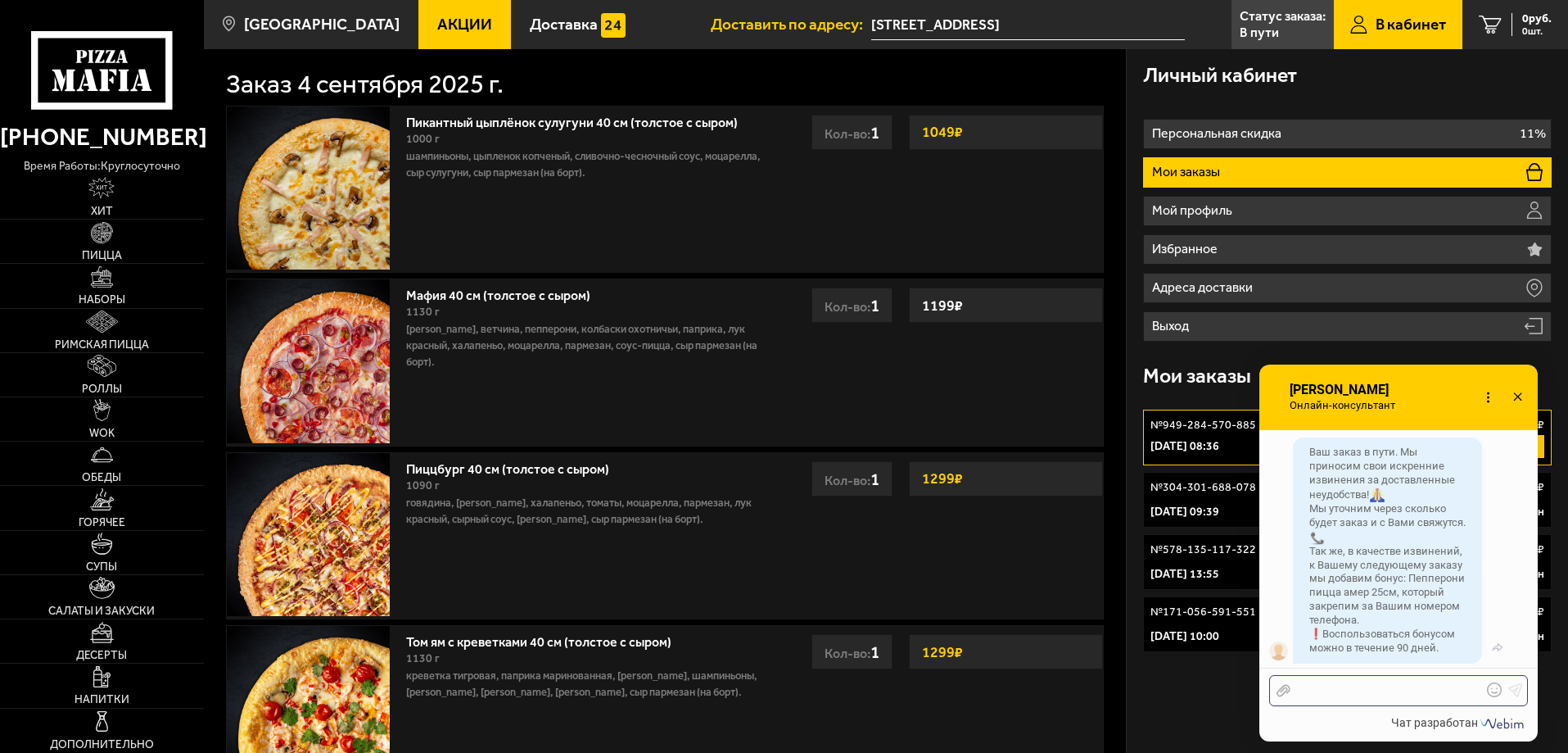
scroll to position [5106, 0]
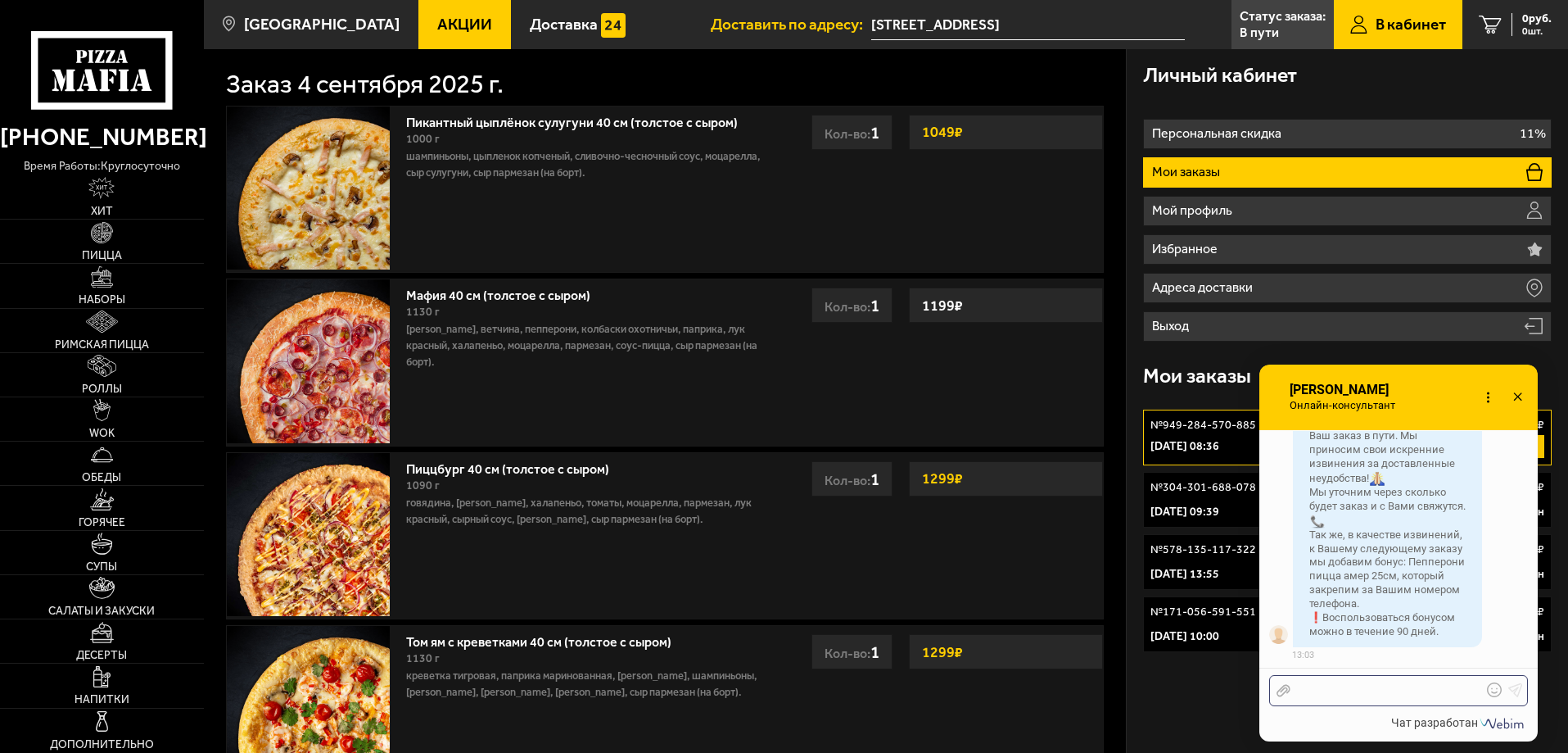
click at [1388, 696] on div at bounding box center [1385, 690] width 191 height 15
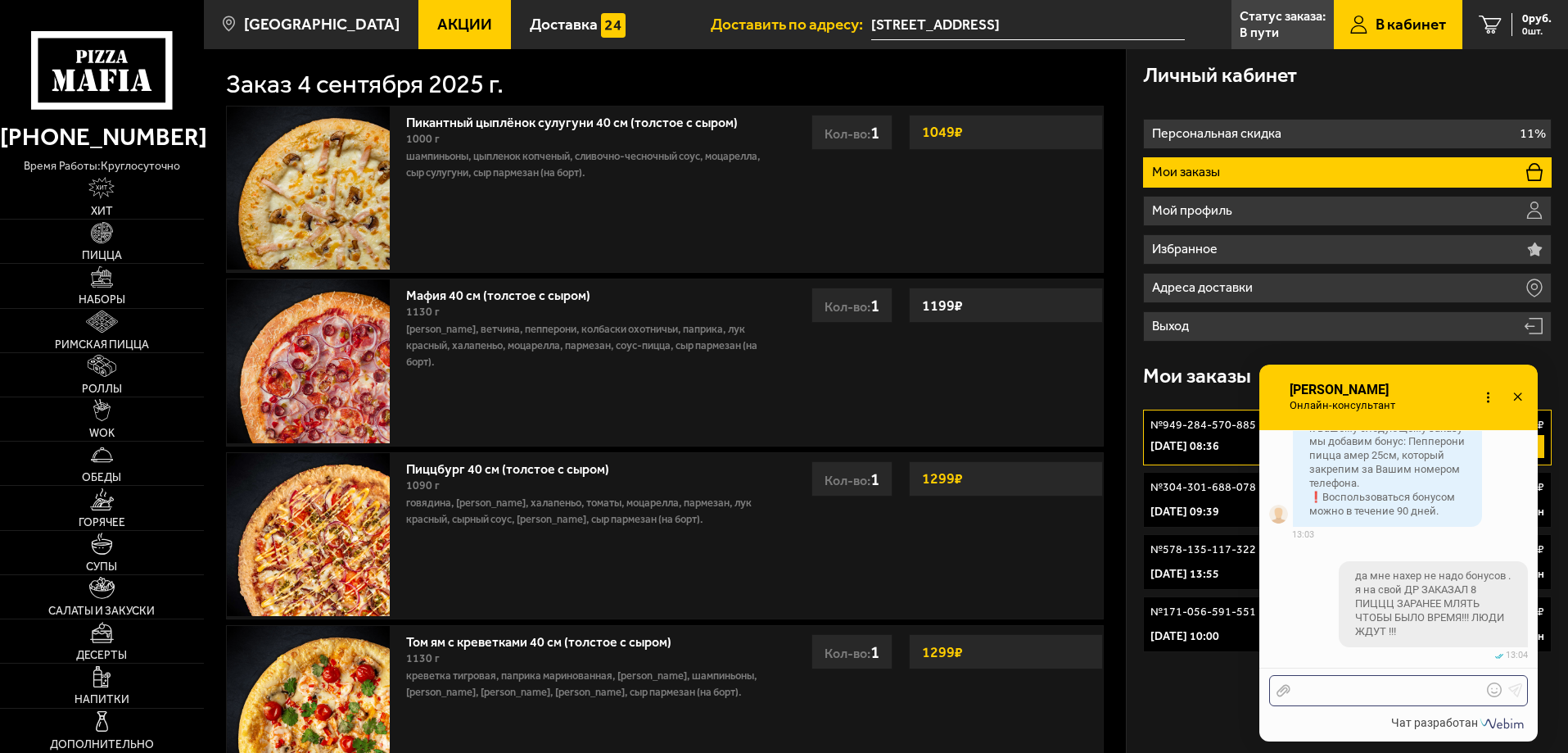
click at [1398, 691] on div at bounding box center [1385, 690] width 191 height 15
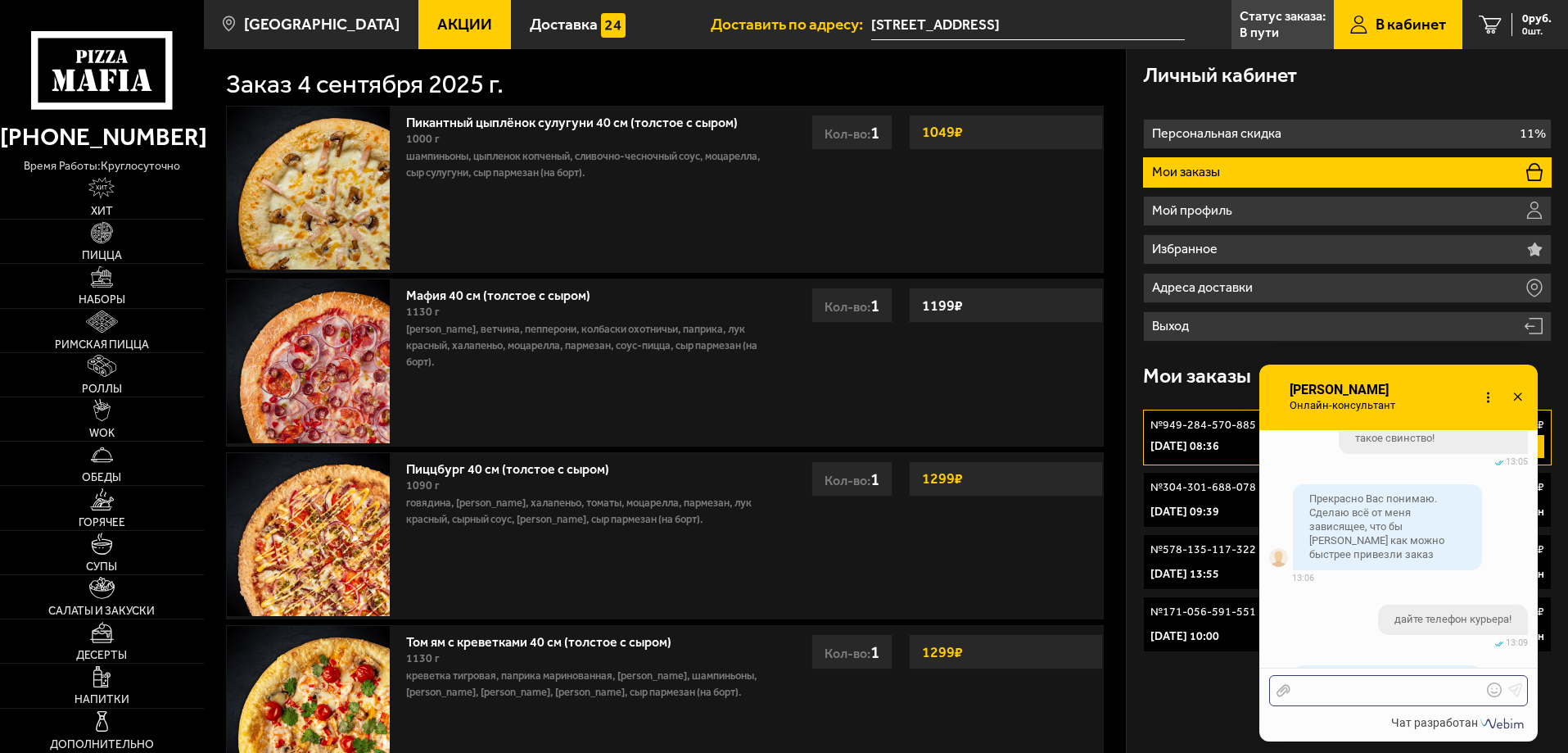
scroll to position [5704, 0]
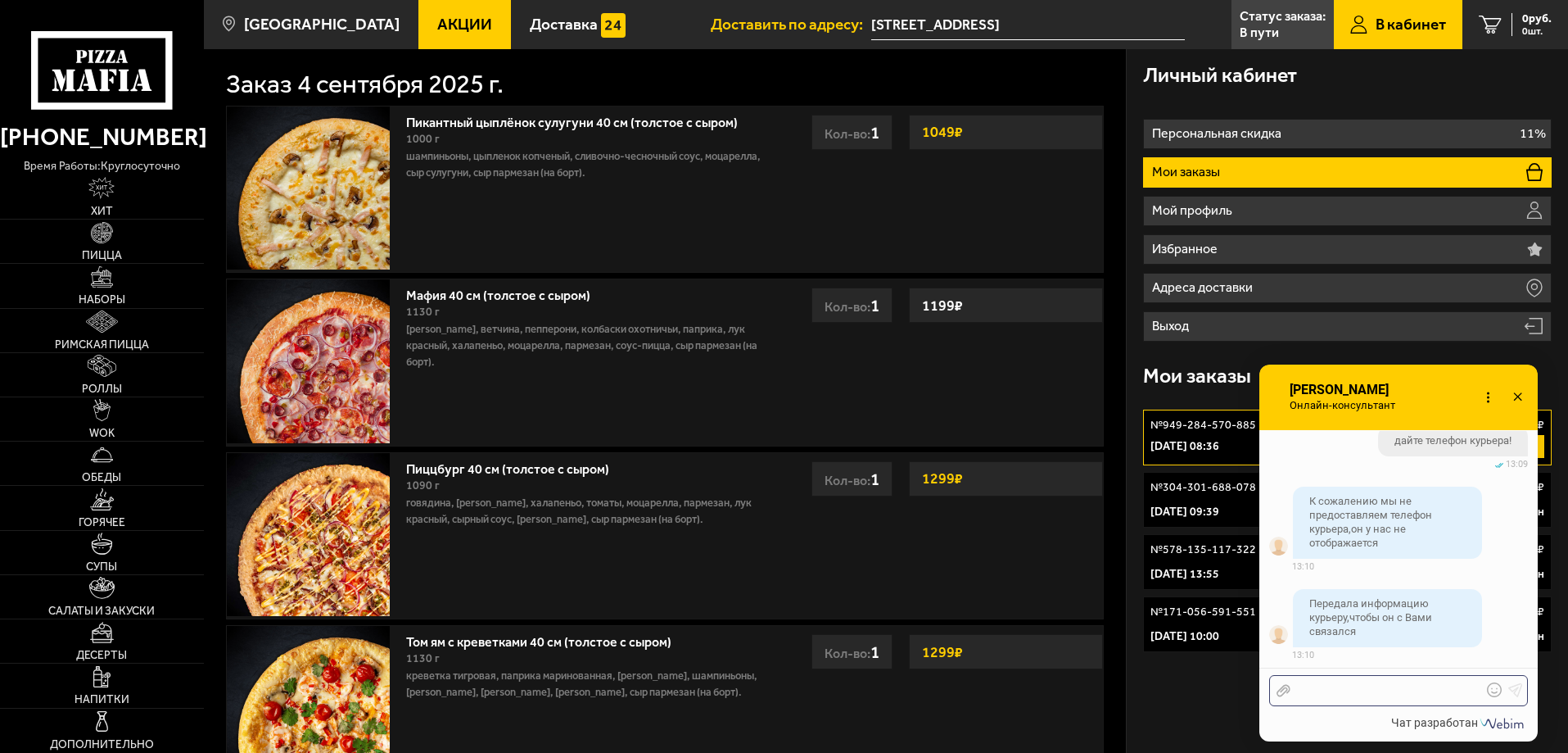
click at [1377, 692] on div at bounding box center [1385, 690] width 191 height 15
click at [1388, 689] on div at bounding box center [1385, 690] width 191 height 15
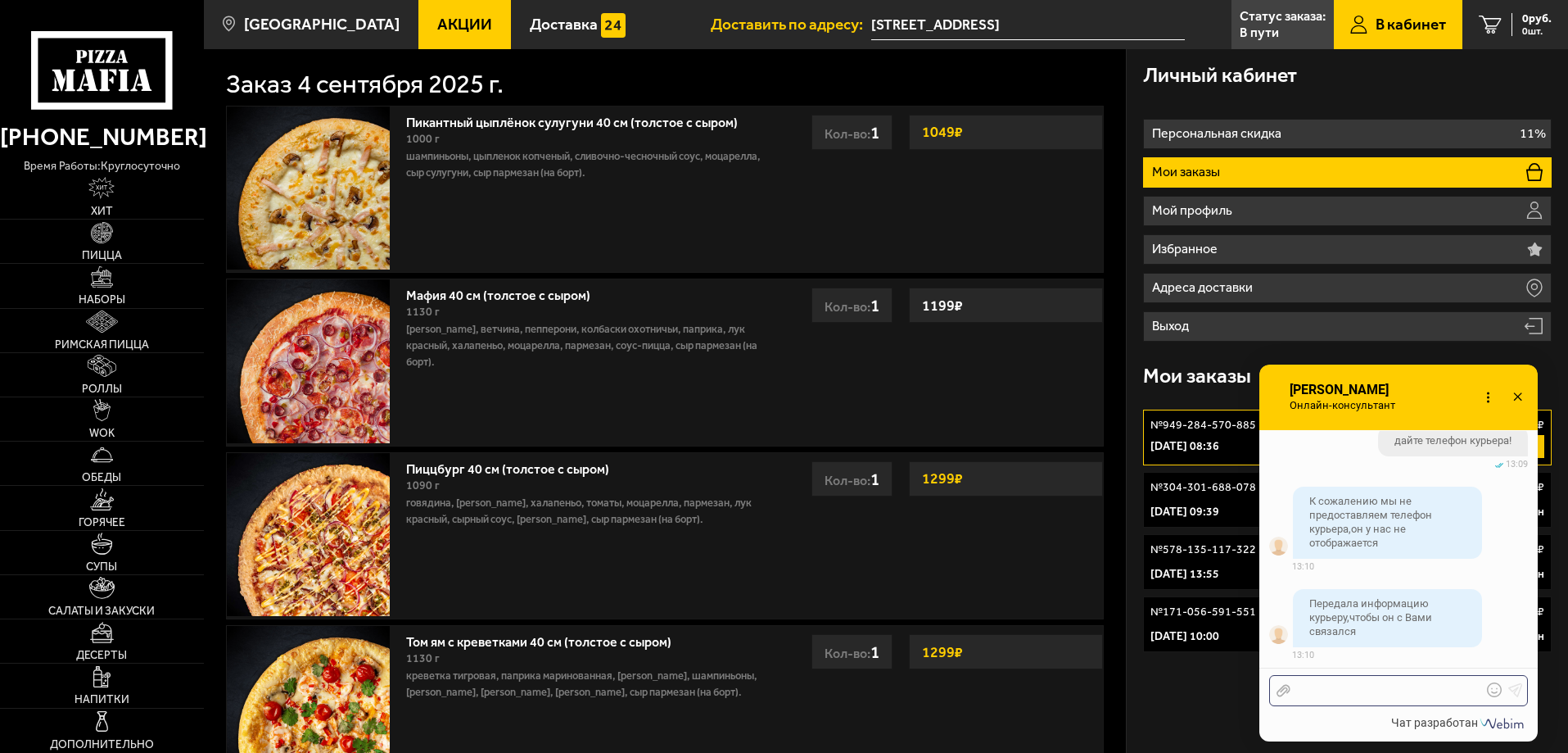
click at [1388, 692] on div at bounding box center [1385, 690] width 191 height 15
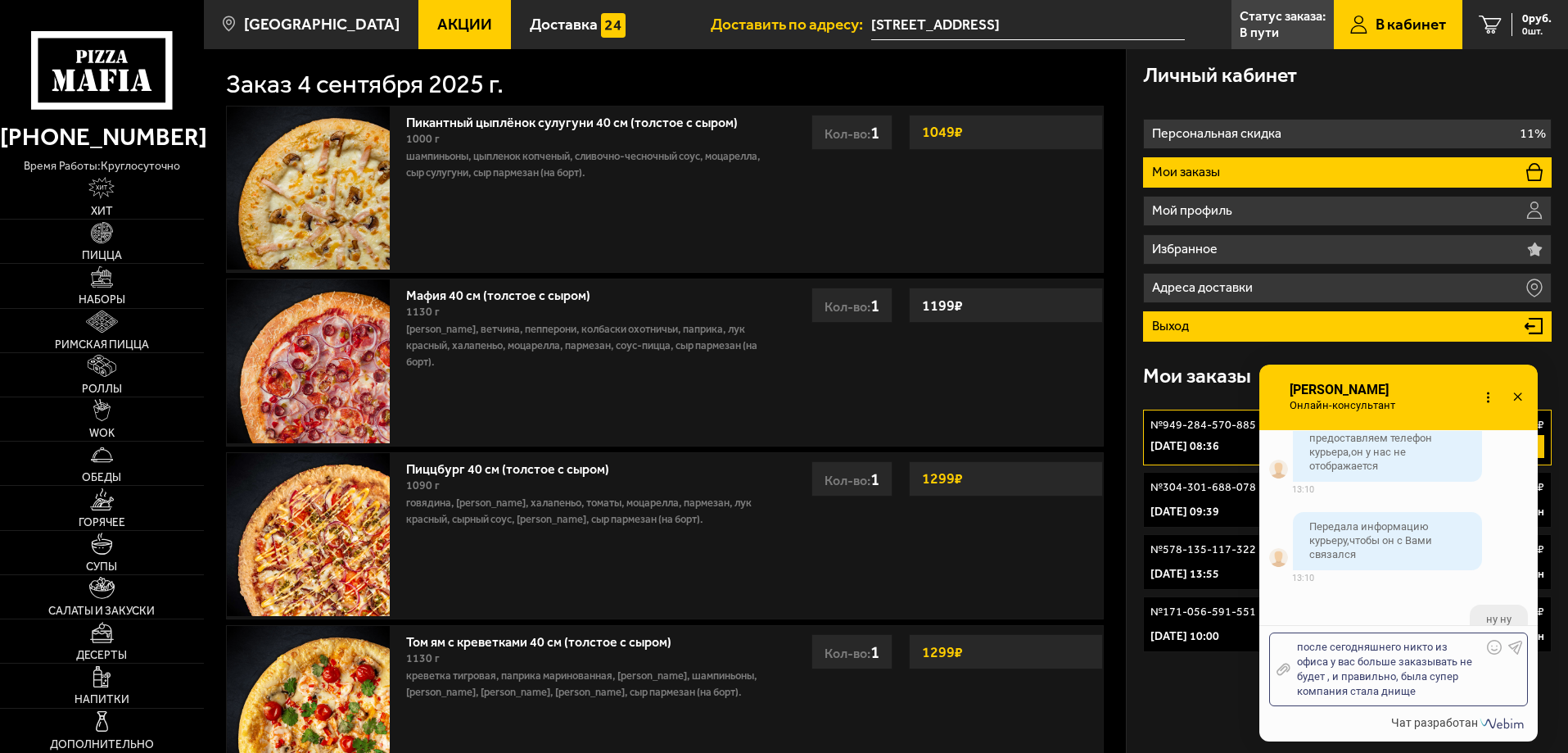
scroll to position [5889, 0]
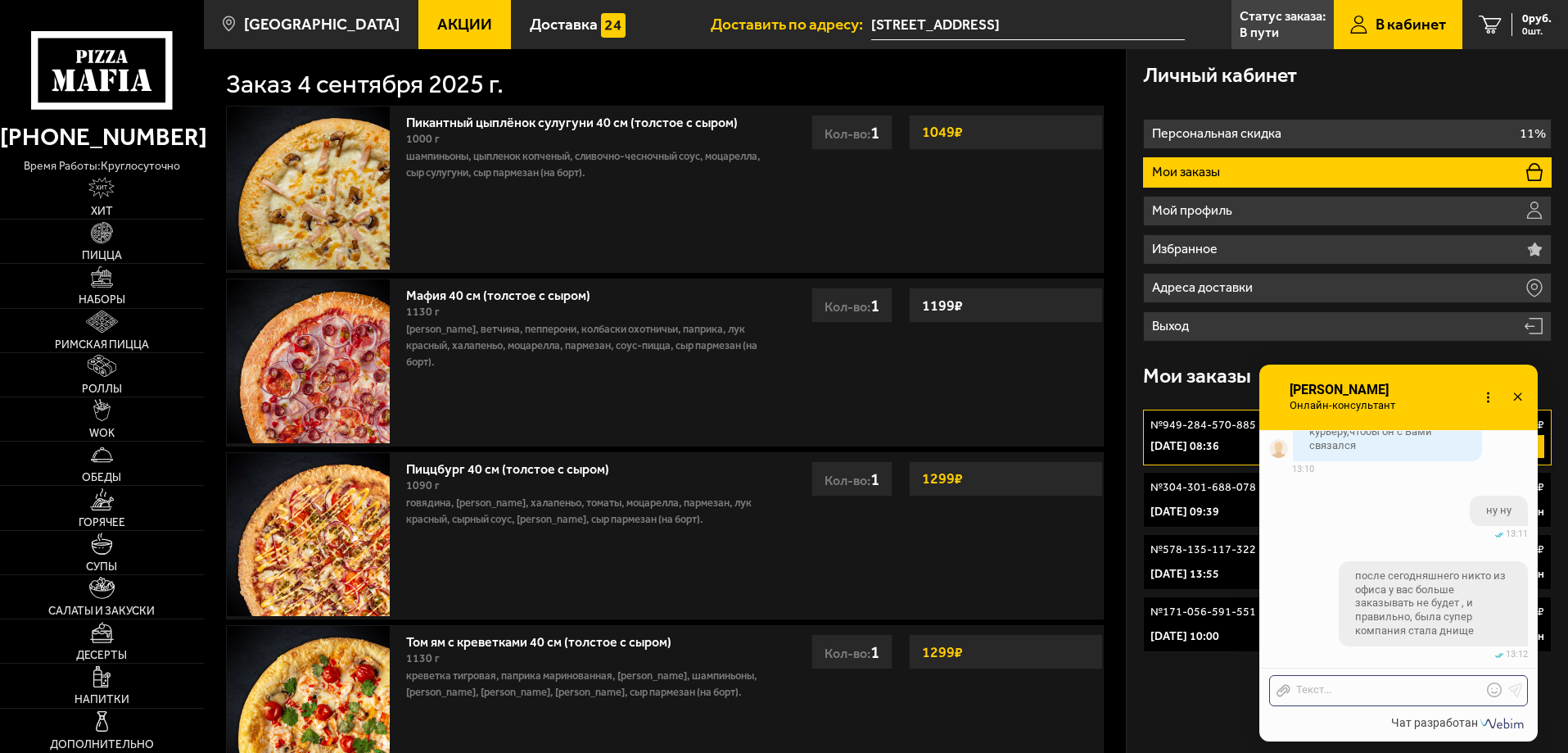
click at [760, 101] on div "Пикантный цыплёнок сулугуни 40 см (толстое с сыром) 1000 г шампиньоны, цыпленок…" at bounding box center [665, 704] width 922 height 1215
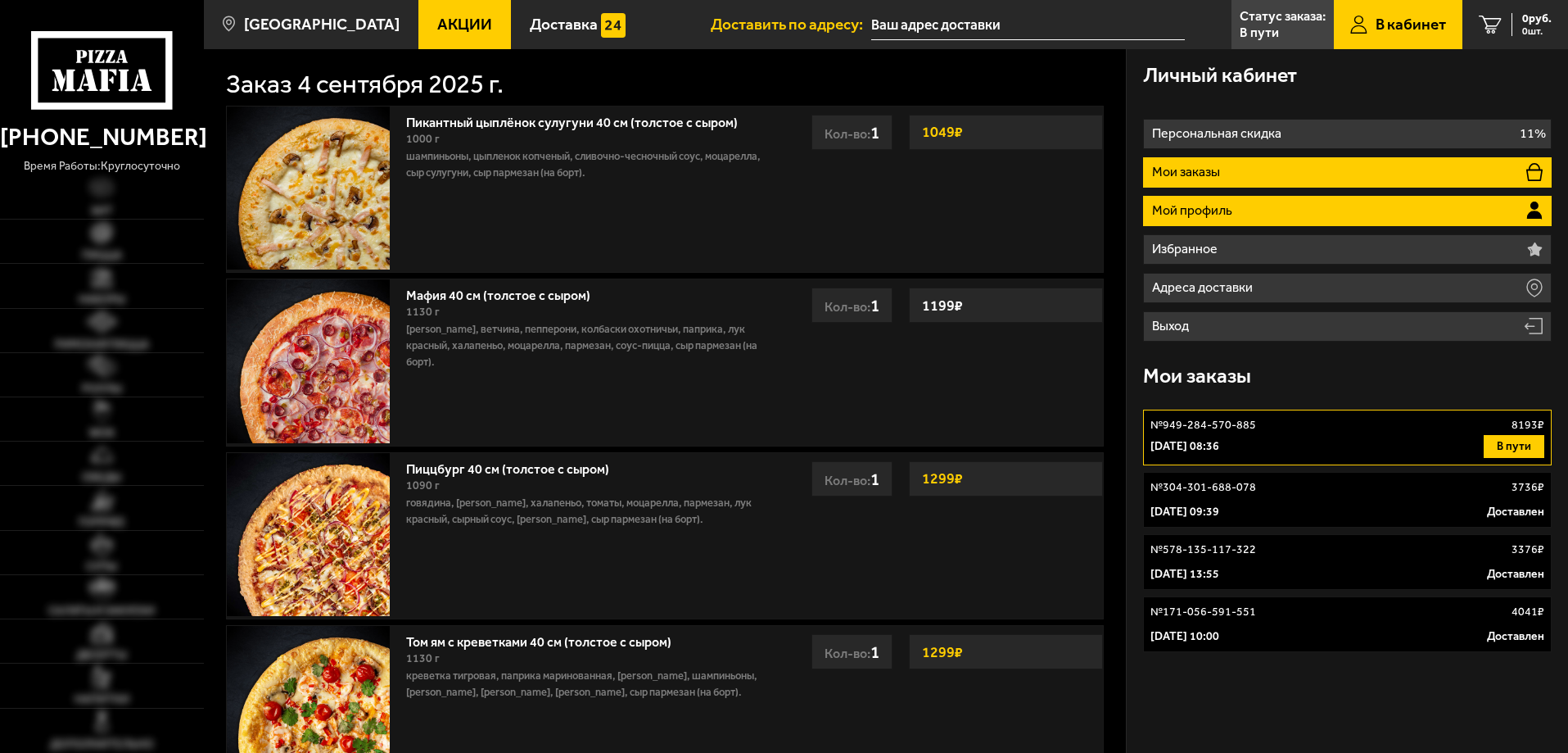
type input "[STREET_ADDRESS]"
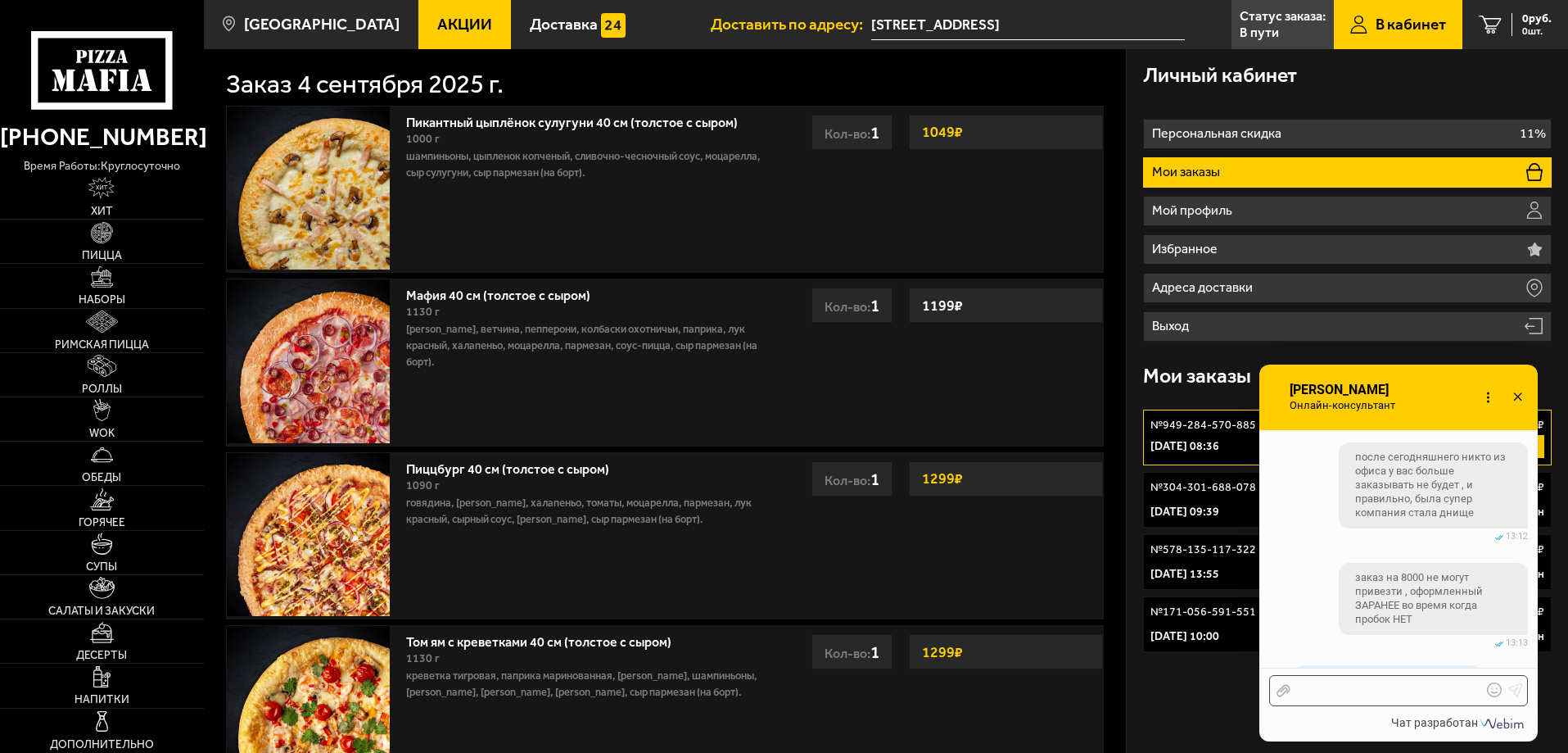
scroll to position [3276, 0]
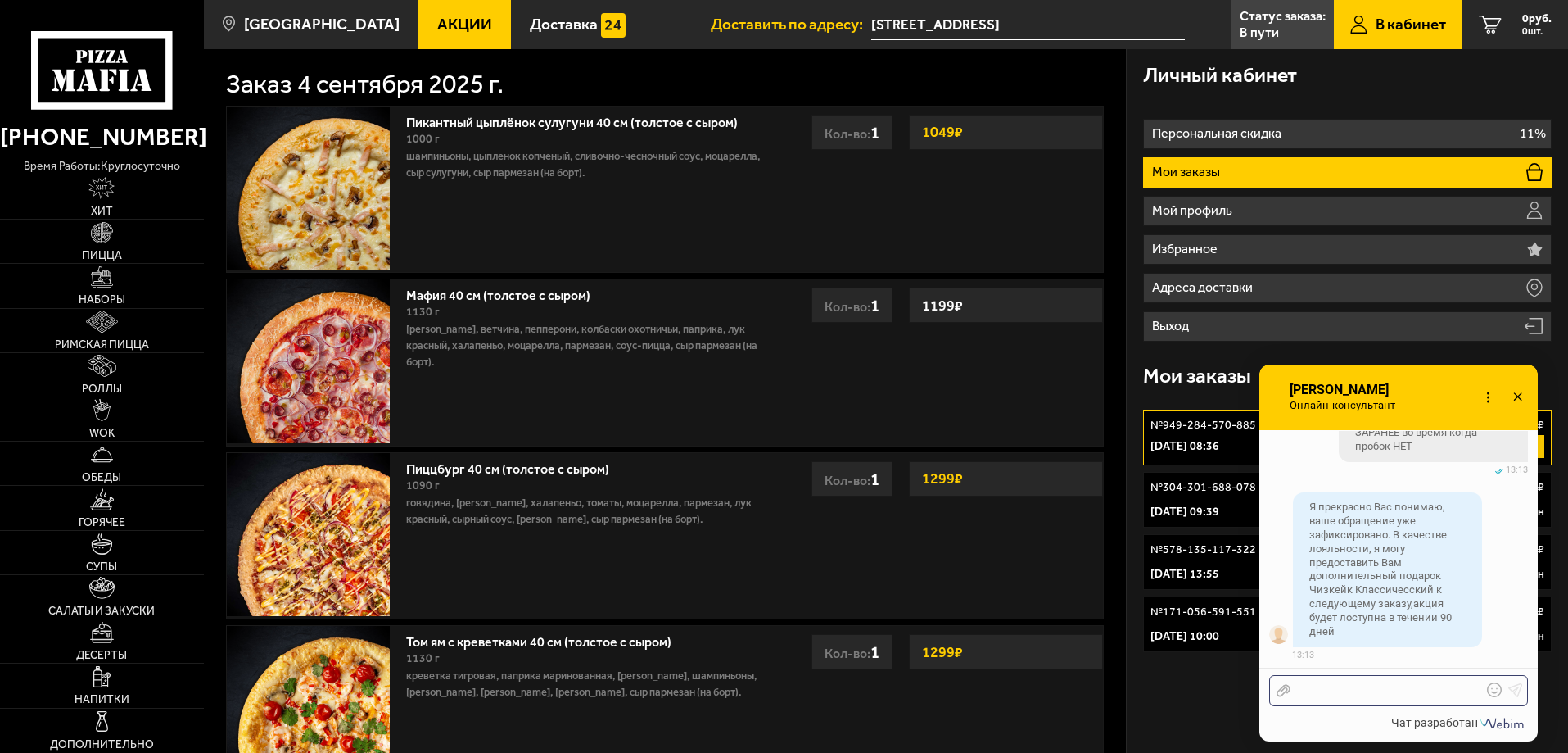
click at [1380, 696] on div at bounding box center [1385, 690] width 191 height 15
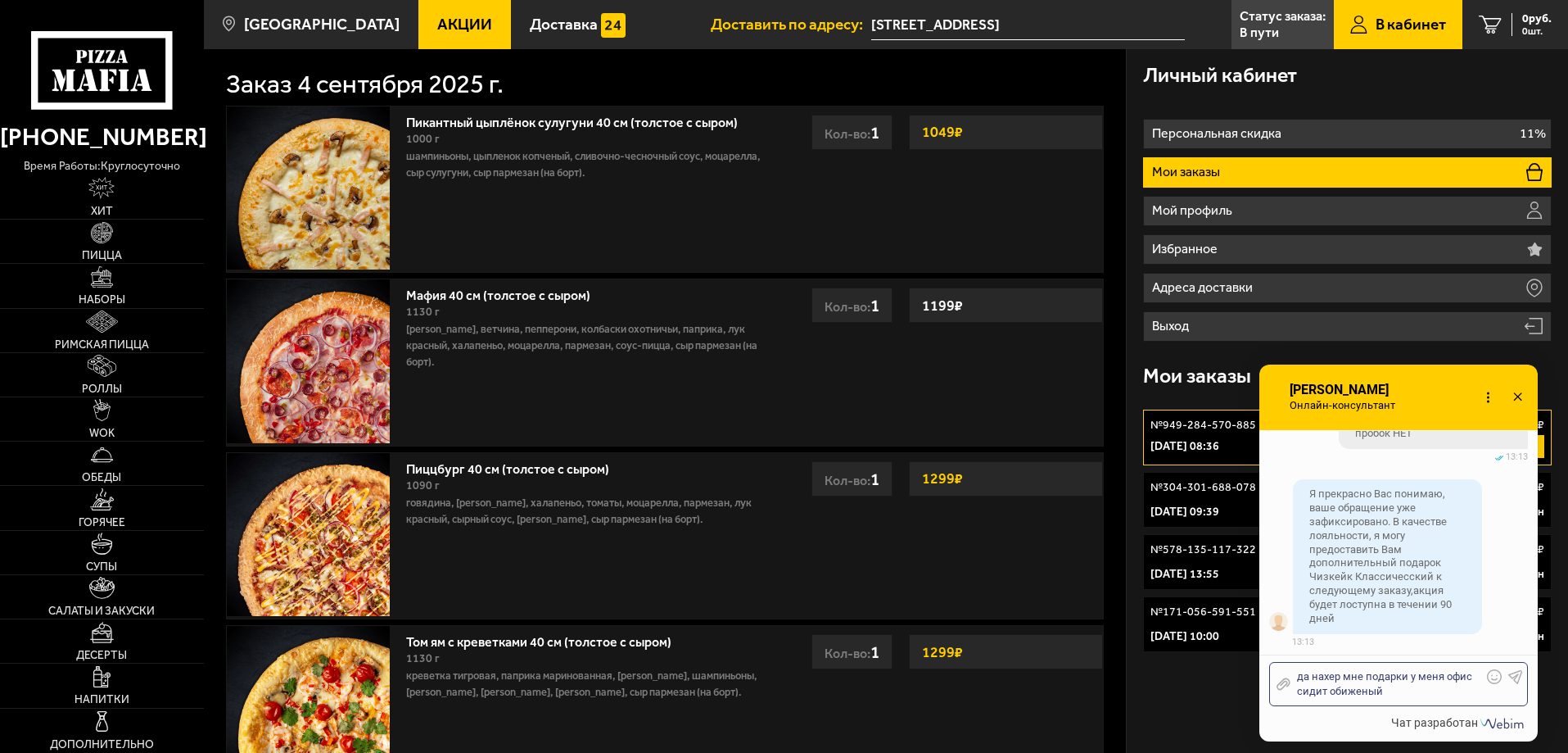
scroll to position [3355, 0]
